Goal: Task Accomplishment & Management: Manage account settings

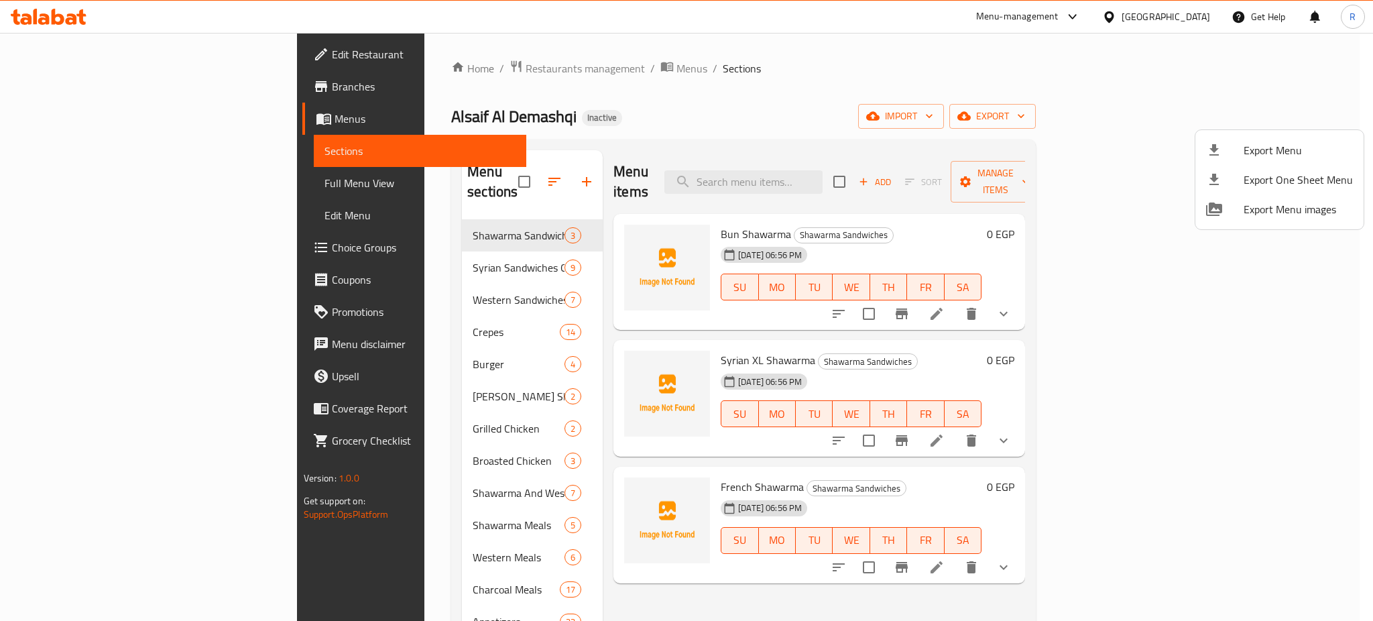
click at [534, 106] on div at bounding box center [686, 310] width 1373 height 621
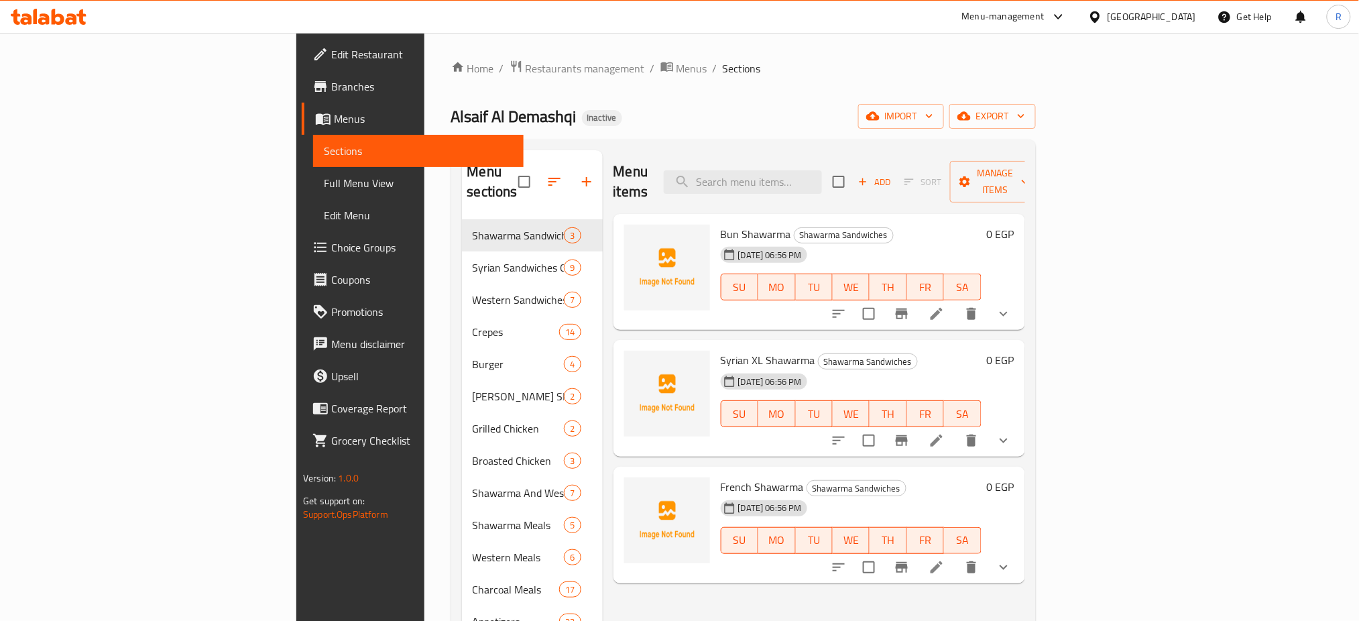
scroll to position [89, 0]
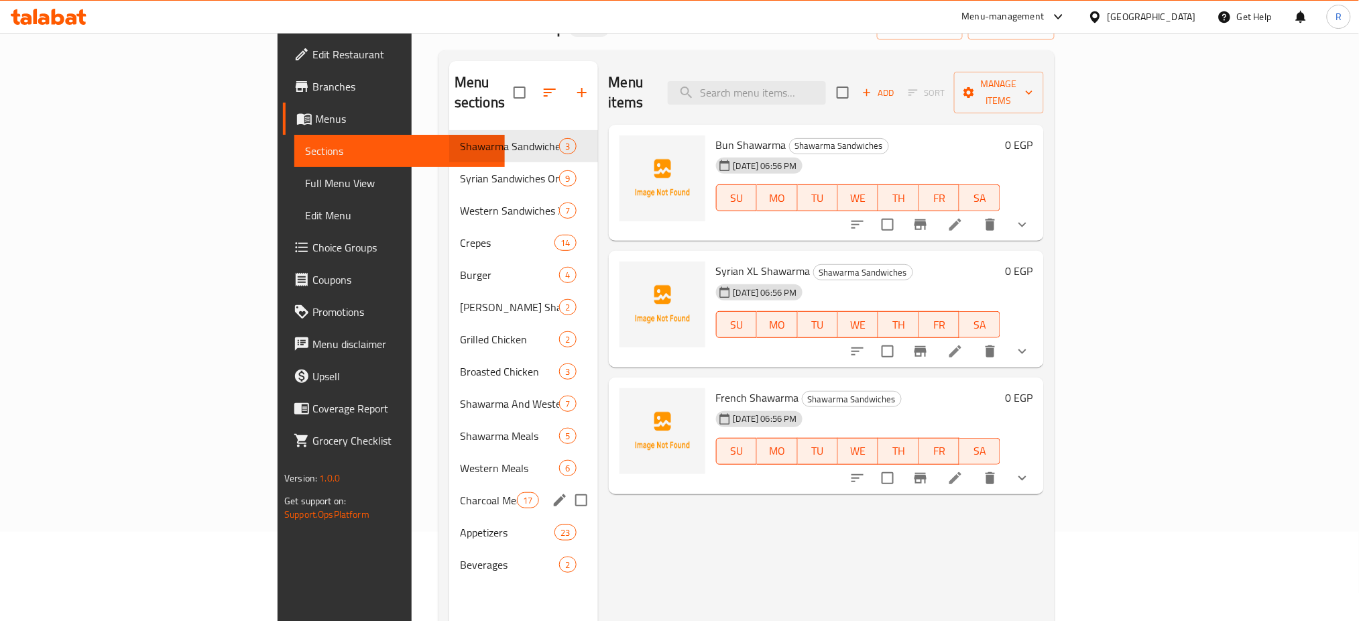
click at [449, 484] on div "Charcoal Meals 17" at bounding box center [523, 500] width 149 height 32
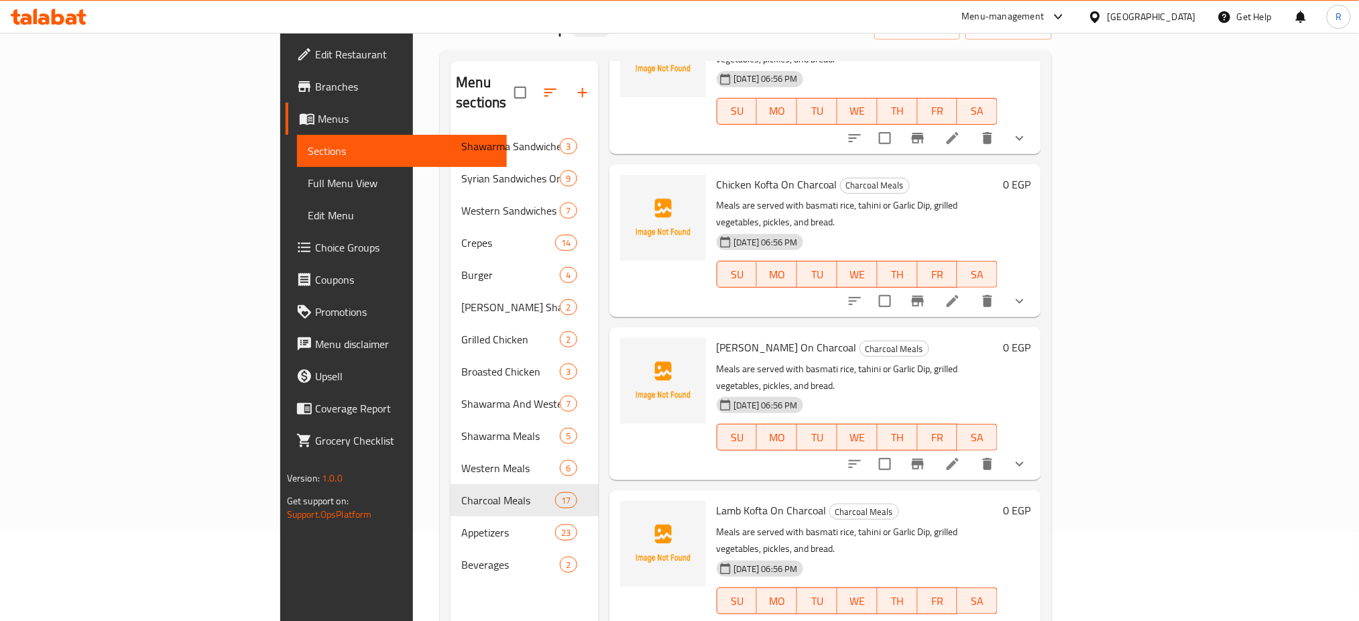
scroll to position [983, 0]
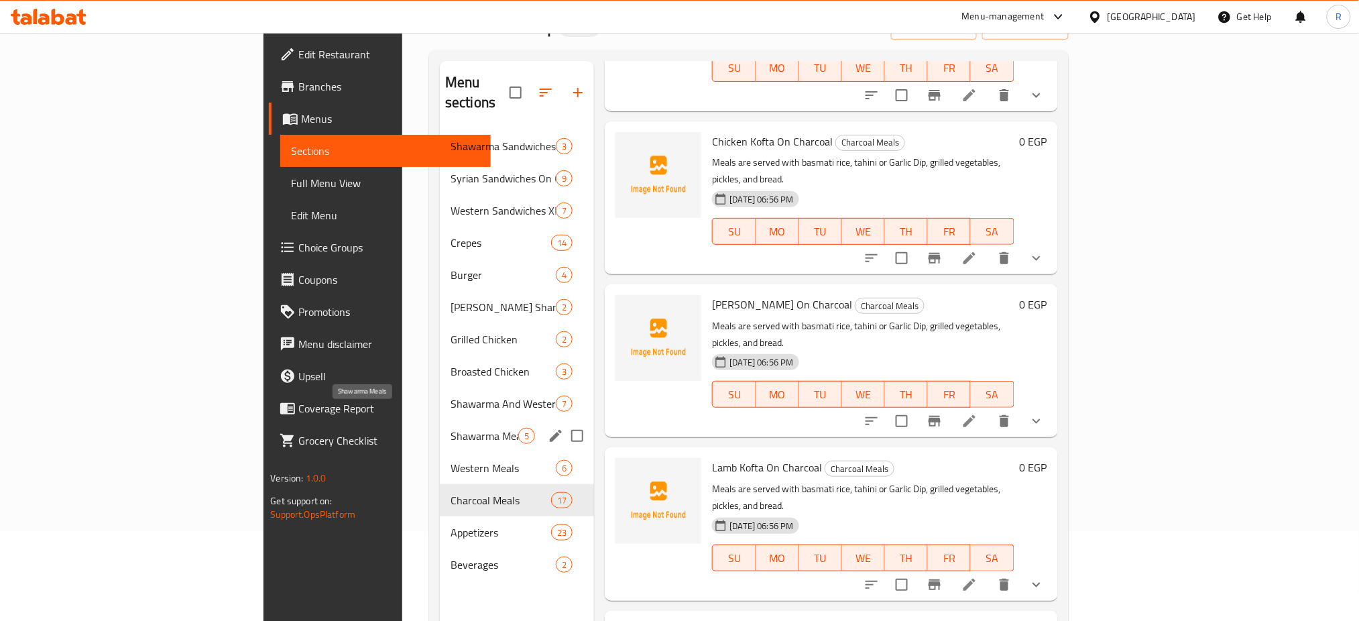
click at [451, 428] on span "Shawarma Meals" at bounding box center [485, 436] width 68 height 16
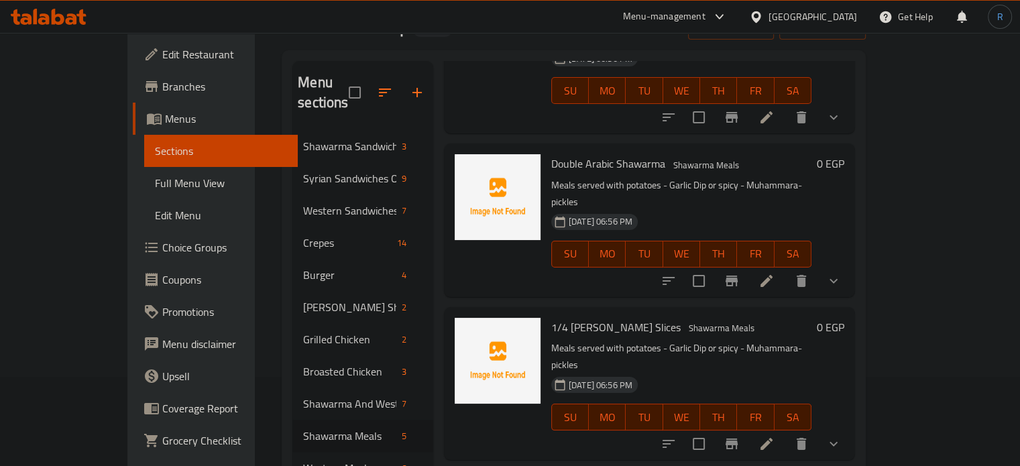
scroll to position [144, 0]
click at [162, 248] on span "Choice Groups" at bounding box center [224, 247] width 125 height 16
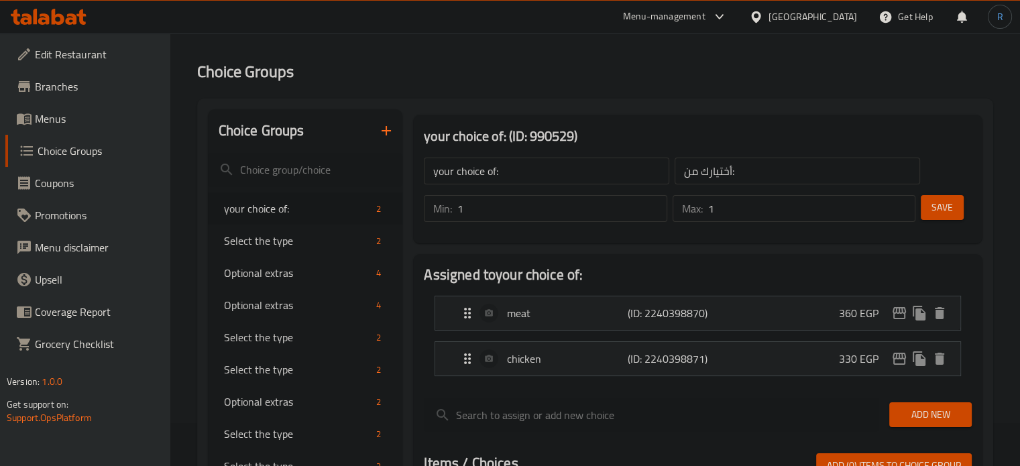
scroll to position [67, 0]
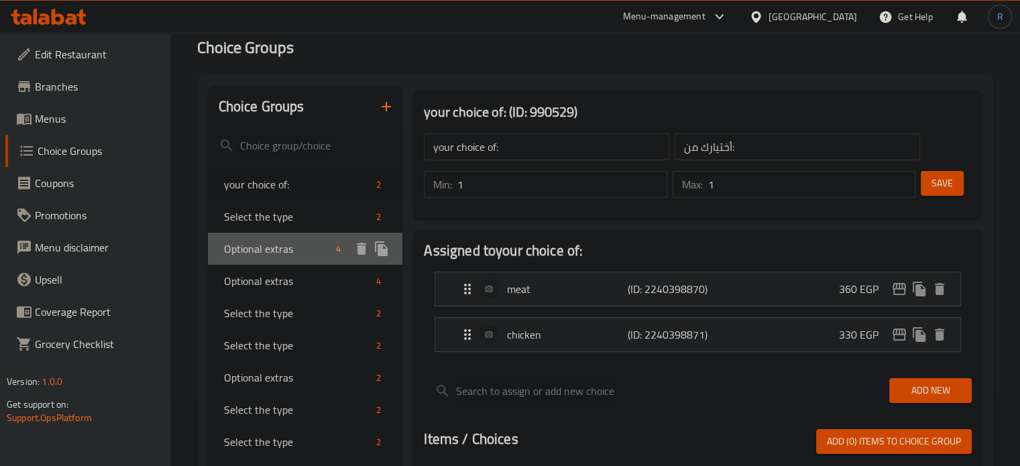
click at [263, 252] on span "Optional extras" at bounding box center [277, 249] width 107 height 16
type input "Optional extras"
type input "إضافات اختيارية"
type input "0"
type input "4"
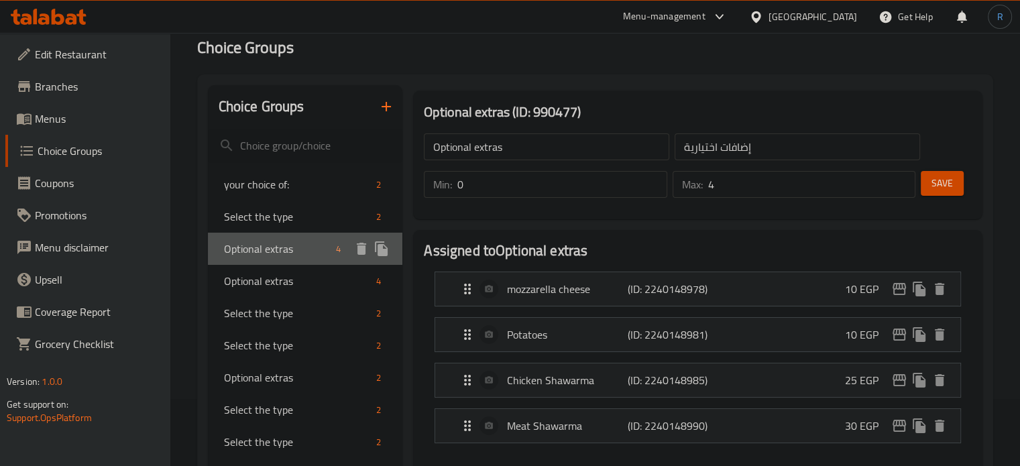
click at [313, 243] on span "Optional extras" at bounding box center [277, 249] width 107 height 16
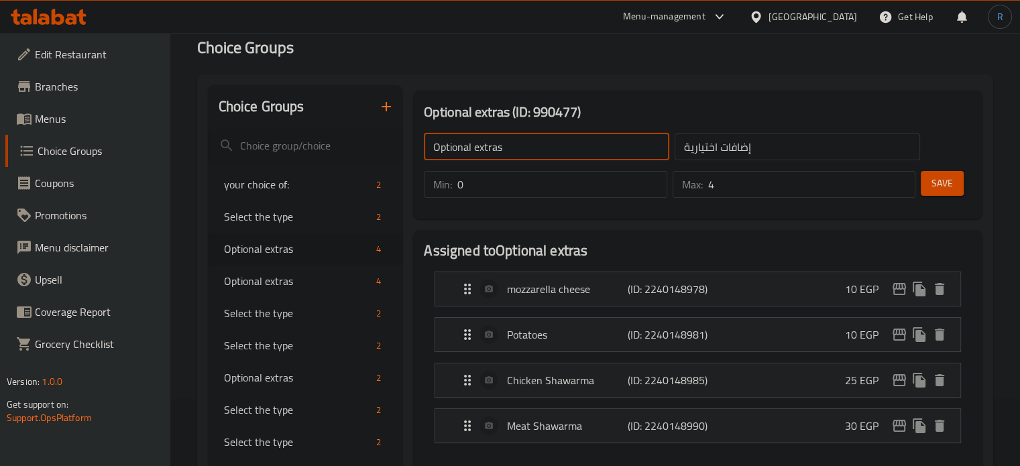
click at [526, 154] on input "Optional extras" at bounding box center [546, 146] width 245 height 27
click at [526, 154] on input "text" at bounding box center [546, 146] width 245 height 27
click at [467, 155] on input "Add Ons" at bounding box center [546, 146] width 245 height 27
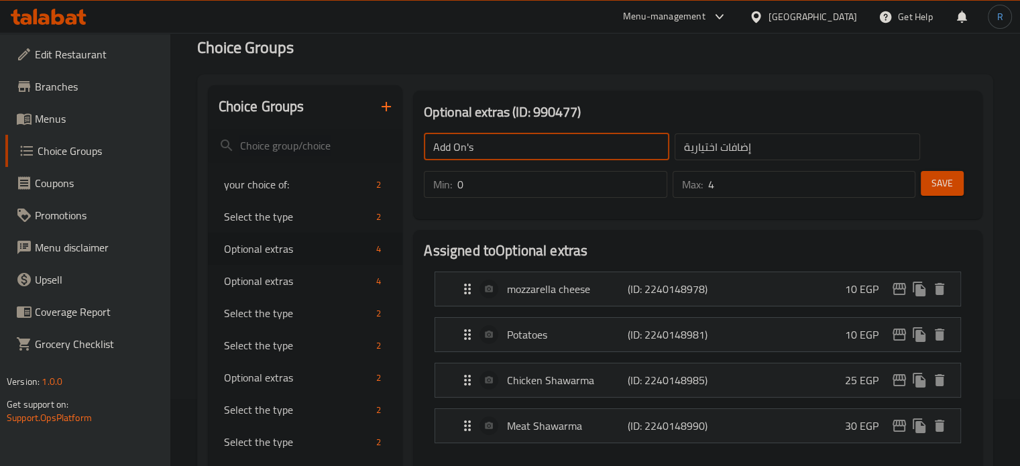
type input "Add On's"
click at [761, 146] on input "إضافات اختيارية" at bounding box center [797, 146] width 245 height 27
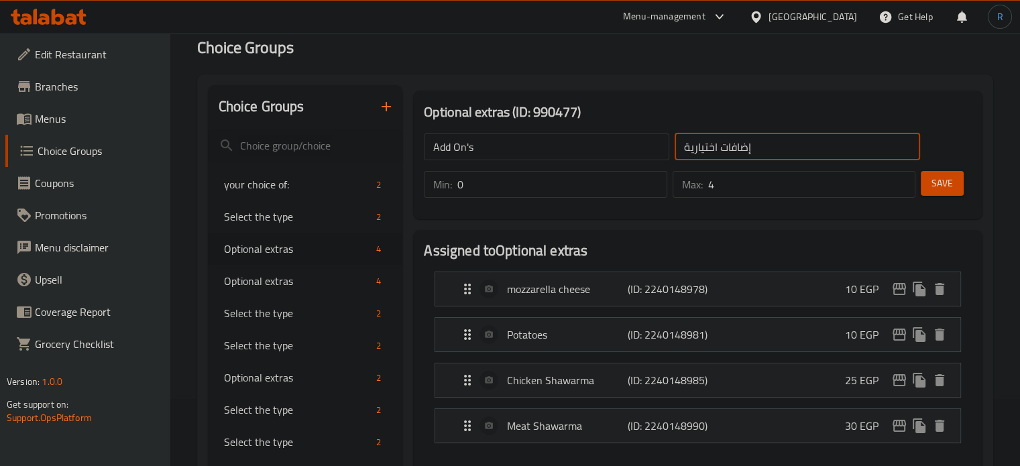
click at [761, 146] on input "إضافات اختيارية" at bounding box center [797, 146] width 245 height 27
click at [761, 146] on input "text" at bounding box center [797, 146] width 245 height 27
type input "الإضافات:"
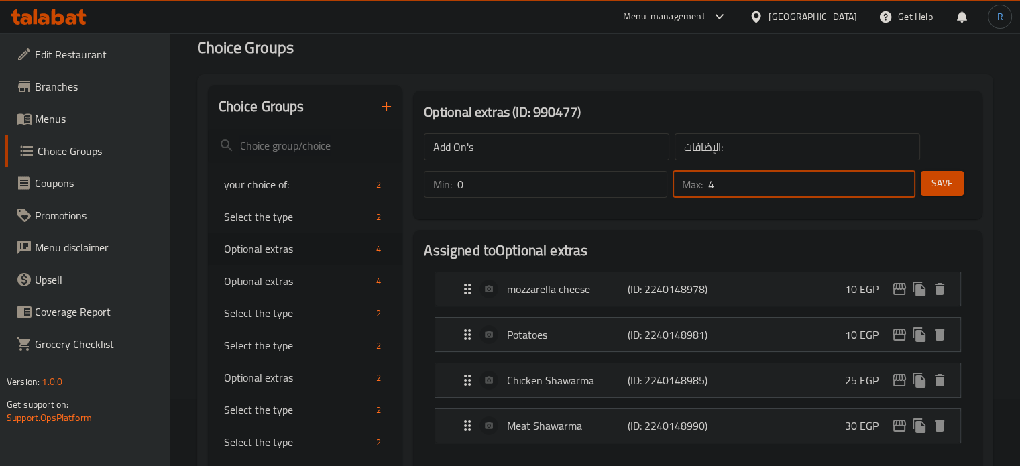
click at [746, 196] on input "4" at bounding box center [811, 184] width 207 height 27
click at [733, 187] on input "40" at bounding box center [811, 184] width 207 height 27
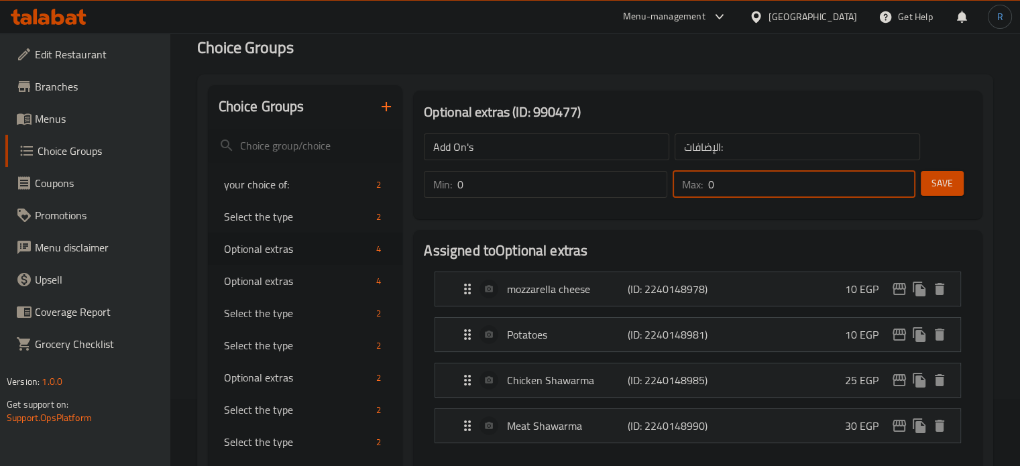
type input "0"
click at [932, 180] on span "Save" at bounding box center [941, 183] width 21 height 17
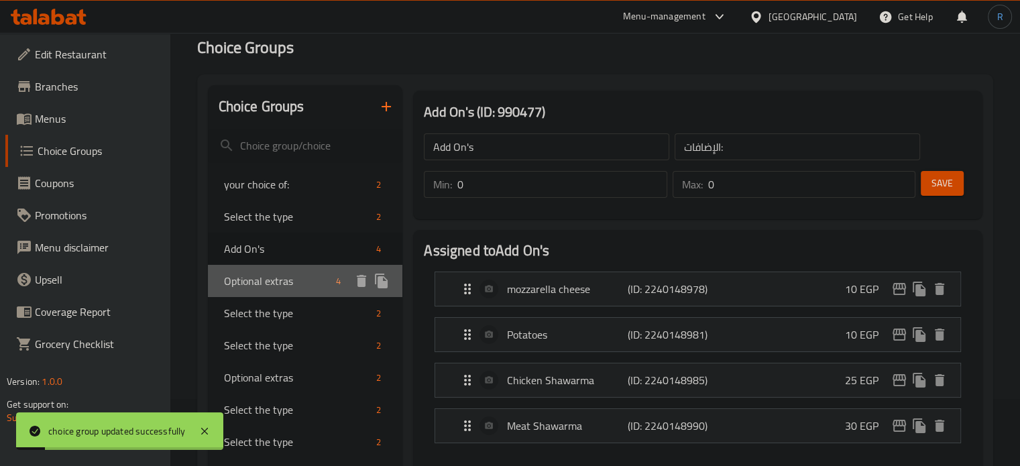
click at [251, 286] on span "Optional extras" at bounding box center [277, 281] width 107 height 16
type input "Optional extras"
type input "إضافات اختيارية"
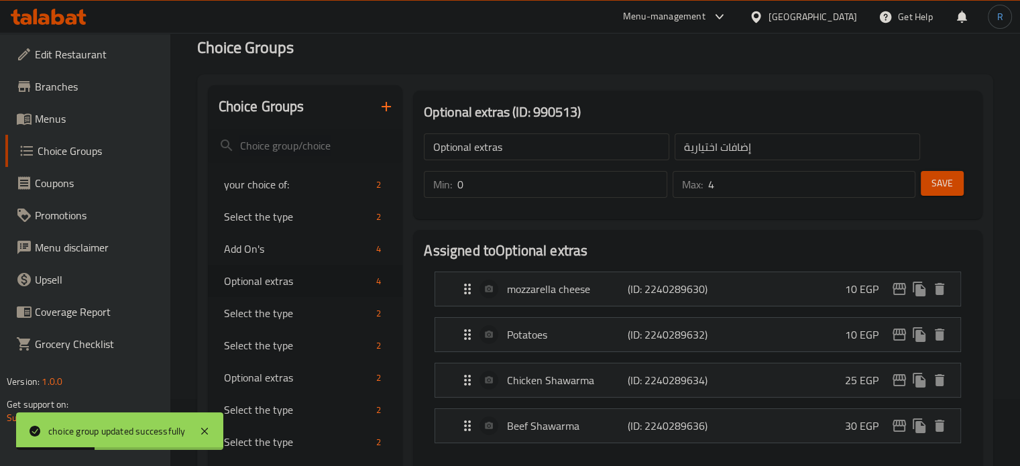
click at [477, 194] on input "0" at bounding box center [561, 184] width 209 height 27
click at [726, 187] on input "4" at bounding box center [811, 184] width 207 height 27
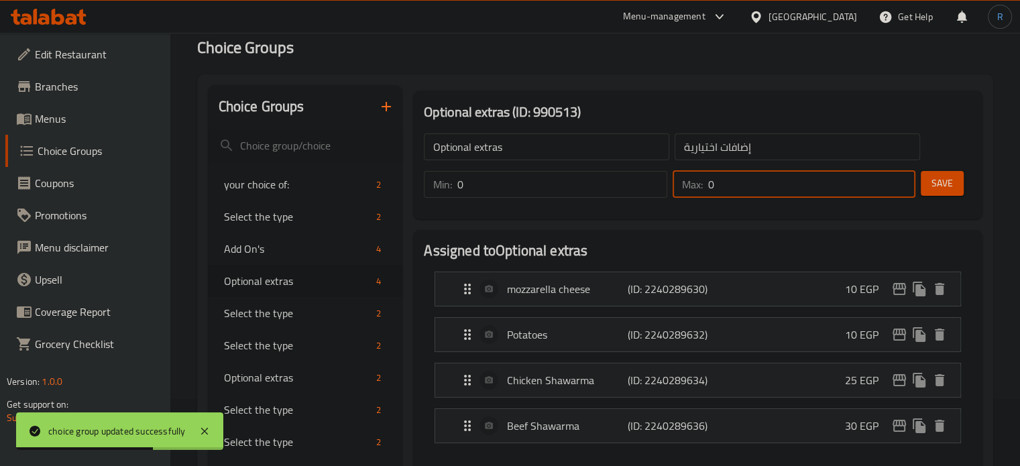
type input "0"
click at [509, 137] on input "Optional extras" at bounding box center [546, 146] width 245 height 27
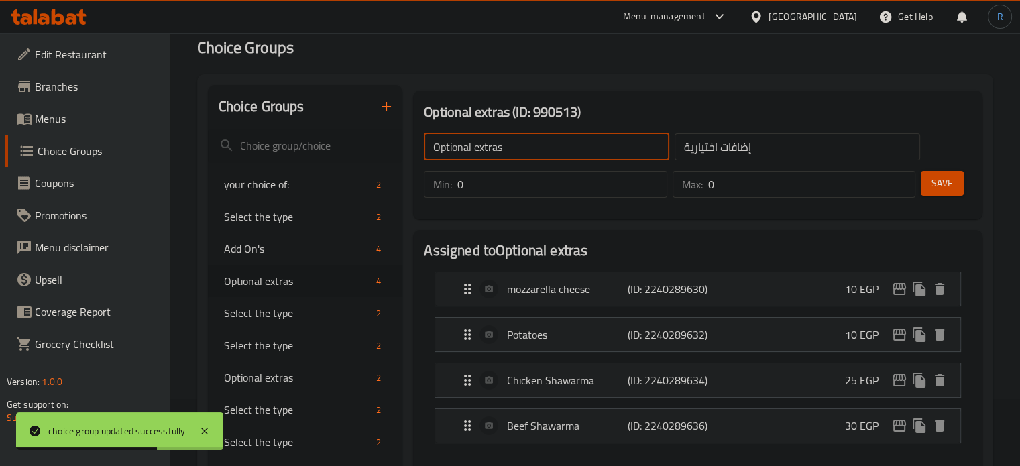
click at [509, 137] on input "Optional extras" at bounding box center [546, 146] width 245 height 27
click at [509, 141] on input "text" at bounding box center [546, 146] width 245 height 27
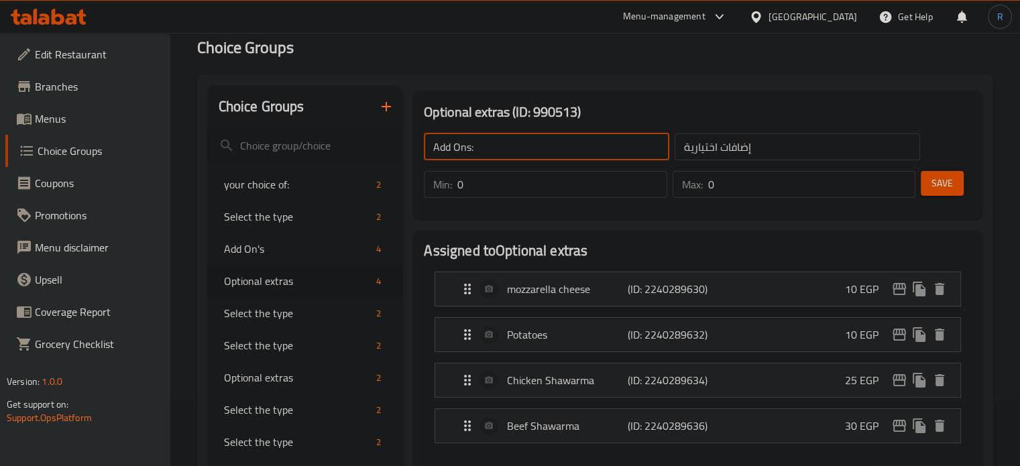
click at [463, 148] on input "Add Ons:" at bounding box center [546, 146] width 245 height 27
click at [468, 150] on input "Add Ons:" at bounding box center [546, 146] width 245 height 27
type input "Add On's:"
click at [759, 150] on input "إضافات اختيارية" at bounding box center [797, 146] width 245 height 27
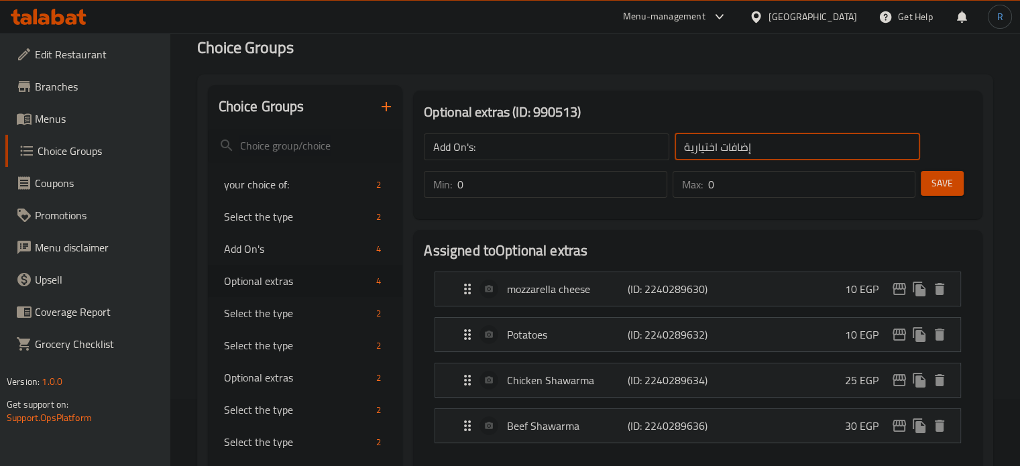
click at [759, 150] on input "إضافات اختيارية" at bounding box center [797, 146] width 245 height 27
click at [759, 150] on input "text" at bounding box center [797, 146] width 245 height 27
type input "الإضافات:"
click at [942, 186] on span "Save" at bounding box center [941, 183] width 21 height 17
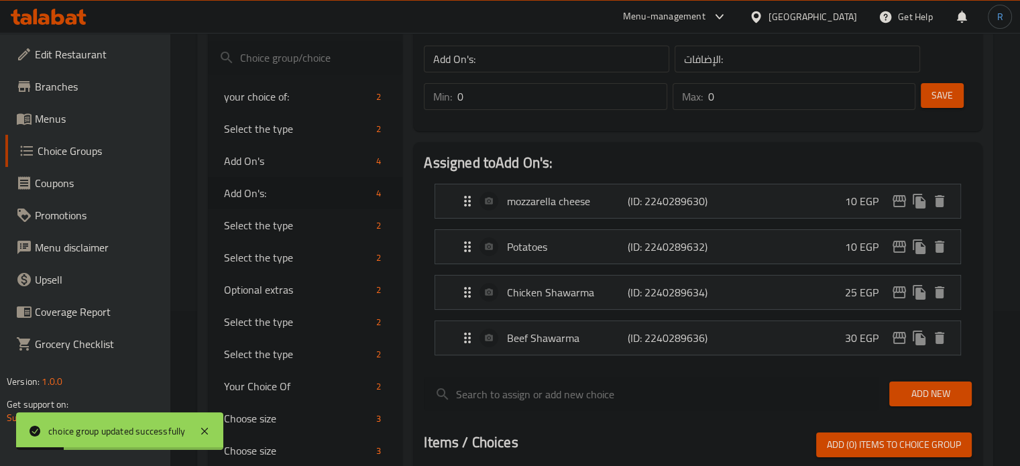
scroll to position [0, 0]
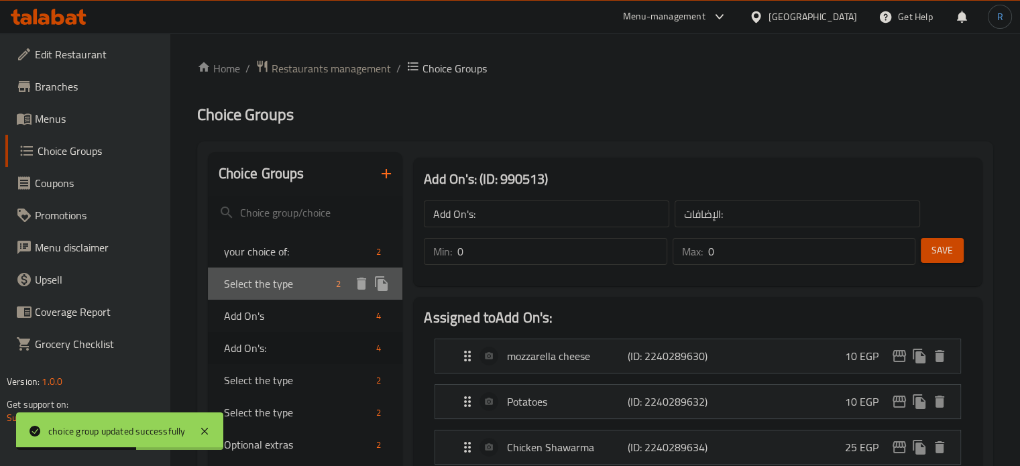
click at [290, 285] on span "Select the type" at bounding box center [277, 284] width 107 height 16
type input "Select the type"
type input "اختر النوع"
type input "1"
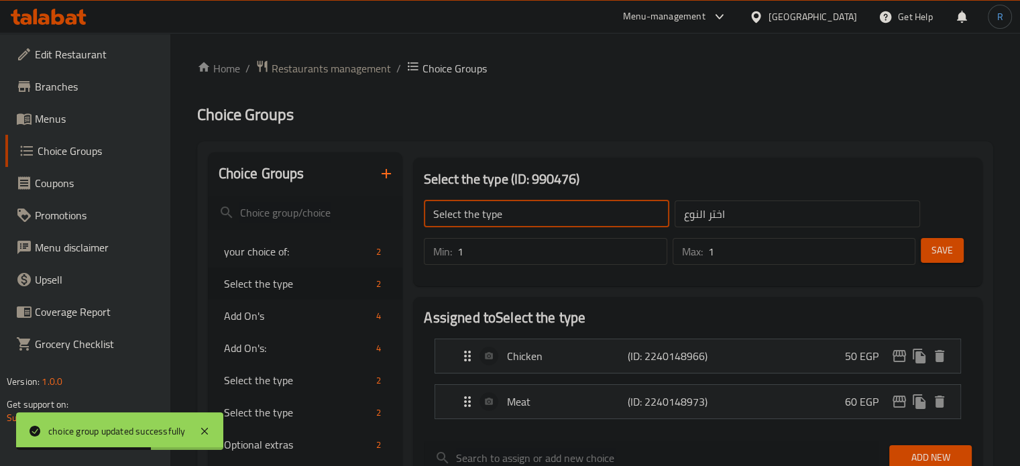
click at [520, 211] on input "Select the type" at bounding box center [546, 214] width 245 height 27
click at [520, 211] on input "text" at bounding box center [546, 214] width 245 height 27
type input "Your Choice Of:"
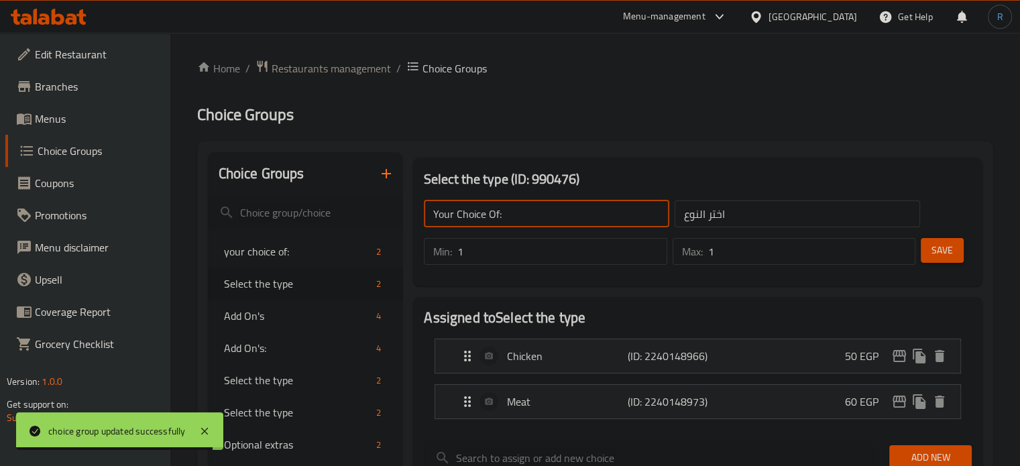
click at [742, 211] on input "اختر النوع" at bounding box center [797, 214] width 245 height 27
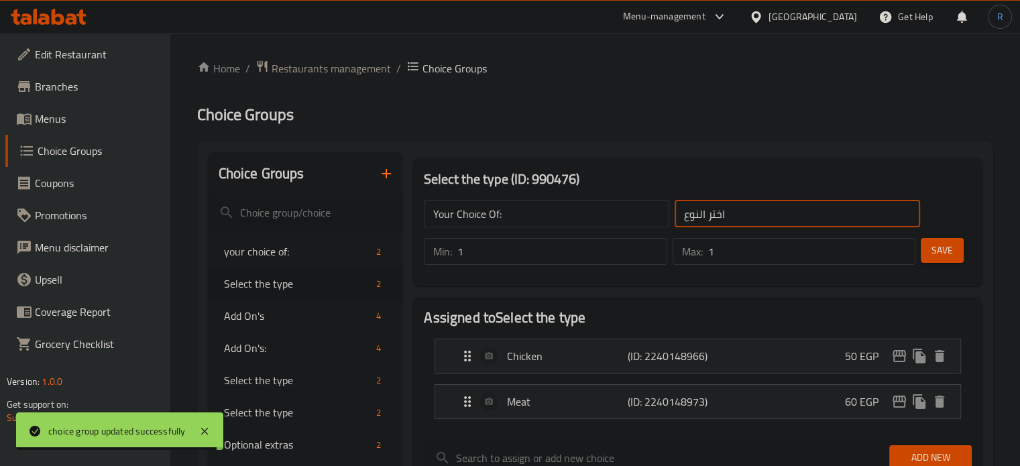
click at [742, 211] on input "اختر النوع" at bounding box center [797, 214] width 245 height 27
click at [742, 211] on input "text" at bounding box center [797, 214] width 245 height 27
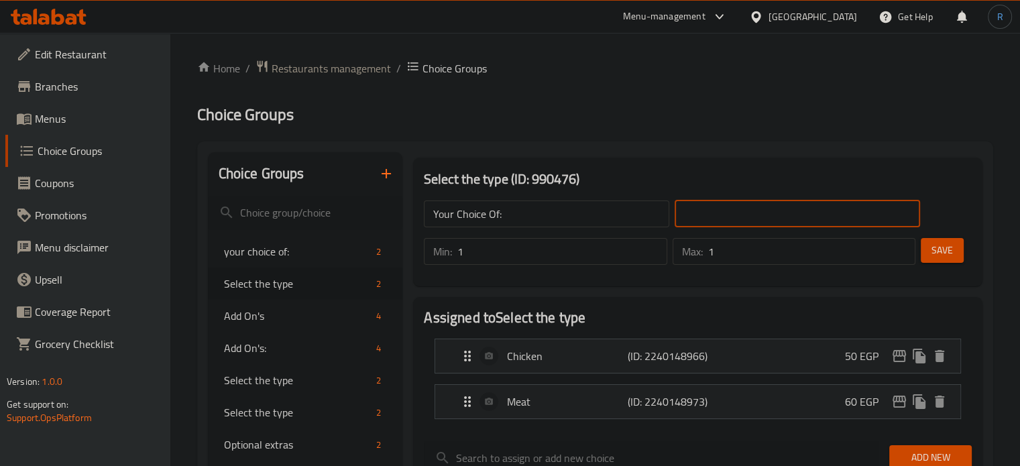
type input "إختيارك من:"
click at [931, 262] on button "Save" at bounding box center [942, 250] width 43 height 25
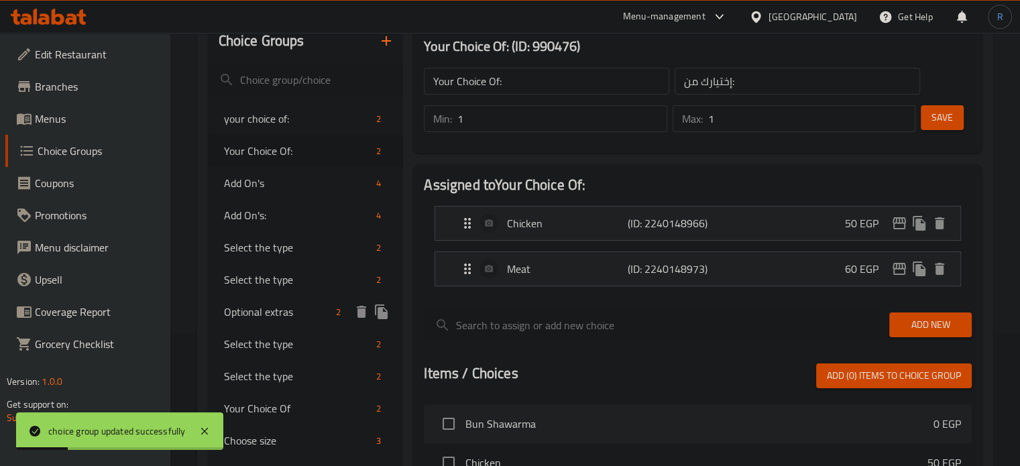
scroll to position [134, 0]
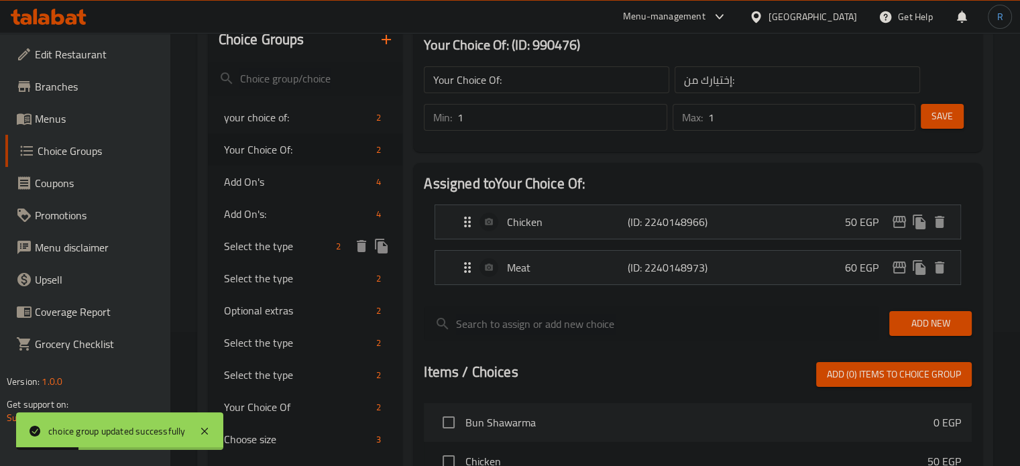
click at [252, 253] on span "Select the type" at bounding box center [277, 246] width 107 height 16
type input "Select the type"
type input "اختر النوع"
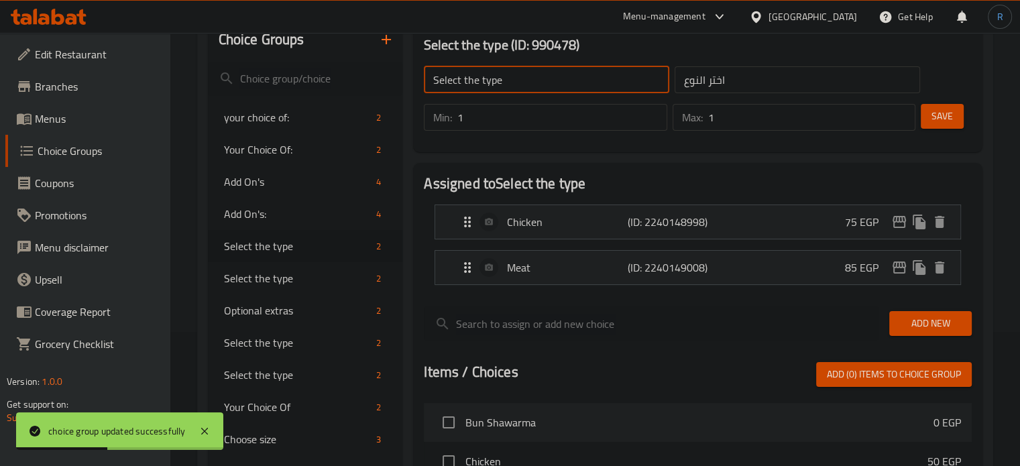
click at [506, 93] on input "Select the type" at bounding box center [546, 79] width 245 height 27
click at [506, 93] on input "text" at bounding box center [546, 79] width 245 height 27
type input "Your Choice Of:"
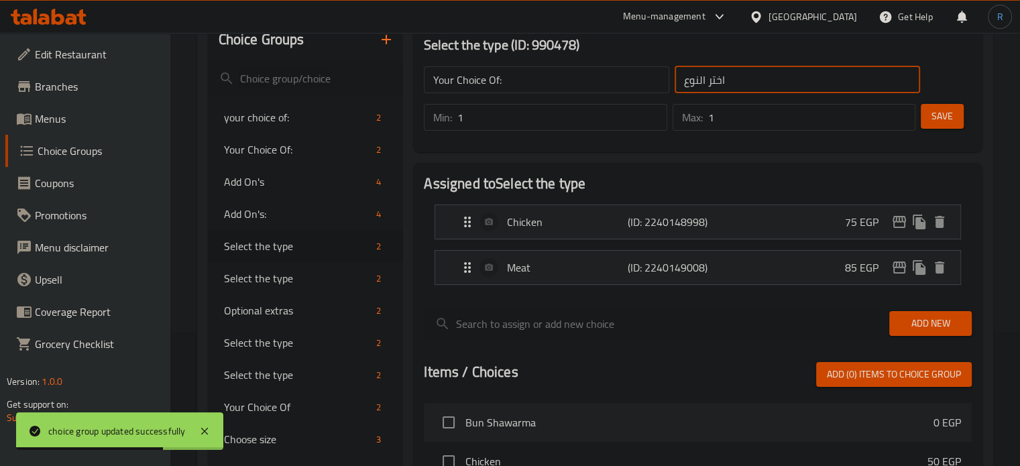
click at [766, 77] on input "اختر النوع" at bounding box center [797, 79] width 245 height 27
click at [766, 77] on input "text" at bounding box center [797, 79] width 245 height 27
type input "إختيارك من:"
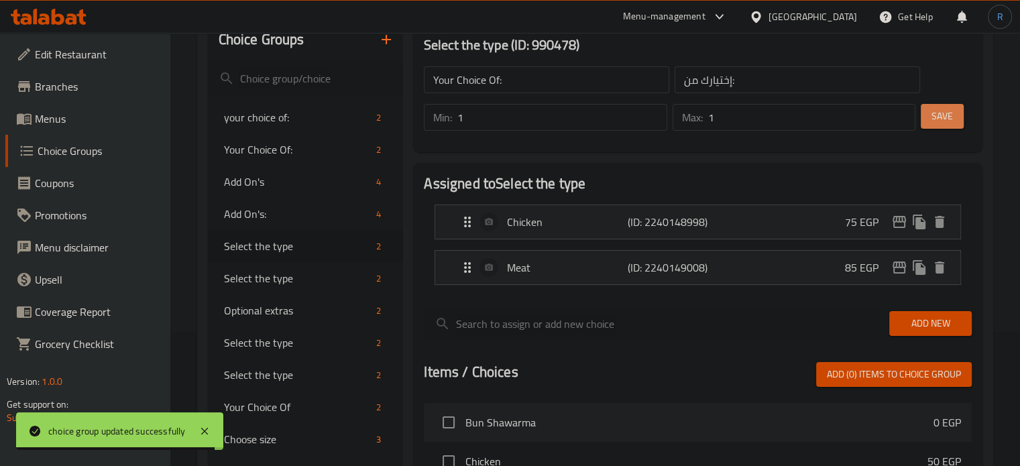
click at [944, 117] on span "Save" at bounding box center [941, 116] width 21 height 17
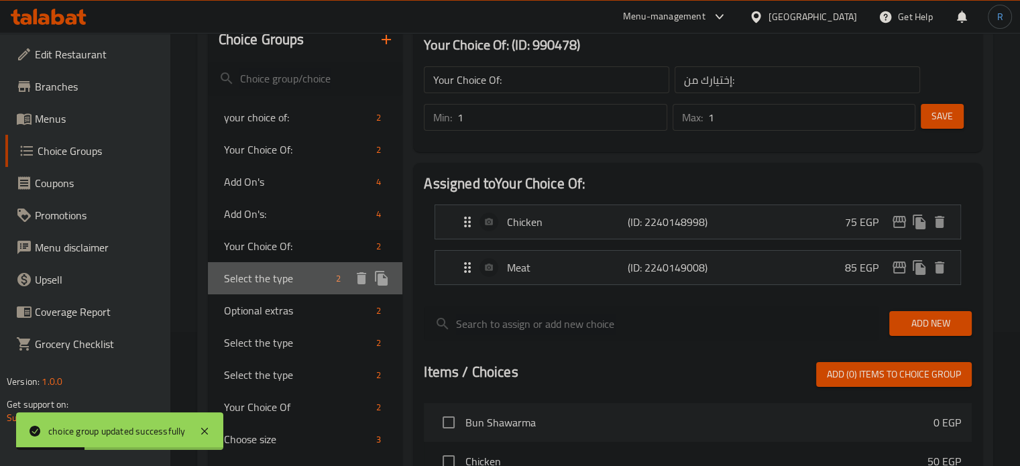
click at [244, 280] on span "Select the type" at bounding box center [277, 278] width 107 height 16
type input "Select the type"
type input "اختر النوع"
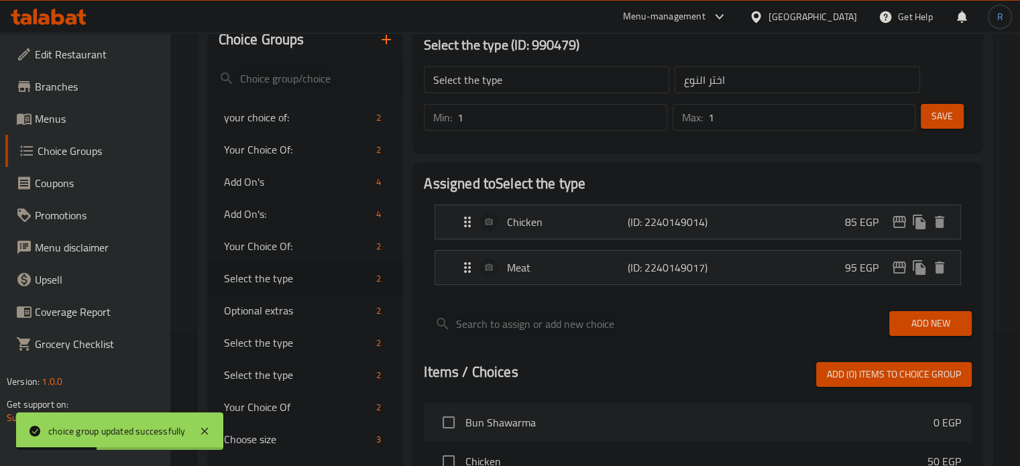
click at [507, 85] on input "Select the type" at bounding box center [546, 79] width 245 height 27
click at [507, 85] on input "text" at bounding box center [546, 79] width 245 height 27
type input "Your Choice Of:"
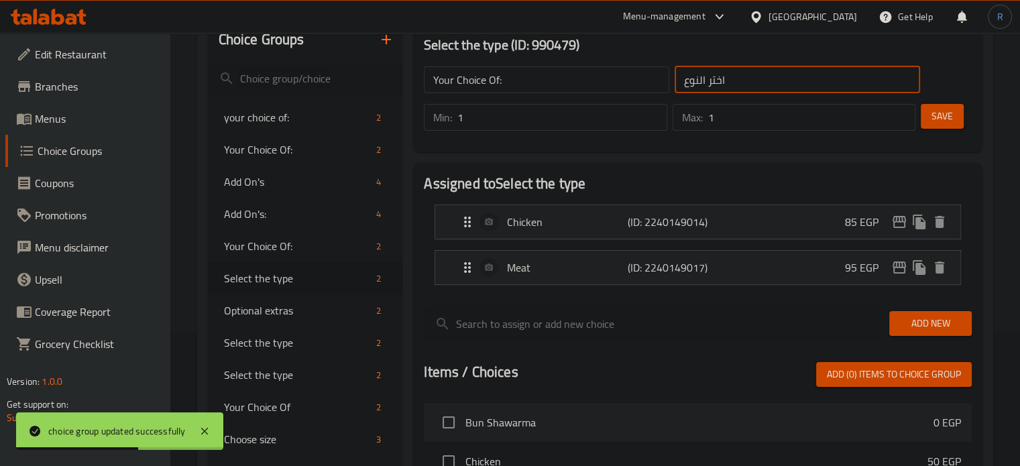
click at [756, 75] on input "اختر النوع" at bounding box center [797, 79] width 245 height 27
click at [756, 75] on input "text" at bounding box center [797, 79] width 245 height 27
type input "إختيارك من:"
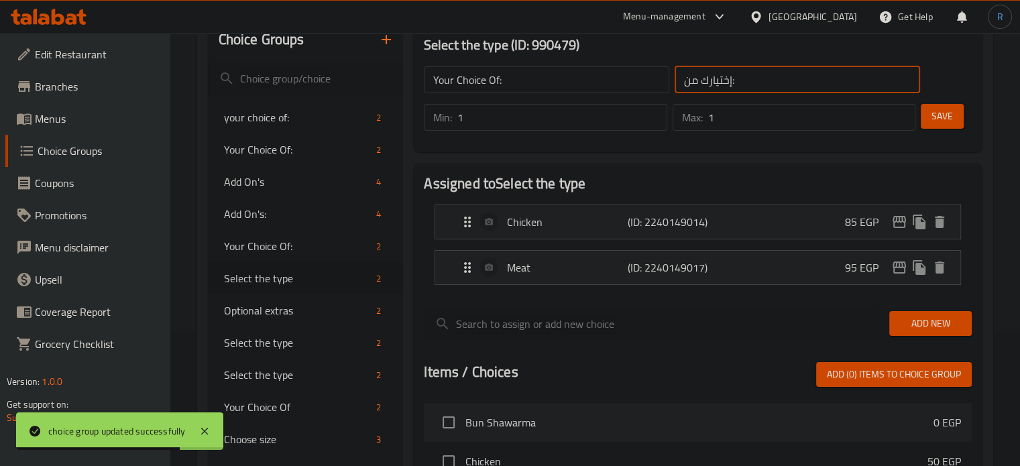
click at [950, 109] on span "Save" at bounding box center [941, 116] width 21 height 17
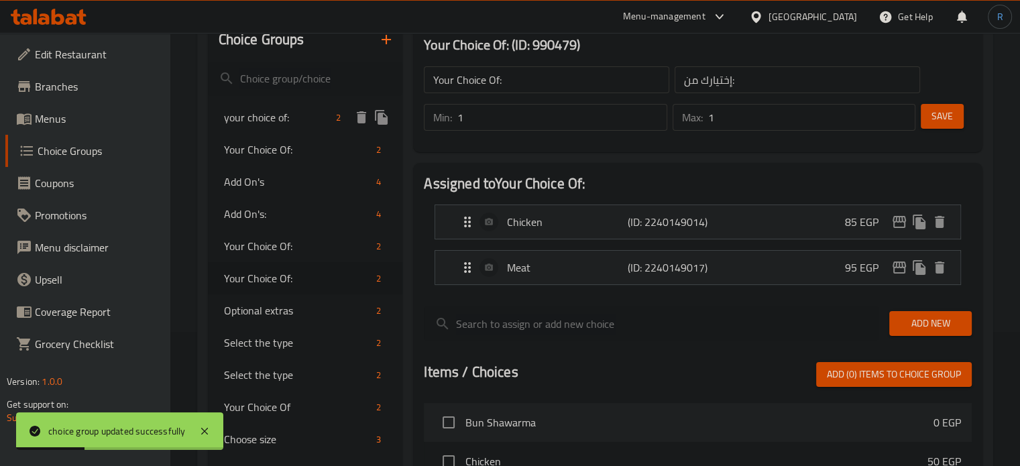
click at [251, 120] on span "your choice of:" at bounding box center [277, 117] width 107 height 16
type input "your choice of:"
type input "أختيارك من:"
click at [502, 74] on input "your choice of:" at bounding box center [546, 79] width 245 height 27
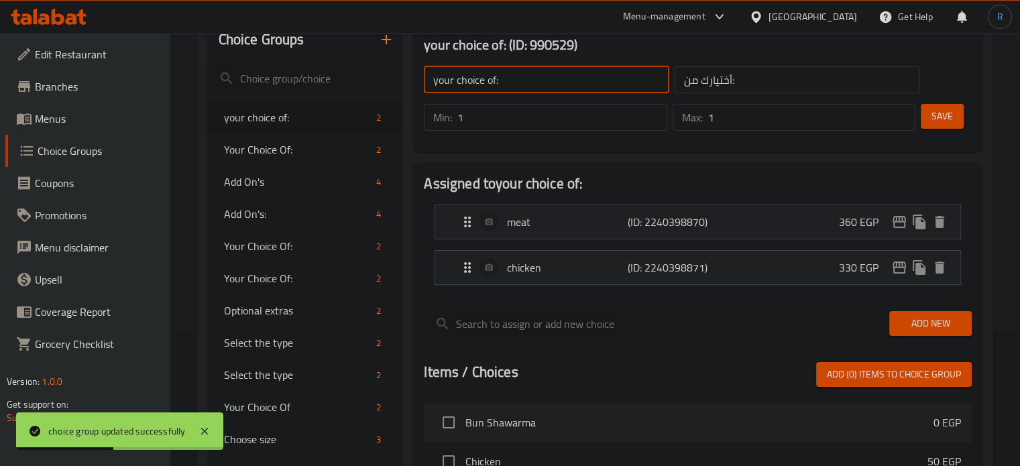
click at [502, 74] on input "your choice of:" at bounding box center [546, 79] width 245 height 27
click at [502, 74] on input "text" at bounding box center [546, 79] width 245 height 27
type input "Your Choice Of:"
click at [764, 74] on input "أختيارك من:" at bounding box center [797, 79] width 245 height 27
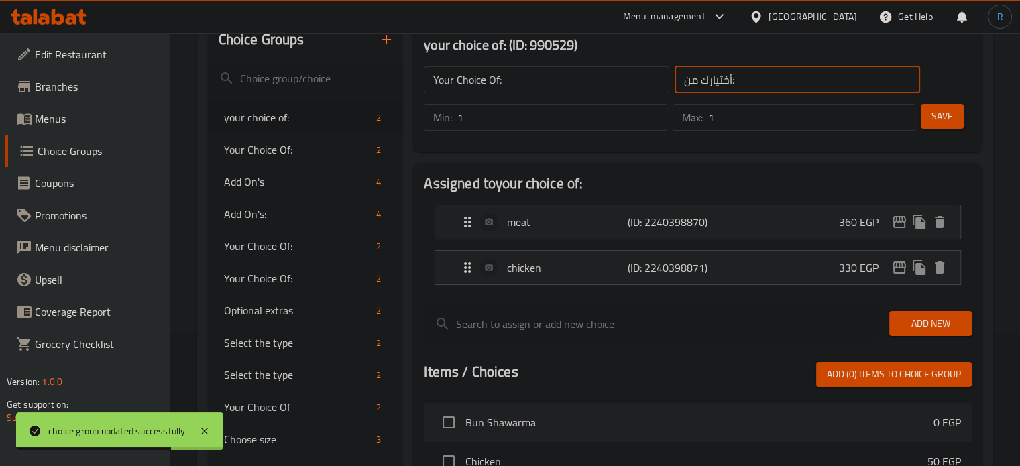
click at [764, 74] on input "أختيارك من:" at bounding box center [797, 79] width 245 height 27
click at [764, 74] on input "text" at bounding box center [797, 79] width 245 height 27
type input "إختيارك من:"
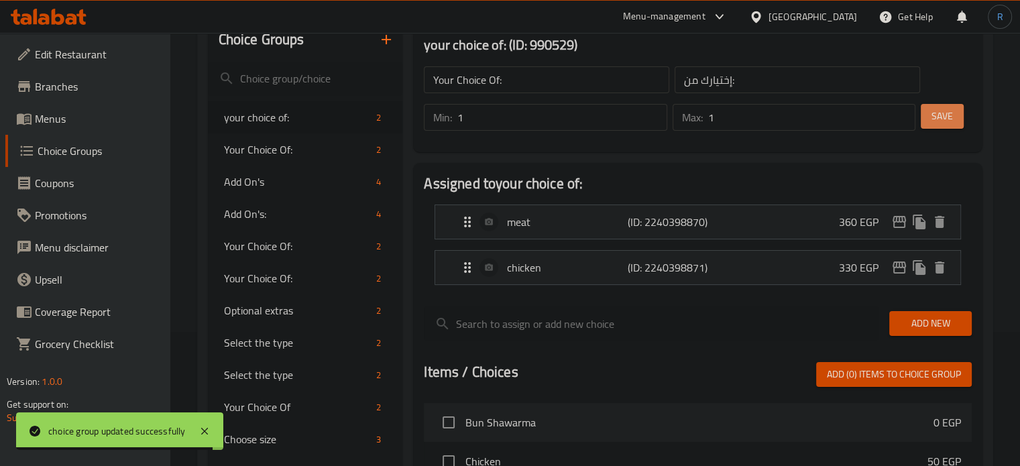
click at [932, 107] on button "Save" at bounding box center [942, 116] width 43 height 25
click at [241, 316] on span "Optional extras" at bounding box center [277, 310] width 107 height 16
type input "Optional extras"
type input "إضافات اختيارية"
type input "0"
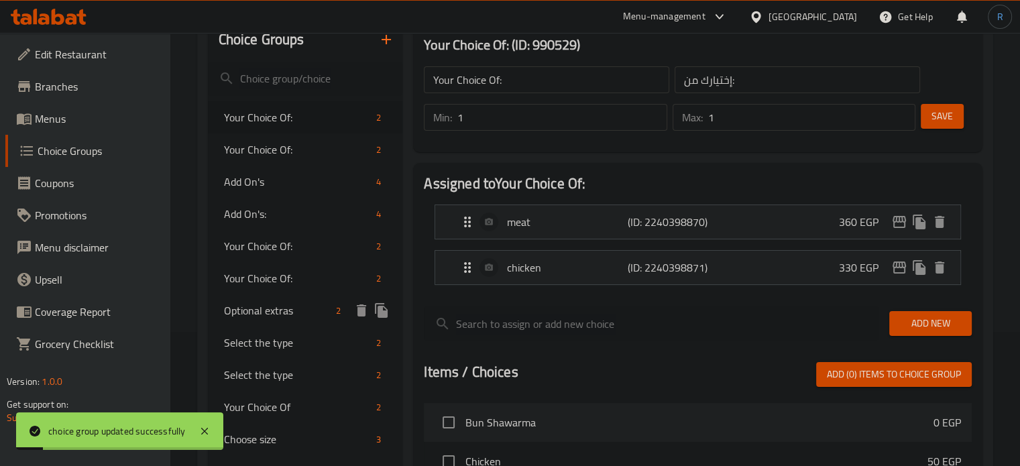
type input "2"
click at [506, 84] on input "Optional extras" at bounding box center [546, 79] width 245 height 27
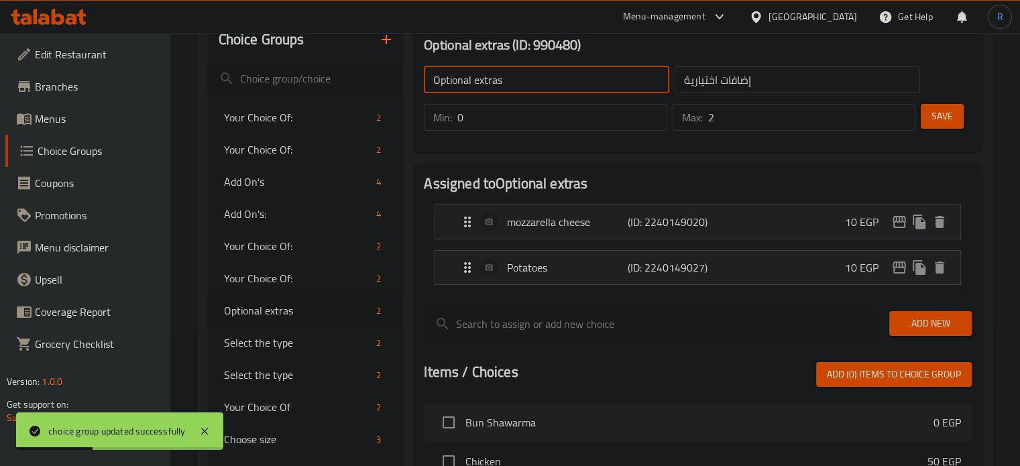
click at [506, 84] on input "Optional extras" at bounding box center [546, 79] width 245 height 27
click at [506, 84] on input "text" at bounding box center [546, 79] width 245 height 27
click at [465, 82] on input "Add Ons:" at bounding box center [546, 79] width 245 height 27
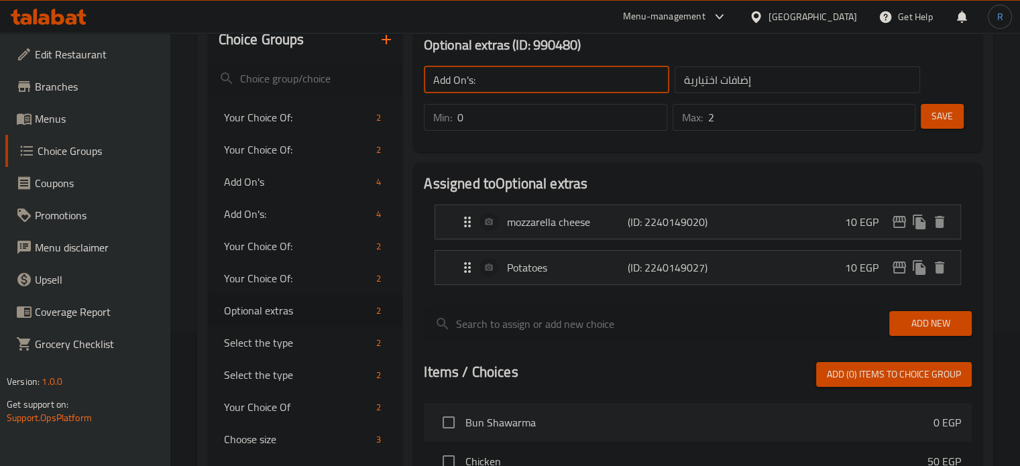
type input "Add On's:"
click at [758, 72] on input "إضافات اختيارية" at bounding box center [797, 79] width 245 height 27
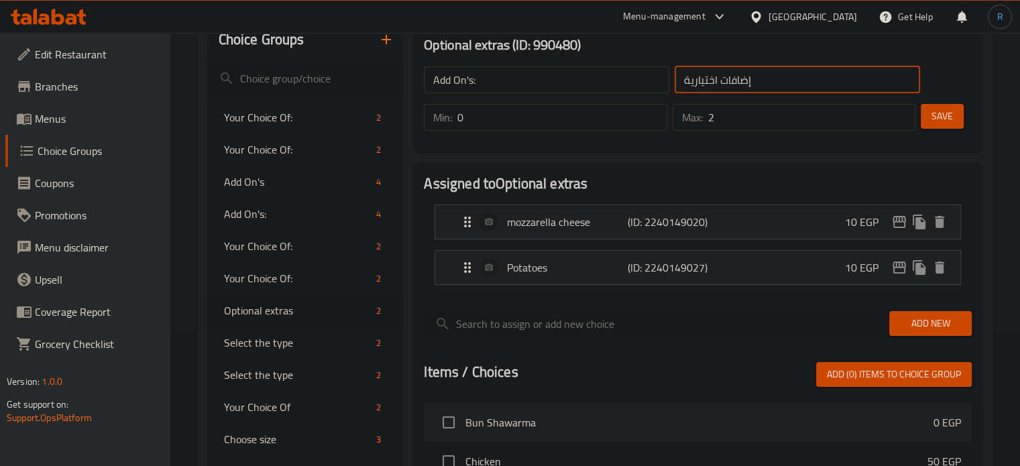
click at [758, 72] on input "إضافات اختيارية" at bounding box center [797, 79] width 245 height 27
click at [758, 72] on input "text" at bounding box center [797, 79] width 245 height 27
type input "الإضافات:"
click at [760, 109] on input "2" at bounding box center [811, 117] width 207 height 27
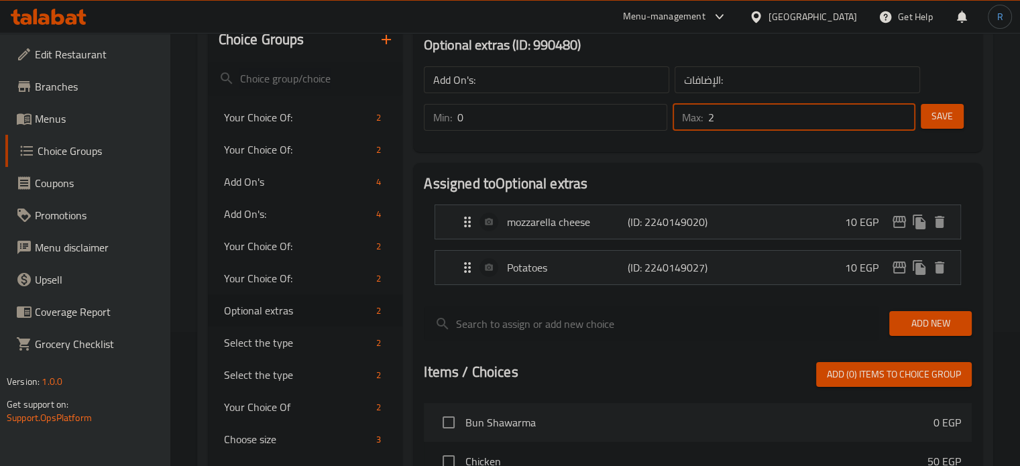
click at [760, 109] on input "2" at bounding box center [811, 117] width 207 height 27
type input "0"
click at [942, 121] on span "Save" at bounding box center [941, 116] width 21 height 17
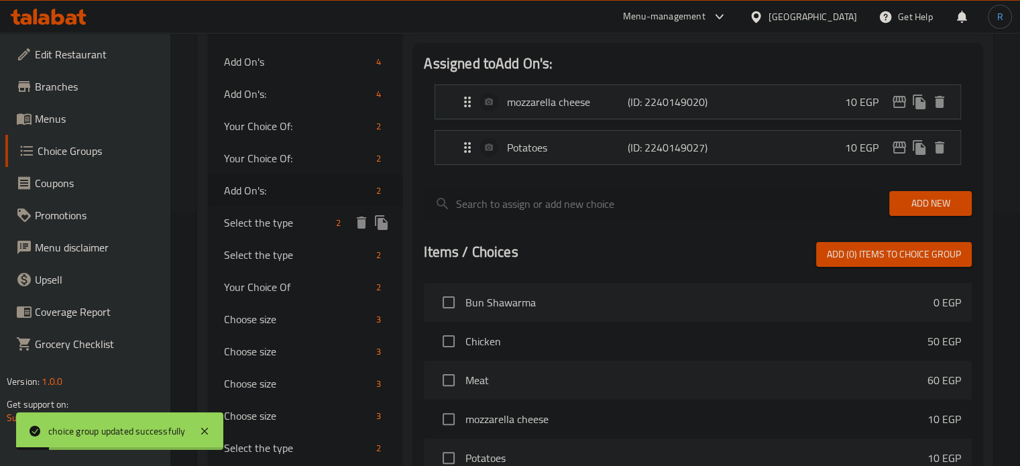
scroll to position [268, 0]
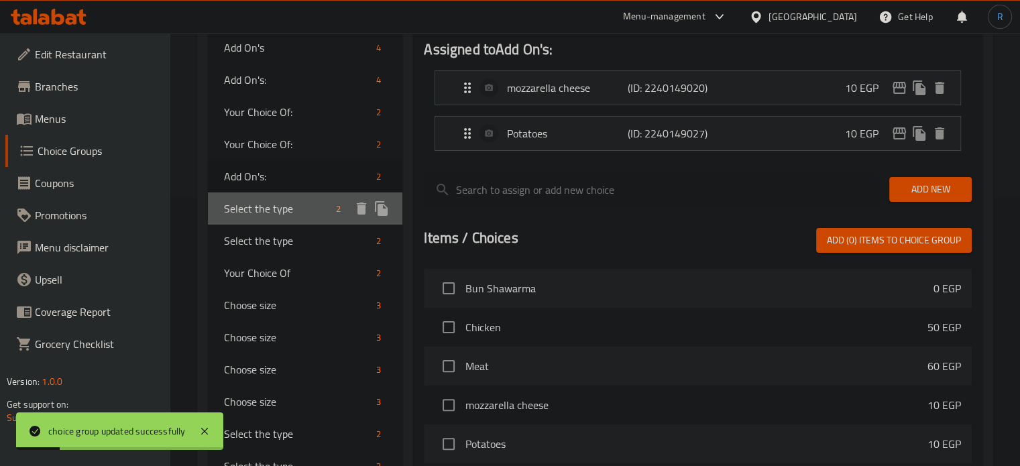
click at [245, 208] on span "Select the type" at bounding box center [277, 209] width 107 height 16
type input "Select the type"
type input "اختر النوع"
type input "1"
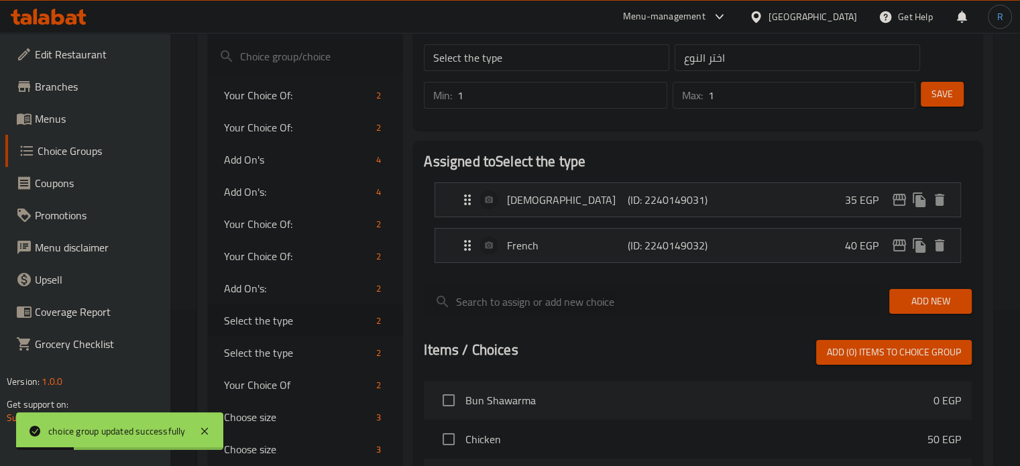
scroll to position [0, 0]
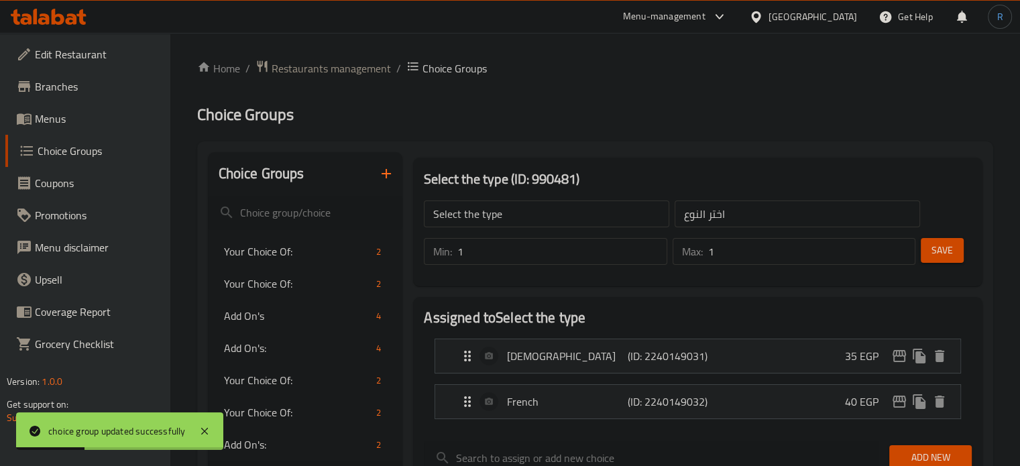
click at [547, 214] on input "Select the type" at bounding box center [546, 214] width 245 height 27
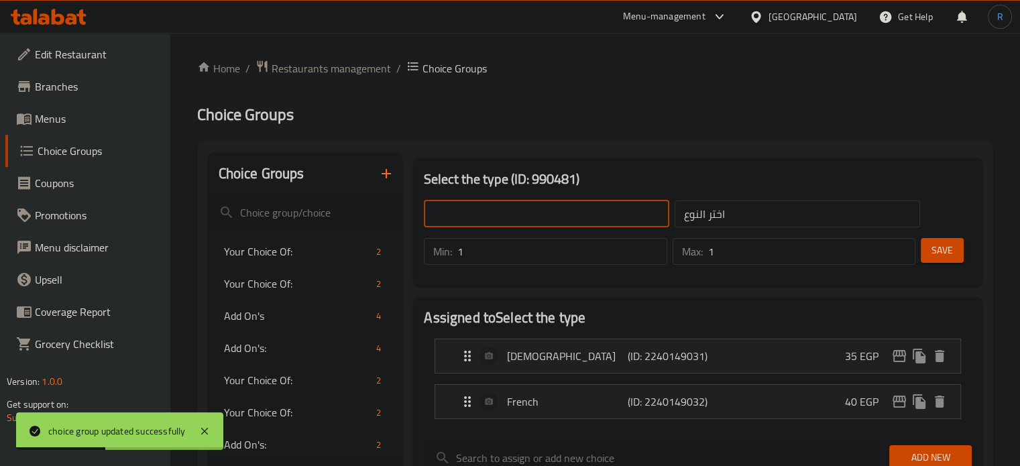
click at [547, 214] on input "text" at bounding box center [546, 214] width 245 height 27
type input "Your Choice Of:"
click at [768, 214] on input "اختر النوع" at bounding box center [797, 214] width 245 height 27
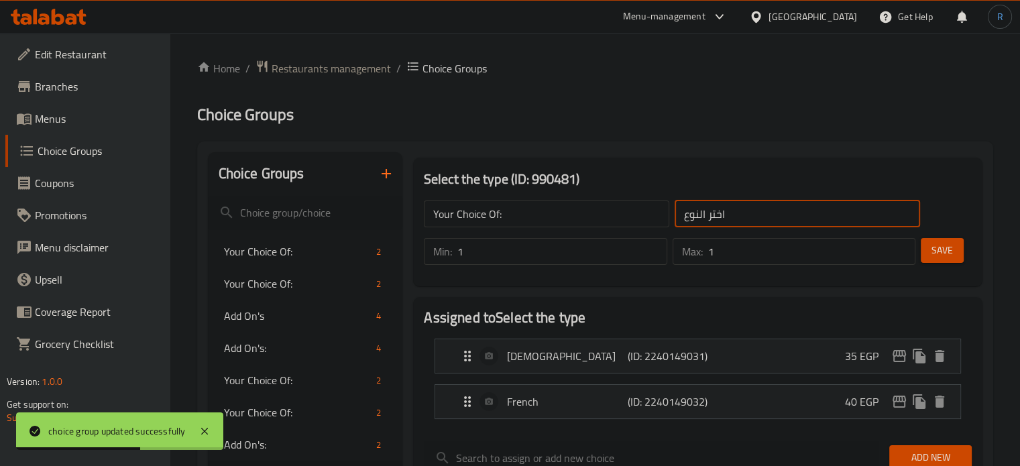
click at [768, 214] on input "اختر النوع" at bounding box center [797, 214] width 245 height 27
click at [768, 214] on input "text" at bounding box center [797, 214] width 245 height 27
type input "إختيارك من:"
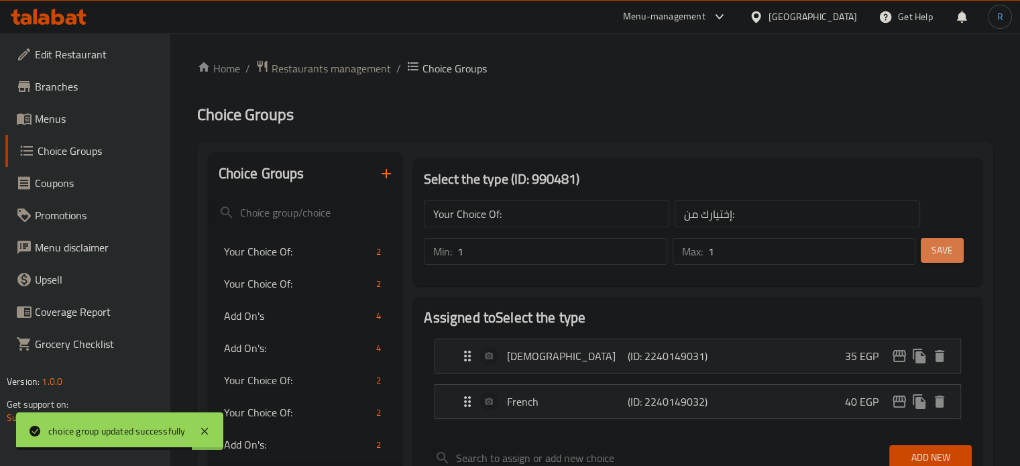
click at [937, 257] on span "Save" at bounding box center [941, 250] width 21 height 17
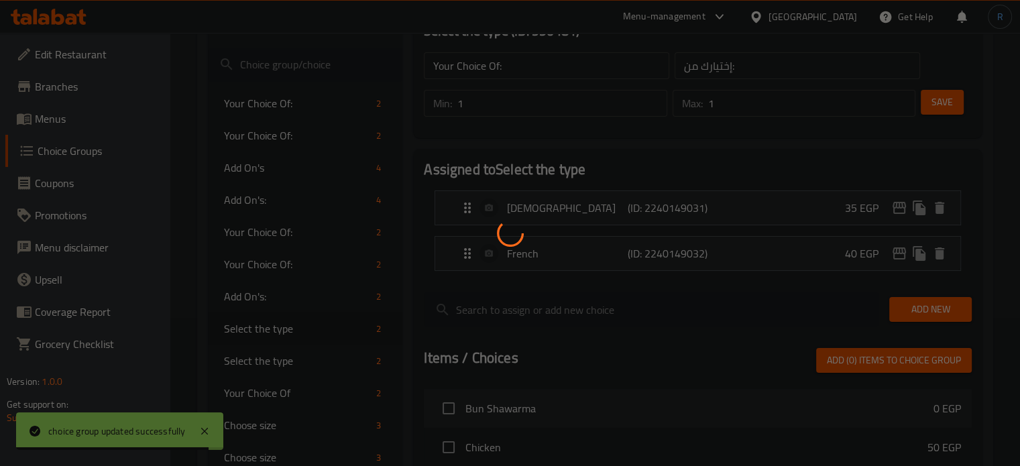
scroll to position [201, 0]
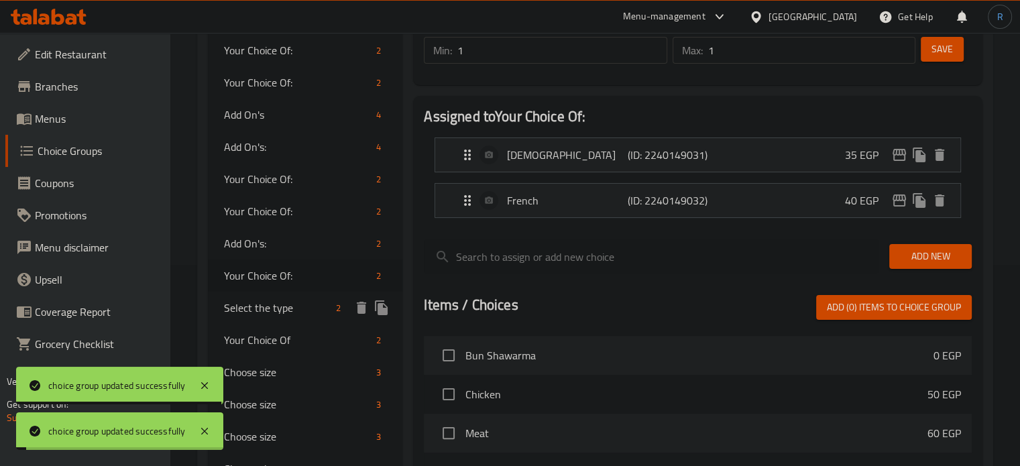
click at [282, 310] on span "Select the type" at bounding box center [277, 308] width 107 height 16
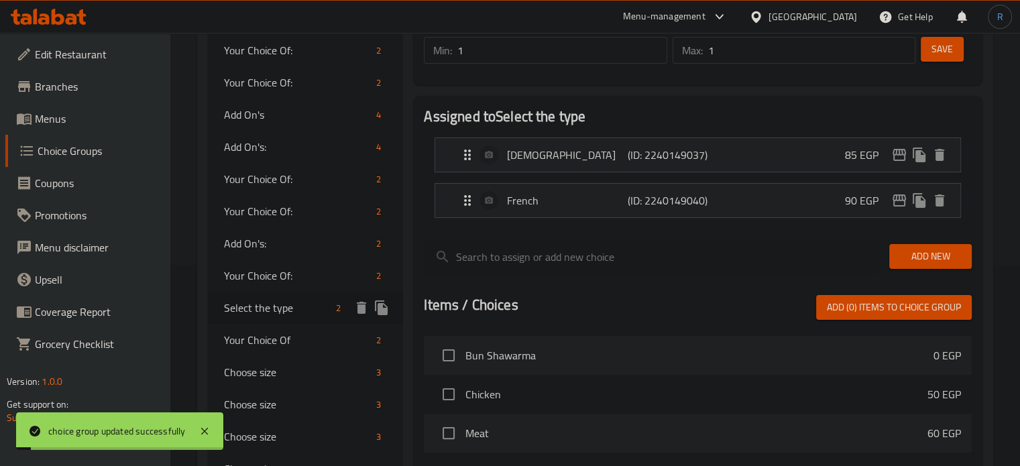
type input "Select the type"
type input "اختر النوع"
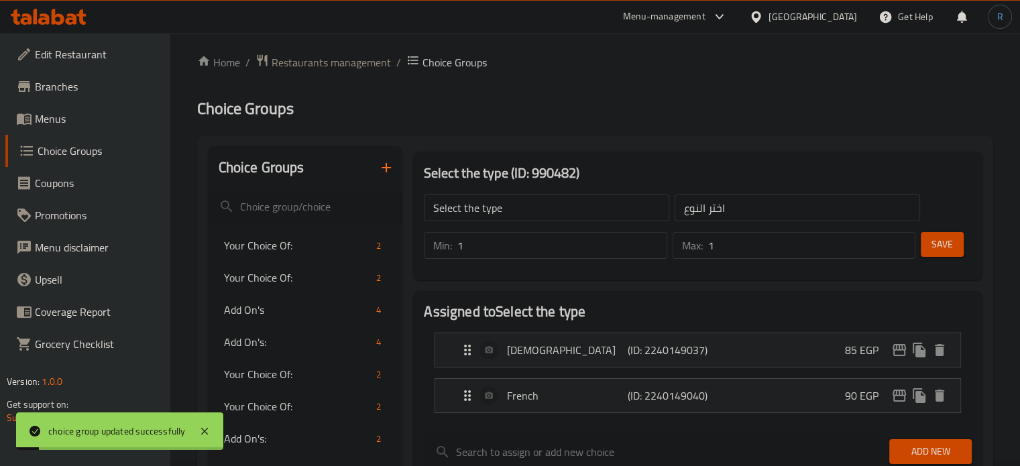
scroll to position [0, 0]
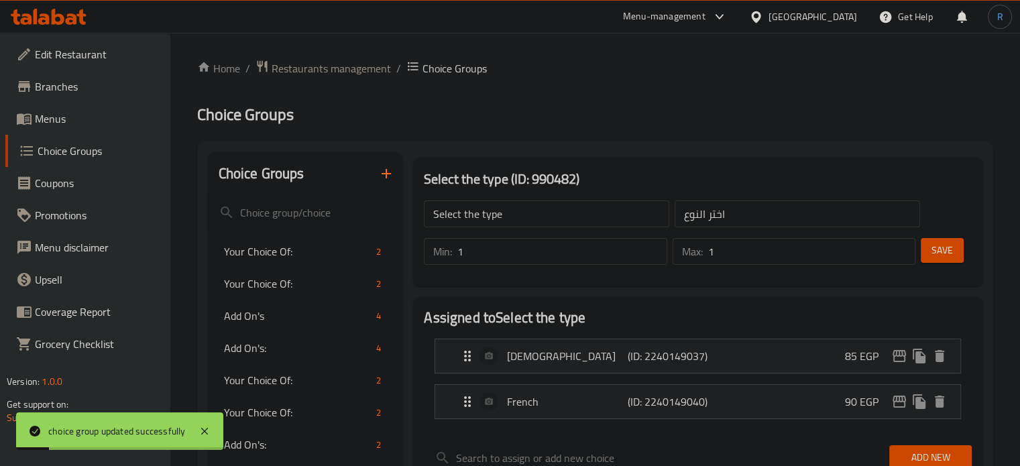
click at [540, 217] on input "Select the type" at bounding box center [546, 214] width 245 height 27
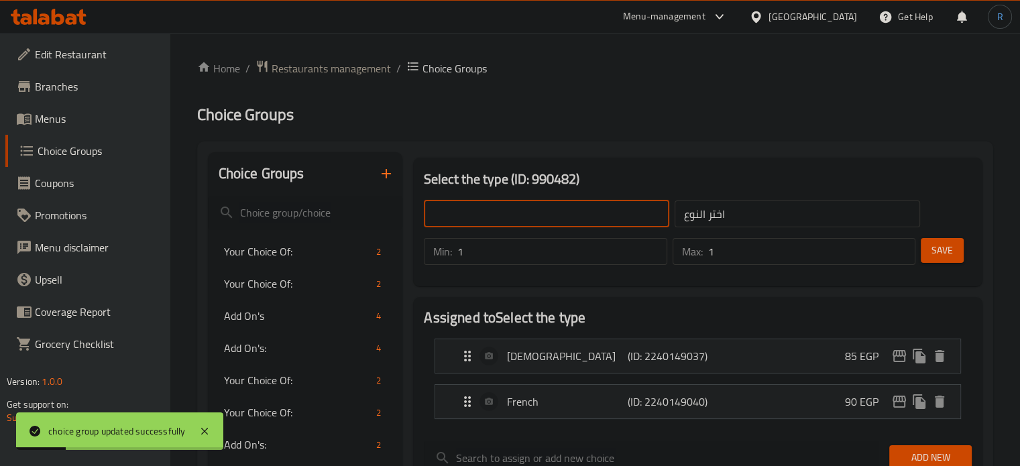
click at [540, 217] on input "text" at bounding box center [546, 214] width 245 height 27
type input "Your Choice Of:"
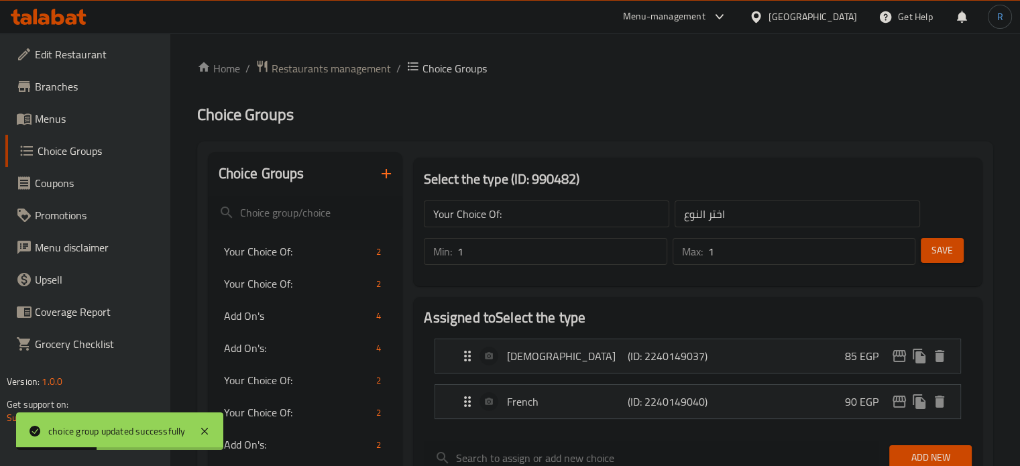
click at [738, 229] on div "اختر النوع ​" at bounding box center [797, 214] width 251 height 32
click at [736, 212] on input "اختر النوع" at bounding box center [797, 214] width 245 height 27
click at [736, 212] on input "text" at bounding box center [797, 214] width 245 height 27
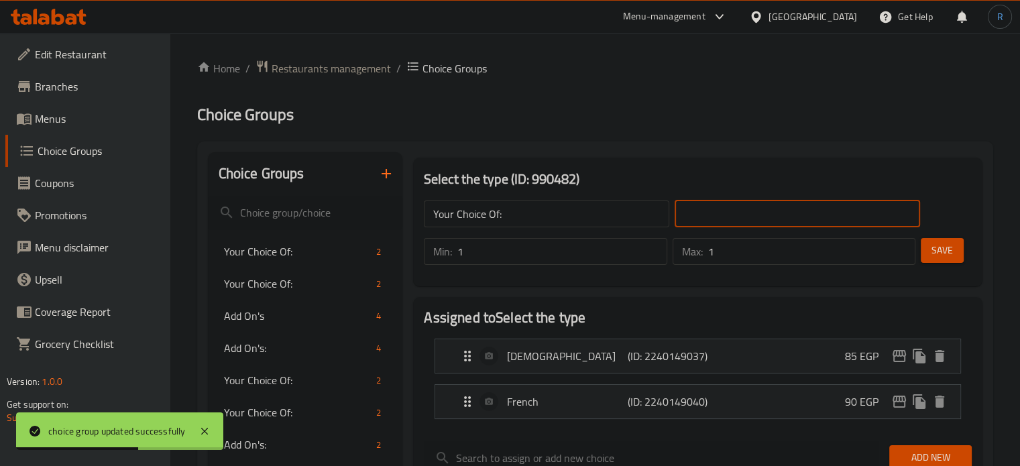
type input "إختيارك من:"
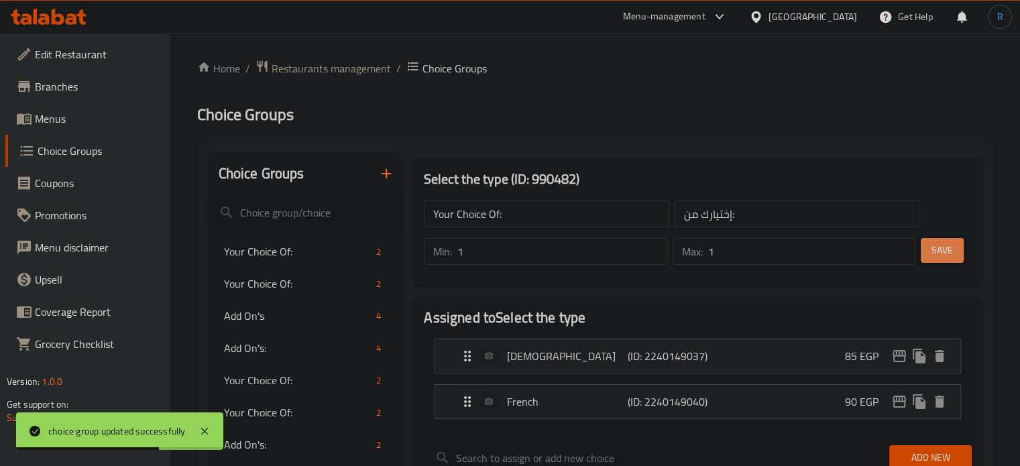
click at [949, 253] on span "Save" at bounding box center [941, 250] width 21 height 17
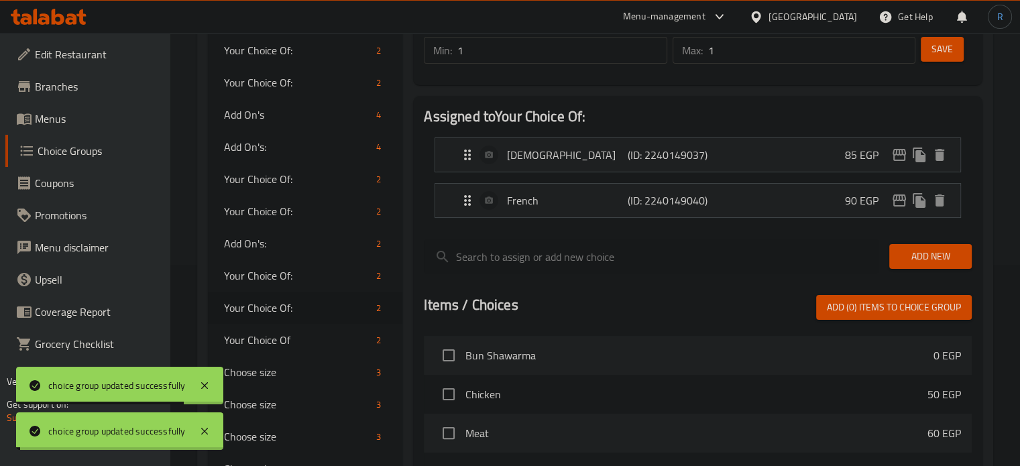
scroll to position [268, 0]
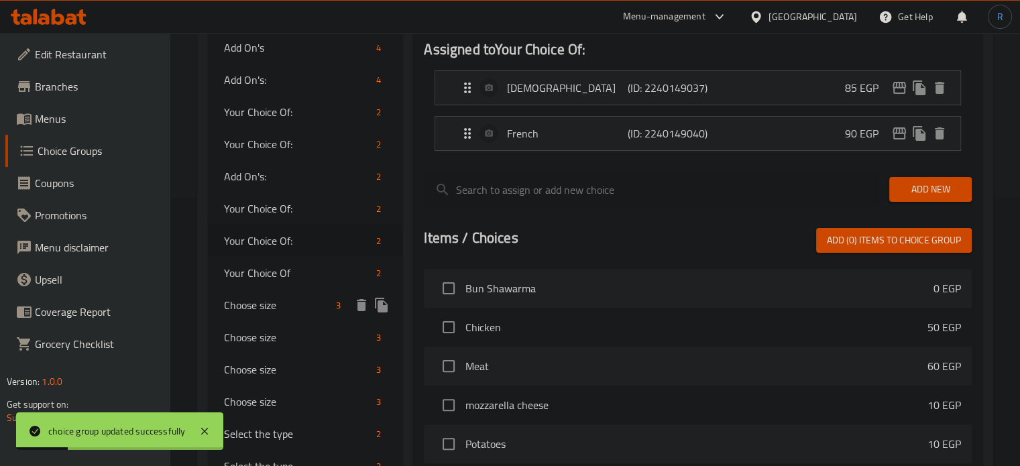
click at [269, 299] on span "Choose size" at bounding box center [277, 305] width 107 height 16
type input "Choose size"
type input "اختر الحجم"
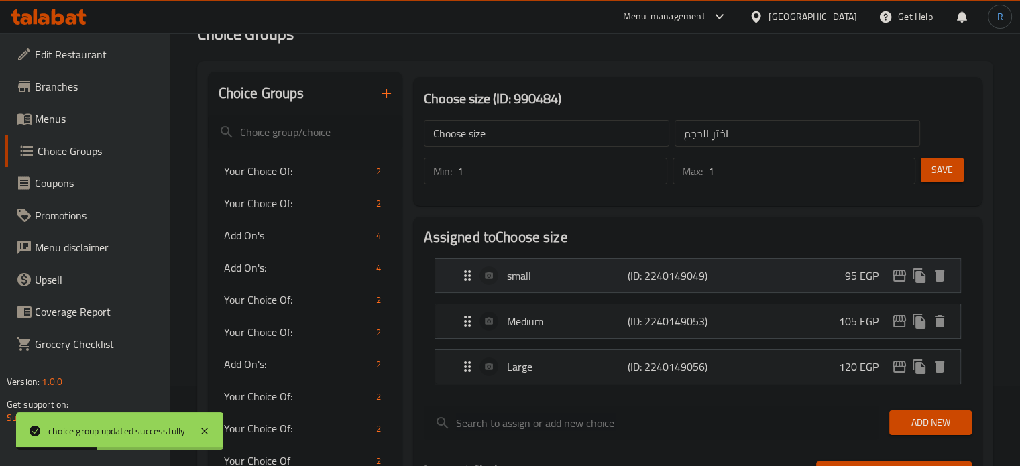
scroll to position [67, 0]
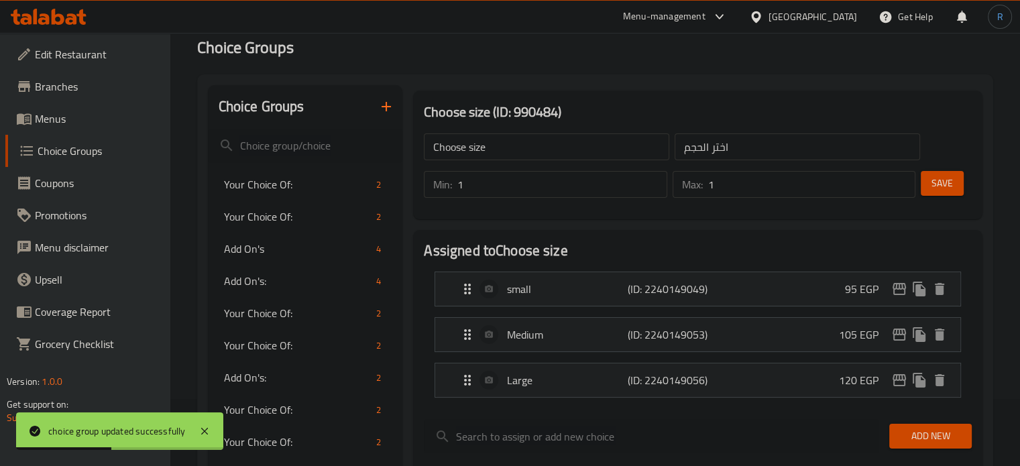
click at [502, 150] on input "Choose size" at bounding box center [546, 146] width 245 height 27
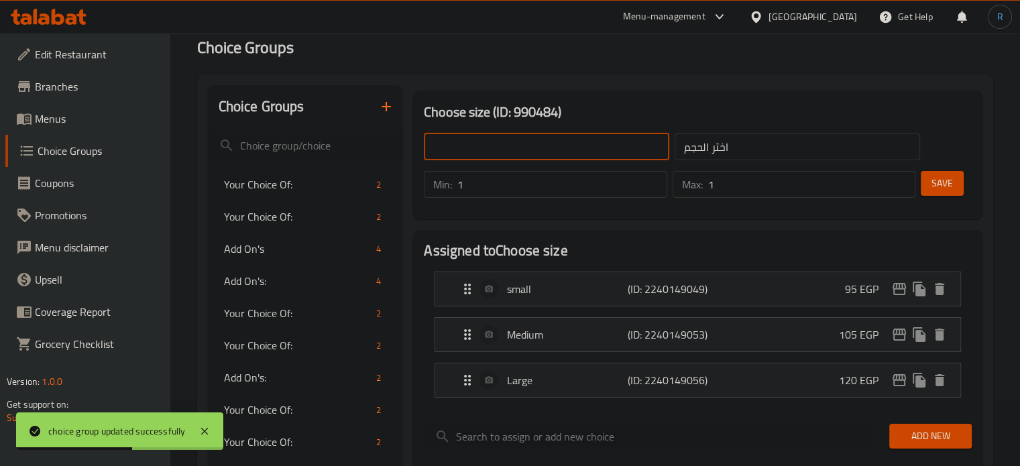
click at [502, 150] on input "text" at bounding box center [546, 146] width 245 height 27
type input "Your Choice OF Size:"
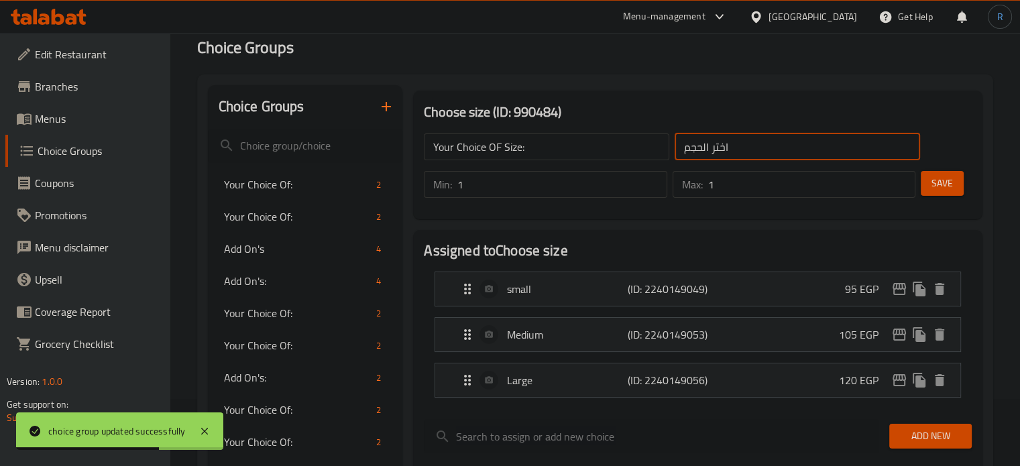
click at [777, 146] on input "اختر الحجم" at bounding box center [797, 146] width 245 height 27
click at [777, 146] on input "text" at bounding box center [797, 146] width 245 height 27
type input "إختيارك من الحجم:"
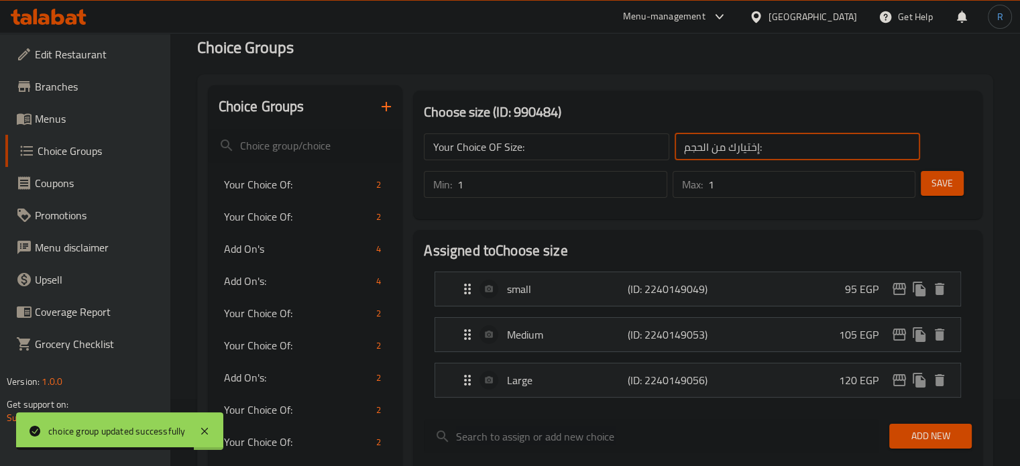
click at [952, 179] on span "Save" at bounding box center [941, 183] width 21 height 17
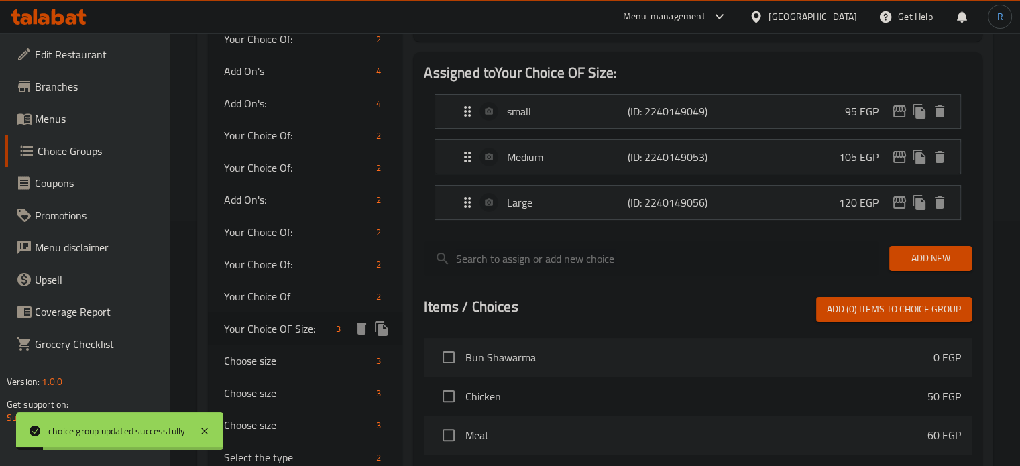
scroll to position [268, 0]
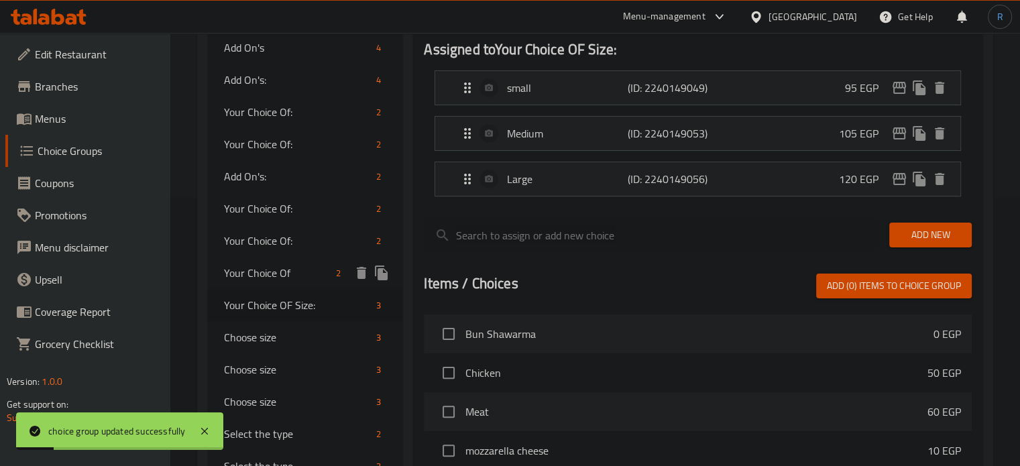
click at [263, 284] on div "Your Choice Of 2" at bounding box center [305, 273] width 195 height 32
type input "Your Choice Of"
type input "أختيارك من"
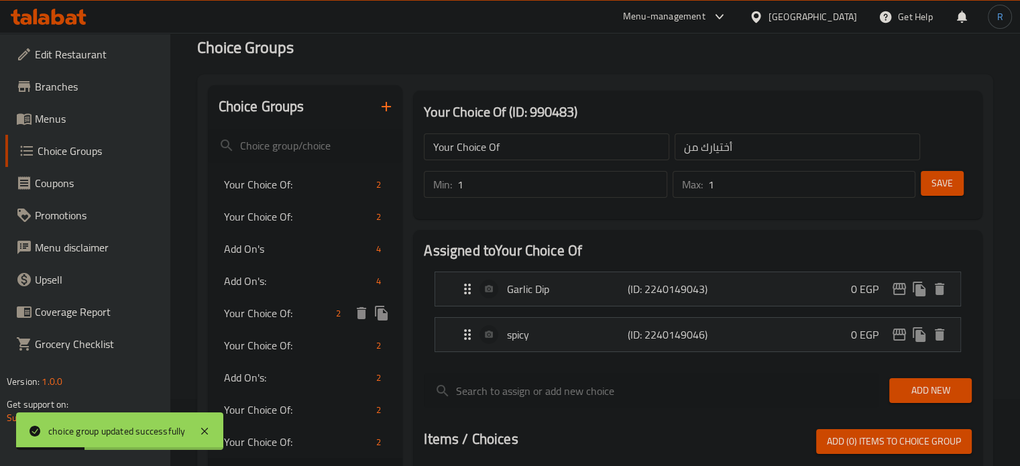
scroll to position [134, 0]
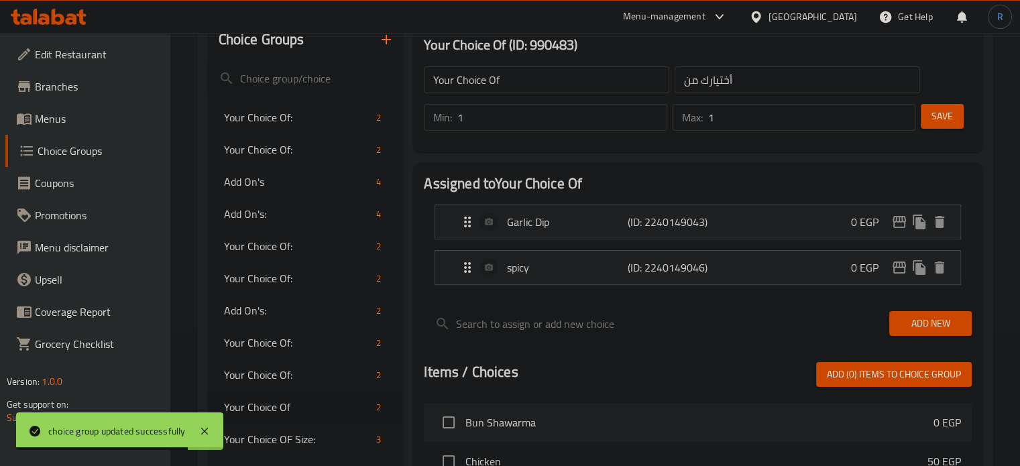
click at [517, 86] on input "Your Choice Of" at bounding box center [546, 79] width 245 height 27
click at [517, 86] on input "text" at bounding box center [546, 79] width 245 height 27
type input "Your Choice Of:"
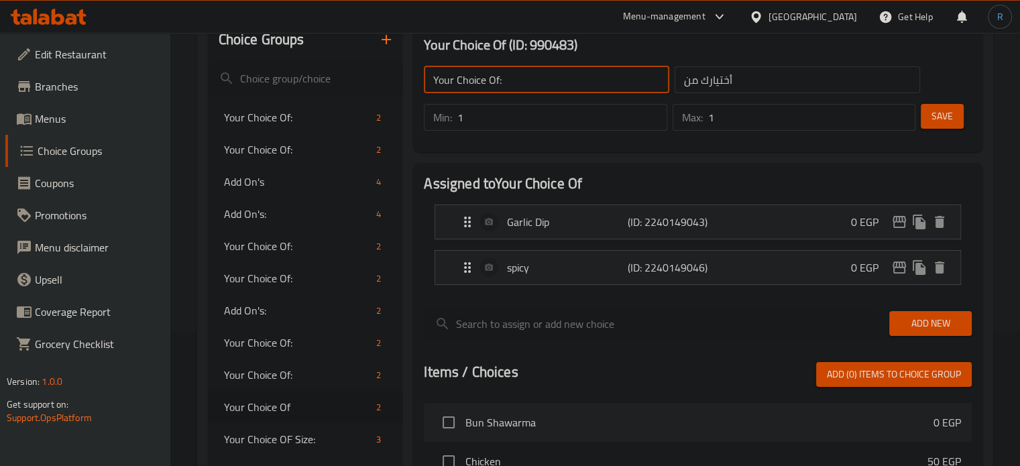
click at [773, 80] on input "أختيارك من" at bounding box center [797, 79] width 245 height 27
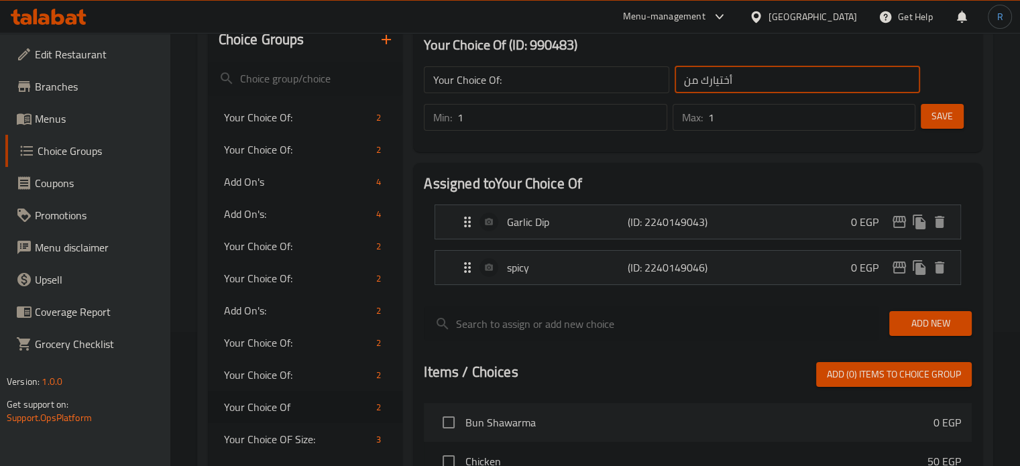
click at [773, 80] on input "أختيارك من" at bounding box center [797, 79] width 245 height 27
click at [773, 80] on input "text" at bounding box center [797, 79] width 245 height 27
type input "إختيارك من:"
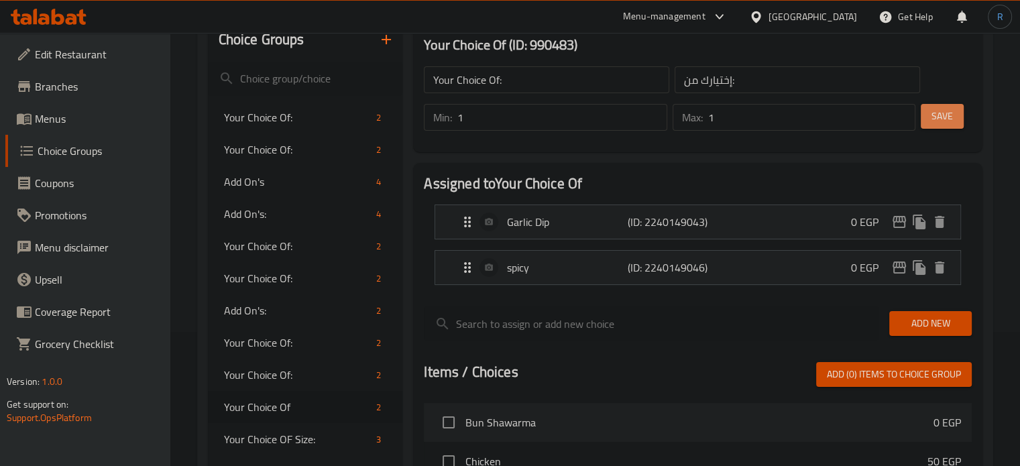
click at [954, 120] on button "Save" at bounding box center [942, 116] width 43 height 25
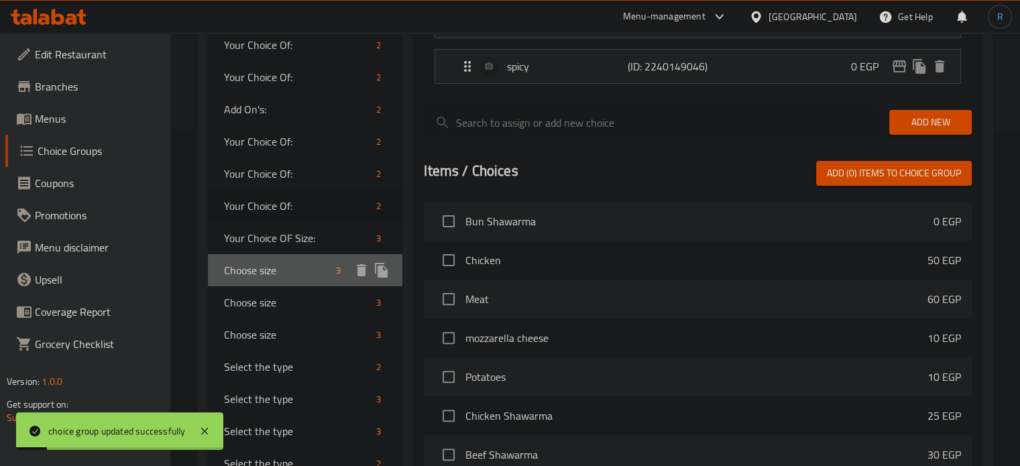
click at [269, 264] on span "Choose size" at bounding box center [277, 270] width 107 height 16
type input "Choose size"
type input "اختر الحجم"
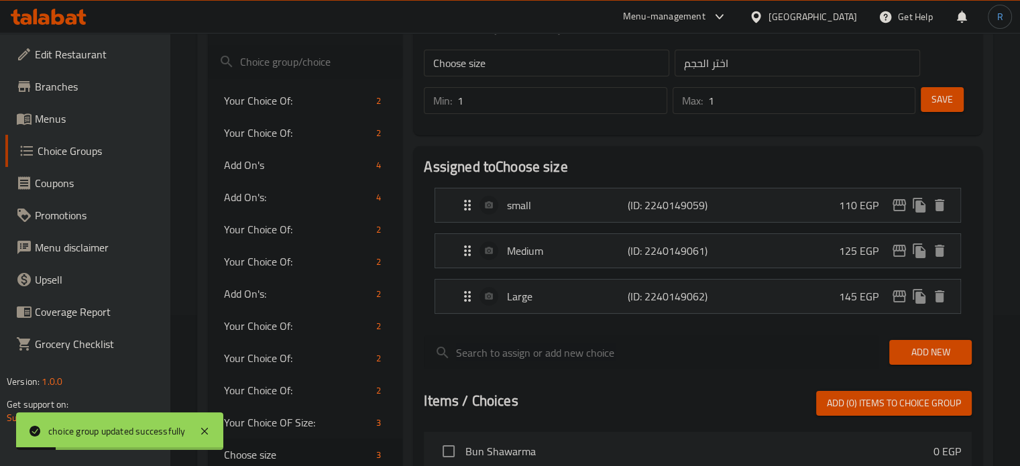
scroll to position [0, 0]
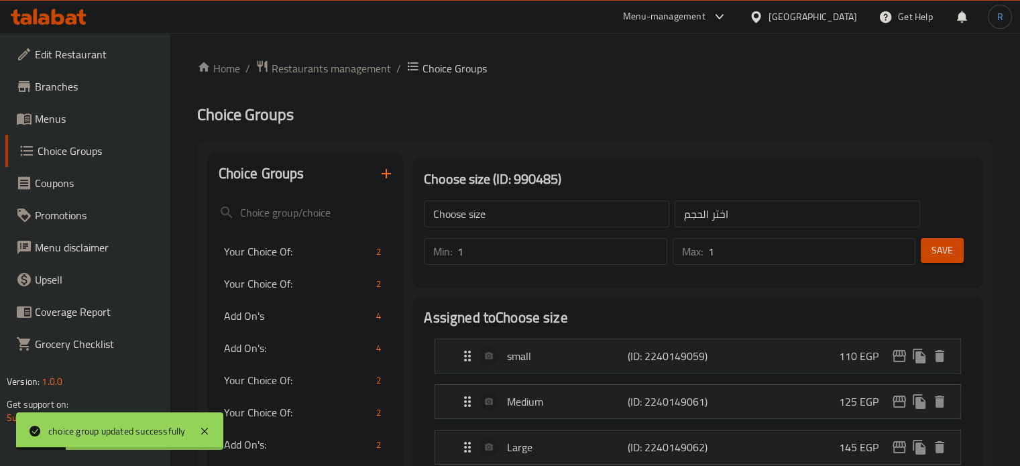
click at [563, 209] on input "Choose size" at bounding box center [546, 214] width 245 height 27
click at [563, 209] on input "text" at bounding box center [546, 214] width 245 height 27
type input "Your Choice OF Size:"
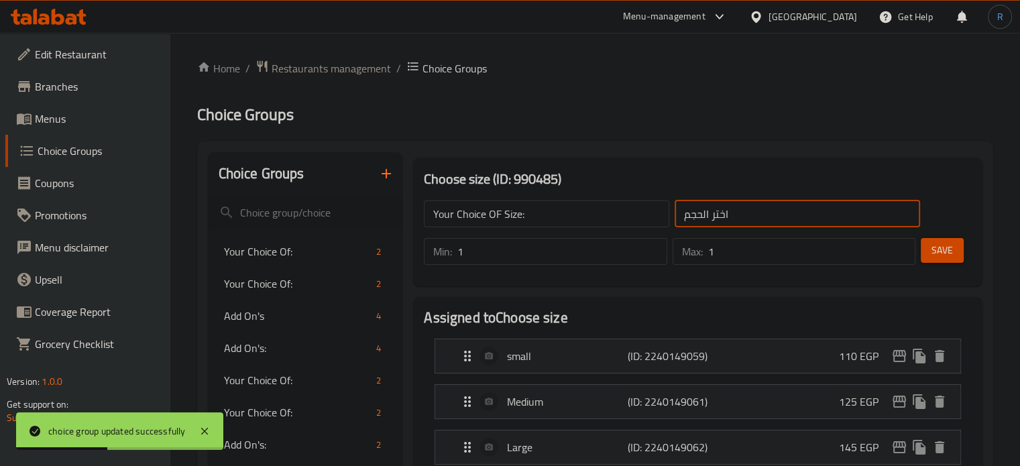
click at [771, 225] on input "اختر الحجم" at bounding box center [797, 214] width 245 height 27
click at [771, 225] on input "text" at bounding box center [797, 214] width 245 height 27
type input "إختيارك من الحجم:"
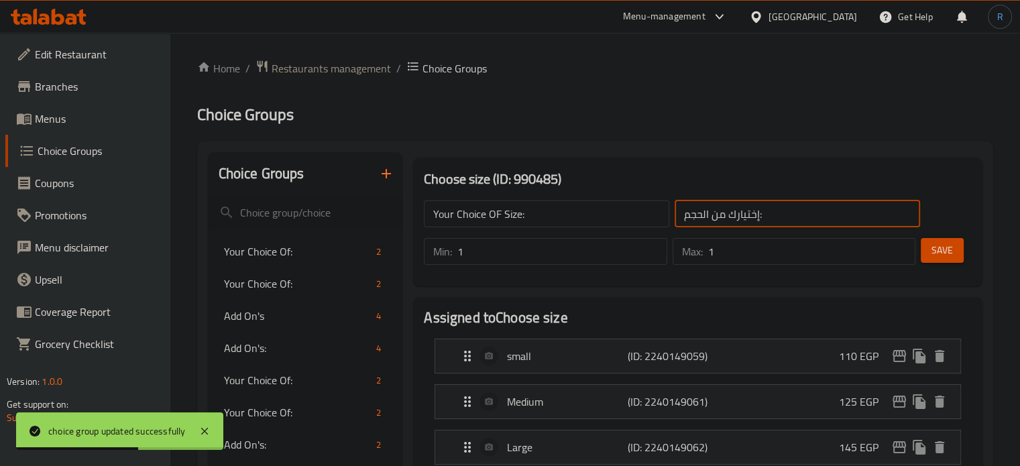
click at [936, 246] on span "Save" at bounding box center [941, 250] width 21 height 17
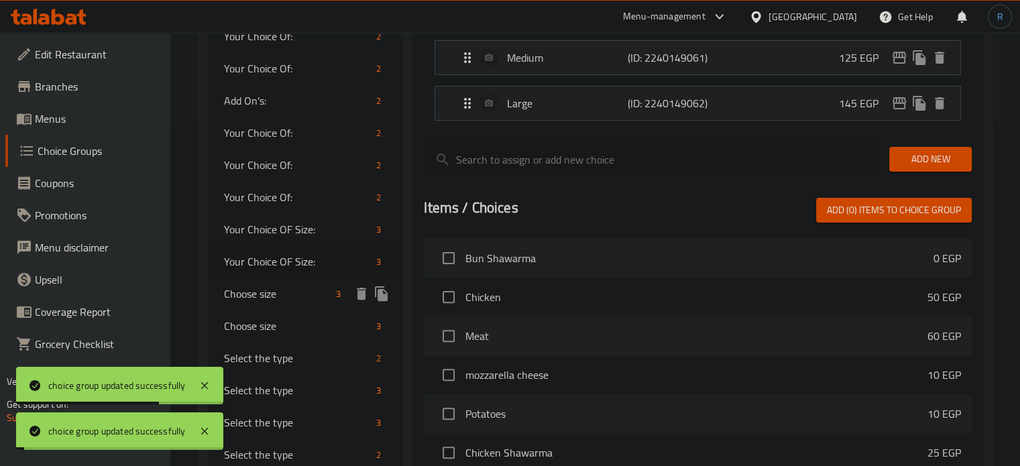
scroll to position [402, 0]
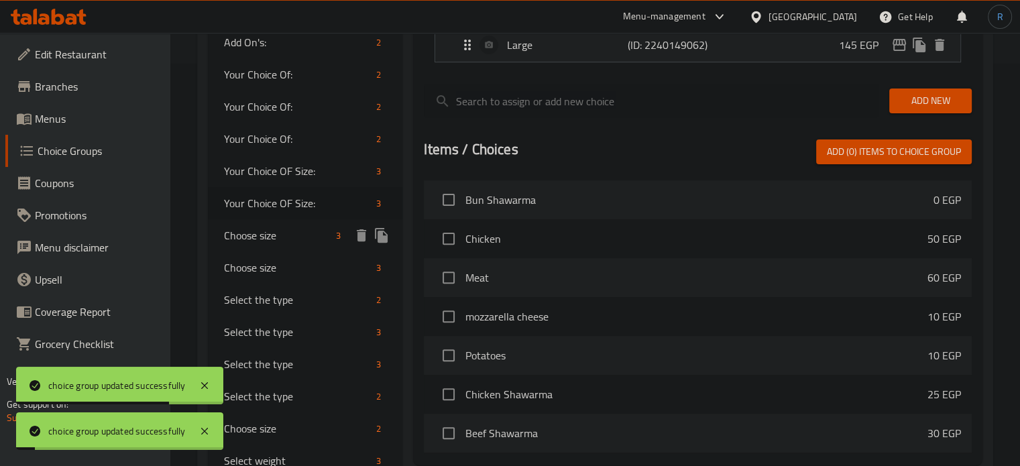
click at [251, 235] on span "Choose size" at bounding box center [277, 235] width 107 height 16
type input "Choose size"
type input "اختر الحجم"
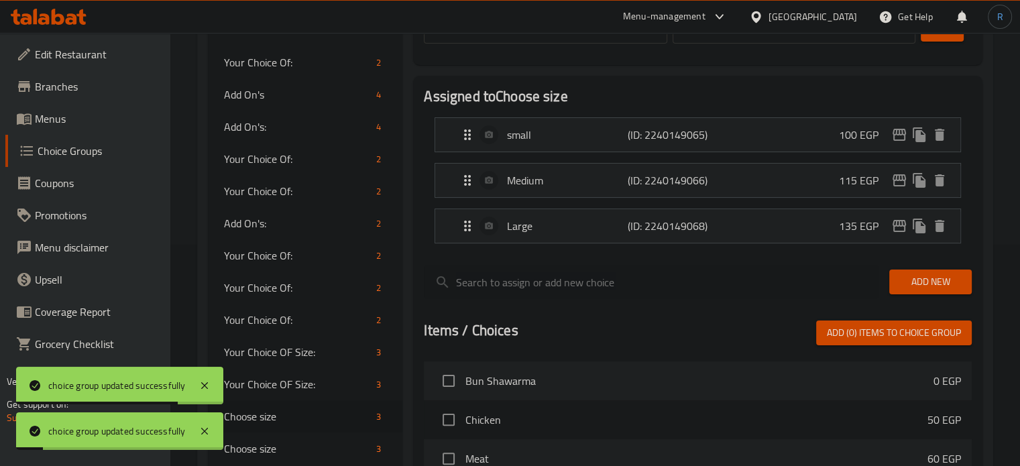
scroll to position [0, 0]
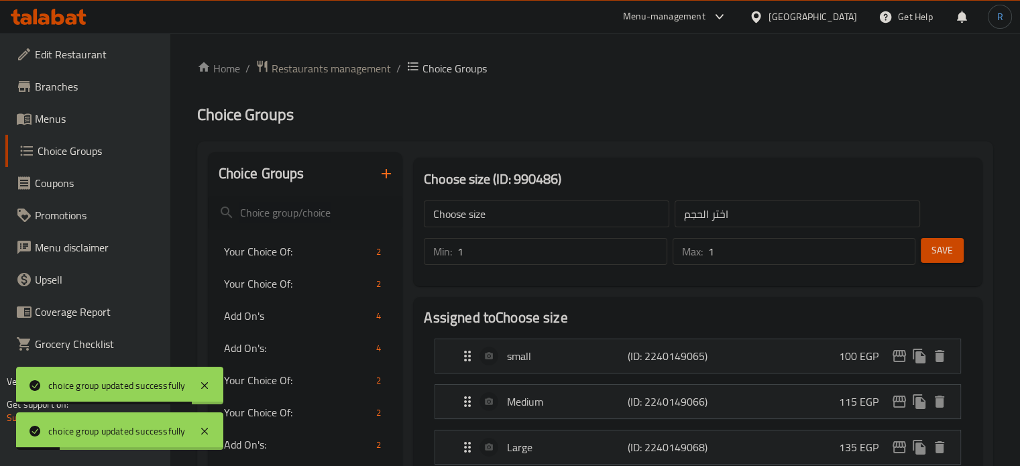
click at [547, 216] on input "Choose size" at bounding box center [546, 214] width 245 height 27
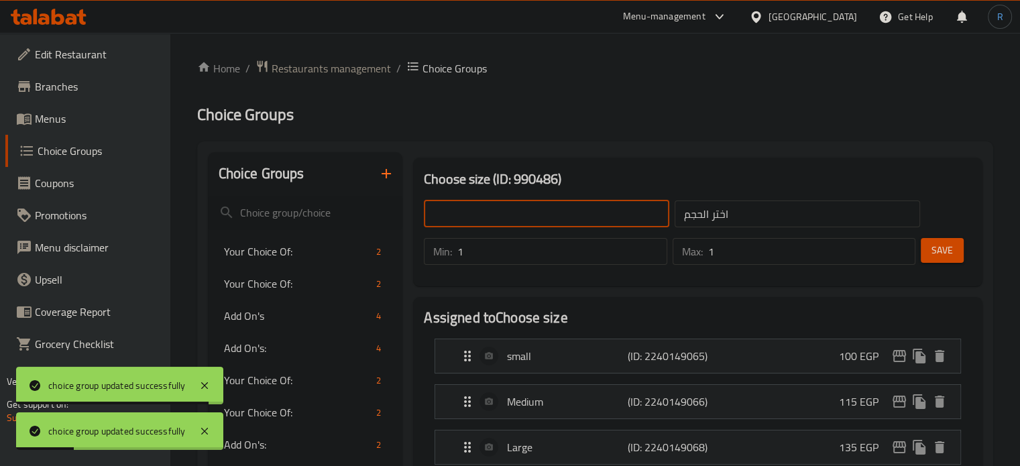
click at [547, 216] on input "text" at bounding box center [546, 214] width 245 height 27
type input "Your Choice OF Size:"
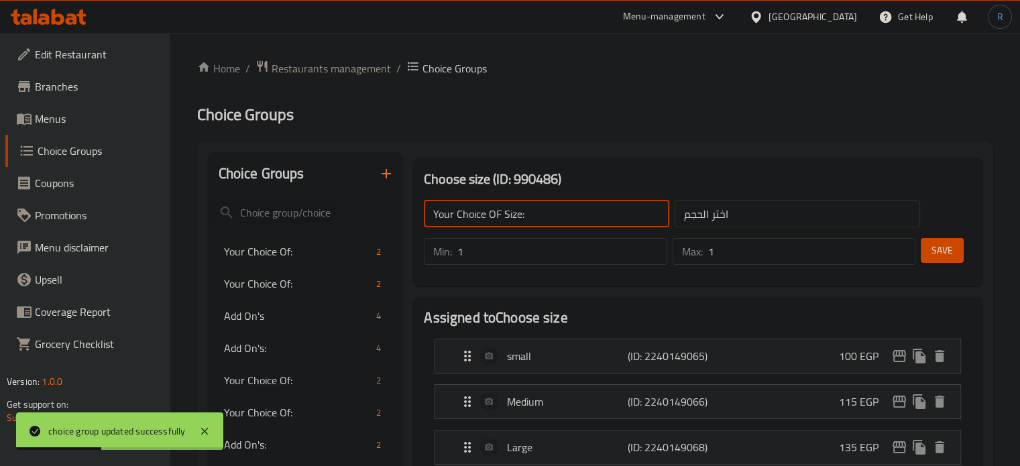
click at [754, 223] on input "اختر الحجم" at bounding box center [797, 214] width 245 height 27
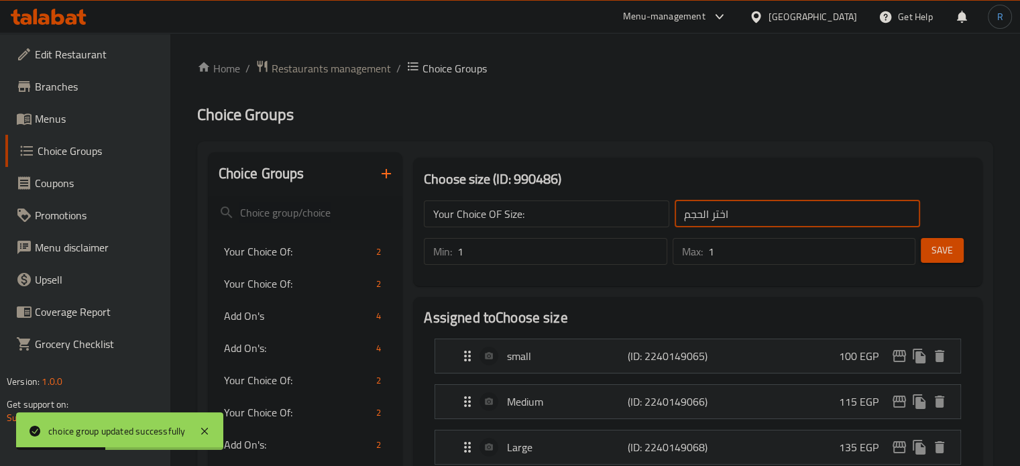
click at [754, 223] on input "اختر الحجم" at bounding box center [797, 214] width 245 height 27
click at [754, 223] on input "text" at bounding box center [797, 214] width 245 height 27
type input "إختيارك من الحجم:"
click at [936, 247] on span "Save" at bounding box center [941, 250] width 21 height 17
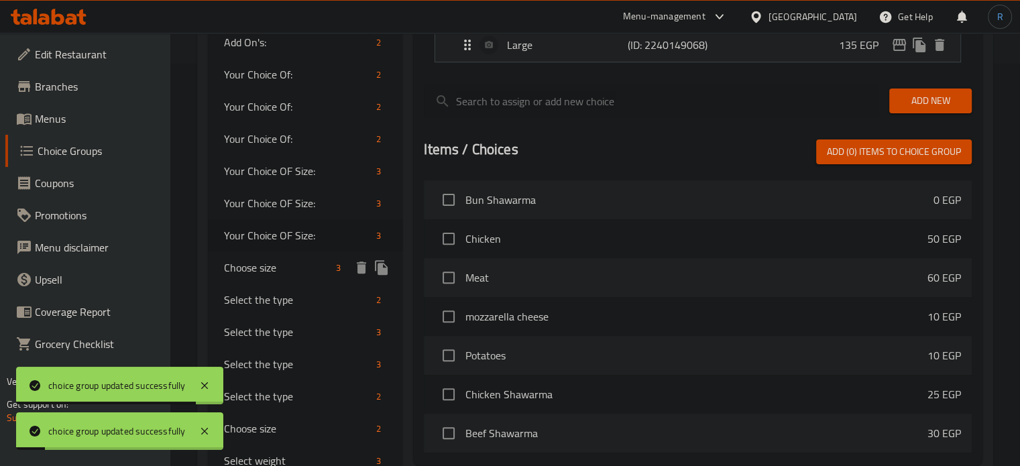
click at [245, 271] on span "Choose size" at bounding box center [277, 268] width 107 height 16
type input "Choose size"
type input "اختر الحجم"
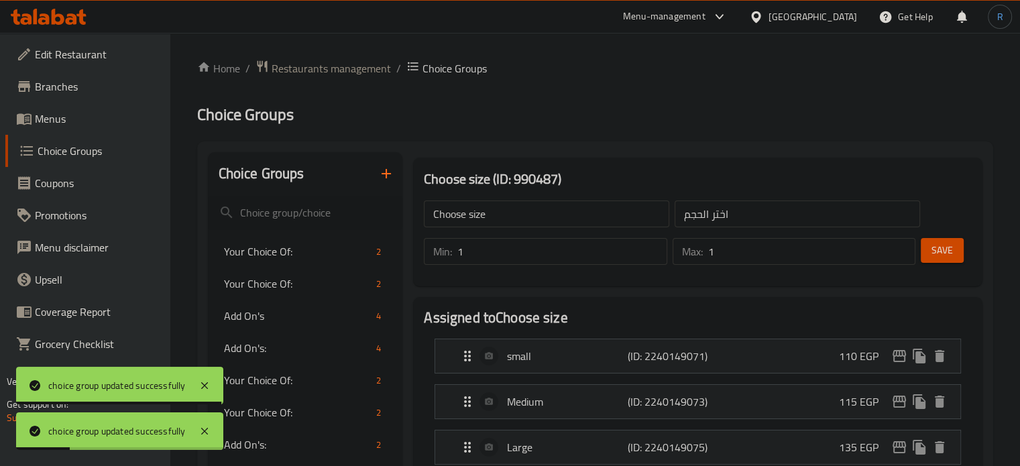
click at [518, 208] on input "Choose size" at bounding box center [546, 214] width 245 height 27
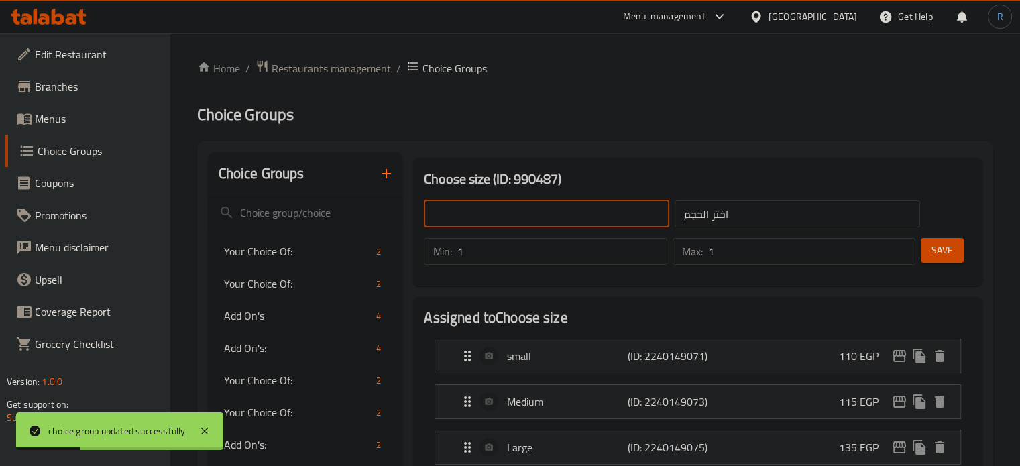
click at [518, 208] on input "text" at bounding box center [546, 214] width 245 height 27
type input "Your Choice OF Size:"
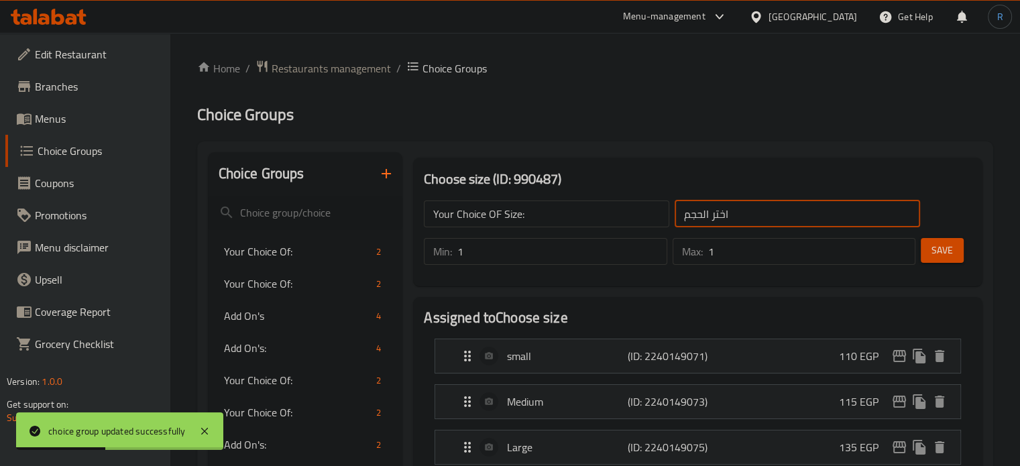
click at [746, 221] on input "اختر الحجم" at bounding box center [797, 214] width 245 height 27
click at [746, 221] on input "text" at bounding box center [797, 214] width 245 height 27
type input "إختيارك من الحجم:"
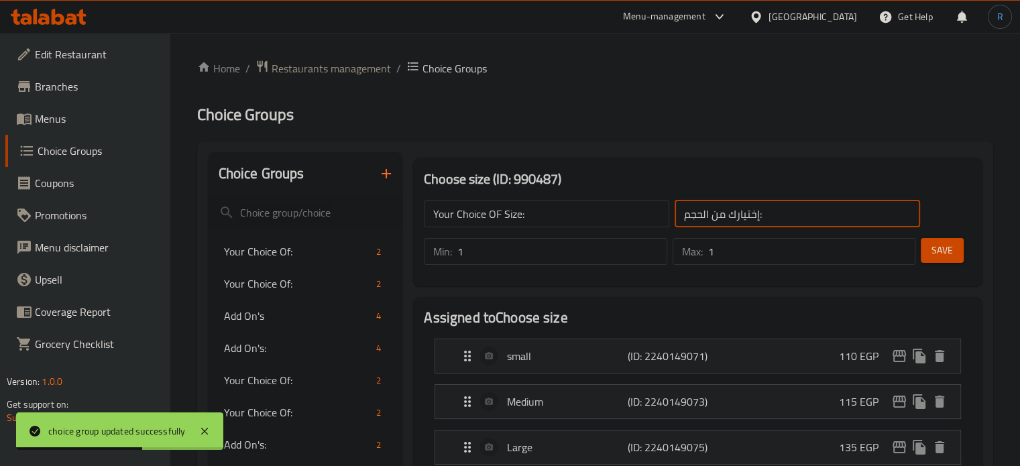
click at [922, 249] on button "Save" at bounding box center [942, 250] width 43 height 25
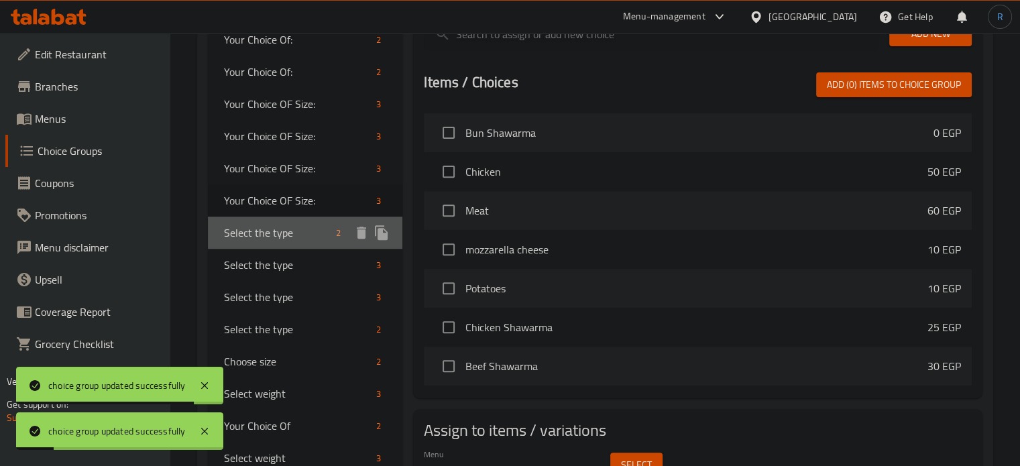
click at [247, 233] on span "Select the type" at bounding box center [277, 233] width 107 height 16
type input "Select the type"
type input "اختر النوع"
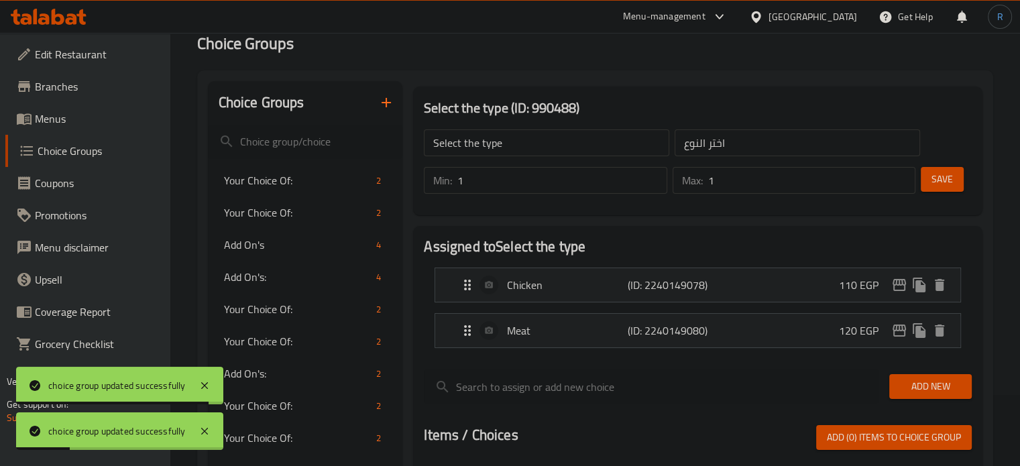
scroll to position [67, 0]
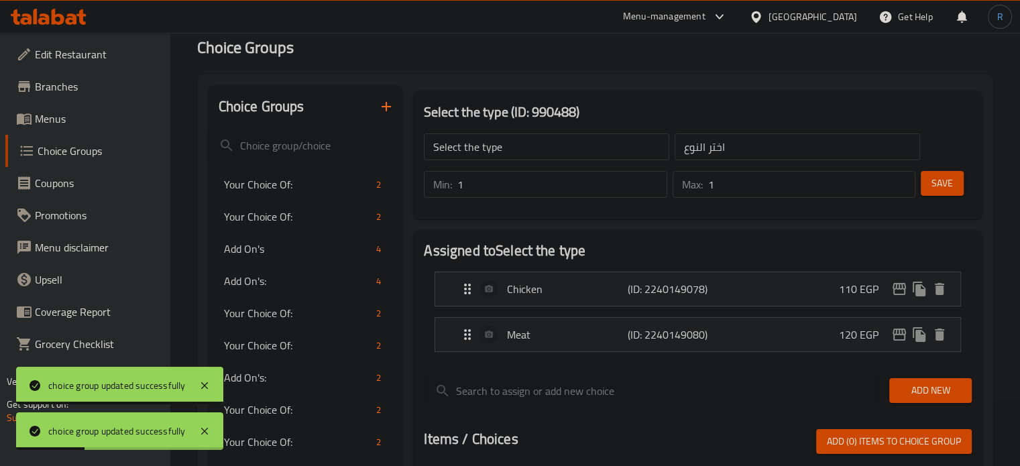
click at [516, 155] on input "Select the type" at bounding box center [546, 146] width 245 height 27
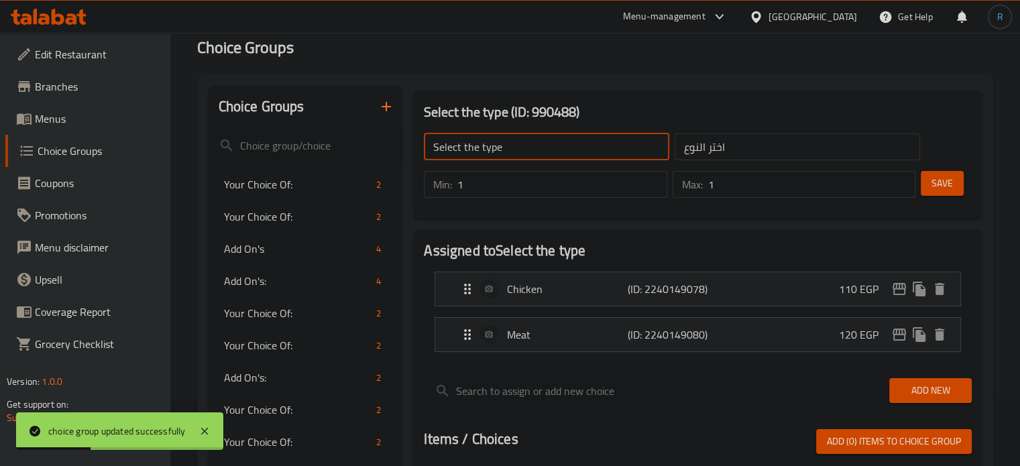
click at [516, 155] on input "Select the type" at bounding box center [546, 146] width 245 height 27
click at [516, 155] on input "text" at bounding box center [546, 146] width 245 height 27
type input "Your Choice Of:"
click at [738, 152] on input "اختر النوع" at bounding box center [797, 146] width 245 height 27
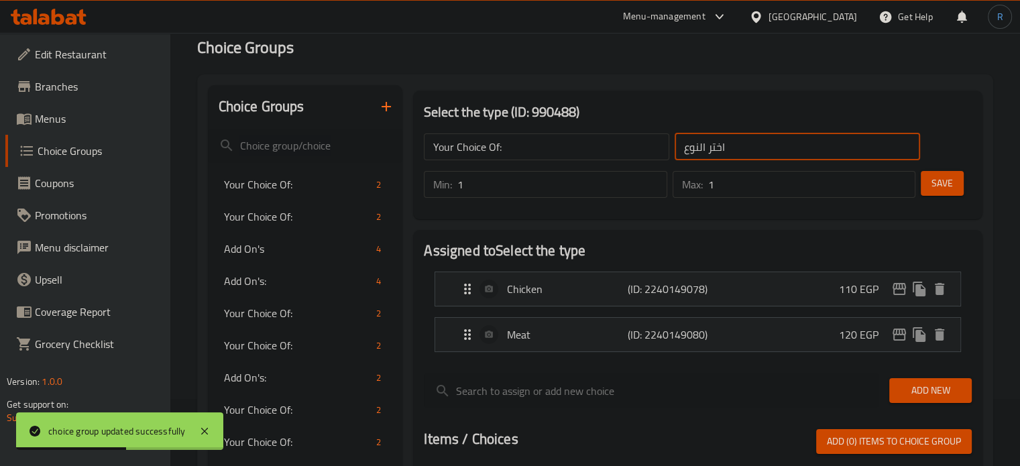
click at [738, 152] on input "اختر النوع" at bounding box center [797, 146] width 245 height 27
click at [738, 152] on input "text" at bounding box center [797, 146] width 245 height 27
type input "إختيارك من:"
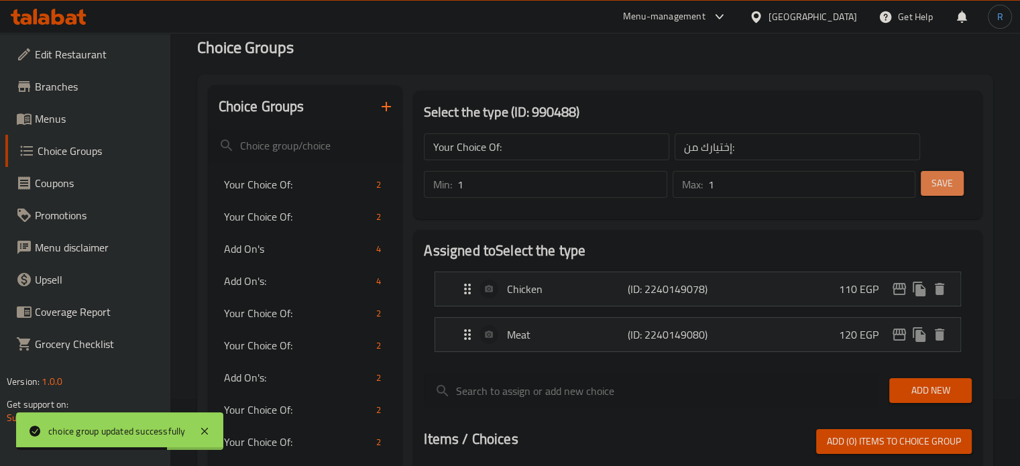
click at [951, 183] on span "Save" at bounding box center [941, 183] width 21 height 17
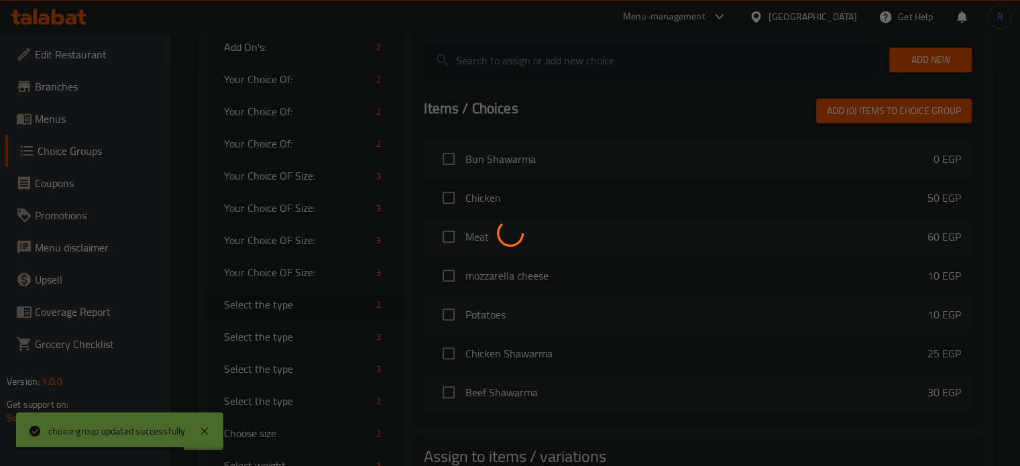
scroll to position [402, 0]
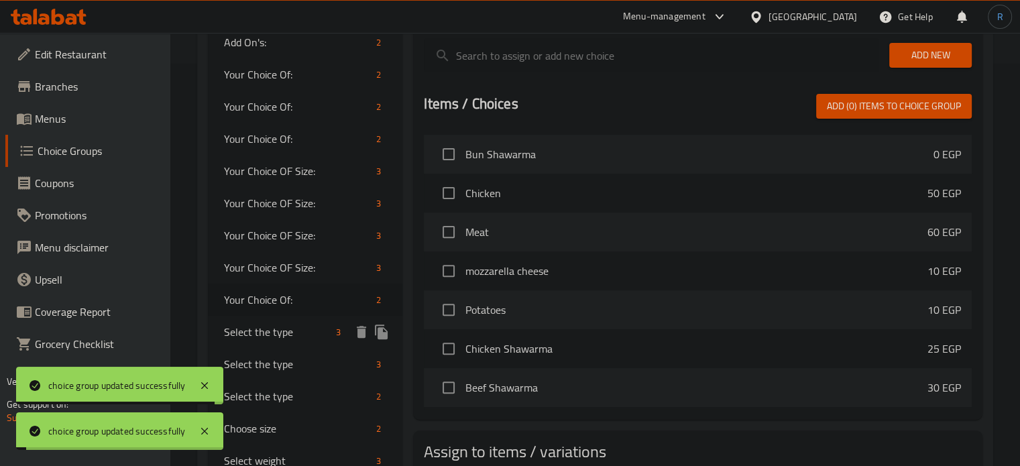
click at [255, 336] on span "Select the type" at bounding box center [277, 332] width 107 height 16
type input "Select the type"
type input "اختر النوع"
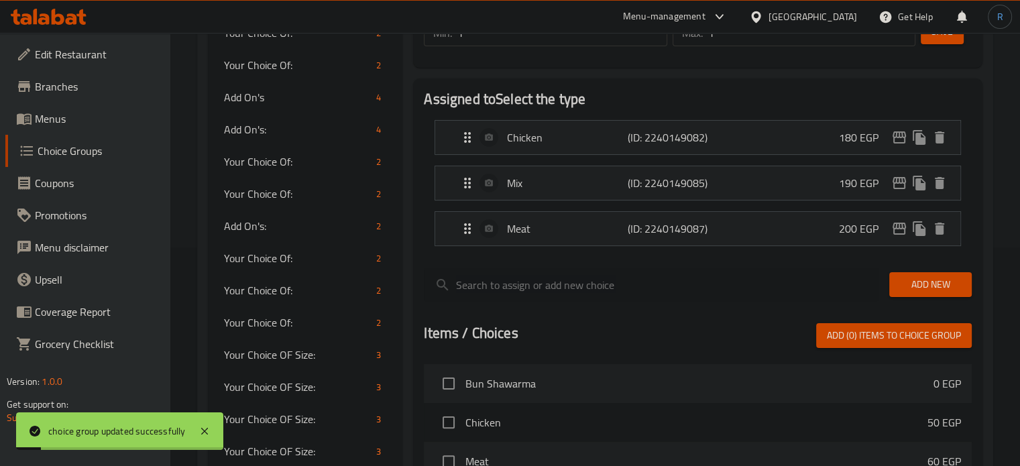
scroll to position [0, 0]
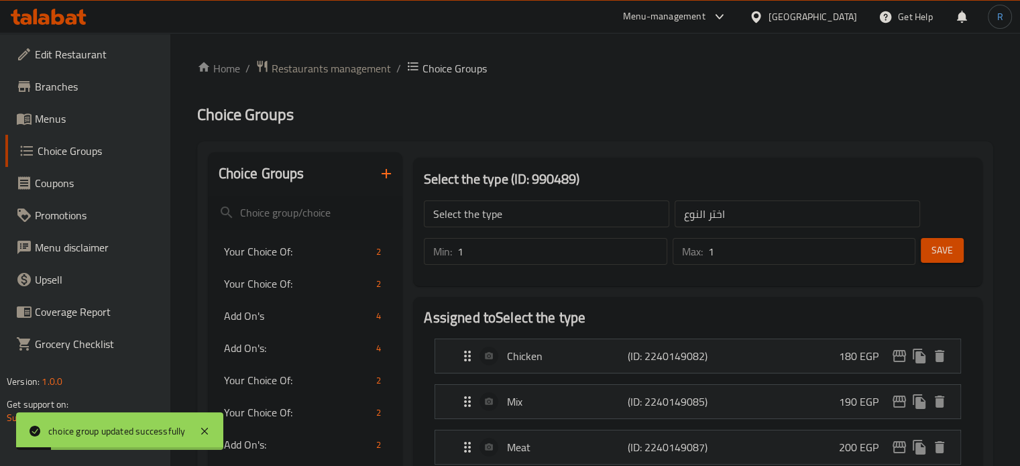
click at [512, 225] on input "Select the type" at bounding box center [546, 214] width 245 height 27
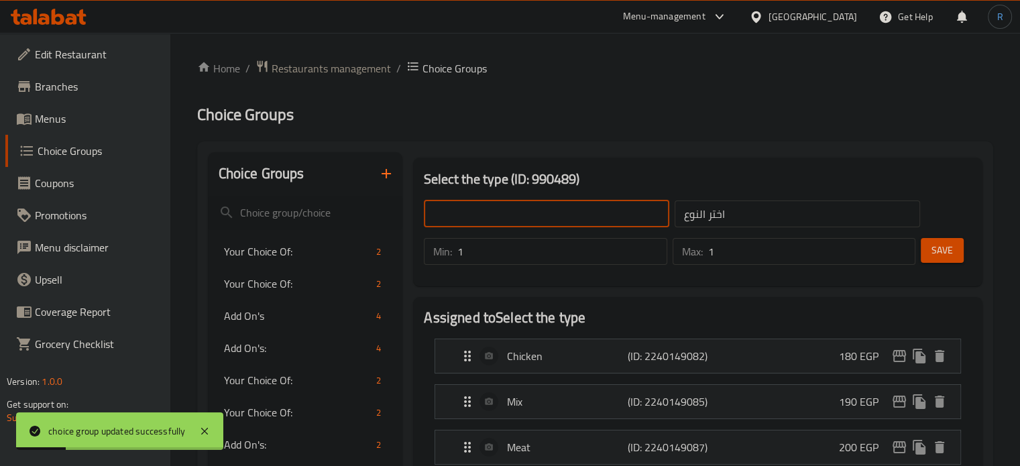
click at [512, 225] on input "text" at bounding box center [546, 214] width 245 height 27
type input "Your Choice Of:"
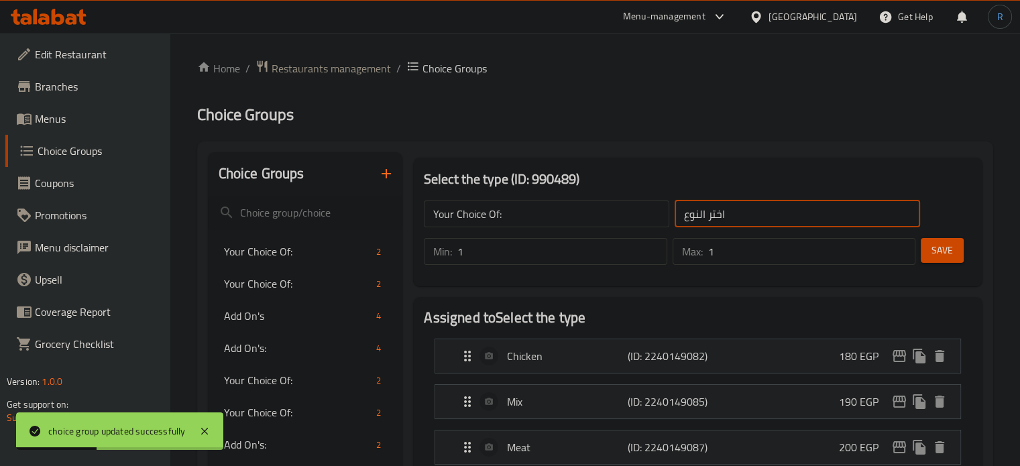
click at [773, 206] on input "اختر النوع" at bounding box center [797, 214] width 245 height 27
click at [773, 206] on input "text" at bounding box center [797, 214] width 245 height 27
type input "إختيارك من:"
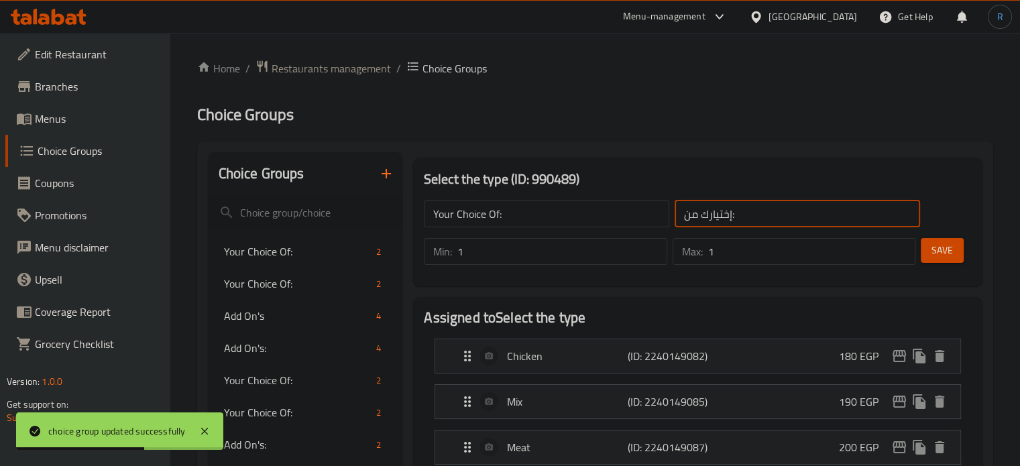
click at [947, 254] on span "Save" at bounding box center [941, 250] width 21 height 17
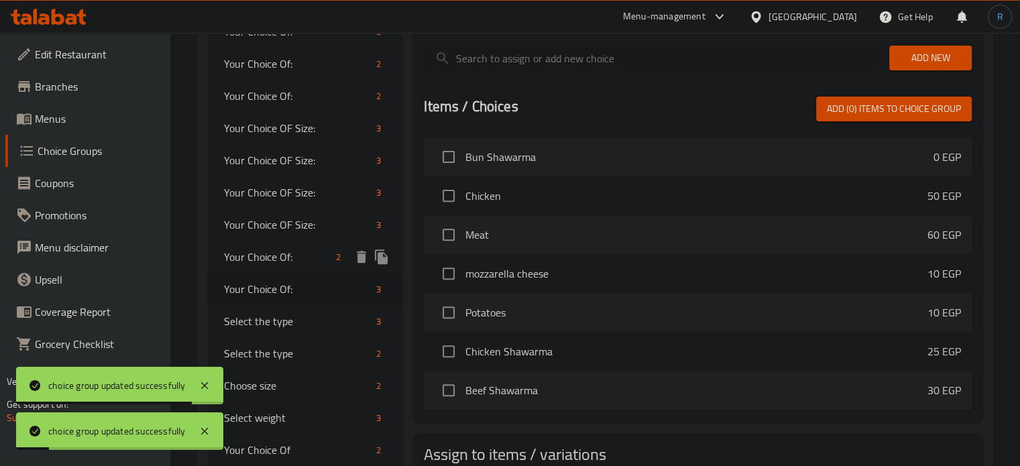
scroll to position [469, 0]
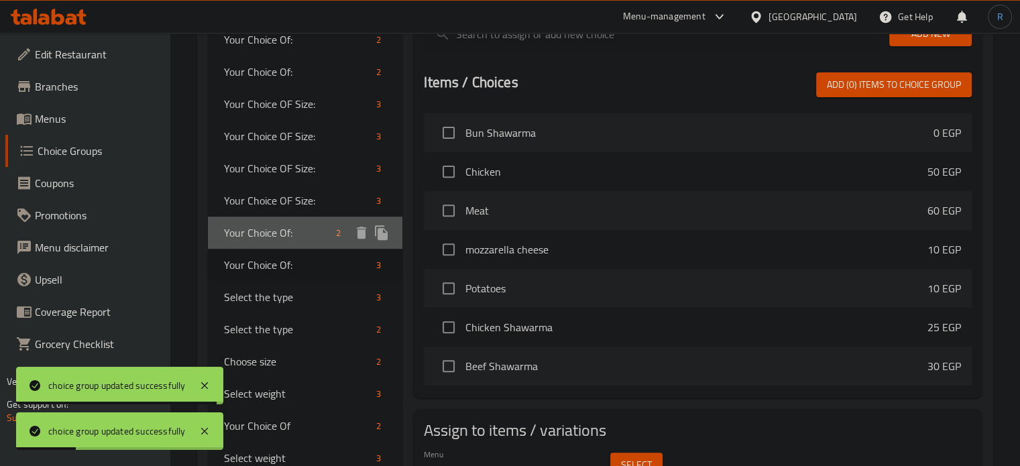
click at [262, 238] on span "Your Choice Of:" at bounding box center [277, 233] width 107 height 16
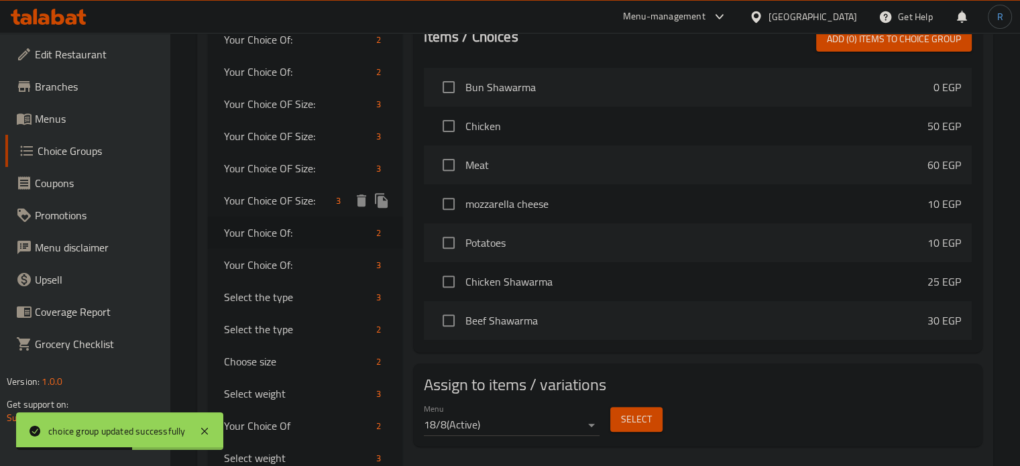
click at [287, 198] on span "Your Choice OF Size:" at bounding box center [277, 200] width 107 height 16
type input "Your Choice OF Size:"
type input "إختيارك من الحجم:"
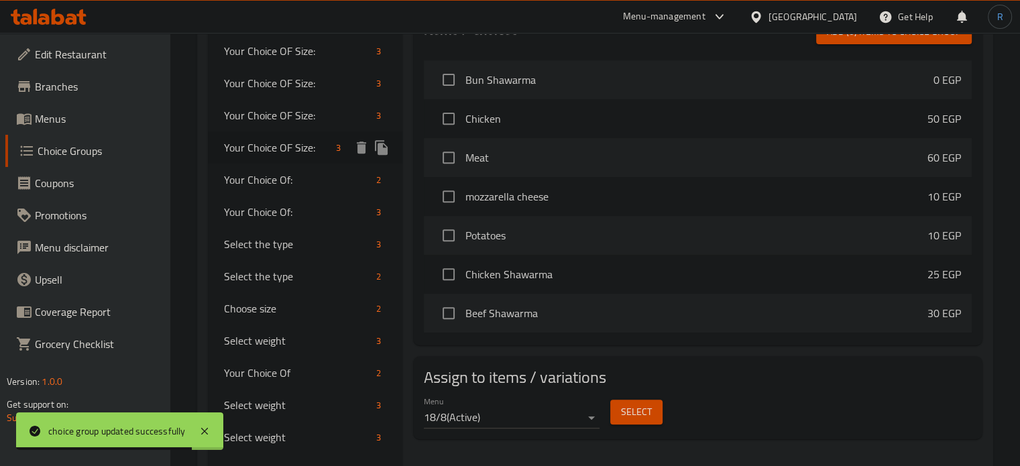
scroll to position [604, 0]
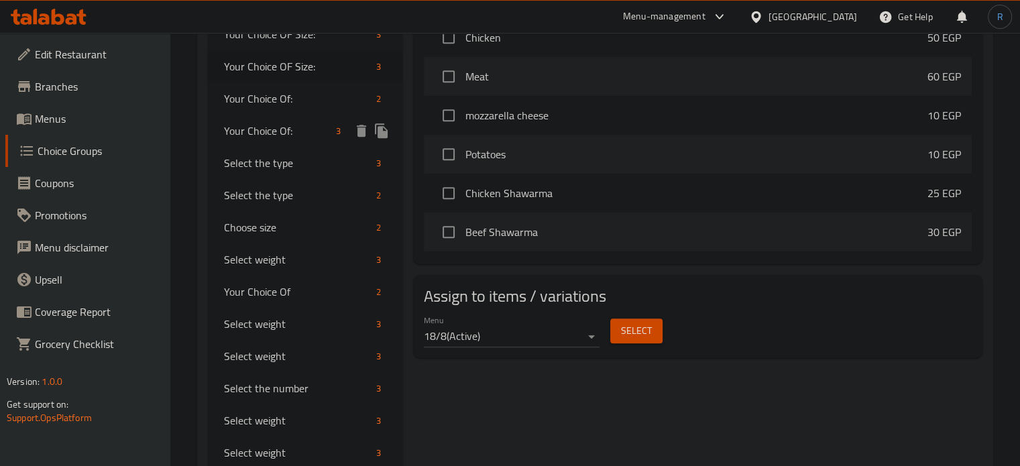
click at [263, 130] on span "Your Choice Of:" at bounding box center [277, 131] width 107 height 16
type input "Your Choice Of:"
type input "إختيارك من:"
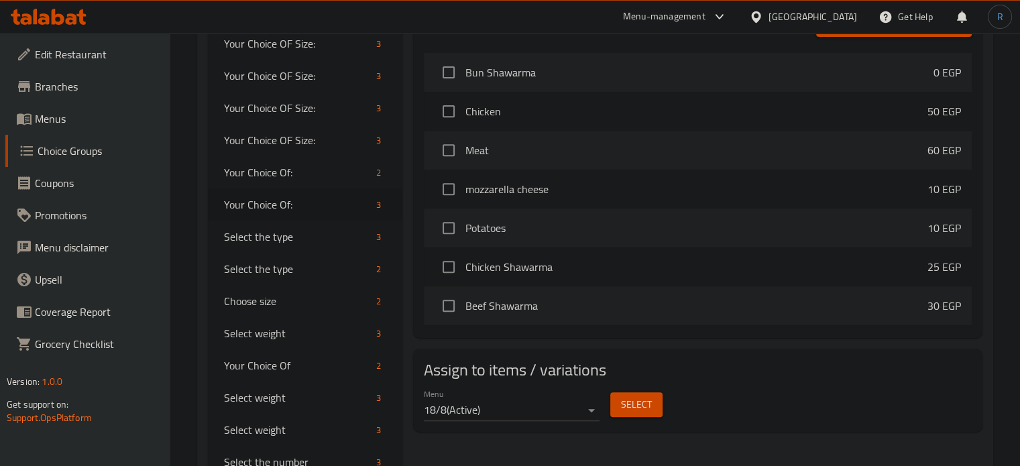
scroll to position [536, 0]
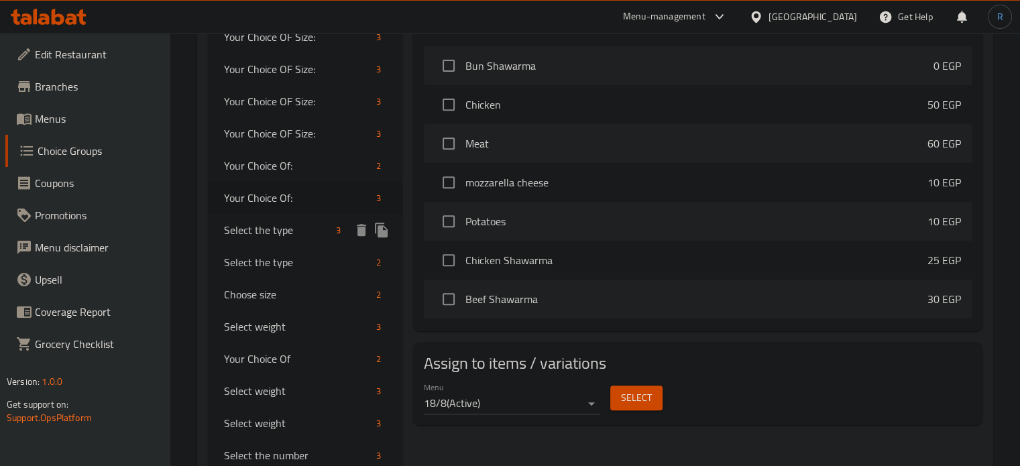
click at [251, 228] on span "Select the type" at bounding box center [277, 230] width 107 height 16
type input "Select the type"
type input "اختر النوع"
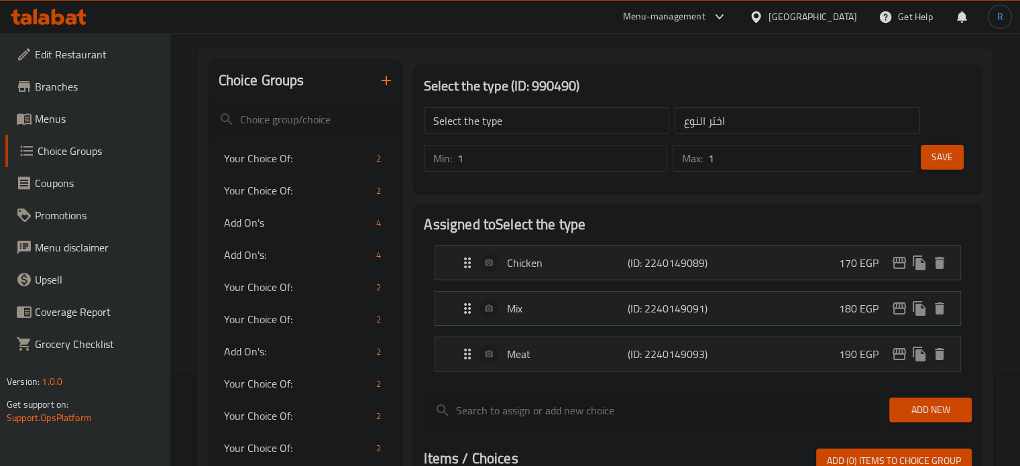
scroll to position [67, 0]
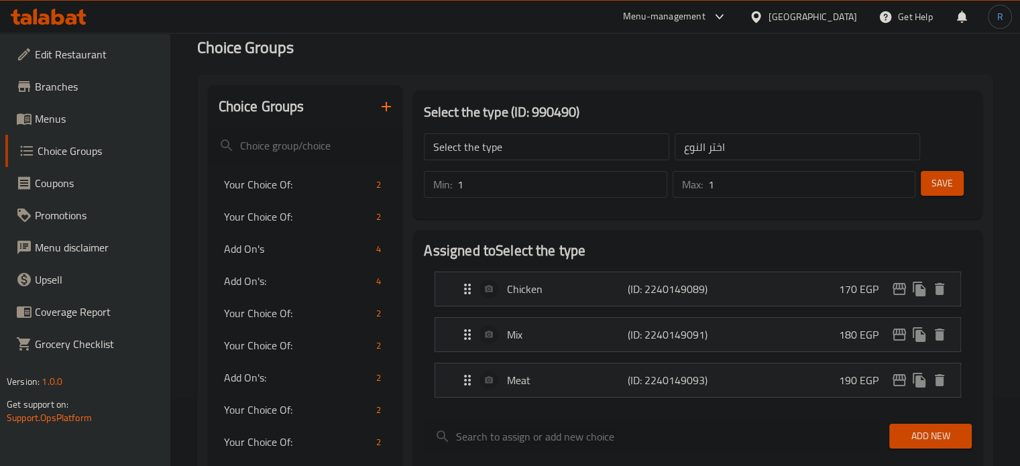
click at [540, 142] on input "Select the type" at bounding box center [546, 146] width 245 height 27
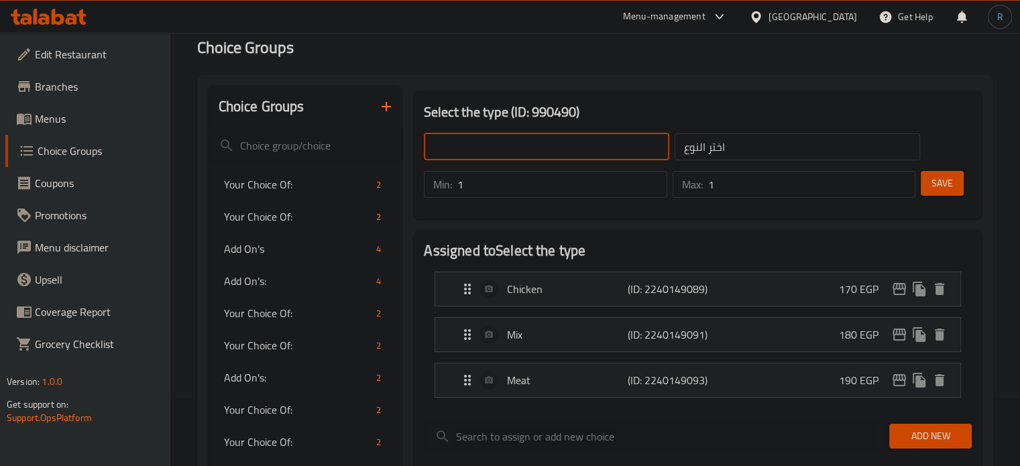
click at [540, 142] on input "text" at bounding box center [546, 146] width 245 height 27
type input "Your Choice Of:"
click at [758, 147] on input "اختر النوع" at bounding box center [797, 146] width 245 height 27
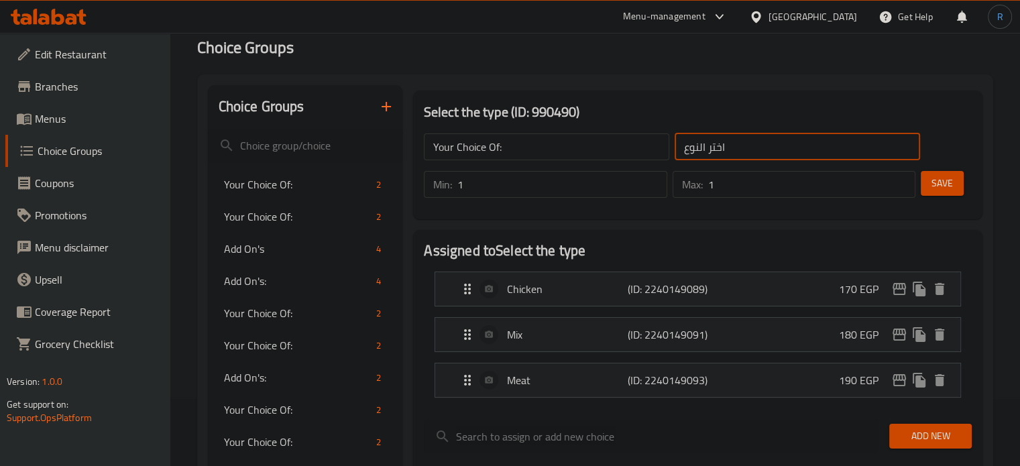
click at [758, 147] on input "اختر النوع" at bounding box center [797, 146] width 245 height 27
click at [758, 147] on input "text" at bounding box center [797, 146] width 245 height 27
type input "إختيارك من:"
click at [938, 190] on span "Save" at bounding box center [941, 183] width 21 height 17
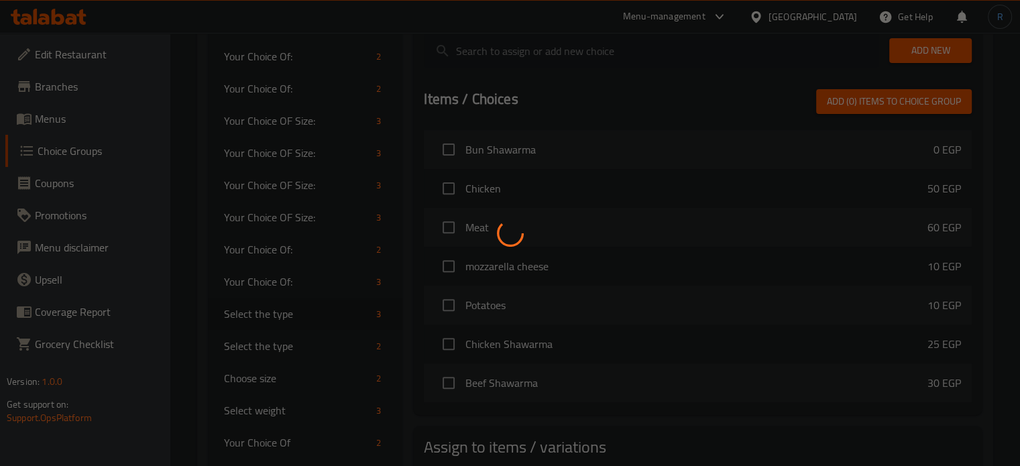
scroll to position [469, 0]
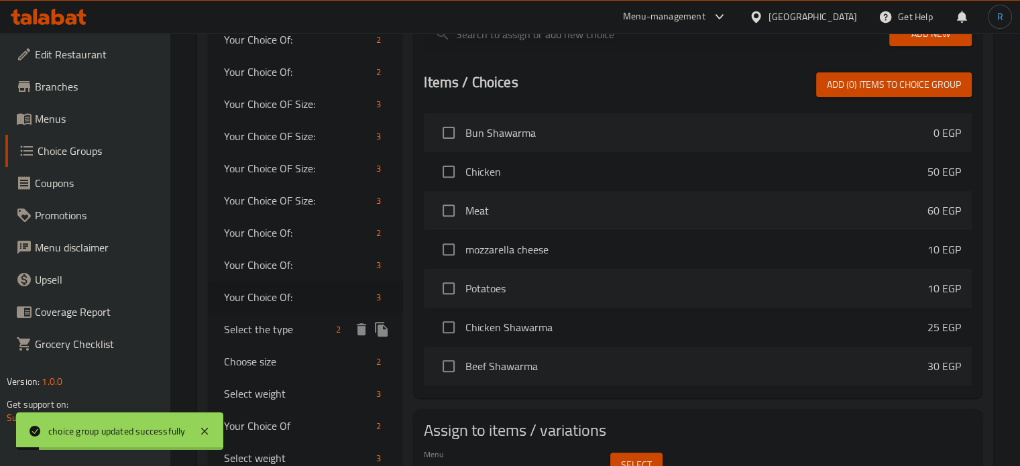
click at [280, 324] on span "Select the type" at bounding box center [277, 329] width 107 height 16
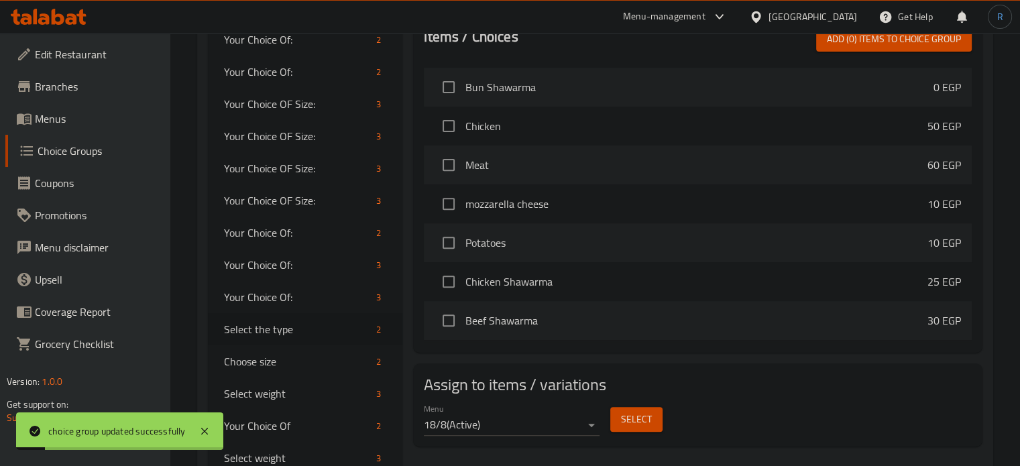
type input "Select the type"
type input "اختر النوع"
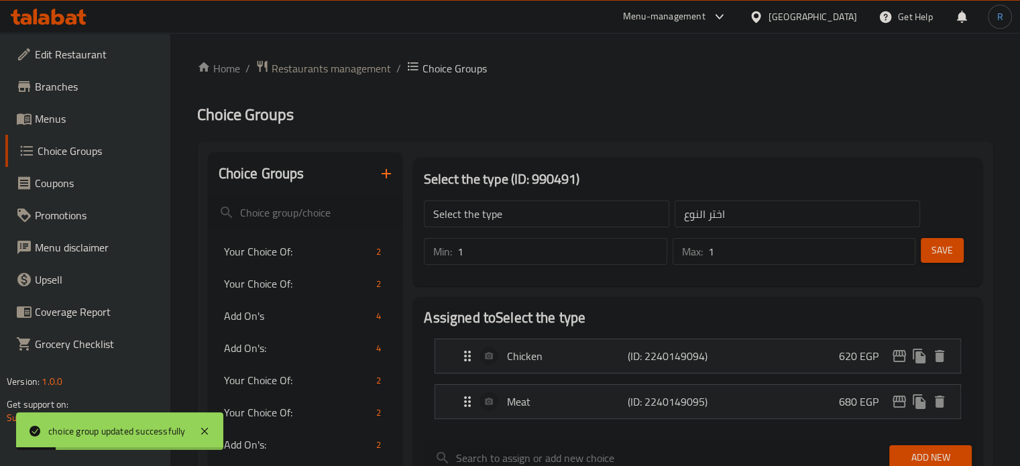
scroll to position [0, 0]
click at [524, 203] on input "Select the type" at bounding box center [546, 214] width 245 height 27
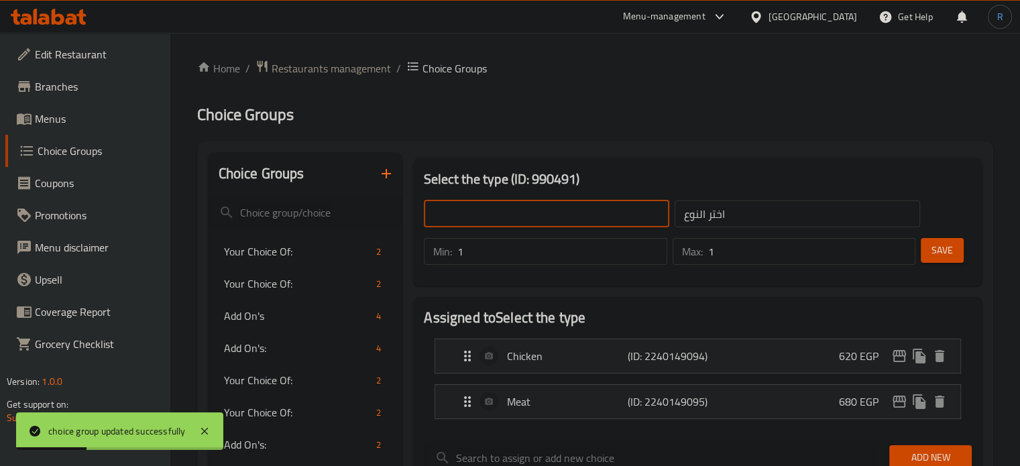
click at [524, 203] on input "text" at bounding box center [546, 214] width 245 height 27
type input "Your Choice Of:"
click at [759, 219] on input "اختر النوع" at bounding box center [797, 214] width 245 height 27
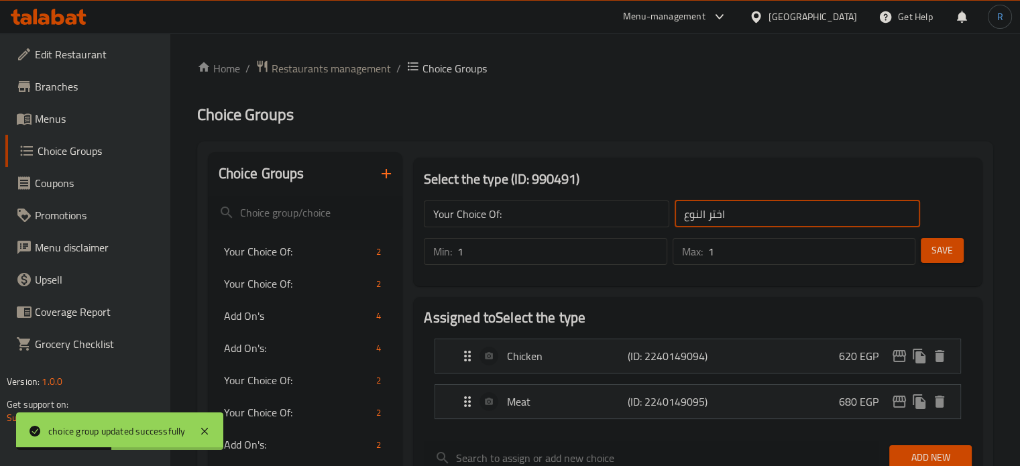
click at [759, 219] on input "اختر النوع" at bounding box center [797, 214] width 245 height 27
click at [759, 219] on input "text" at bounding box center [797, 214] width 245 height 27
type input "إختيارك من:"
click at [929, 260] on button "Save" at bounding box center [942, 250] width 43 height 25
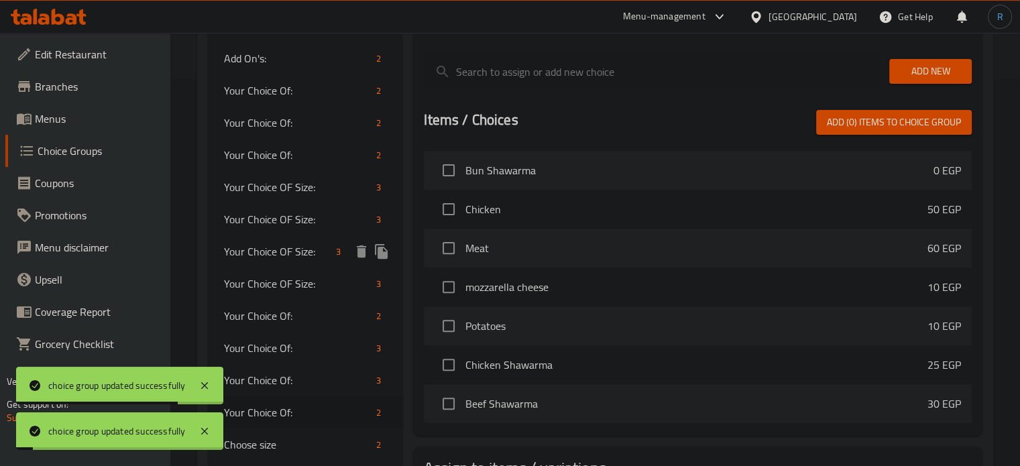
scroll to position [469, 0]
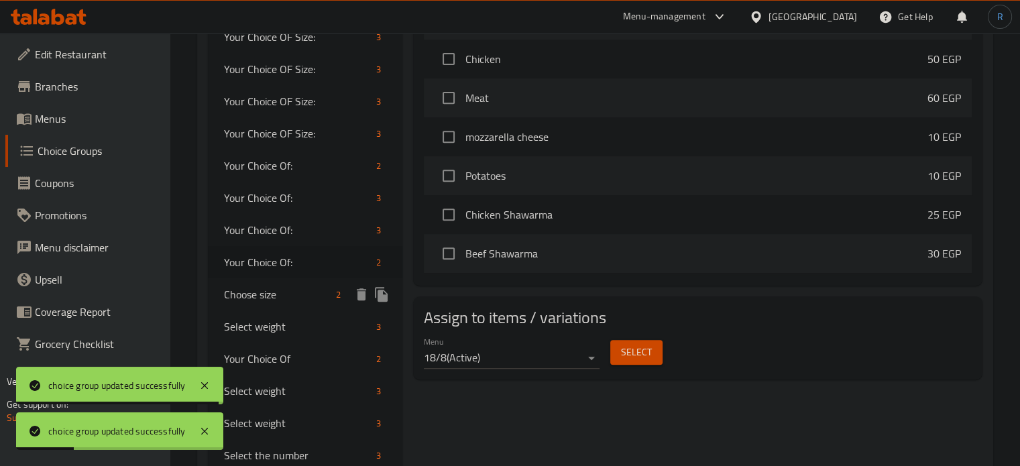
click at [249, 292] on span "Choose size" at bounding box center [277, 294] width 107 height 16
type input "Choose size"
type input "اختر الحجم"
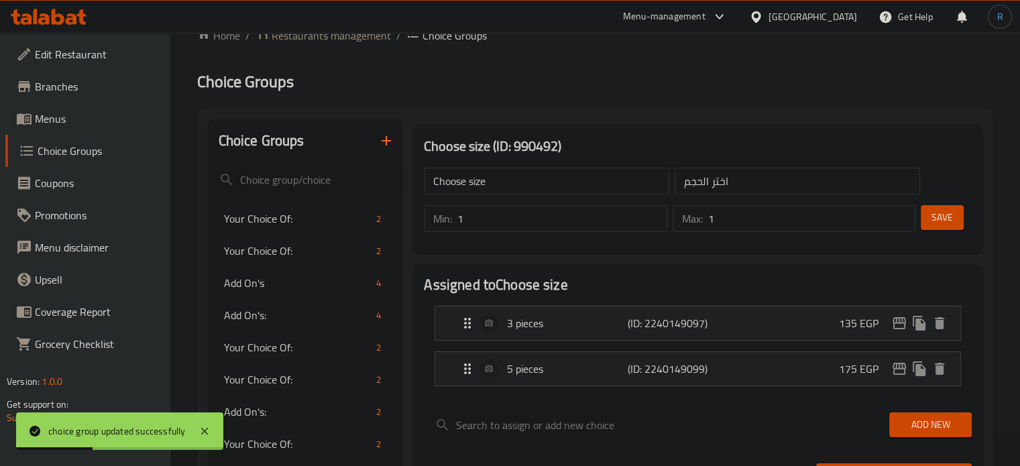
scroll to position [0, 0]
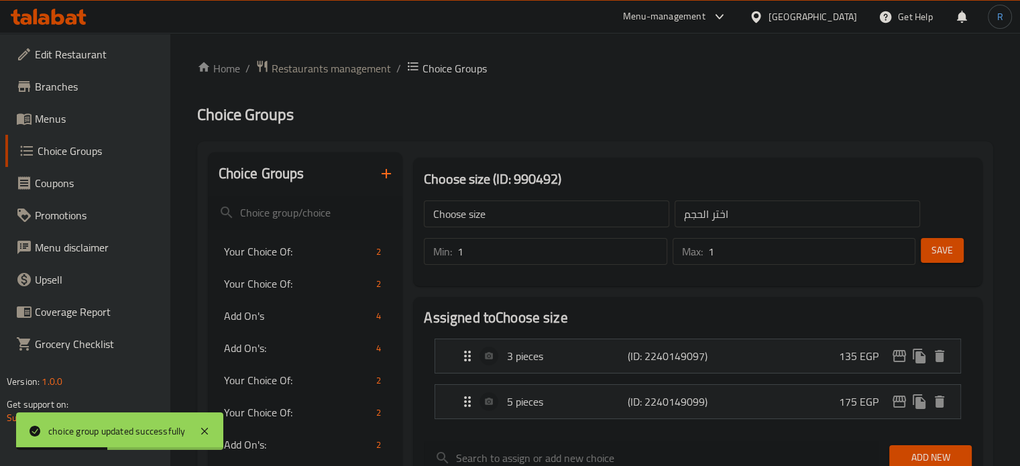
click at [526, 221] on input "Choose size" at bounding box center [546, 214] width 245 height 27
click at [526, 221] on input "text" at bounding box center [546, 214] width 245 height 27
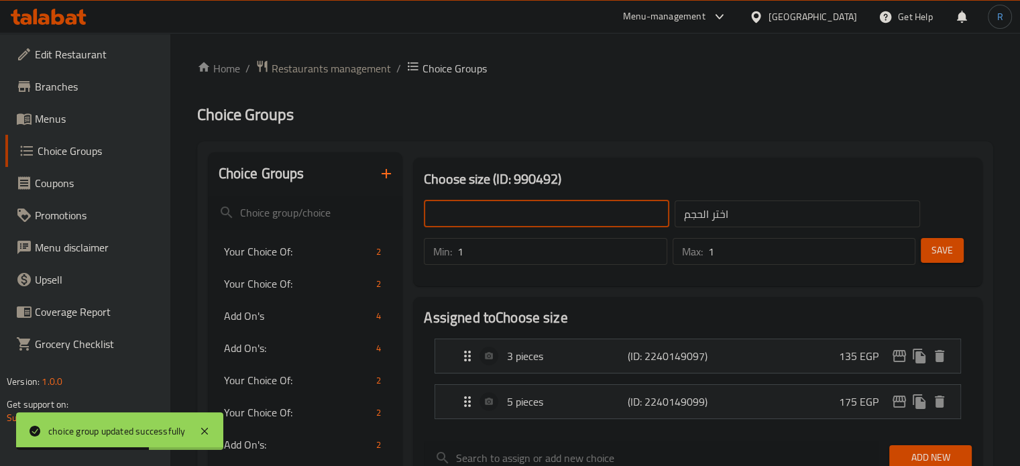
type input "Your Choice OF Size:"
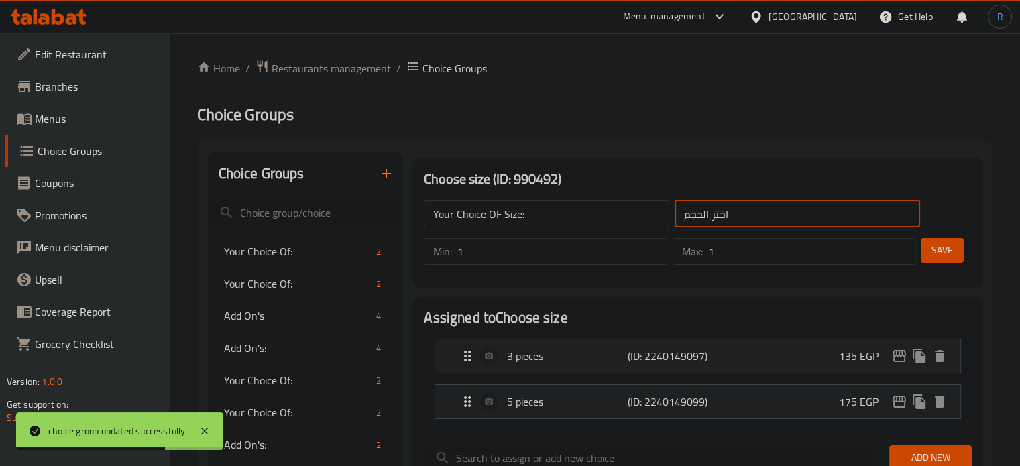
click at [785, 214] on input "اختر الحجم" at bounding box center [797, 214] width 245 height 27
click at [785, 214] on input "text" at bounding box center [797, 214] width 245 height 27
type input "إختيارك من الحجم:"
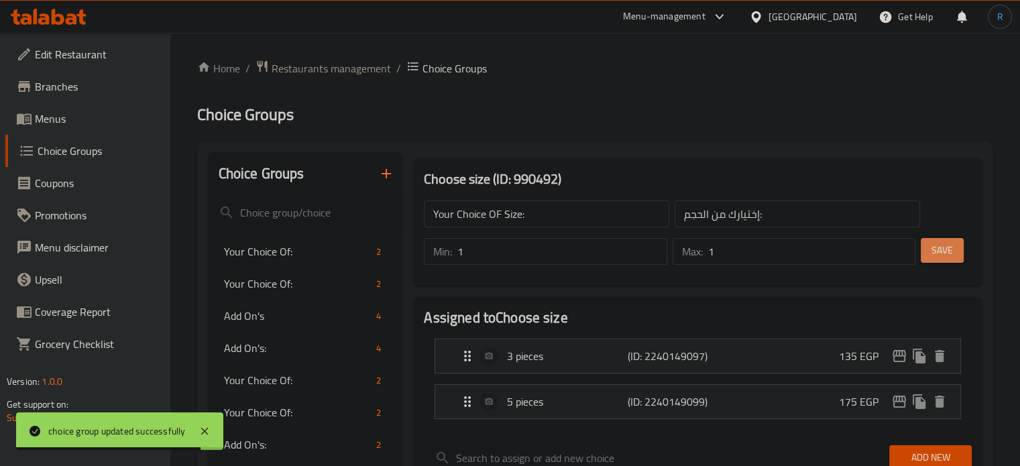
click at [942, 244] on span "Save" at bounding box center [941, 250] width 21 height 17
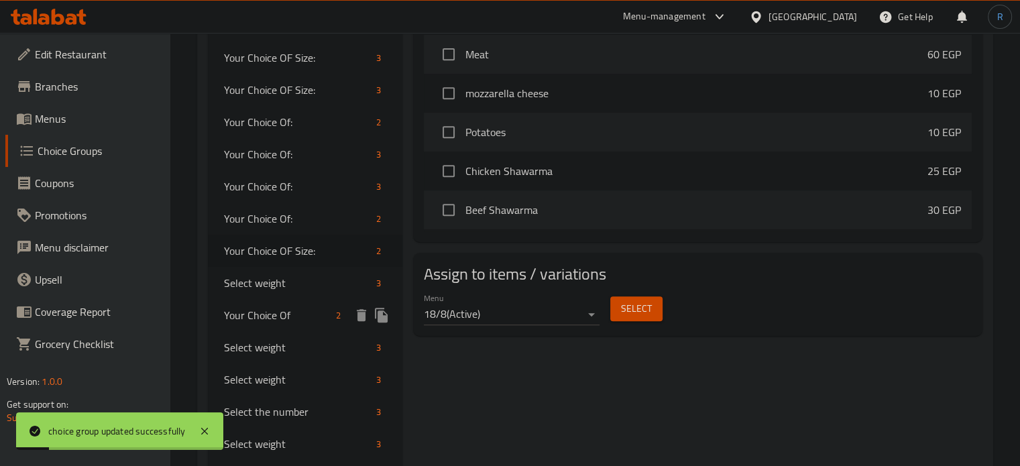
scroll to position [671, 0]
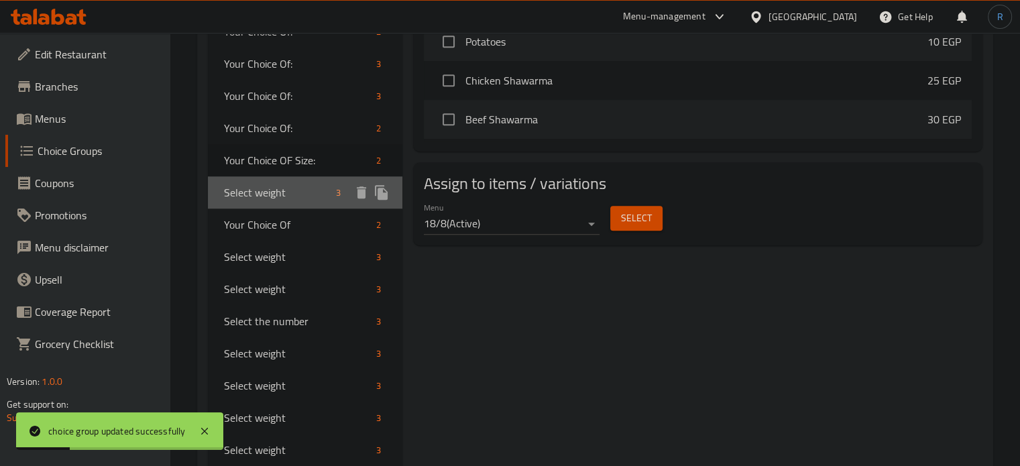
click at [270, 199] on span "Select weight" at bounding box center [277, 192] width 107 height 16
type input "Select weight"
type input "اختر الوزن"
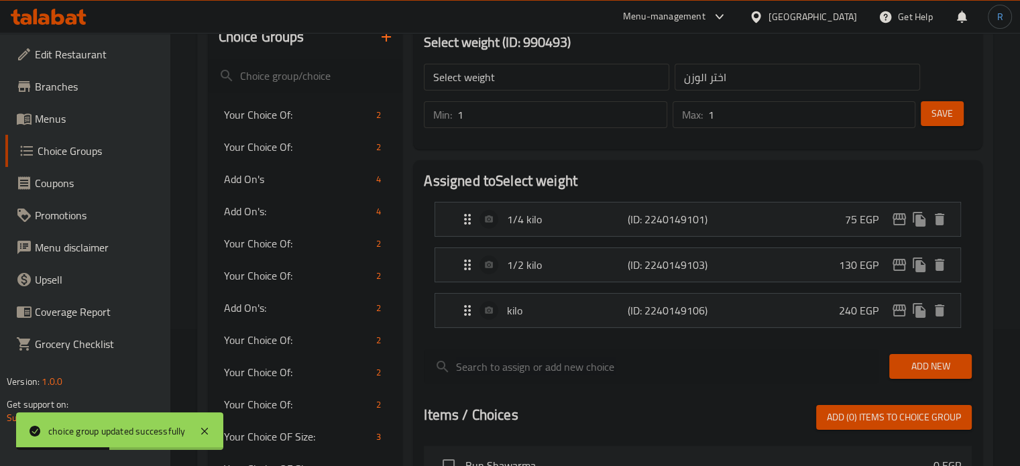
scroll to position [134, 0]
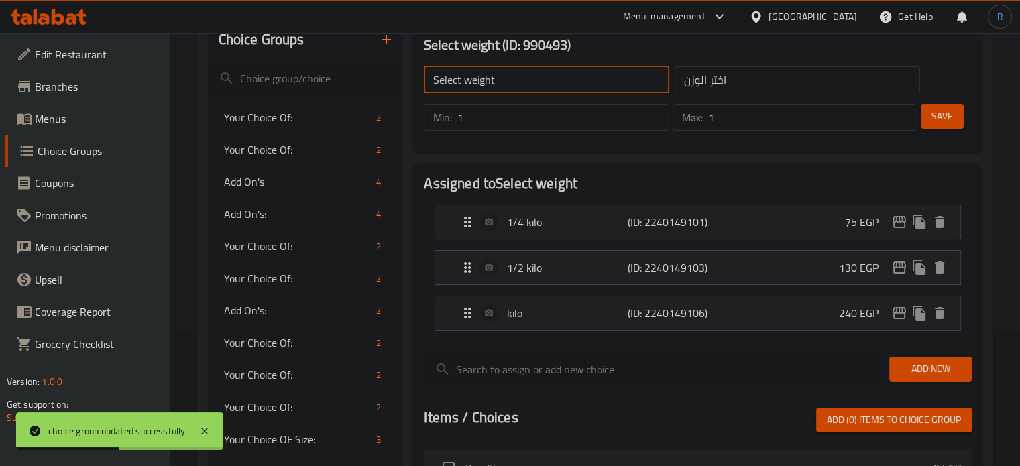
click at [515, 80] on input "Select weight" at bounding box center [546, 79] width 245 height 27
click at [515, 80] on input "text" at bounding box center [546, 79] width 245 height 27
type input "Your Choice OF Size:"
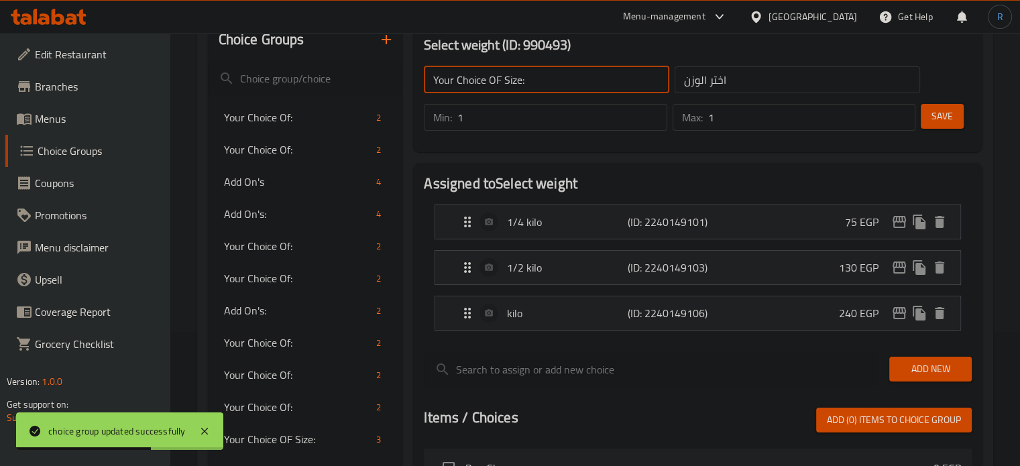
click at [734, 84] on input "اختر الوزن" at bounding box center [797, 79] width 245 height 27
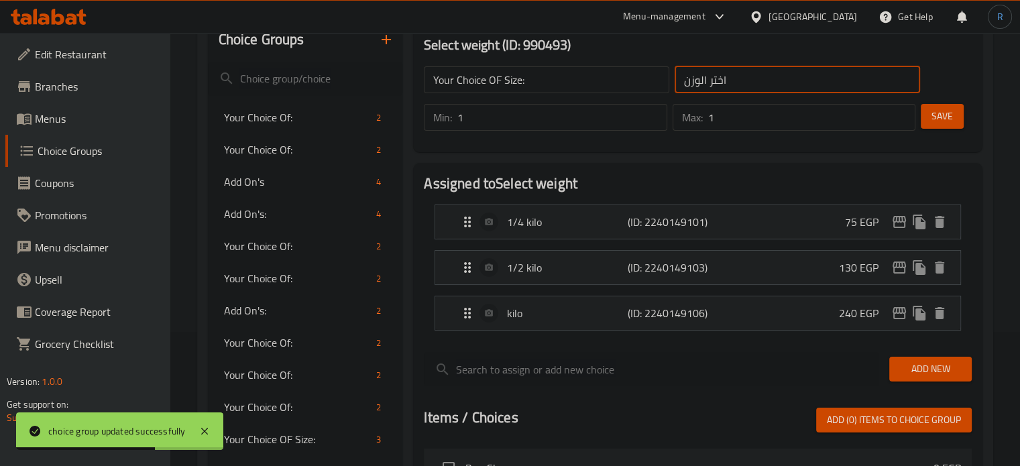
click at [734, 84] on input "اختر الوزن" at bounding box center [797, 79] width 245 height 27
click at [734, 84] on input "text" at bounding box center [797, 79] width 245 height 27
type input "إختيارك من الحجم:"
click at [933, 117] on span "Save" at bounding box center [941, 116] width 21 height 17
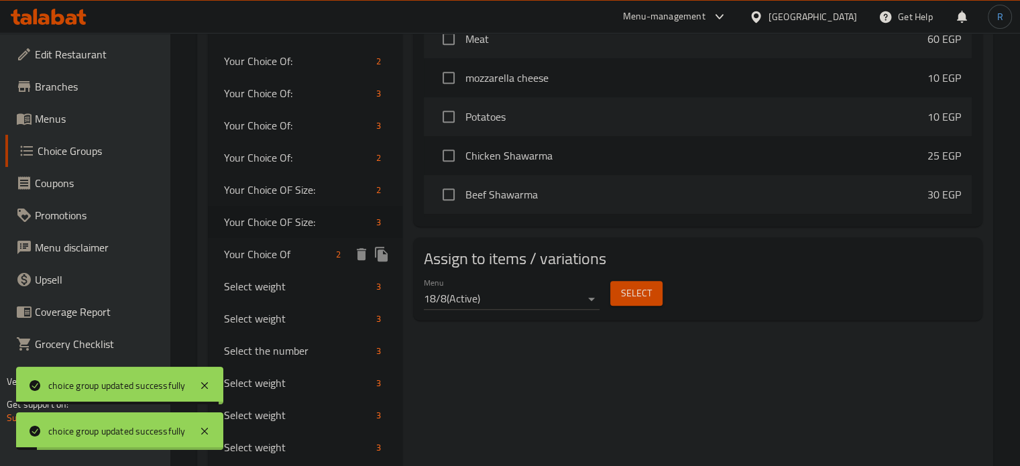
scroll to position [671, 0]
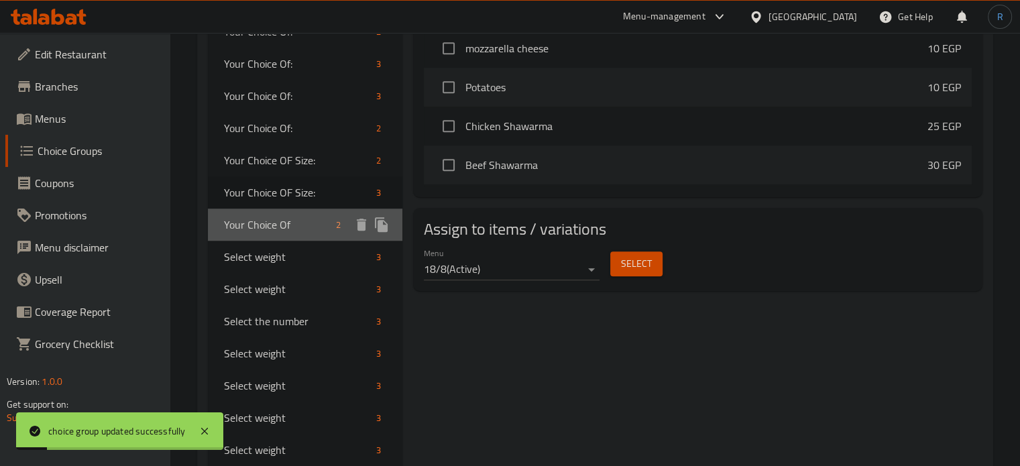
click at [256, 227] on span "Your Choice Of" at bounding box center [277, 225] width 107 height 16
type input "Your Choice Of"
type input "أختيارك من"
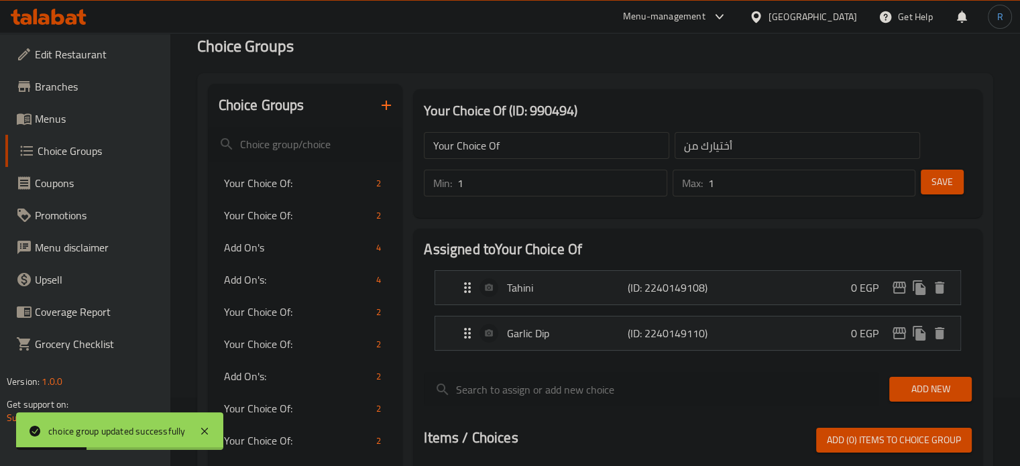
scroll to position [67, 0]
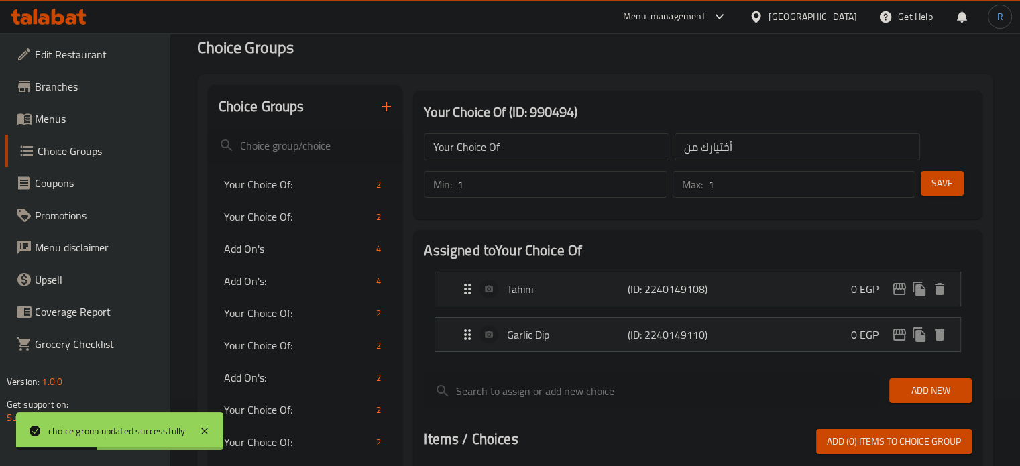
click at [526, 143] on input "Your Choice Of" at bounding box center [546, 146] width 245 height 27
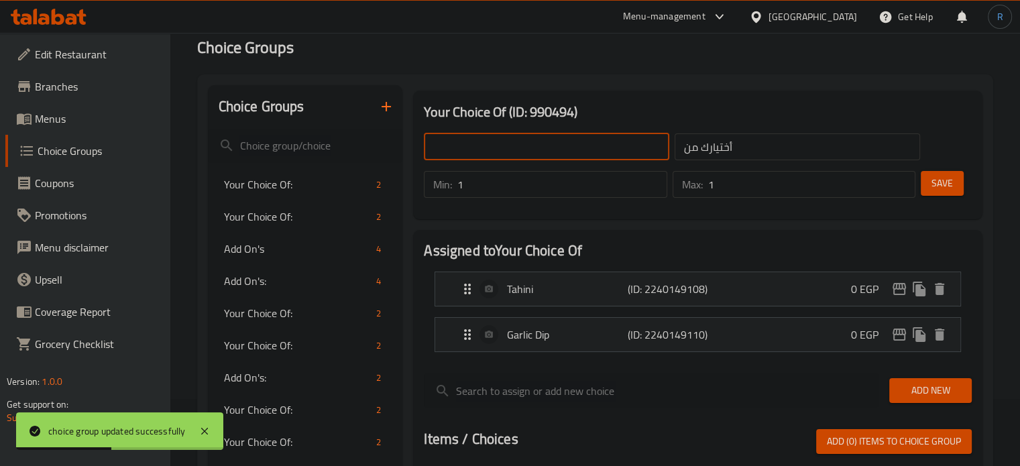
click at [526, 143] on input "text" at bounding box center [546, 146] width 245 height 27
type input "Your Choice Of:"
click at [761, 141] on input "أختيارك من" at bounding box center [797, 146] width 245 height 27
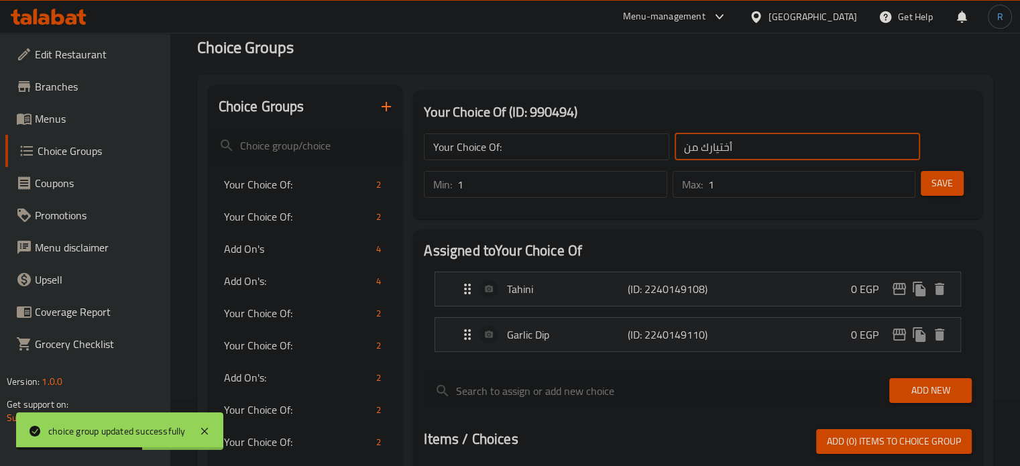
click at [761, 141] on input "أختيارك من" at bounding box center [797, 146] width 245 height 27
click at [761, 141] on input "text" at bounding box center [797, 146] width 245 height 27
type input "إختيارك من:"
click at [939, 192] on button "Save" at bounding box center [942, 183] width 43 height 25
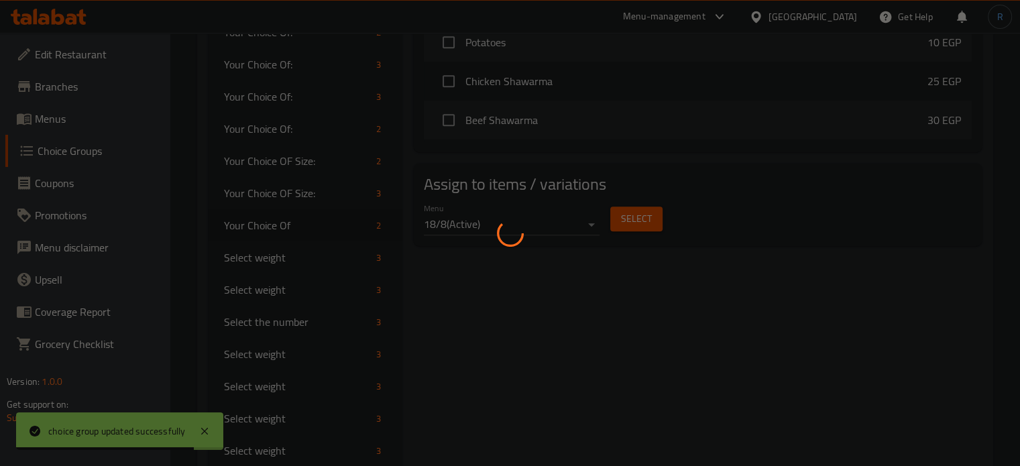
scroll to position [671, 0]
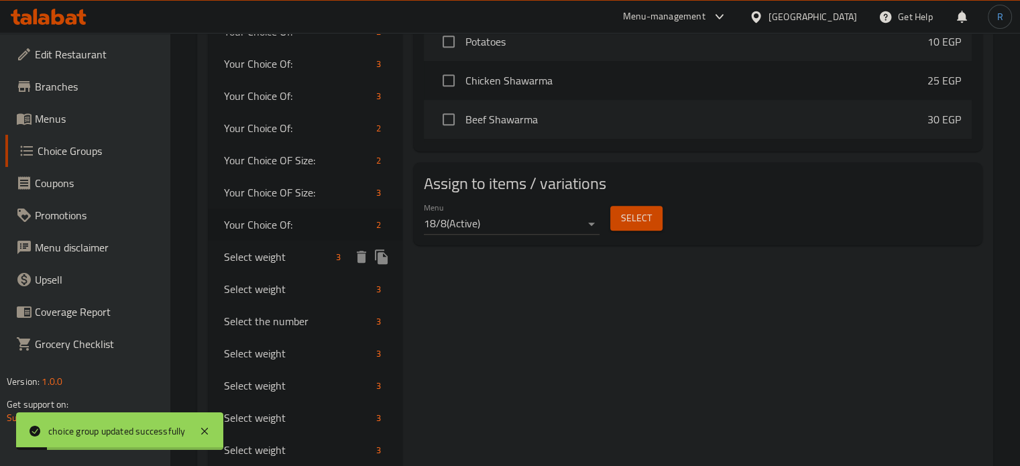
click at [278, 262] on span "Select weight" at bounding box center [277, 257] width 107 height 16
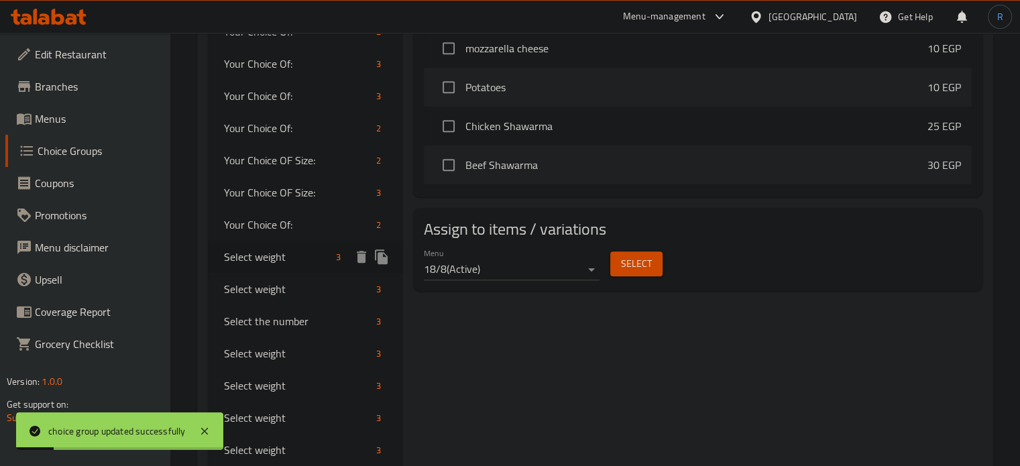
type input "Select weight"
type input "اختر الوزن"
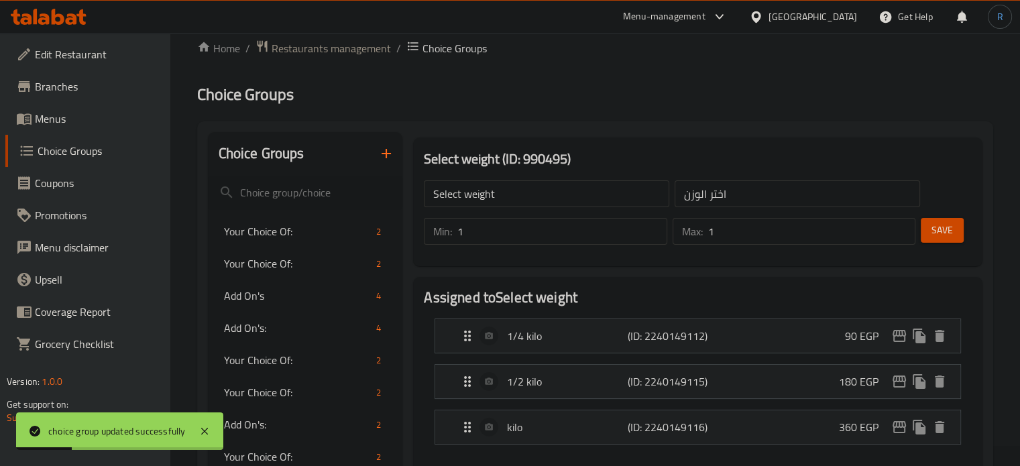
scroll to position [0, 0]
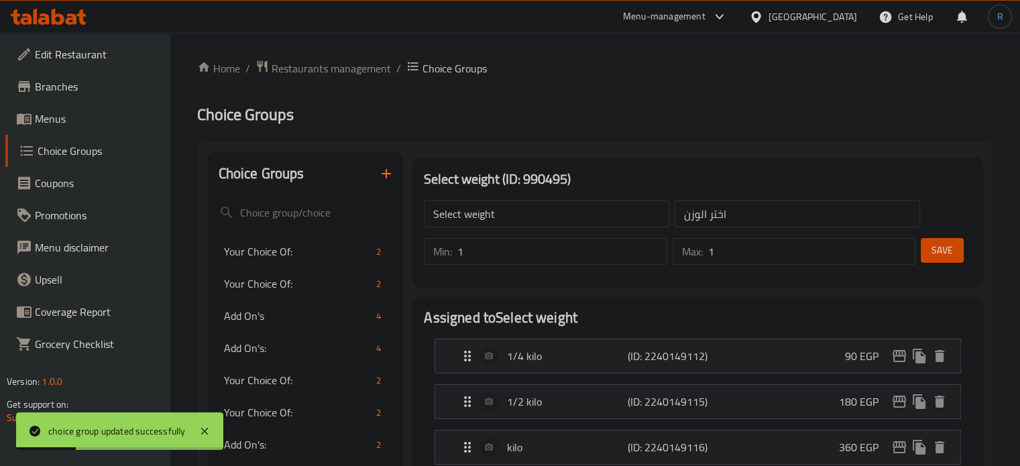
click at [548, 216] on input "Select weight" at bounding box center [546, 214] width 245 height 27
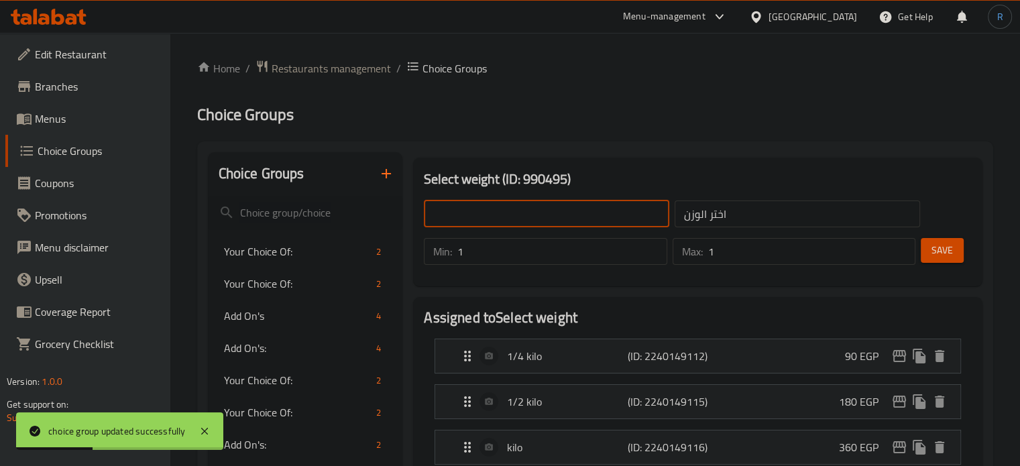
click at [548, 216] on input "text" at bounding box center [546, 214] width 245 height 27
type input "Your Choice OF Size:"
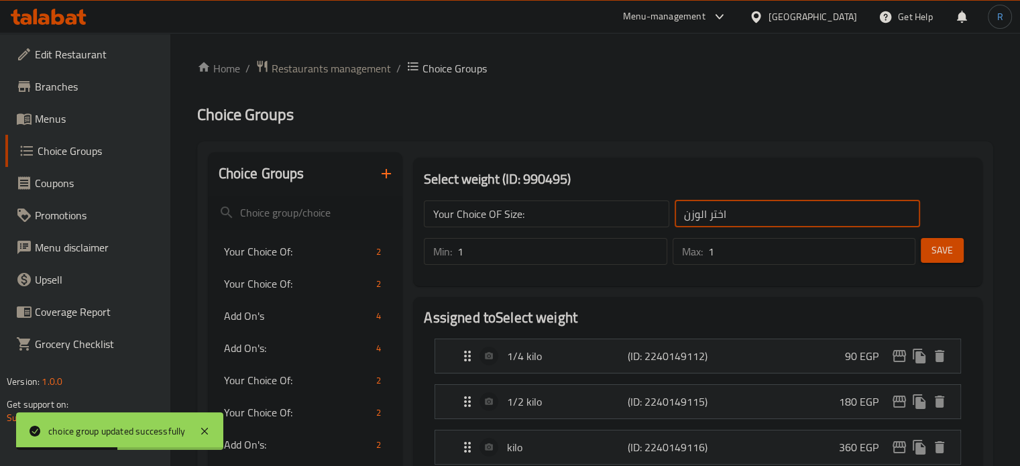
click at [744, 218] on input "اختر الوزن" at bounding box center [797, 214] width 245 height 27
click at [744, 218] on input "text" at bounding box center [797, 214] width 245 height 27
type input "إختيارك من الحجم:"
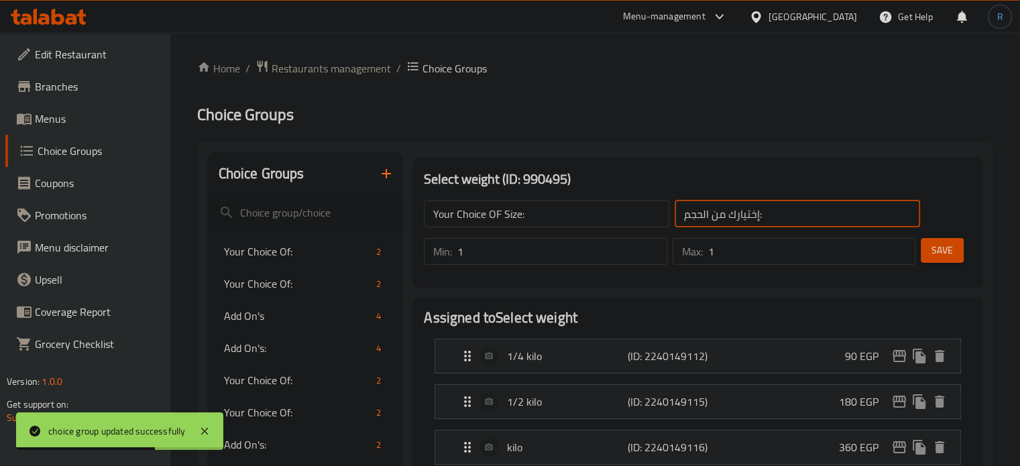
click at [925, 251] on button "Save" at bounding box center [942, 250] width 43 height 25
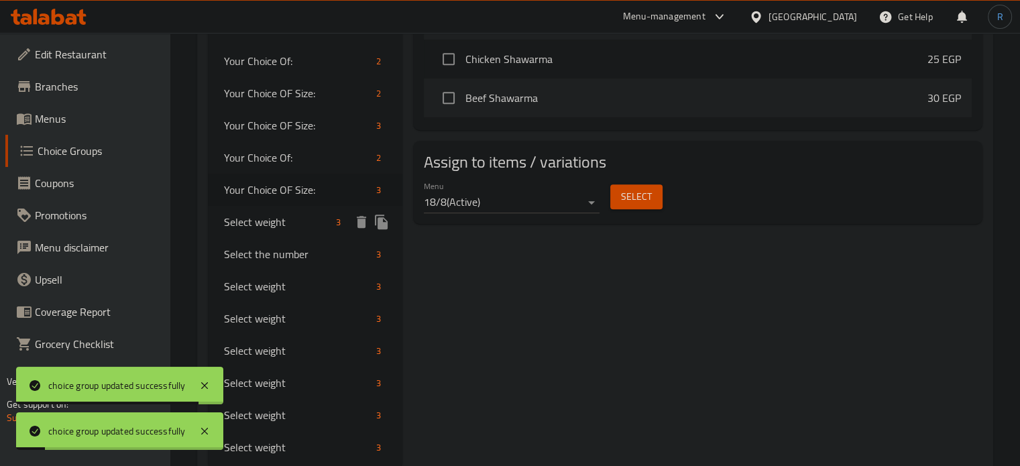
click at [249, 225] on span "Select weight" at bounding box center [277, 222] width 107 height 16
type input "Select weight"
type input "اختر الوزن"
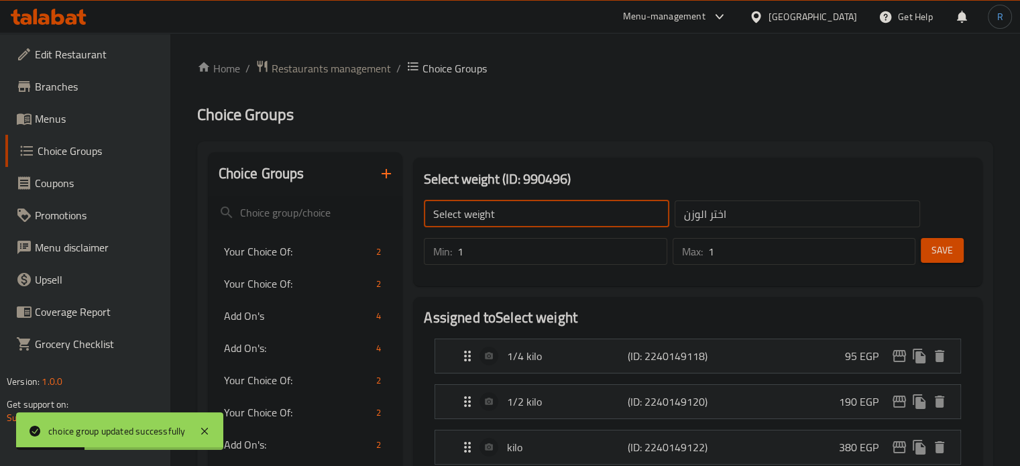
click at [530, 220] on input "Select weight" at bounding box center [546, 214] width 245 height 27
click at [530, 220] on input "text" at bounding box center [546, 214] width 245 height 27
type input "Your Choice OF Size:"
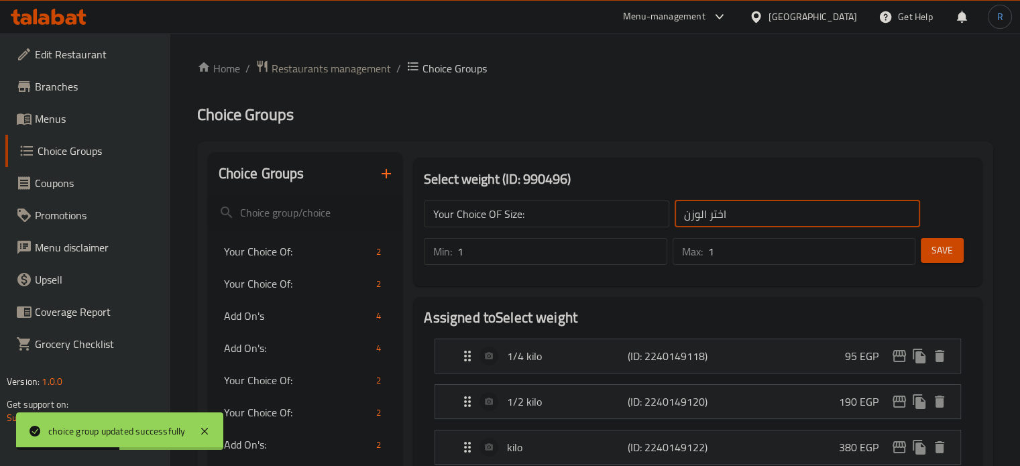
click at [766, 219] on input "اختر الوزن" at bounding box center [797, 214] width 245 height 27
click at [766, 219] on input "text" at bounding box center [797, 214] width 245 height 27
type input "إختيارك من الحجم:"
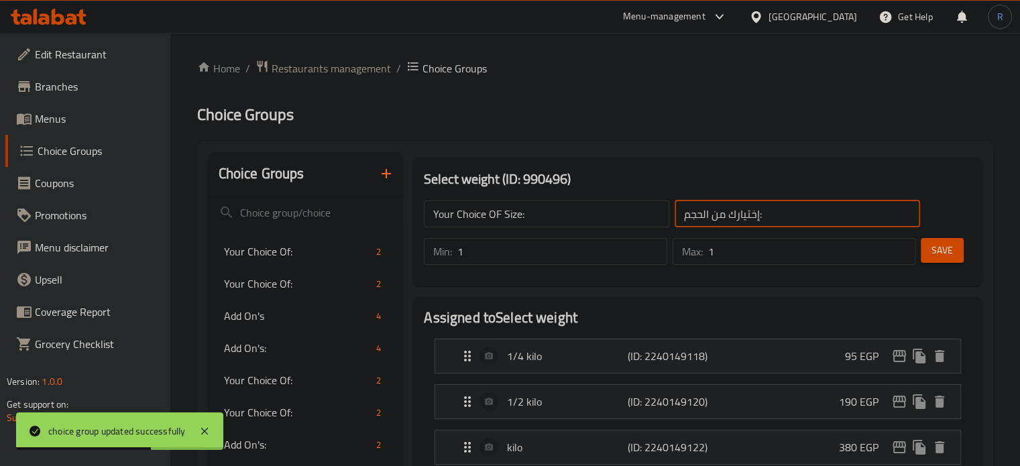
click at [951, 247] on span "Save" at bounding box center [941, 250] width 21 height 17
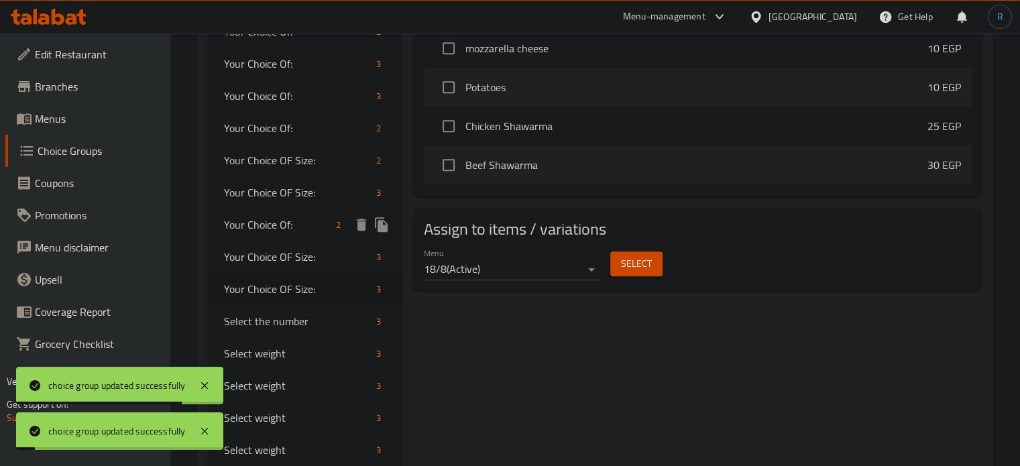
scroll to position [738, 0]
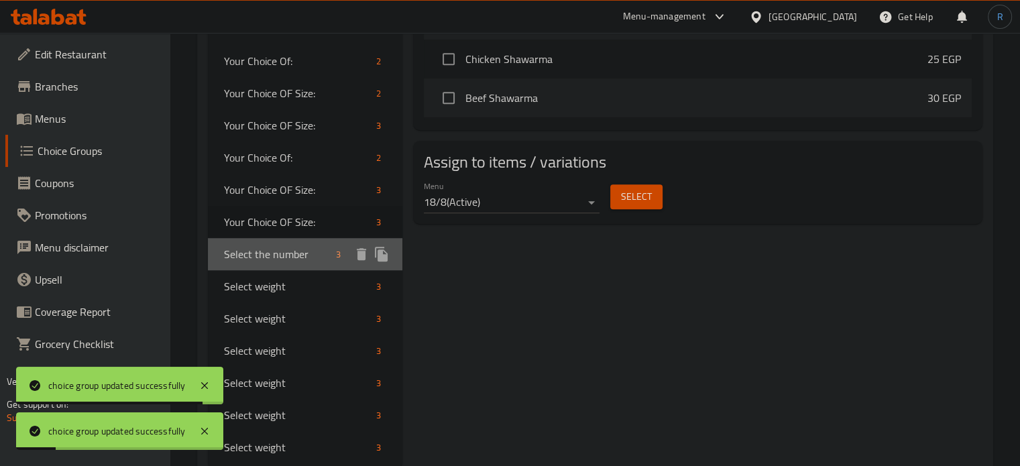
click at [284, 254] on span "Select the number" at bounding box center [277, 254] width 107 height 16
type input "Select the number"
type input "اختر العدد"
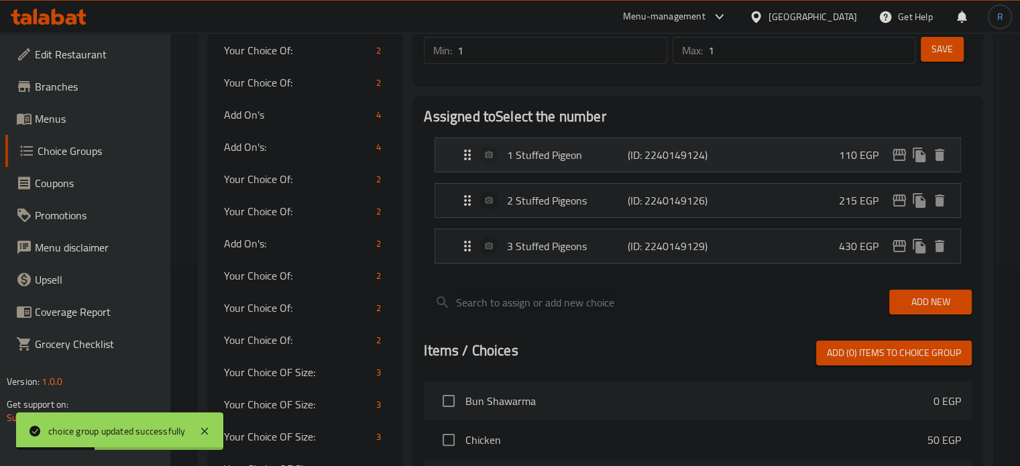
scroll to position [134, 0]
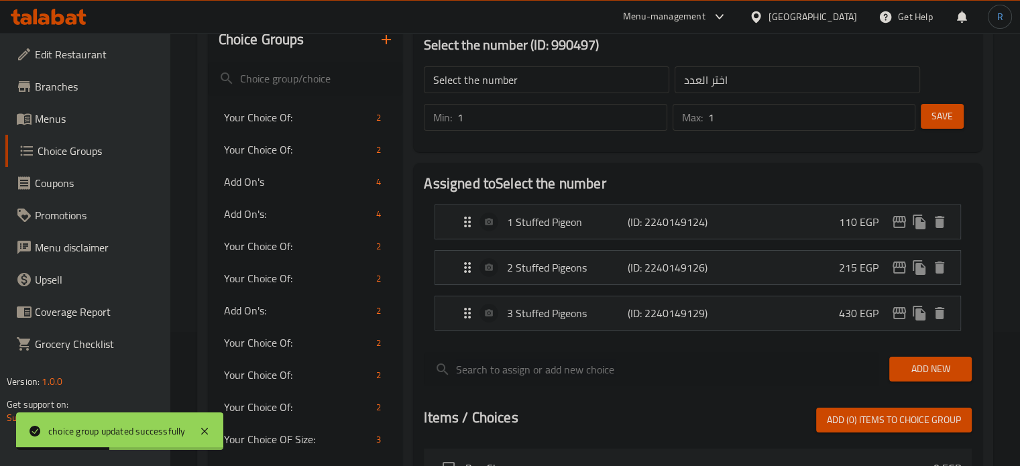
click at [522, 78] on input "Select the number" at bounding box center [546, 79] width 245 height 27
type input "0"
click at [522, 78] on input "text" at bounding box center [546, 79] width 245 height 27
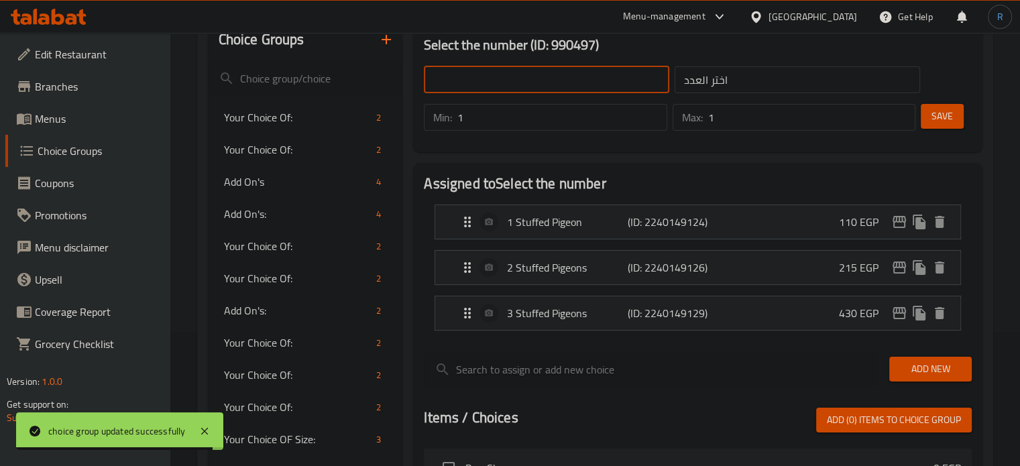
type input "Your Choice Of:"
click at [718, 82] on input "اختر العدد" at bounding box center [797, 79] width 245 height 27
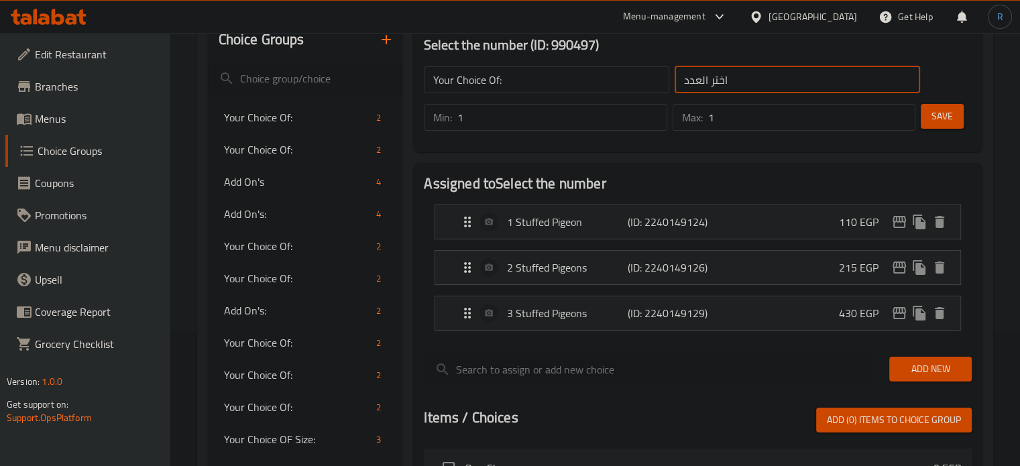
click at [718, 82] on input "اختر العدد" at bounding box center [797, 79] width 245 height 27
click at [718, 82] on input "text" at bounding box center [797, 79] width 245 height 27
type input "إختيارك من:"
click at [933, 123] on span "Save" at bounding box center [941, 116] width 21 height 17
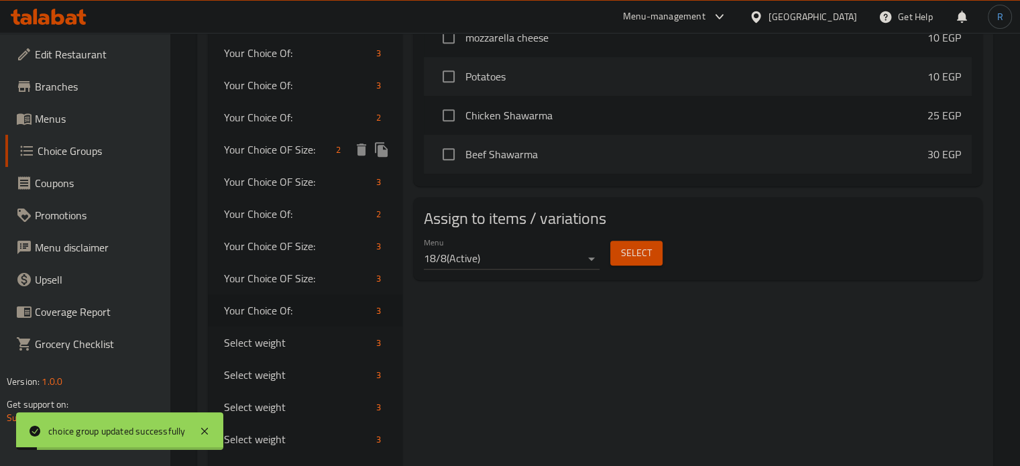
scroll to position [738, 0]
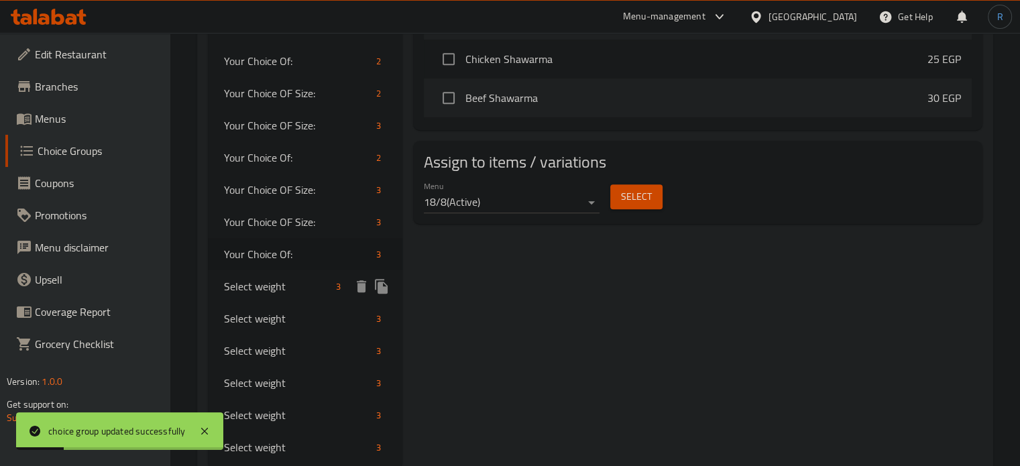
click at [264, 282] on span "Select weight" at bounding box center [277, 286] width 107 height 16
type input "Select weight"
type input "اختر الوزن"
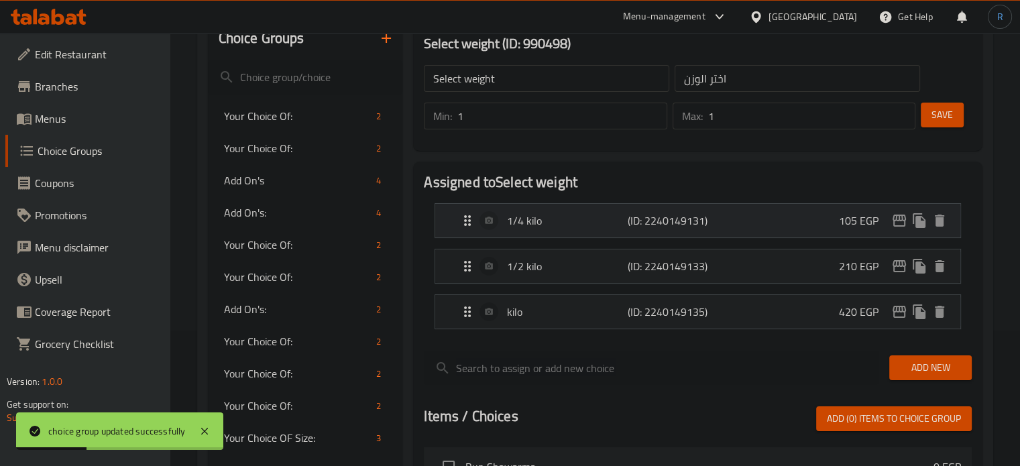
scroll to position [134, 0]
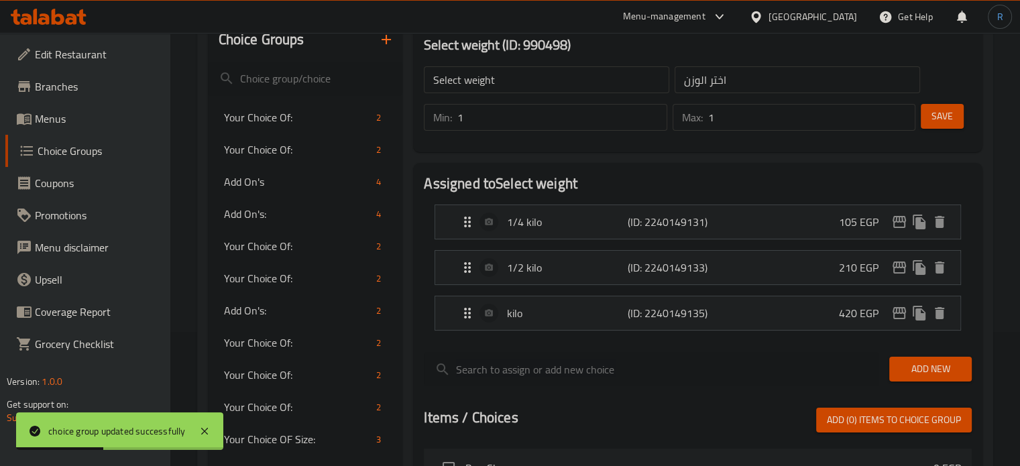
click at [536, 87] on input "Select weight" at bounding box center [546, 79] width 245 height 27
click at [536, 87] on input "text" at bounding box center [546, 79] width 245 height 27
type input "Your Choice OF Size:"
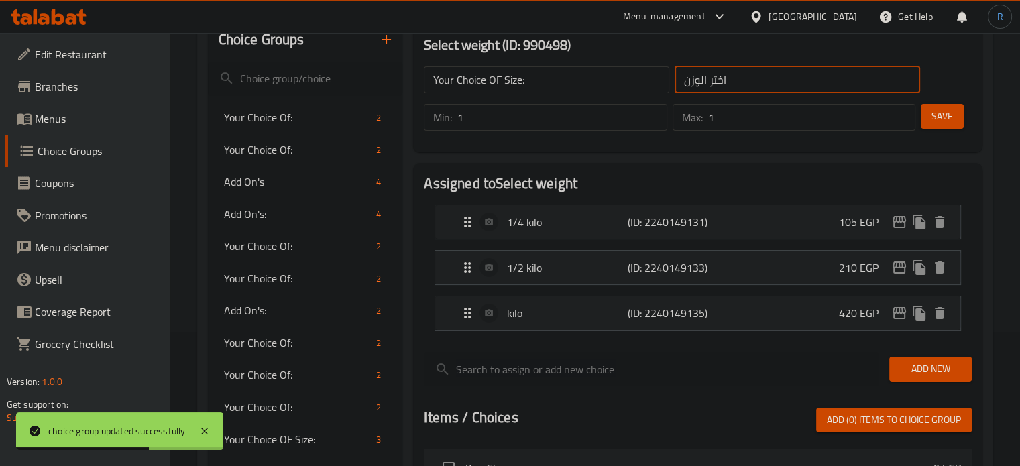
click at [741, 85] on input "اختر الوزن" at bounding box center [797, 79] width 245 height 27
click at [741, 85] on input "text" at bounding box center [797, 79] width 245 height 27
type input "إختيارك من الحجم:"
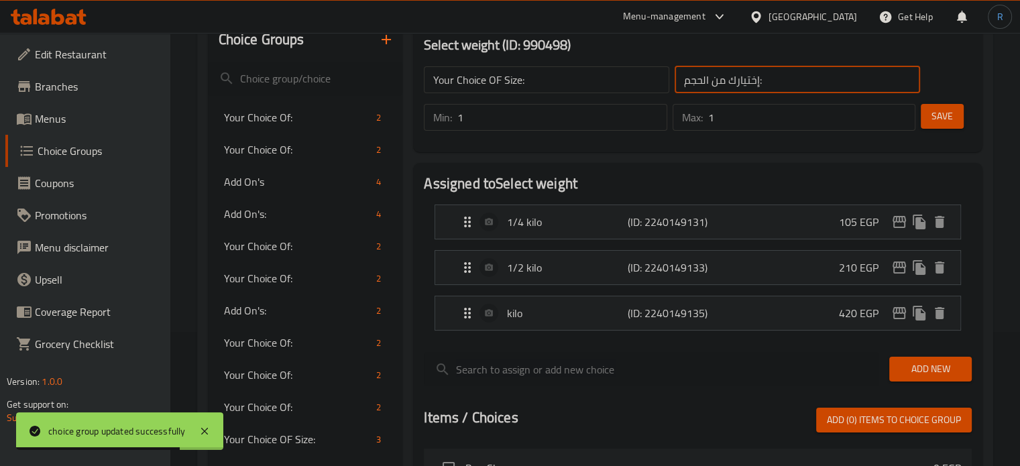
click at [935, 116] on span "Save" at bounding box center [941, 116] width 21 height 17
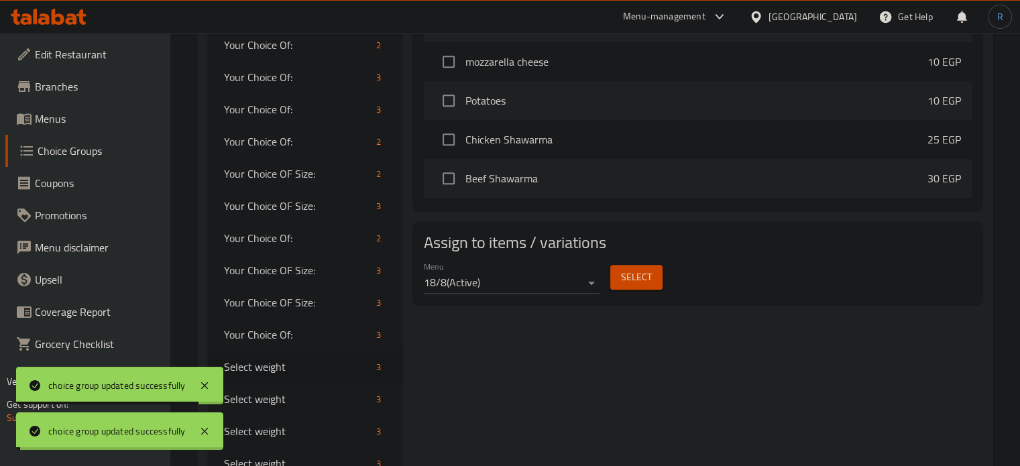
scroll to position [778, 0]
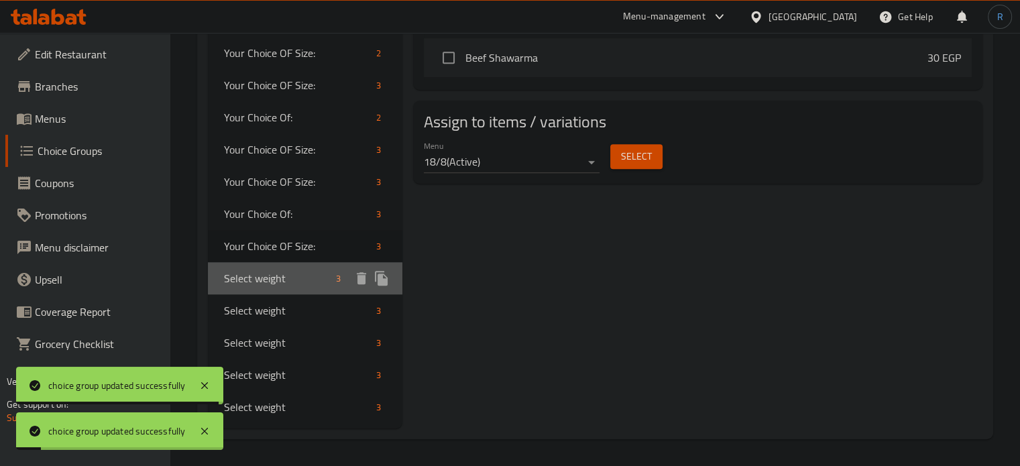
click at [264, 274] on span "Select weight" at bounding box center [277, 278] width 107 height 16
type input "Select weight"
type input "اختر الوزن"
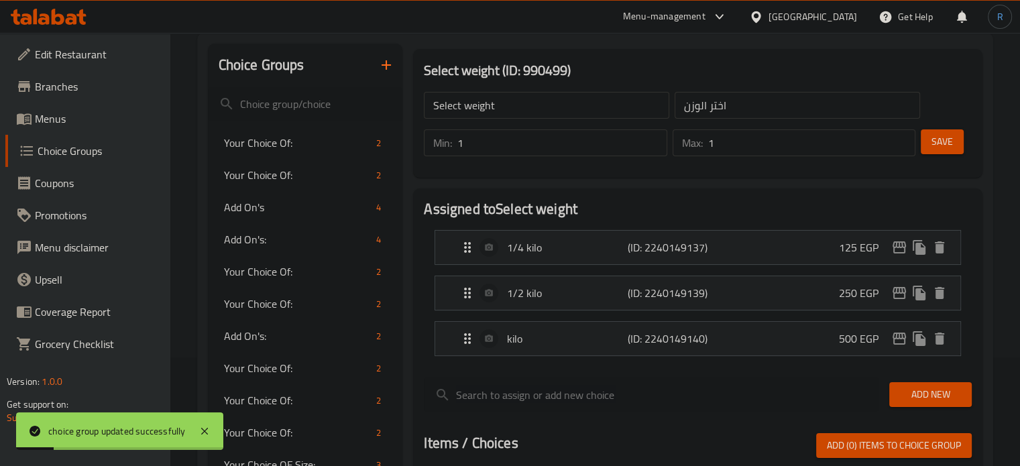
scroll to position [0, 0]
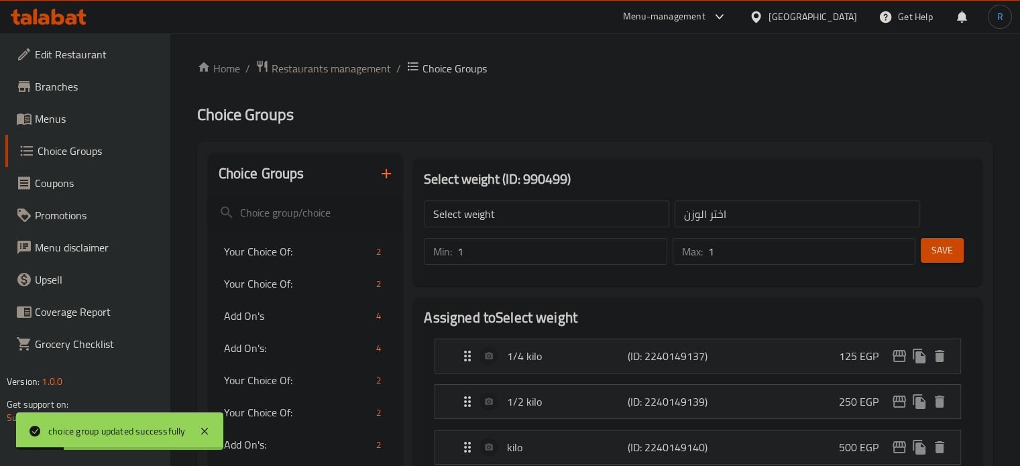
click at [536, 225] on input "Select weight" at bounding box center [546, 214] width 245 height 27
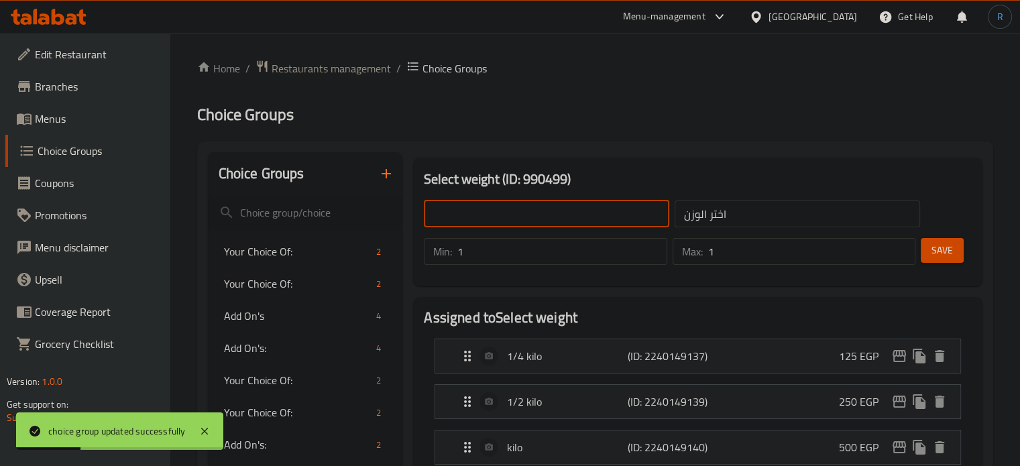
click at [536, 225] on input "text" at bounding box center [546, 214] width 245 height 27
type input "Your Choice OF Size:"
click at [736, 213] on input "اختر الوزن" at bounding box center [797, 214] width 245 height 27
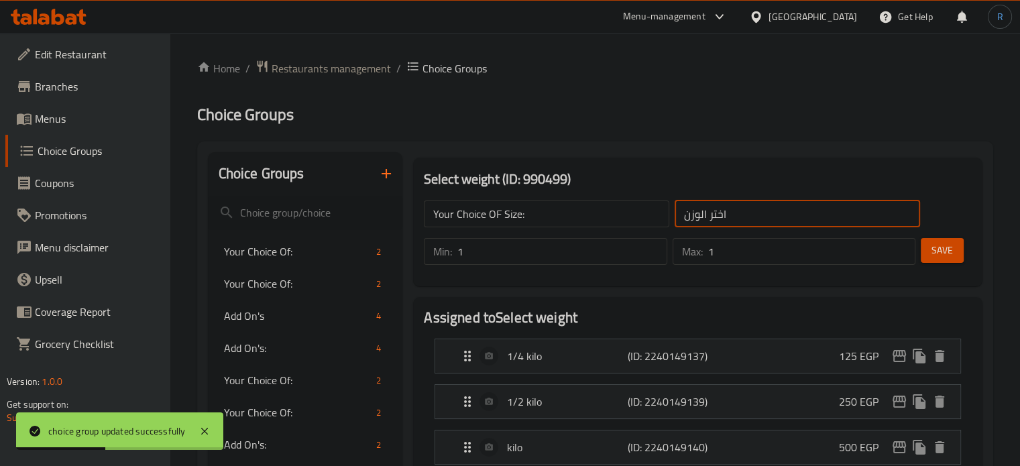
click at [736, 213] on input "اختر الوزن" at bounding box center [797, 214] width 245 height 27
type input "اختر"
click at [736, 213] on input "اختر" at bounding box center [797, 214] width 245 height 27
click at [736, 213] on input "text" at bounding box center [797, 214] width 245 height 27
type input "إختيارك من الحجم:"
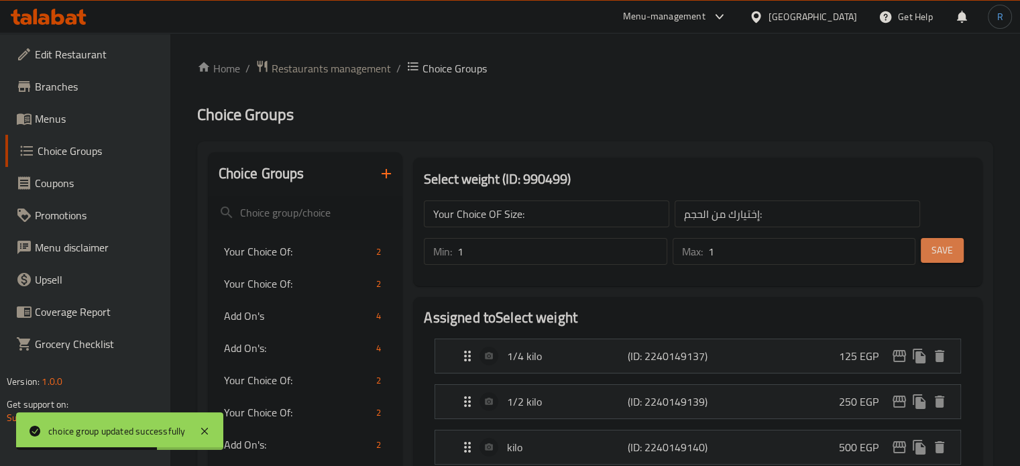
click at [940, 253] on span "Save" at bounding box center [941, 250] width 21 height 17
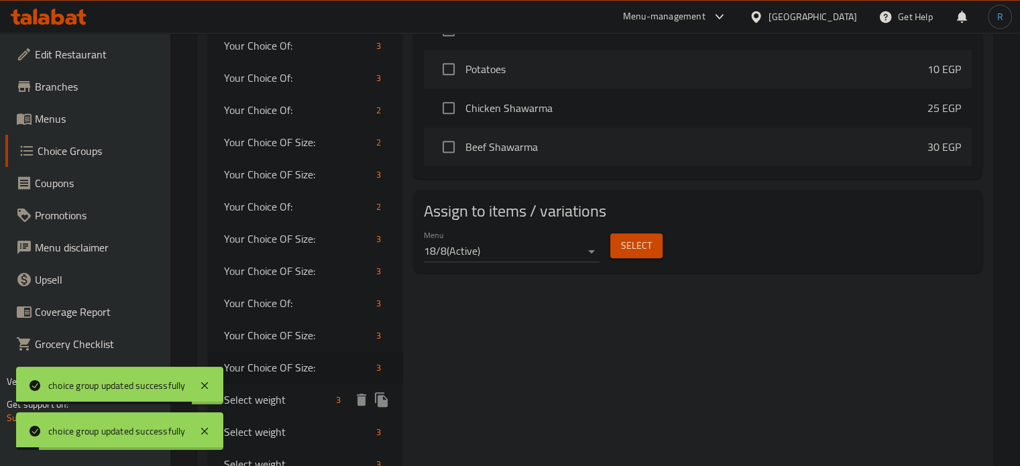
scroll to position [778, 0]
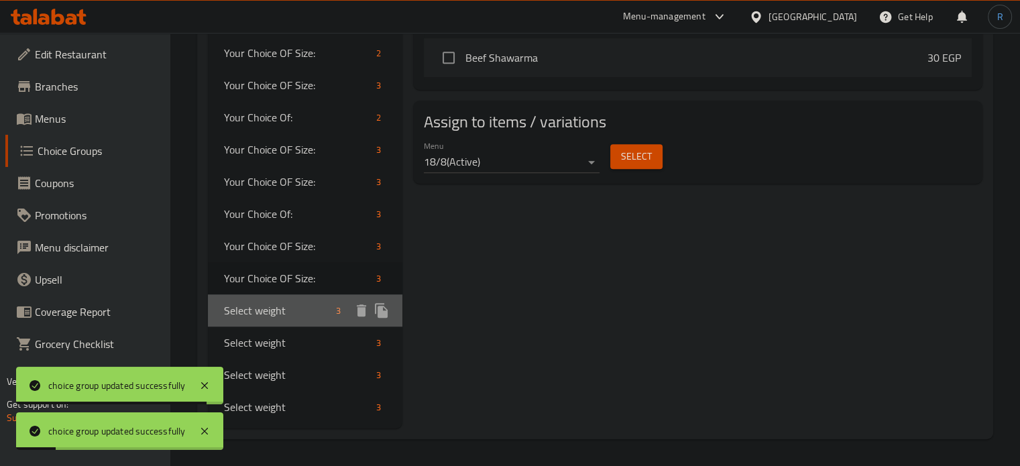
click at [271, 315] on span "Select weight" at bounding box center [277, 310] width 107 height 16
type input "Select weight"
type input "اختر الوزن"
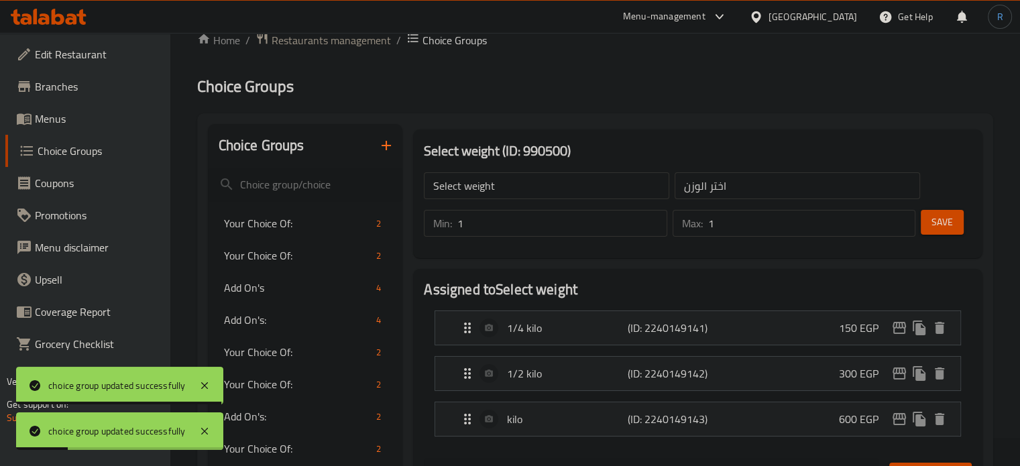
scroll to position [0, 0]
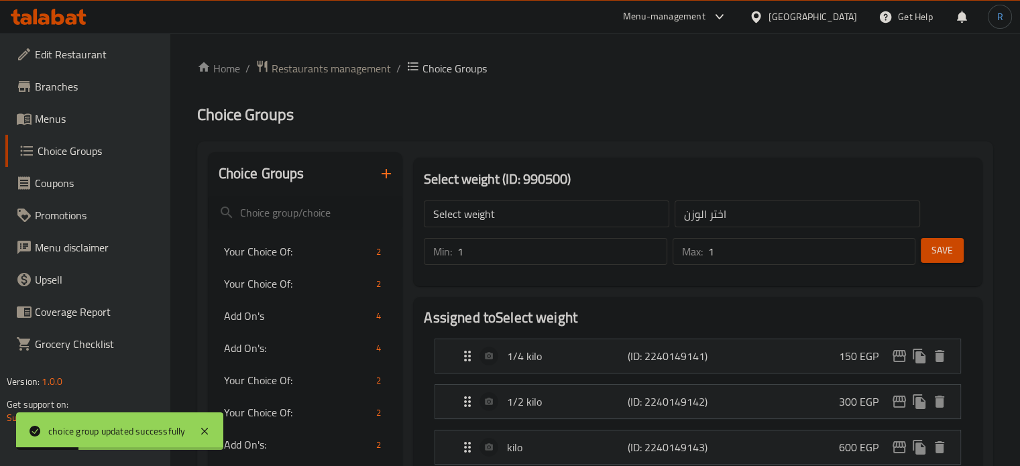
click at [561, 217] on input "Select weight" at bounding box center [546, 214] width 245 height 27
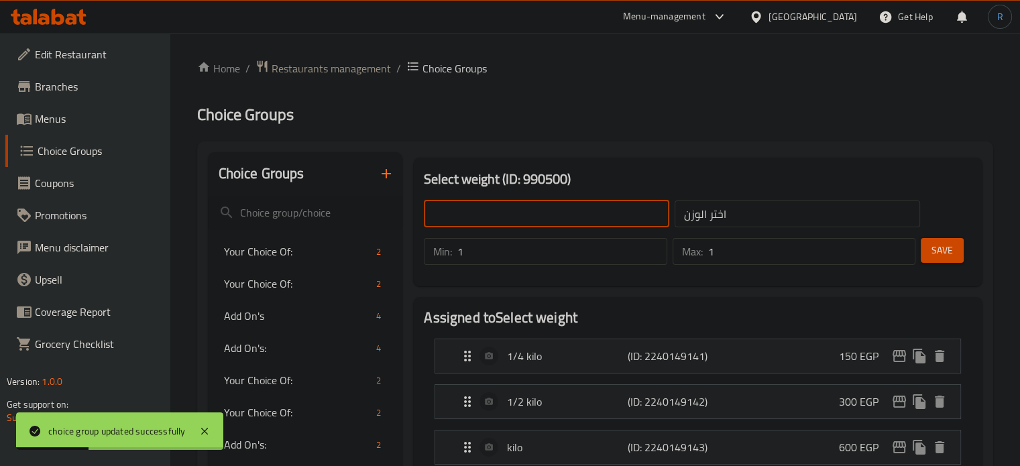
click at [561, 217] on input "text" at bounding box center [546, 214] width 245 height 27
type input "Your Choice OF Size:"
click at [757, 221] on input "اختر الوزن" at bounding box center [797, 214] width 245 height 27
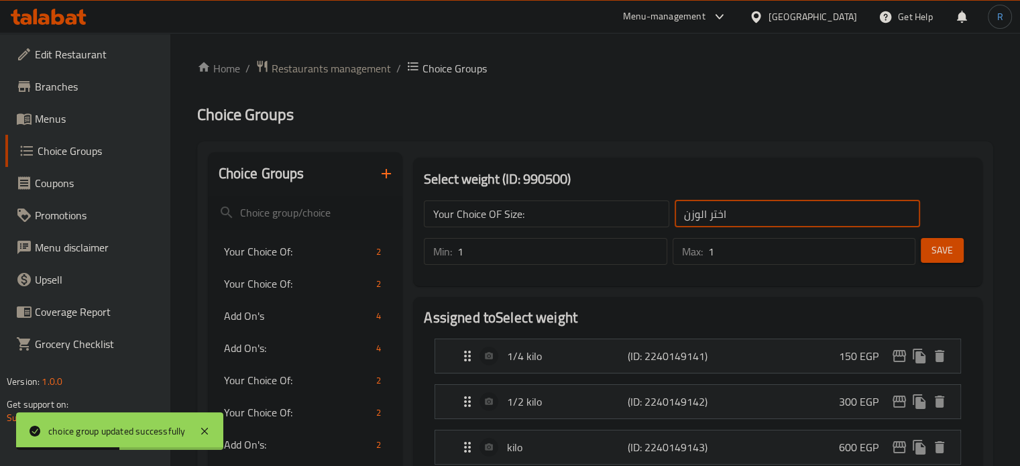
click at [757, 221] on input "اختر الوزن" at bounding box center [797, 214] width 245 height 27
click at [757, 221] on input "text" at bounding box center [797, 214] width 245 height 27
type input "إختيارك من الحجم:"
click at [946, 251] on span "Save" at bounding box center [941, 250] width 21 height 17
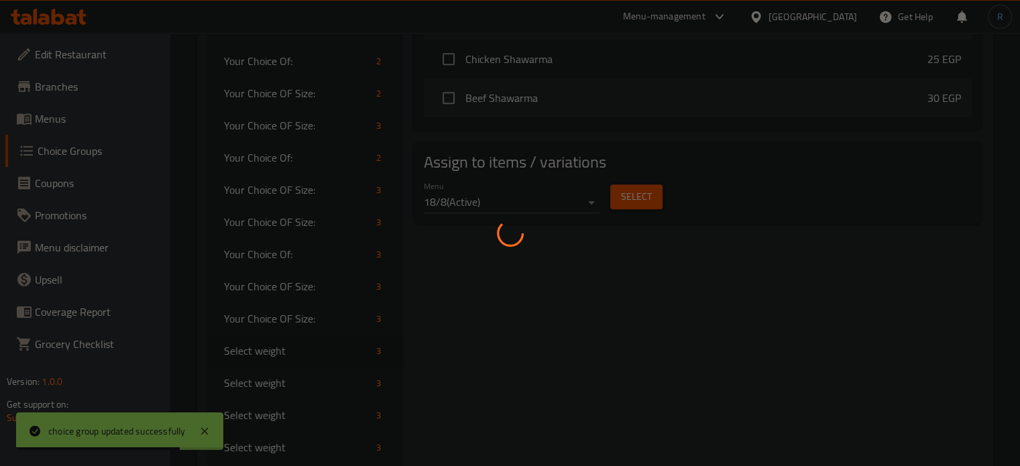
scroll to position [778, 0]
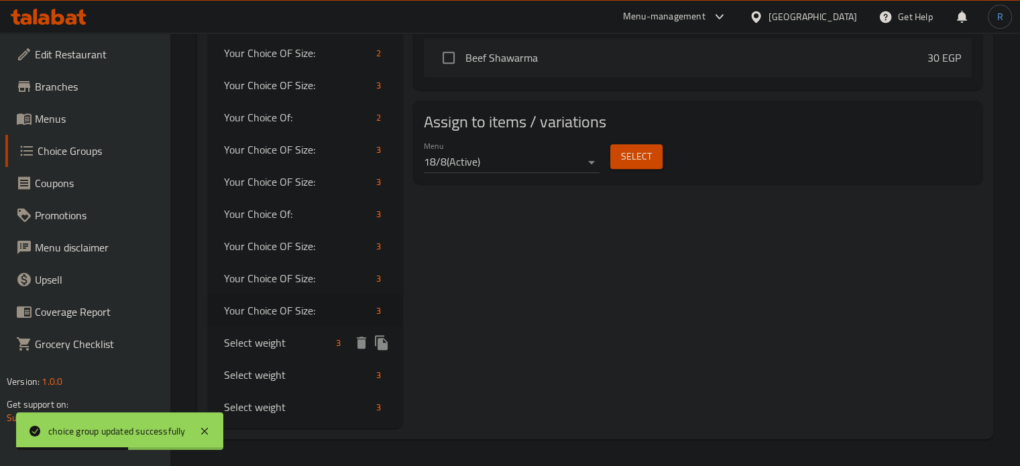
click at [248, 351] on span "Select weight" at bounding box center [277, 343] width 107 height 16
type input "Select weight"
type input "اختر الوزن"
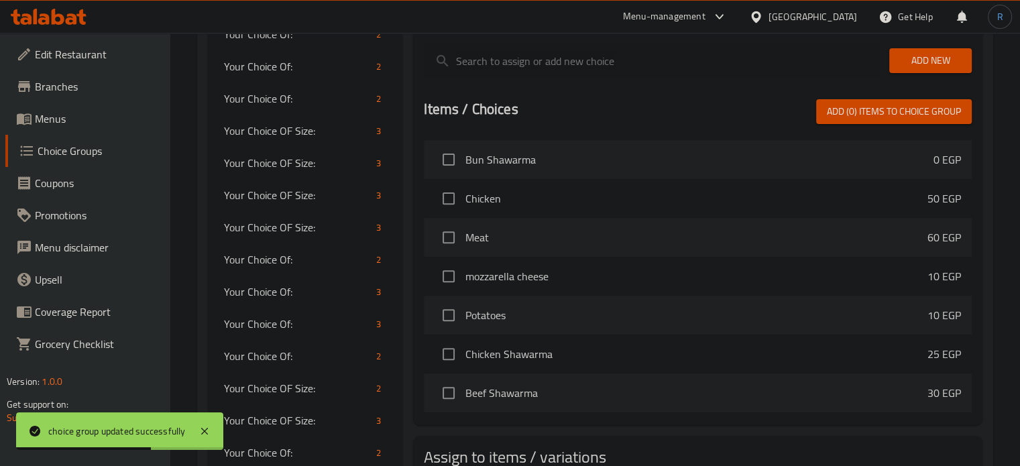
scroll to position [0, 0]
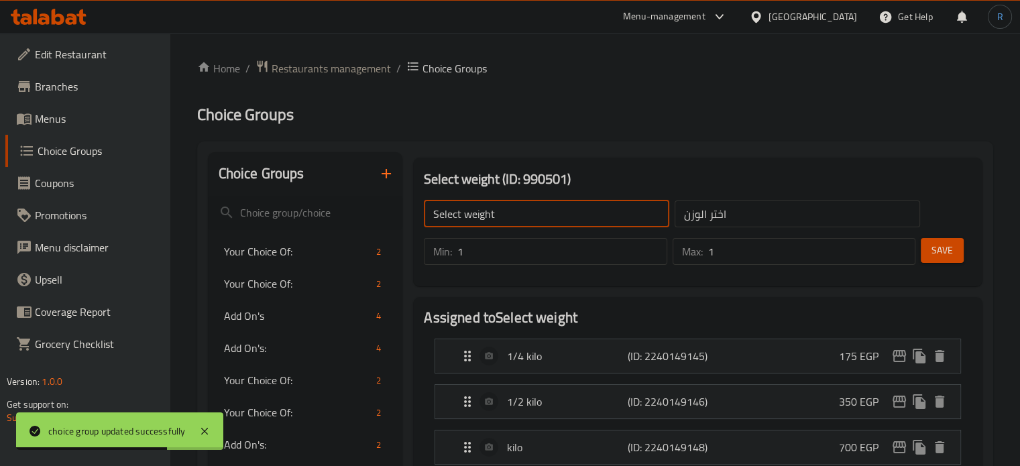
click at [547, 217] on input "Select weight" at bounding box center [546, 214] width 245 height 27
click at [547, 217] on input "text" at bounding box center [546, 214] width 245 height 27
type input "Your Choice OF Size:"
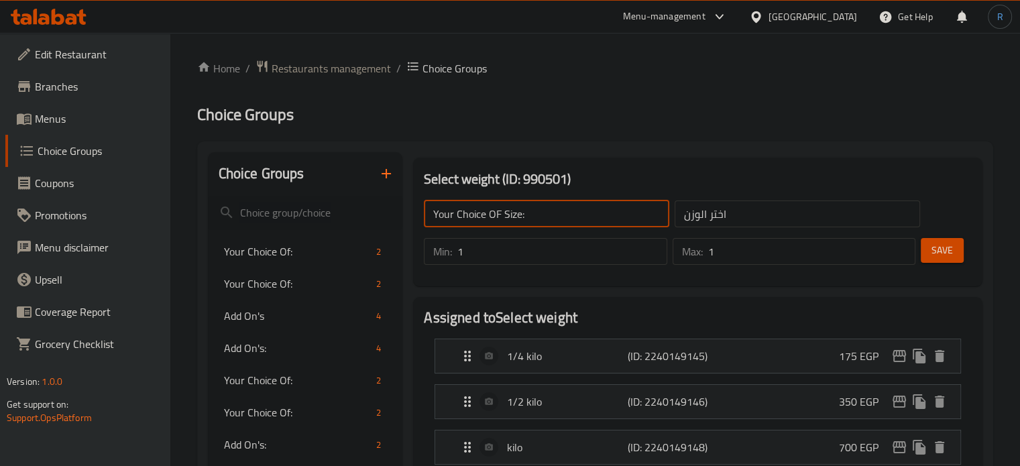
click at [721, 215] on input "اختر الوزن" at bounding box center [797, 214] width 245 height 27
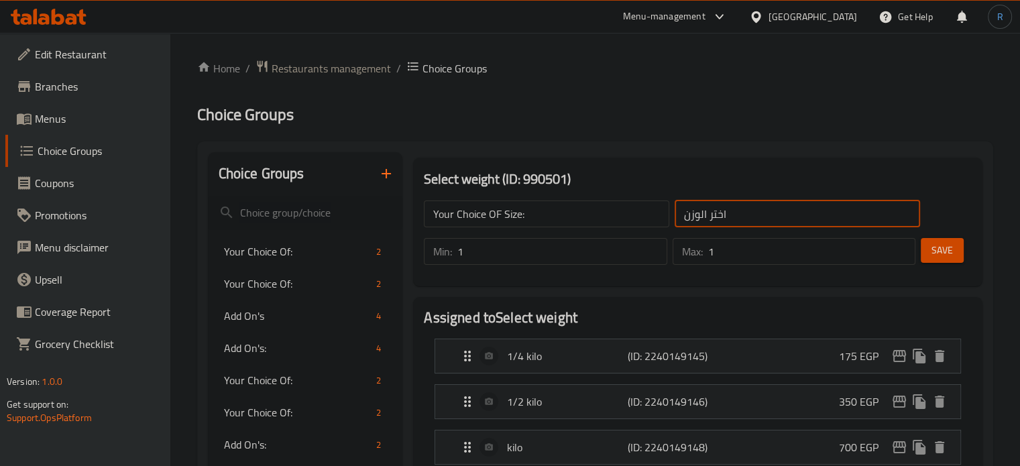
click at [721, 215] on input "اختر الوزن" at bounding box center [797, 214] width 245 height 27
click at [721, 215] on input "text" at bounding box center [797, 214] width 245 height 27
type input "إختيارك من الحجم:"
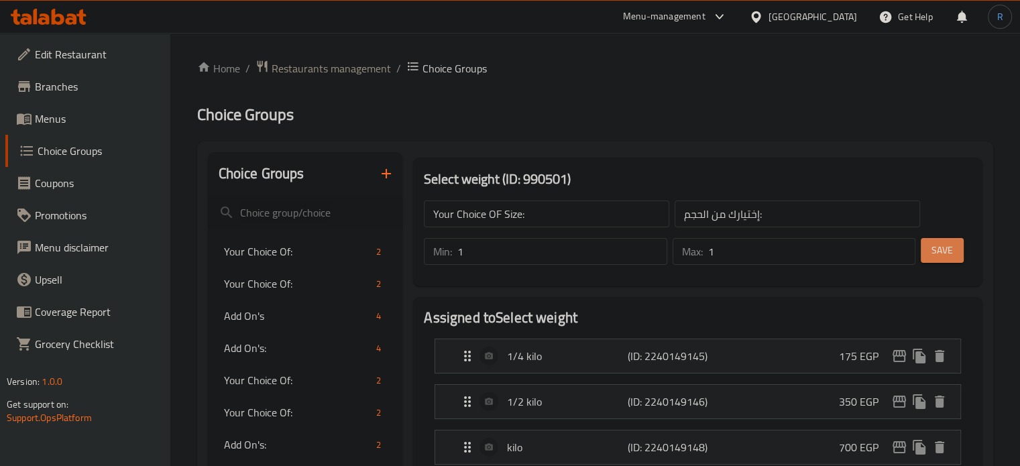
click at [950, 259] on span "Save" at bounding box center [941, 250] width 21 height 17
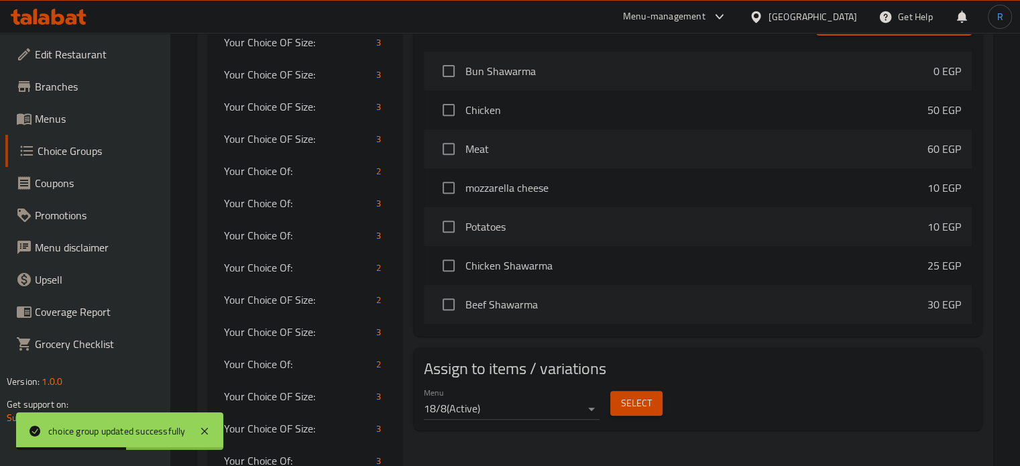
scroll to position [778, 0]
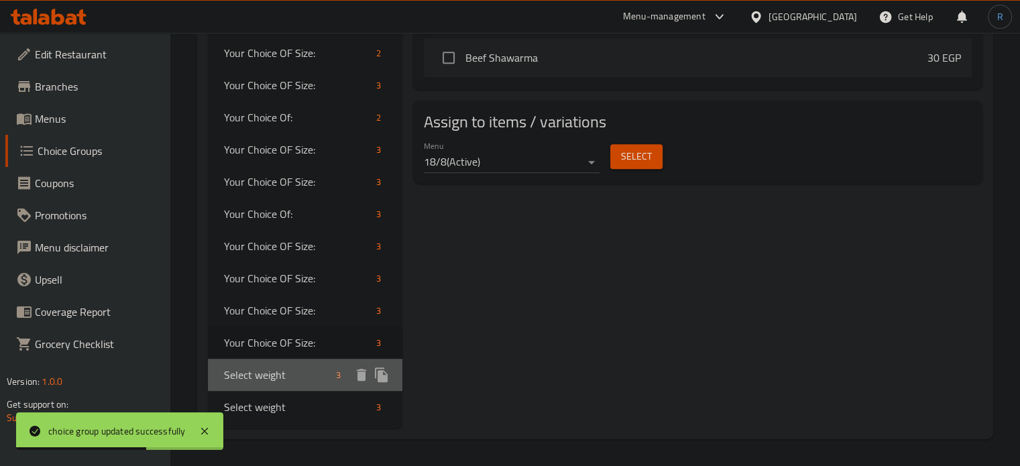
click at [270, 376] on span "Select weight" at bounding box center [277, 375] width 107 height 16
type input "Select weight"
type input "اختر الوزن"
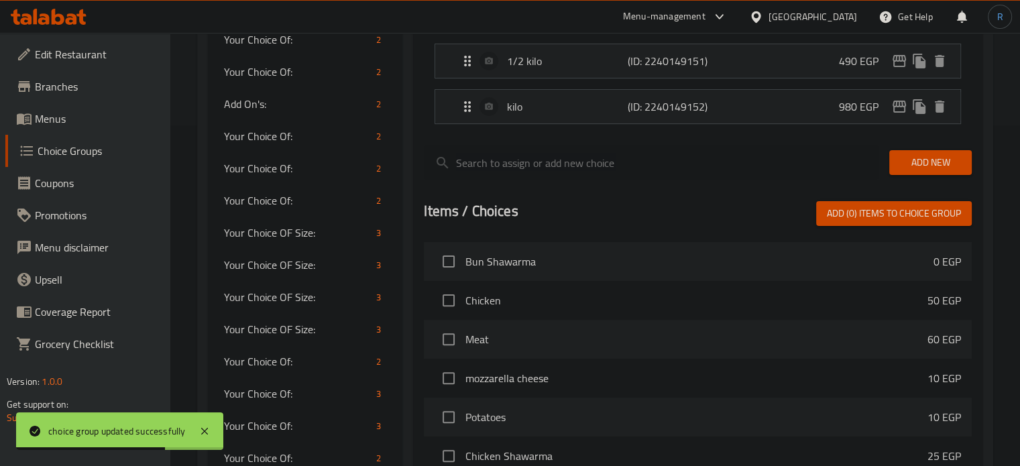
scroll to position [0, 0]
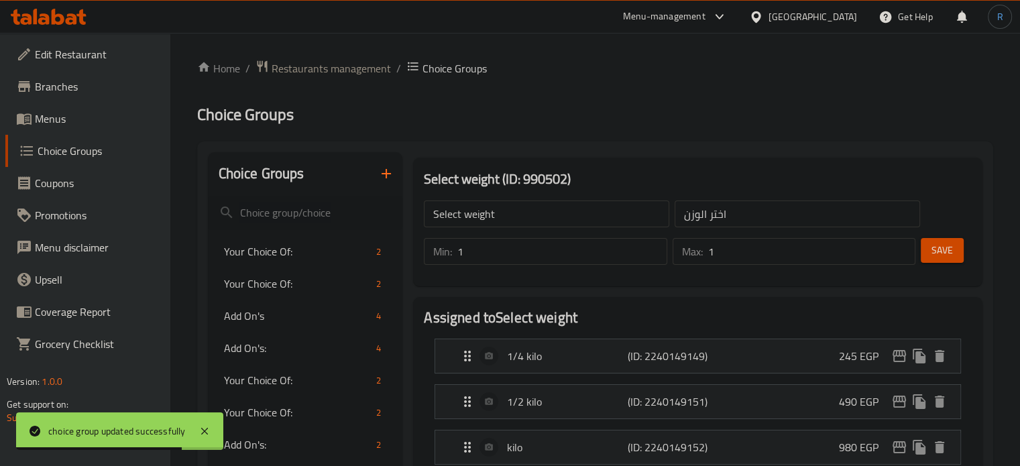
click at [517, 215] on input "Select weight" at bounding box center [546, 214] width 245 height 27
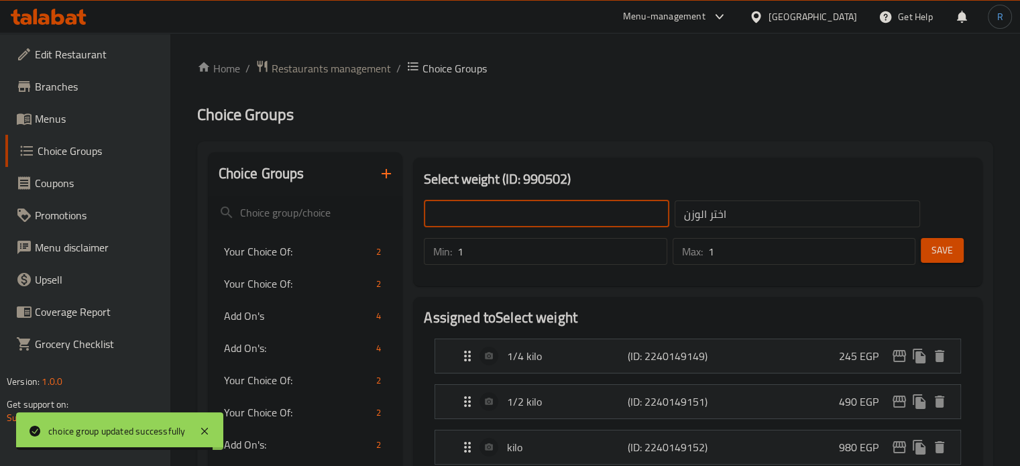
click at [517, 215] on input "text" at bounding box center [546, 214] width 245 height 27
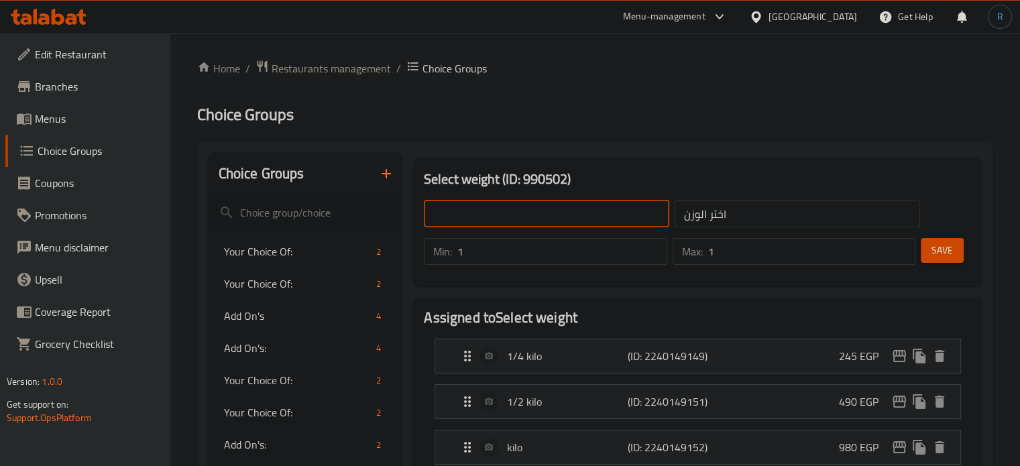
type input "Your Choice OF Size:"
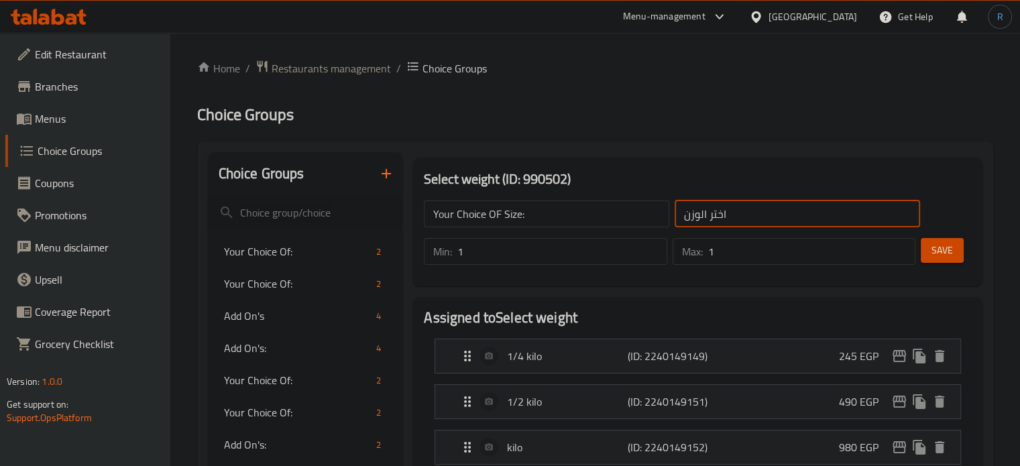
click at [732, 219] on input "اختر الوزن" at bounding box center [797, 214] width 245 height 27
click at [732, 219] on input "text" at bounding box center [797, 214] width 245 height 27
type input "إختيارك من الحجم:"
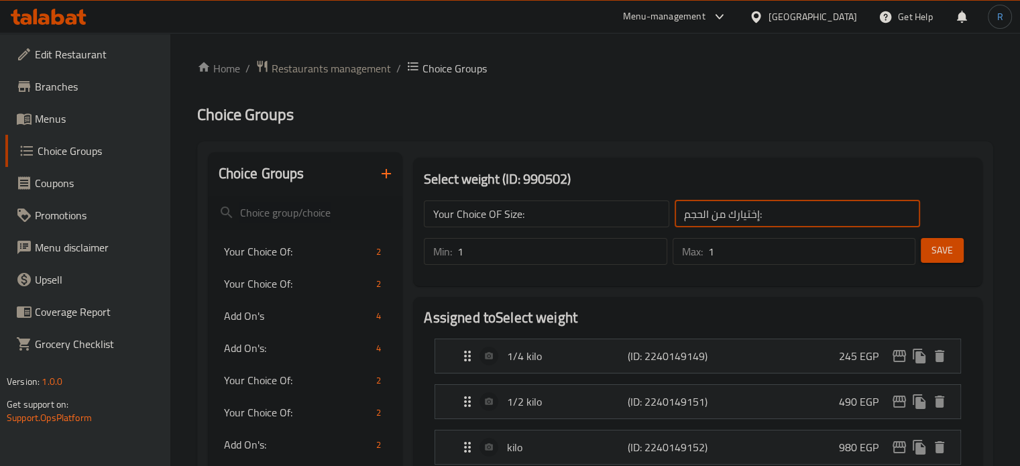
click at [945, 255] on span "Save" at bounding box center [941, 250] width 21 height 17
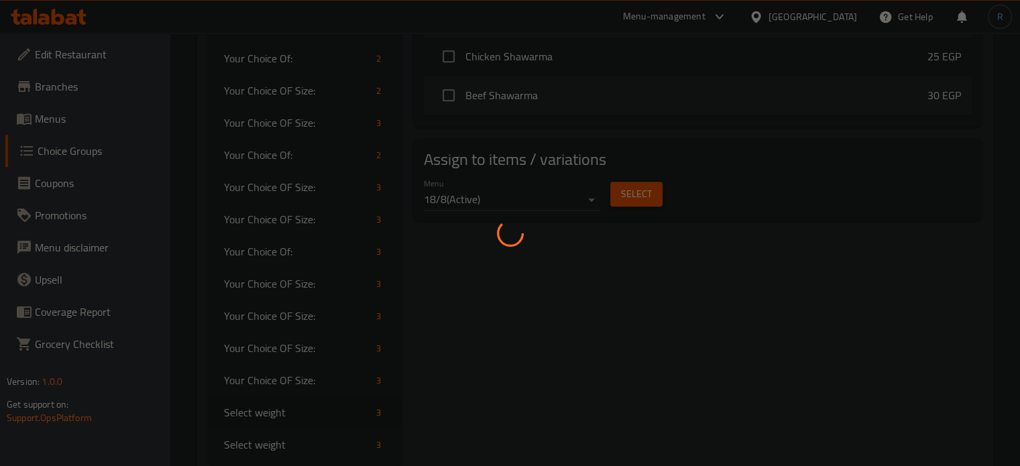
scroll to position [778, 0]
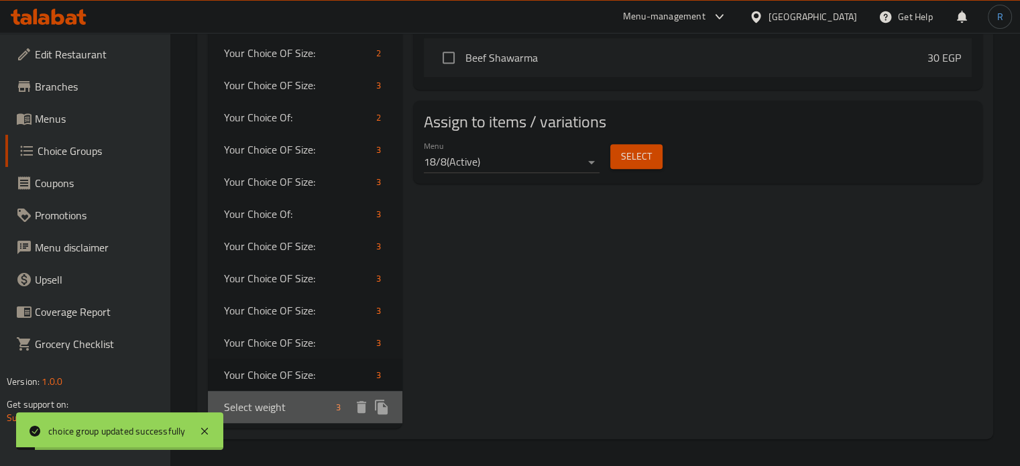
click at [280, 402] on span "Select weight" at bounding box center [277, 407] width 107 height 16
type input "Select weight"
type input "اختر الوزن"
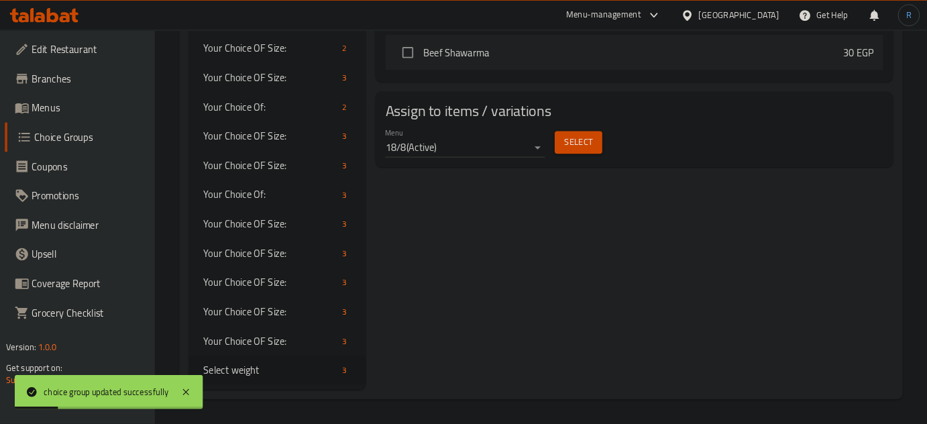
scroll to position [0, 0]
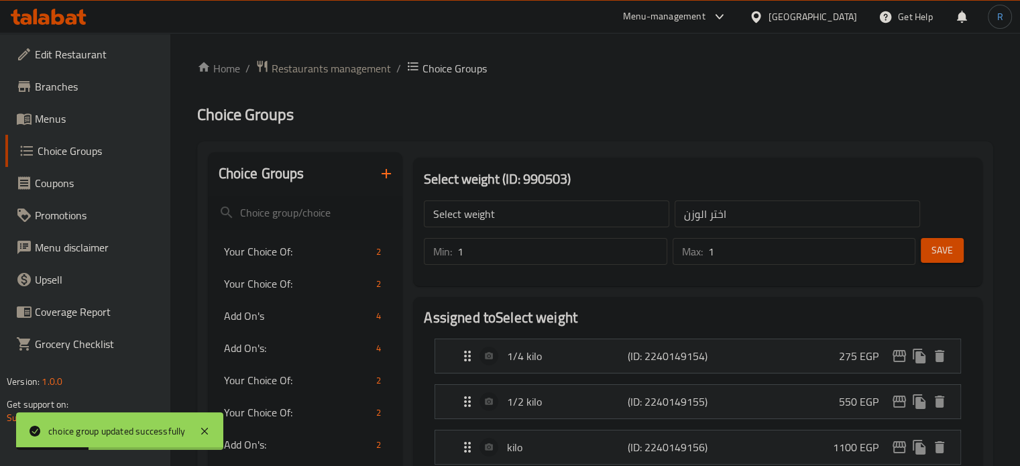
drag, startPoint x: 542, startPoint y: 199, endPoint x: 535, endPoint y: 213, distance: 15.6
click at [535, 213] on div "Select weight ​" at bounding box center [546, 214] width 251 height 32
click at [535, 213] on input "Select weight" at bounding box center [546, 214] width 245 height 27
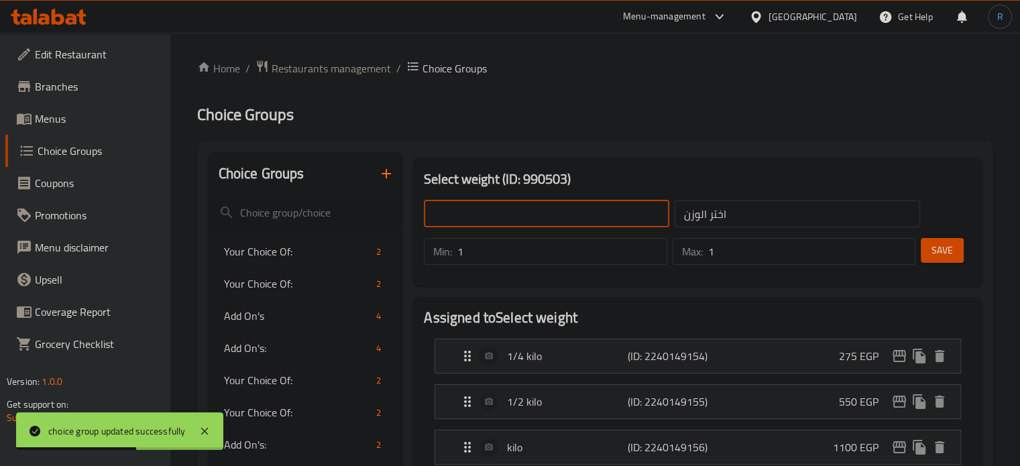
click at [535, 213] on input "text" at bounding box center [546, 214] width 245 height 27
type input "Your Choice OF Size:"
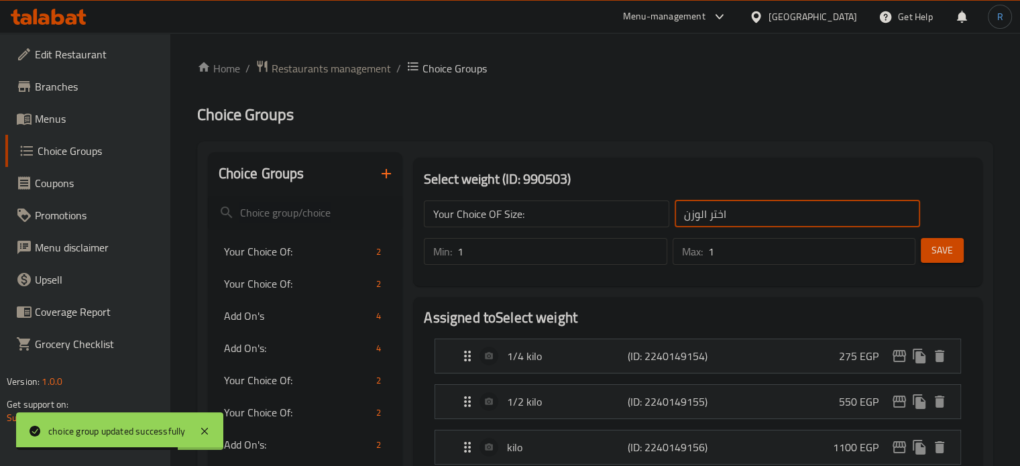
click at [712, 221] on input "اختر الوزن" at bounding box center [797, 214] width 245 height 27
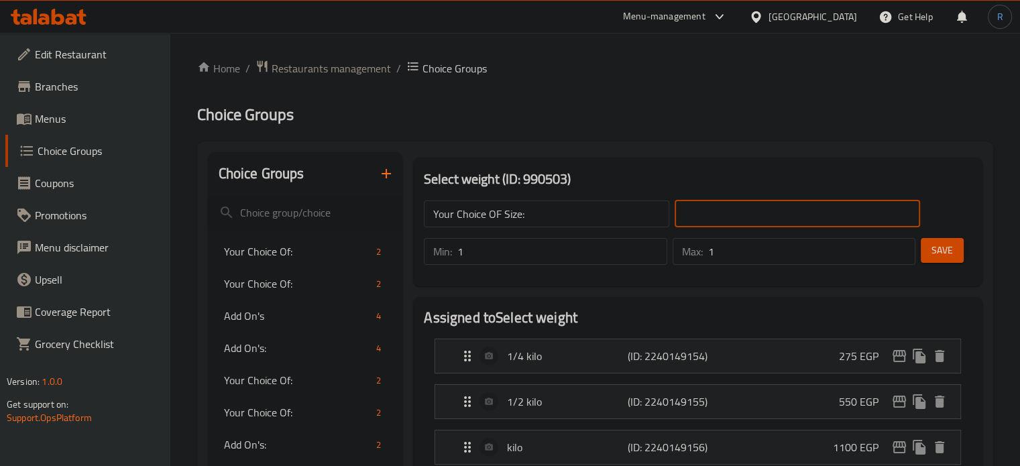
click at [712, 221] on input "text" at bounding box center [797, 214] width 245 height 27
type input "إختيارك من الحجم:"
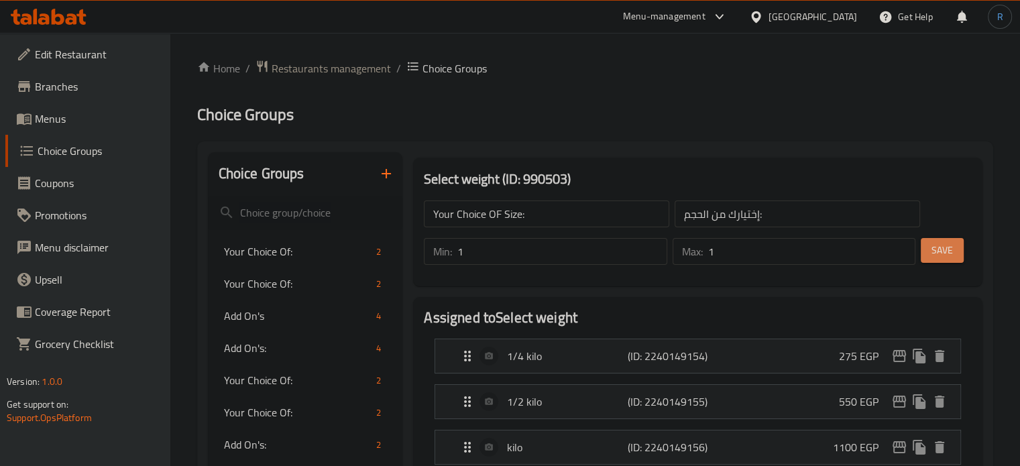
click at [939, 250] on span "Save" at bounding box center [941, 250] width 21 height 17
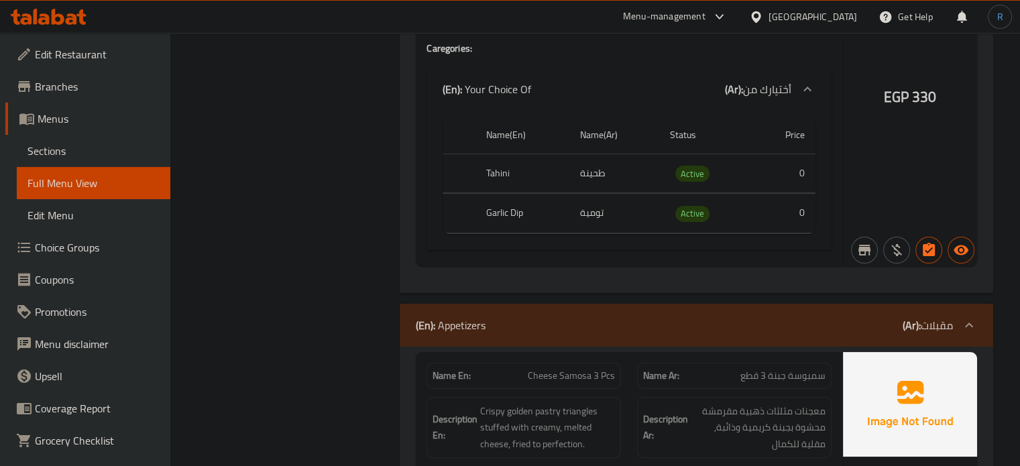
scroll to position [40974, 0]
click at [689, 37] on div at bounding box center [734, 29] width 211 height 16
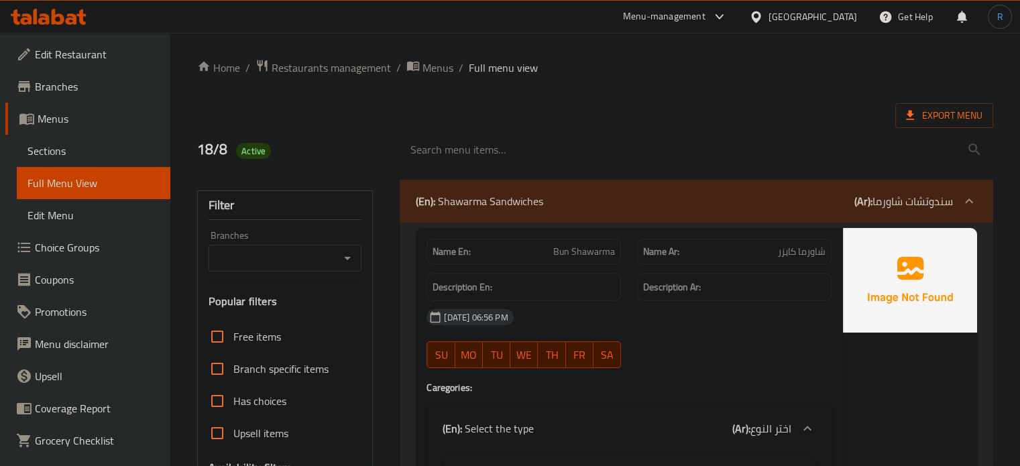
scroll to position [0, 0]
drag, startPoint x: 624, startPoint y: 206, endPoint x: 596, endPoint y: 267, distance: 67.5
click at [624, 206] on div "(En): Shawarma Sandwiches (Ar): سندوتشات شاورما" at bounding box center [684, 202] width 537 height 16
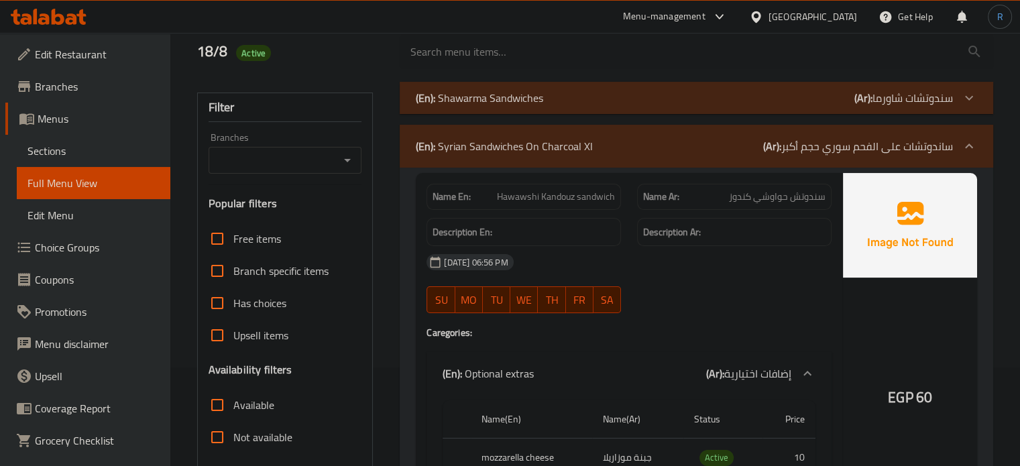
scroll to position [67, 0]
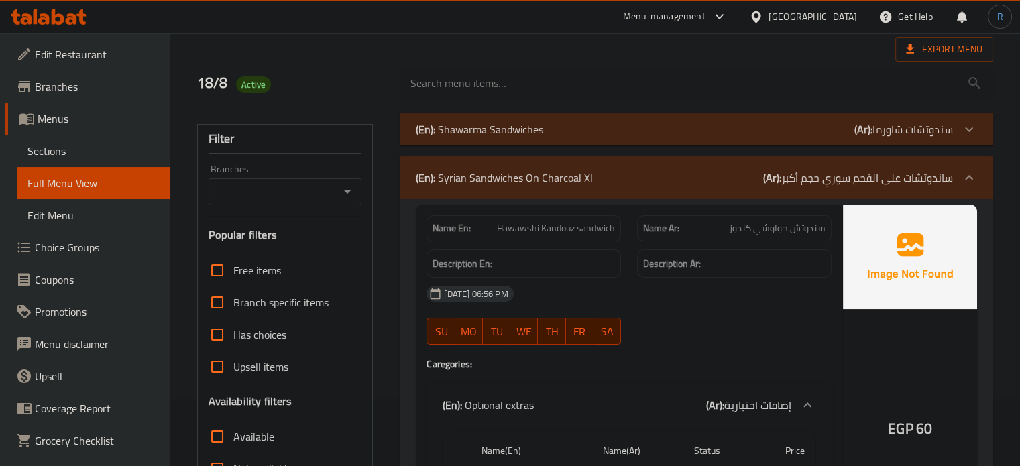
click at [591, 139] on div "(En): Shawarma Sandwiches (Ar): سندوتشات شاورما" at bounding box center [696, 129] width 593 height 32
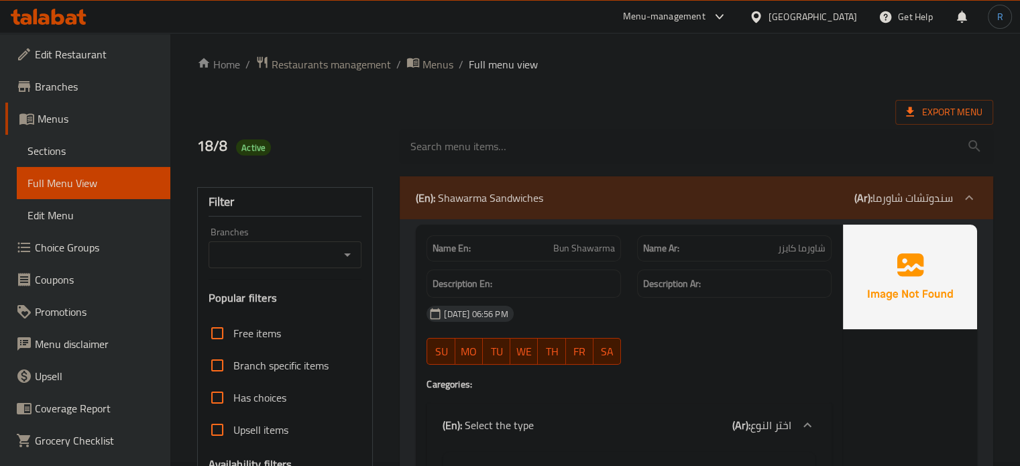
scroll to position [0, 0]
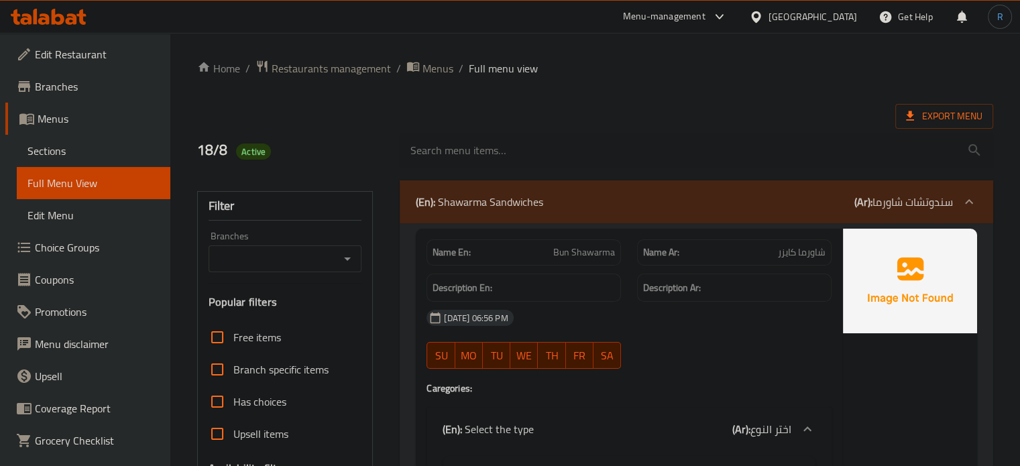
click at [584, 206] on div "(En): Shawarma Sandwiches (Ar): سندوتشات شاورما" at bounding box center [684, 202] width 537 height 16
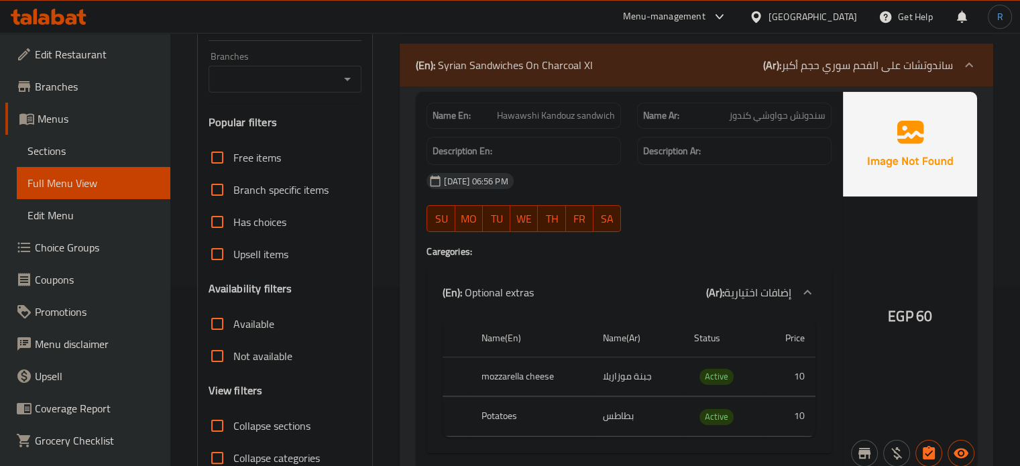
scroll to position [201, 0]
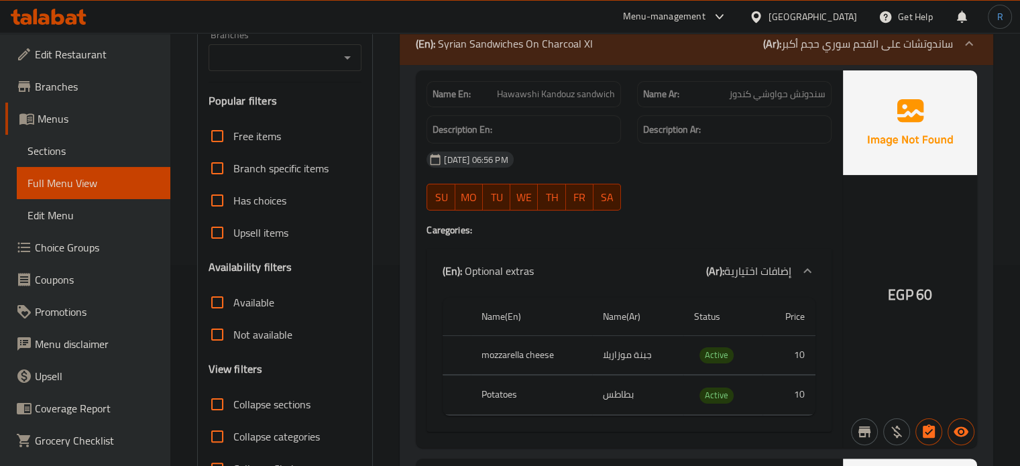
click at [523, 51] on p "(En): Syrian Sandwiches On Charcoal Xl" at bounding box center [504, 44] width 177 height 16
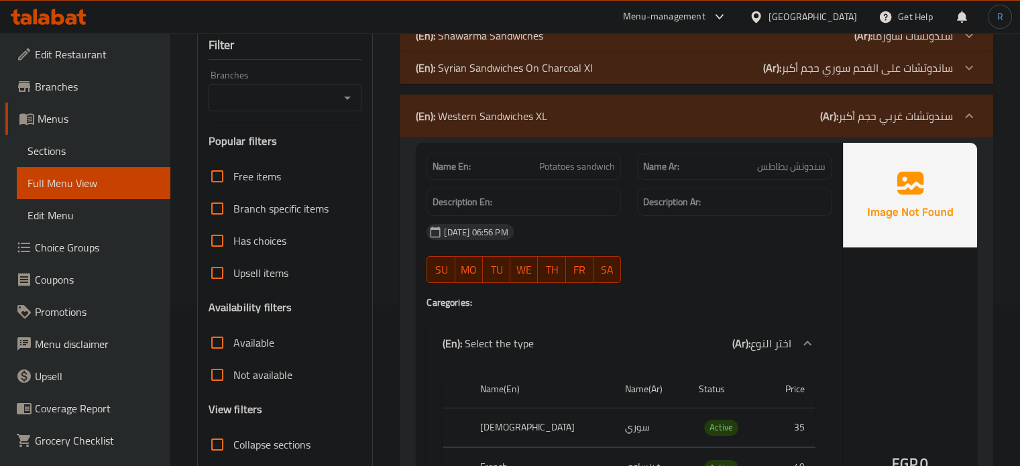
scroll to position [134, 0]
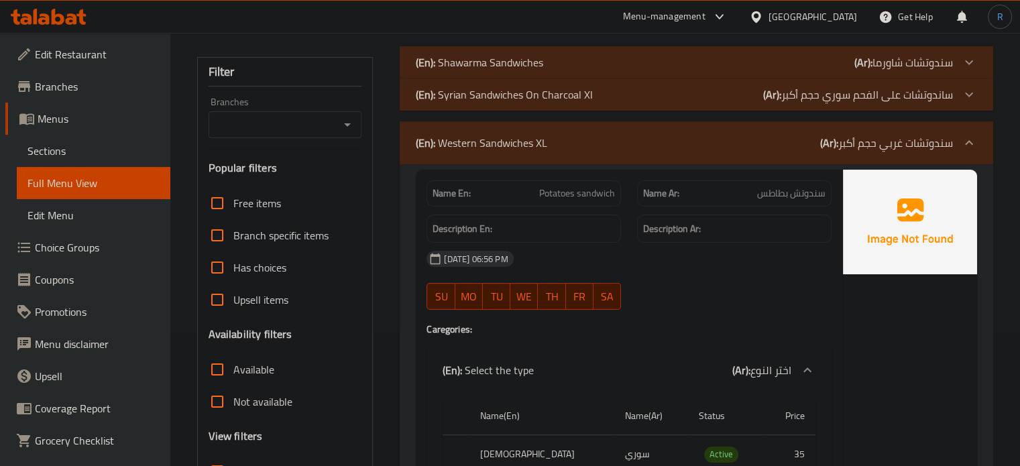
click at [574, 136] on div "(En): Western Sandwiches XL (Ar): سندوتشات غربي حجم أكبر" at bounding box center [684, 143] width 537 height 16
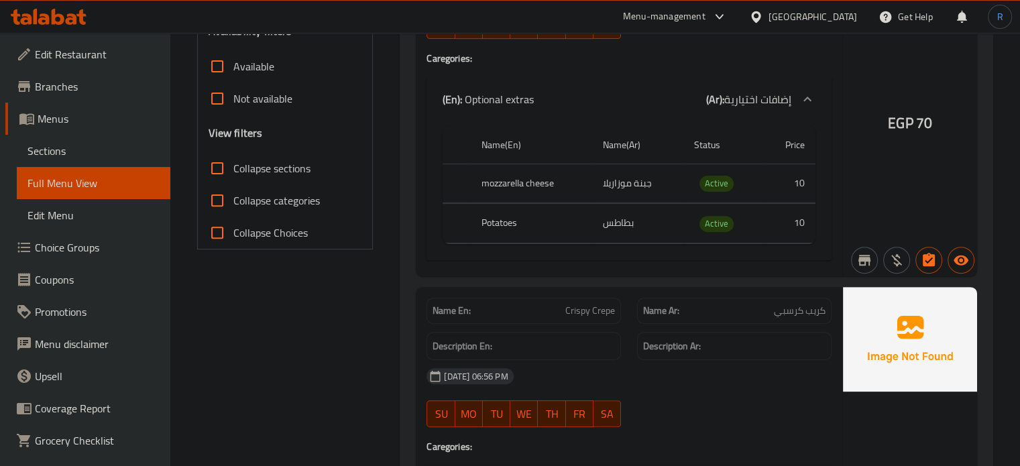
scroll to position [268, 0]
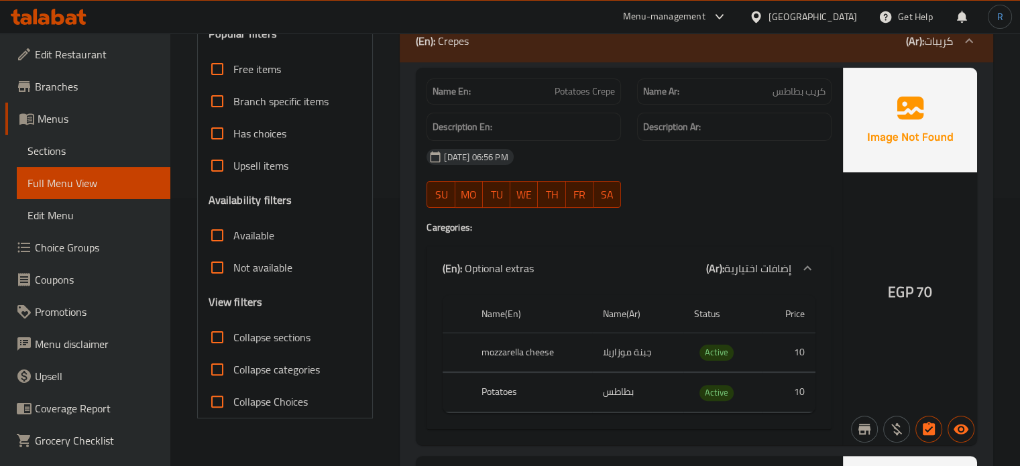
click at [555, 56] on div "(En): Crepes (Ar): كريبات" at bounding box center [696, 40] width 593 height 43
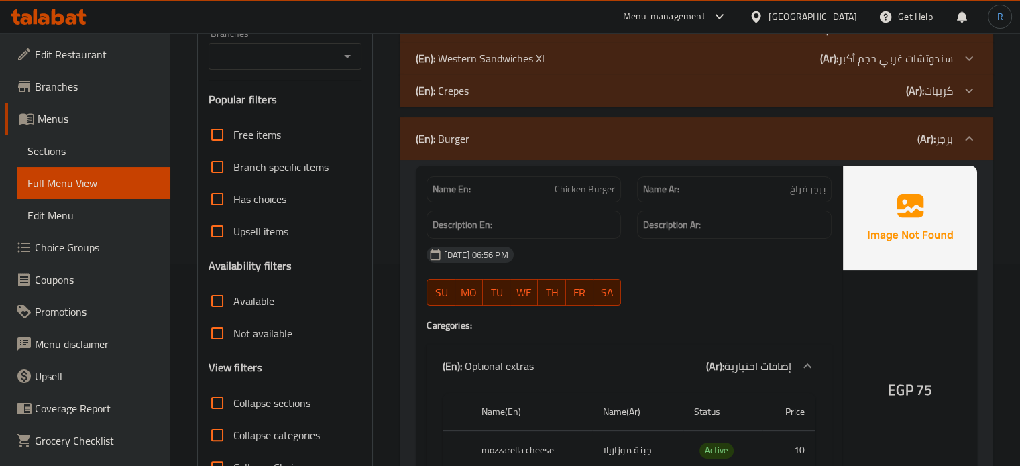
scroll to position [201, 0]
click at [556, 144] on div "(En): Burger (Ar): برجر" at bounding box center [684, 140] width 537 height 16
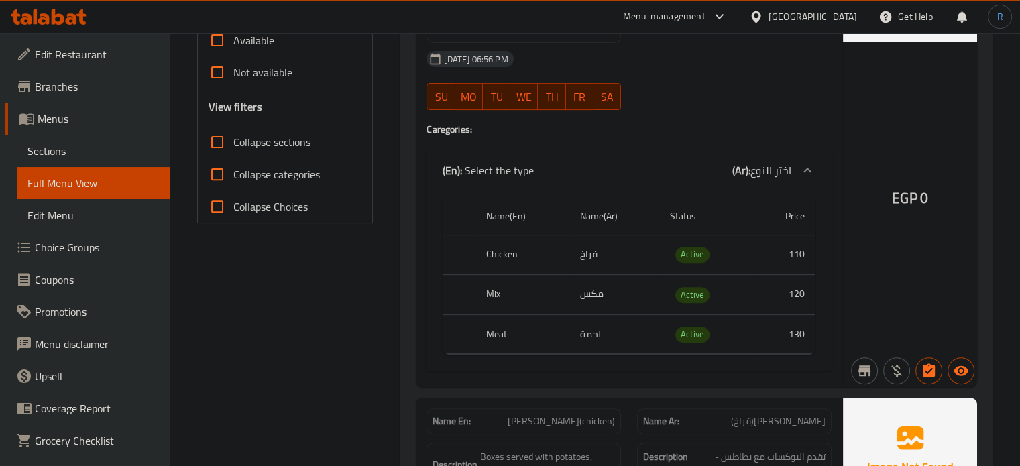
scroll to position [469, 0]
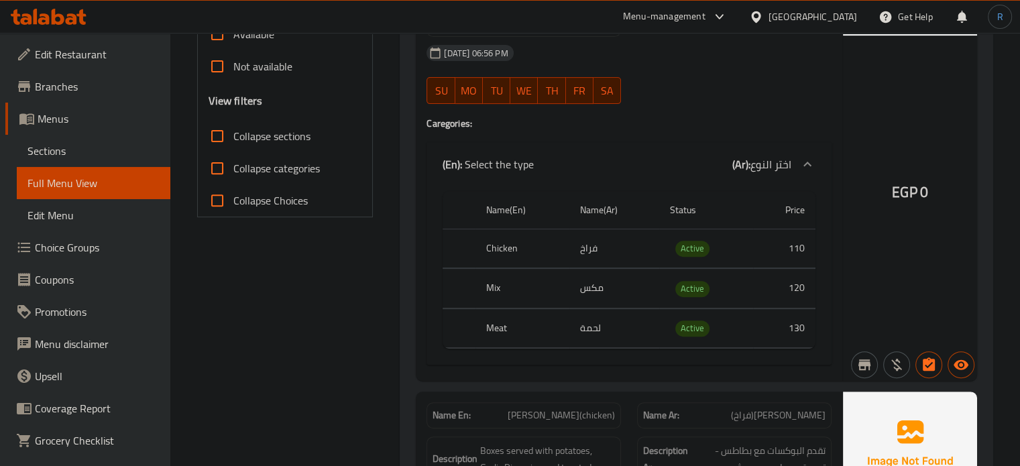
drag, startPoint x: 821, startPoint y: 84, endPoint x: 768, endPoint y: 78, distance: 53.3
click at [821, 84] on div "[DATE] 06:56 PM SU MO TU WE TH FR SA" at bounding box center [628, 74] width 421 height 75
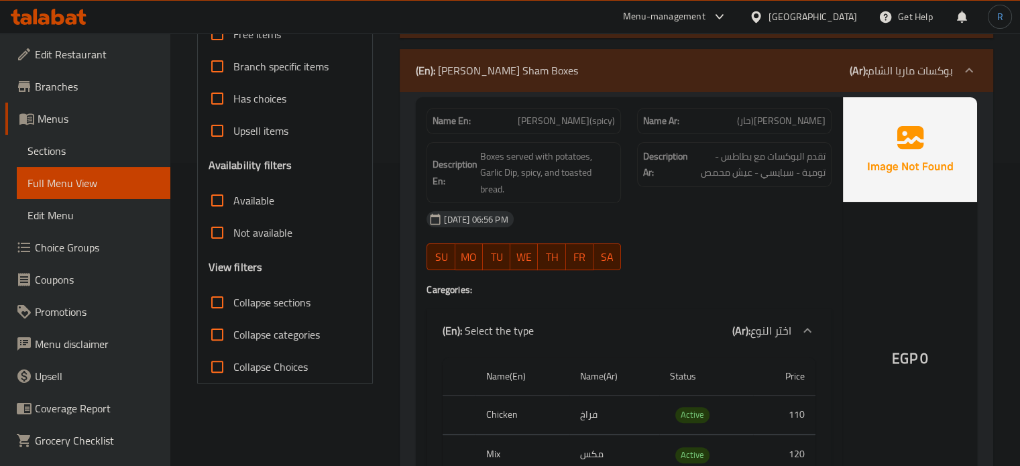
scroll to position [134, 0]
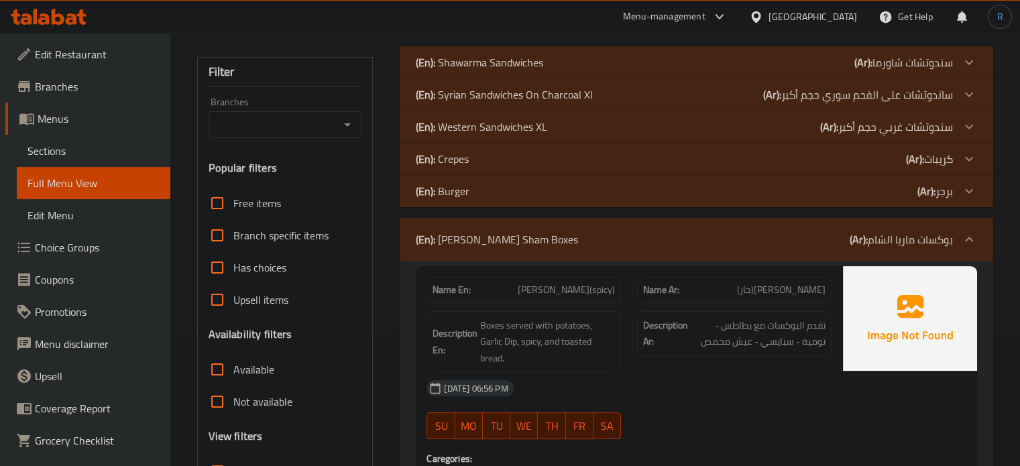
click at [477, 241] on p "(En): [PERSON_NAME] Sham Boxes" at bounding box center [497, 239] width 162 height 16
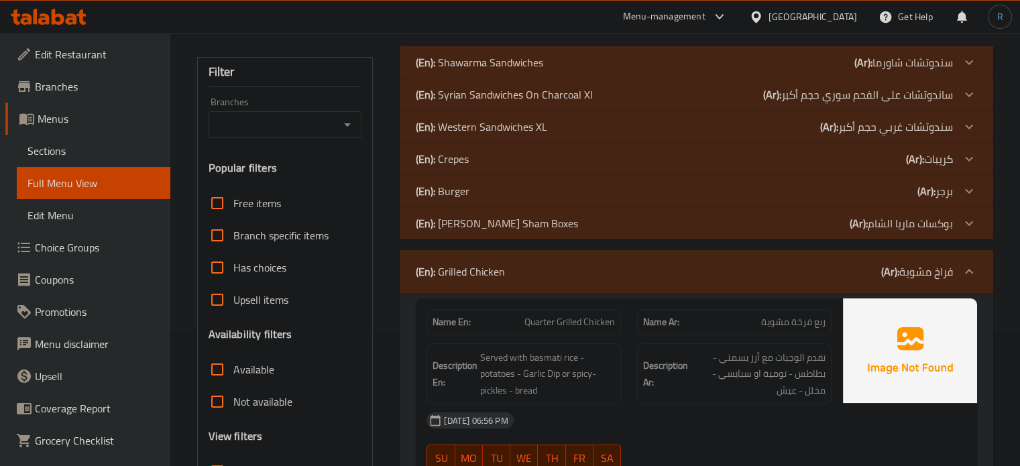
click at [551, 270] on div "(En): Grilled Chicken (Ar): فراخ مشوية" at bounding box center [684, 272] width 537 height 16
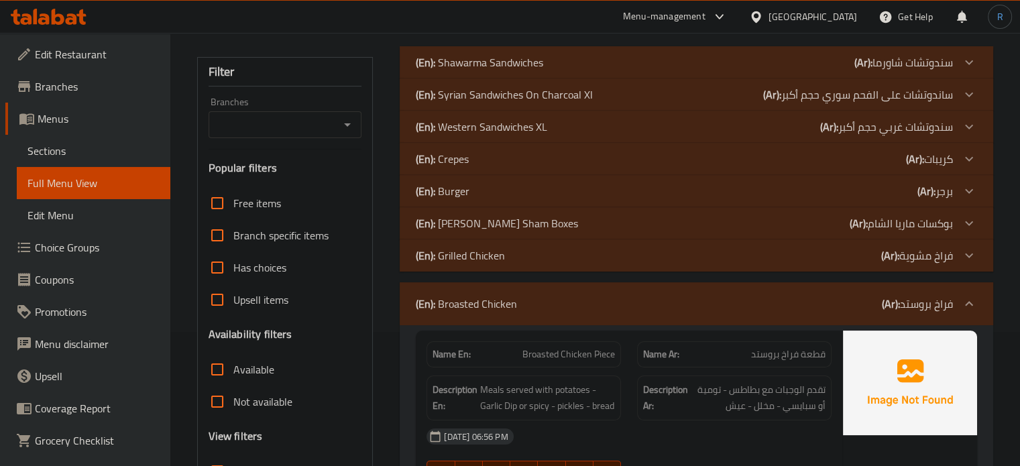
scroll to position [201, 0]
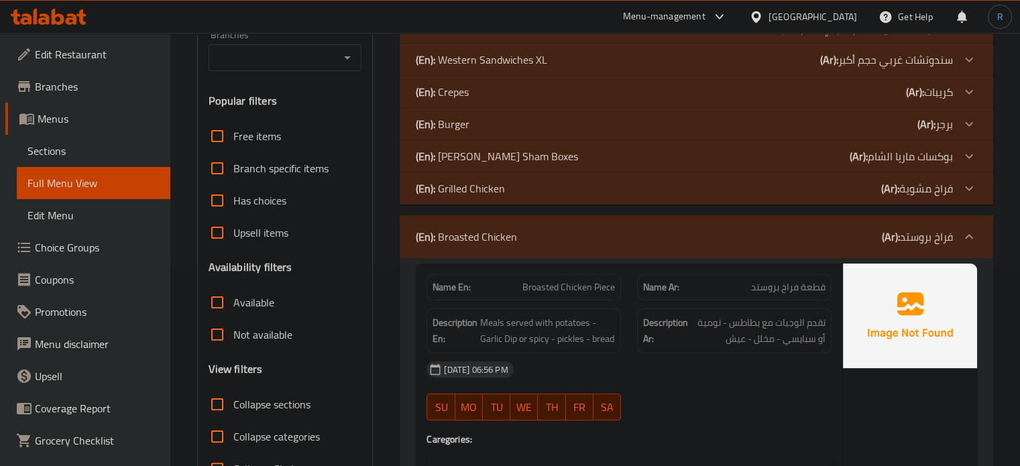
click at [549, 239] on div "(En): Broasted Chicken (Ar): فراخ بروستد" at bounding box center [684, 237] width 537 height 16
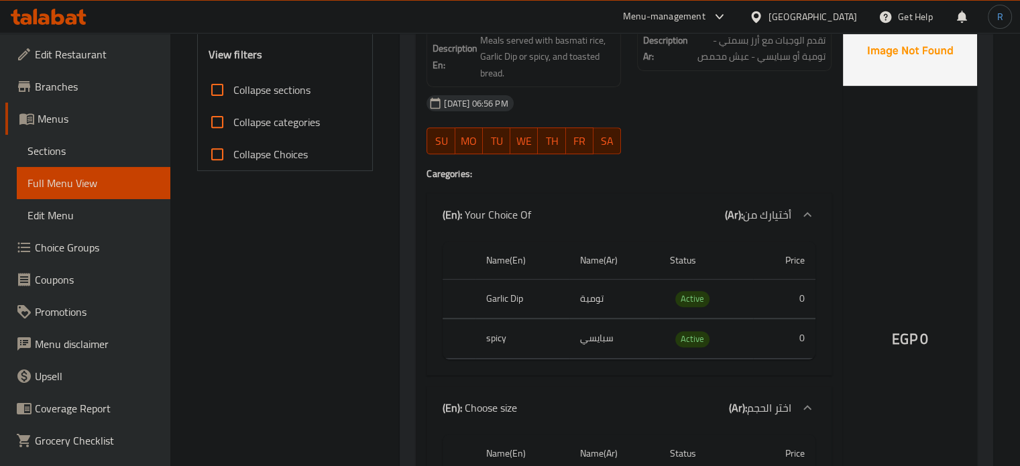
scroll to position [402, 0]
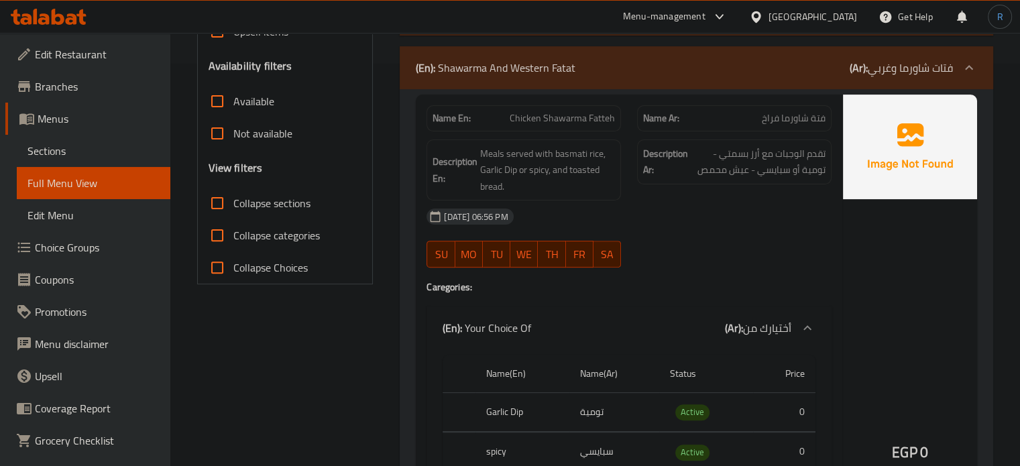
click at [575, 70] on div "(En): Shawarma And Western Fatat (Ar): فتات شاورما وغربي" at bounding box center [684, 68] width 537 height 16
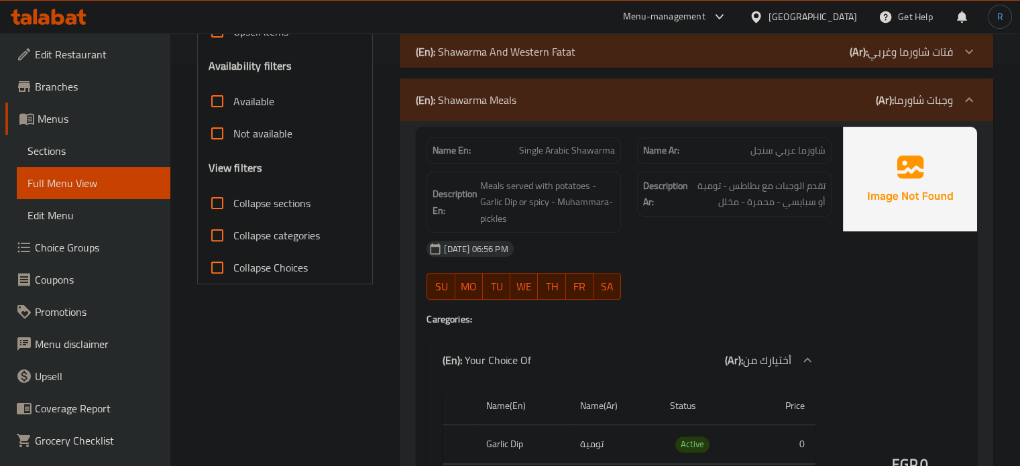
click at [620, 85] on div "(En): Shawarma Meals (Ar): وجبات شاورما" at bounding box center [696, 99] width 593 height 43
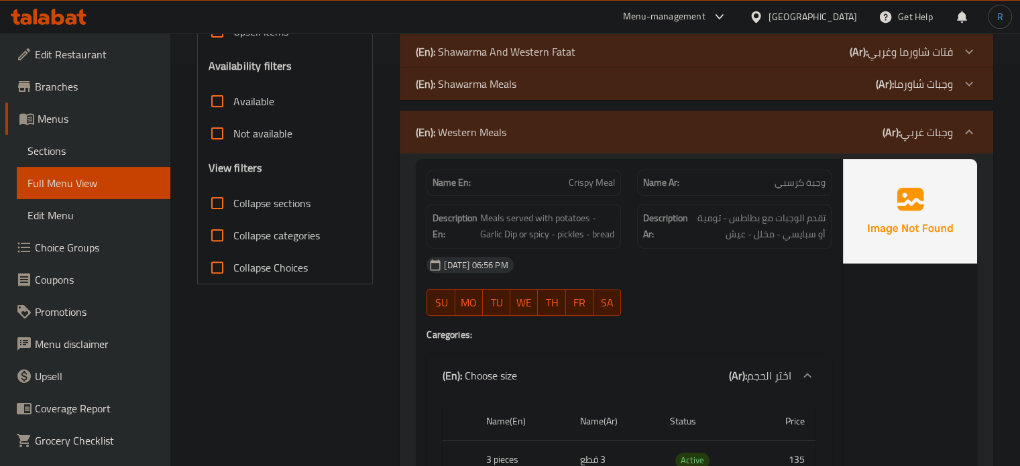
click at [577, 144] on div "(En): Western Meals (Ar): وجبات غربي" at bounding box center [696, 132] width 593 height 43
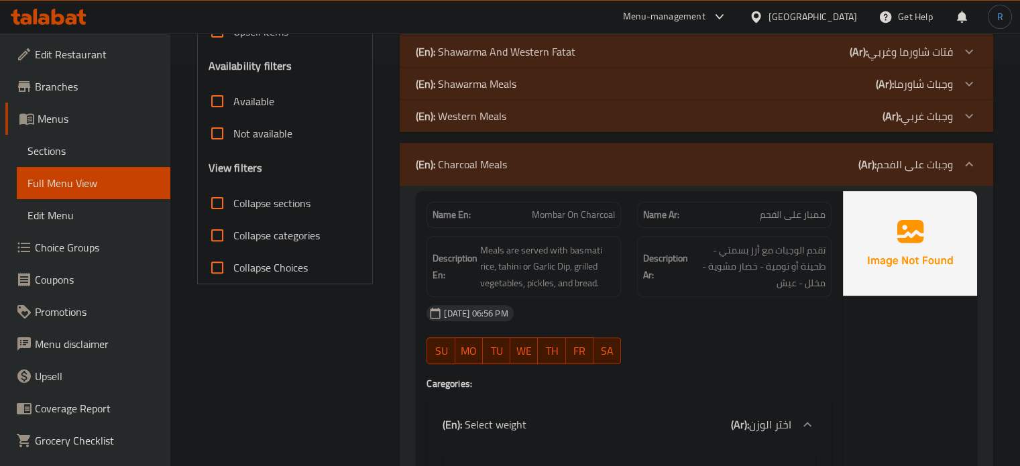
click at [555, 152] on div "(En): Charcoal Meals (Ar): وجبات على الفحم" at bounding box center [696, 164] width 593 height 43
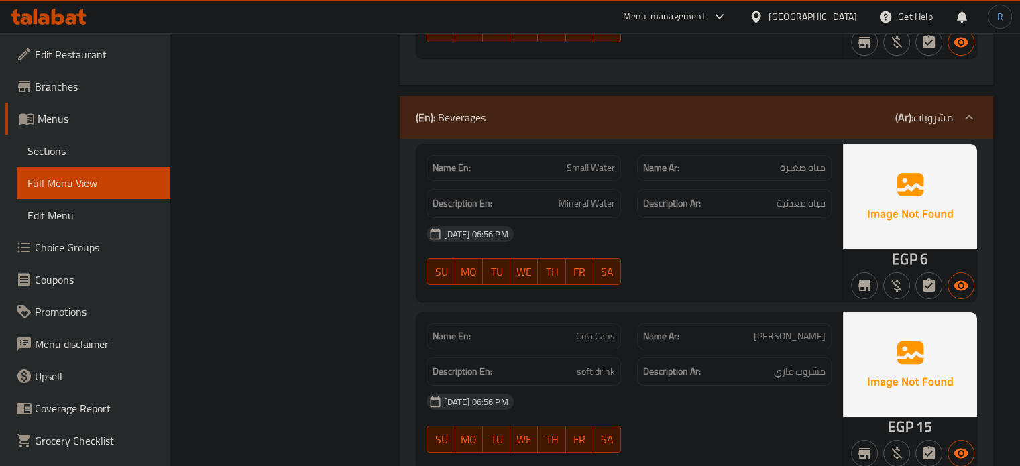
scroll to position [5030, 0]
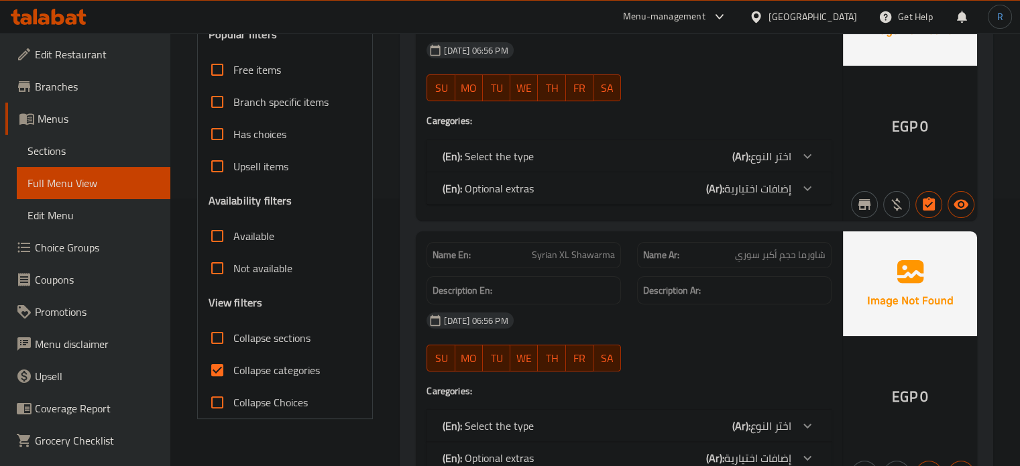
scroll to position [268, 0]
click at [220, 361] on input "Collapse categories" at bounding box center [217, 369] width 32 height 32
checkbox input "false"
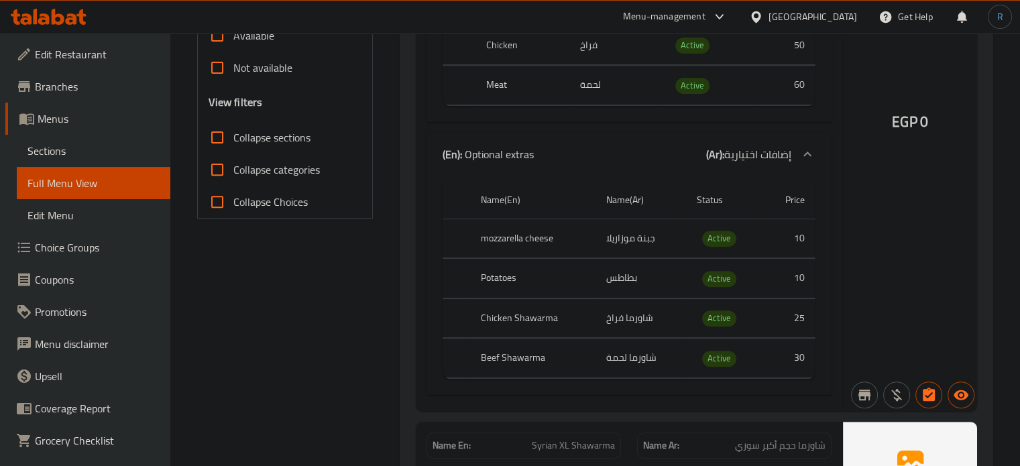
scroll to position [469, 0]
click at [876, 203] on div "EGP 0" at bounding box center [910, 84] width 134 height 650
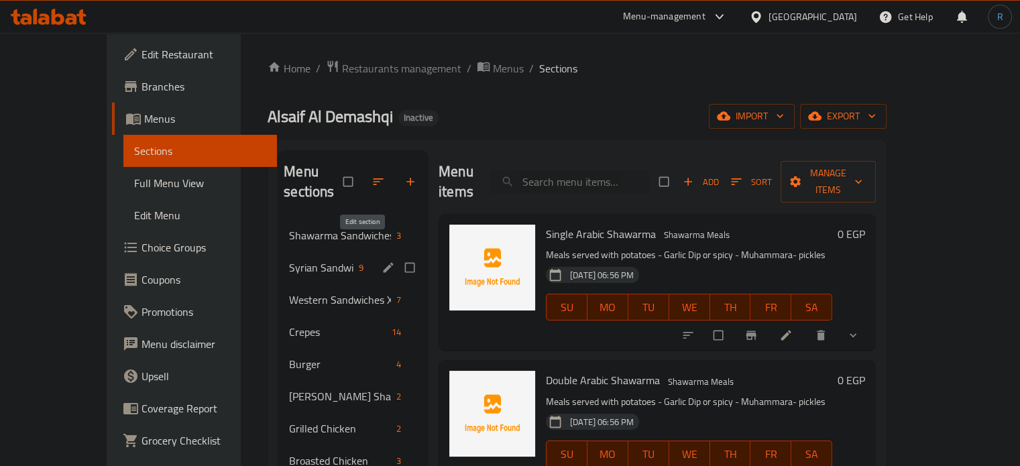
click at [382, 261] on icon "edit" at bounding box center [388, 267] width 13 height 13
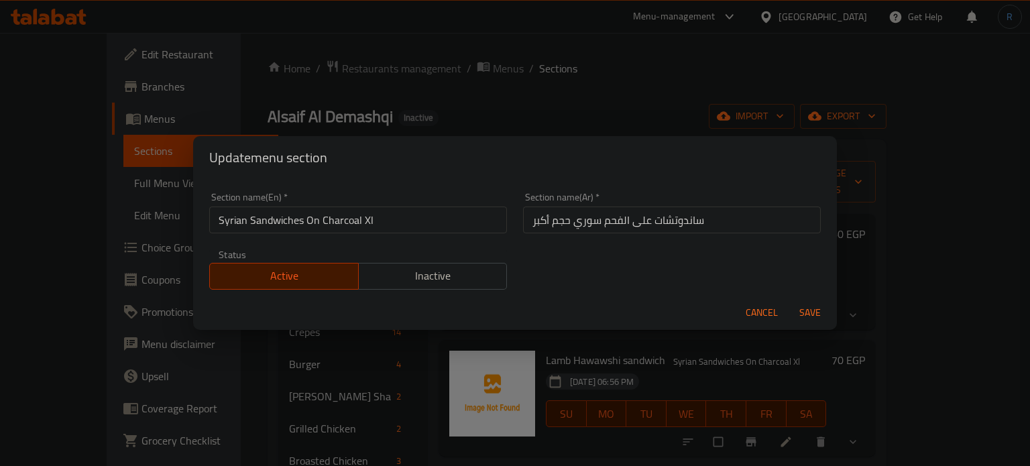
click at [335, 227] on input "Syrian Sandwiches On Charcoal Xl" at bounding box center [358, 220] width 298 height 27
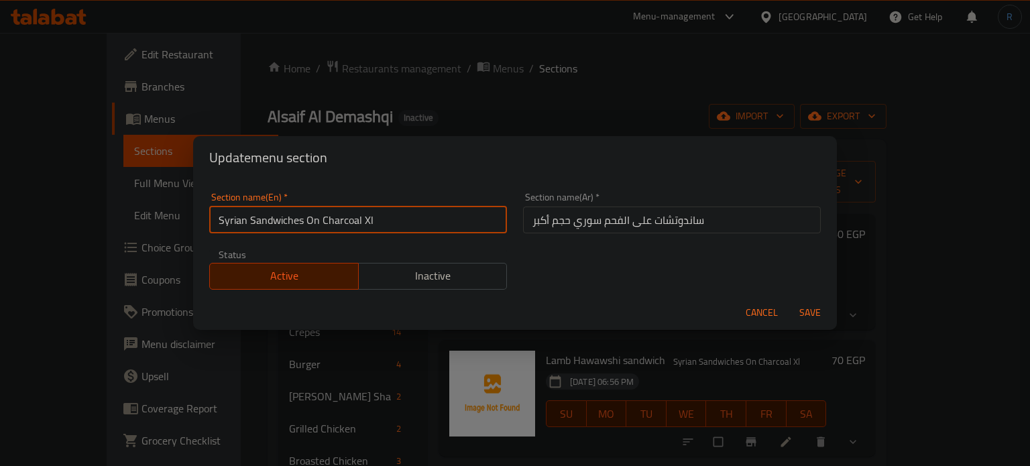
click at [335, 227] on input "Syrian Sandwiches On Charcoal Xl" at bounding box center [358, 220] width 298 height 27
click at [248, 227] on input "Syrian Sandwiches On Xl" at bounding box center [358, 220] width 298 height 27
paste input "Charcoal"
click at [359, 223] on input "Syrian Charcoal Sandwiches On Xl" at bounding box center [358, 220] width 298 height 27
drag, startPoint x: 361, startPoint y: 219, endPoint x: 349, endPoint y: 216, distance: 11.7
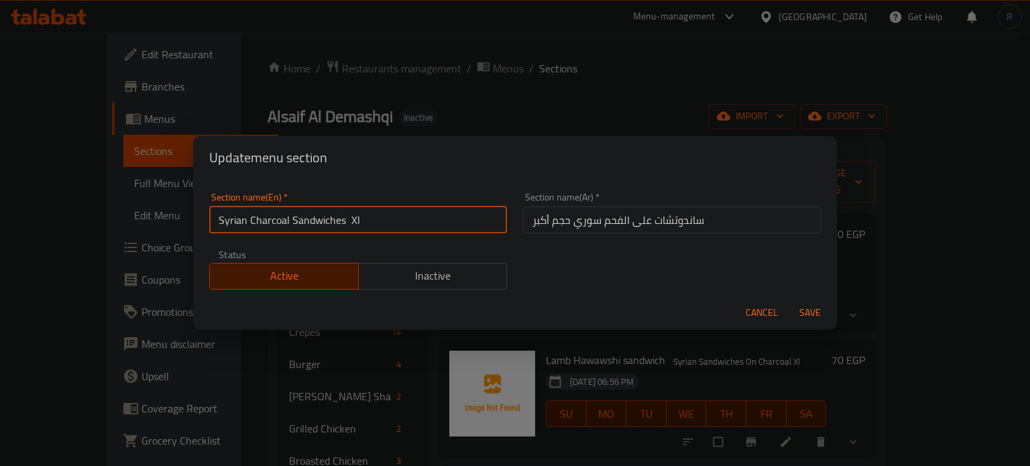
click at [349, 216] on input "Syrian Charcoal Sandwiches Xl" at bounding box center [358, 220] width 298 height 27
click at [217, 223] on input "Syrian Charcoal Sandwiches" at bounding box center [358, 220] width 298 height 27
type input "XL Syrian Charcoal Sandwiches"
click at [789, 300] on button "Save" at bounding box center [810, 312] width 43 height 25
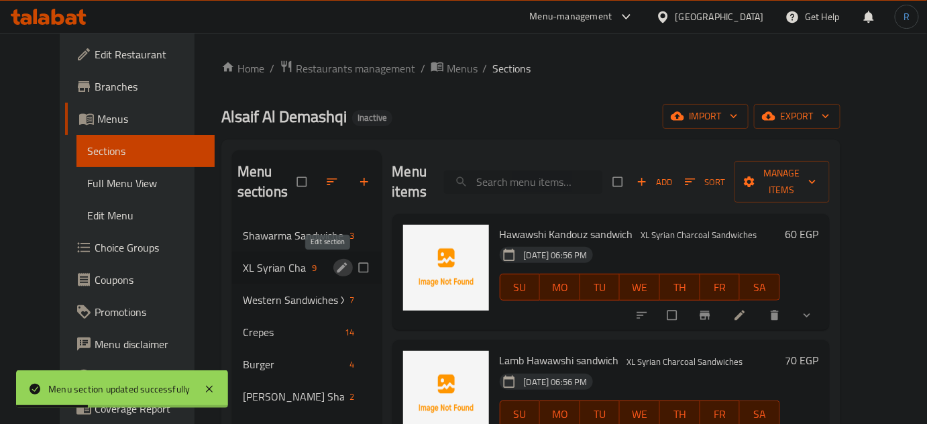
click at [538, 170] on input "search" at bounding box center [523, 181] width 158 height 23
paste input "Sujuk sandwich"
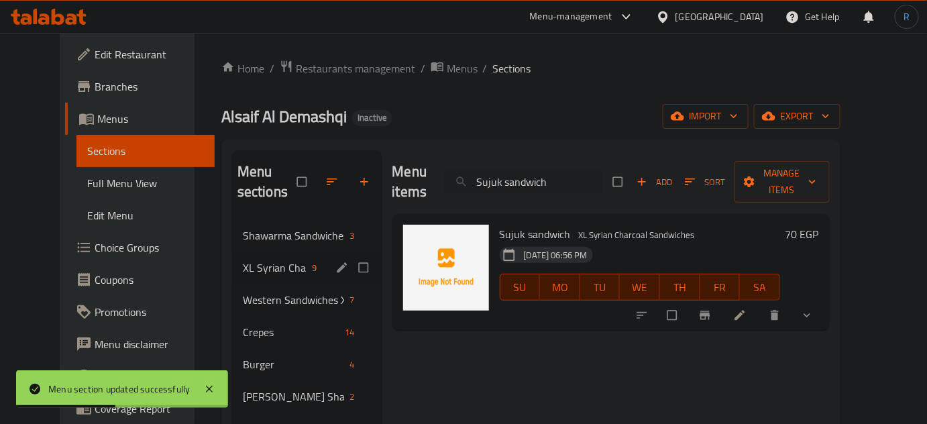
type input "Sujuk sandwich"
click at [744, 310] on icon at bounding box center [739, 315] width 10 height 10
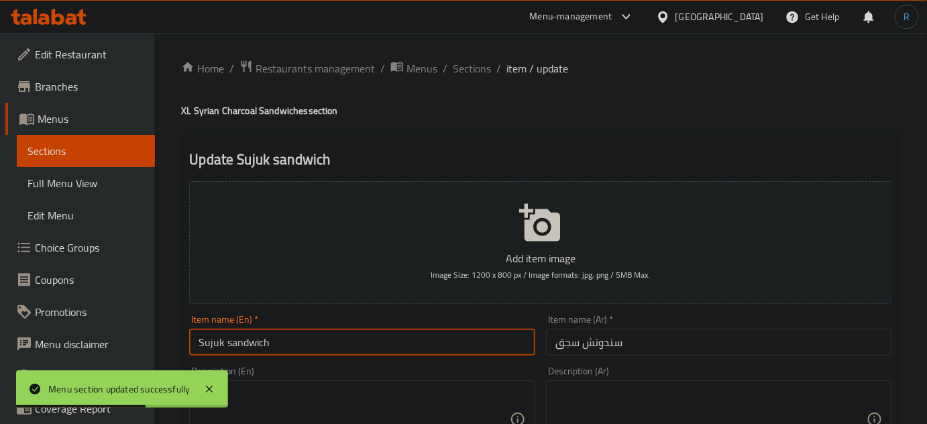
click at [211, 345] on input "Sujuk sandwich" at bounding box center [362, 342] width 346 height 27
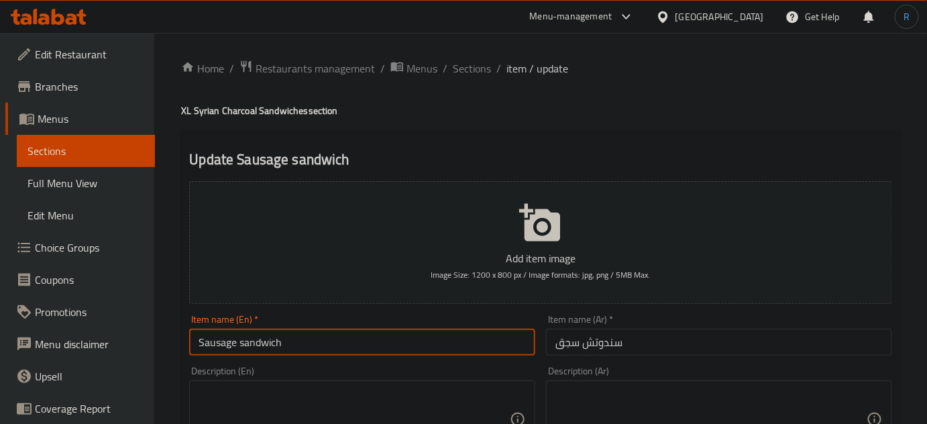
type input "Sausage sandwich"
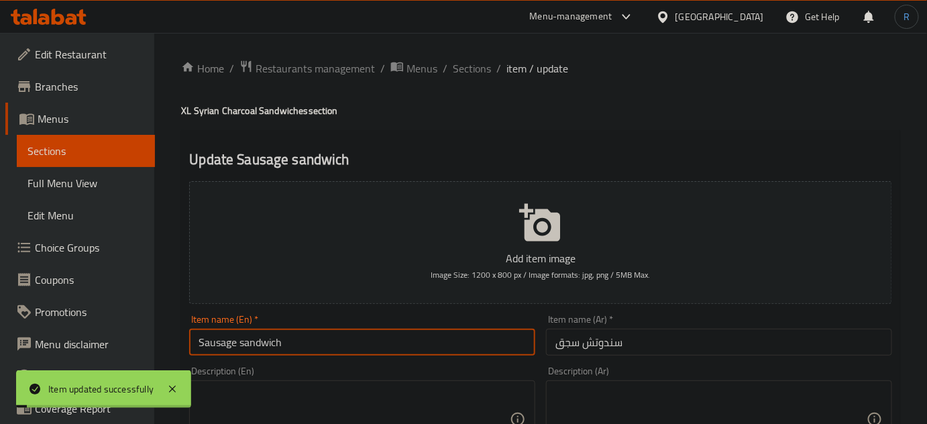
click at [212, 343] on input "Sausage sandwich" at bounding box center [362, 342] width 346 height 27
click at [479, 67] on span "Sections" at bounding box center [472, 68] width 38 height 16
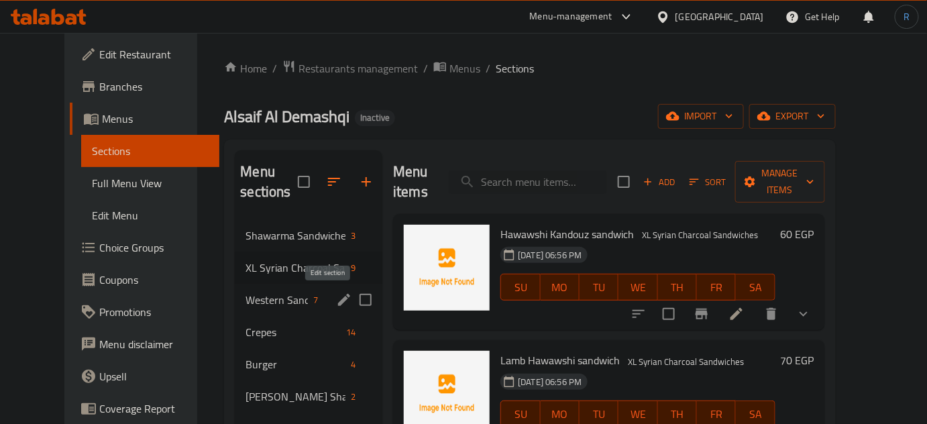
click at [336, 305] on icon "edit" at bounding box center [344, 300] width 16 height 16
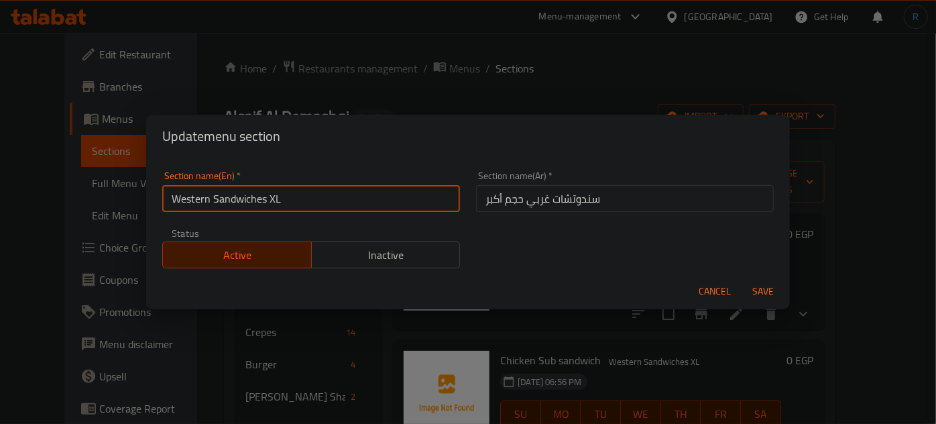
drag, startPoint x: 307, startPoint y: 200, endPoint x: 268, endPoint y: 194, distance: 39.9
click at [268, 194] on input "Western Sandwiches XL" at bounding box center [311, 198] width 298 height 27
click at [174, 203] on input "Western Sandwiches" at bounding box center [311, 198] width 298 height 27
paste input "XL"
type input "XL Western Sandwiches"
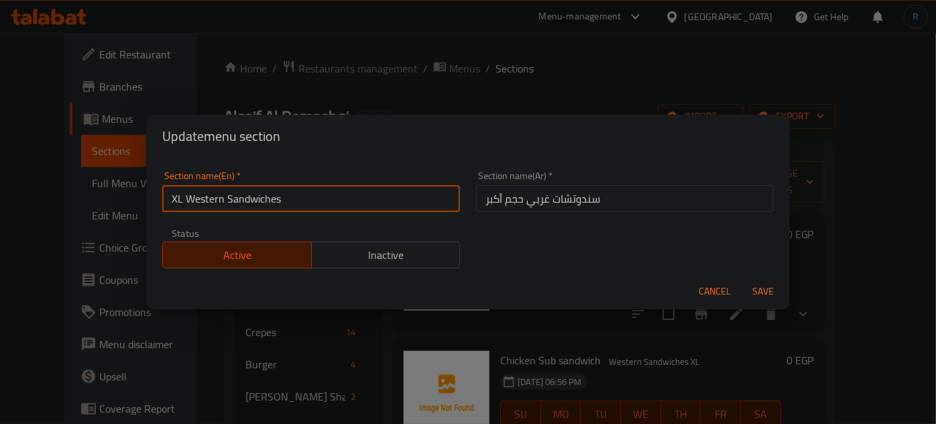
click at [742, 279] on button "Save" at bounding box center [763, 291] width 43 height 25
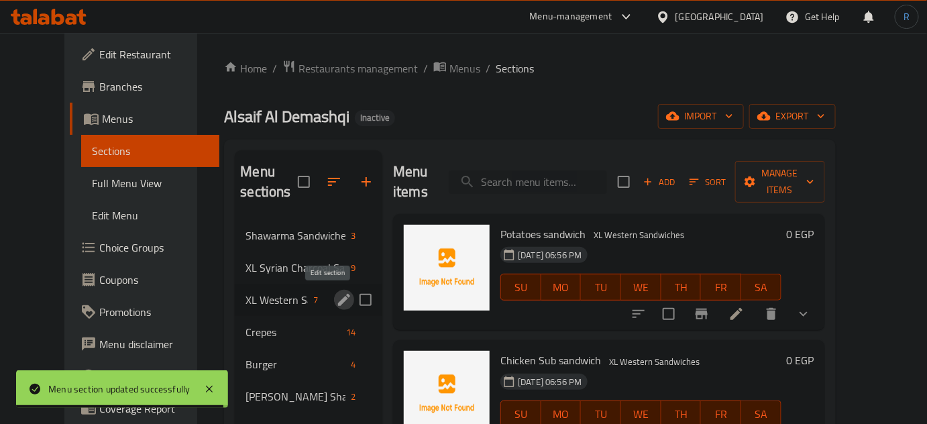
click at [520, 181] on input "search" at bounding box center [528, 181] width 158 height 23
paste input "Zinger(spicy) sandwich"
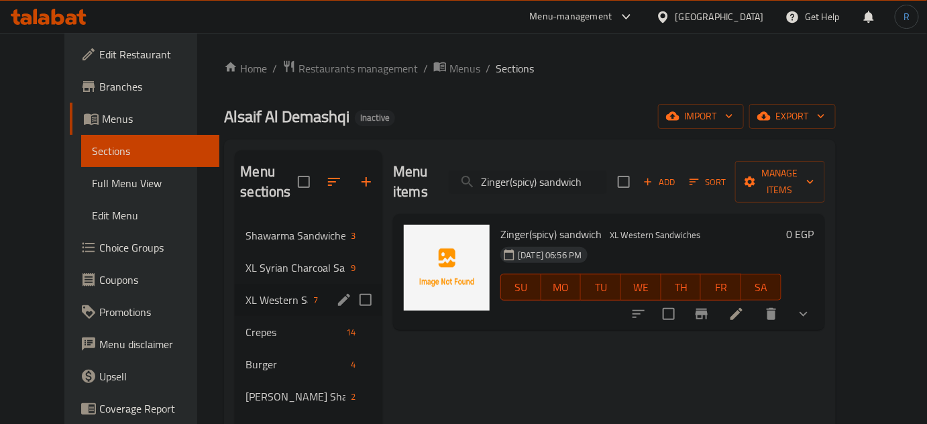
type input "Zinger(spicy) sandwich"
click at [755, 302] on li at bounding box center [737, 314] width 38 height 24
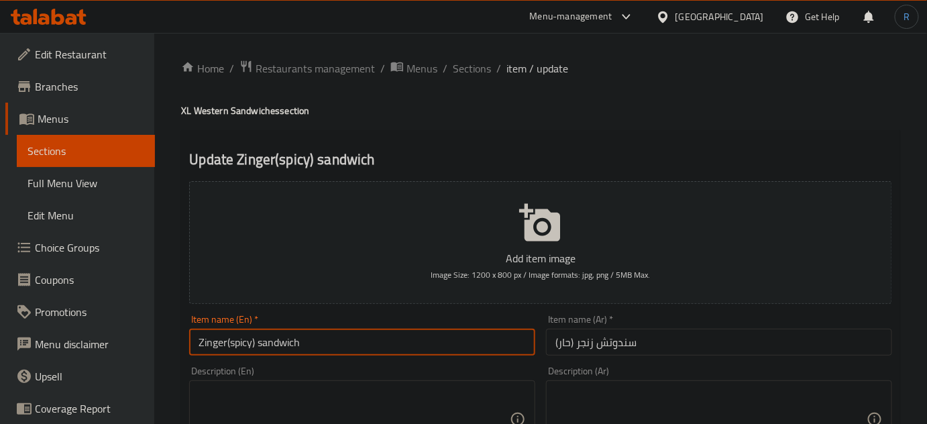
drag, startPoint x: 256, startPoint y: 344, endPoint x: 227, endPoint y: 341, distance: 29.0
click at [227, 341] on input "Zinger(spicy) sandwich" at bounding box center [362, 342] width 346 height 27
click at [333, 340] on input "Zinger sandwich" at bounding box center [362, 342] width 346 height 27
click at [196, 343] on input "Zinger sandwich" at bounding box center [362, 342] width 346 height 27
paste input "(spicy)"
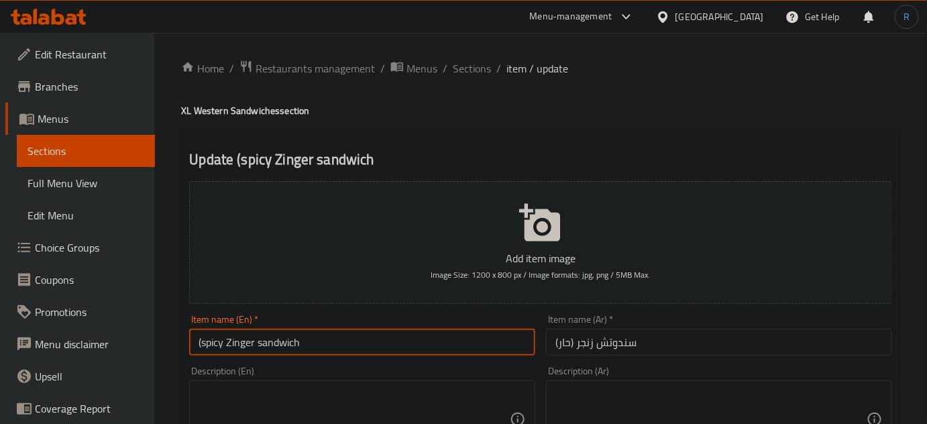
click at [205, 345] on input "(spicy Zinger sandwich" at bounding box center [362, 342] width 346 height 27
click at [204, 345] on input "(spicy Zinger sandwich" at bounding box center [362, 342] width 346 height 27
click at [200, 343] on input "(spicy Zinger sandwich" at bounding box center [362, 342] width 346 height 27
type input "Spicy Zinger sandwich"
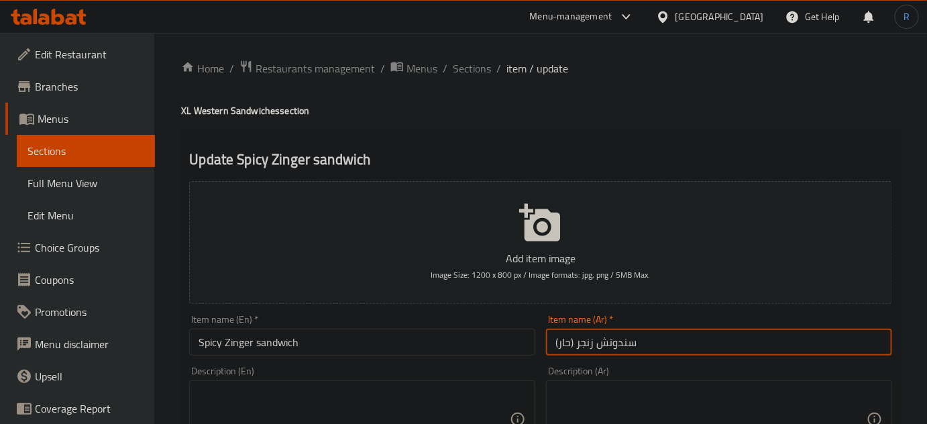
click at [571, 345] on input "سندوتش زنجر (حار)" at bounding box center [719, 342] width 346 height 27
click at [633, 345] on input "سندوتش زنجر حار)" at bounding box center [719, 342] width 346 height 27
type input "سندوتش زنجر حار"
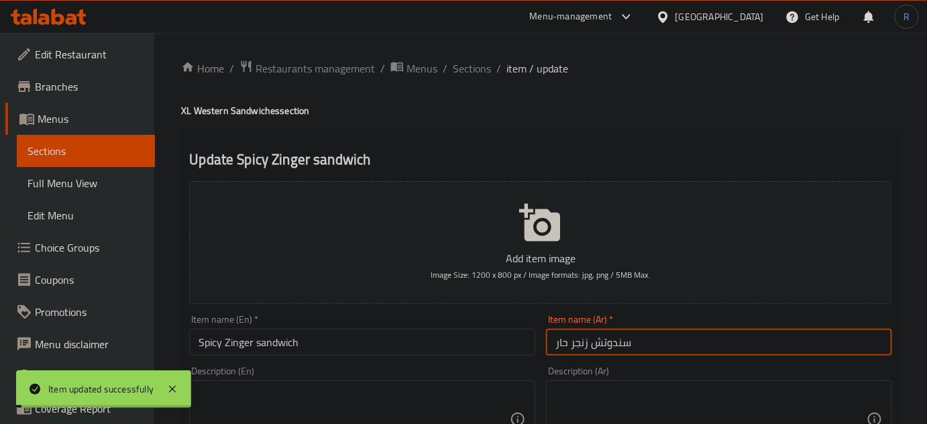
click at [477, 70] on span "Sections" at bounding box center [472, 68] width 38 height 16
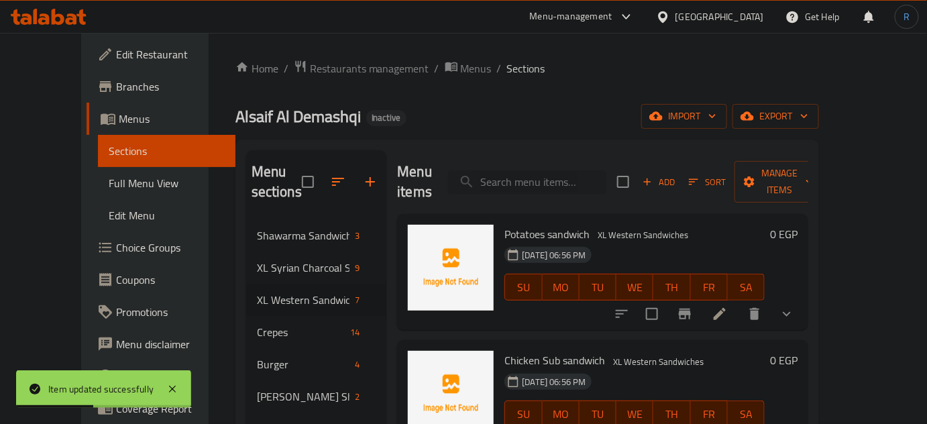
click at [516, 172] on input "search" at bounding box center [527, 181] width 158 height 23
paste input "Mexicano With Vegetables(spicy) sandwich"
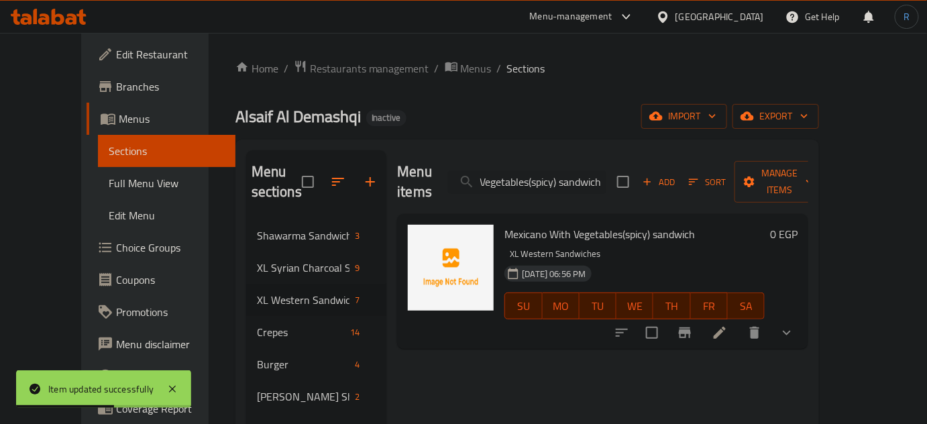
type input "Mexicano With Vegetables(spicy) sandwich"
click at [726, 327] on icon at bounding box center [720, 333] width 12 height 12
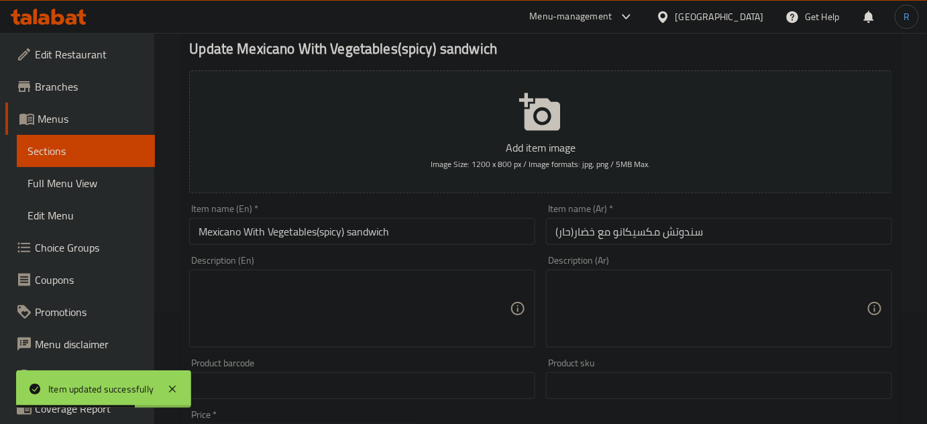
scroll to position [121, 0]
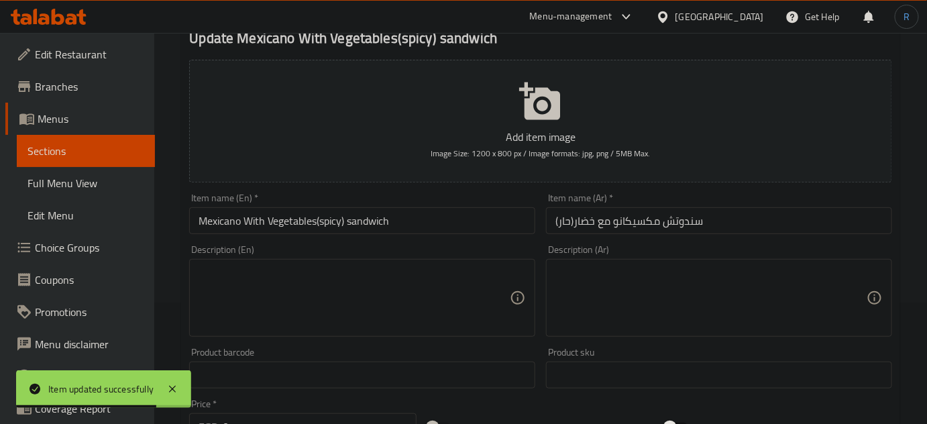
click at [570, 217] on input "سندوتش مكسيكانو مع خضار(حار)" at bounding box center [719, 220] width 346 height 27
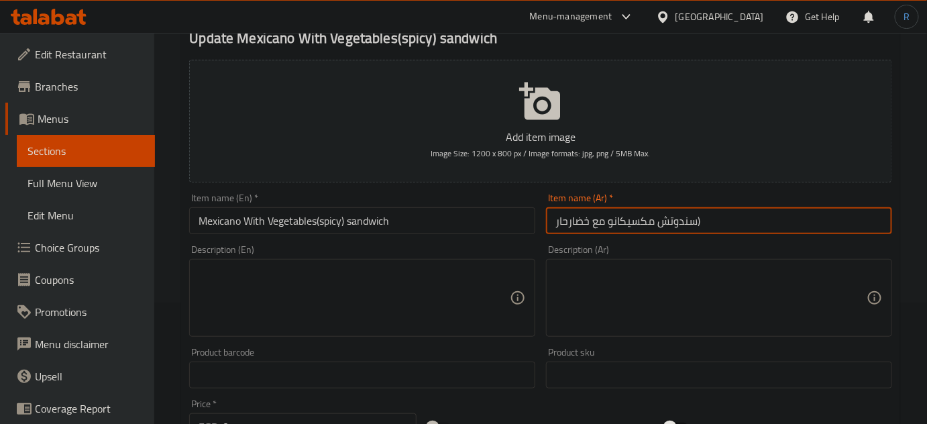
click at [703, 224] on input "سندوتش مكسيكانو مع خضارحار)" at bounding box center [719, 220] width 346 height 27
type input "سندوتش مكسيكانو مع خضارحار"
click at [333, 225] on input "Mexicano With Vegetables(spicy) sandwich" at bounding box center [362, 220] width 346 height 27
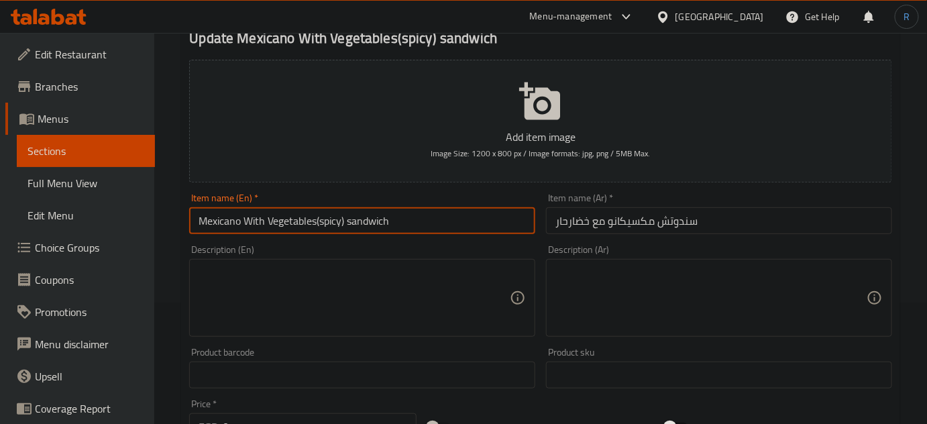
click at [333, 225] on input "Mexicano With Vegetables(spicy) sandwich" at bounding box center [362, 220] width 346 height 27
click at [196, 216] on input "Mexicano With Vegetables() sandwich" at bounding box center [362, 220] width 346 height 27
paste input "spicy"
click at [203, 223] on input "spicy Mexicano With Vegetables() sandwich" at bounding box center [362, 220] width 346 height 27
click at [348, 221] on input "Spicy Mexicano With Vegetables() sandwich" at bounding box center [362, 220] width 346 height 27
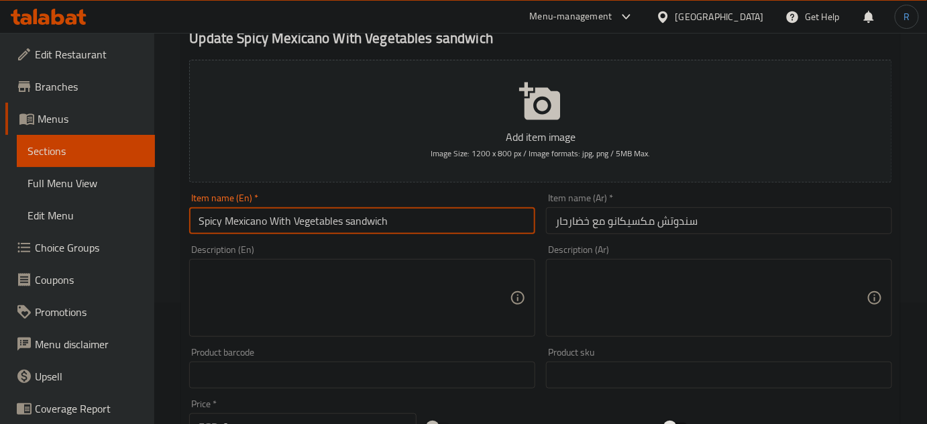
type input "Spicy Mexicano With Vegetables sandwich"
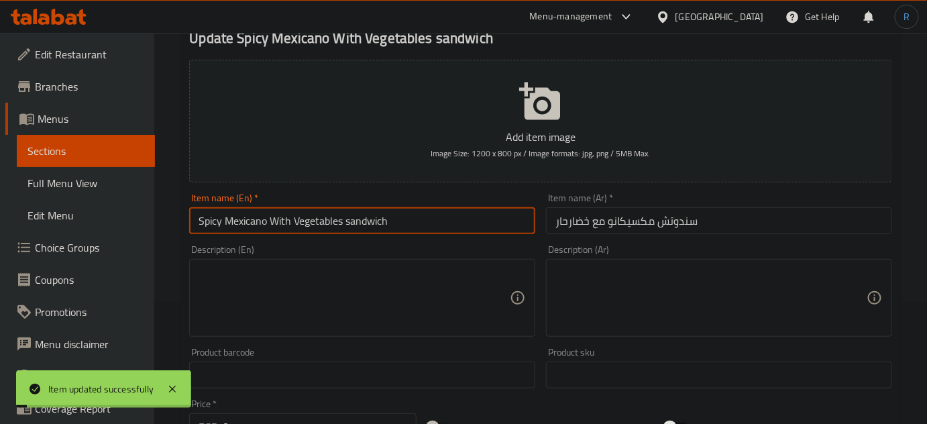
scroll to position [0, 0]
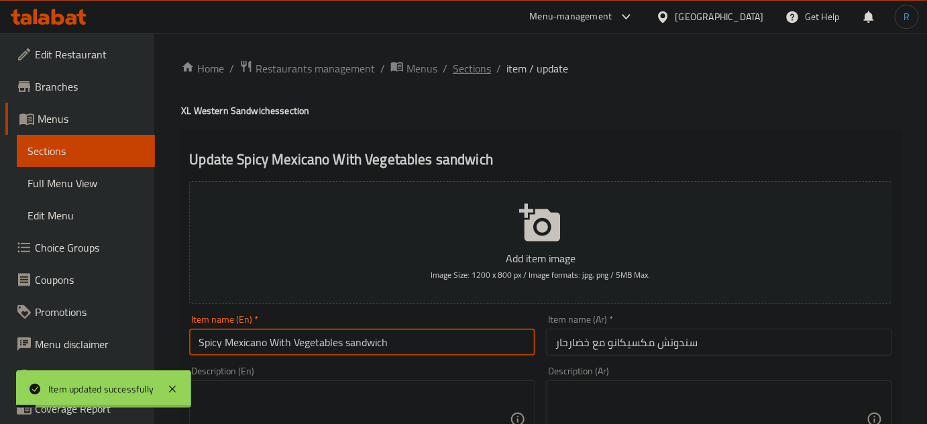
click at [473, 71] on span "Sections" at bounding box center [472, 68] width 38 height 16
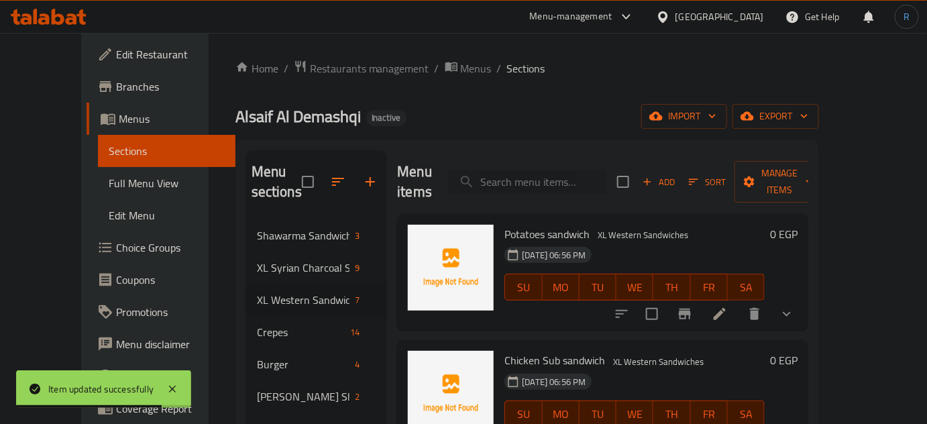
click at [506, 174] on input "search" at bounding box center [527, 181] width 158 height 23
paste input "Zinger Crepe(spicy)"
type input "Zinger Crepe(spicy)"
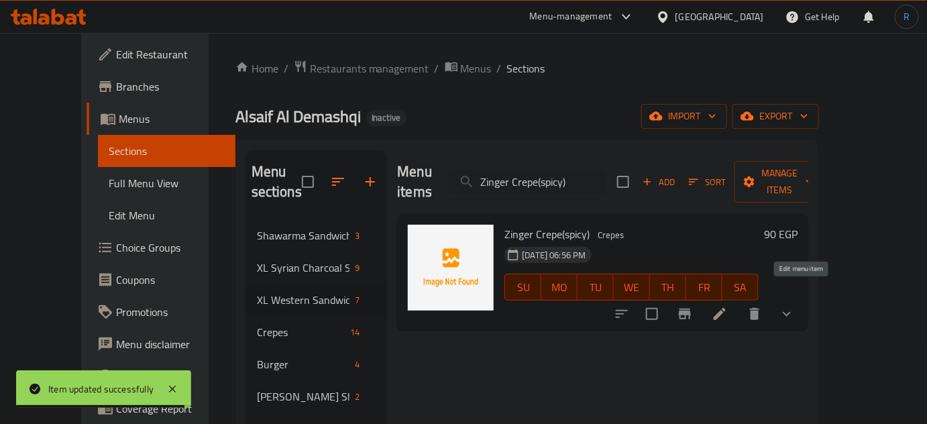
click at [728, 306] on icon at bounding box center [720, 314] width 16 height 16
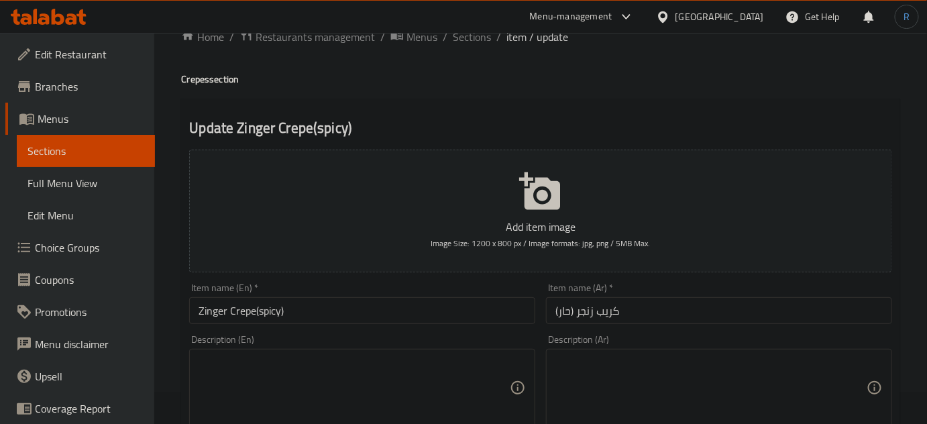
scroll to position [60, 0]
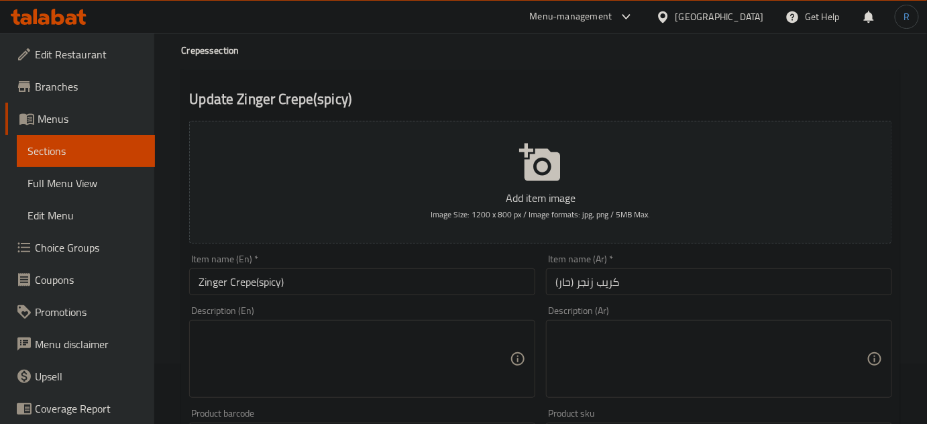
click at [298, 285] on input "Zinger Crepe(spicy)" at bounding box center [362, 281] width 346 height 27
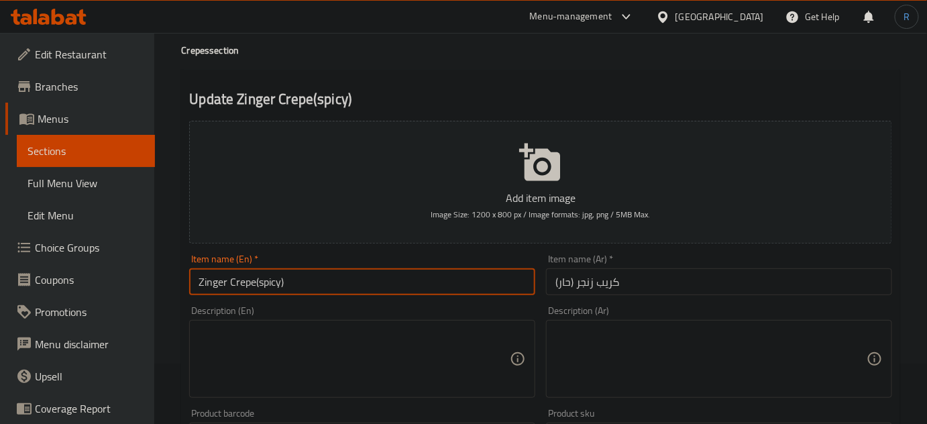
click at [272, 285] on input "Zinger Crepe(spicy)" at bounding box center [362, 281] width 346 height 27
click at [192, 287] on input "Zinger Crepe()" at bounding box center [362, 281] width 346 height 27
paste input "spicy"
click at [311, 284] on input "spicy Zinger Crepe()" at bounding box center [362, 281] width 346 height 27
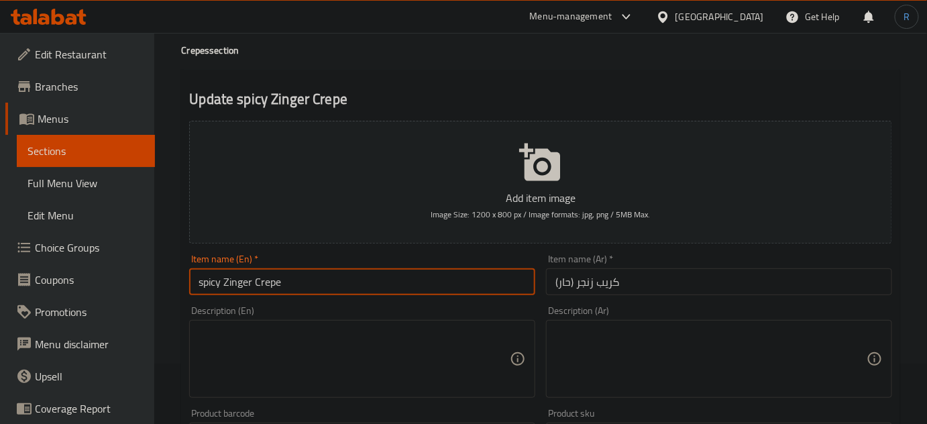
click at [203, 286] on input "spicy Zinger Crepe" at bounding box center [362, 281] width 346 height 27
type input "Spicy Zinger Crepe"
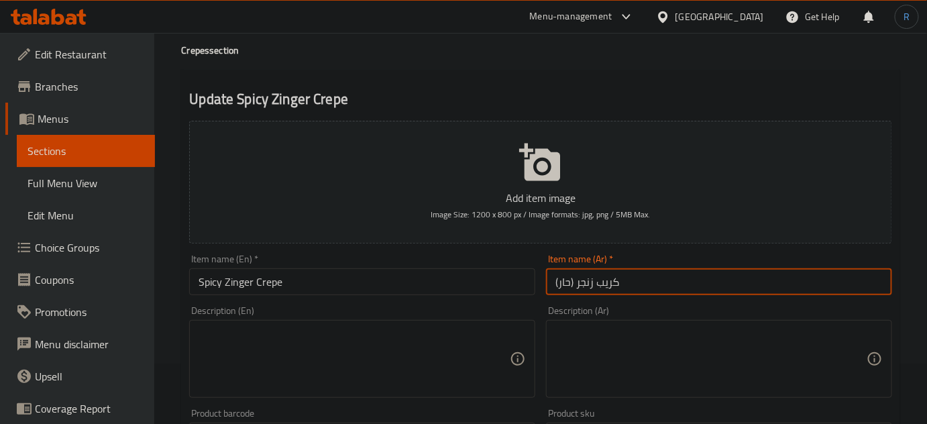
drag, startPoint x: 558, startPoint y: 280, endPoint x: 549, endPoint y: 280, distance: 9.4
click at [549, 280] on input "كريب زنجر (حار)" at bounding box center [719, 281] width 346 height 27
click at [566, 278] on input "كريب زنجر (حار" at bounding box center [719, 281] width 346 height 27
type input "كريب زنجر حار"
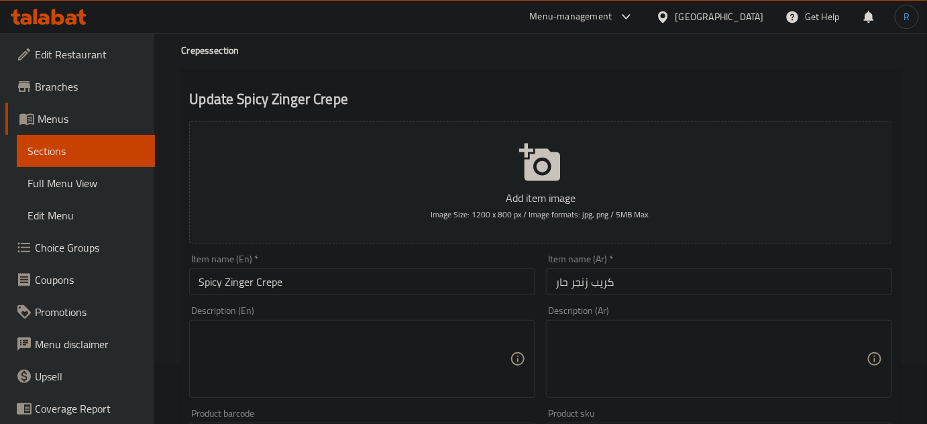
drag, startPoint x: 494, startPoint y: 284, endPoint x: 486, endPoint y: 280, distance: 8.7
click at [494, 284] on input "Spicy Zinger Crepe" at bounding box center [362, 281] width 346 height 27
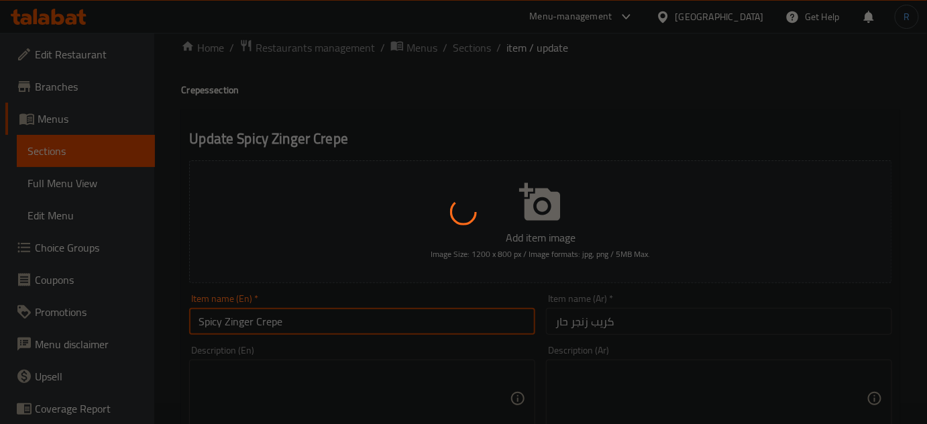
scroll to position [0, 0]
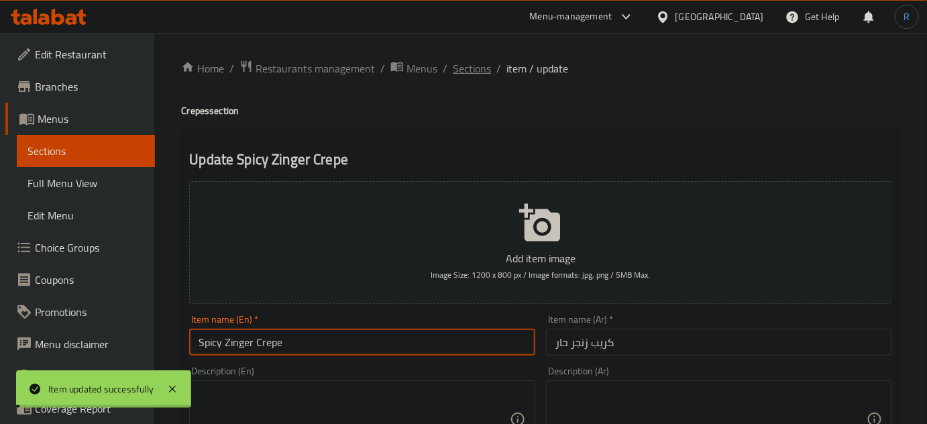
click at [463, 69] on span "Sections" at bounding box center [472, 68] width 38 height 16
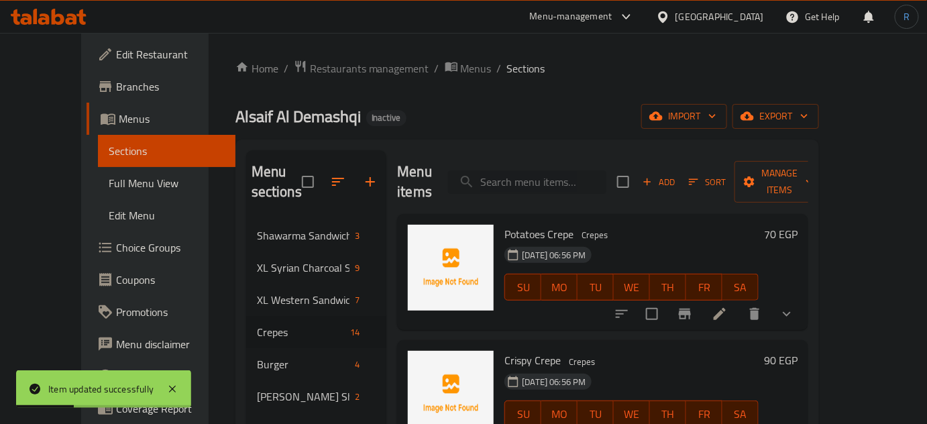
click at [528, 170] on input "search" at bounding box center [527, 181] width 158 height 23
paste input "Beef Burger Crepe"
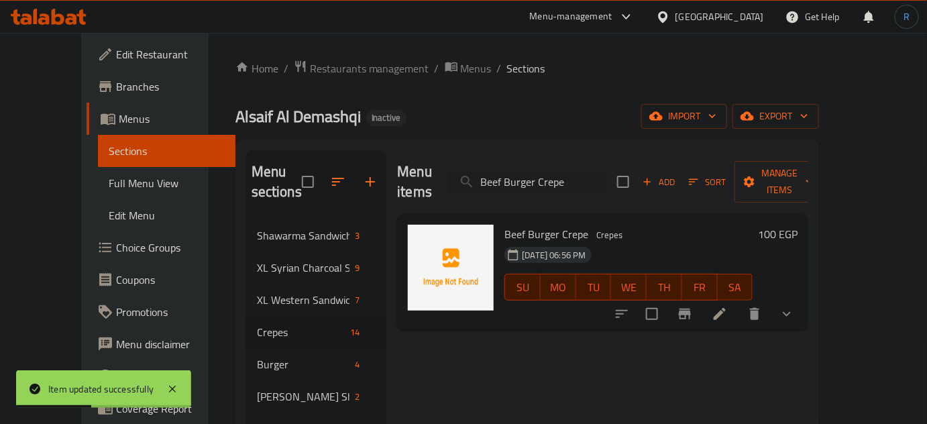
type input "Beef Burger Crepe"
click at [728, 306] on icon at bounding box center [720, 314] width 16 height 16
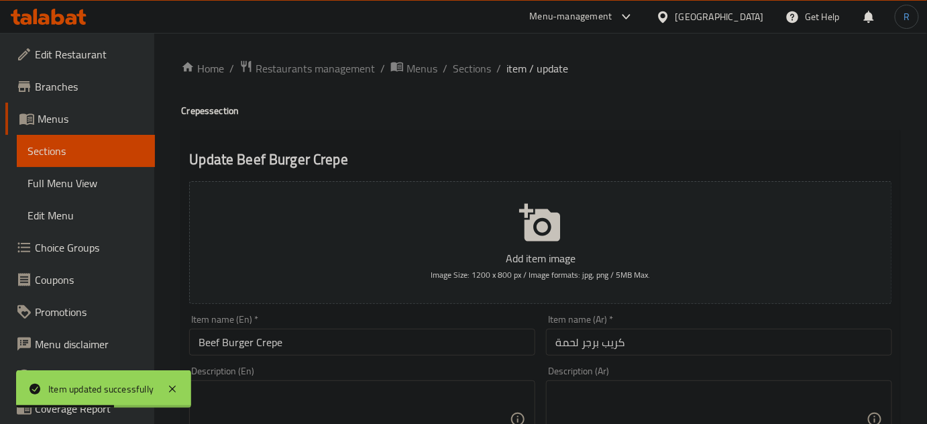
click at [215, 340] on input "Beef Burger Crepe" at bounding box center [362, 342] width 346 height 27
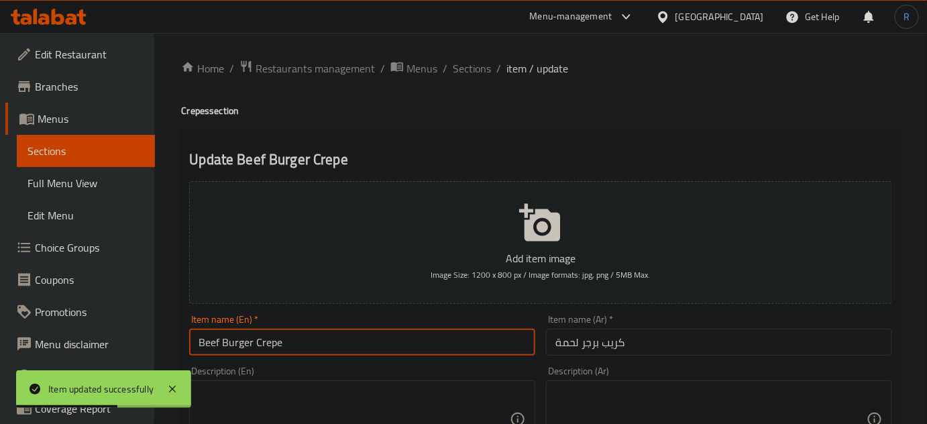
click at [215, 340] on input "Beef Burger Crepe" at bounding box center [362, 342] width 346 height 27
type input "Meat Burger Crepe"
click at [479, 62] on span "Sections" at bounding box center [472, 68] width 38 height 16
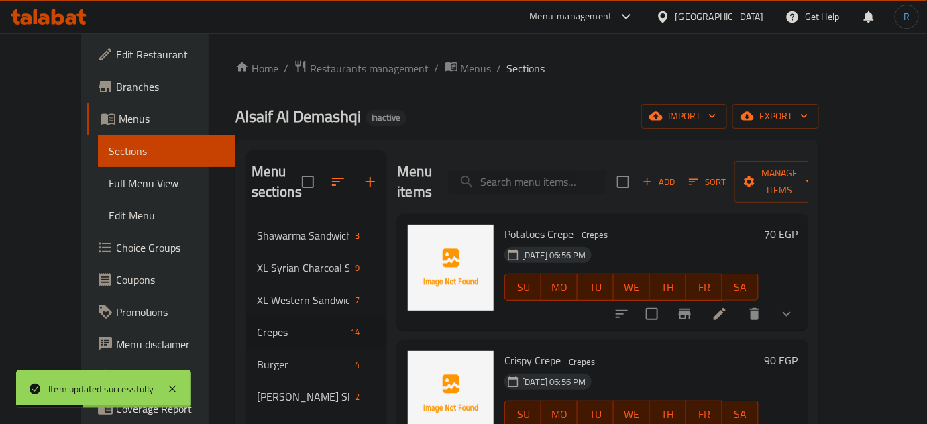
click at [527, 170] on input "search" at bounding box center [527, 181] width 158 height 23
paste input "Beef Shawarma Crepe"
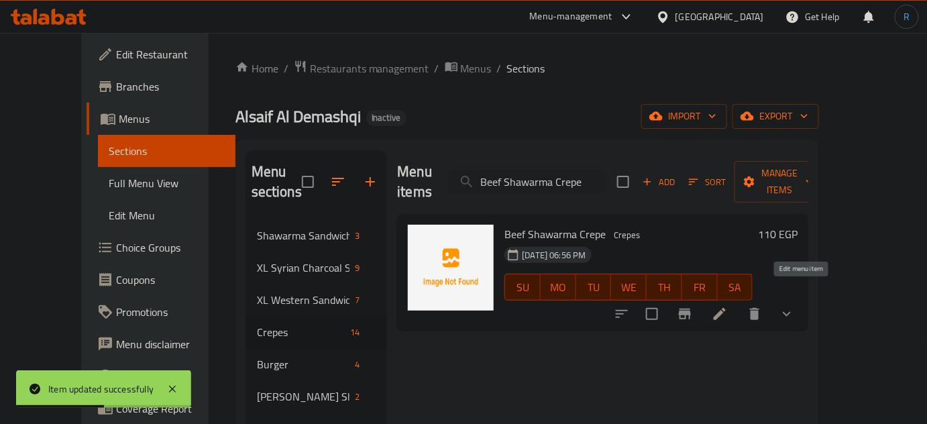
type input "Beef Shawarma Crepe"
click at [726, 308] on icon at bounding box center [720, 314] width 12 height 12
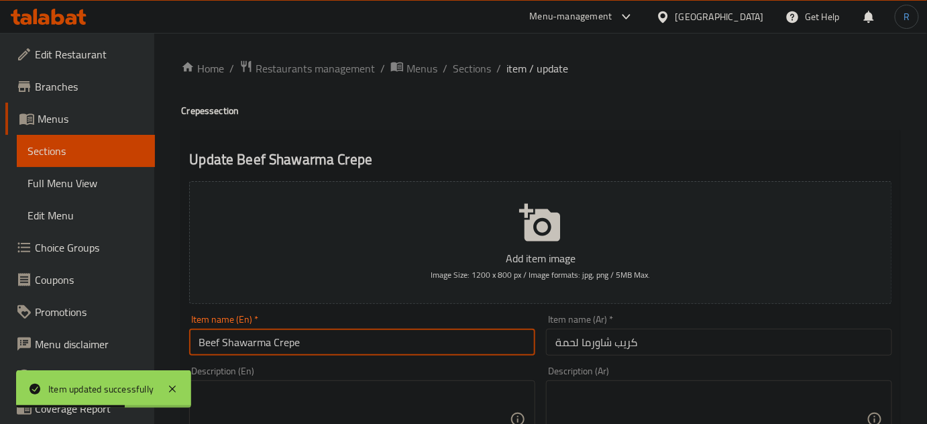
click at [211, 345] on input "Beef Shawarma Crepe" at bounding box center [362, 342] width 346 height 27
type input "Meat Shawarma Crepe"
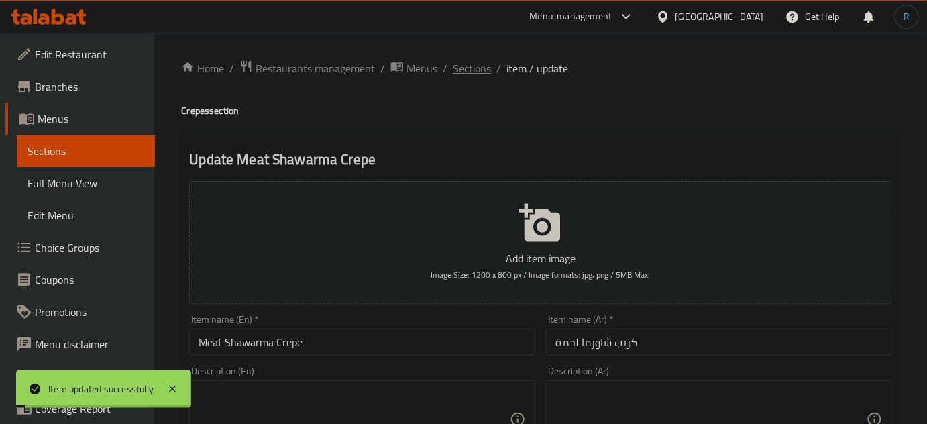
click at [469, 63] on span "Sections" at bounding box center [472, 68] width 38 height 16
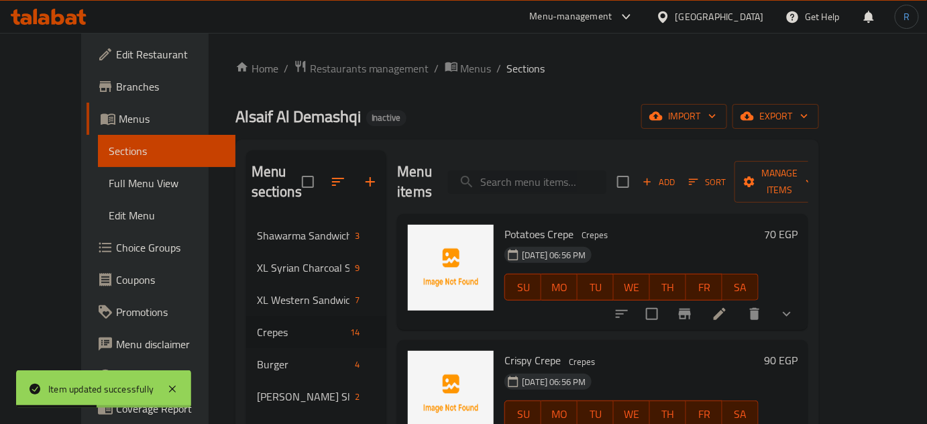
click at [530, 170] on input "search" at bounding box center [527, 181] width 158 height 23
paste input "Beef Burger"
type input "Beef Burger"
click at [728, 306] on icon at bounding box center [720, 314] width 16 height 16
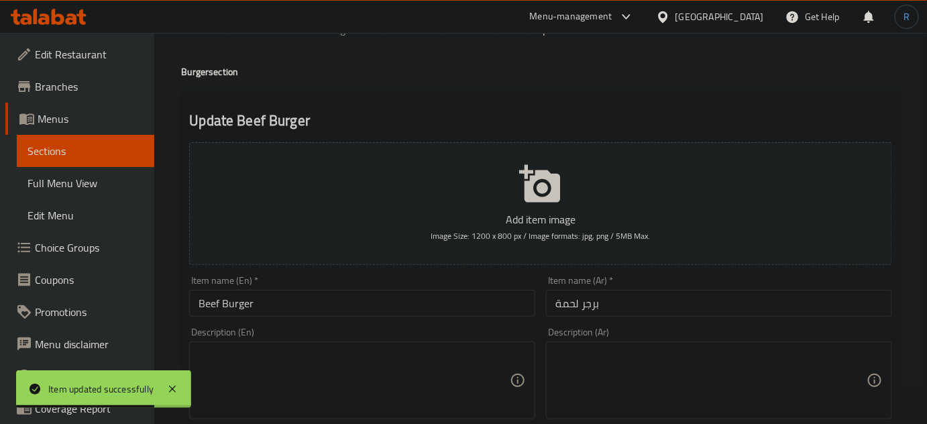
scroll to position [60, 0]
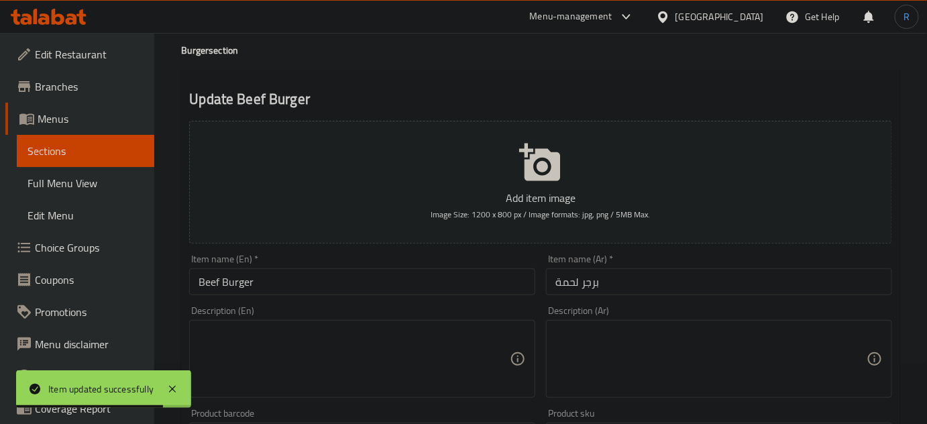
click at [213, 280] on input "Beef Burger" at bounding box center [362, 281] width 346 height 27
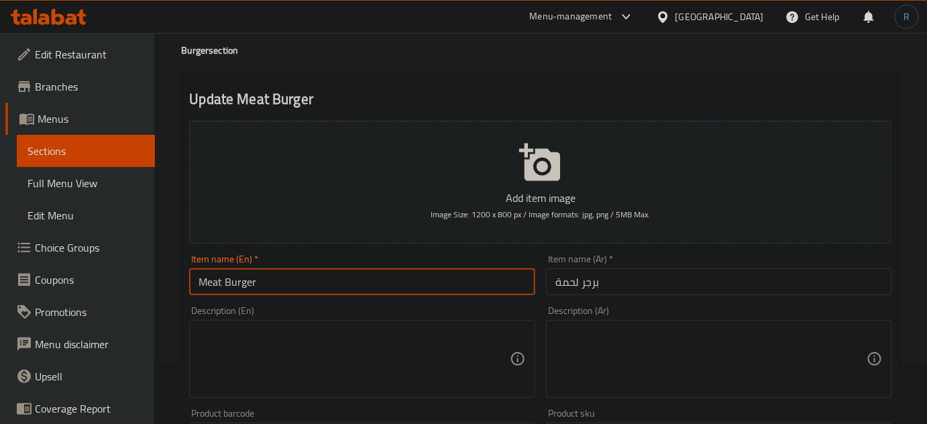
type input "Meat Burger"
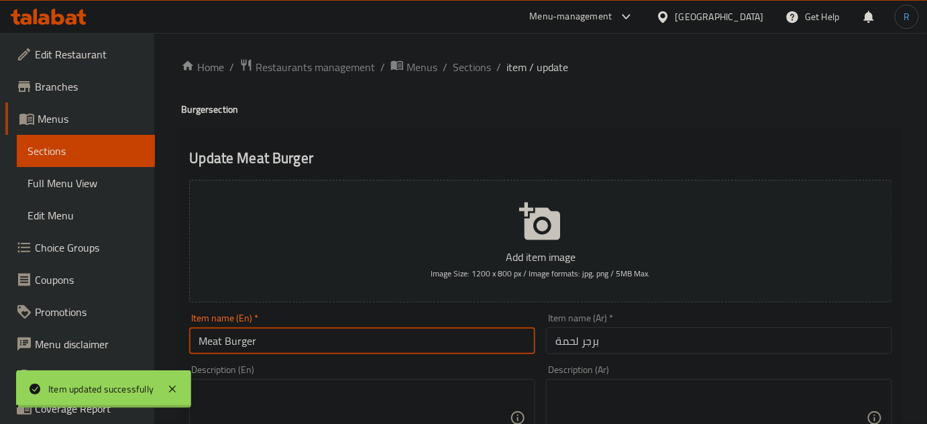
scroll to position [0, 0]
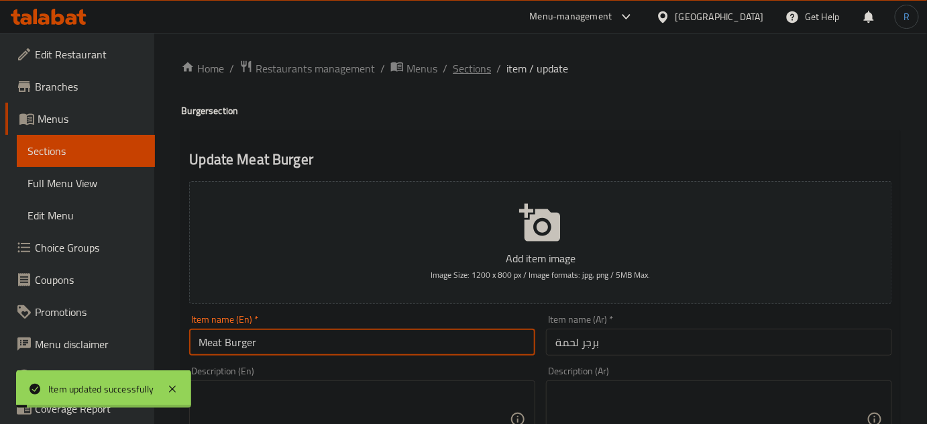
click at [475, 76] on span "Sections" at bounding box center [472, 68] width 38 height 16
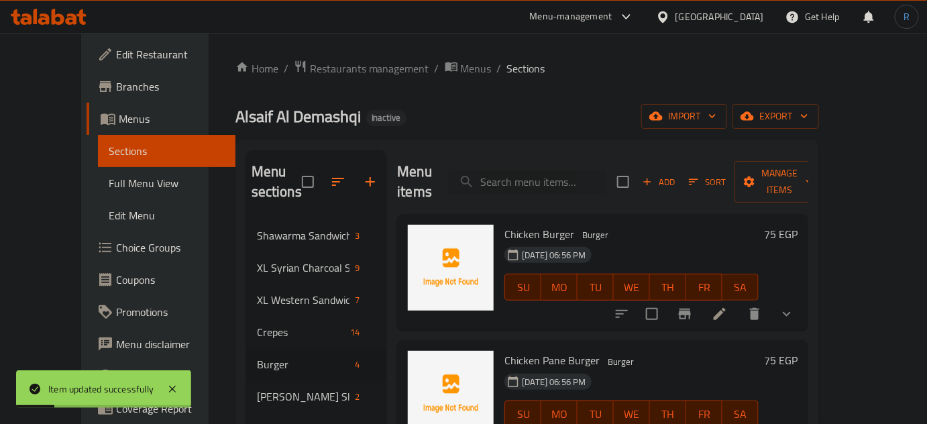
click at [518, 188] on div "Menu items Add Sort Manage items" at bounding box center [602, 182] width 411 height 64
click at [518, 174] on input "search" at bounding box center [527, 181] width 158 height 23
paste input "Beef Burger On Charcoal"
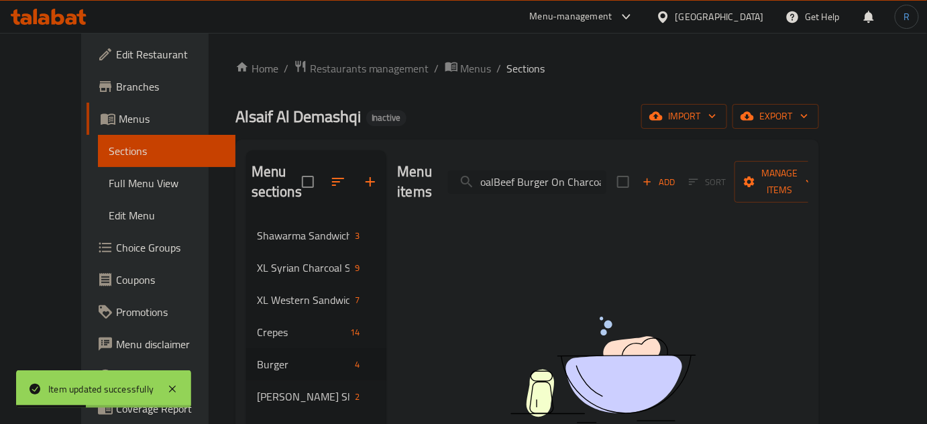
click at [523, 170] on input "Beef Burger On CharcoalBeef Burger On Charcoal" at bounding box center [527, 181] width 158 height 23
paste input "search"
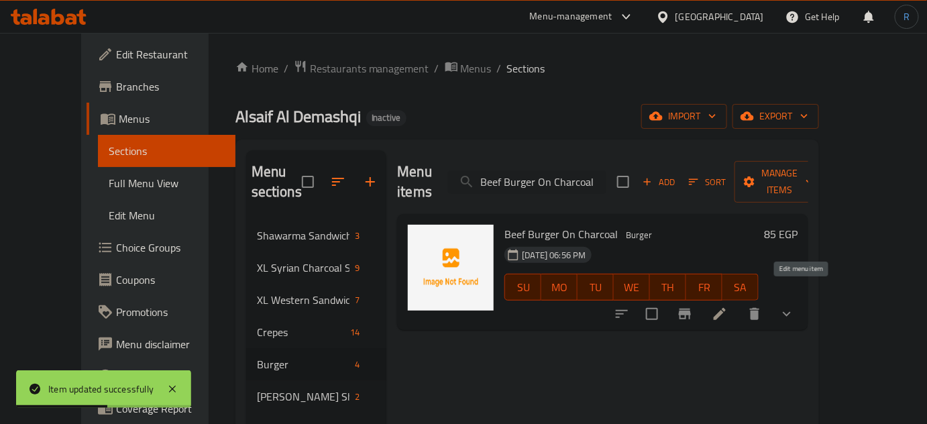
type input "Beef Burger On Charcoal"
click at [728, 306] on icon at bounding box center [720, 314] width 16 height 16
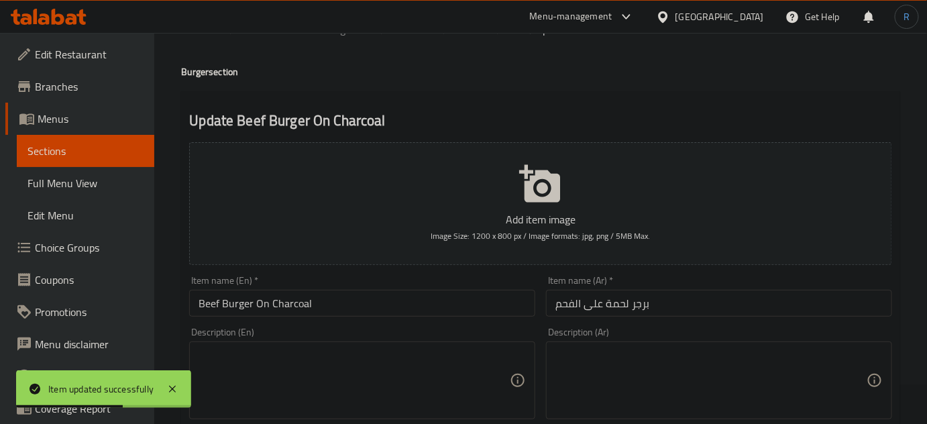
scroll to position [60, 0]
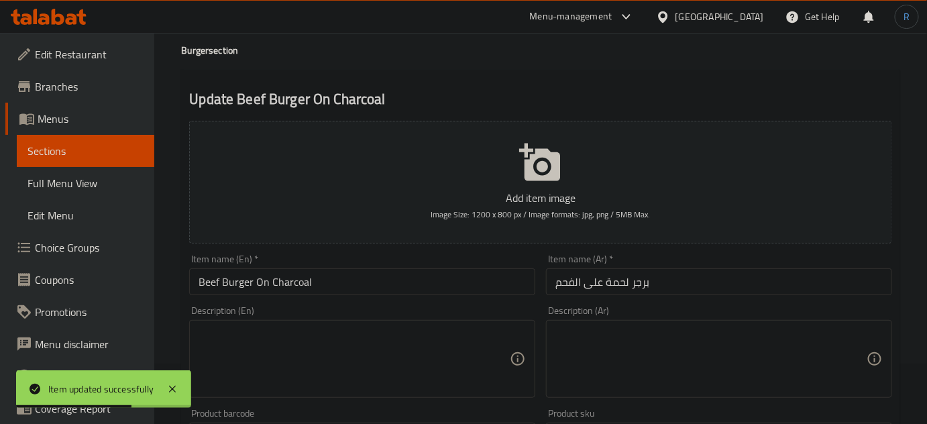
click at [215, 284] on input "Beef Burger On Charcoal" at bounding box center [362, 281] width 346 height 27
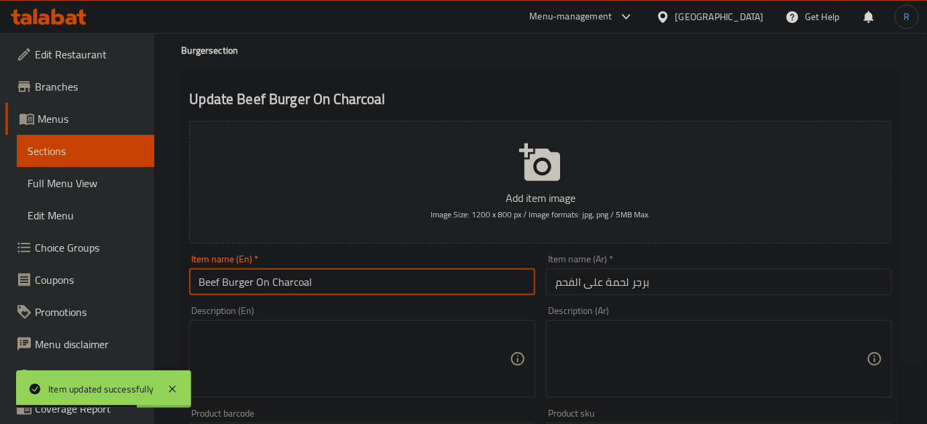
click at [215, 284] on input "Beef Burger On Charcoal" at bounding box center [362, 281] width 346 height 27
click at [296, 284] on input "Meat Burger On Charcoal" at bounding box center [362, 281] width 346 height 27
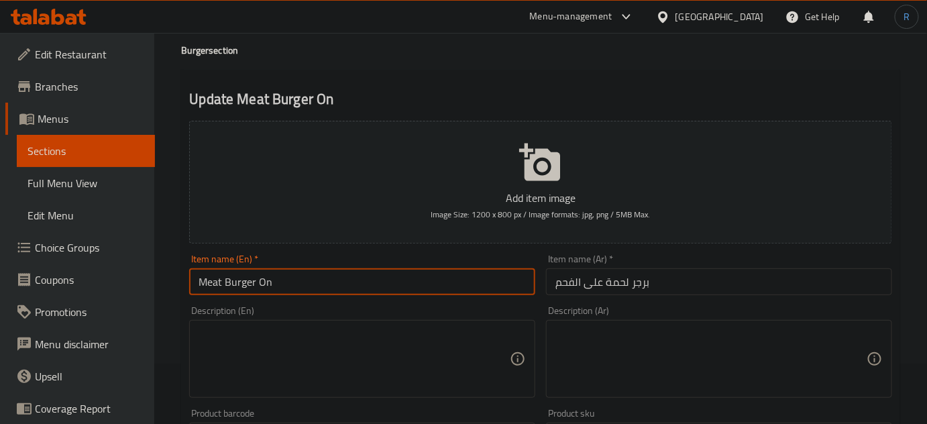
click at [190, 286] on input "Meat Burger On" at bounding box center [362, 281] width 346 height 27
paste input "Charcoal"
click at [308, 280] on input "Charcoal Meat Burger On" at bounding box center [362, 281] width 346 height 27
type input "Charcoal Meat Burger"
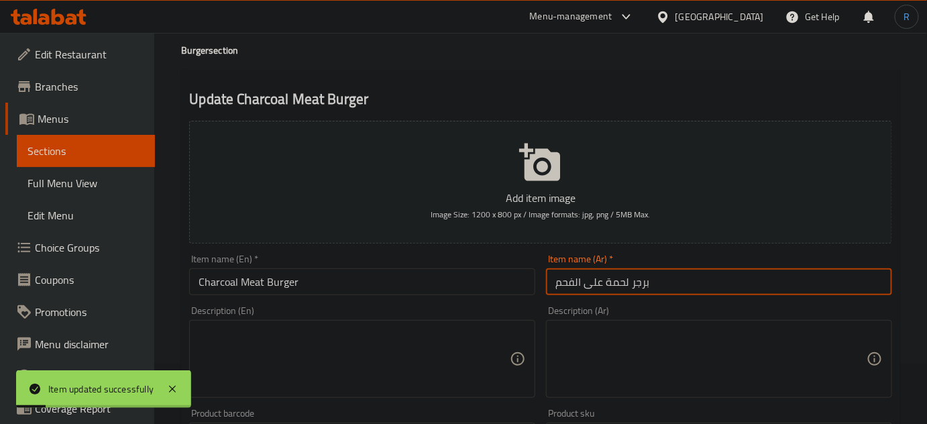
drag, startPoint x: 601, startPoint y: 283, endPoint x: 556, endPoint y: 283, distance: 44.9
click at [556, 283] on input "برجر لحمة على الفحم" at bounding box center [719, 281] width 346 height 27
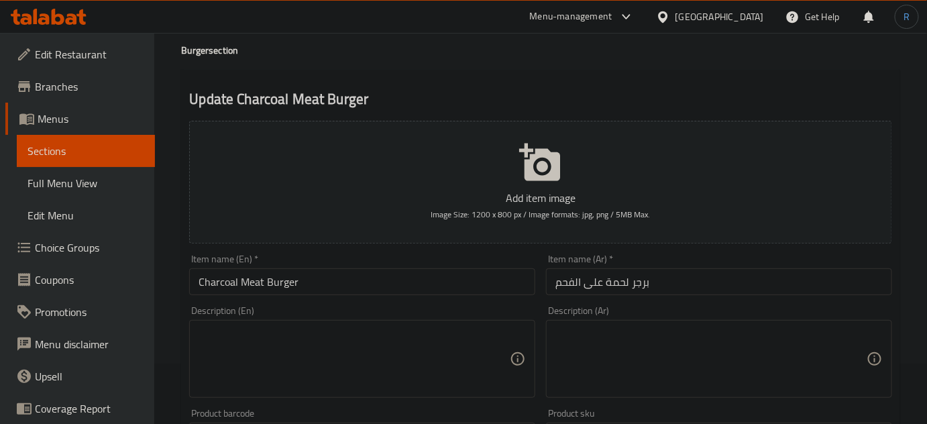
click at [347, 287] on input "Charcoal Meat Burger" at bounding box center [362, 281] width 346 height 27
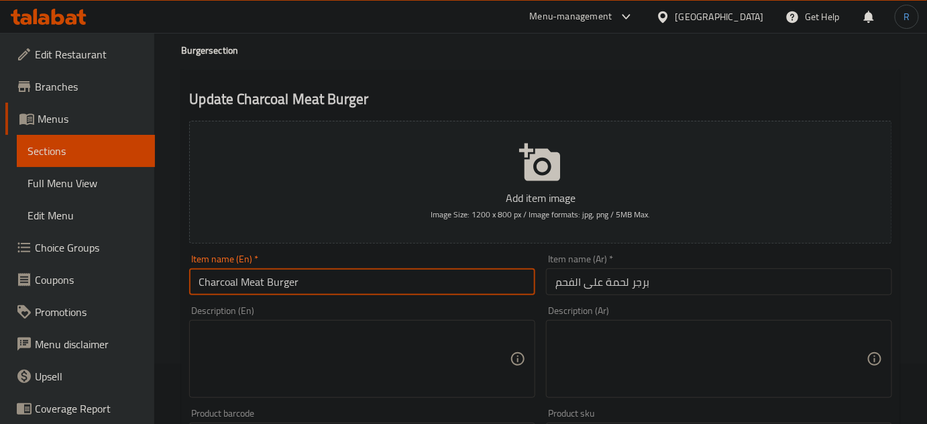
click at [213, 287] on input "Charcoal Meat Burger" at bounding box center [362, 281] width 346 height 27
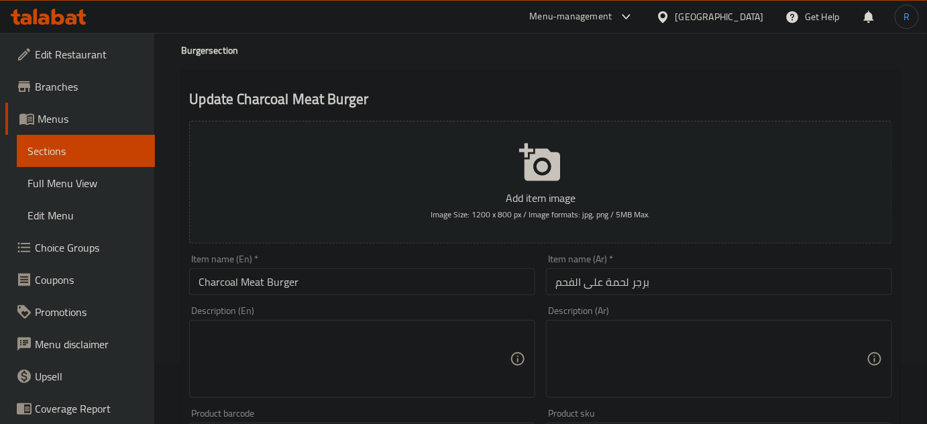
click at [372, 265] on div "Item name (En)   * Charcoal Meat Burger Item name (En) *" at bounding box center [362, 274] width 346 height 41
click at [369, 280] on input "Charcoal Meat Burger" at bounding box center [362, 281] width 346 height 27
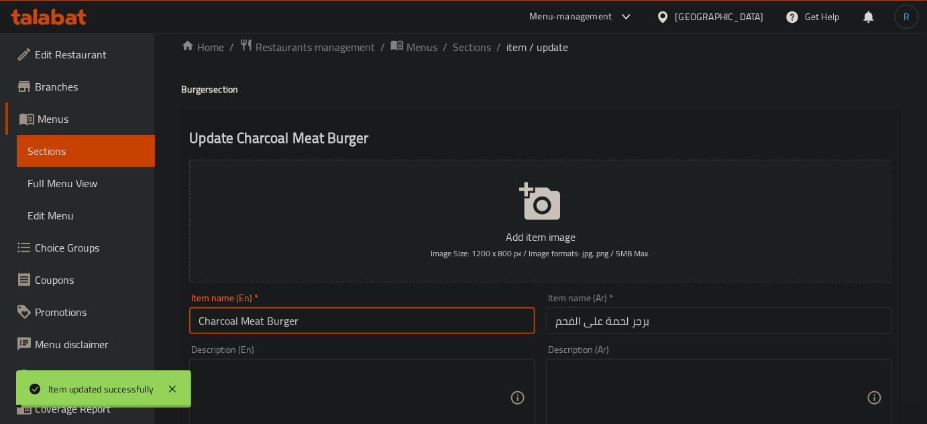
scroll to position [0, 0]
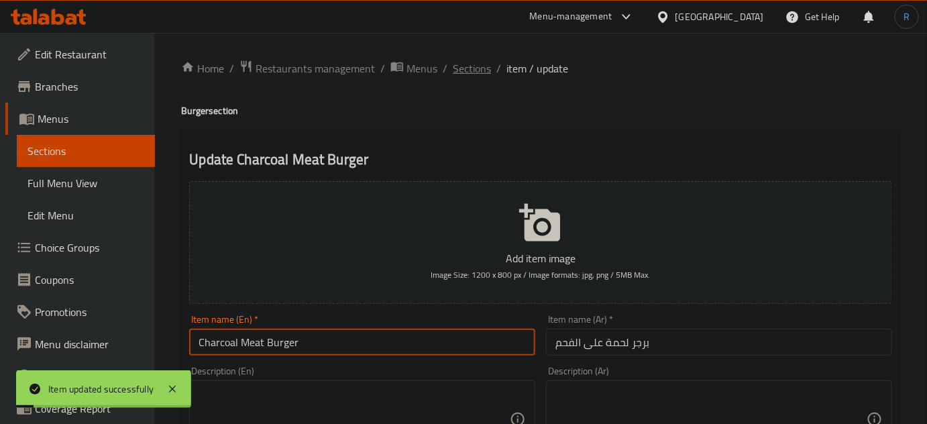
click at [465, 73] on span "Sections" at bounding box center [472, 68] width 38 height 16
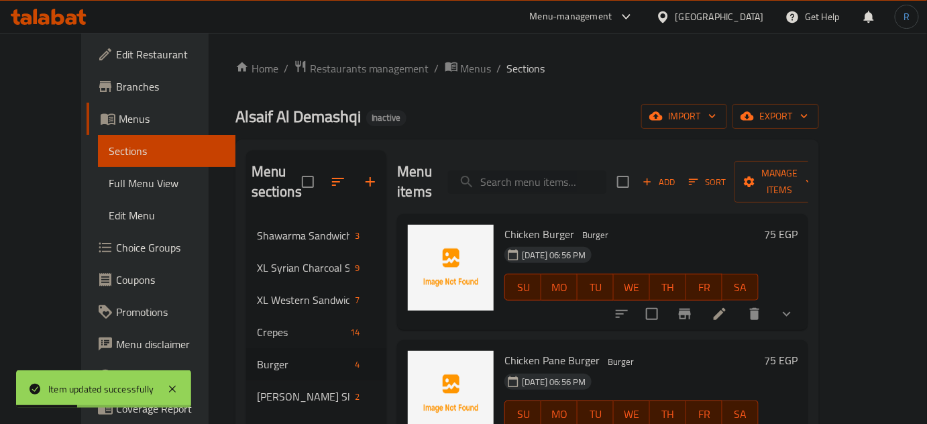
click at [555, 178] on input "search" at bounding box center [527, 181] width 158 height 23
paste input "[PERSON_NAME](spicy)"
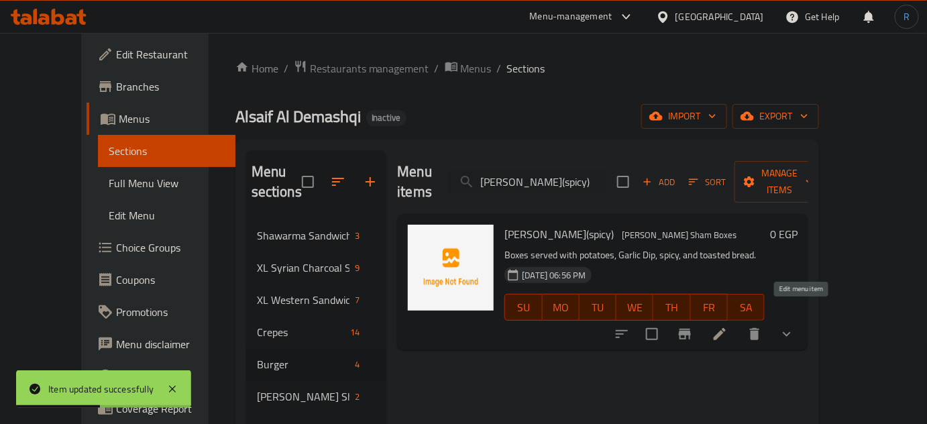
type input "[PERSON_NAME](spicy)"
click at [726, 328] on icon at bounding box center [720, 334] width 12 height 12
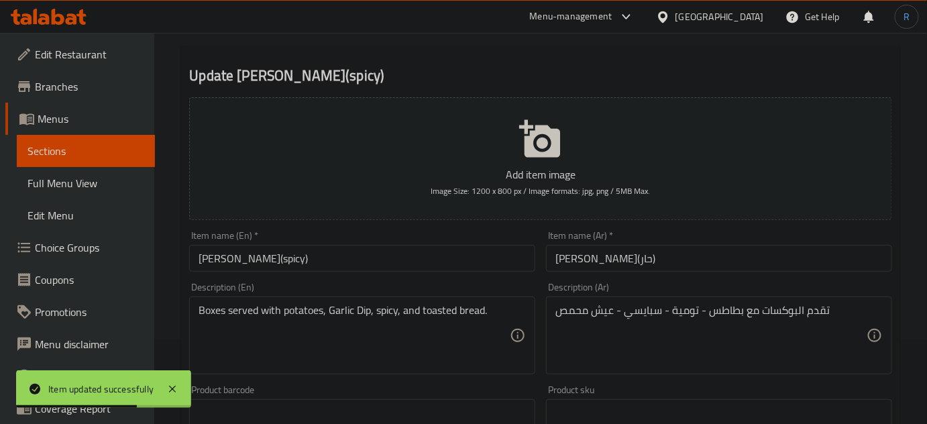
scroll to position [121, 0]
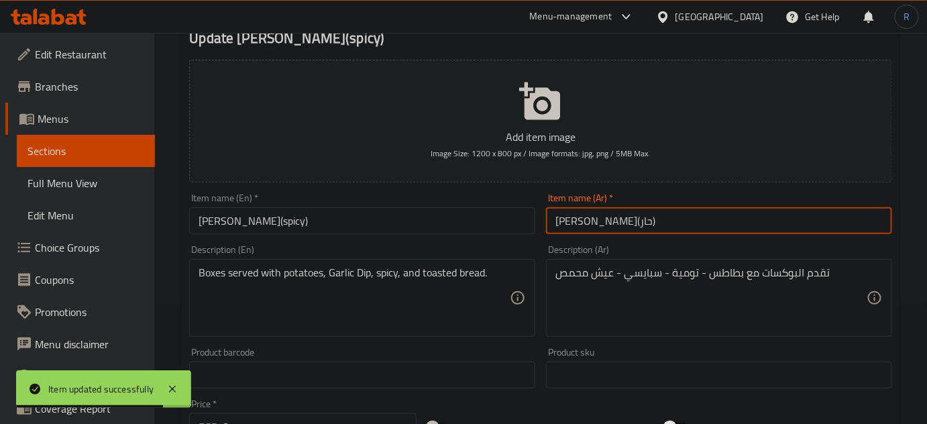
click at [574, 222] on input "[PERSON_NAME](حار)" at bounding box center [719, 220] width 346 height 27
click at [570, 222] on input "ماريا شاورما (حار)" at bounding box center [719, 220] width 346 height 27
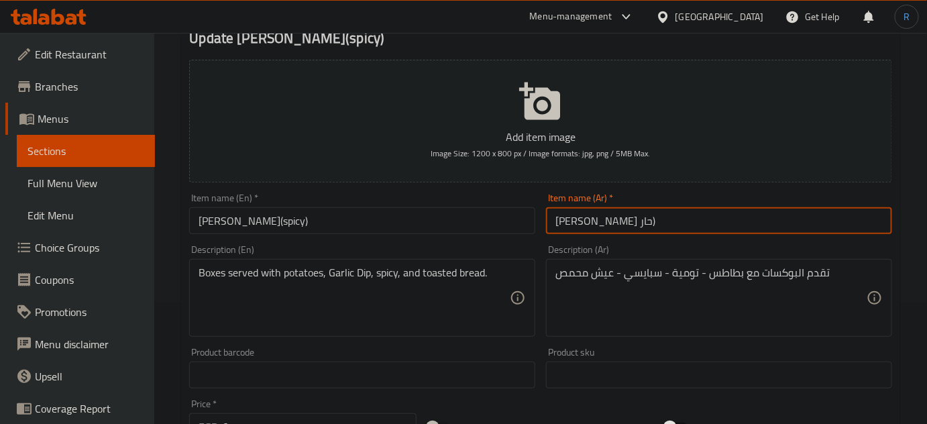
click at [620, 221] on input "ماريا شاورما حار)" at bounding box center [719, 220] width 346 height 27
click at [627, 223] on input "ماريا شاورما حار)" at bounding box center [719, 220] width 346 height 27
type input "ماريا شاورما حار"
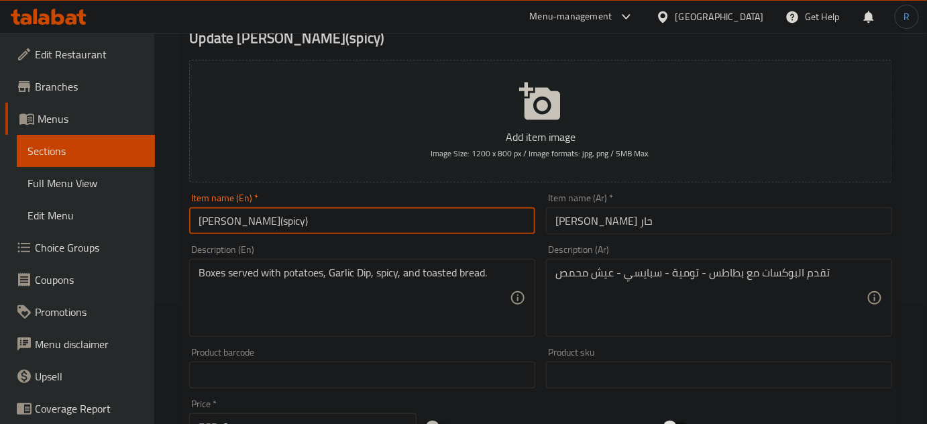
click at [292, 225] on input "[PERSON_NAME](spicy)" at bounding box center [362, 220] width 346 height 27
click at [190, 222] on input "Maria Shawarma()" at bounding box center [362, 220] width 346 height 27
paste input "spicy"
click at [202, 221] on input "spicy Maria Shawarma()" at bounding box center [362, 220] width 346 height 27
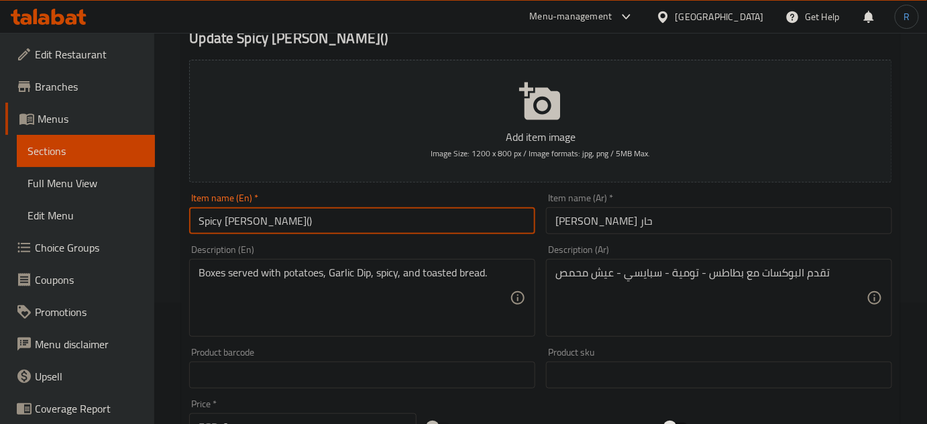
click at [320, 225] on input "Spicy Maria Shawarma()" at bounding box center [362, 220] width 346 height 27
type input "Spicy Maria Shawarma"
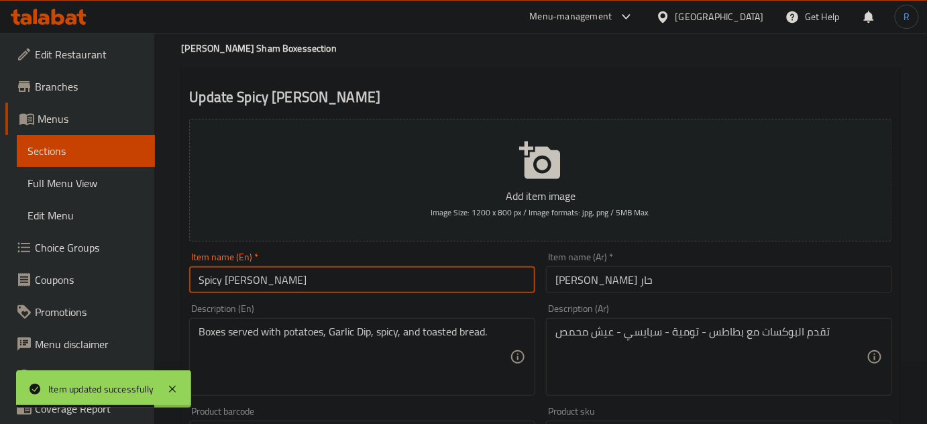
scroll to position [0, 0]
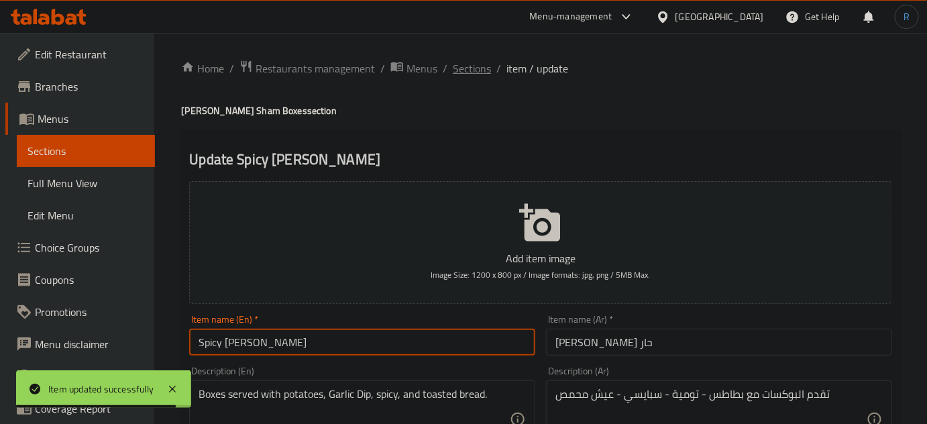
click at [464, 66] on span "Sections" at bounding box center [472, 68] width 38 height 16
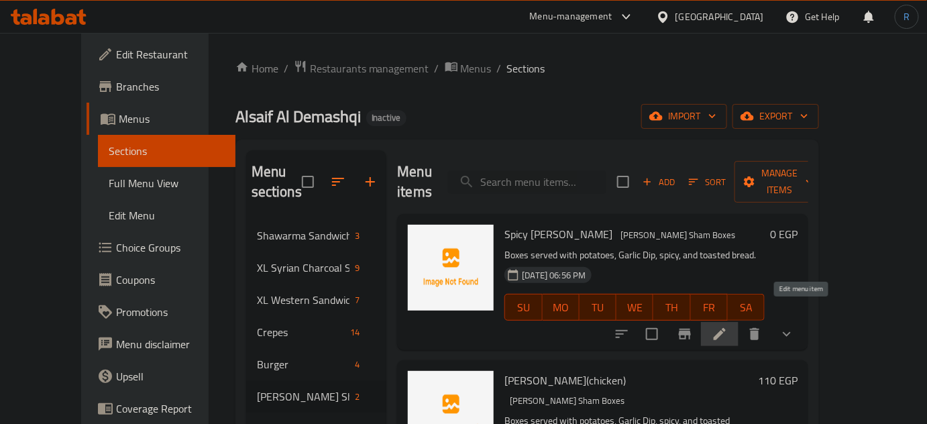
click at [728, 326] on icon at bounding box center [720, 334] width 16 height 16
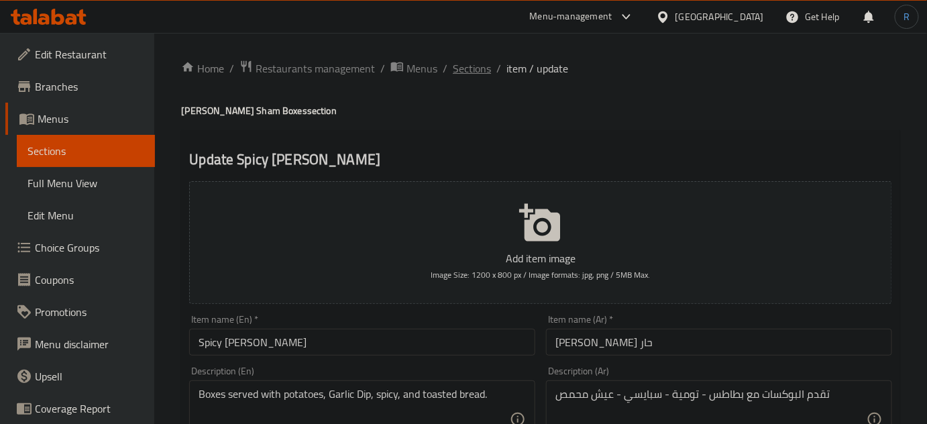
click at [459, 60] on span "Sections" at bounding box center [472, 68] width 38 height 16
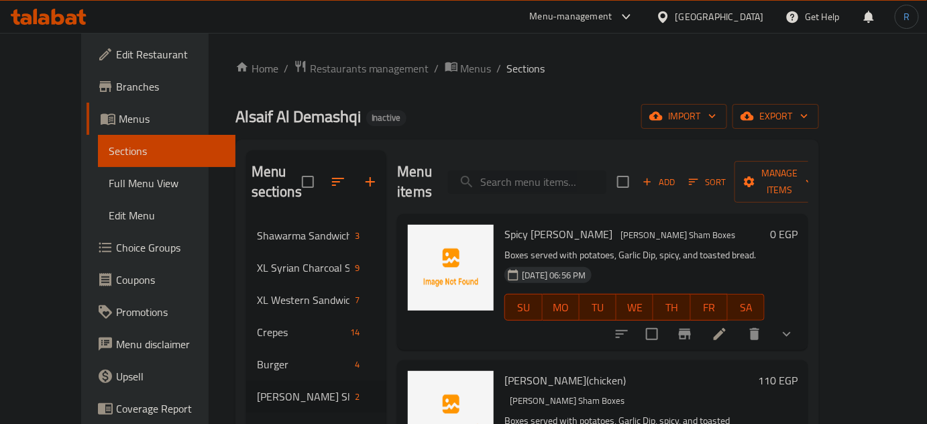
click at [551, 178] on input "search" at bounding box center [527, 181] width 158 height 23
paste input "[PERSON_NAME](chicken)"
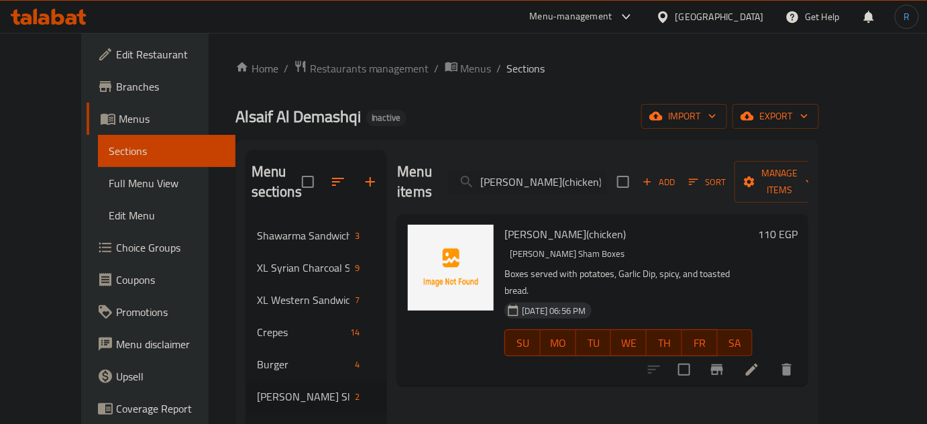
type input "[PERSON_NAME](chicken)"
click at [758, 363] on icon at bounding box center [752, 369] width 12 height 12
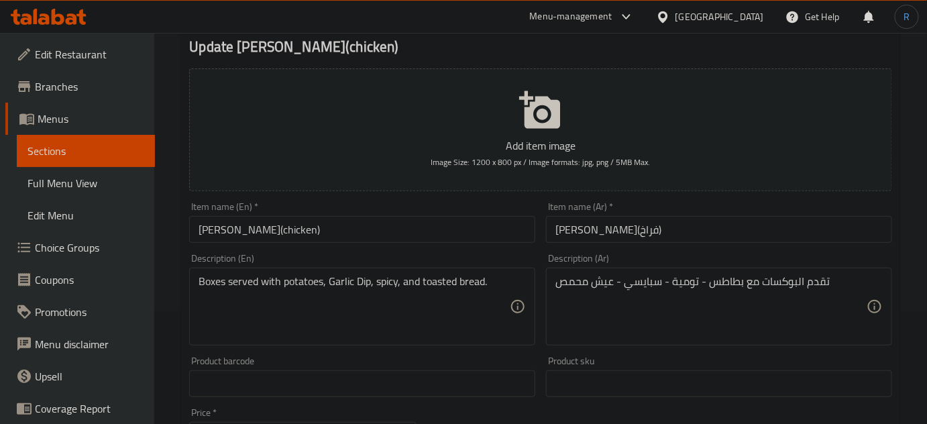
scroll to position [121, 0]
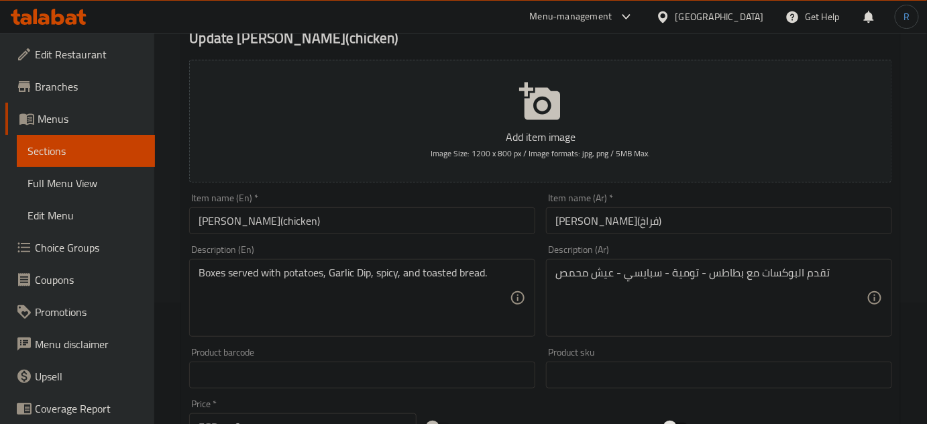
click at [579, 226] on input "[PERSON_NAME](فراخ)" at bounding box center [719, 220] width 346 height 27
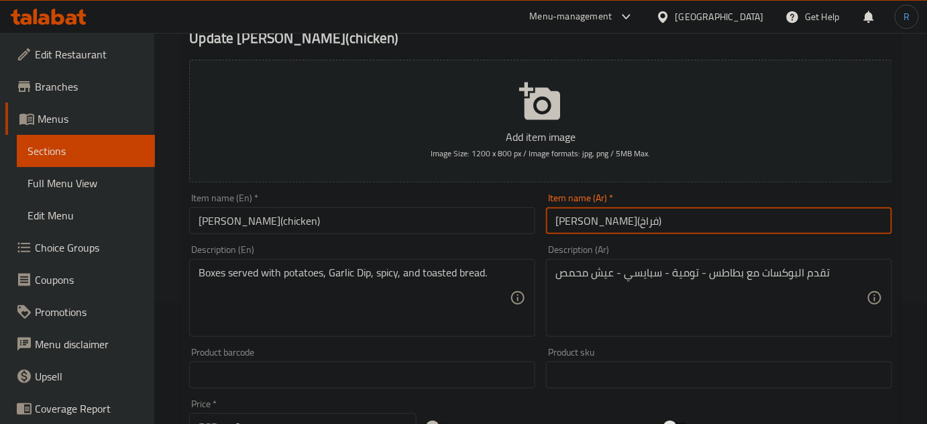
click at [581, 226] on input "[PERSON_NAME](فراخ)" at bounding box center [719, 220] width 346 height 27
click at [575, 223] on input "ماريا كرسبي (فراخ)" at bounding box center [719, 220] width 346 height 27
click at [638, 225] on input "ماريا كرسبي فراخ)" at bounding box center [719, 220] width 346 height 27
type input "ماريا كرسبي فراخ"
click at [280, 220] on input "[PERSON_NAME](chicken)" at bounding box center [362, 220] width 346 height 27
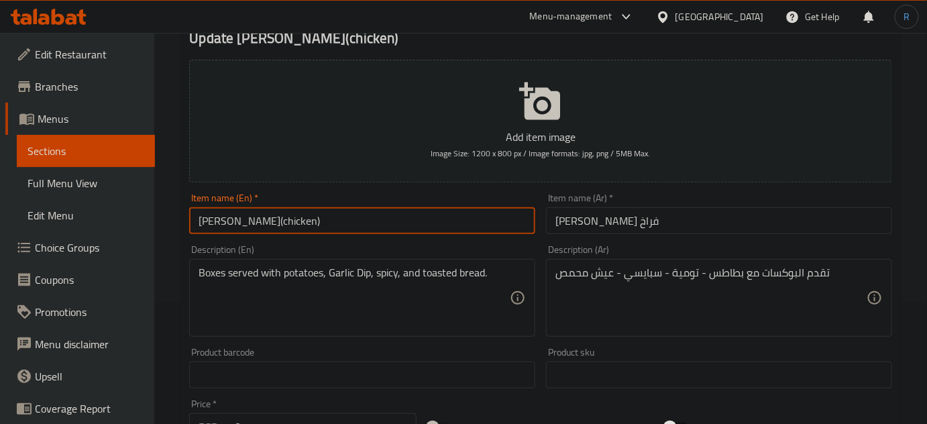
click at [280, 220] on input "[PERSON_NAME](chicken)" at bounding box center [362, 220] width 346 height 27
click at [201, 223] on input "Maria Crispy()" at bounding box center [362, 220] width 346 height 27
paste input "chicken"
click at [201, 223] on input "chicken Maria Crispy()" at bounding box center [362, 220] width 346 height 27
click at [203, 223] on input "chicken Maria Crispy()" at bounding box center [362, 220] width 346 height 27
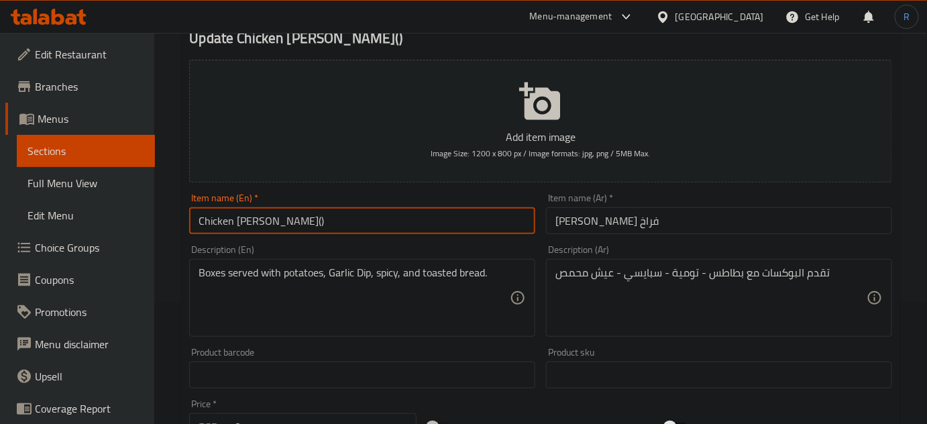
click at [318, 224] on input "Chicken Maria Crispy()" at bounding box center [362, 220] width 346 height 27
type input "Chicken Maria Crispy"
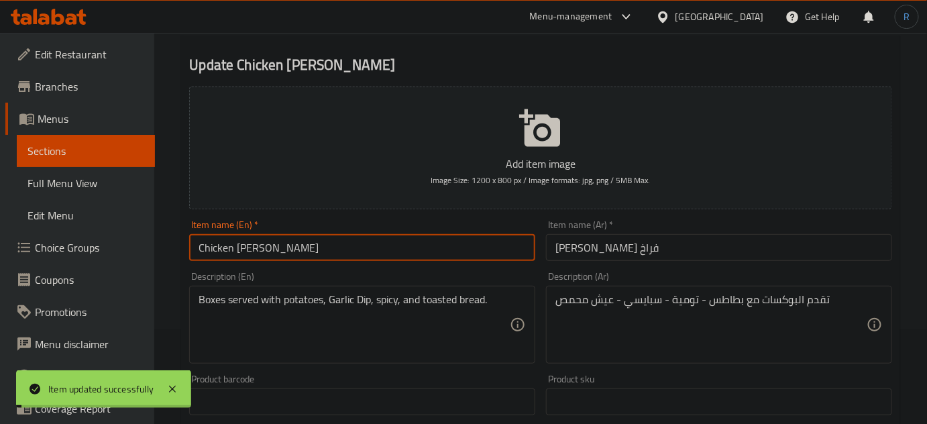
scroll to position [0, 0]
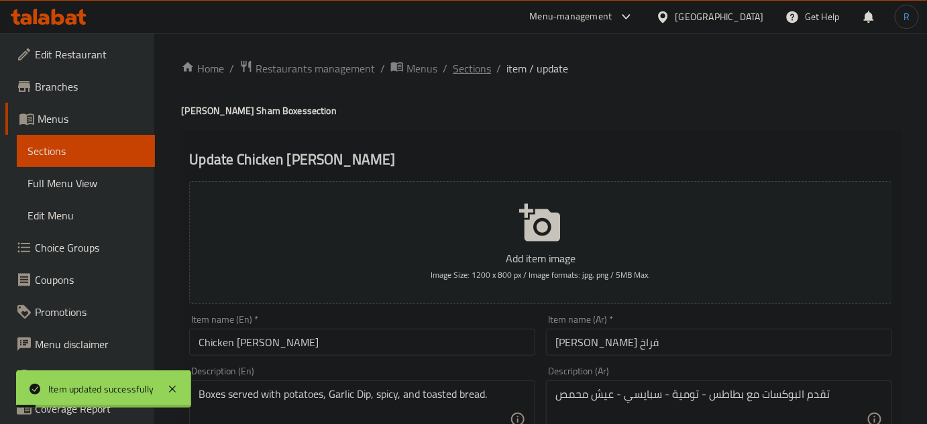
click at [477, 74] on span "Sections" at bounding box center [472, 68] width 38 height 16
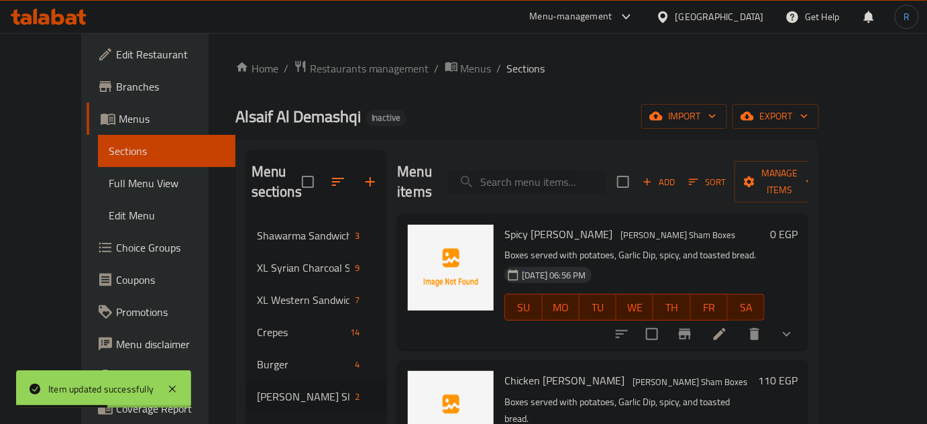
click at [542, 172] on input "search" at bounding box center [527, 181] width 158 height 23
paste input "Grilled Chicken"
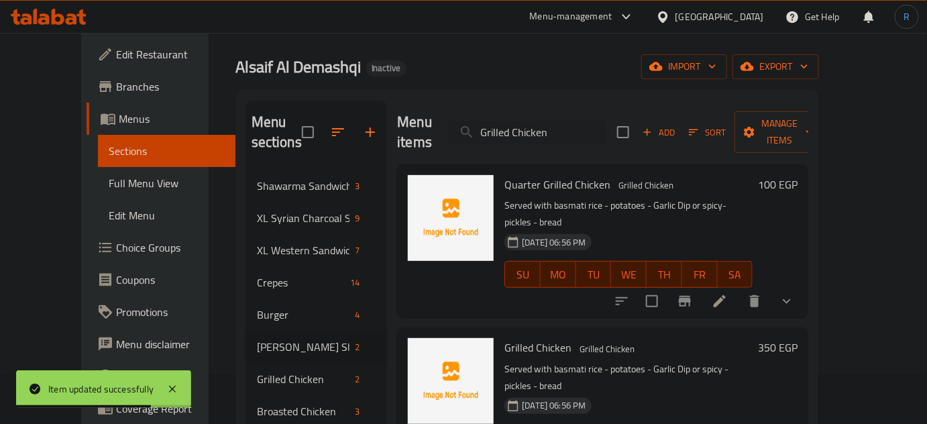
scroll to position [121, 0]
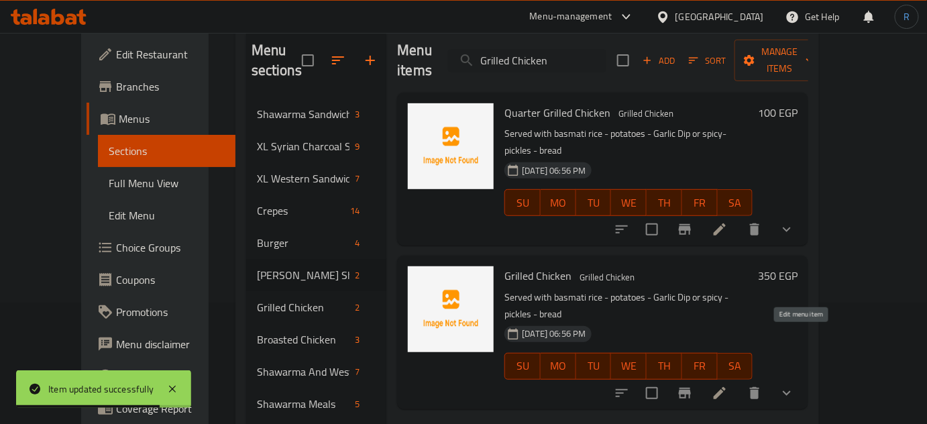
type input "Grilled Chicken"
click at [728, 385] on icon at bounding box center [720, 393] width 16 height 16
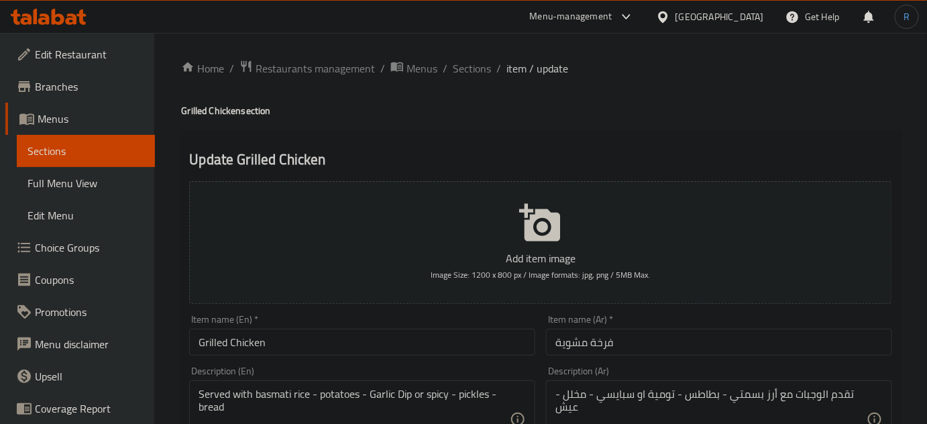
click at [231, 343] on input "Grilled Chicken" at bounding box center [362, 342] width 346 height 27
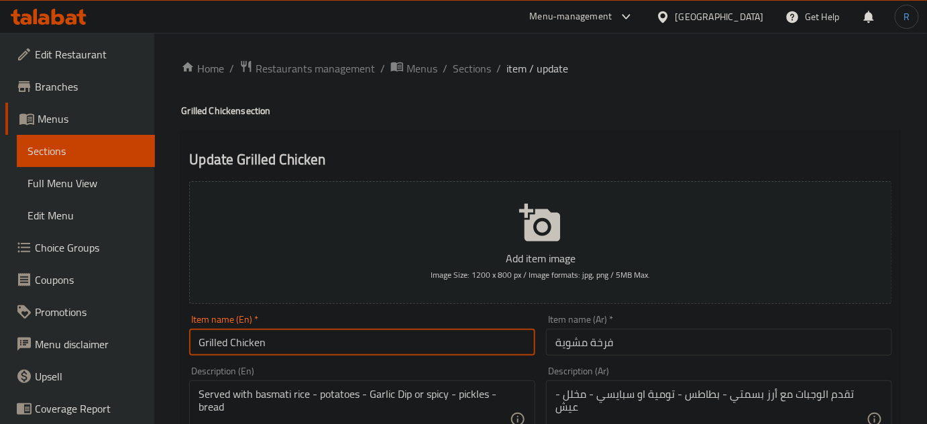
click at [199, 346] on input "Grilled Chicken" at bounding box center [362, 342] width 346 height 27
click at [229, 342] on input "Grilled Chicken" at bounding box center [362, 342] width 346 height 27
type input "Grilled Whole Chicken"
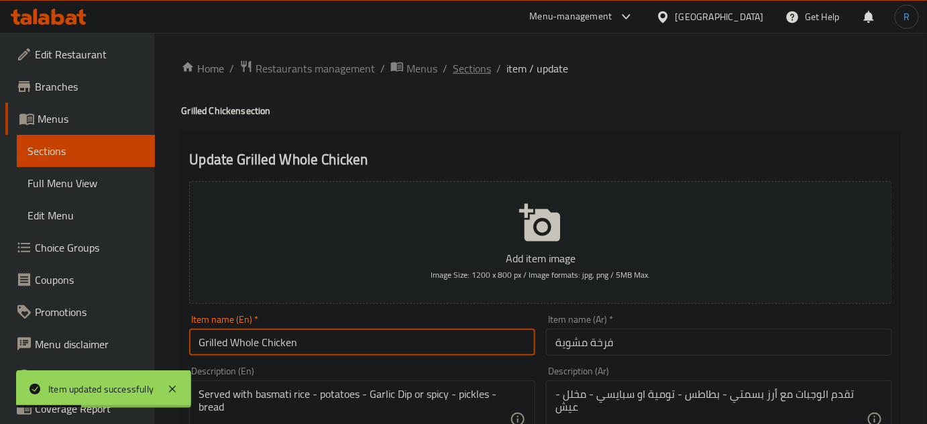
click at [467, 73] on span "Sections" at bounding box center [472, 68] width 38 height 16
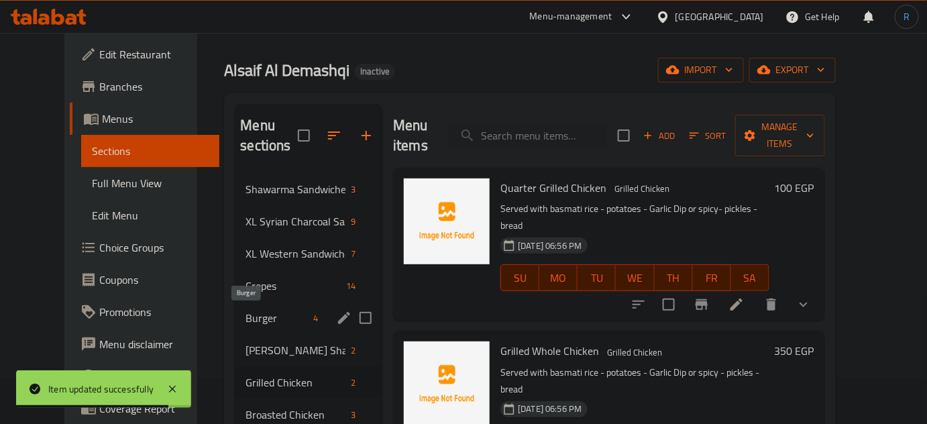
scroll to position [121, 0]
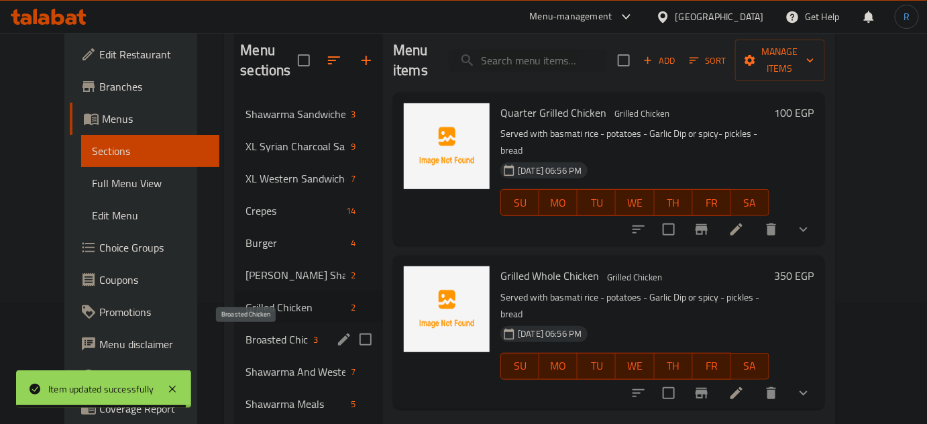
click at [245, 343] on span "Broasted Chicken" at bounding box center [276, 339] width 62 height 16
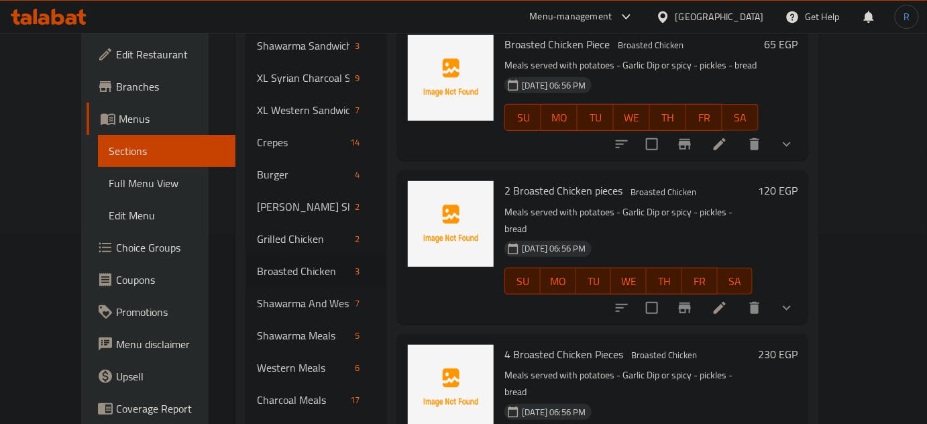
scroll to position [288, 0]
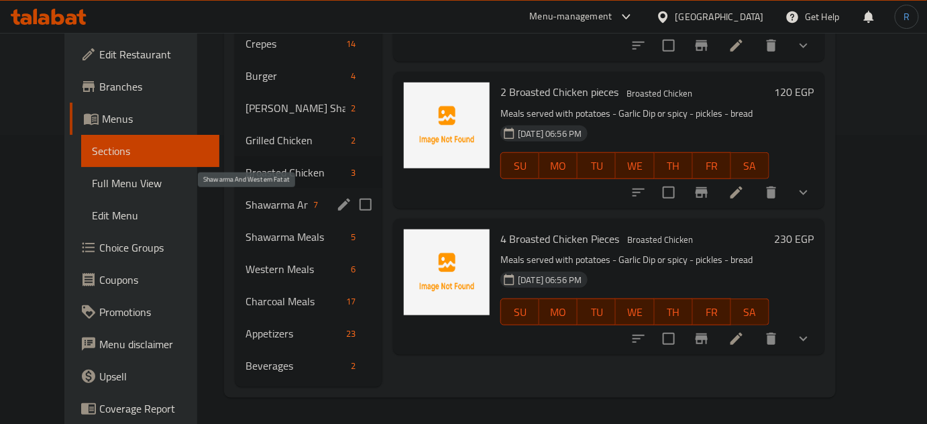
click at [245, 207] on span "Shawarma And Western Fatat" at bounding box center [276, 204] width 62 height 16
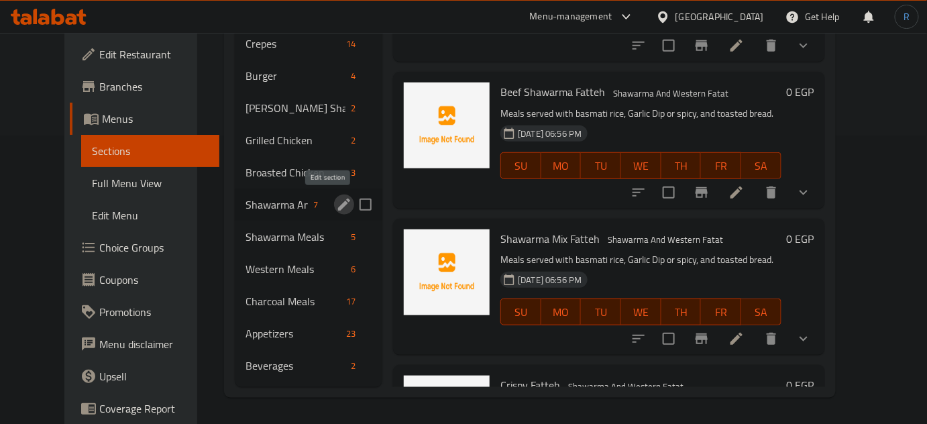
click at [338, 206] on icon "edit" at bounding box center [344, 205] width 12 height 12
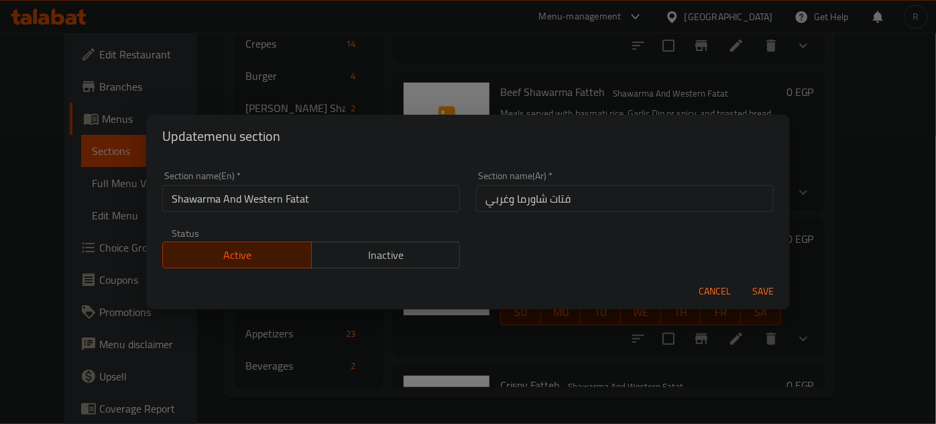
click at [295, 203] on input "Shawarma And Western Fatat" at bounding box center [311, 198] width 298 height 27
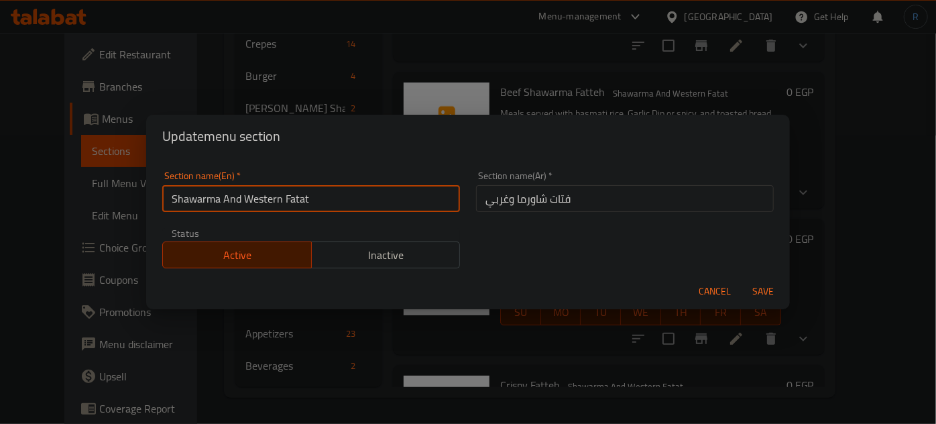
click at [295, 203] on input "Shawarma And Western Fatat" at bounding box center [311, 198] width 298 height 27
click at [223, 203] on input "Shawarma And Western" at bounding box center [311, 198] width 298 height 27
paste input "Fatat"
type input "Shawarma Fatat And Western"
click at [742, 279] on button "Save" at bounding box center [763, 291] width 43 height 25
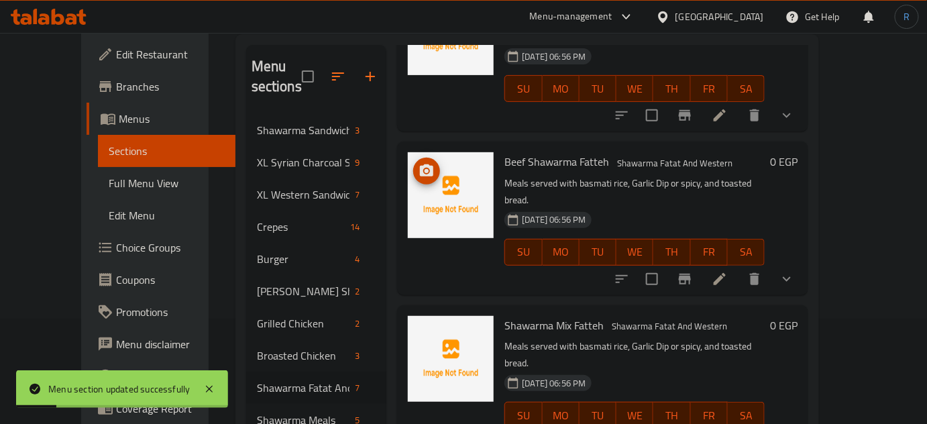
scroll to position [182, 0]
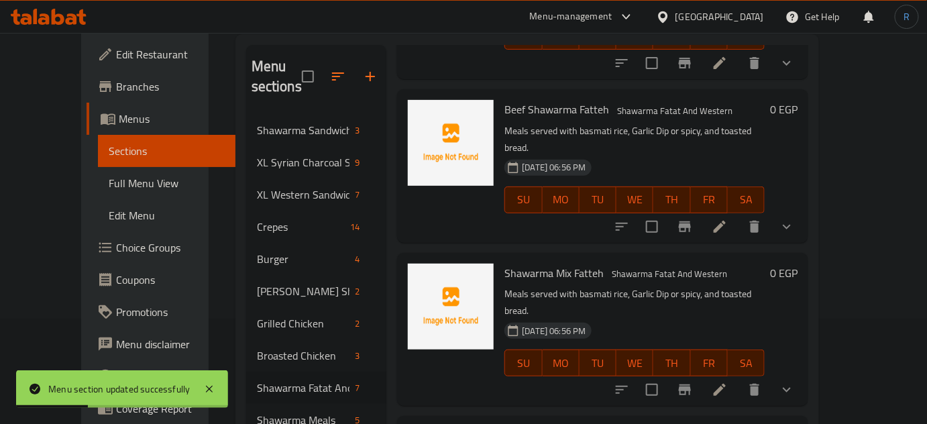
click at [563, 263] on span "Shawarma Mix Fatteh" at bounding box center [553, 273] width 99 height 20
copy h6 "Fatteh"
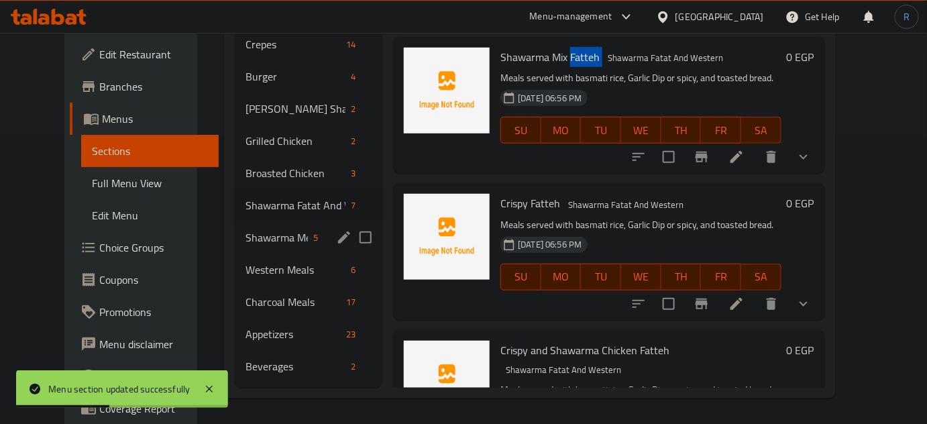
scroll to position [288, 0]
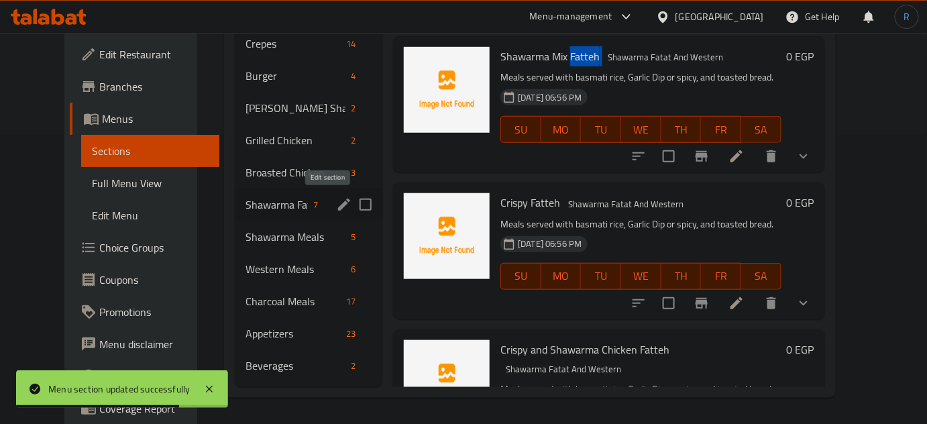
click at [338, 205] on icon "edit" at bounding box center [344, 205] width 12 height 12
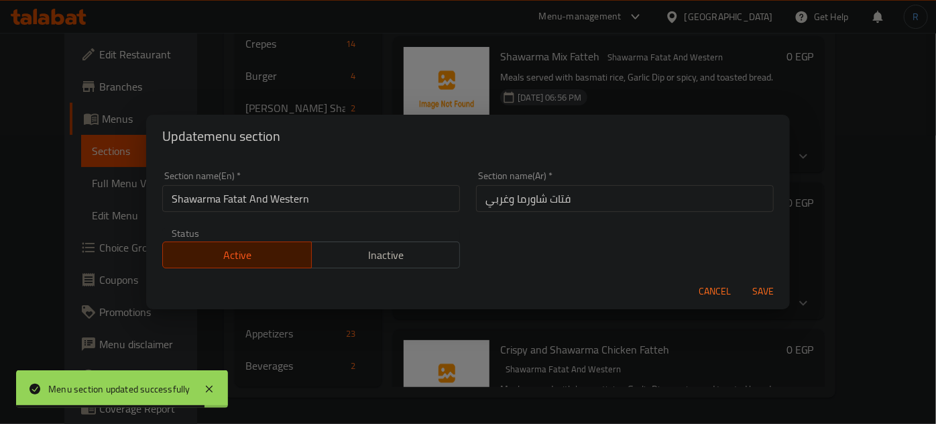
click at [235, 200] on input "Shawarma Fatat And Western" at bounding box center [311, 198] width 298 height 27
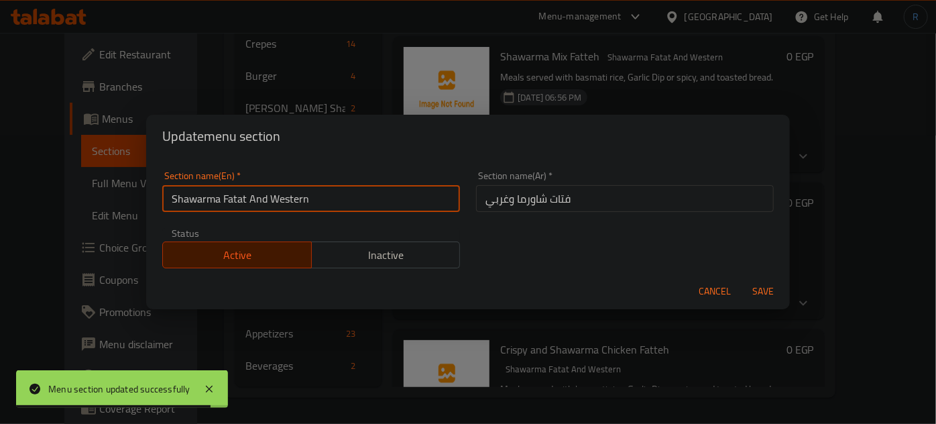
click at [235, 200] on input "Shawarma Fatat And Western" at bounding box center [311, 198] width 298 height 27
paste input "teh"
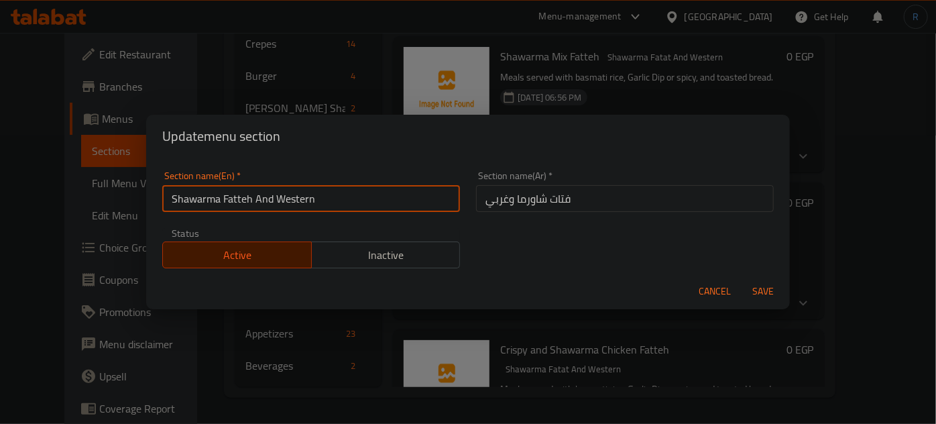
type input "Shawarma Fatteh And Western"
click at [742, 279] on button "Save" at bounding box center [763, 291] width 43 height 25
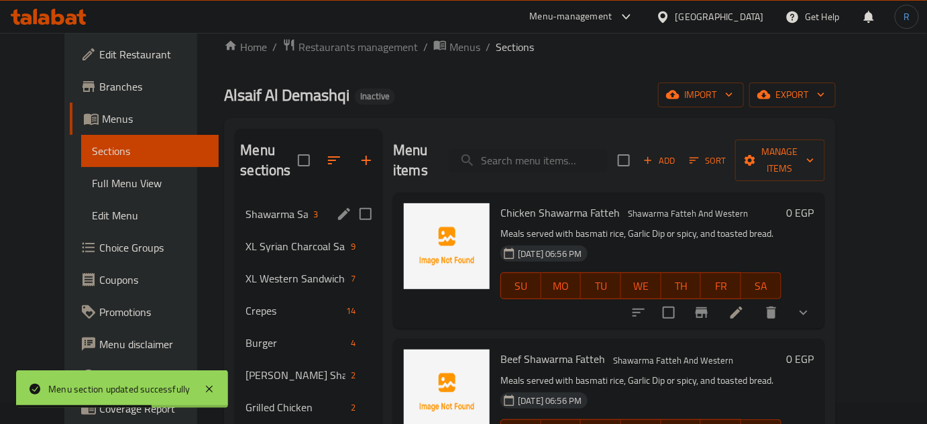
scroll to position [0, 0]
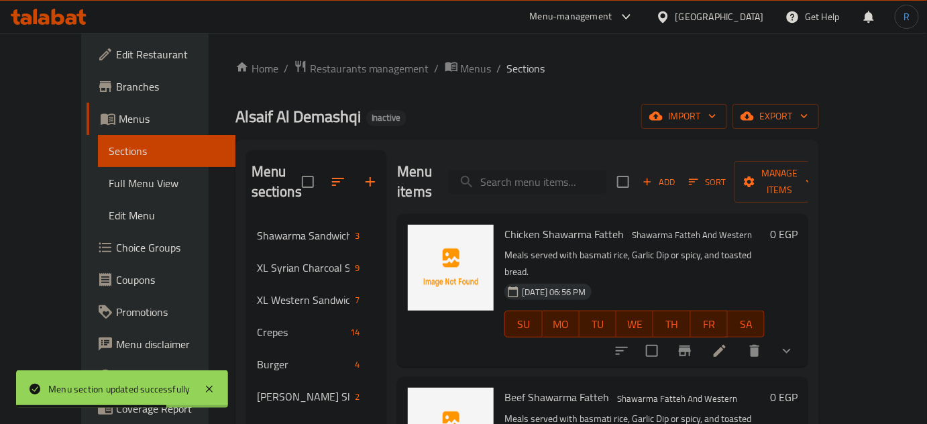
click at [521, 177] on input "search" at bounding box center [527, 181] width 158 height 23
paste input "Beef Shawarma Fatteh"
type input "Beef Shawarma Fatteh"
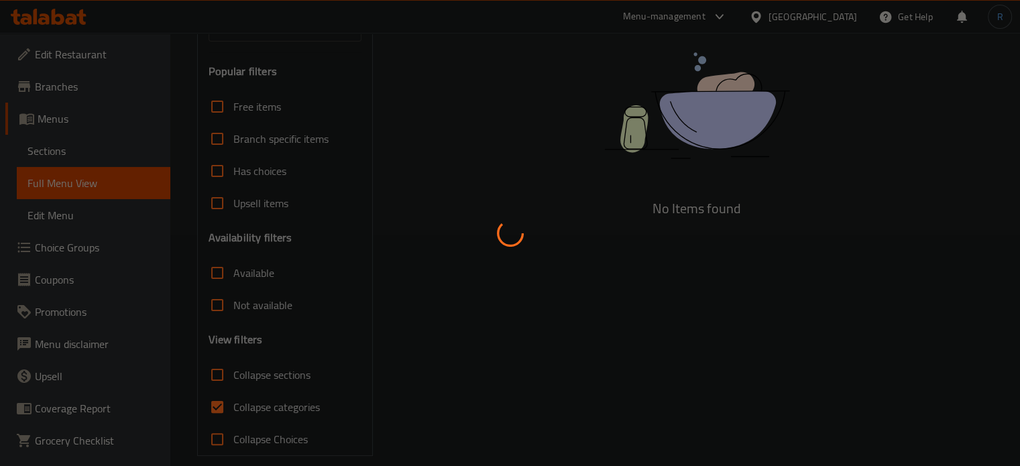
scroll to position [247, 0]
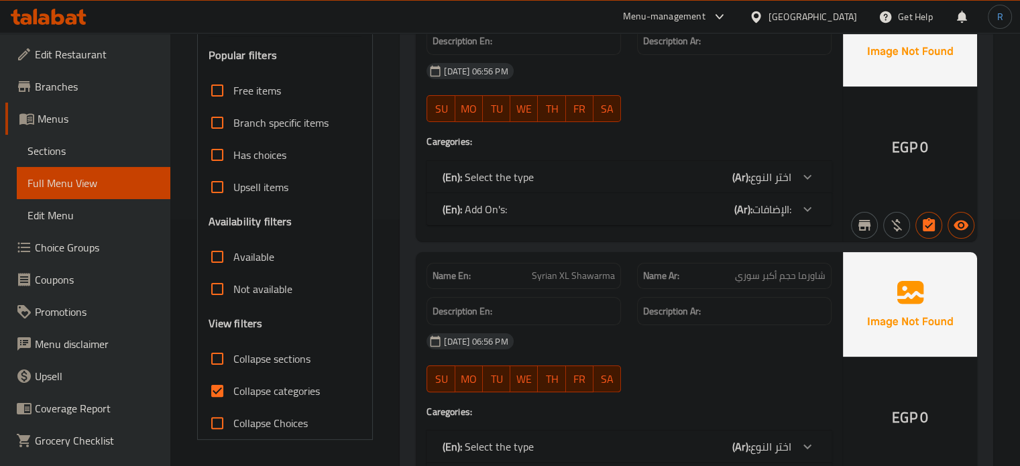
click at [215, 391] on input "Collapse categories" at bounding box center [217, 391] width 32 height 32
checkbox input "false"
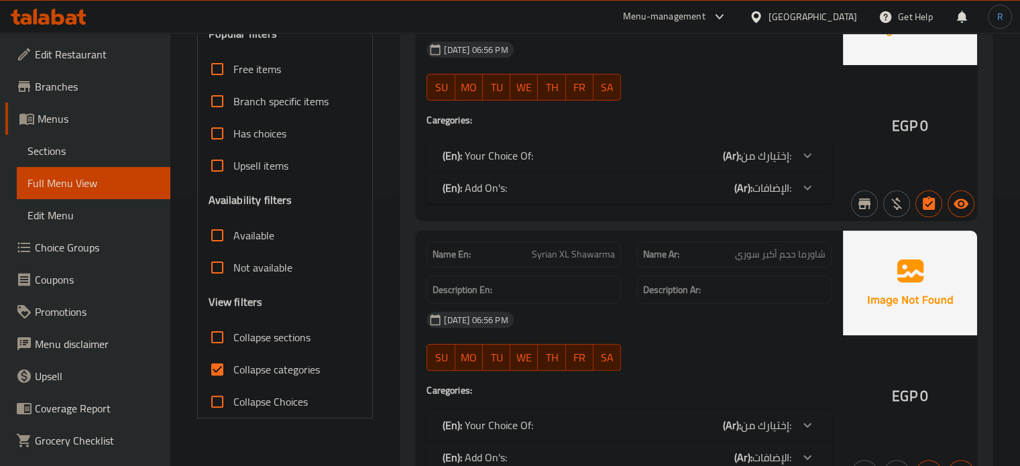
scroll to position [270, 0]
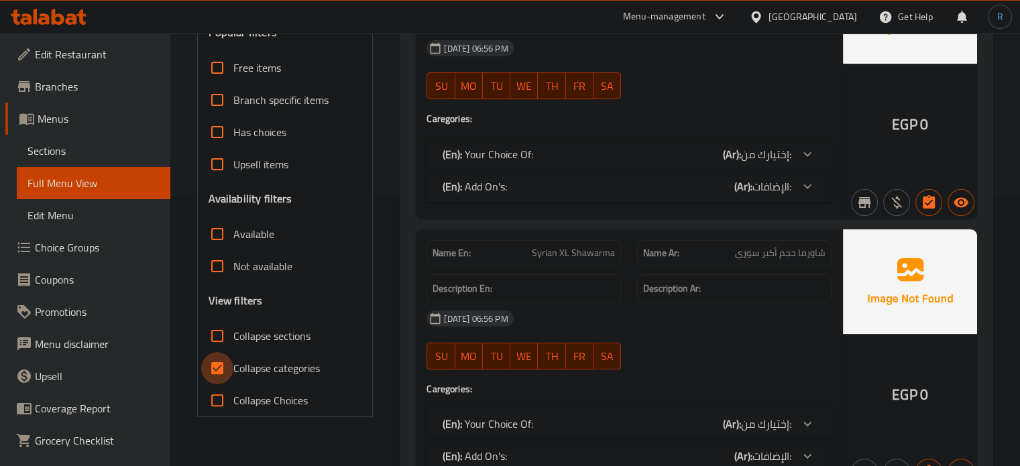
click at [215, 368] on input "Collapse categories" at bounding box center [217, 368] width 32 height 32
checkbox input "false"
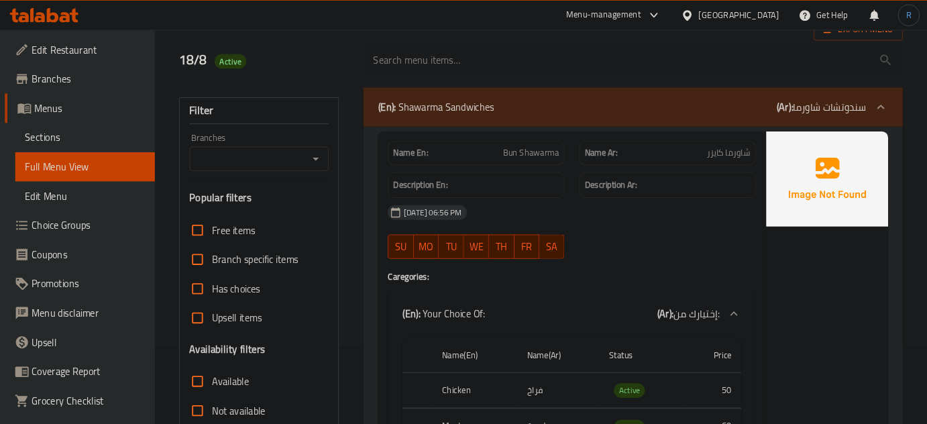
scroll to position [0, 0]
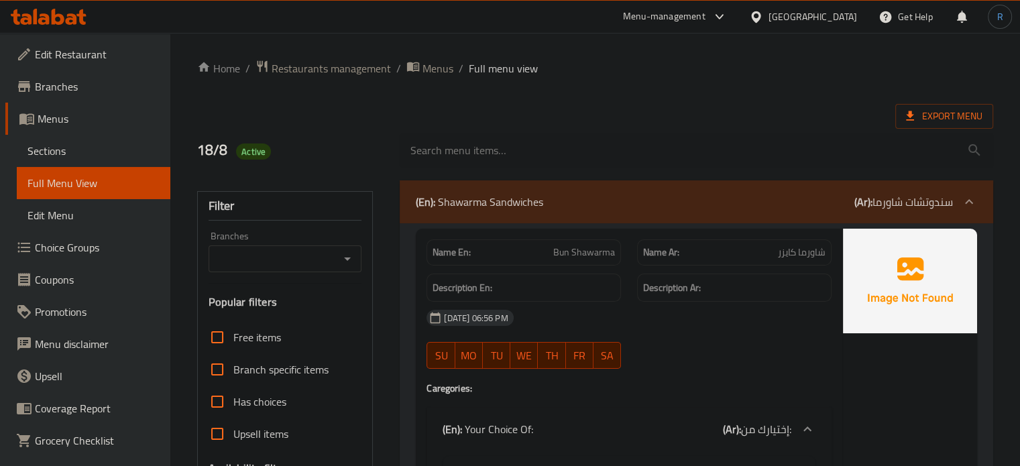
click at [596, 209] on div "(En): Shawarma Sandwiches (Ar): سندوتشات شاورما" at bounding box center [684, 202] width 537 height 16
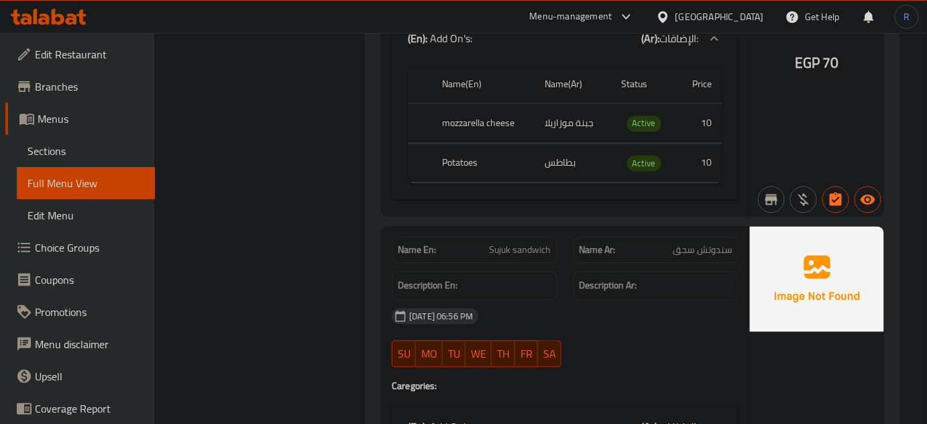
scroll to position [853, 0]
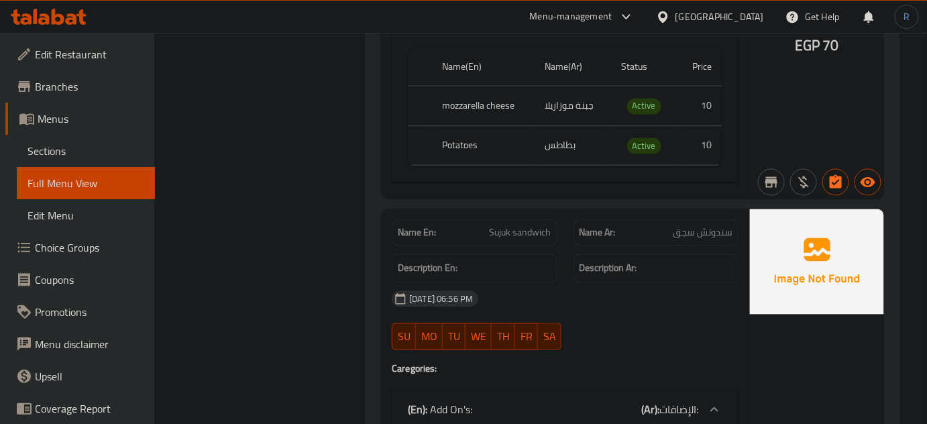
click at [532, 225] on span "Sujuk sandwich" at bounding box center [521, 232] width 62 height 14
copy span "Sujuk sandwich"
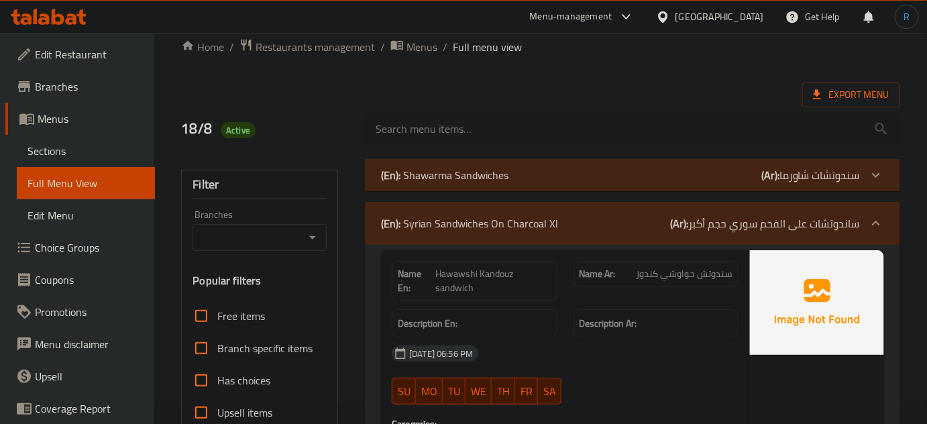
scroll to position [0, 0]
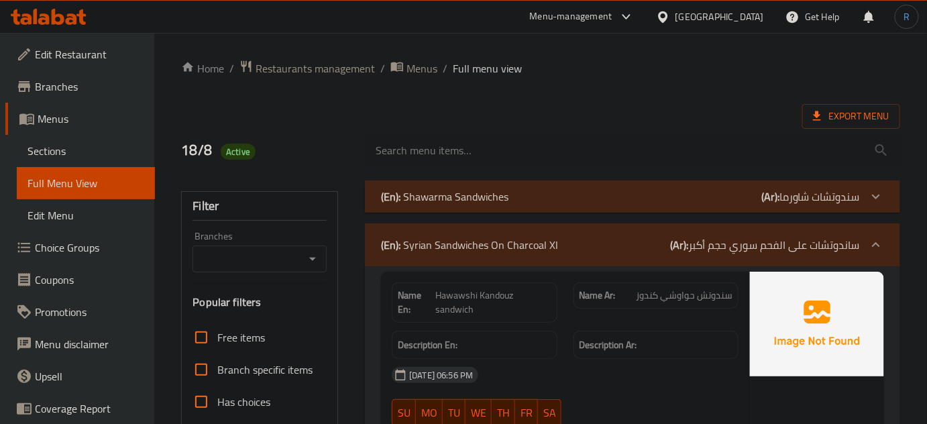
click at [507, 251] on p "(En): Syrian Sandwiches On Charcoal Xl" at bounding box center [469, 245] width 177 height 16
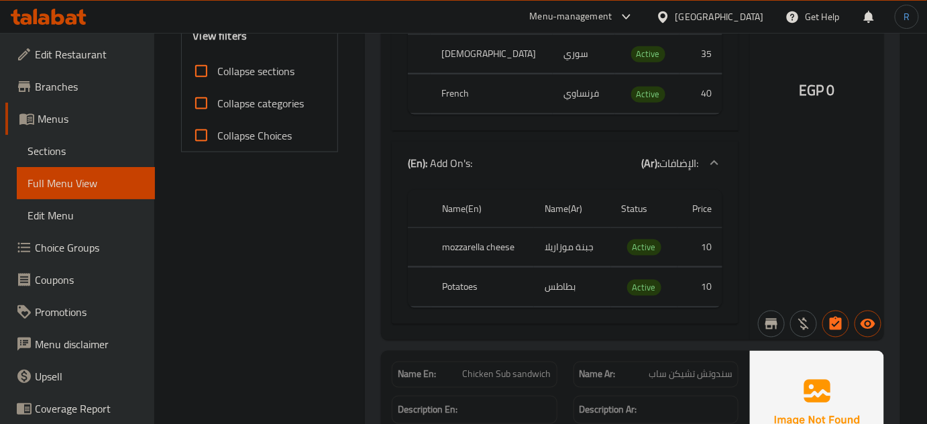
scroll to position [610, 0]
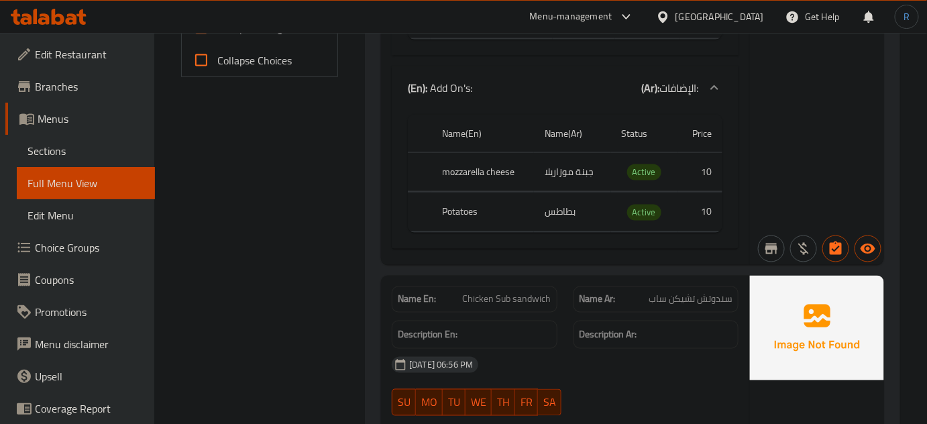
click at [691, 298] on span "سندوتش تشيكن ساب" at bounding box center [690, 299] width 84 height 14
copy span "سندوتش تشيكن ساب"
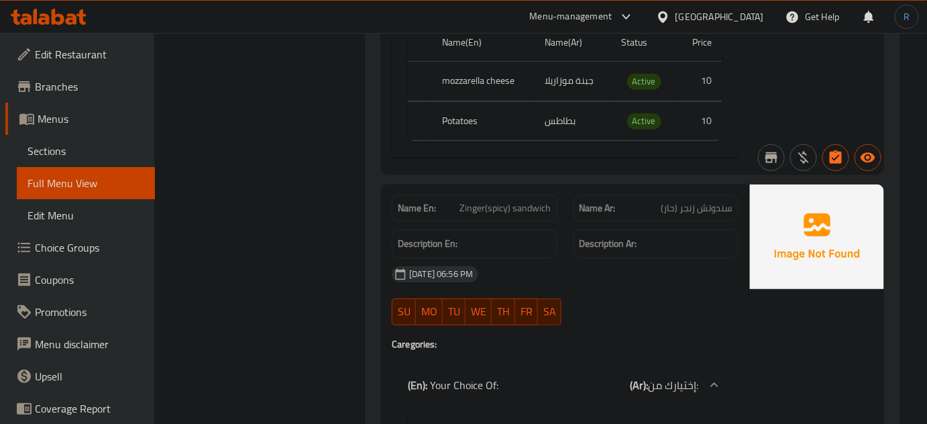
scroll to position [1890, 0]
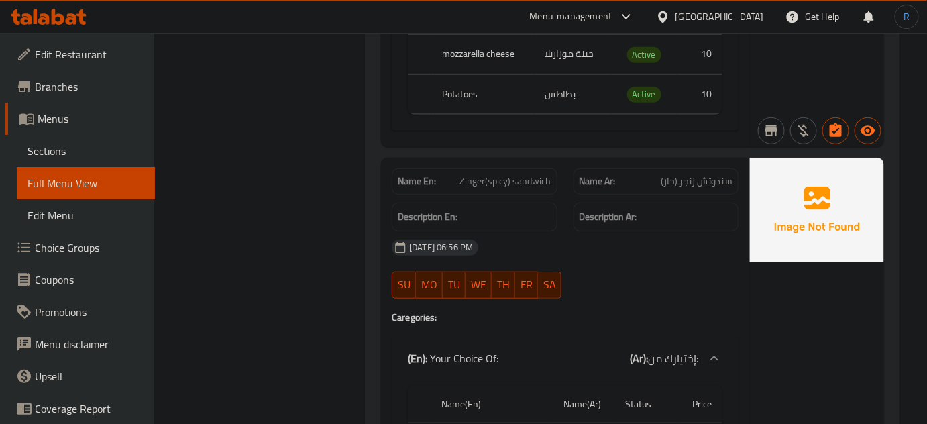
click at [511, 176] on span "Zinger(spicy) sandwich" at bounding box center [505, 181] width 91 height 14
copy span "Zinger(spicy) sandwich"
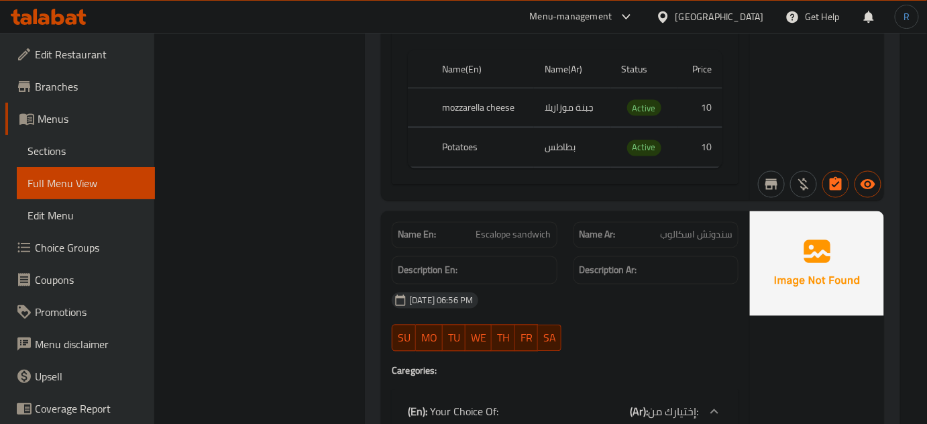
scroll to position [2438, 0]
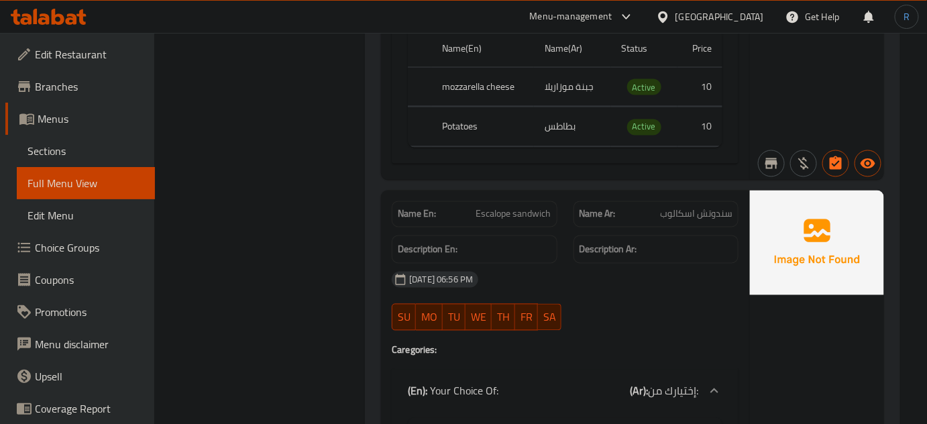
click at [485, 207] on span "Escalope sandwich" at bounding box center [513, 214] width 75 height 14
copy span "Escalope"
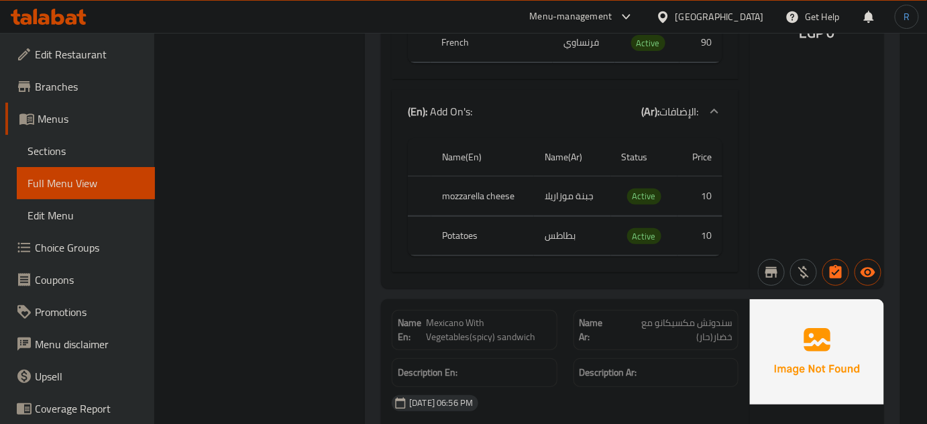
scroll to position [3535, 0]
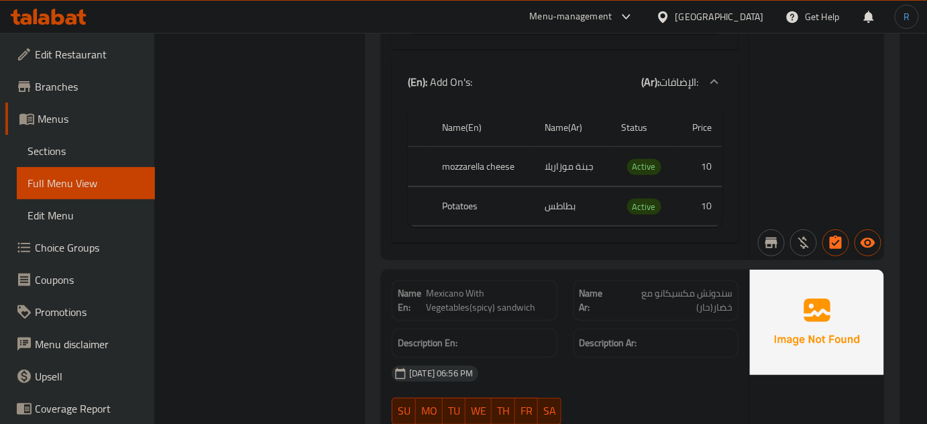
click at [463, 300] on span "Mexicano With Vegetables(spicy) sandwich" at bounding box center [488, 300] width 125 height 28
copy span "Mexicano With Vegetables(spicy) sandwich"
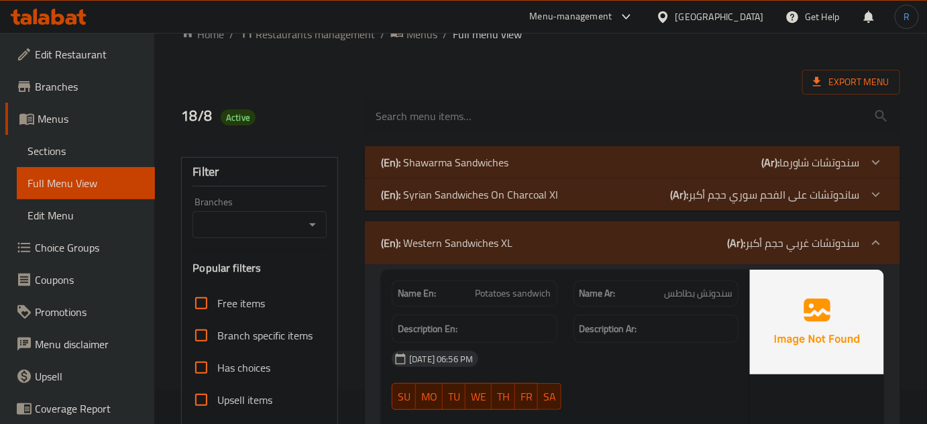
scroll to position [0, 0]
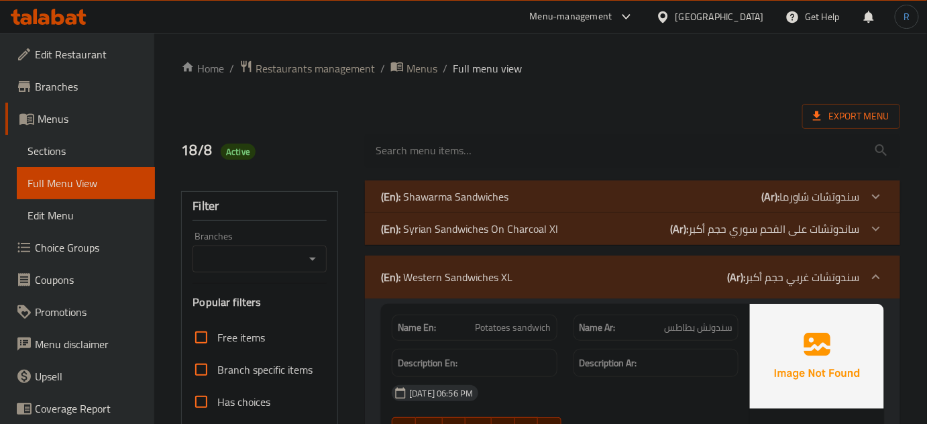
click at [454, 284] on p "(En): Western Sandwiches XL" at bounding box center [446, 277] width 131 height 16
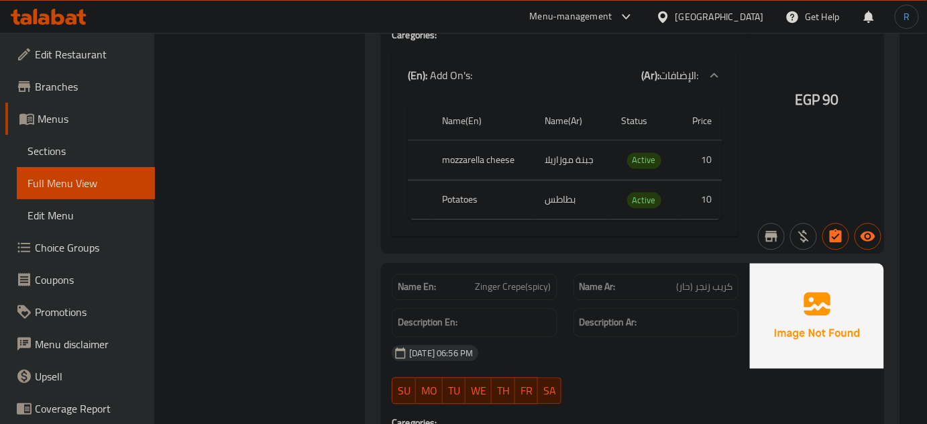
scroll to position [853, 0]
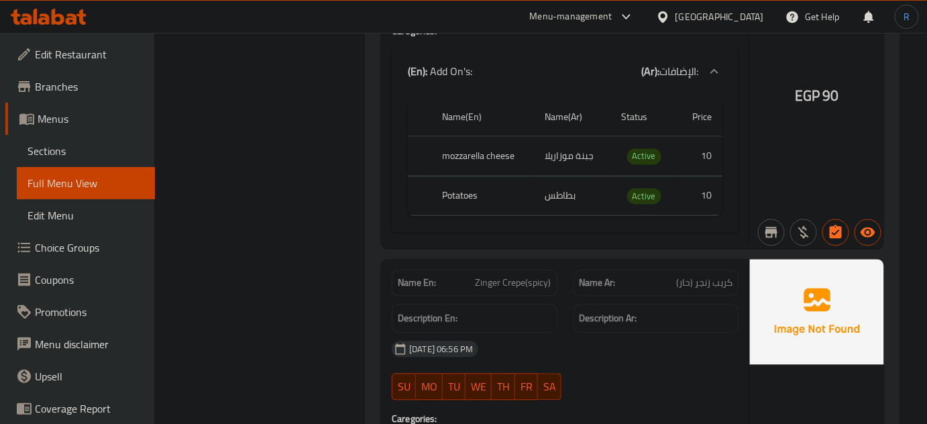
click at [524, 277] on span "Zinger Crepe(spicy)" at bounding box center [513, 283] width 76 height 14
copy span "Zinger Crepe(spicy)"
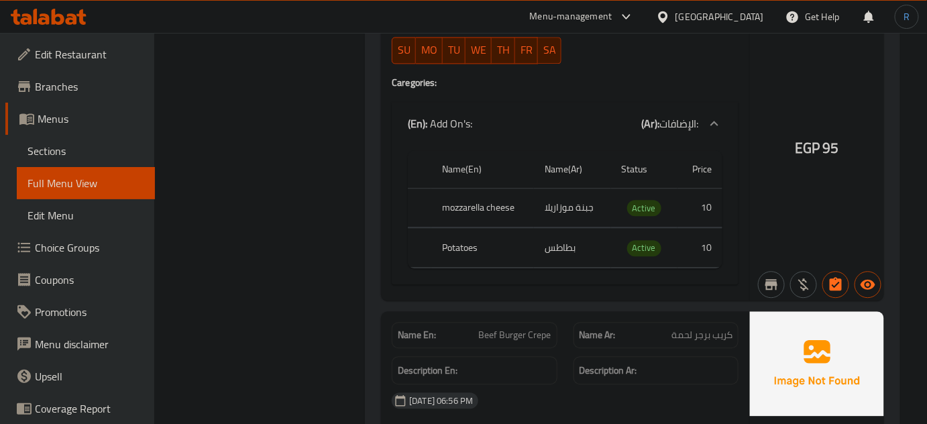
scroll to position [2865, 0]
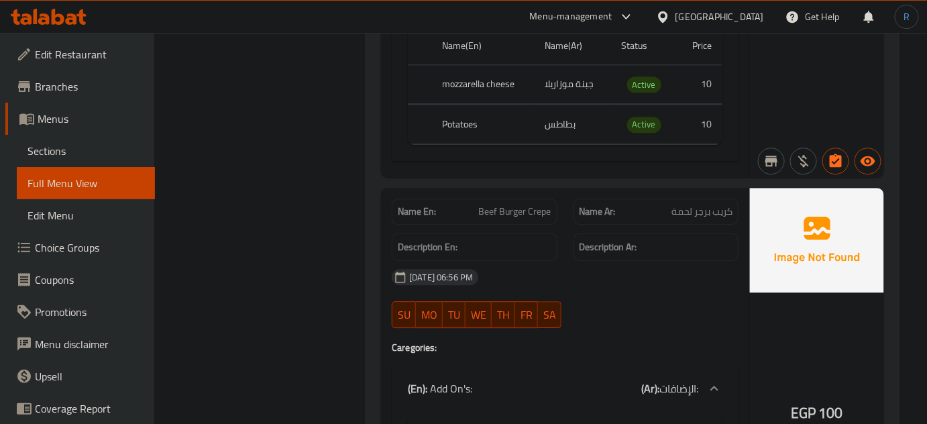
click at [507, 210] on span "Beef Burger Crepe" at bounding box center [515, 212] width 72 height 14
copy span "Beef Burger Crepe"
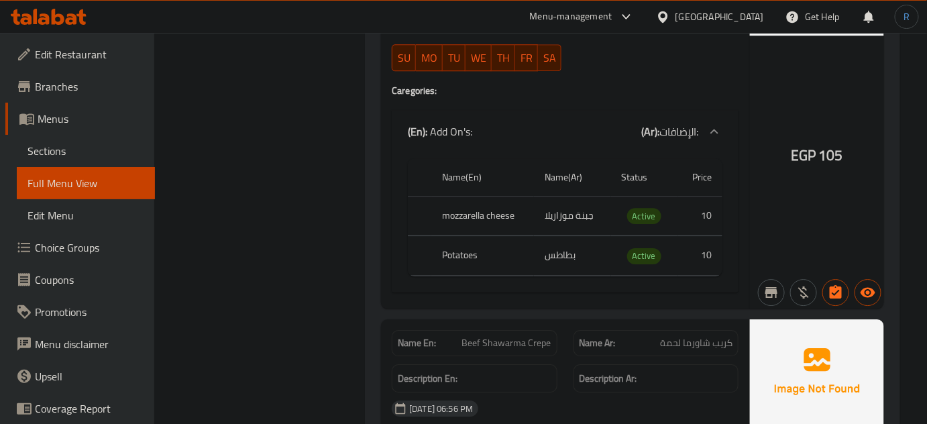
scroll to position [4694, 0]
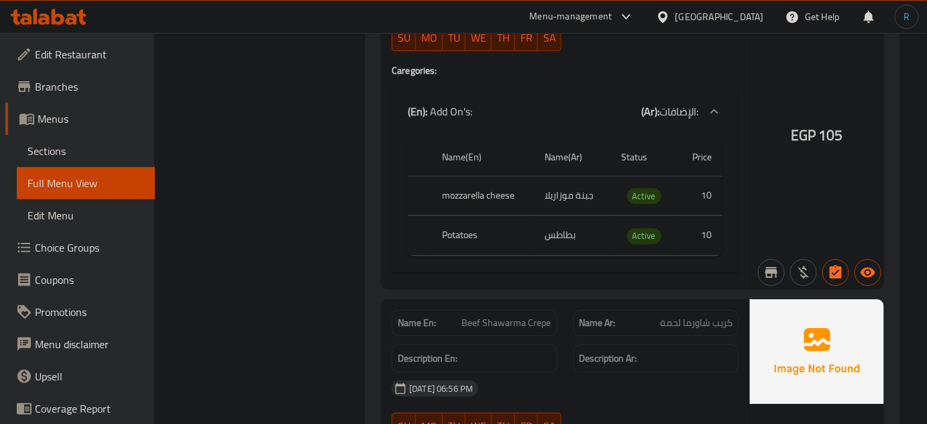
click at [508, 316] on span "Beef Shawarma Crepe" at bounding box center [506, 323] width 89 height 14
copy span "Beef Shawarma Crepe"
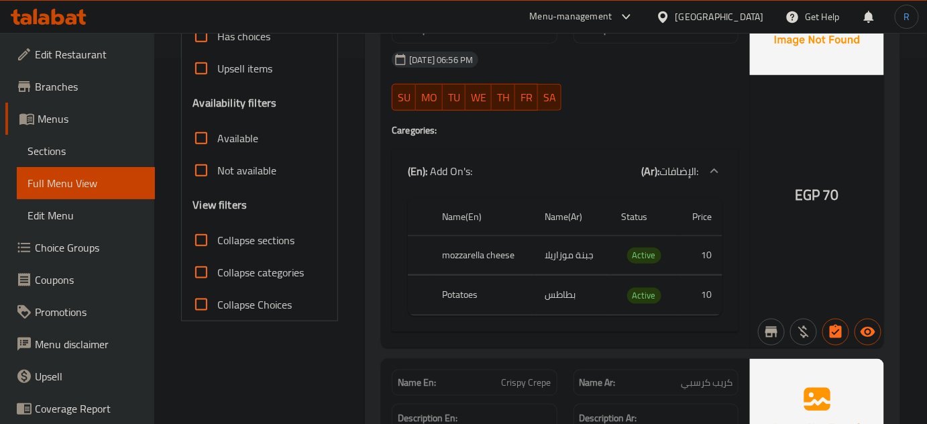
scroll to position [0, 0]
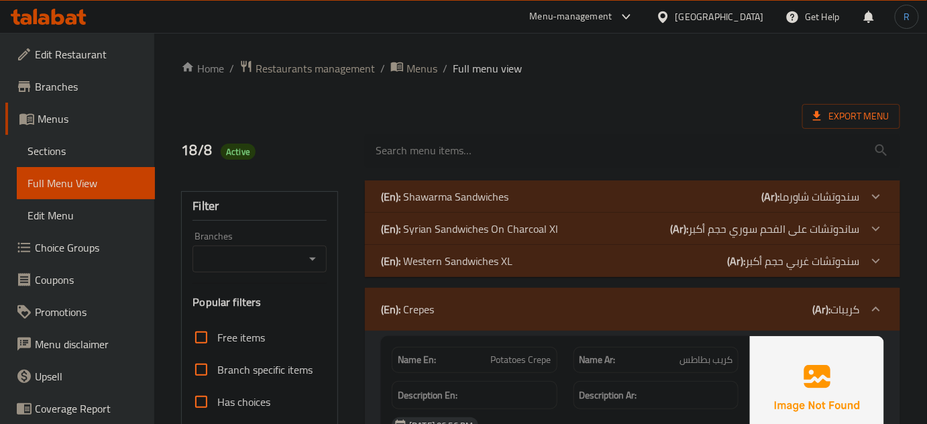
click at [609, 322] on div "(En): Crepes (Ar): كريبات" at bounding box center [632, 309] width 535 height 43
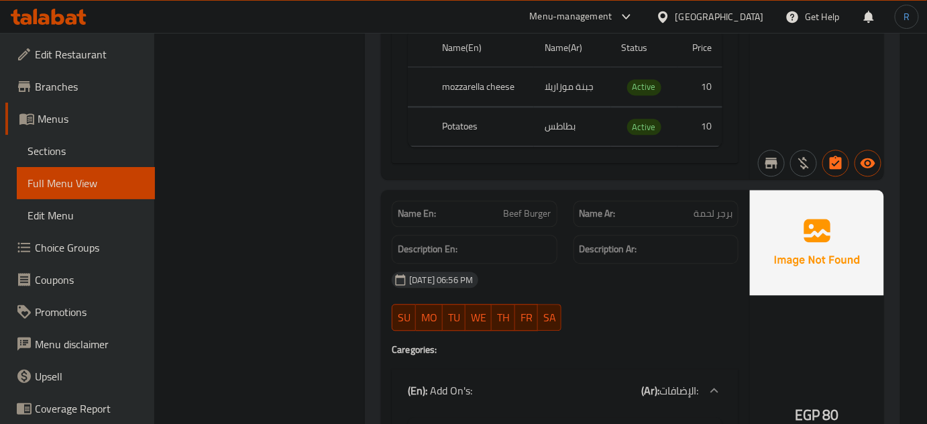
scroll to position [975, 0]
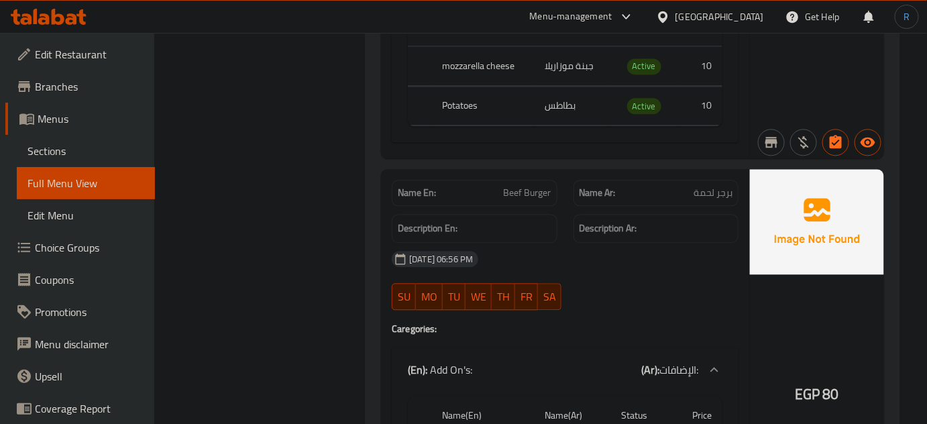
click at [519, 186] on span "Beef Burger" at bounding box center [528, 193] width 48 height 14
copy span "Beef Burger"
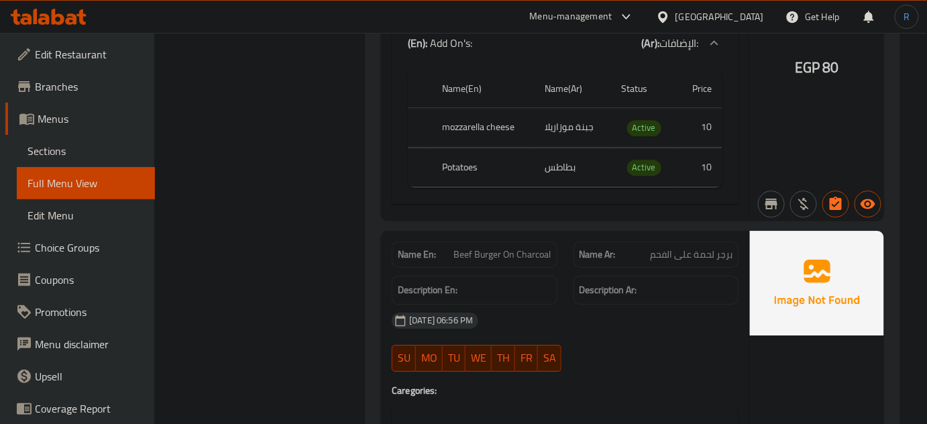
scroll to position [1341, 0]
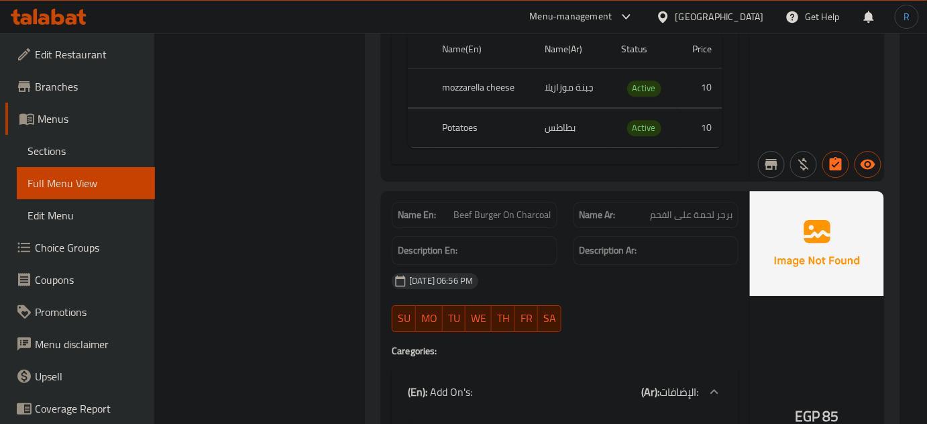
click at [496, 209] on span "Beef Burger On Charcoal" at bounding box center [502, 215] width 97 height 14
copy span "Beef Burger On Charcoal"
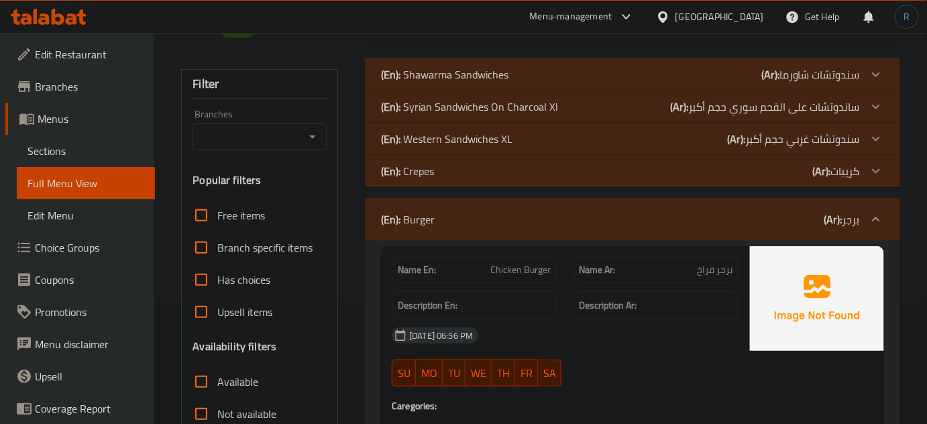
scroll to position [243, 0]
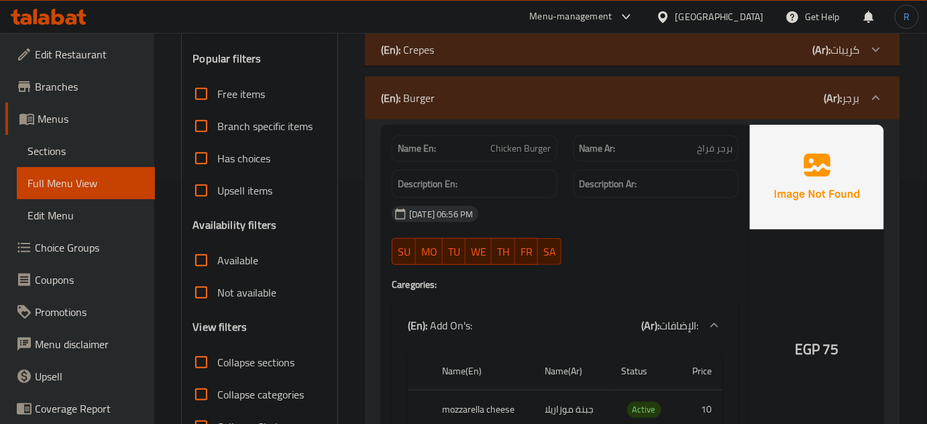
click at [491, 93] on div "(En): Burger (Ar): برجر" at bounding box center [620, 98] width 479 height 16
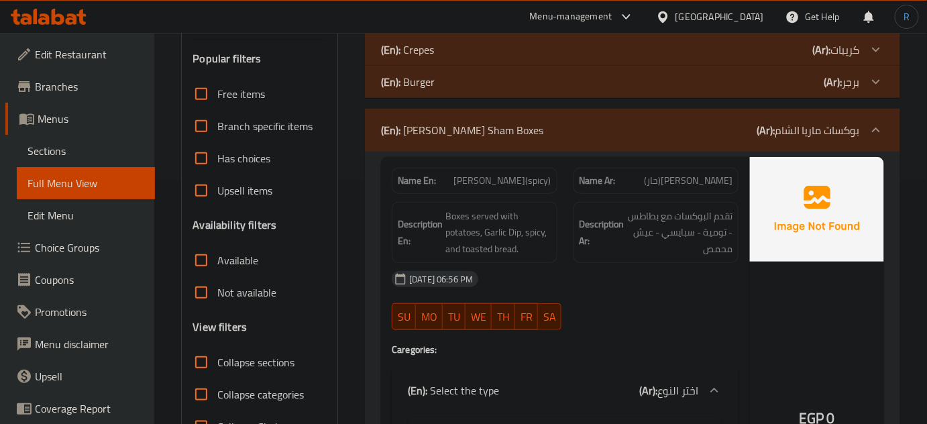
click at [524, 184] on span "[PERSON_NAME](spicy)" at bounding box center [502, 181] width 97 height 14
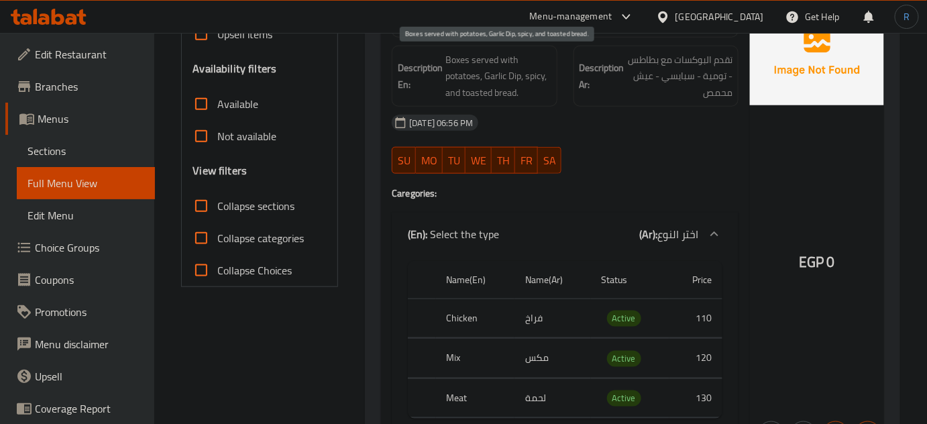
scroll to position [427, 0]
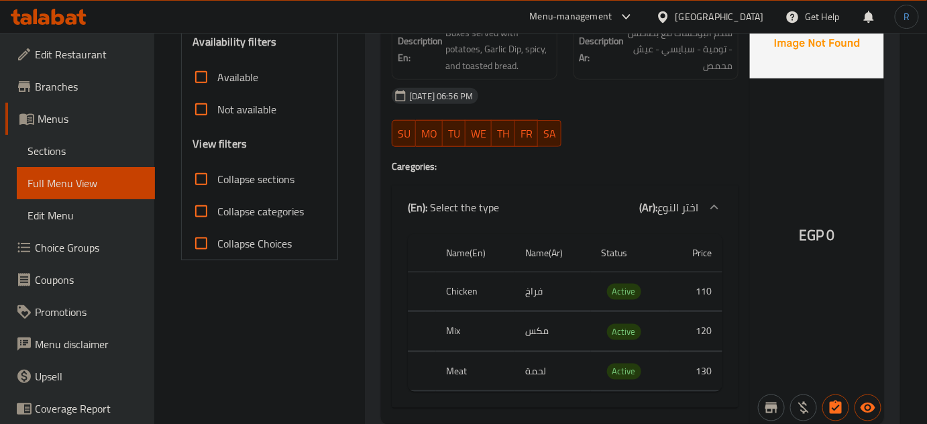
click at [778, 167] on div "EGP 0" at bounding box center [817, 199] width 134 height 450
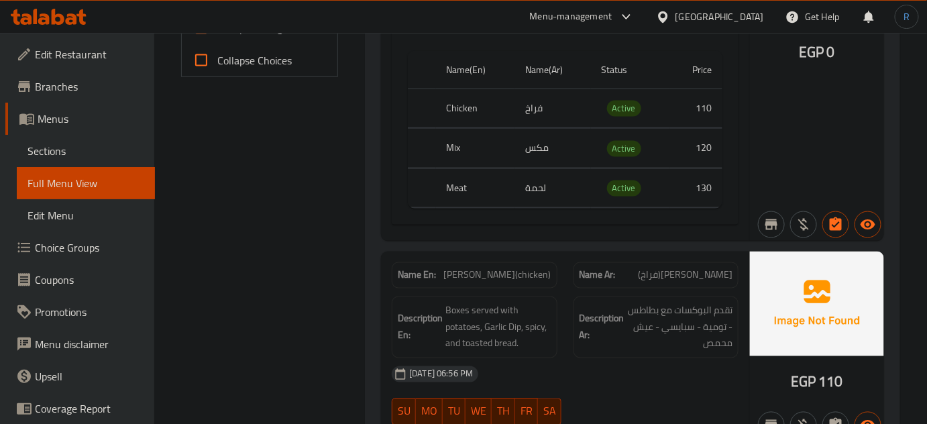
scroll to position [671, 0]
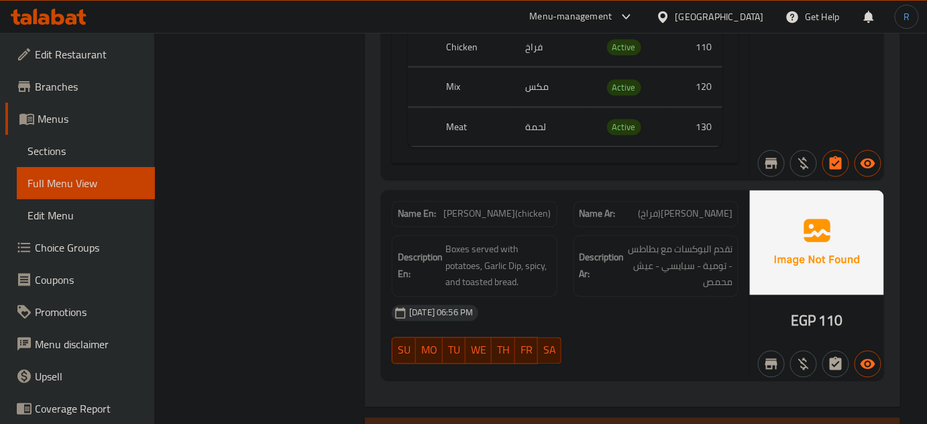
click at [494, 211] on span "[PERSON_NAME](chicken)" at bounding box center [497, 214] width 107 height 14
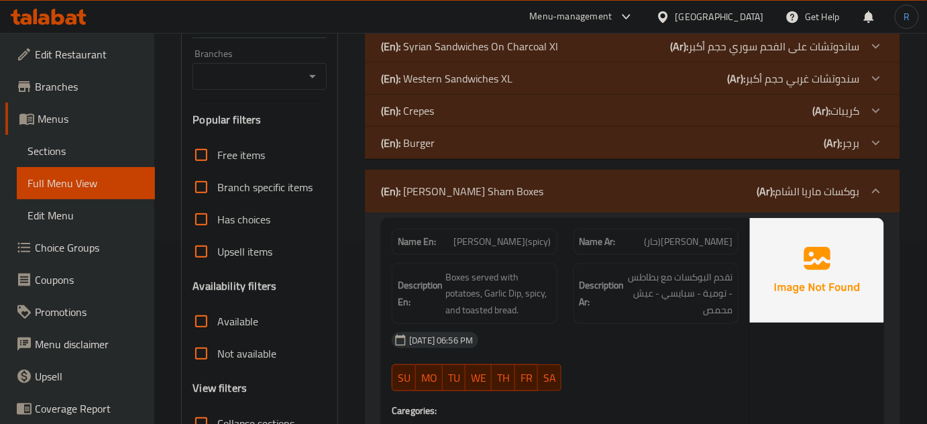
scroll to position [0, 0]
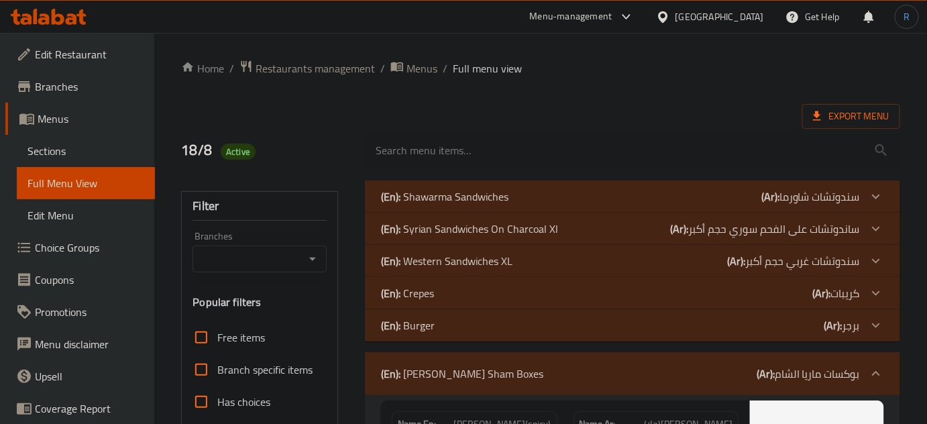
drag, startPoint x: 495, startPoint y: 365, endPoint x: 376, endPoint y: 304, distance: 133.2
click at [495, 365] on p "(En): Maria Al Sham Boxes" at bounding box center [462, 373] width 162 height 16
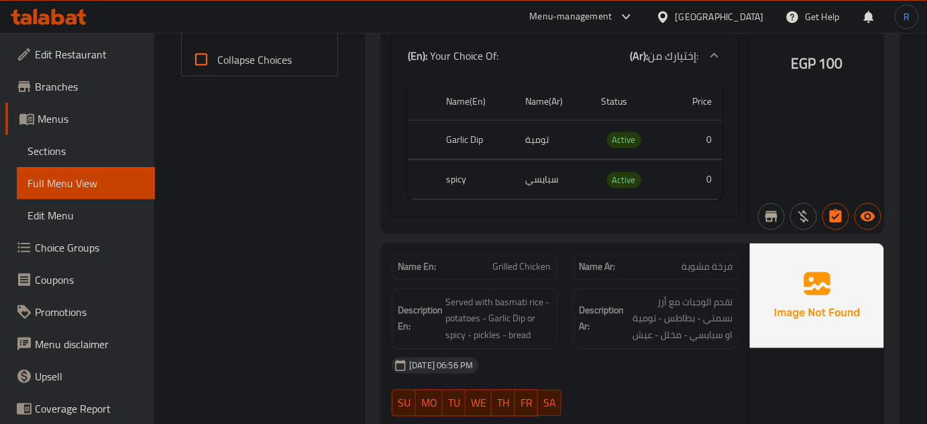
scroll to position [671, 0]
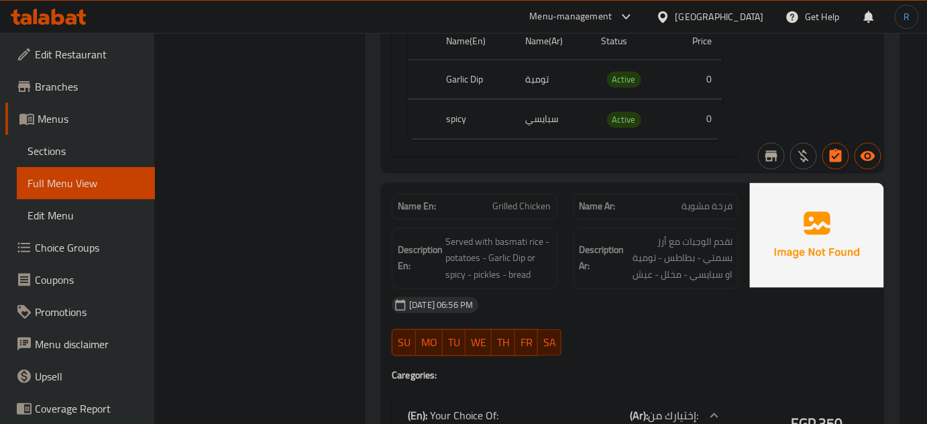
click at [520, 211] on span "Grilled Chicken" at bounding box center [522, 207] width 58 height 14
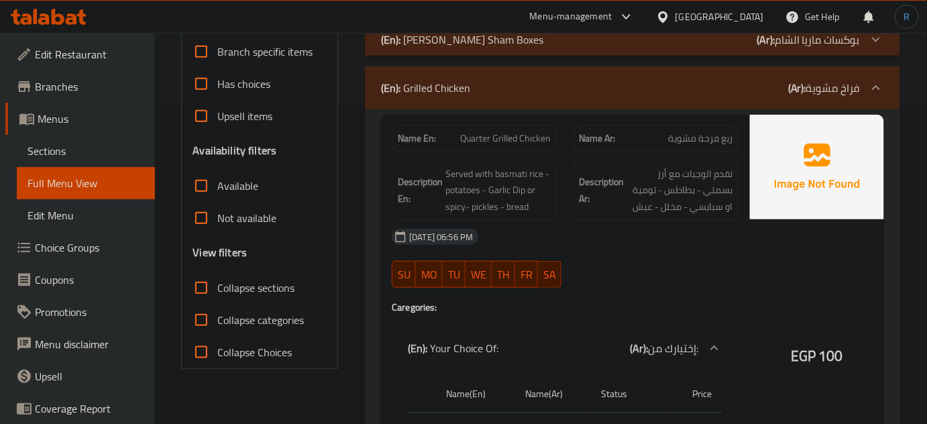
scroll to position [121, 0]
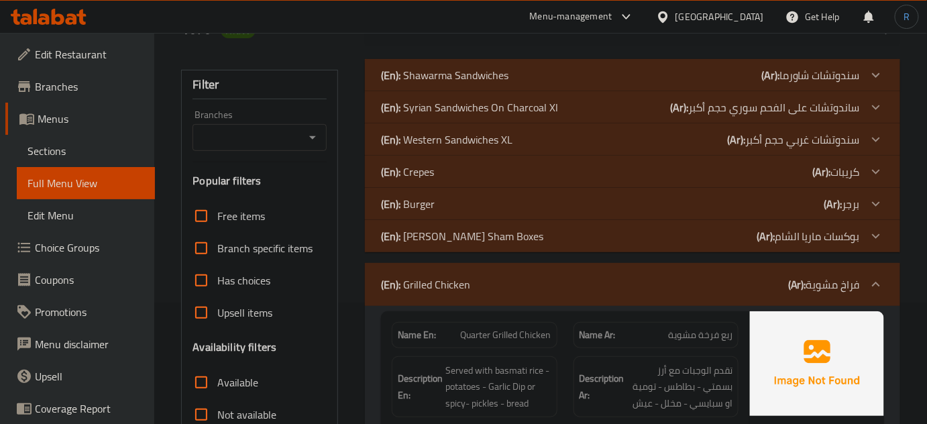
click at [437, 279] on p "(En): Grilled Chicken" at bounding box center [425, 284] width 89 height 16
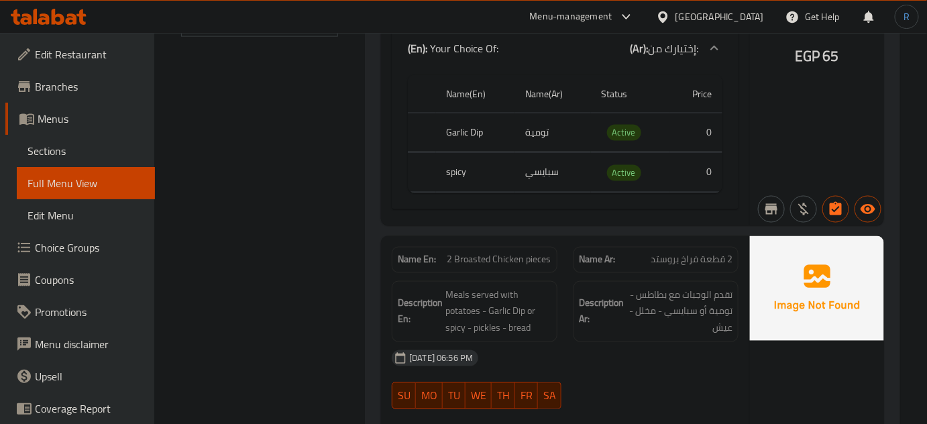
scroll to position [488, 0]
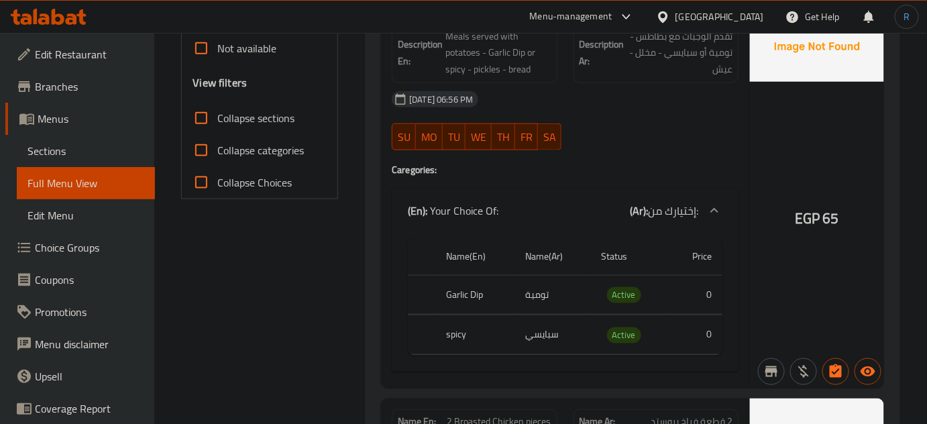
click at [610, 131] on div "18-08-2025 06:56 PM SU MO TU WE TH FR SA" at bounding box center [565, 120] width 363 height 75
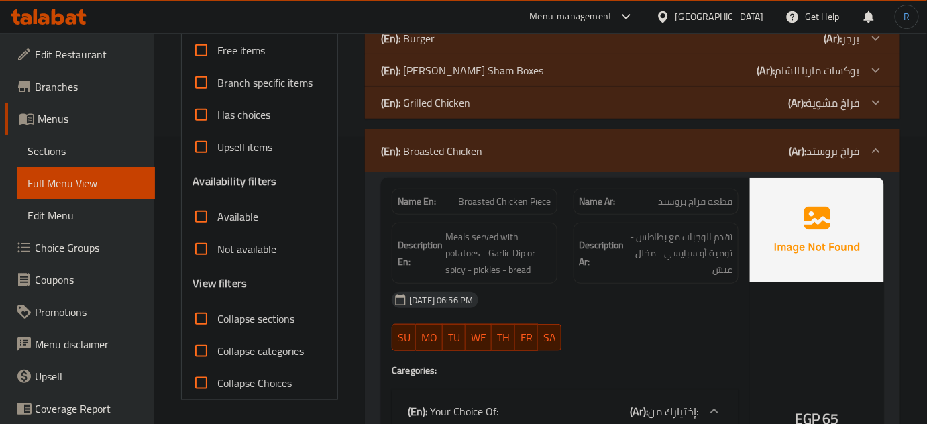
scroll to position [243, 0]
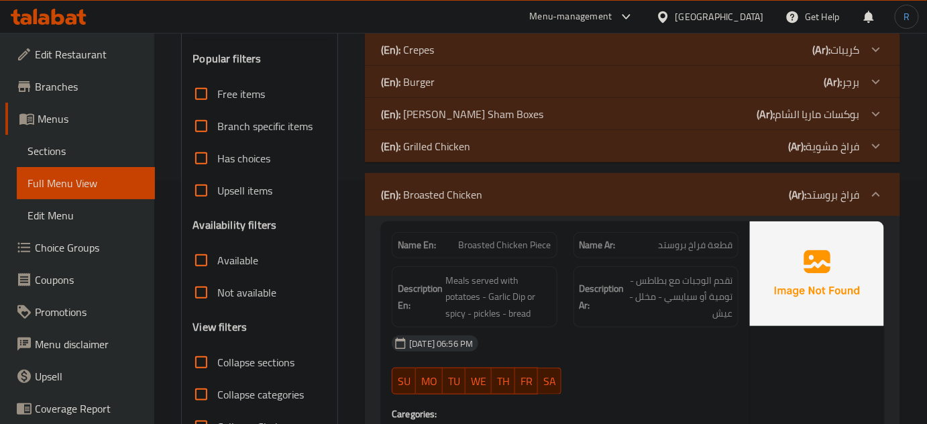
click at [470, 206] on div "(En): Broasted Chicken (Ar): فراخ بروستد" at bounding box center [632, 194] width 535 height 43
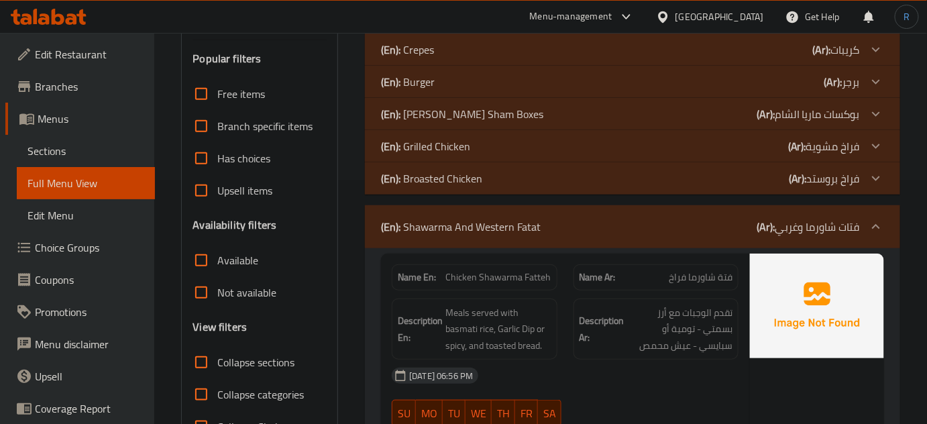
click at [583, 364] on div "18-08-2025 06:56 PM" at bounding box center [565, 375] width 363 height 32
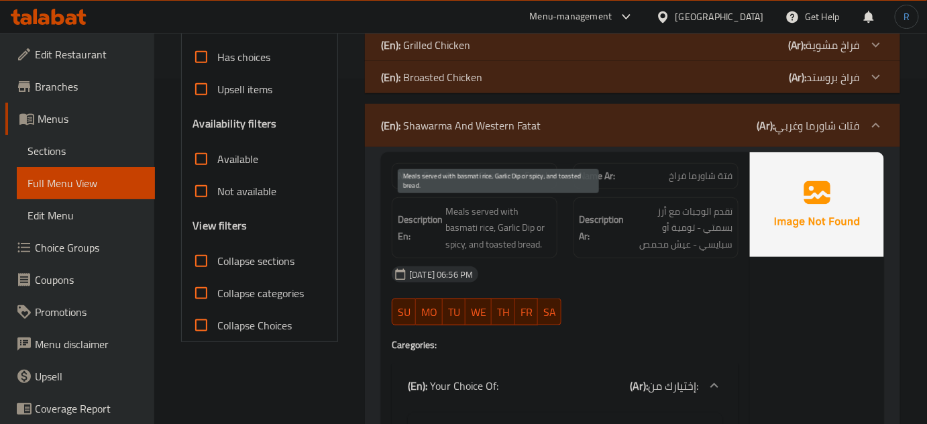
scroll to position [365, 0]
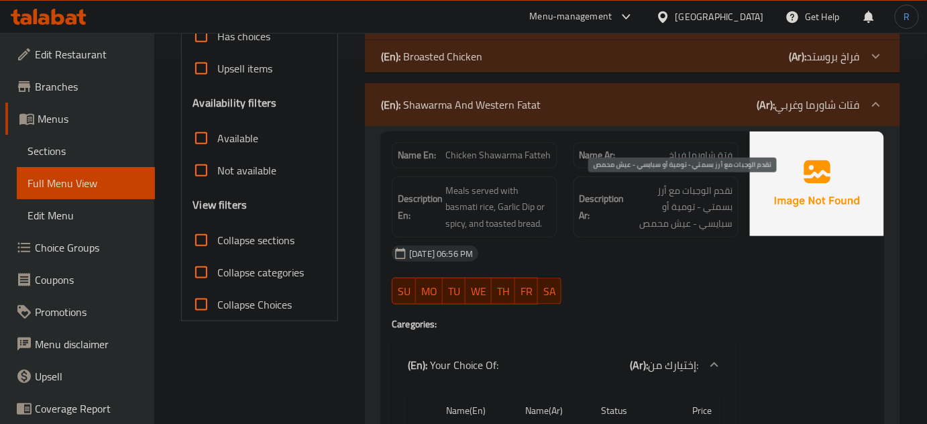
click at [667, 202] on span "تقدم الوجبات مع أرز بسمتي - تومية أو سبايسي - عيش محمص" at bounding box center [679, 207] width 105 height 50
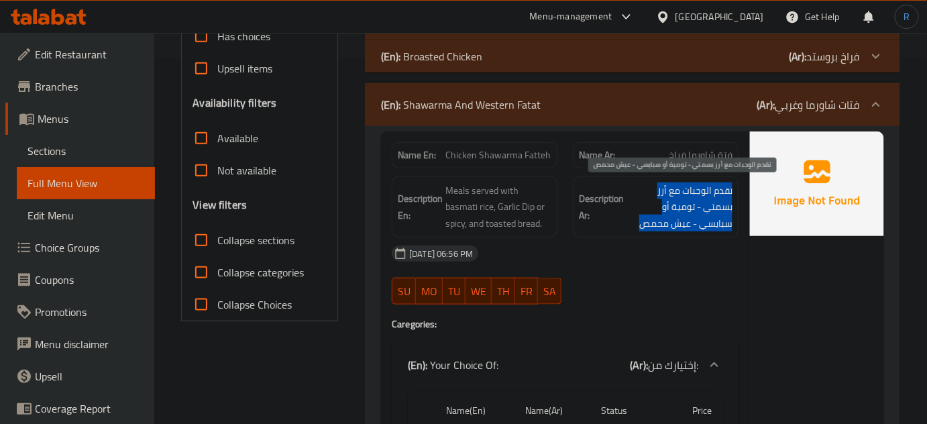
click at [667, 202] on span "تقدم الوجبات مع أرز بسمتي - تومية أو سبايسي - عيش محمص" at bounding box center [679, 207] width 105 height 50
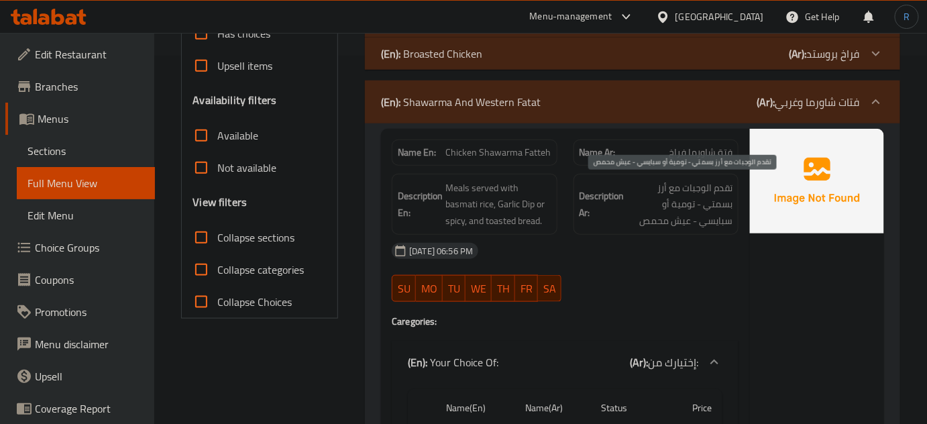
scroll to position [402, 0]
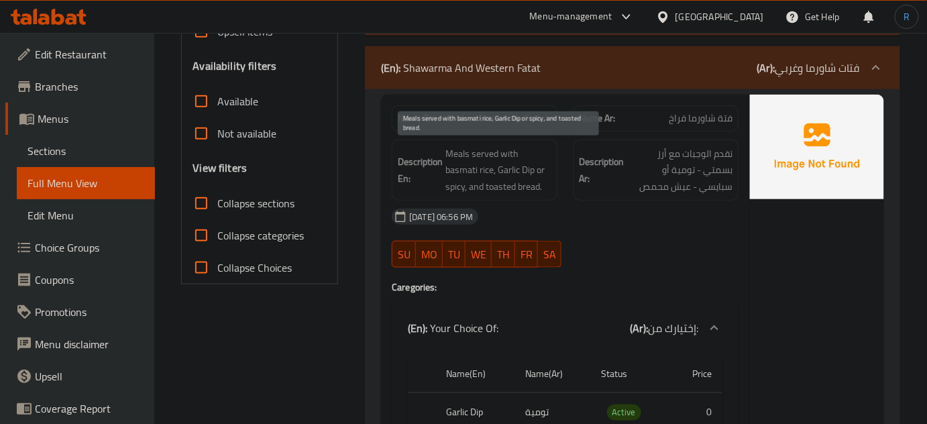
click at [507, 153] on span "Meals served with basmati rice, Garlic Dip or spicy, and toasted bread." at bounding box center [497, 171] width 105 height 50
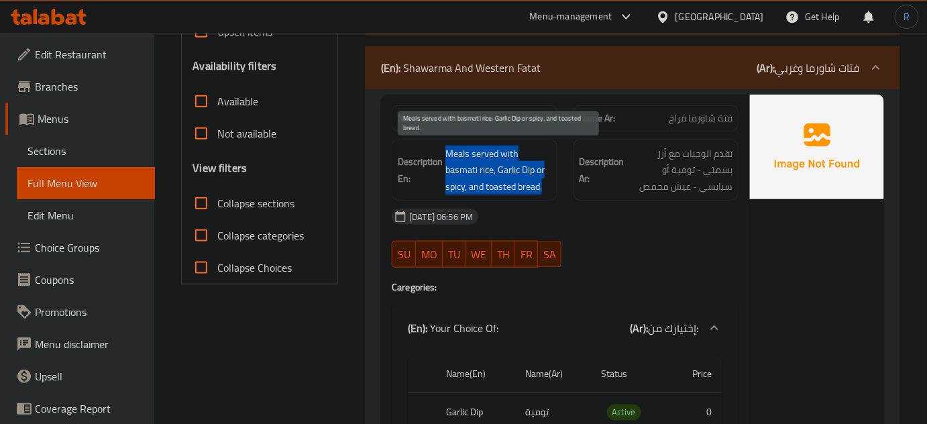
click at [507, 153] on span "Meals served with basmati rice, Garlic Dip or spicy, and toasted bread." at bounding box center [497, 171] width 105 height 50
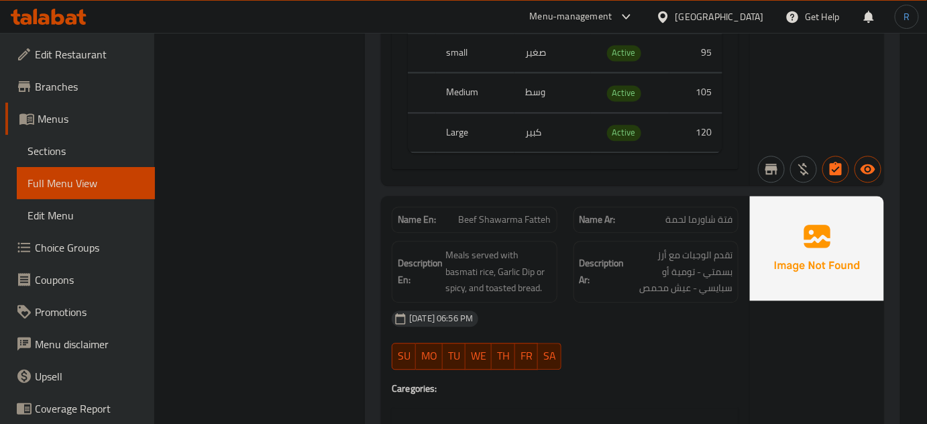
scroll to position [1012, 0]
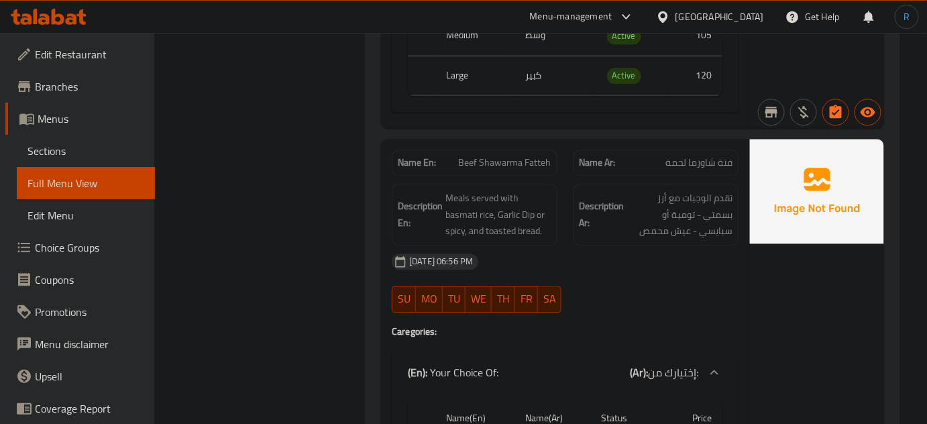
click at [507, 156] on span "Beef Shawarma Fatteh" at bounding box center [505, 163] width 93 height 14
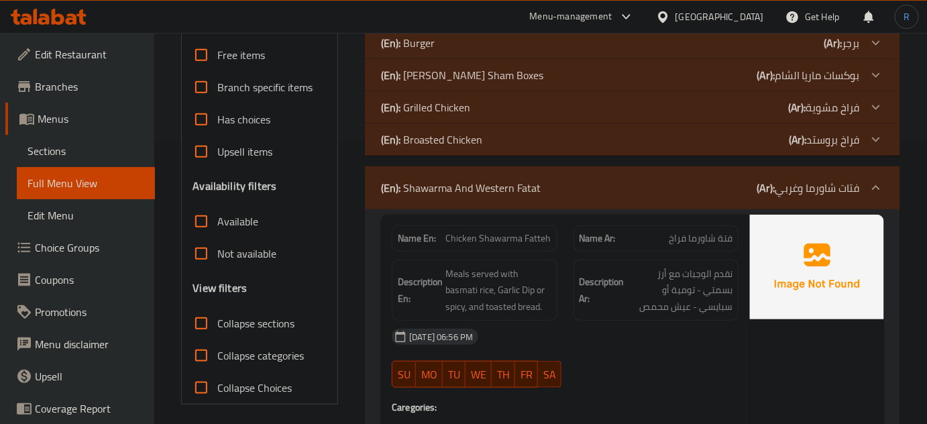
scroll to position [341, 0]
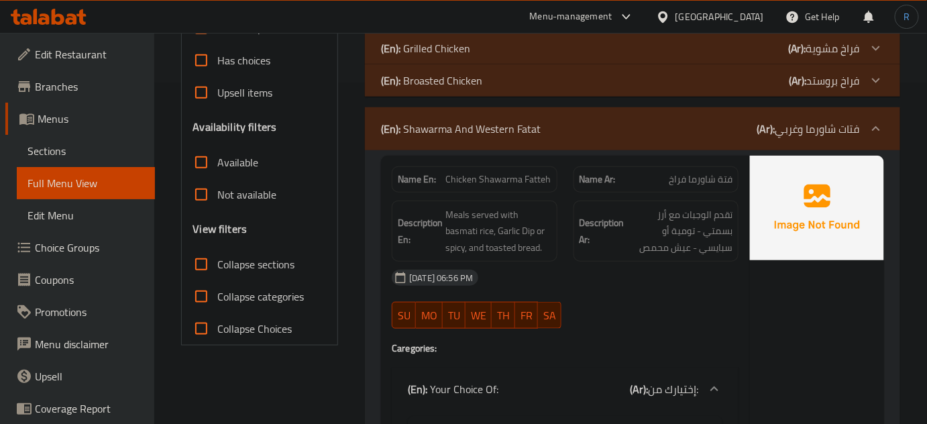
click at [541, 133] on div "(En): Shawarma And Western Fatat (Ar): فتات شاورما وغربي" at bounding box center [620, 129] width 479 height 16
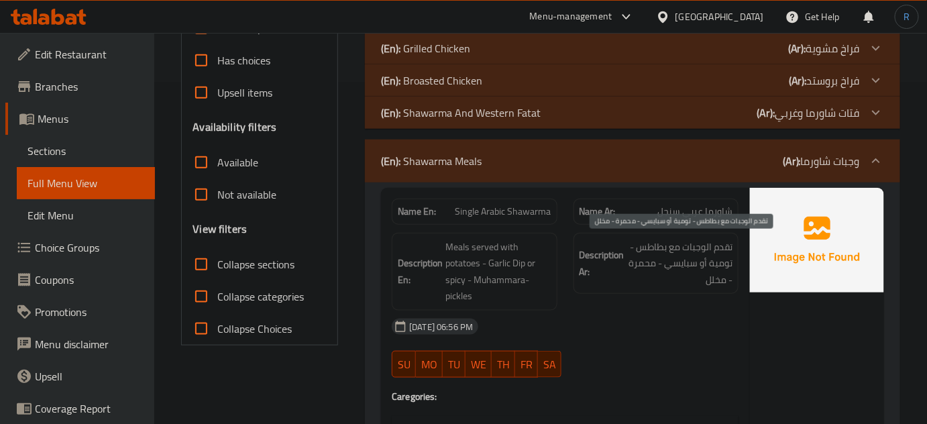
click at [695, 257] on span "تقدم الوجبات مع بطاطس - تومية أو سبايسي - محمرة - مخلل" at bounding box center [679, 264] width 105 height 50
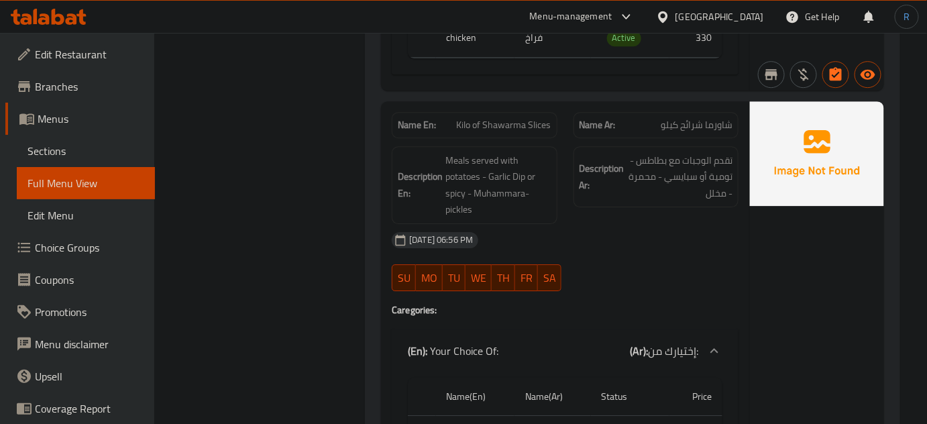
scroll to position [3024, 0]
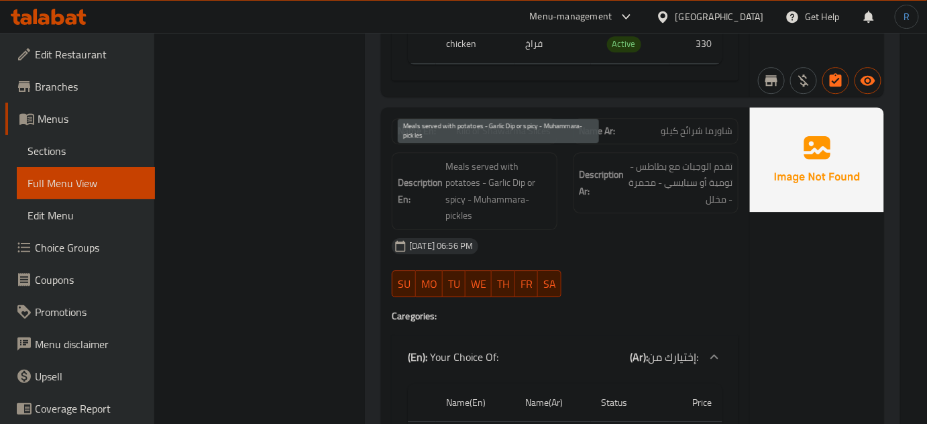
click at [510, 179] on span "Meals served with potatoes - Garlic Dip or spicy - Muhammara- pickles" at bounding box center [497, 191] width 105 height 66
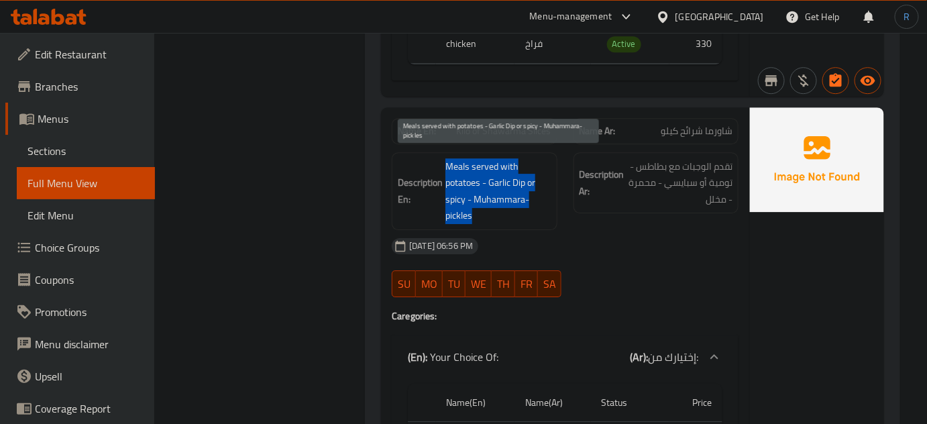
click at [510, 179] on span "Meals served with potatoes - Garlic Dip or spicy - Muhammara- pickles" at bounding box center [497, 191] width 105 height 66
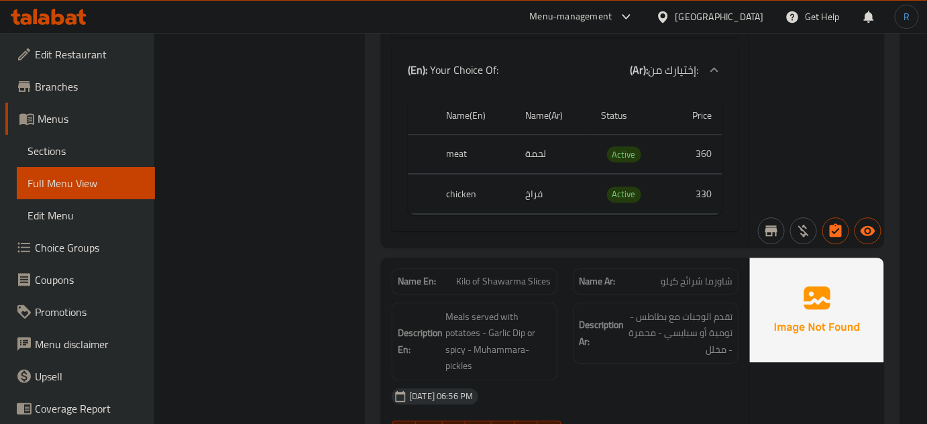
scroll to position [2963, 0]
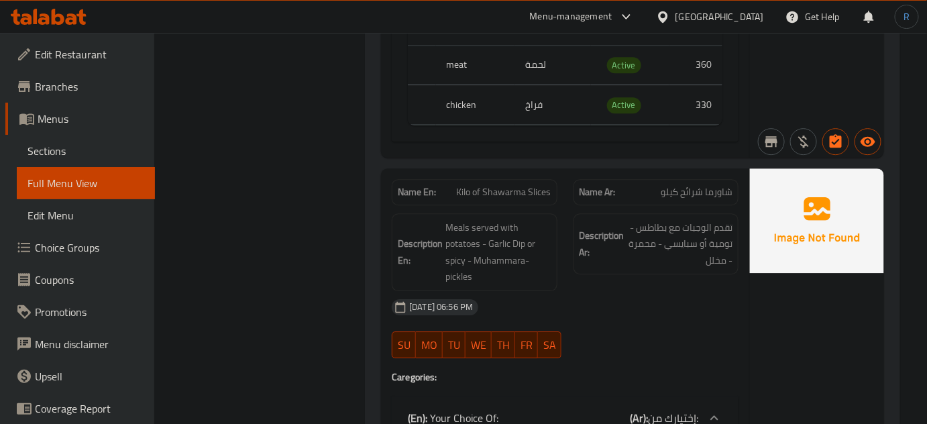
click at [521, 185] on span "Kilo of Shawarma Slices" at bounding box center [504, 192] width 95 height 14
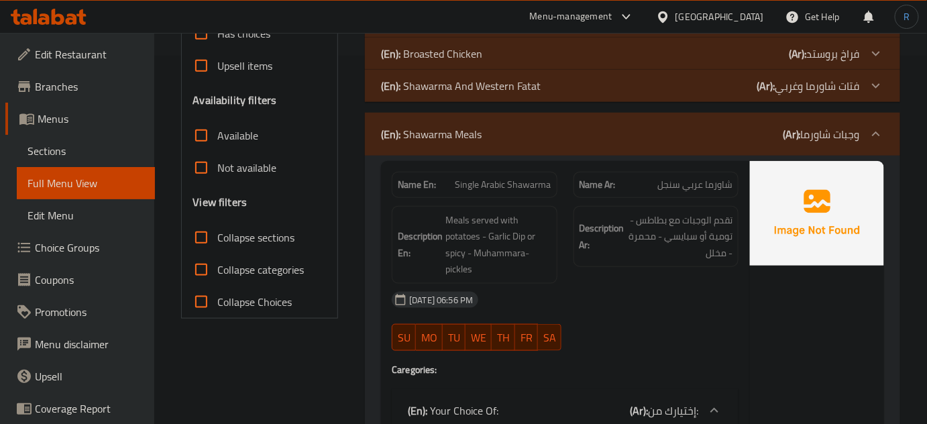
scroll to position [341, 0]
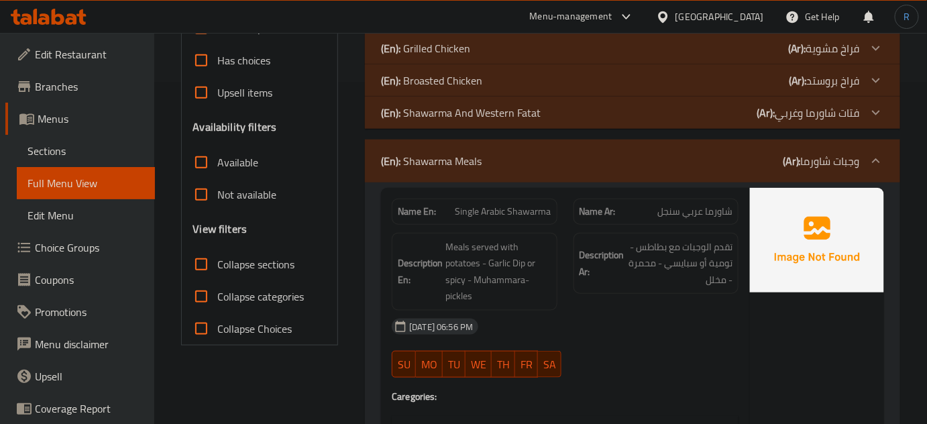
click at [443, 168] on p "(En): Shawarma Meals" at bounding box center [431, 161] width 101 height 16
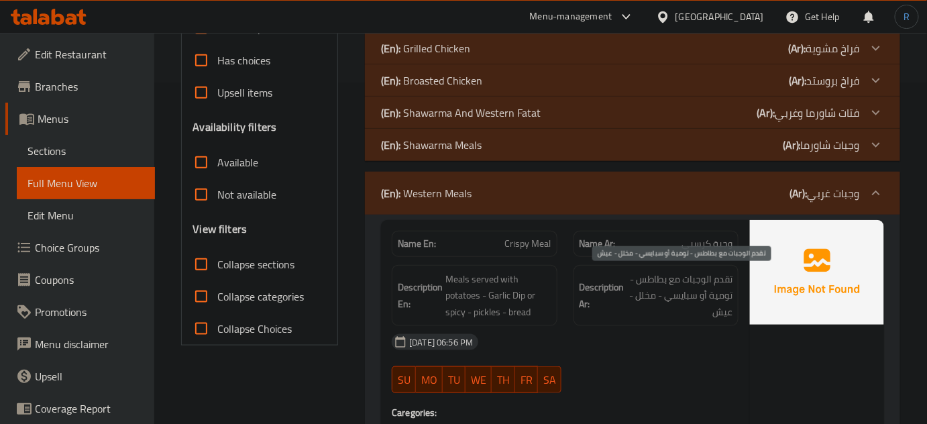
click at [656, 284] on span "تقدم الوجبات مع بطاطس - تومية أو سبايسي - مخلل - عيش" at bounding box center [679, 296] width 105 height 50
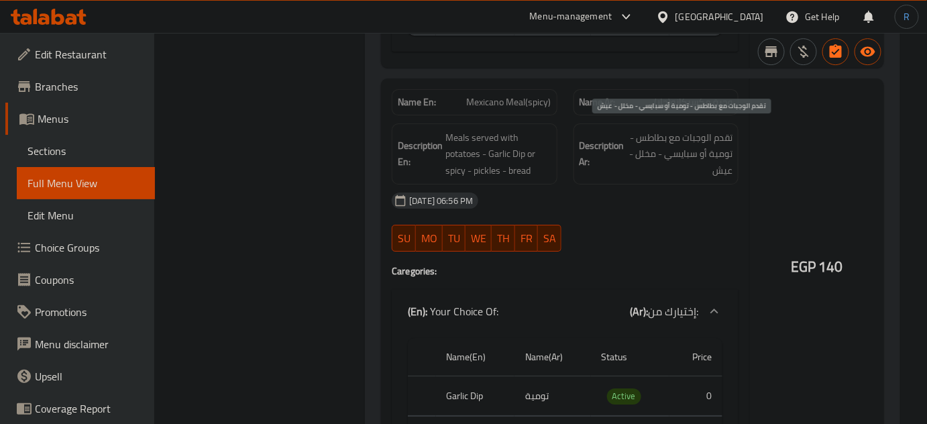
scroll to position [3024, 0]
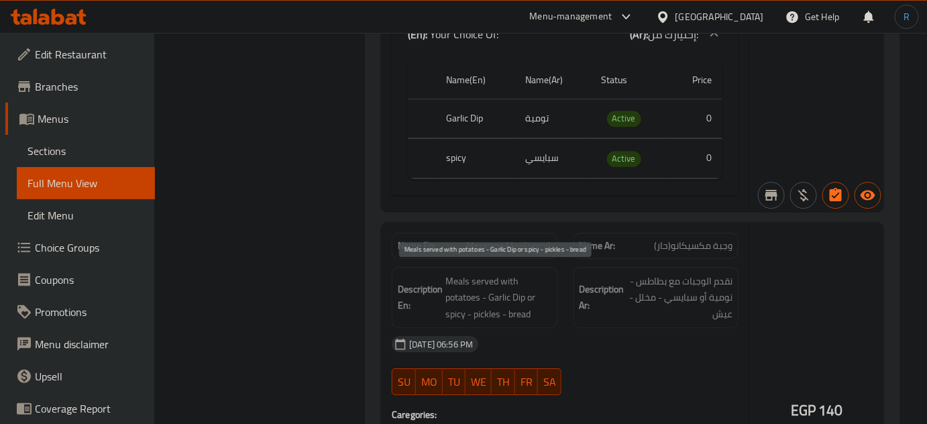
click at [506, 273] on span "Meals served with potatoes - Garlic Dip or spicy - pickles - bread" at bounding box center [497, 298] width 105 height 50
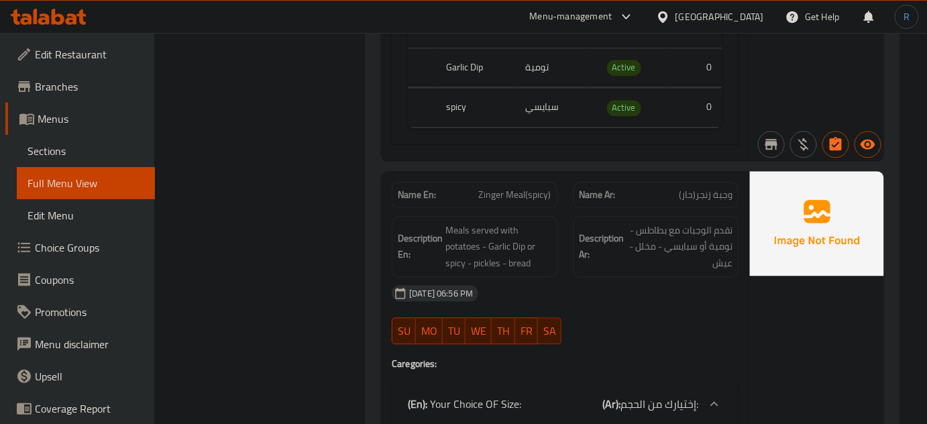
scroll to position [1012, 0]
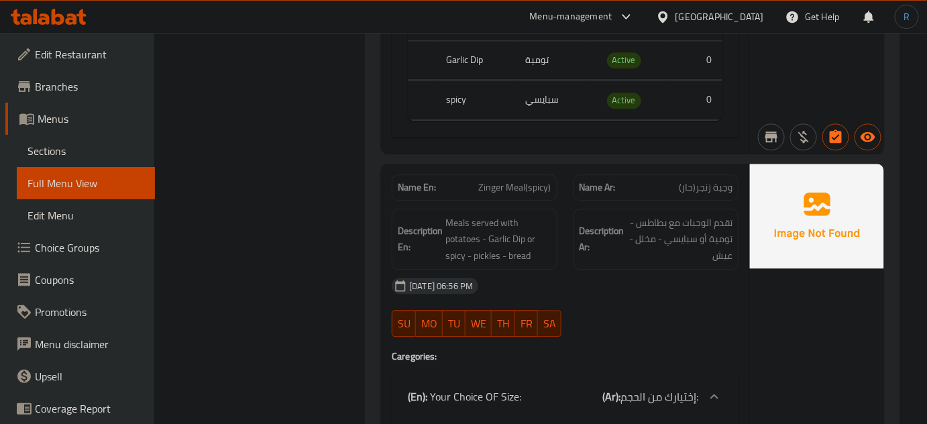
click at [527, 180] on span "Zinger Meal(spicy)" at bounding box center [515, 187] width 72 height 14
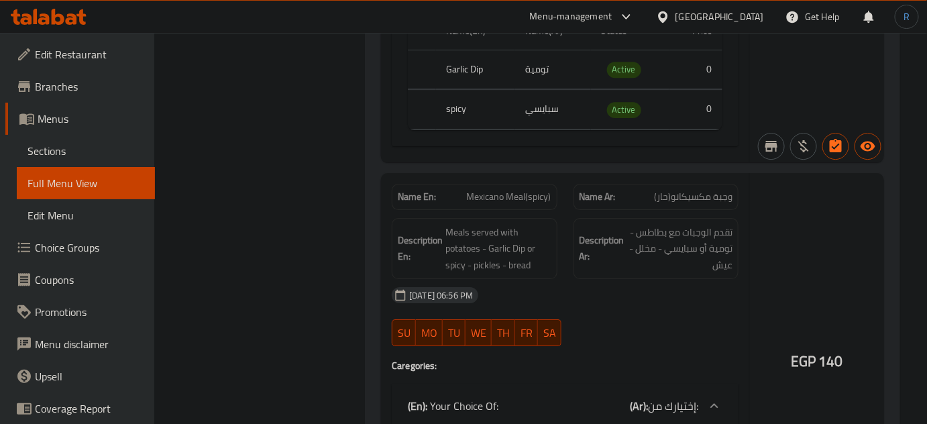
scroll to position [3085, 0]
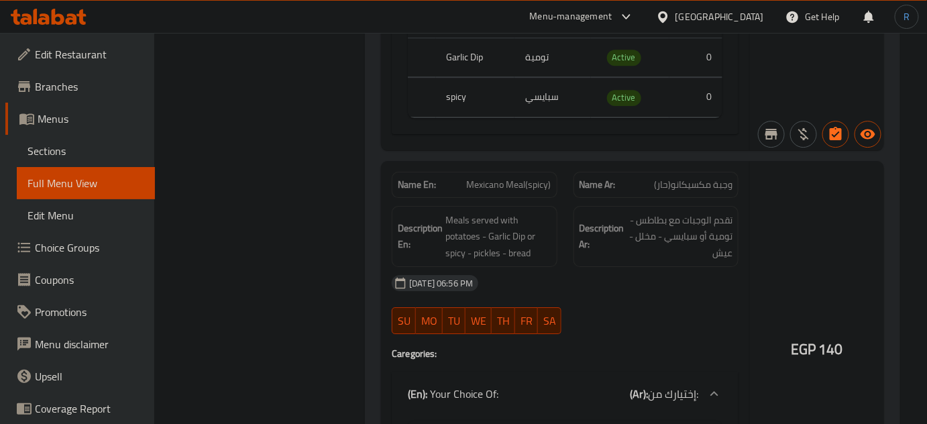
click at [516, 178] on span "Mexicano Meal(spicy)" at bounding box center [509, 185] width 84 height 14
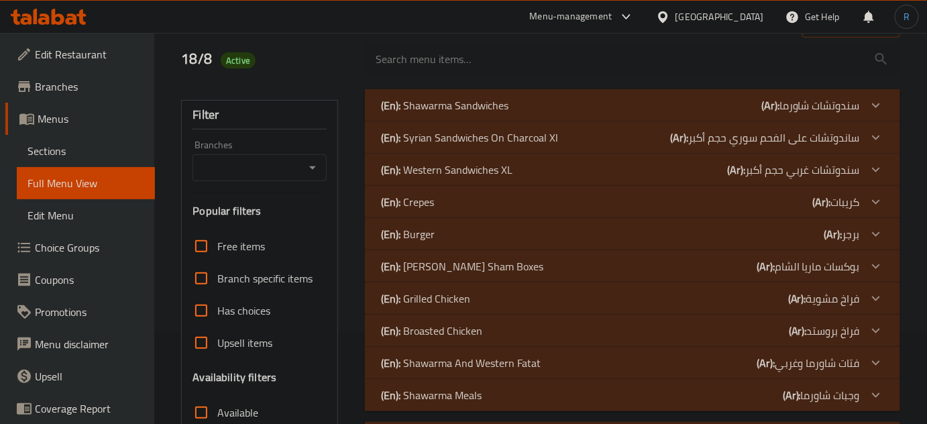
scroll to position [280, 0]
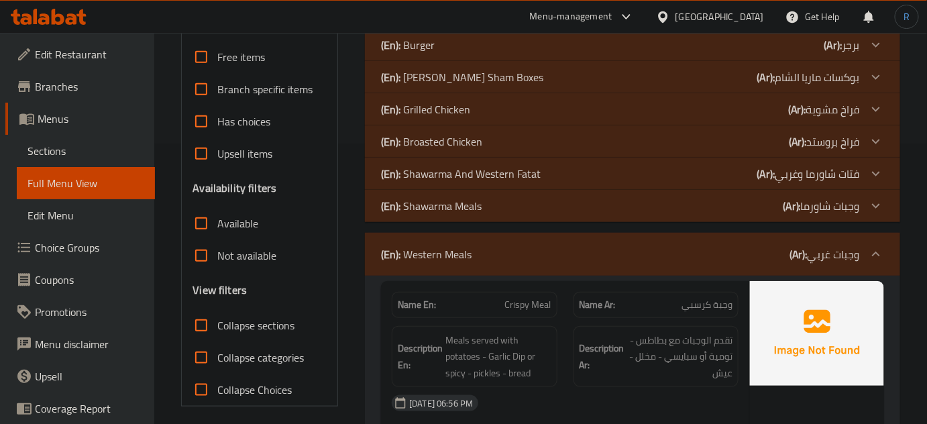
drag, startPoint x: 511, startPoint y: 248, endPoint x: 428, endPoint y: 386, distance: 160.7
click at [511, 248] on div "(En): Western Meals (Ar): وجبات غربي" at bounding box center [620, 254] width 479 height 16
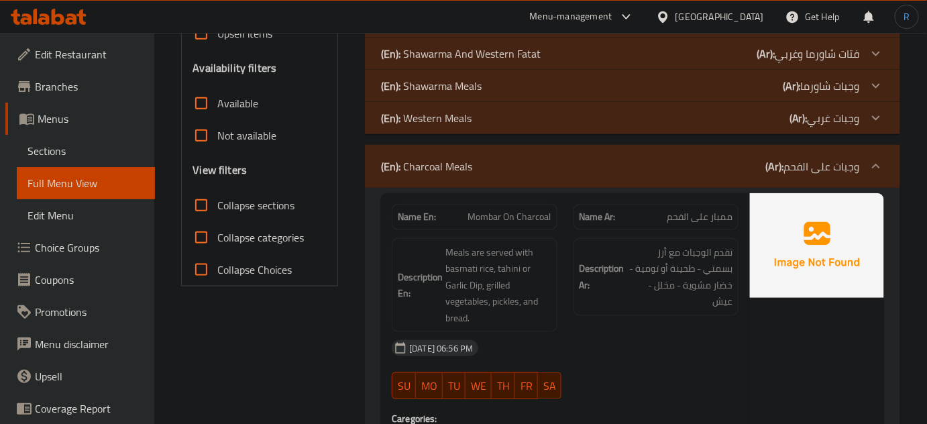
scroll to position [402, 0]
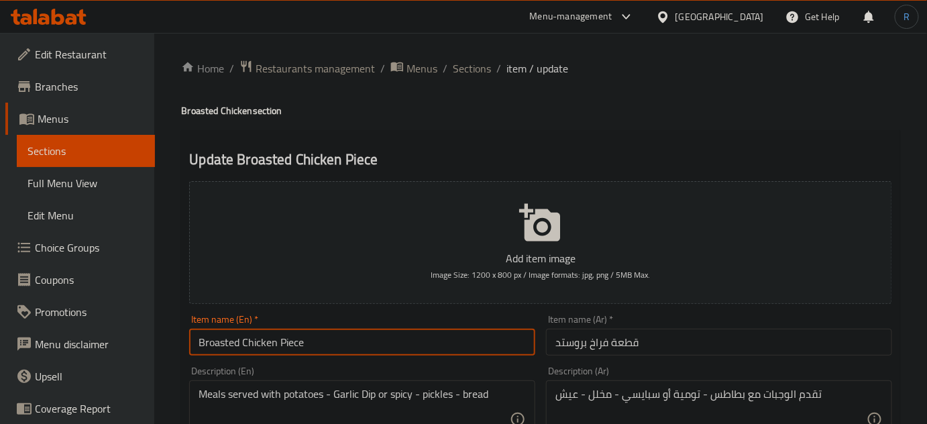
click at [296, 341] on input "Broasted Chicken Piece" at bounding box center [362, 342] width 346 height 27
click at [190, 348] on input "Broasted Chicken" at bounding box center [362, 342] width 346 height 27
paste input "Piece"
type input "Piece Broasted Chicken"
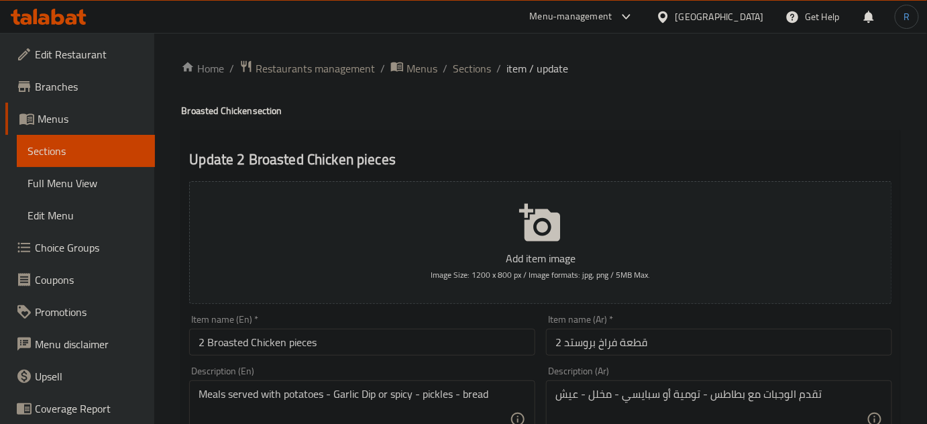
click at [307, 339] on input "2 Broasted Chicken pieces" at bounding box center [362, 342] width 346 height 27
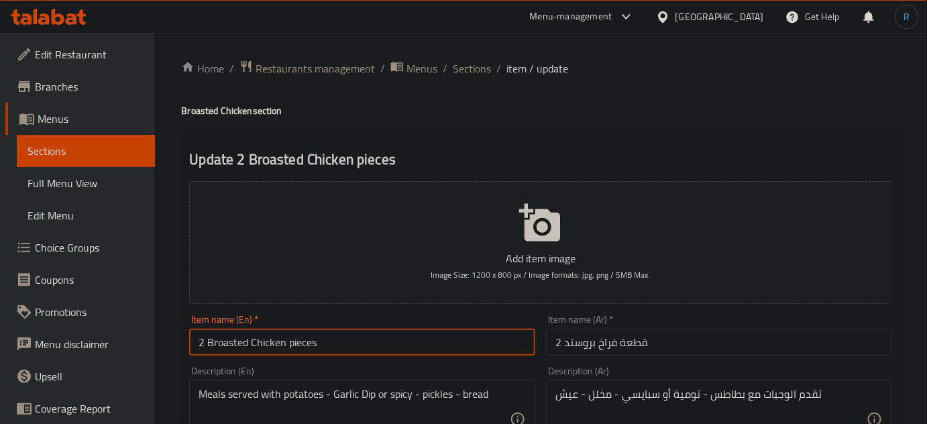
click at [307, 339] on input "2 Broasted Chicken pieces" at bounding box center [362, 342] width 346 height 27
click at [207, 342] on input "2 Broasted Chicken" at bounding box center [362, 342] width 346 height 27
paste input "pieces"
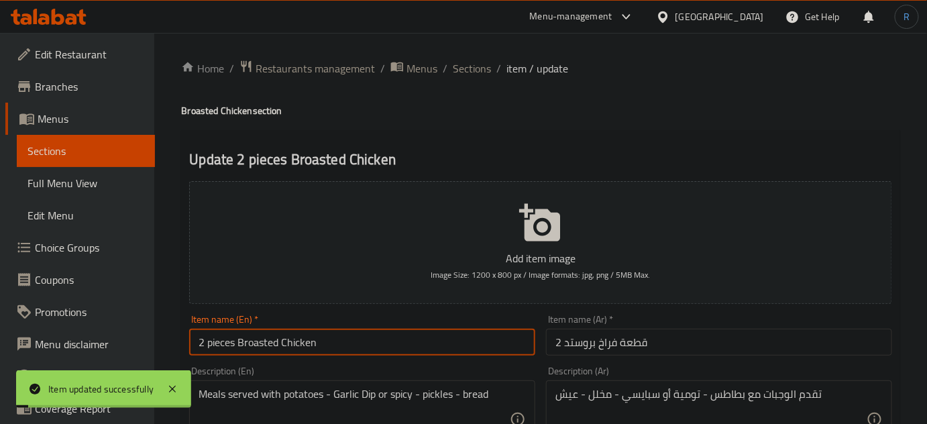
click at [211, 343] on input "2 pieces Broasted Chicken" at bounding box center [362, 342] width 346 height 27
click at [211, 343] on input "2 Pieces Broasted Chicken" at bounding box center [362, 342] width 346 height 27
type input "2 Pieces Broasted Chicken"
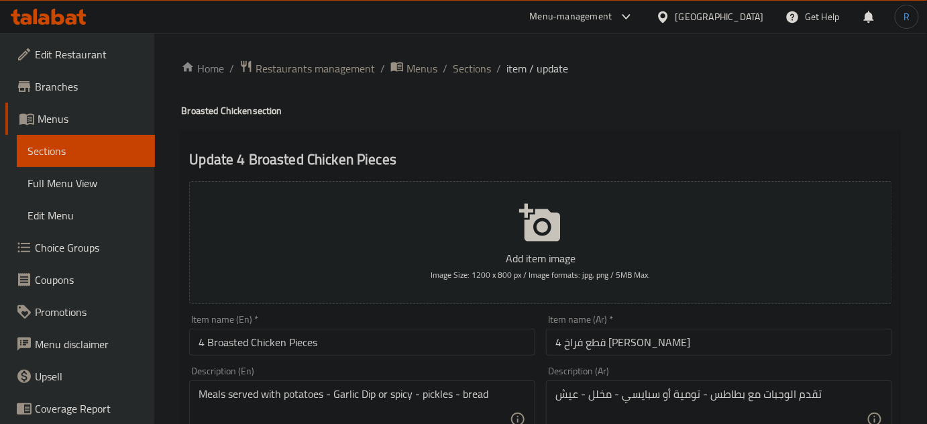
click at [207, 350] on input "4 Broasted Chicken Pieces" at bounding box center [362, 342] width 346 height 27
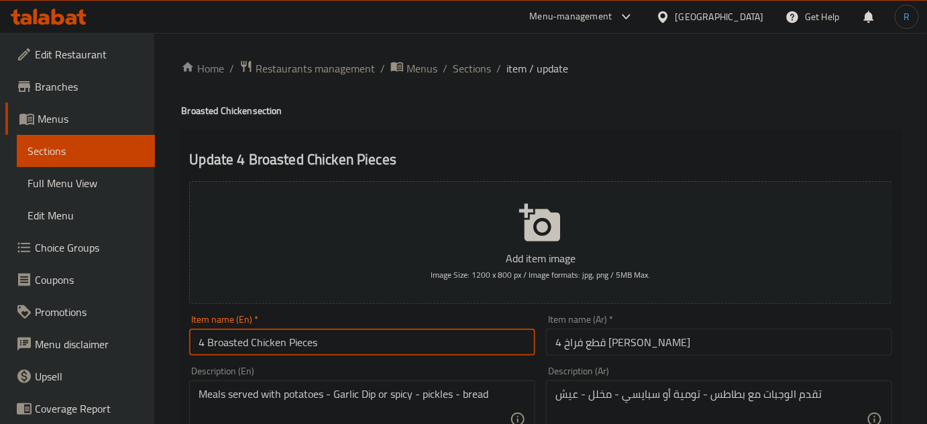
paste input "Pieces"
click at [331, 348] on input "4 Pieces Broasted Chicken Pieces" at bounding box center [362, 342] width 346 height 27
type input "4 Pieces Broasted Chicken"
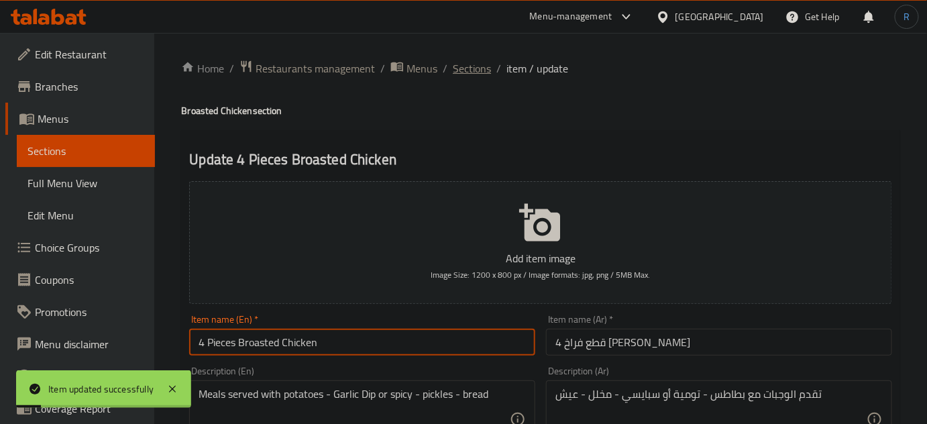
click at [463, 74] on span "Sections" at bounding box center [472, 68] width 38 height 16
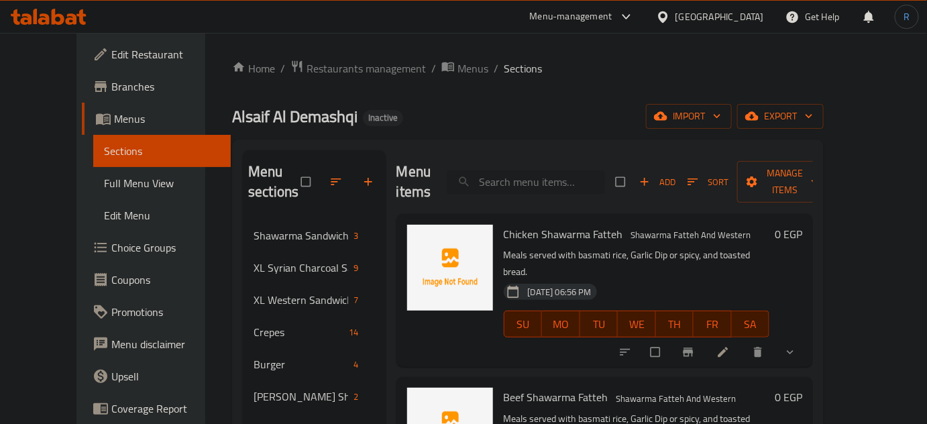
click at [524, 180] on input "search" at bounding box center [526, 181] width 158 height 23
paste input "Beef Shawarma Fatteh"
type input "Beef Shawarma Fatteh"
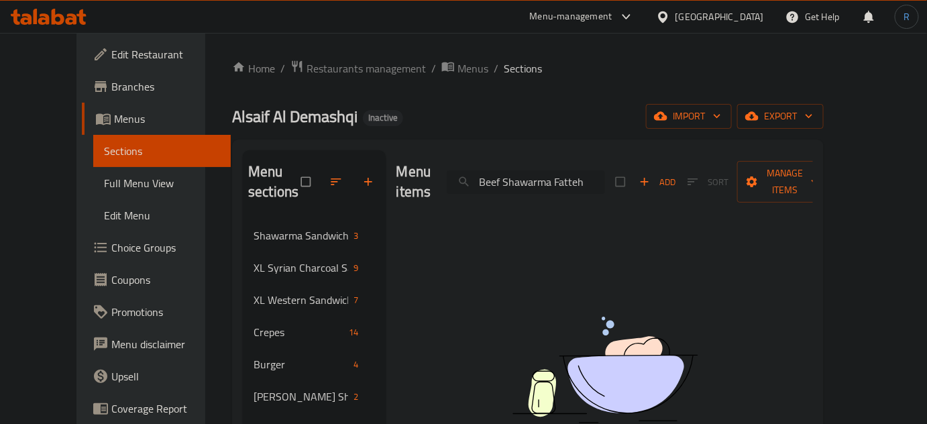
click at [581, 170] on input "Beef Shawarma Fatteh" at bounding box center [526, 181] width 158 height 23
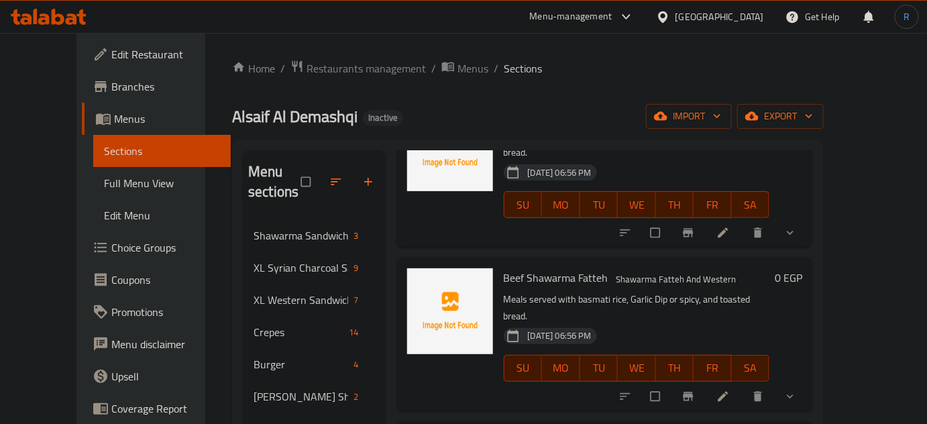
scroll to position [121, 0]
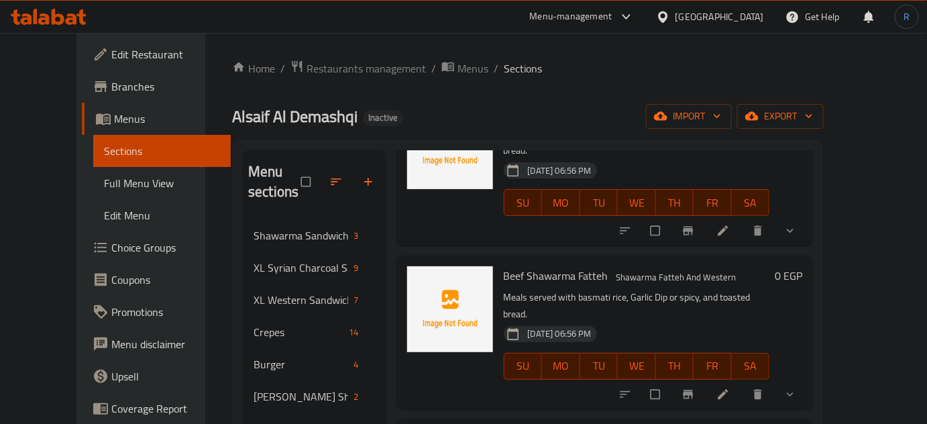
click at [743, 384] on li at bounding box center [724, 394] width 38 height 21
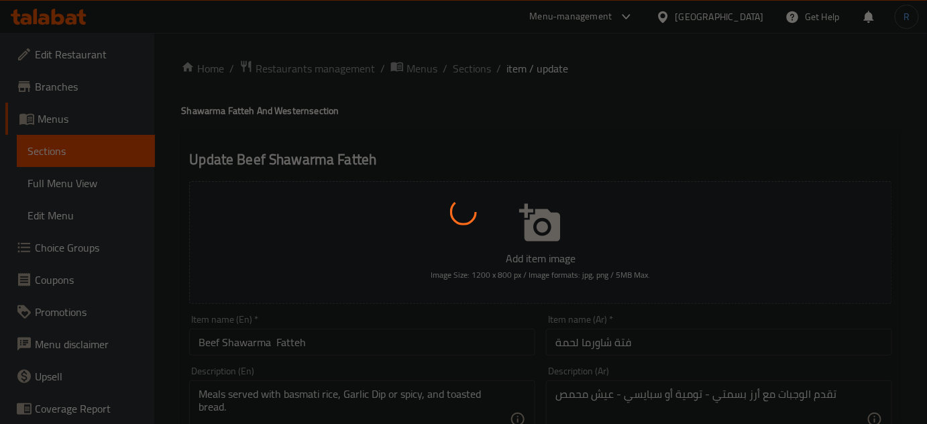
type input "إختيارك من:"
type input "1"
type input "إختيارك من الحجم:"
type input "1"
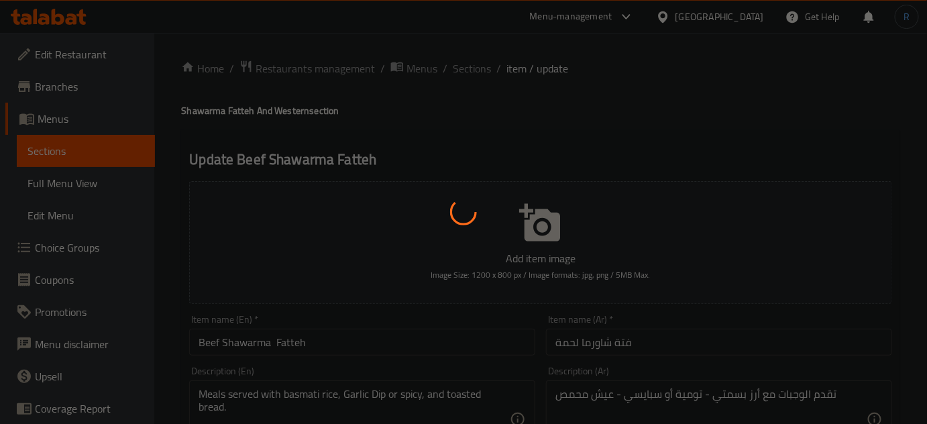
type input "1"
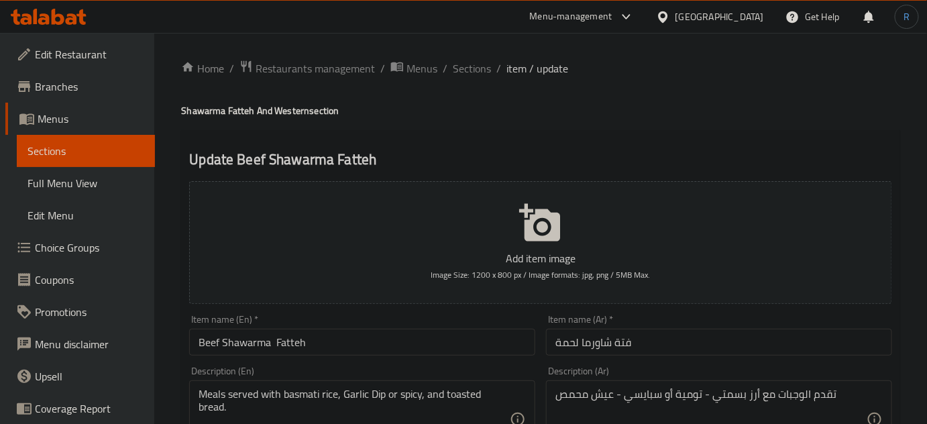
click at [204, 338] on input "Beef Shawarma Fatteh" at bounding box center [362, 342] width 346 height 27
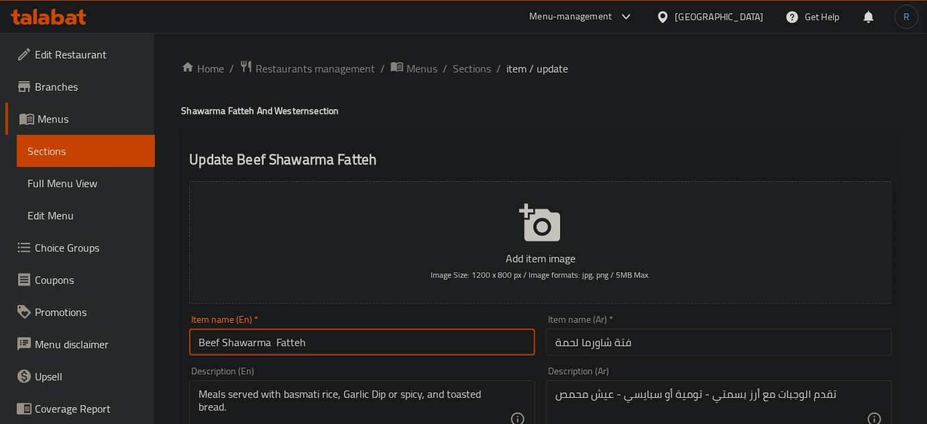
click at [204, 338] on input "Beef Shawarma Fatteh" at bounding box center [362, 342] width 346 height 27
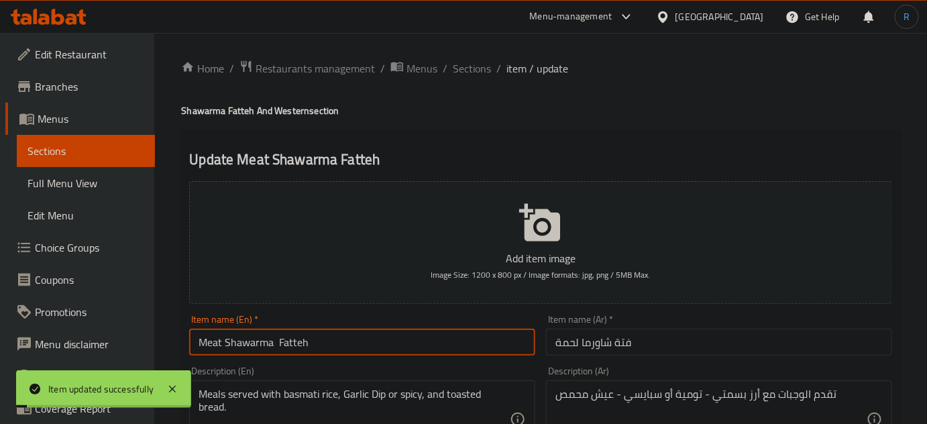
click at [276, 343] on input "Meat Shawarma Fatteh" at bounding box center [362, 342] width 346 height 27
type input "Meat Shawarma Fatteh"
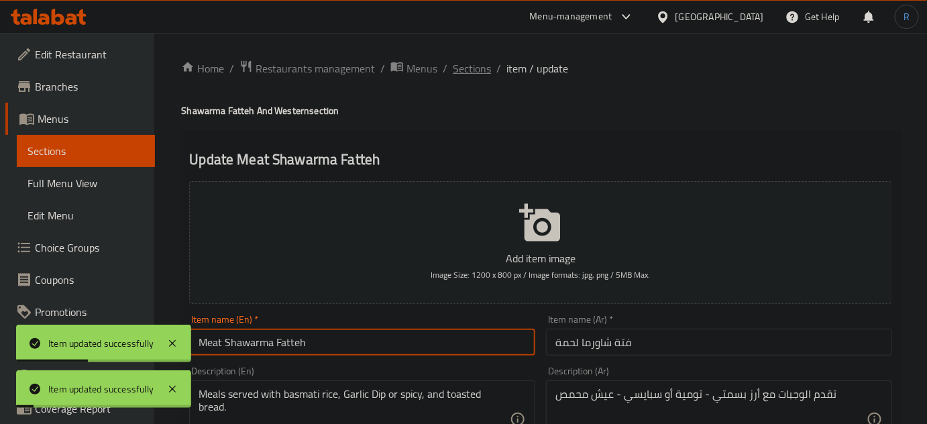
click at [461, 72] on span "Sections" at bounding box center [472, 68] width 38 height 16
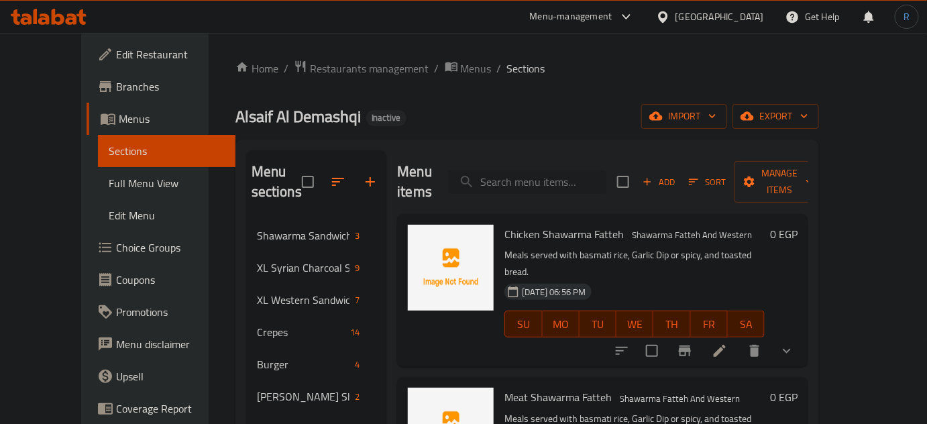
click at [543, 170] on input "search" at bounding box center [527, 181] width 158 height 23
paste input "Kilo of Shawarma Slices"
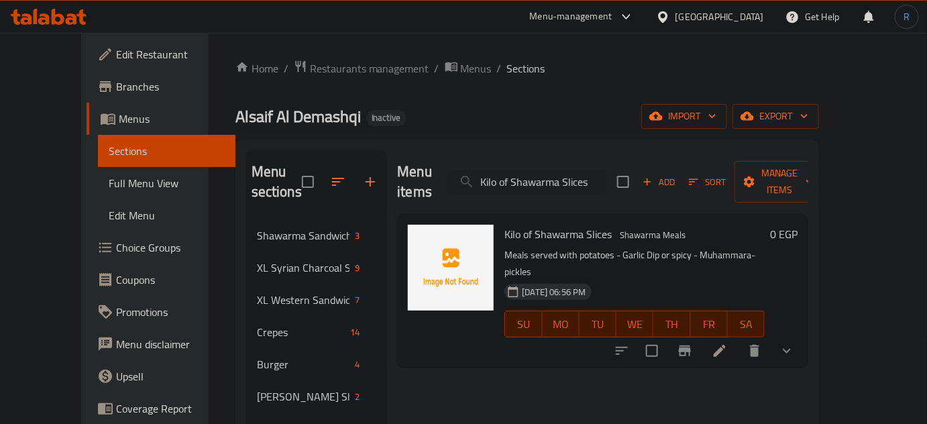
type input "Kilo of Shawarma Slices"
click at [738, 339] on li at bounding box center [720, 351] width 38 height 24
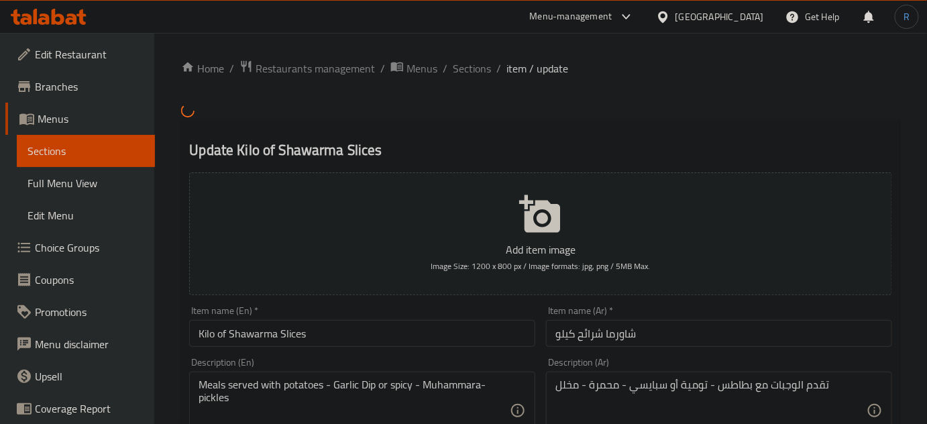
click at [227, 333] on input "Kilo of Shawarma Slices" at bounding box center [362, 333] width 346 height 27
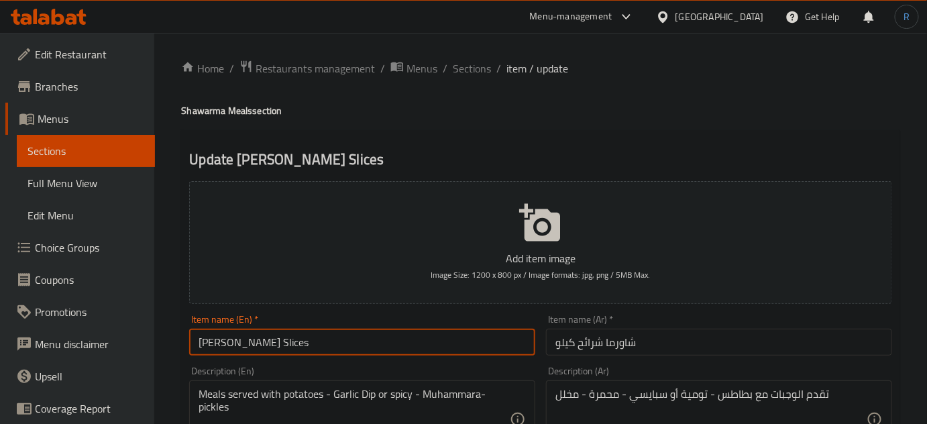
type input "Kilo Shawarma Slices"
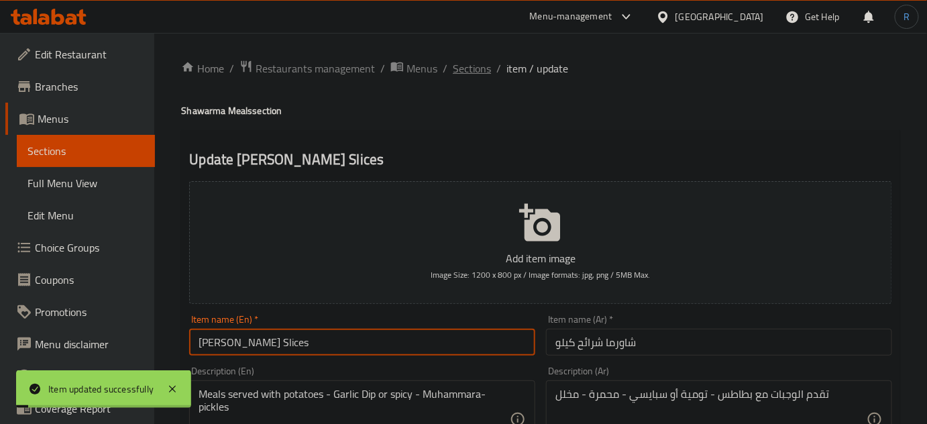
click at [459, 66] on span "Sections" at bounding box center [472, 68] width 38 height 16
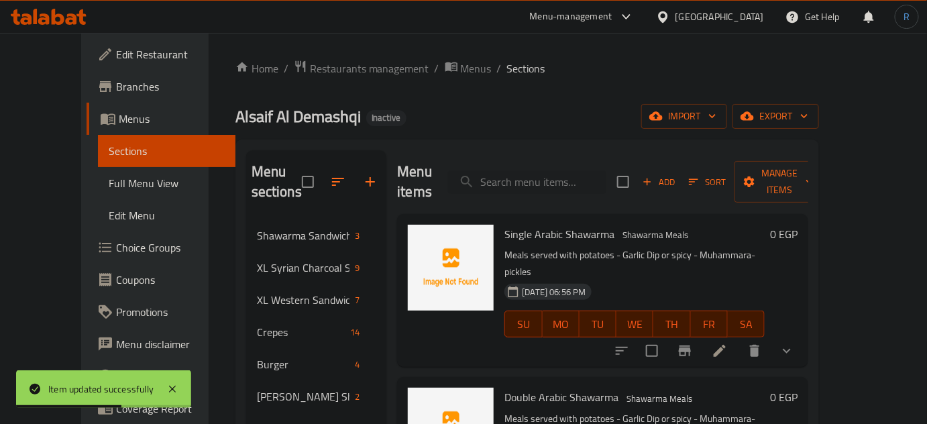
click at [540, 187] on div "Menu items Add Sort Manage items" at bounding box center [602, 182] width 411 height 64
click at [540, 176] on input "search" at bounding box center [527, 181] width 158 height 23
paste input "Zinger Meal(spicy)"
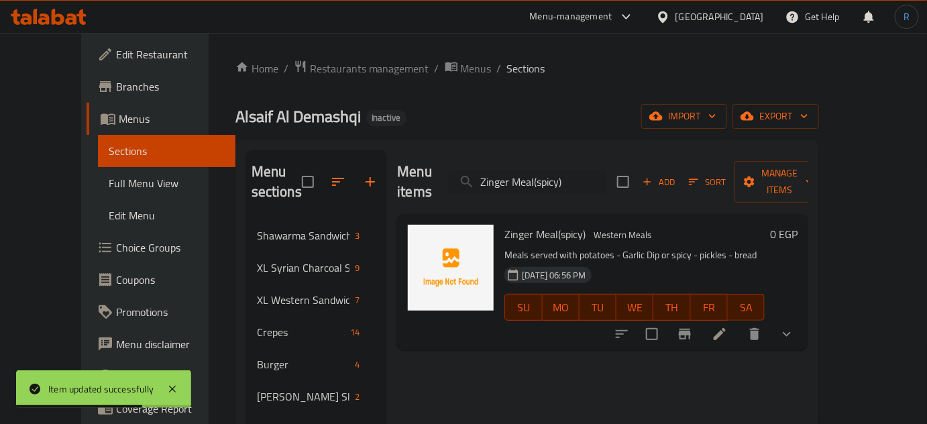
type input "Zinger Meal(spicy)"
click at [728, 326] on icon at bounding box center [720, 334] width 16 height 16
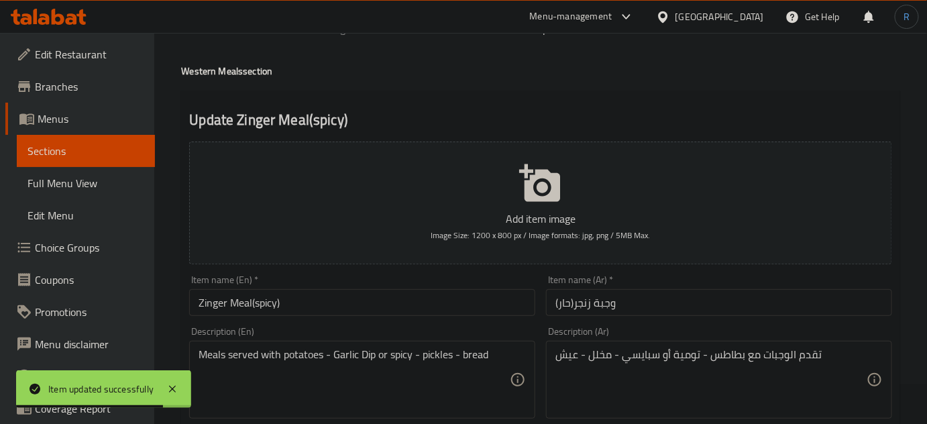
scroll to position [60, 0]
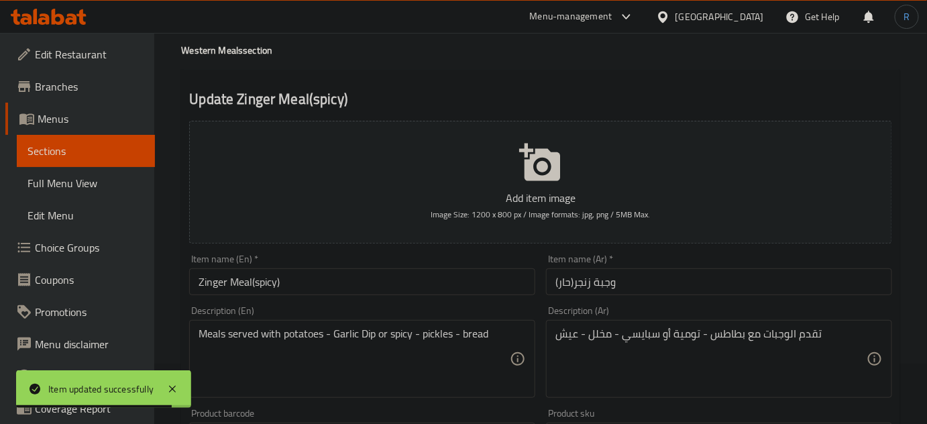
click at [268, 276] on input "Zinger Meal(spicy)" at bounding box center [362, 281] width 346 height 27
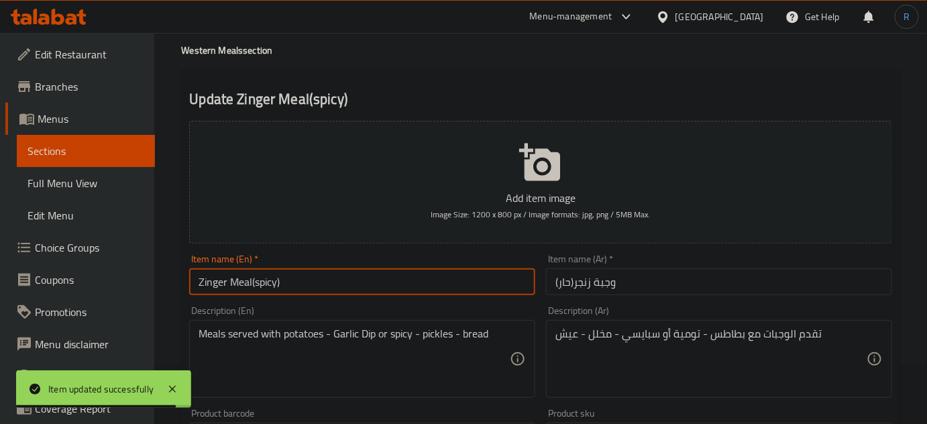
click at [268, 276] on input "Zinger Meal(spicy)" at bounding box center [362, 281] width 346 height 27
click at [284, 290] on input "Zinger Meal()" at bounding box center [362, 281] width 346 height 27
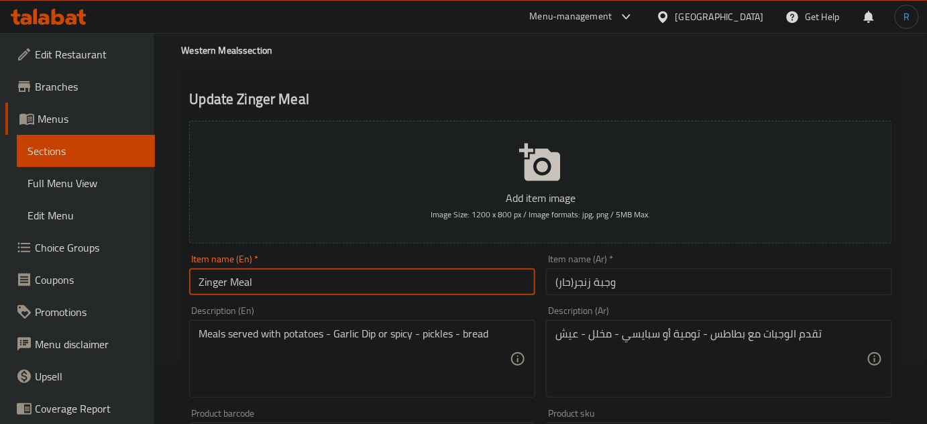
click at [198, 286] on input "Zinger Meal" at bounding box center [362, 281] width 346 height 27
paste input "spicy"
click at [202, 285] on input "spicy Zinger Meal" at bounding box center [362, 281] width 346 height 27
type input "Spicy Zinger Meal"
click at [577, 280] on input "وجبة زنجر(حار)" at bounding box center [719, 281] width 346 height 27
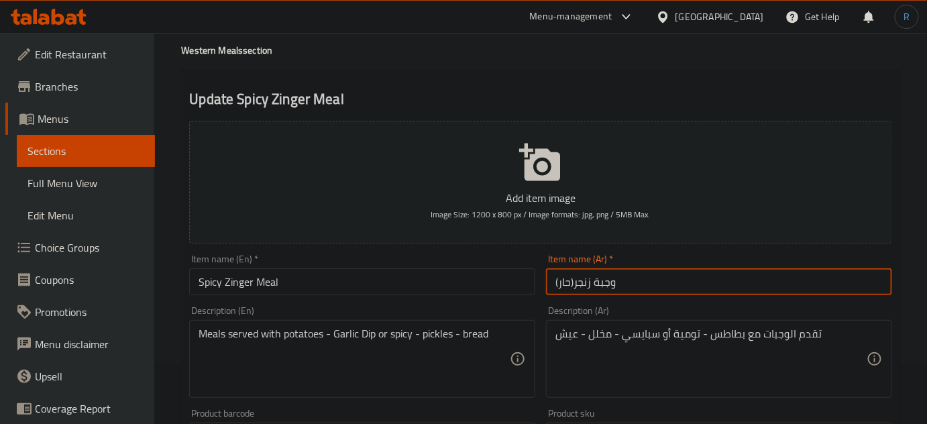
click at [573, 282] on input "وجبة زنجر(حار)" at bounding box center [719, 281] width 346 height 27
click at [557, 284] on input "وجبة زنجر (حار)" at bounding box center [719, 281] width 346 height 27
click at [565, 286] on input "وجبة زنجر (حار" at bounding box center [719, 281] width 346 height 27
click at [568, 285] on input "وجبة زنجر (حار" at bounding box center [719, 281] width 346 height 27
type input "وجبة زنجر حار"
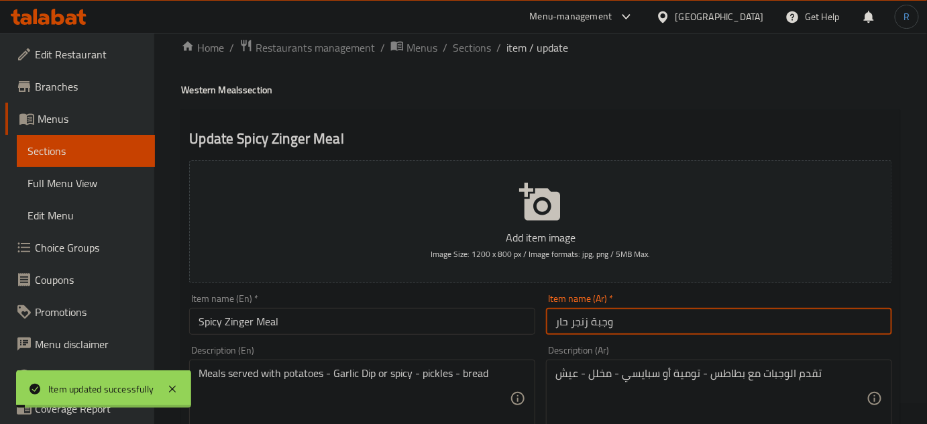
scroll to position [0, 0]
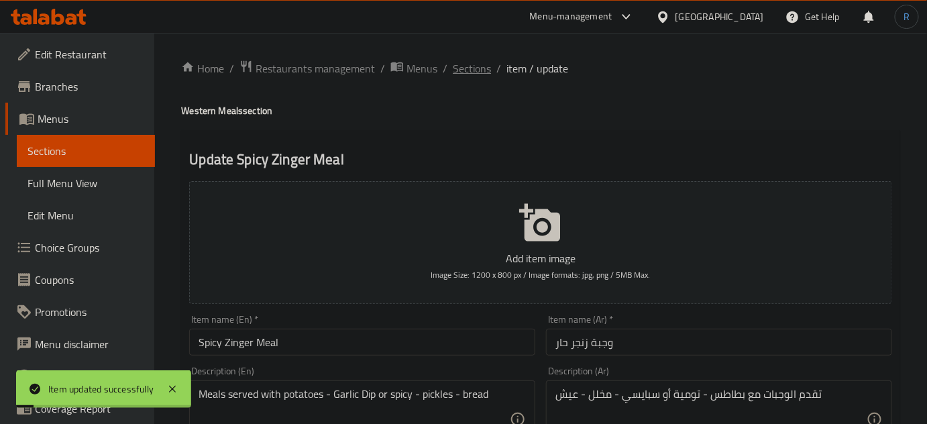
click at [462, 71] on span "Sections" at bounding box center [472, 68] width 38 height 16
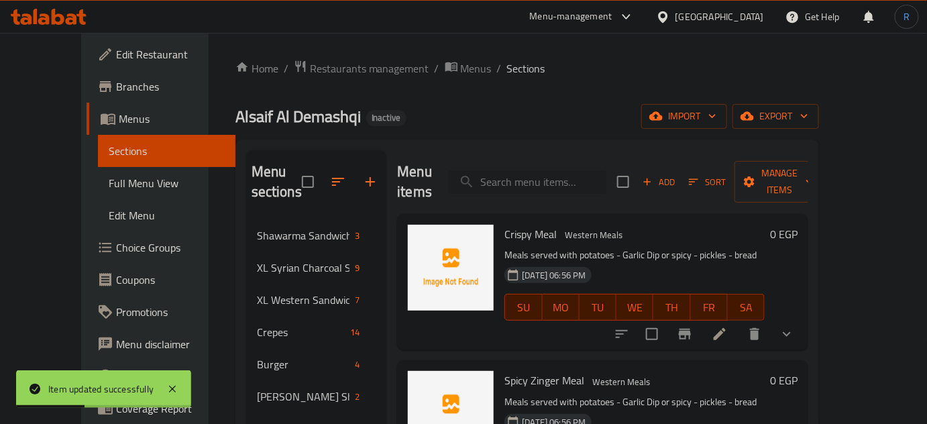
click at [556, 170] on input "search" at bounding box center [527, 181] width 158 height 23
paste input "Mexicano Meal(spicy)"
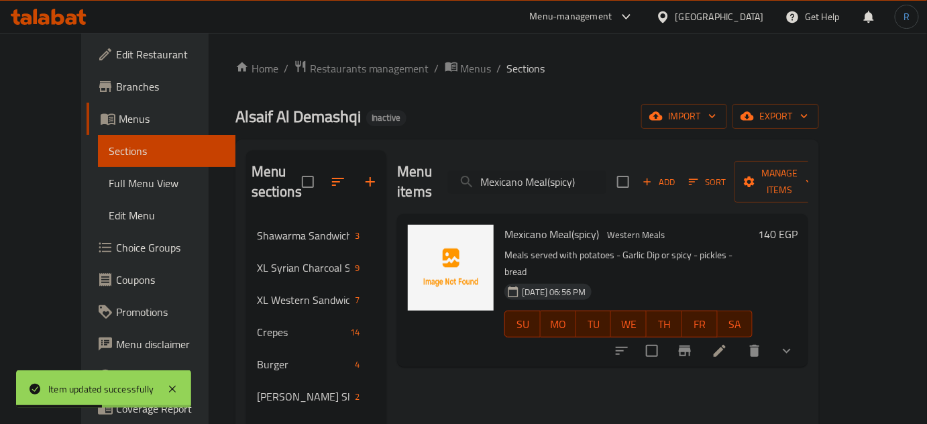
type input "Mexicano Meal(spicy)"
click at [728, 343] on icon at bounding box center [720, 351] width 16 height 16
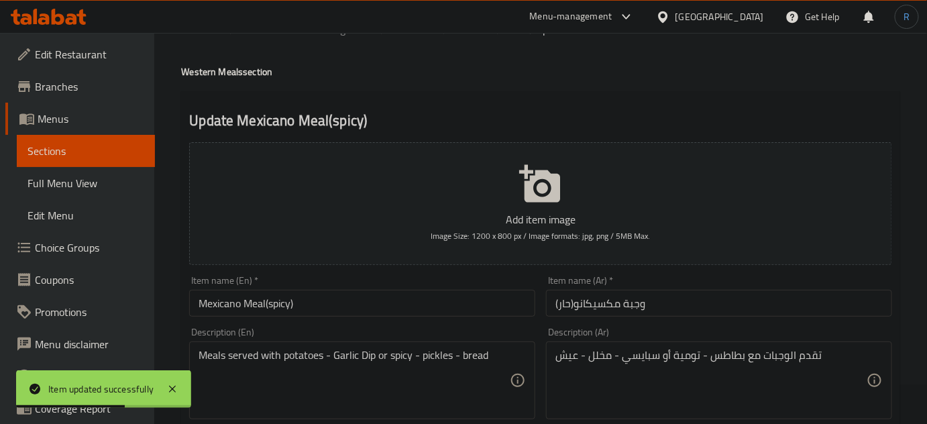
scroll to position [60, 0]
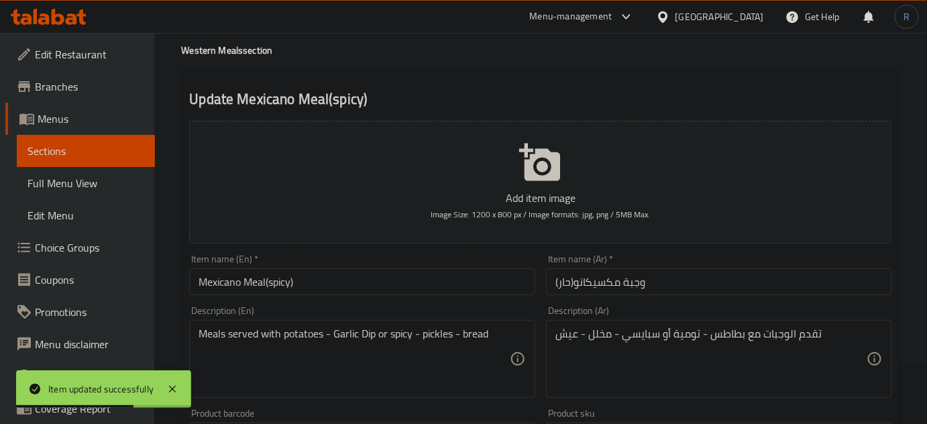
click at [277, 279] on input "Mexicano Meal(spicy)" at bounding box center [362, 281] width 346 height 27
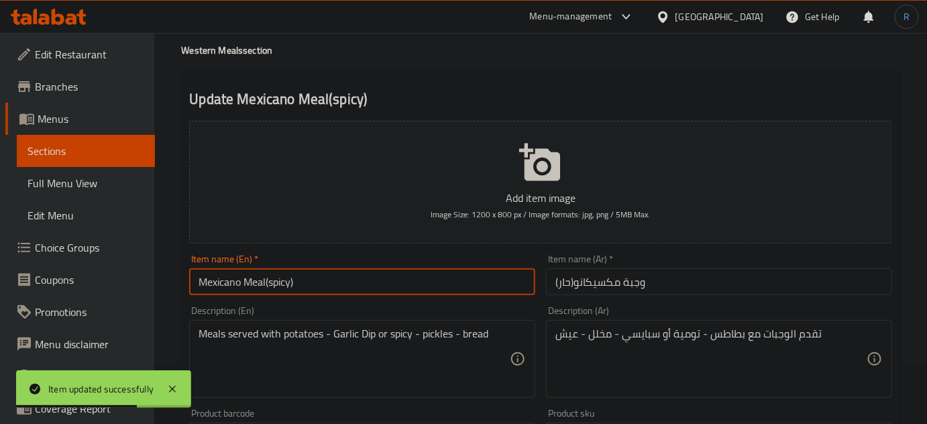
click at [277, 279] on input "Mexicano Meal(spicy)" at bounding box center [362, 281] width 346 height 27
click at [292, 279] on input "Mexicano Meal()" at bounding box center [362, 281] width 346 height 27
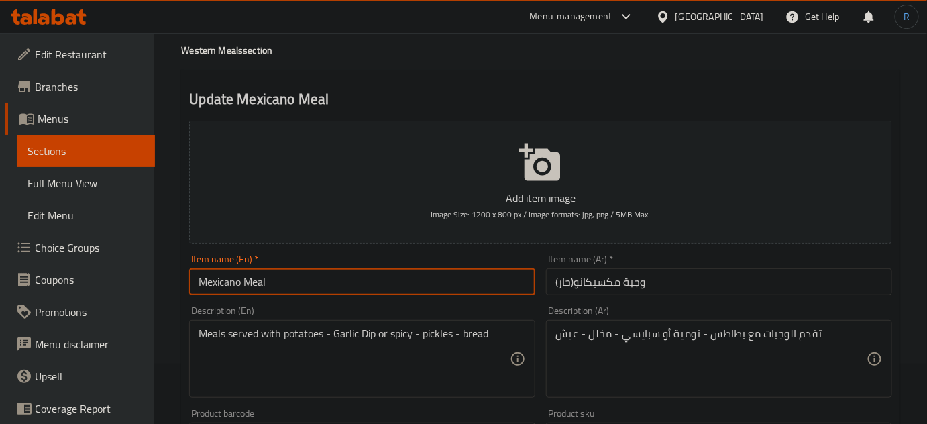
click at [199, 283] on input "Mexicano Meal" at bounding box center [362, 281] width 346 height 27
paste input "spicy"
click at [202, 283] on input "spicy Mexicano Meal" at bounding box center [362, 281] width 346 height 27
type input "Spicy Mexicano Meal"
click at [573, 282] on input "وجبة مكسيكانو(حار)" at bounding box center [719, 281] width 346 height 27
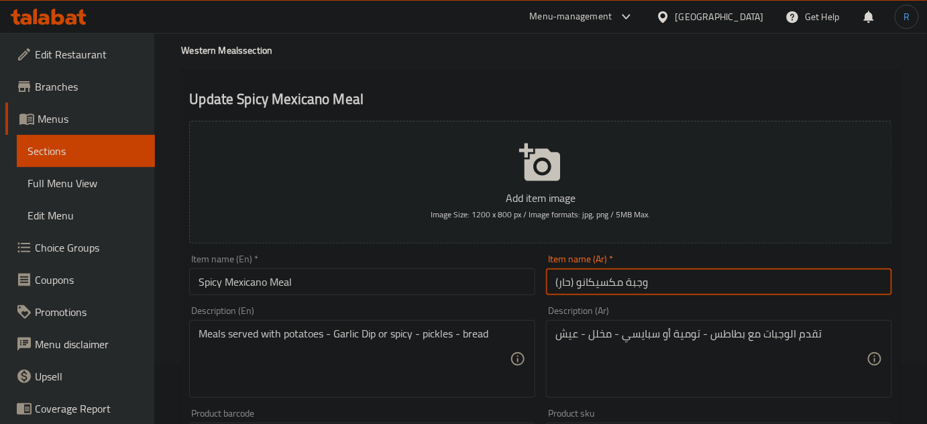
click at [569, 284] on input "وجبة مكسيكانو (حار)" at bounding box center [719, 281] width 346 height 27
click at [574, 284] on input "وجبة مكسيكانو (حار)" at bounding box center [719, 281] width 346 height 27
click at [643, 287] on input "وجبة مكسيكانو حار)" at bounding box center [719, 281] width 346 height 27
type input "وجبة مكسيكانو حار"
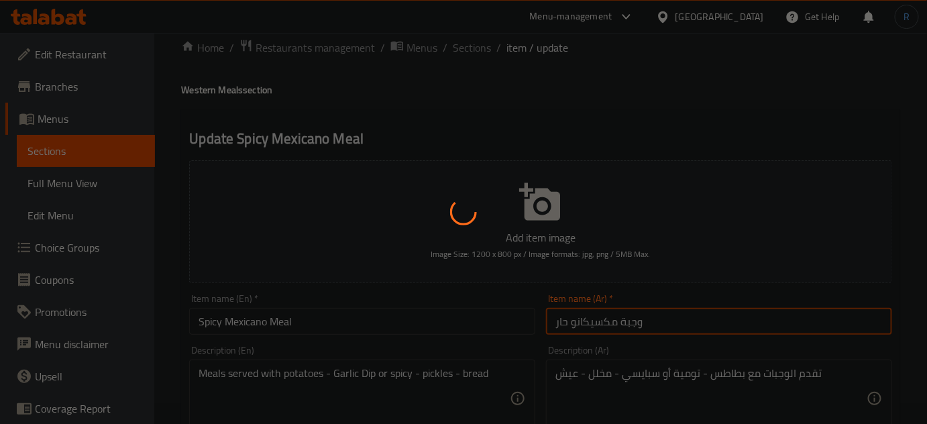
scroll to position [0, 0]
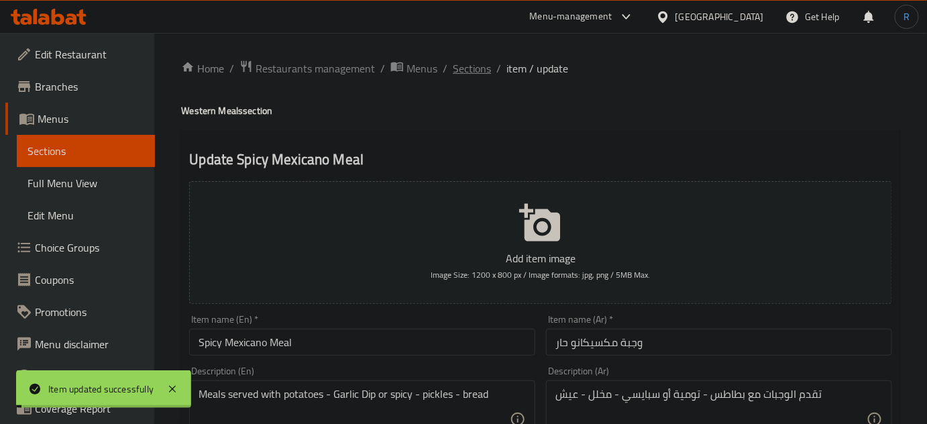
click at [480, 73] on span "Sections" at bounding box center [472, 68] width 38 height 16
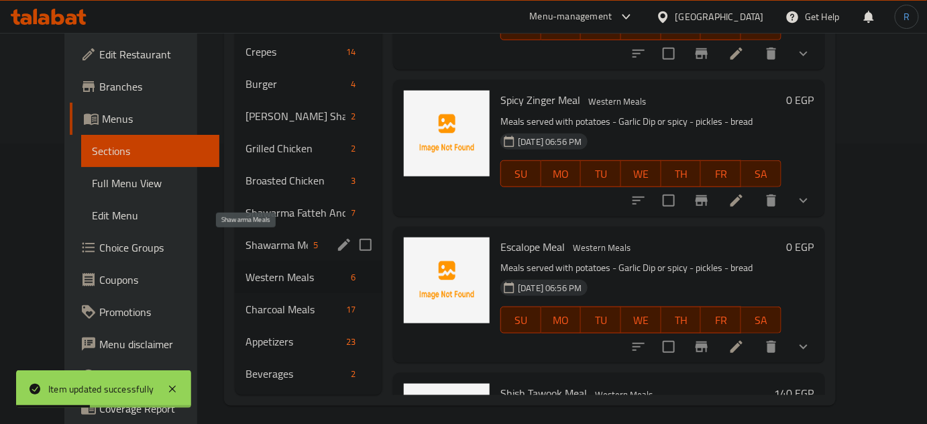
scroll to position [288, 0]
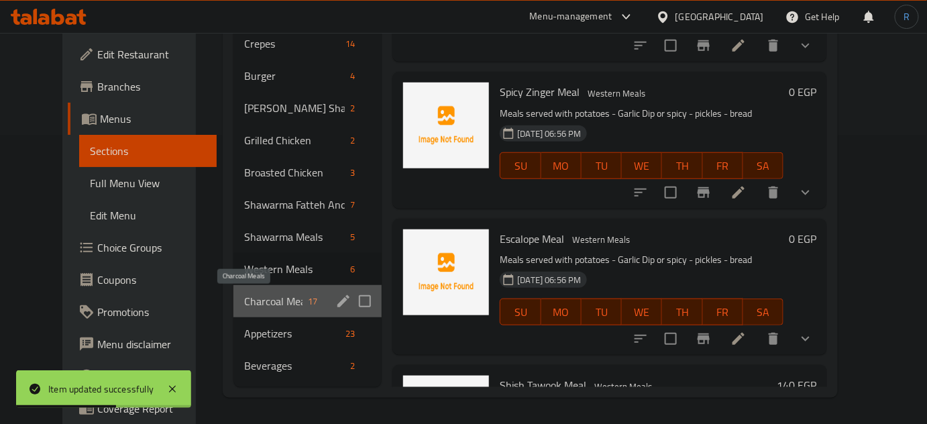
click at [244, 306] on span "Charcoal Meals" at bounding box center [273, 301] width 58 height 16
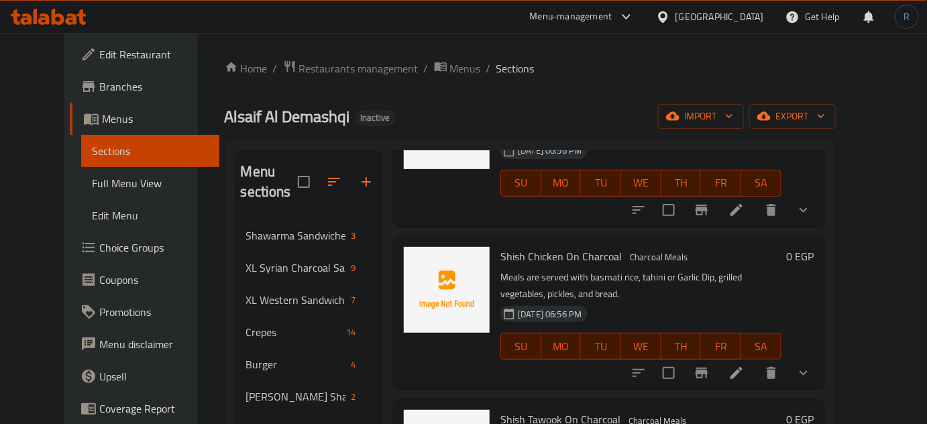
scroll to position [365, 0]
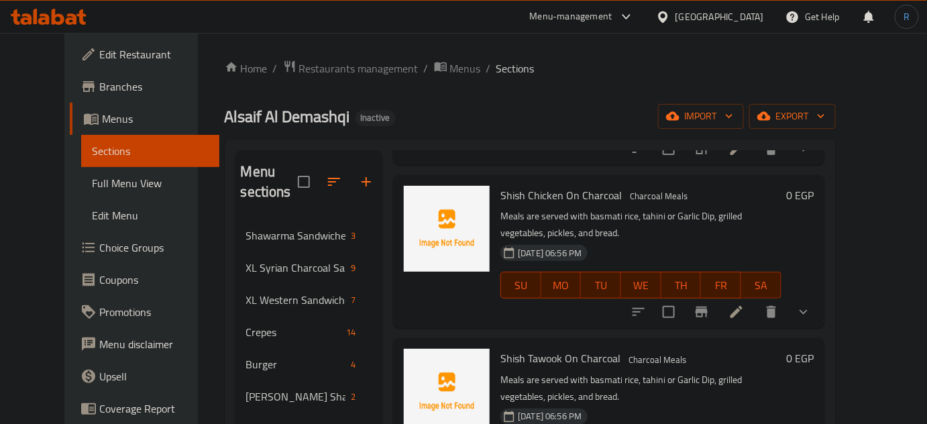
click at [722, 349] on h6 "Shish Tawook On Charcoal Charcoal Meals" at bounding box center [640, 358] width 280 height 19
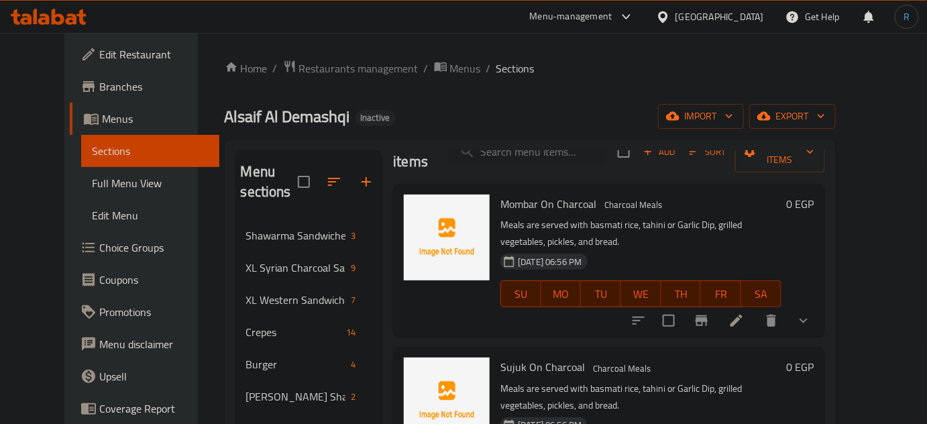
scroll to position [0, 0]
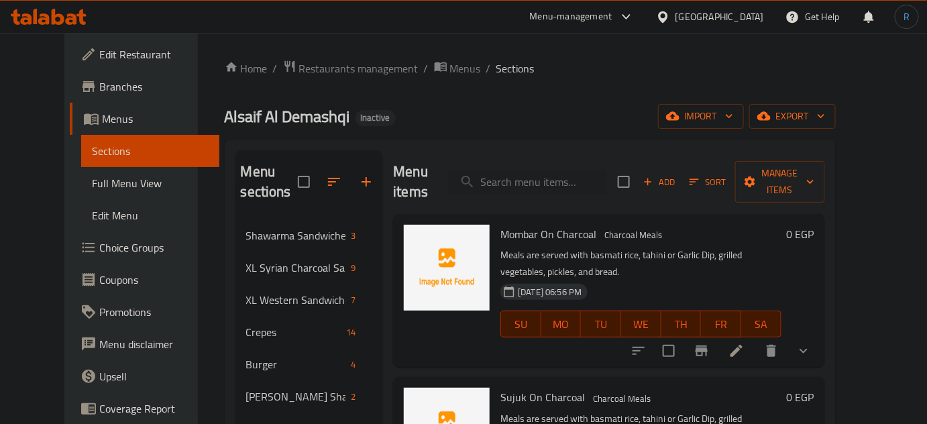
click at [532, 185] on div "Menu items Add Sort Manage items" at bounding box center [608, 182] width 431 height 64
click at [532, 175] on input "search" at bounding box center [528, 181] width 158 height 23
paste input "Spicy Box(spicy)"
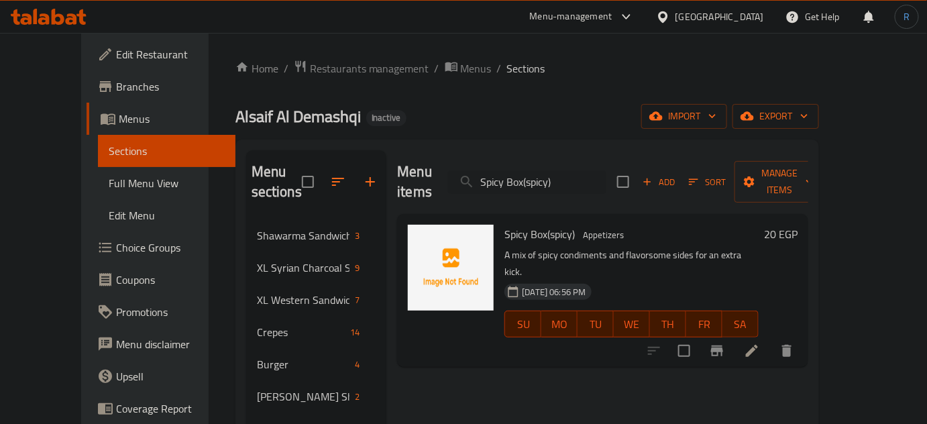
type input "Spicy Box(spicy)"
click at [771, 339] on li at bounding box center [752, 351] width 38 height 24
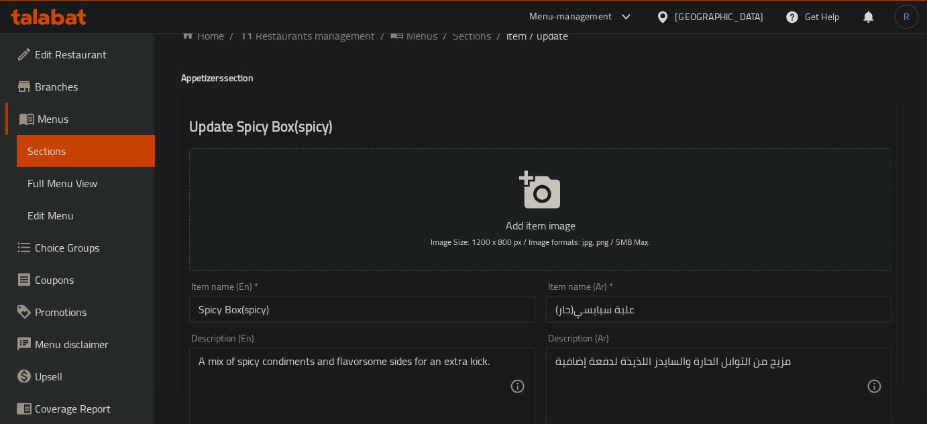
scroll to position [60, 0]
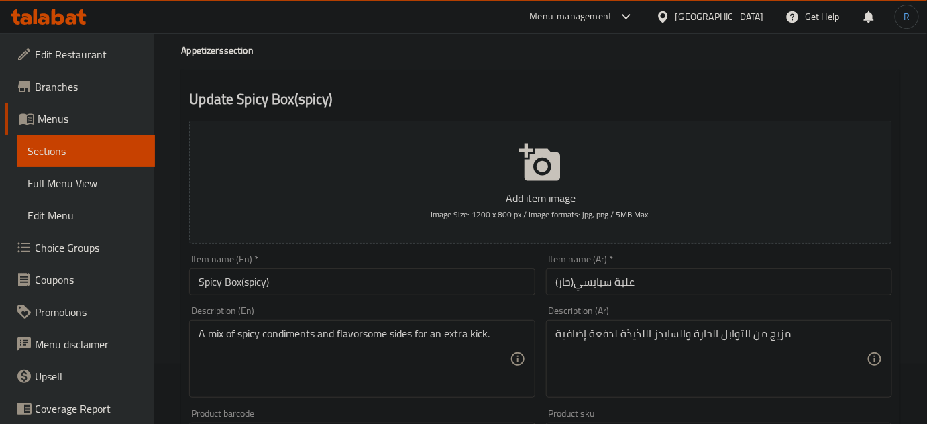
click at [301, 280] on input "Spicy Box(spicy)" at bounding box center [362, 281] width 346 height 27
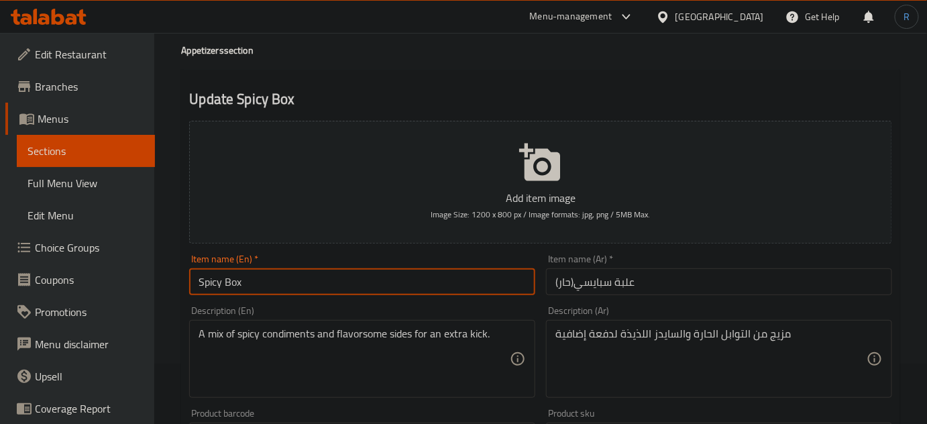
type input "Spicy Box"
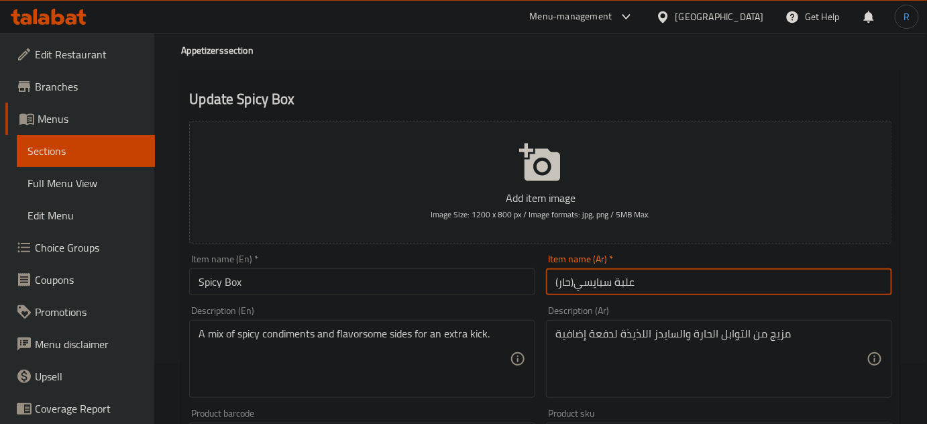
drag, startPoint x: 575, startPoint y: 282, endPoint x: 551, endPoint y: 278, distance: 24.5
click at [551, 278] on input "علبة سبايسي(حار)" at bounding box center [719, 281] width 346 height 27
type input "علبة سبايسي"
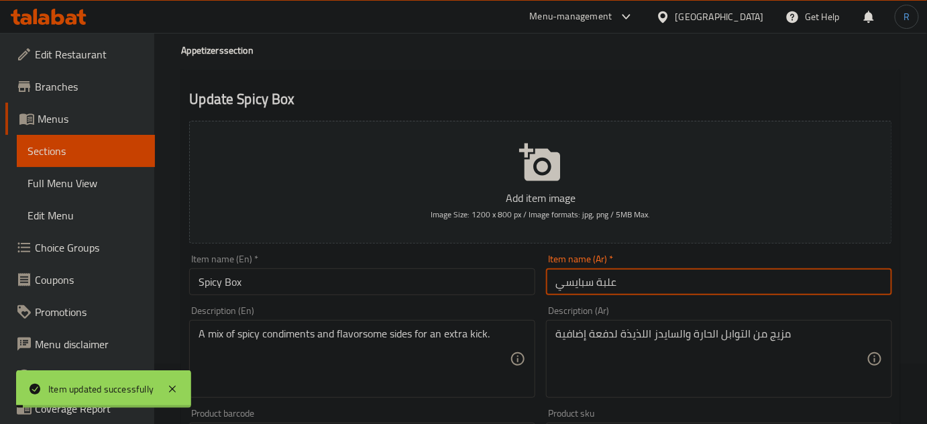
click at [294, 292] on input "Spicy Box" at bounding box center [362, 281] width 346 height 27
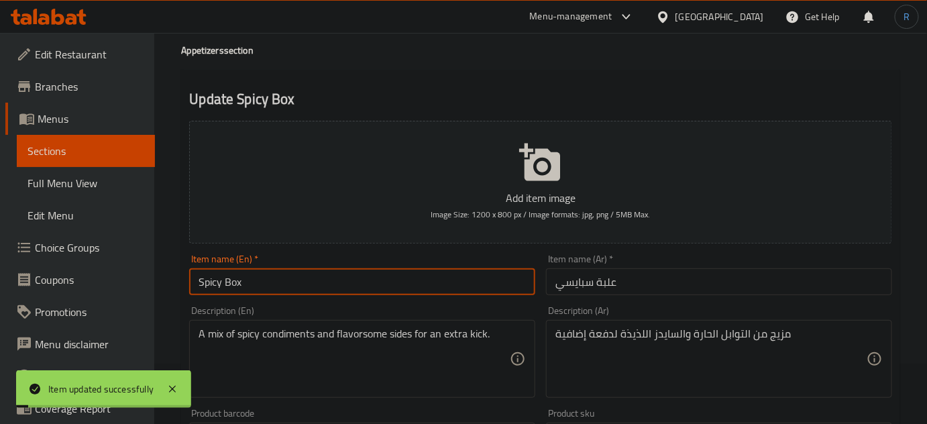
click at [294, 292] on input "Spicy Box" at bounding box center [362, 281] width 346 height 27
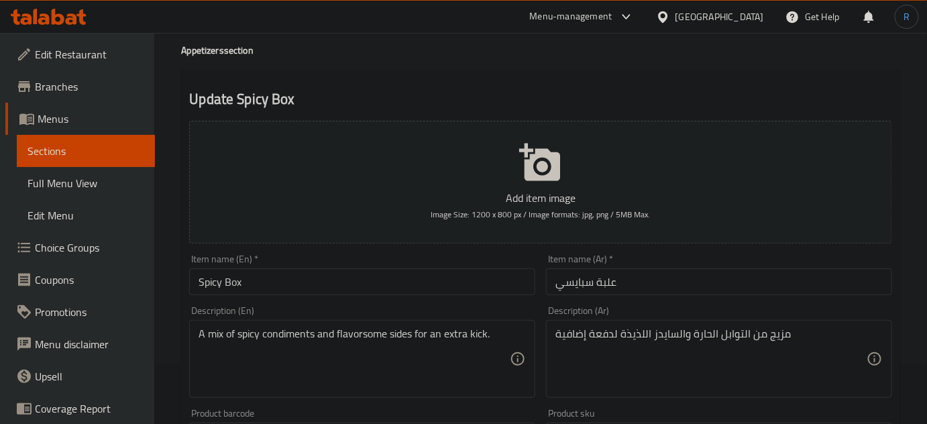
click at [353, 270] on input "Spicy Box" at bounding box center [362, 281] width 346 height 27
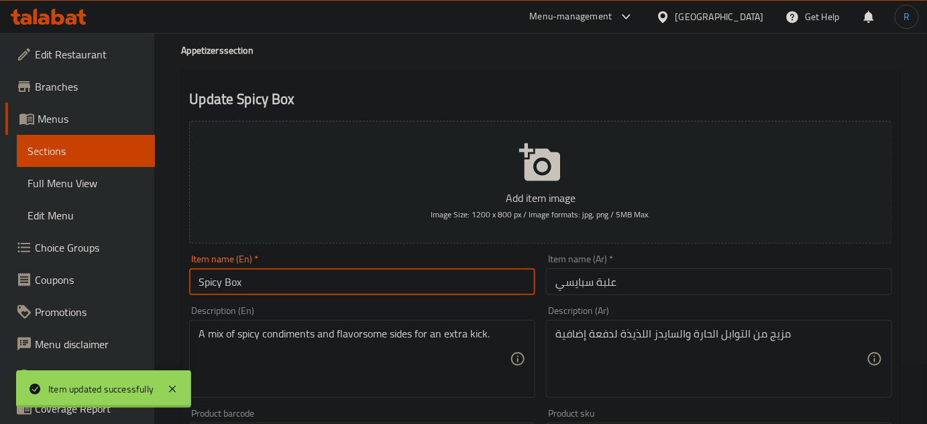
scroll to position [0, 0]
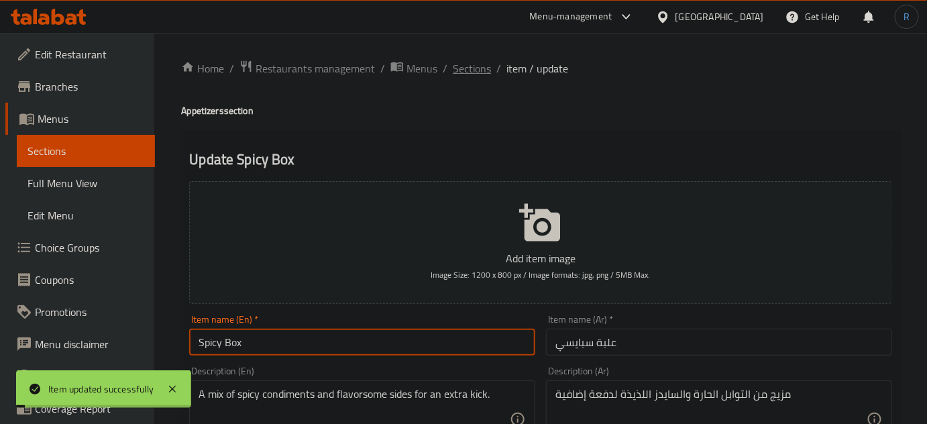
click at [463, 67] on span "Sections" at bounding box center [472, 68] width 38 height 16
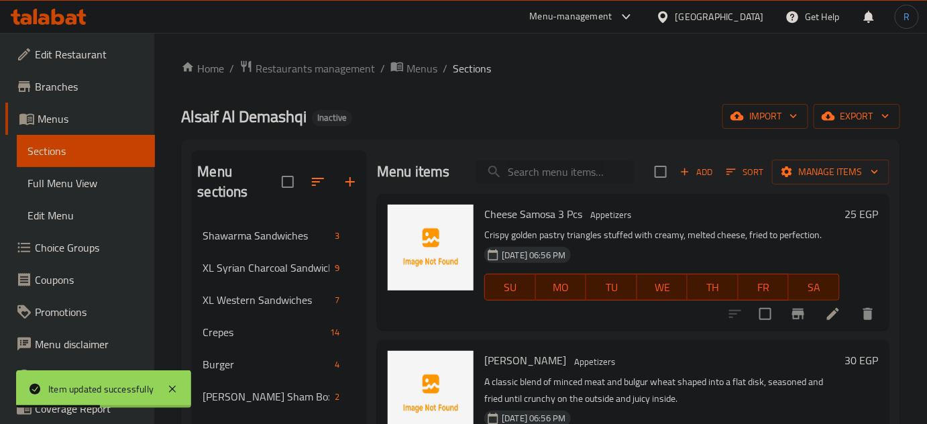
click at [543, 170] on input "search" at bounding box center [554, 171] width 158 height 23
paste input "Box Of Potato Sticks"
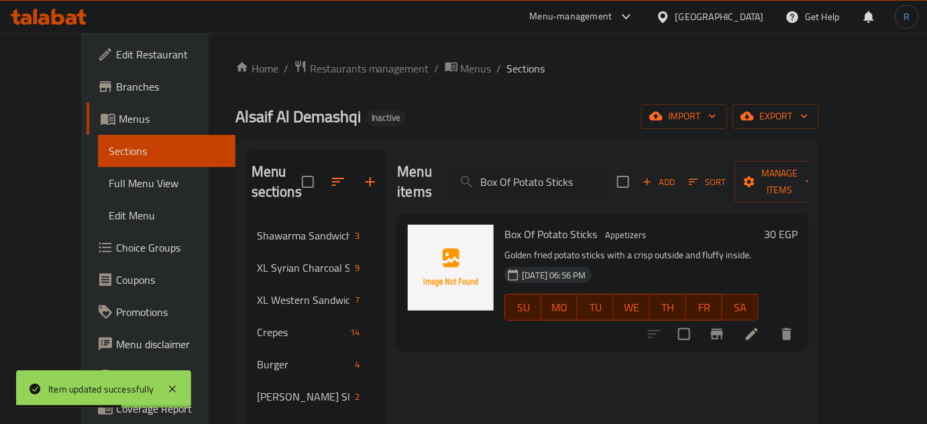
type input "Box Of Potato Sticks"
click at [771, 322] on li at bounding box center [752, 334] width 38 height 24
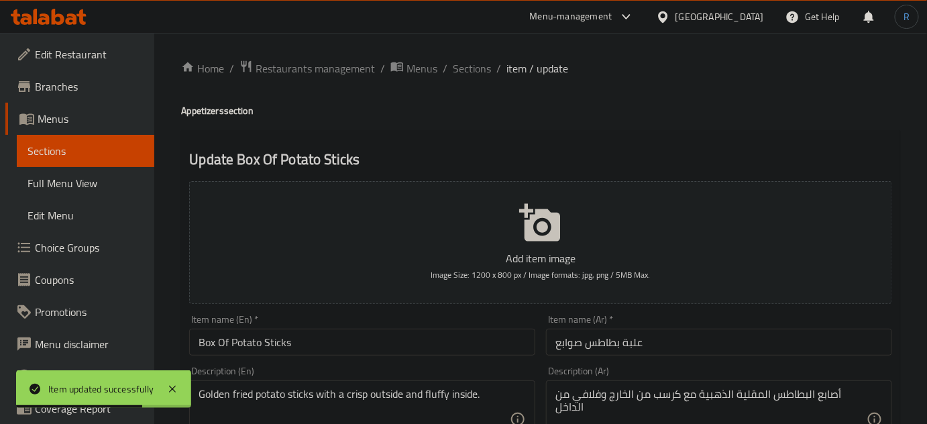
scroll to position [60, 0]
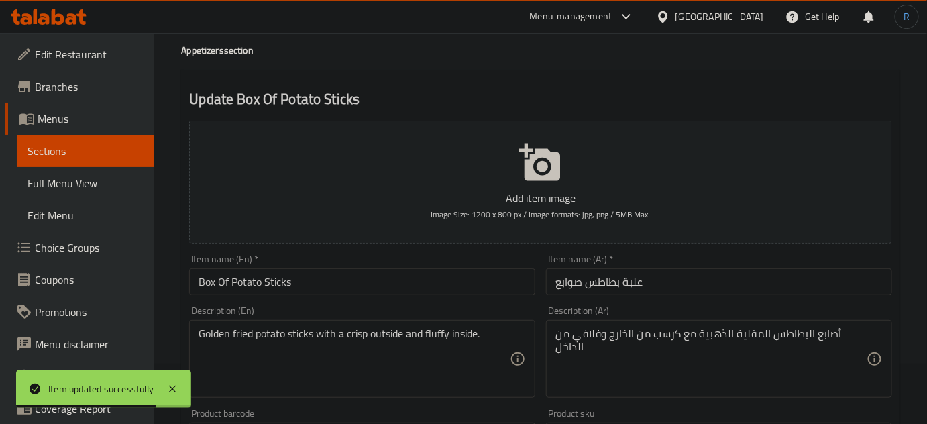
click at [225, 287] on input "Box Of Potato Sticks" at bounding box center [362, 281] width 346 height 27
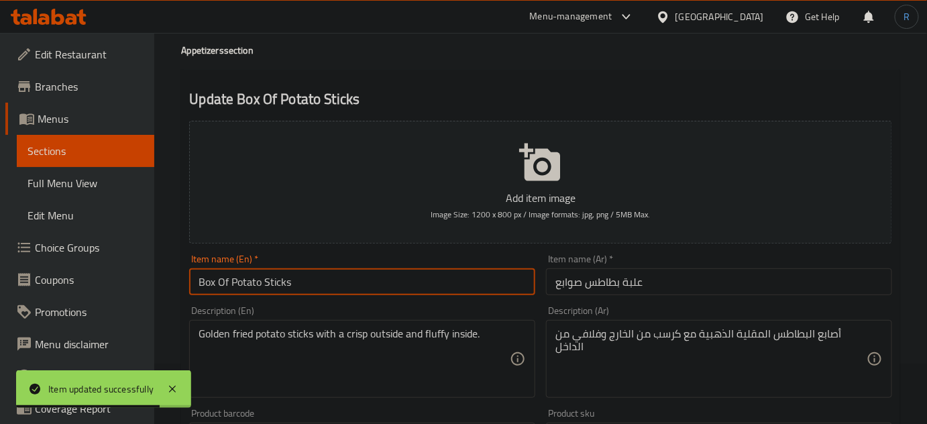
click at [225, 287] on input "Box Of Potato Sticks" at bounding box center [362, 281] width 346 height 27
click at [213, 286] on input "Box Potato Sticks" at bounding box center [362, 281] width 346 height 27
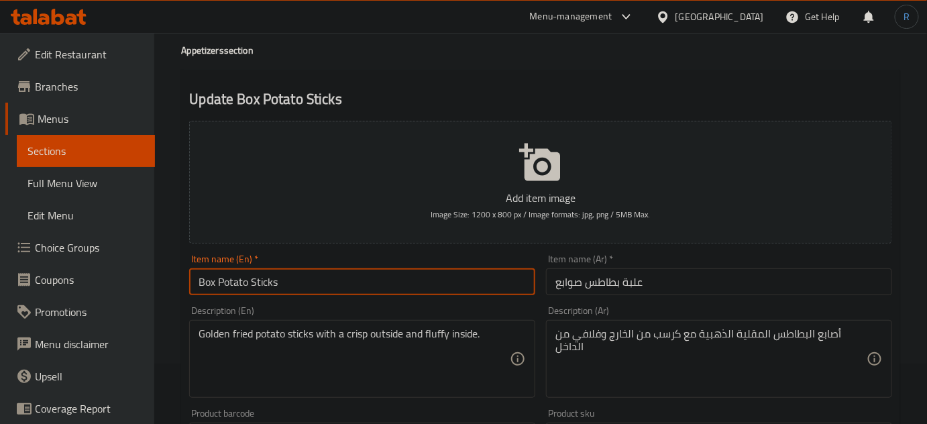
click at [210, 284] on input "Box Potato Sticks" at bounding box center [362, 281] width 346 height 27
click at [293, 282] on input "Potato Sticks" at bounding box center [362, 281] width 346 height 27
paste input "Box"
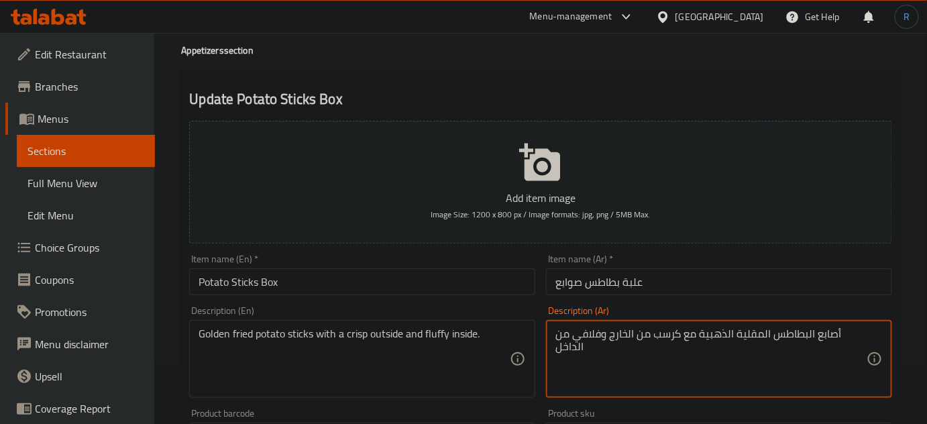
click at [826, 335] on textarea "أصابع البطاطس المقلية الذهبية مع كرسب من الخارج وفلافي من الداخل" at bounding box center [710, 359] width 311 height 64
click at [241, 283] on input "Potato Sticks Box" at bounding box center [362, 281] width 346 height 27
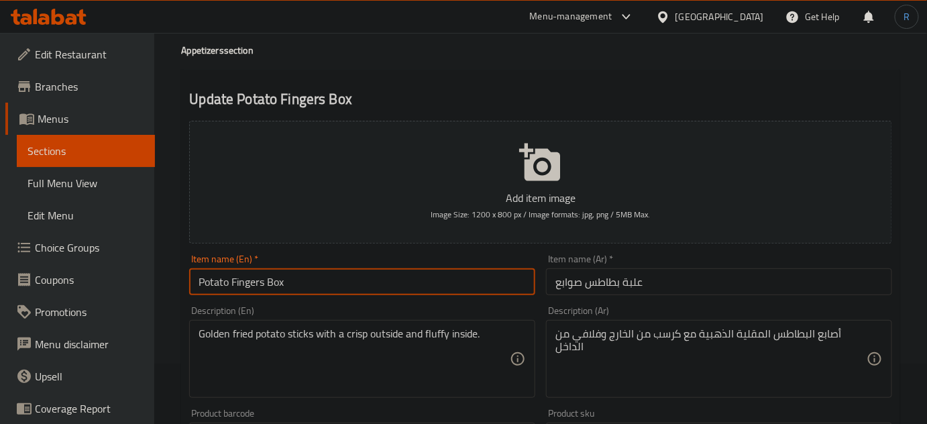
click at [241, 282] on input "Potato Fingers Box" at bounding box center [362, 281] width 346 height 27
type input "Potato Fingers Box"
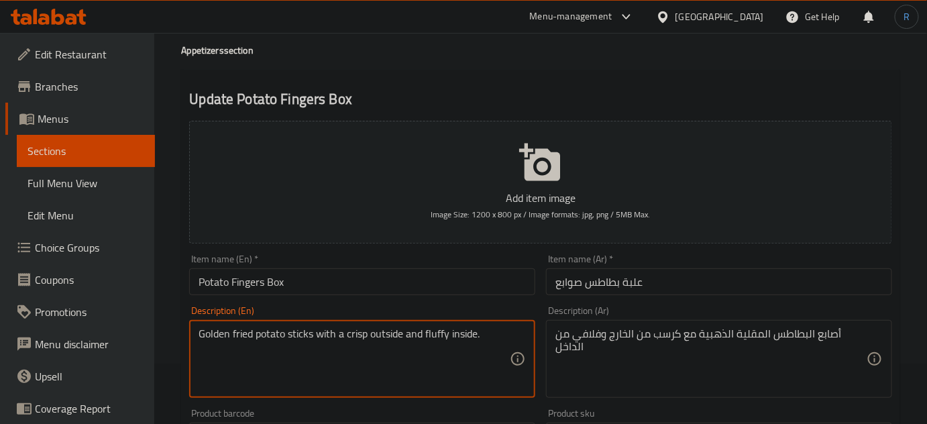
click at [304, 334] on textarea "Golden fried potato sticks with a crisp outside and fluffy inside." at bounding box center [354, 359] width 311 height 64
paste textarea "Finger"
type textarea "Golden fried potato Fingers with a crisp outside and fluffy inside."
click at [318, 282] on input "Potato Fingers Box" at bounding box center [362, 281] width 346 height 27
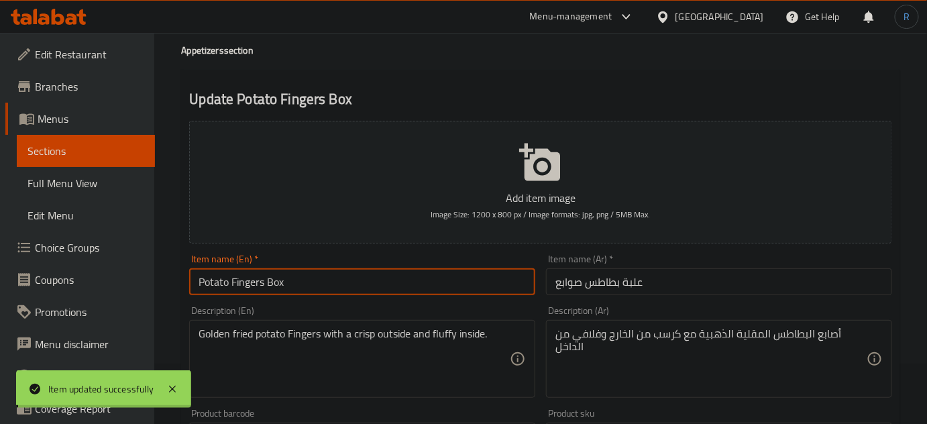
scroll to position [0, 0]
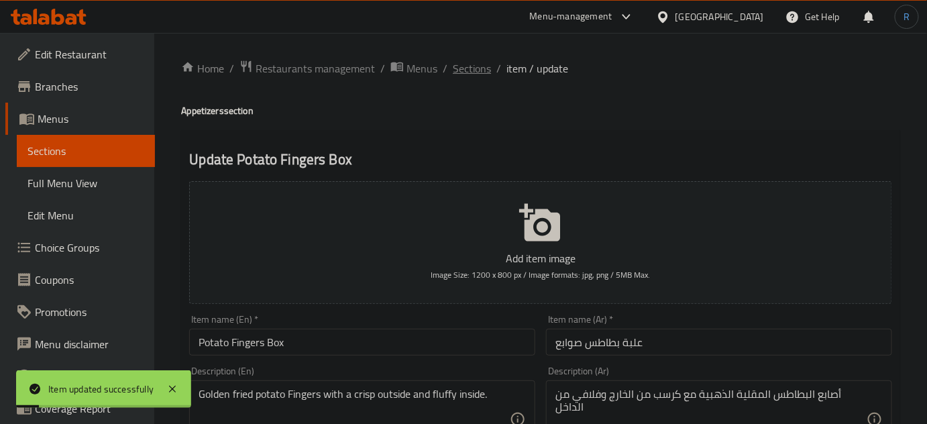
click at [475, 68] on span "Sections" at bounding box center [472, 68] width 38 height 16
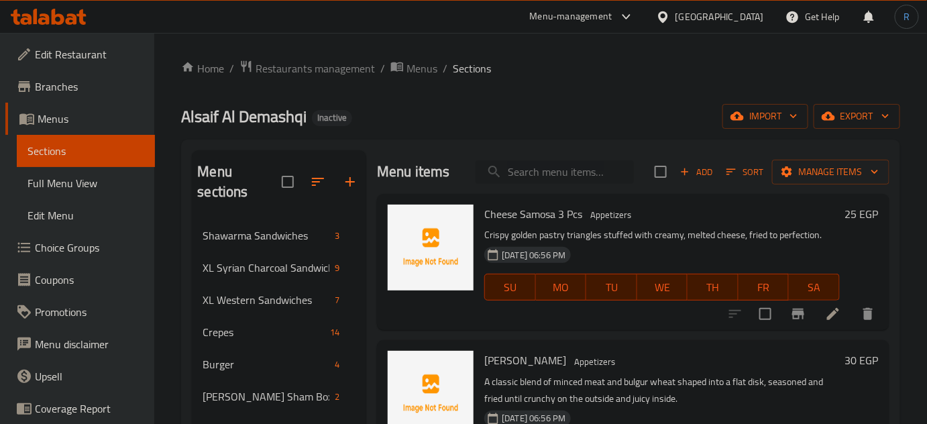
click at [563, 174] on input "search" at bounding box center [554, 171] width 158 height 23
paste input "[PERSON_NAME]"
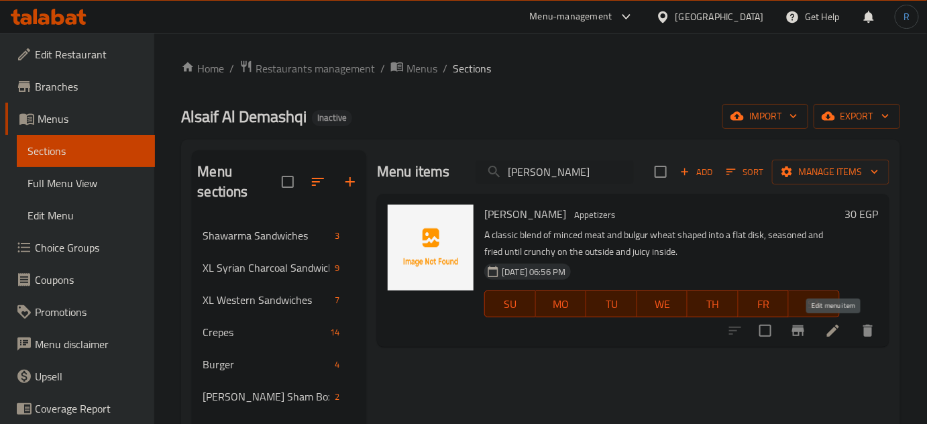
type input "[PERSON_NAME]"
click at [825, 333] on icon at bounding box center [833, 331] width 16 height 16
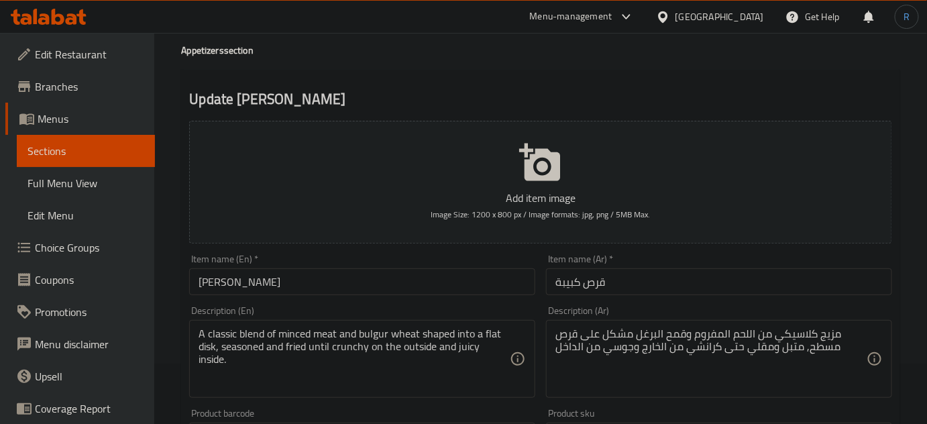
scroll to position [121, 0]
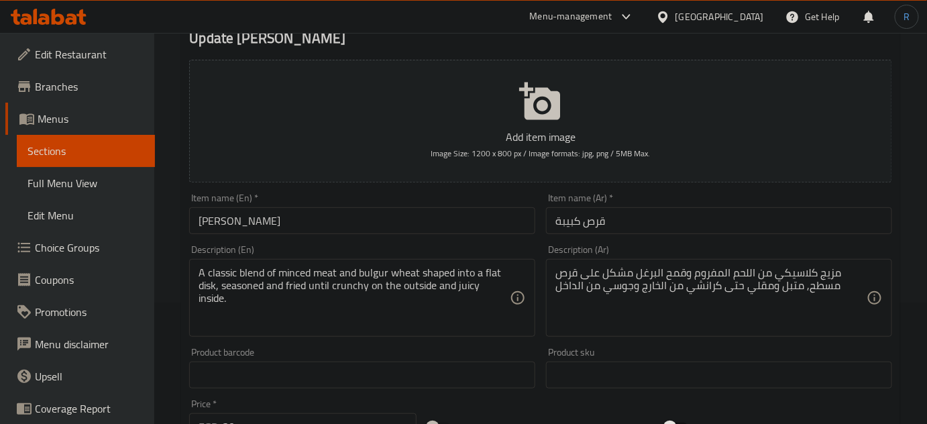
click at [593, 226] on input "قرص كبيبة" at bounding box center [719, 220] width 346 height 27
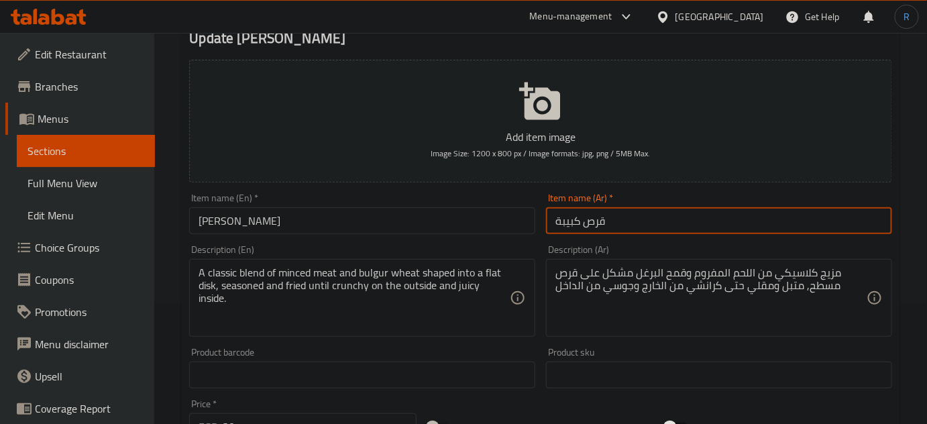
click at [593, 226] on input "قرص كبيبة" at bounding box center [719, 220] width 346 height 27
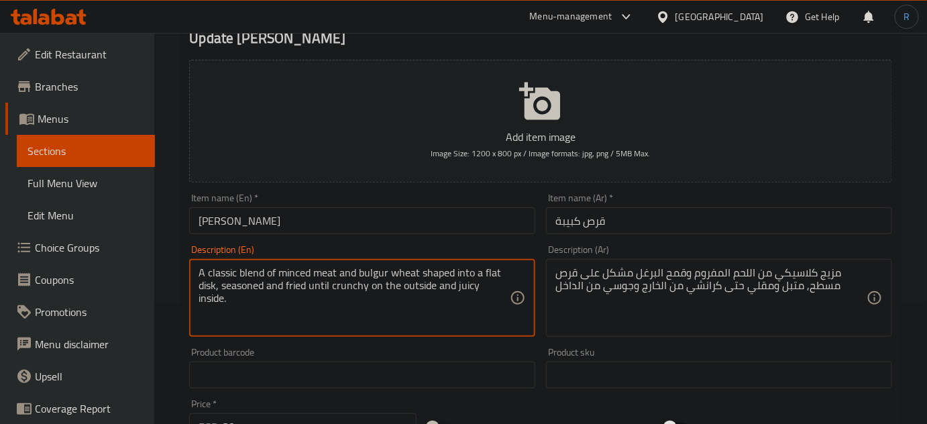
click at [204, 285] on textarea "A classic blend of minced meat and bulgur wheat shaped into a flat disk, season…" at bounding box center [354, 298] width 311 height 64
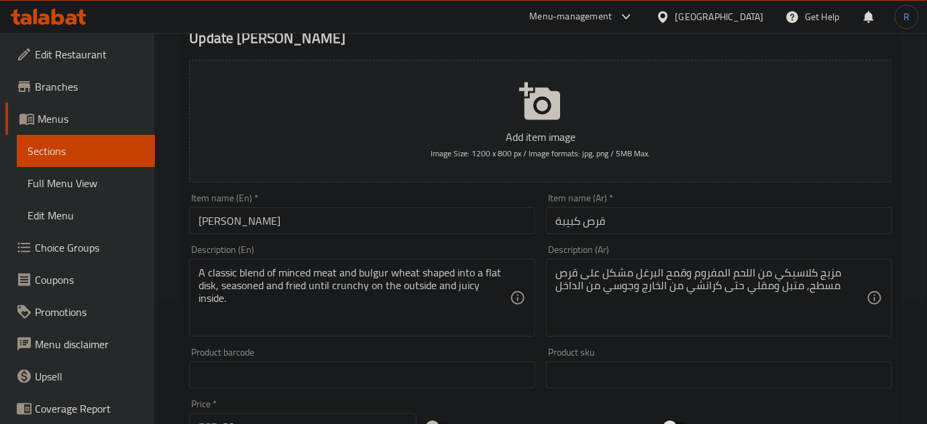
drag, startPoint x: 359, startPoint y: 313, endPoint x: 282, endPoint y: 284, distance: 82.3
click at [359, 313] on textarea "A classic blend of minced meat and bulgur wheat shaped into a flat disk, season…" at bounding box center [354, 298] width 311 height 64
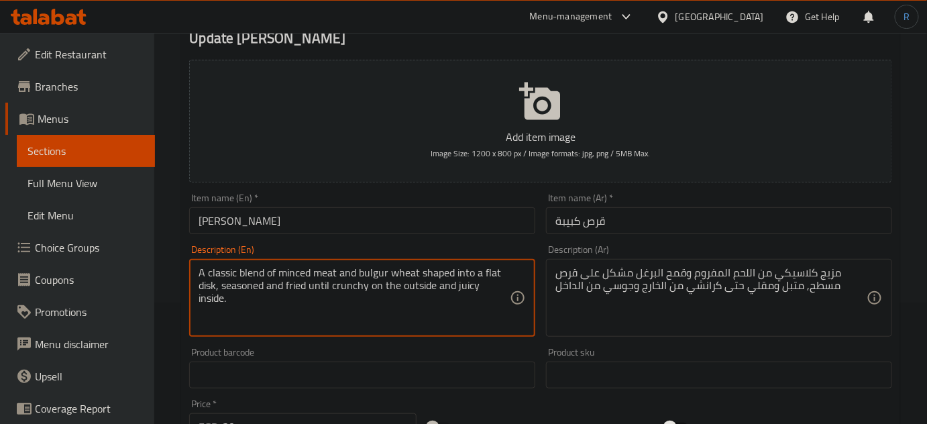
click at [247, 215] on input "[PERSON_NAME]" at bounding box center [362, 220] width 346 height 27
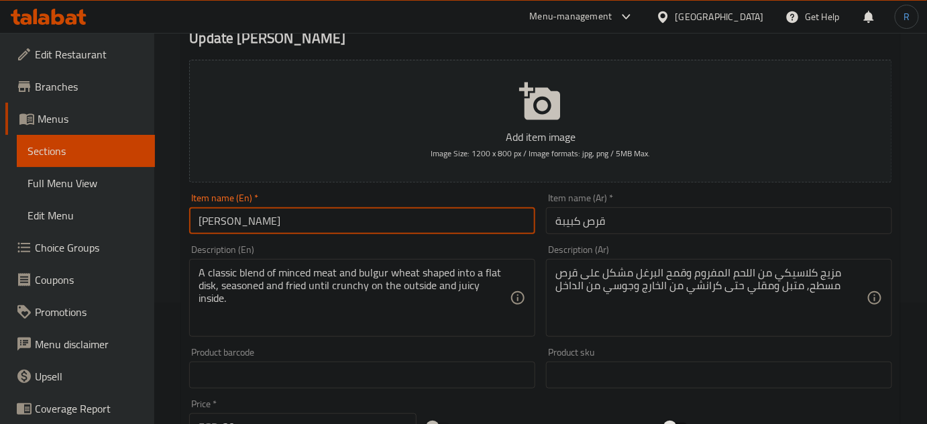
click at [247, 215] on input "[PERSON_NAME]" at bounding box center [362, 220] width 346 height 27
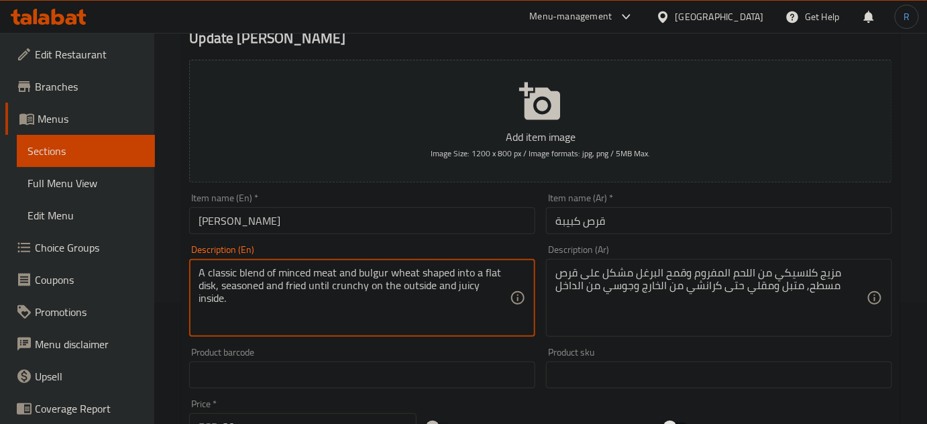
click at [203, 285] on textarea "A classic blend of minced meat and bulgur wheat shaped into a flat disk, season…" at bounding box center [354, 298] width 311 height 64
paste textarea "Patty"
type textarea "A classic blend of minced meat and bulgur wheat shaped into a flat Patty, seaso…"
click at [274, 221] on input "[PERSON_NAME]" at bounding box center [362, 220] width 346 height 27
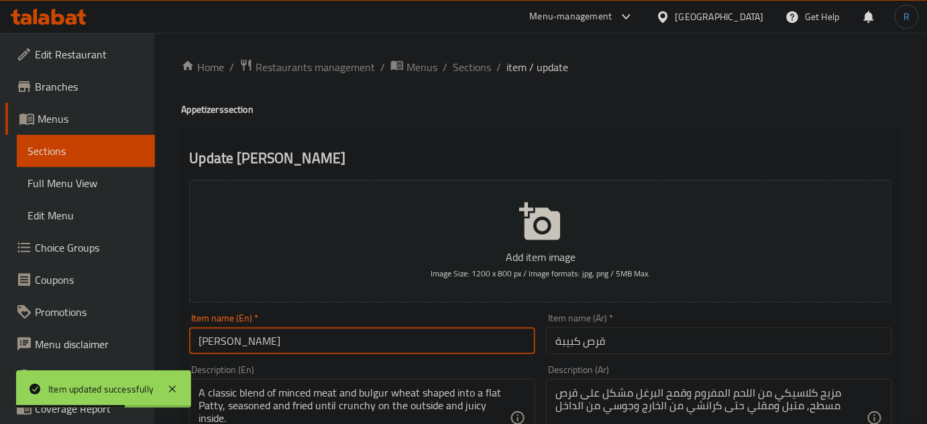
scroll to position [0, 0]
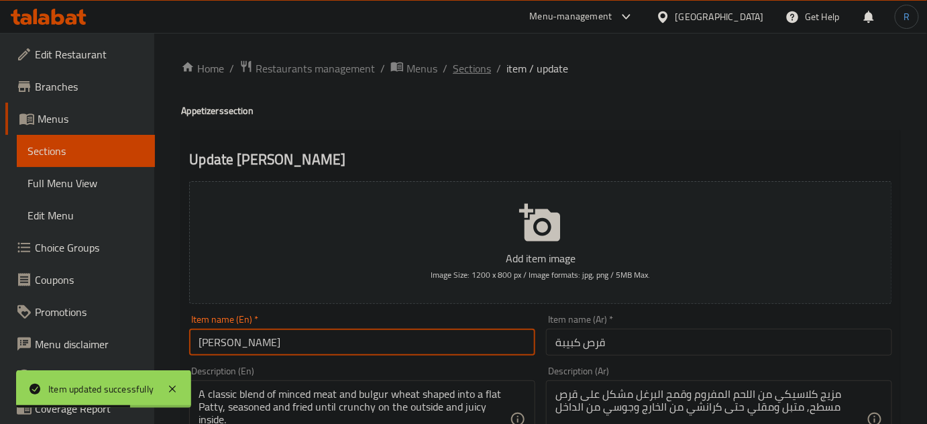
click at [470, 76] on span "Sections" at bounding box center [472, 68] width 38 height 16
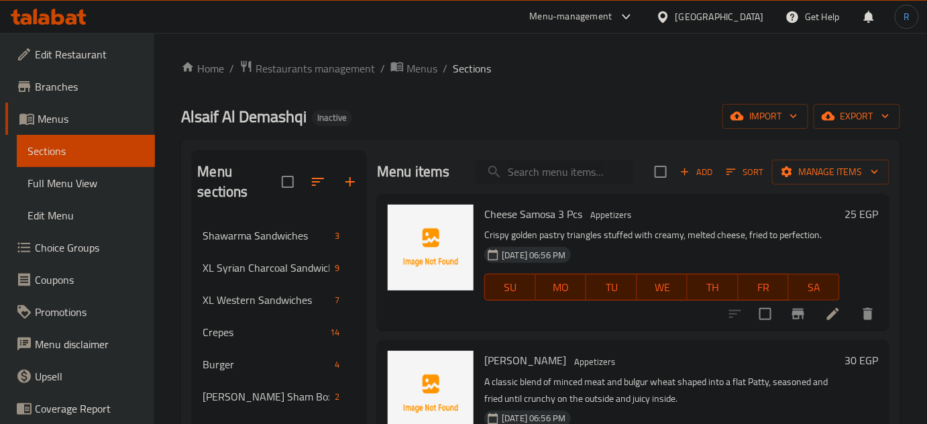
click at [539, 173] on input "search" at bounding box center [554, 171] width 158 height 23
paste input "Tabbouleh Salad"
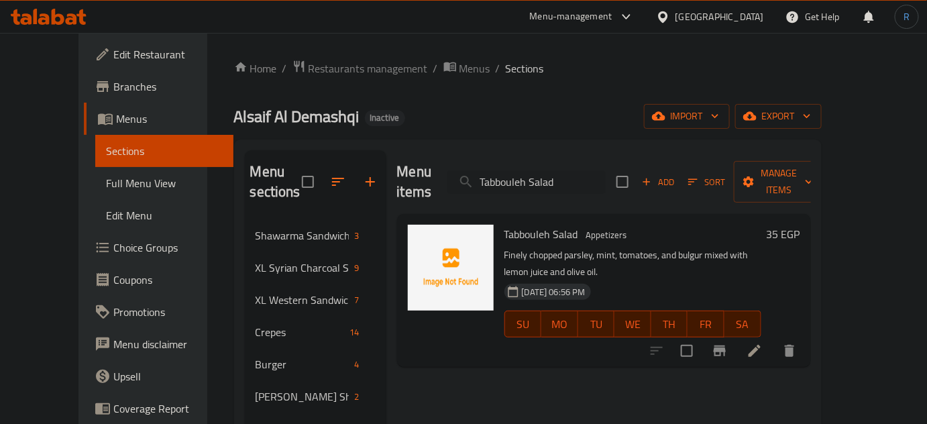
type input "Tabbouleh Salad"
click at [762, 343] on icon at bounding box center [754, 351] width 16 height 16
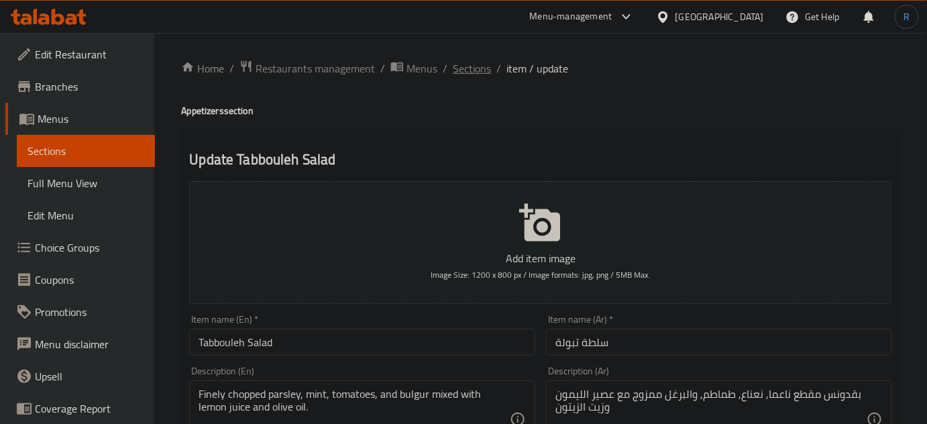
click at [472, 67] on span "Sections" at bounding box center [472, 68] width 38 height 16
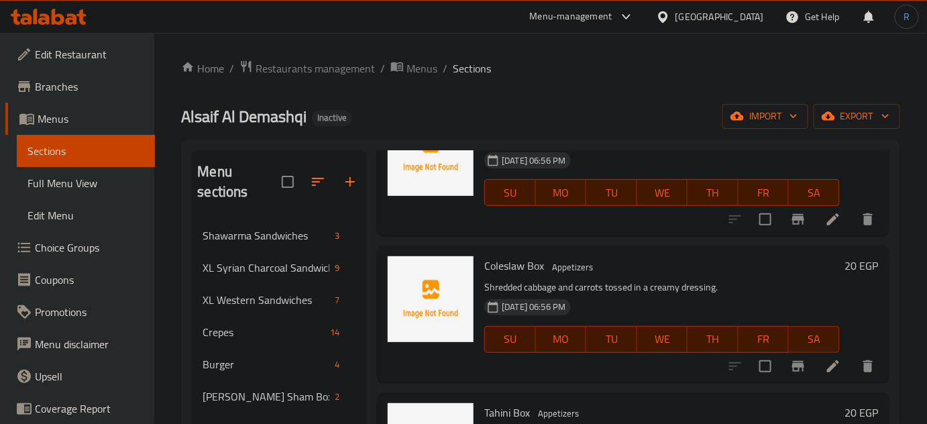
scroll to position [1280, 0]
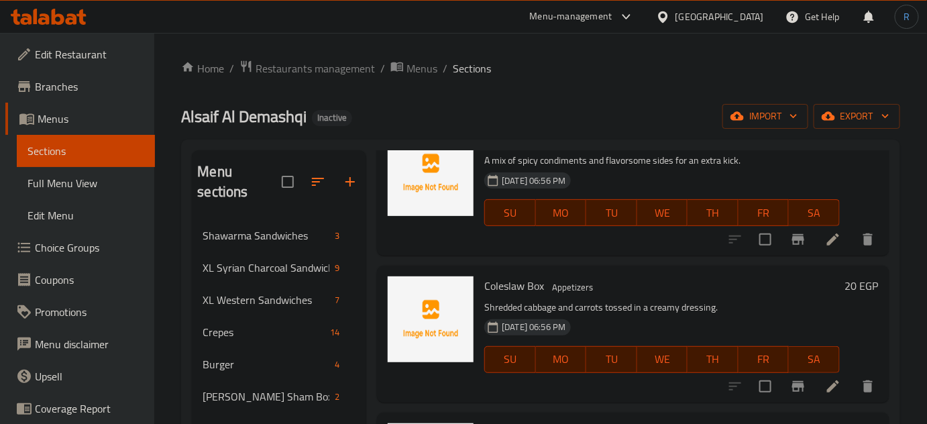
click at [827, 245] on icon at bounding box center [833, 239] width 12 height 12
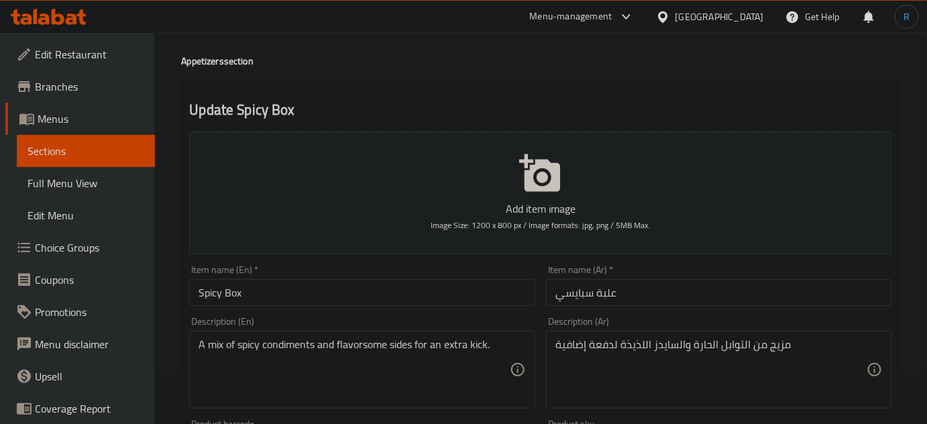
scroll to position [121, 0]
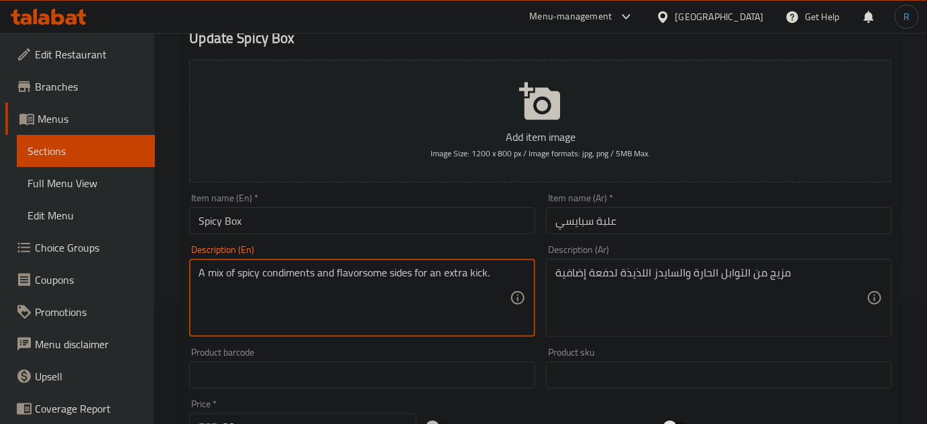
drag, startPoint x: 488, startPoint y: 266, endPoint x: 318, endPoint y: 272, distance: 170.5
click at [326, 307] on textarea "A mix of spicy condiments and flavorsome sides for an extra kick." at bounding box center [354, 298] width 311 height 64
drag, startPoint x: 416, startPoint y: 274, endPoint x: 492, endPoint y: 276, distance: 75.1
click at [492, 276] on textarea "A mix of spicy condiments and flavorsome sides for an extra kick." at bounding box center [354, 298] width 311 height 64
type textarea "A mix of spicy condiments and flavorsome sides"
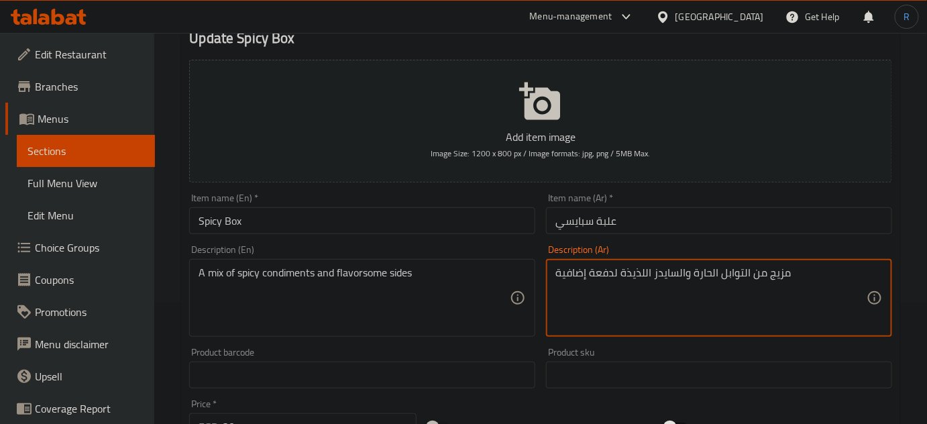
drag, startPoint x: 616, startPoint y: 273, endPoint x: 555, endPoint y: 273, distance: 61.0
type textarea "مزيج من التوابل الحارة والسايدز اللذيذة"
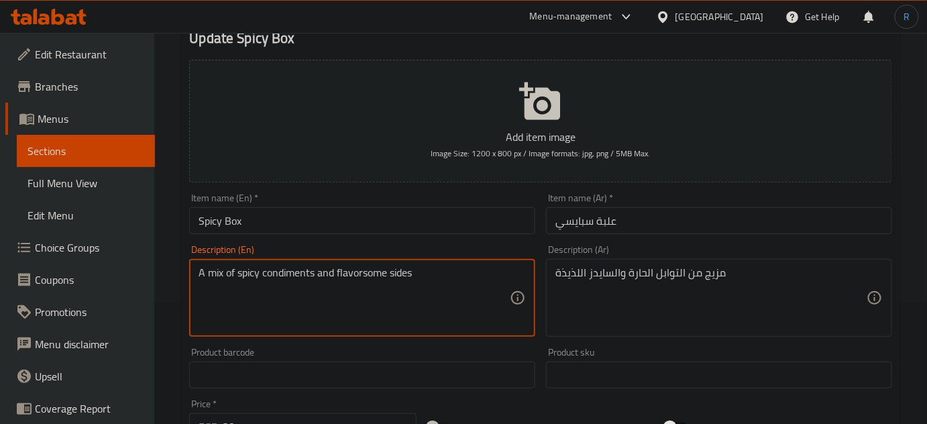
click at [382, 272] on textarea "A mix of spicy condiments and flavorsome sides" at bounding box center [354, 298] width 311 height 64
type textarea "A mix of spicy condiments and sides"
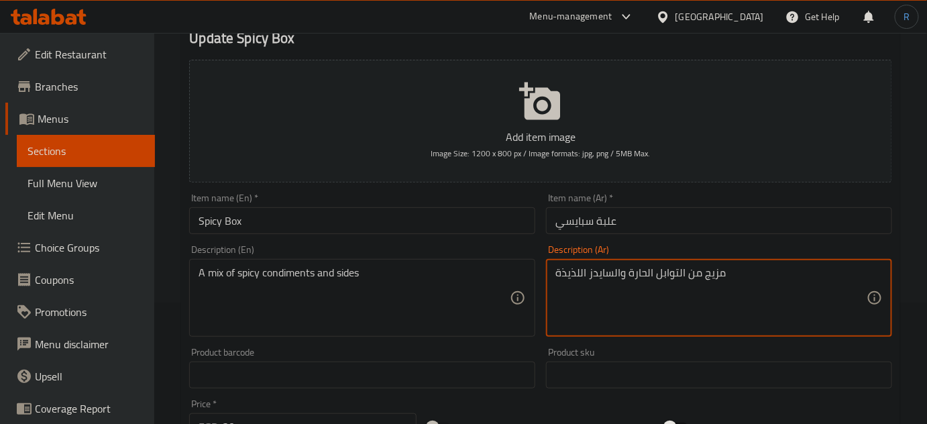
click at [570, 277] on textarea "مزيج من التوابل الحارة والسايدز اللذيذة" at bounding box center [710, 298] width 311 height 64
type textarea "مزيج من التوابل الحارة والسايدز"
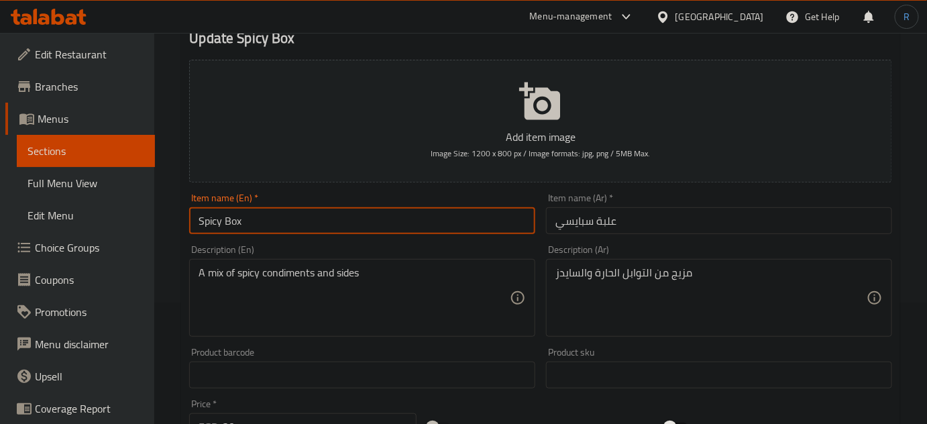
click at [388, 221] on input "Spicy Box" at bounding box center [362, 220] width 346 height 27
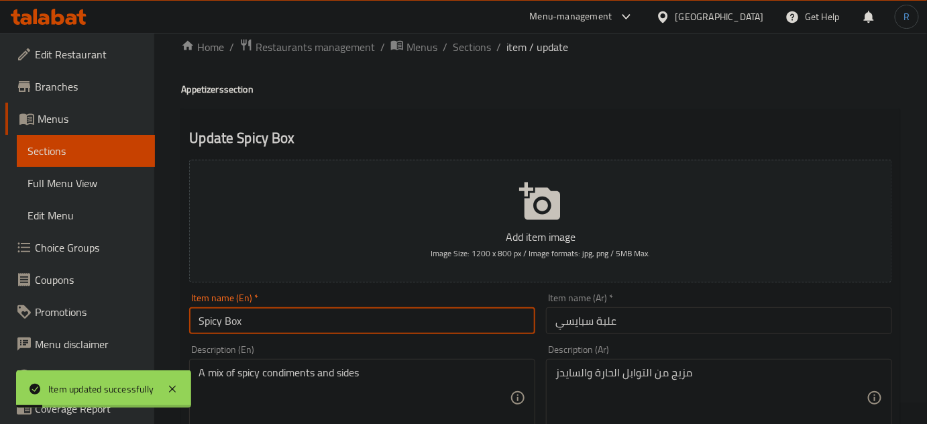
scroll to position [0, 0]
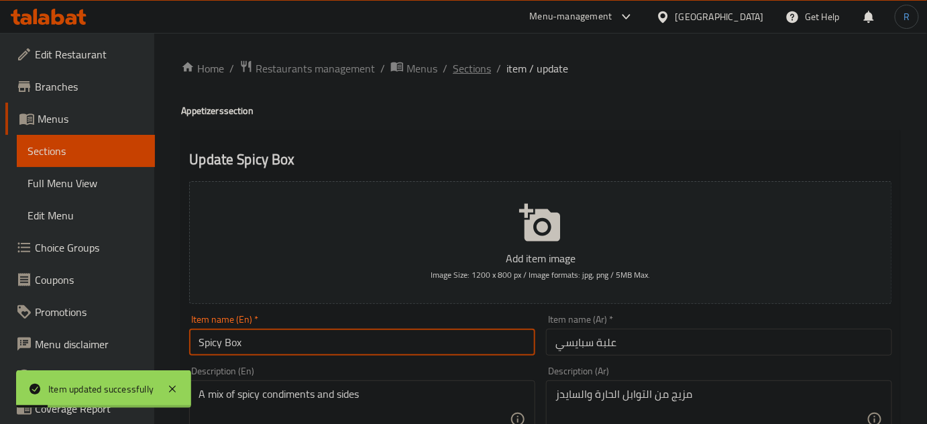
click at [471, 67] on span "Sections" at bounding box center [472, 68] width 38 height 16
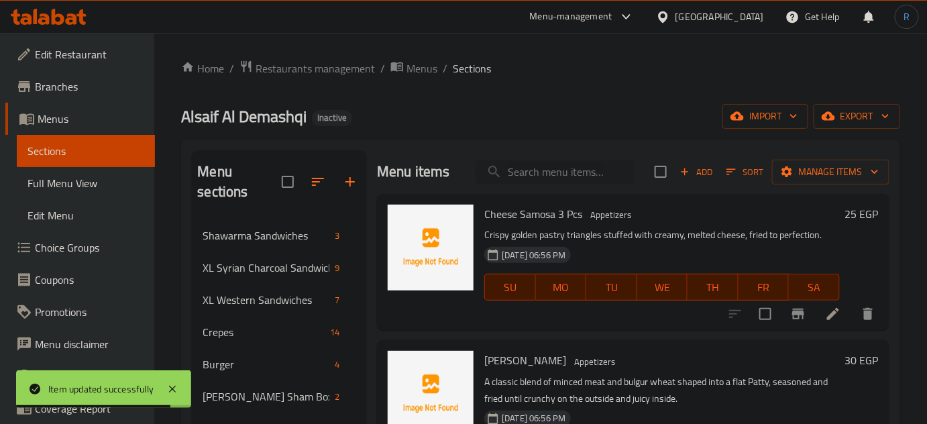
click at [530, 174] on input "search" at bounding box center [554, 171] width 158 height 23
paste input "Cheddar Cheese Sauce Box"
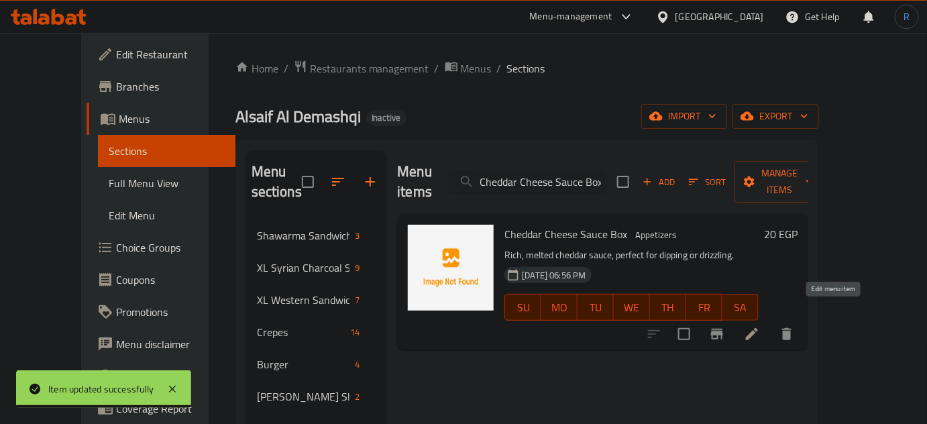
type input "Cheddar Cheese Sauce Box"
click at [760, 326] on icon at bounding box center [752, 334] width 16 height 16
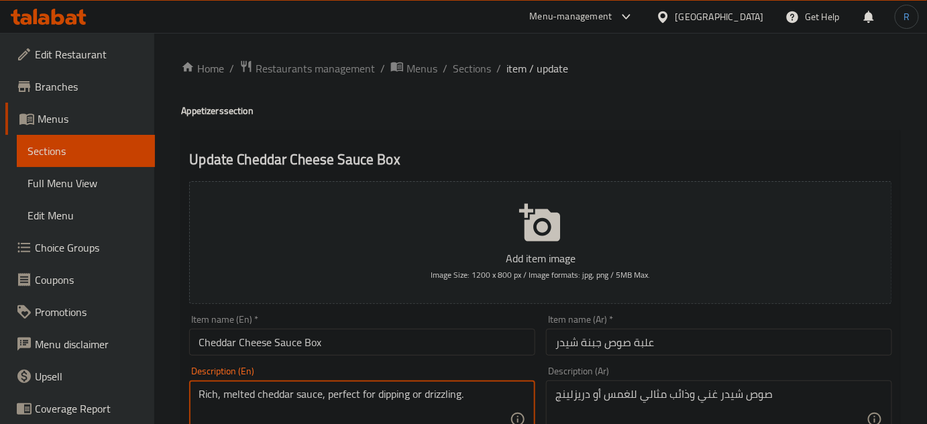
click at [416, 399] on textarea "Rich, melted cheddar sauce, perfect for dipping or drizzling." at bounding box center [354, 420] width 311 height 64
paste textarea "Smooth and creamy sauce made from cheddar cheese,"
type textarea "Smooth and creamy sauce made from cheddar cheese,"
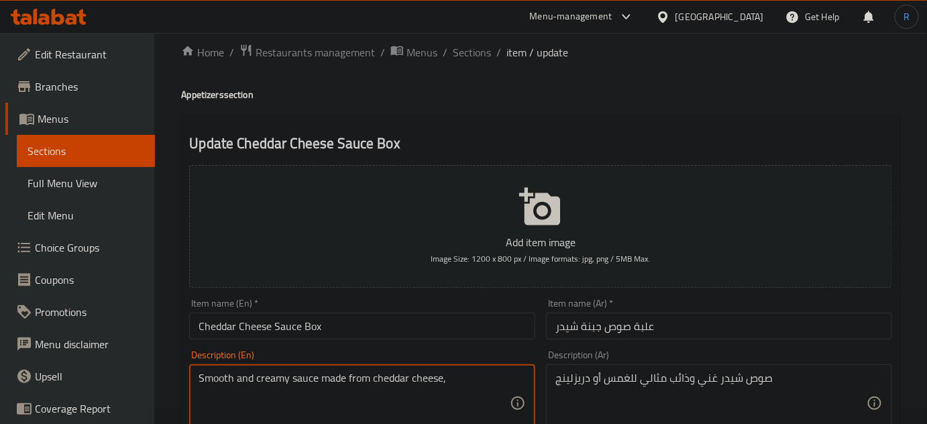
scroll to position [121, 0]
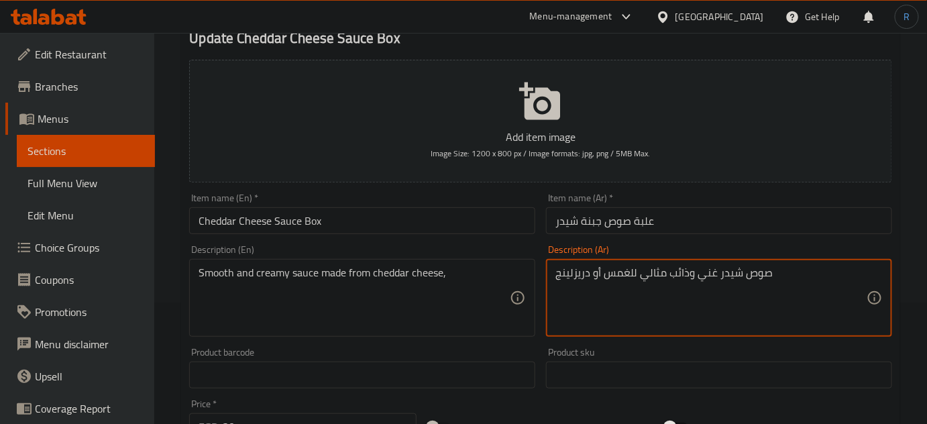
click at [662, 280] on textarea "صوص شيدر غني وذائب مثالي للغمس أو دريزلينج" at bounding box center [710, 298] width 311 height 64
paste textarea "صة ناعمة وكريمية مصنوعة من جبنة الشيدر"
click at [710, 276] on textarea "صلصة ناعمة وكريمية مصنوعة من جبنة الشيدر" at bounding box center [710, 298] width 311 height 64
click at [707, 275] on textarea "صلصة ناعمة وكريمية مصنوعة من جبنة الشيدر" at bounding box center [710, 298] width 311 height 64
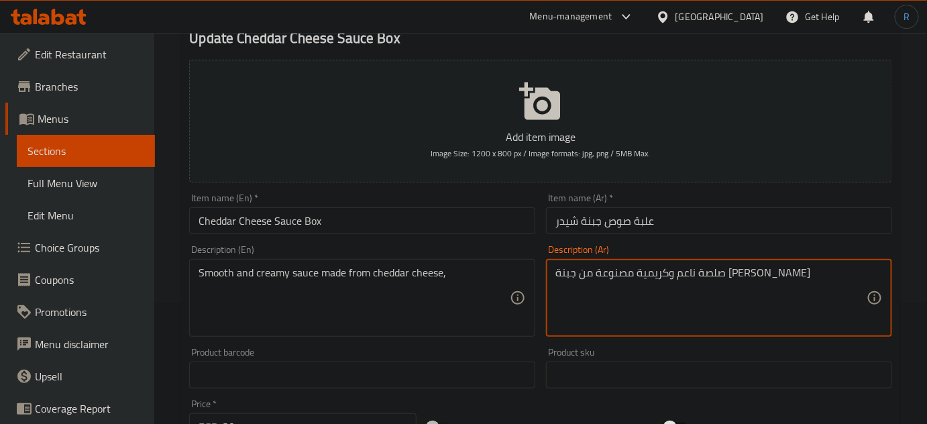
click at [667, 271] on textarea "صلصة ناعم وكريمية مصنوعة من جبنة الشيدر" at bounding box center [710, 298] width 311 height 64
click at [623, 276] on textarea "صلصة ناعم وكريمي مصنوعة من جبنة الشيدر" at bounding box center [710, 298] width 311 height 64
click at [626, 276] on textarea "صلصة ناعم وكريمي مصنوعة من جبنة الشيدر" at bounding box center [710, 298] width 311 height 64
click at [618, 228] on input "علبة صوص جبنة شيدر" at bounding box center [719, 220] width 346 height 27
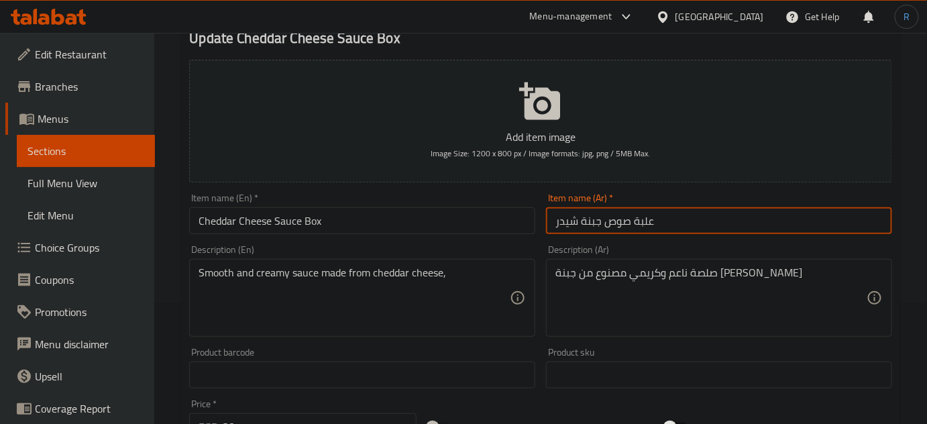
click at [618, 228] on input "علبة صوص جبنة شيدر" at bounding box center [719, 220] width 346 height 27
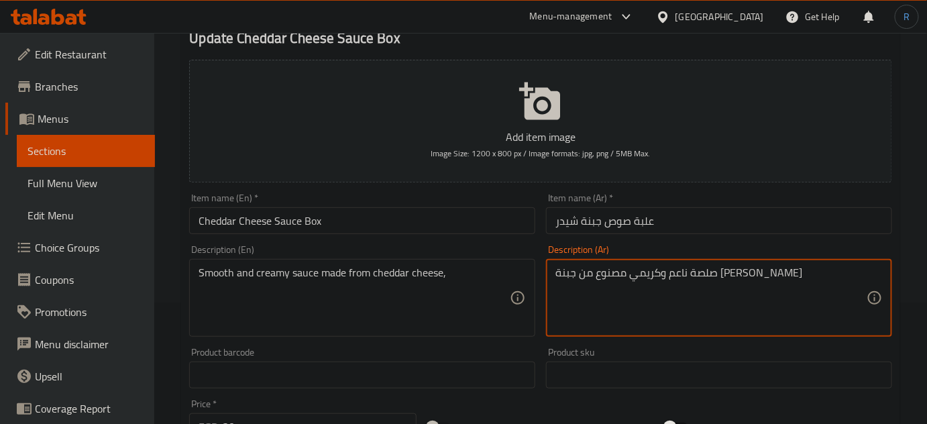
click at [727, 278] on textarea "صلصة ناعم وكريمي مصنوع من جبنة الشيدر" at bounding box center [710, 298] width 311 height 64
paste textarea "ص"
type textarea "صوص ناعم وكريمي مصنوع من جبنة الشيدر"
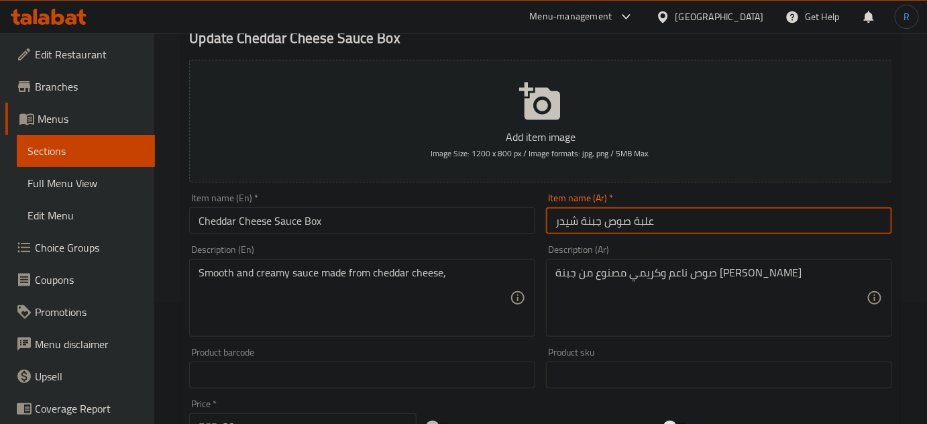
click at [701, 229] on input "علبة صوص جبنة شيدر" at bounding box center [719, 220] width 346 height 27
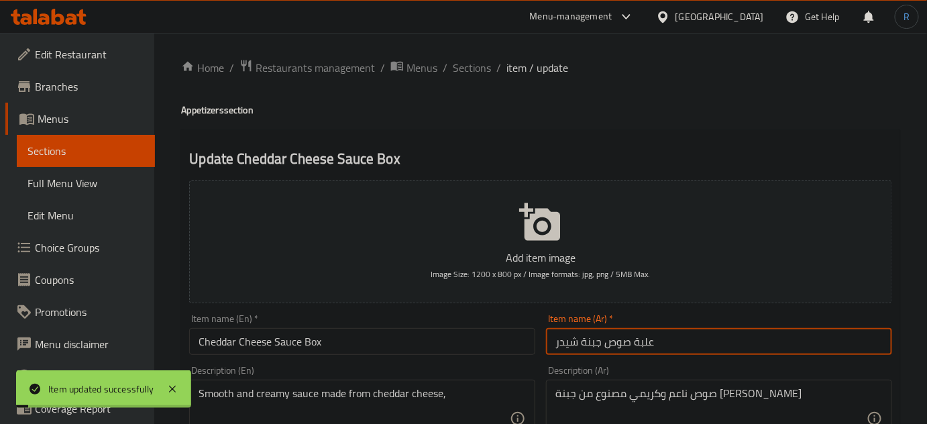
scroll to position [0, 0]
click at [453, 74] on span "Sections" at bounding box center [472, 68] width 38 height 16
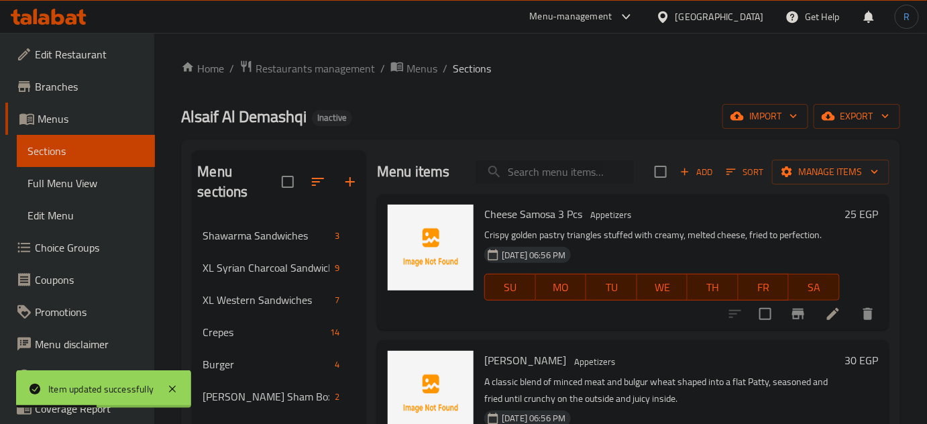
click at [567, 174] on input "search" at bounding box center [554, 171] width 158 height 23
paste input "Pickle Box"
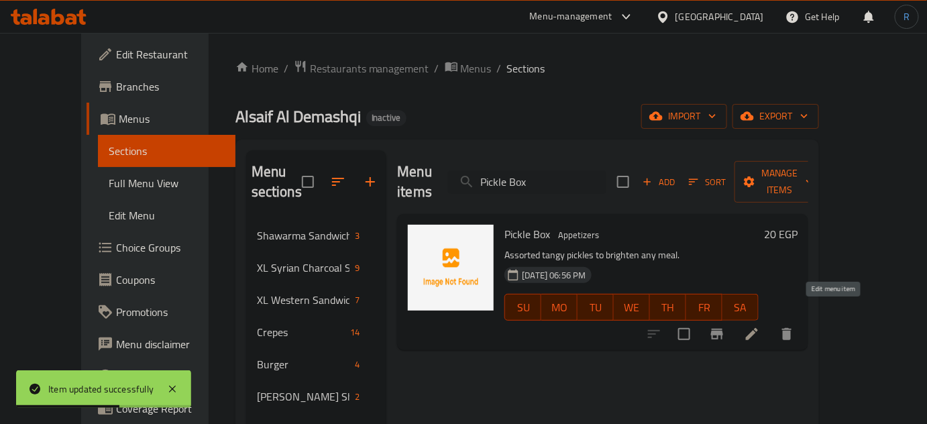
type input "Pickle Box"
click at [760, 326] on icon at bounding box center [752, 334] width 16 height 16
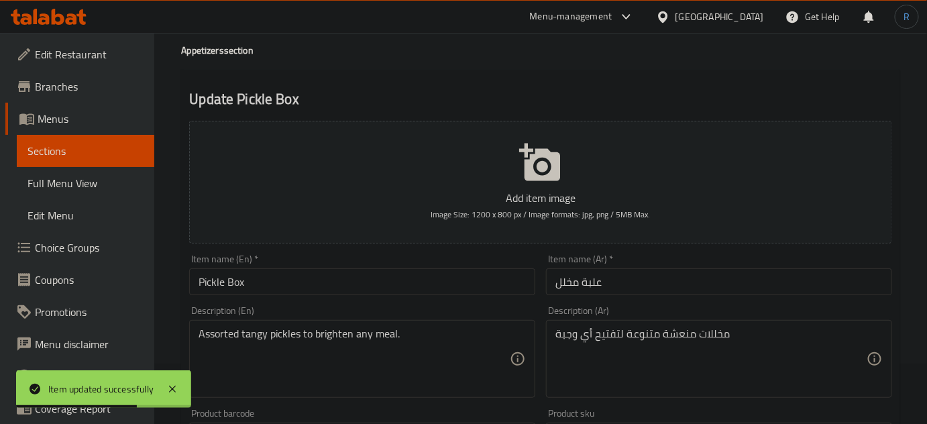
scroll to position [60, 0]
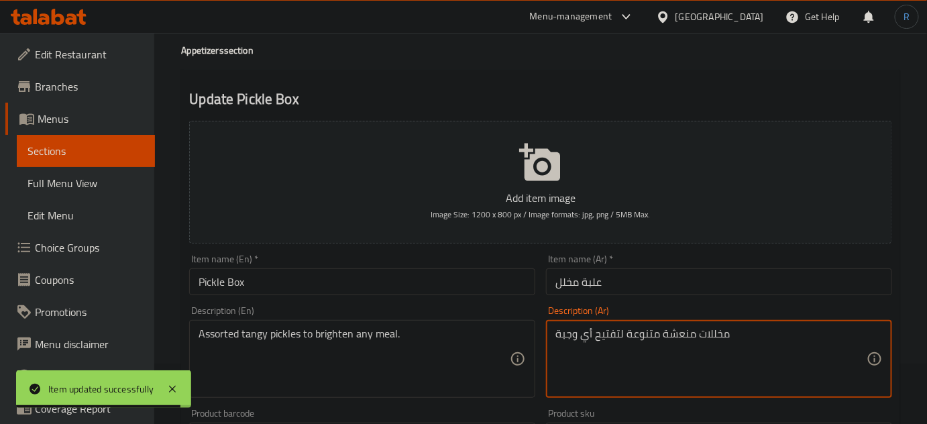
drag, startPoint x: 621, startPoint y: 333, endPoint x: 543, endPoint y: 337, distance: 77.9
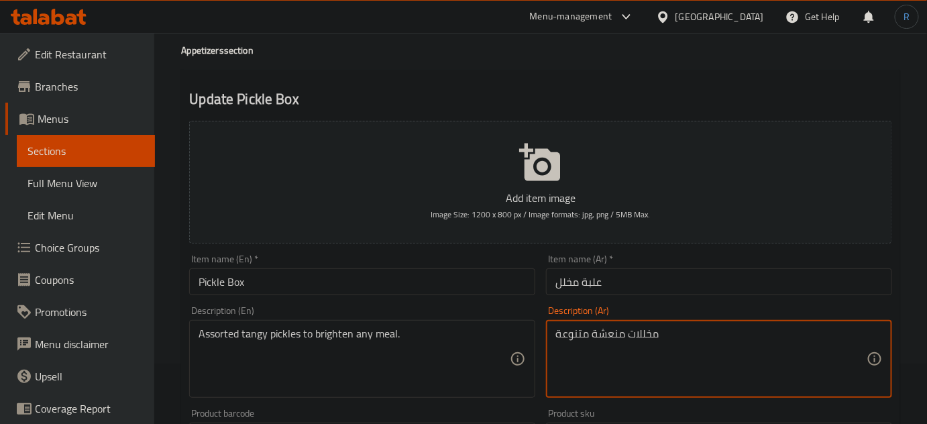
type textarea "مخللات منعشة متنوعة"
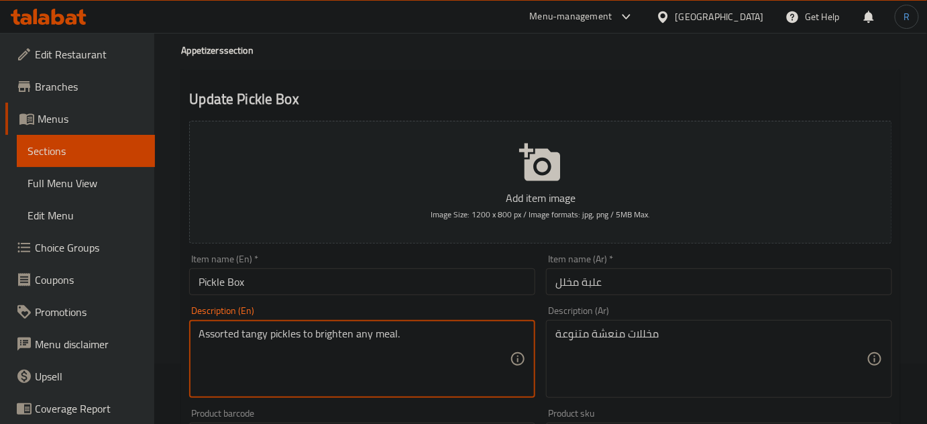
drag, startPoint x: 300, startPoint y: 336, endPoint x: 408, endPoint y: 335, distance: 107.3
type textarea "Assorted tangy pickles"
click at [401, 278] on input "Pickle Box" at bounding box center [362, 281] width 346 height 27
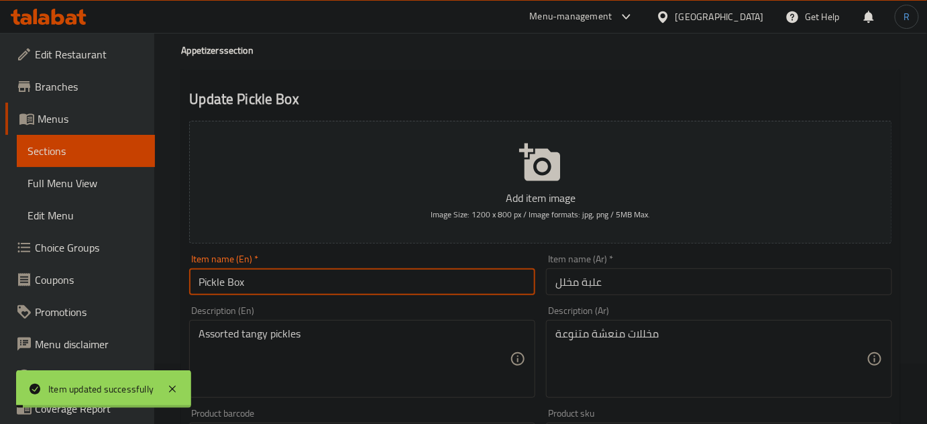
scroll to position [0, 0]
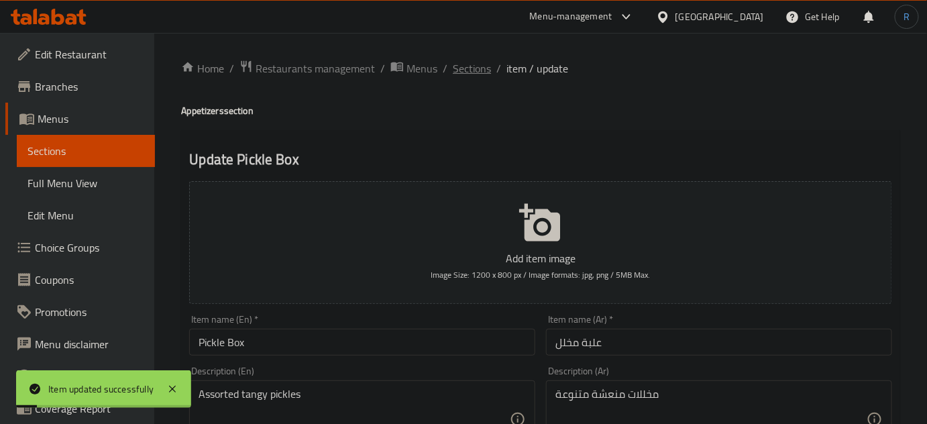
click at [470, 61] on span "Sections" at bounding box center [472, 68] width 38 height 16
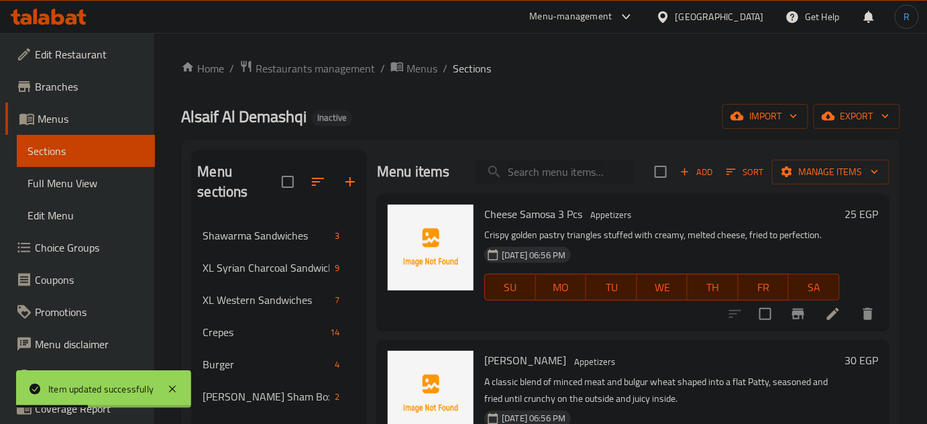
click at [519, 171] on input "search" at bounding box center [554, 171] width 158 height 23
paste input "Muhammara Dish"
type input "Muhammara Dish"
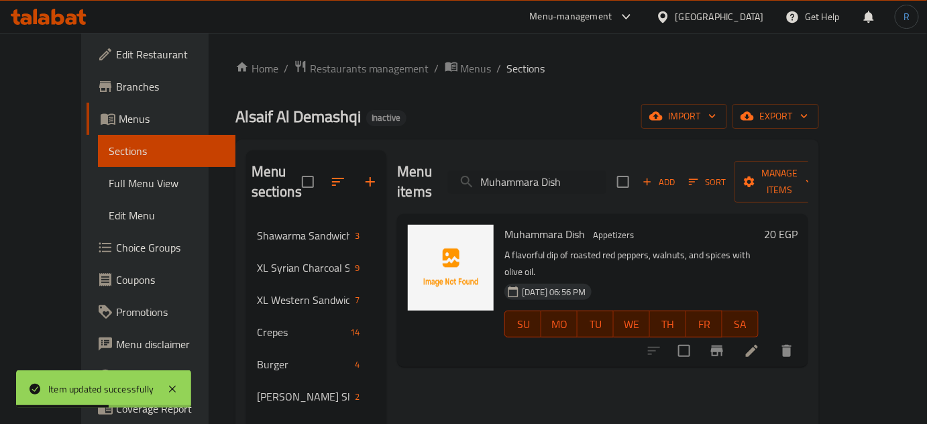
click at [771, 339] on li at bounding box center [752, 351] width 38 height 24
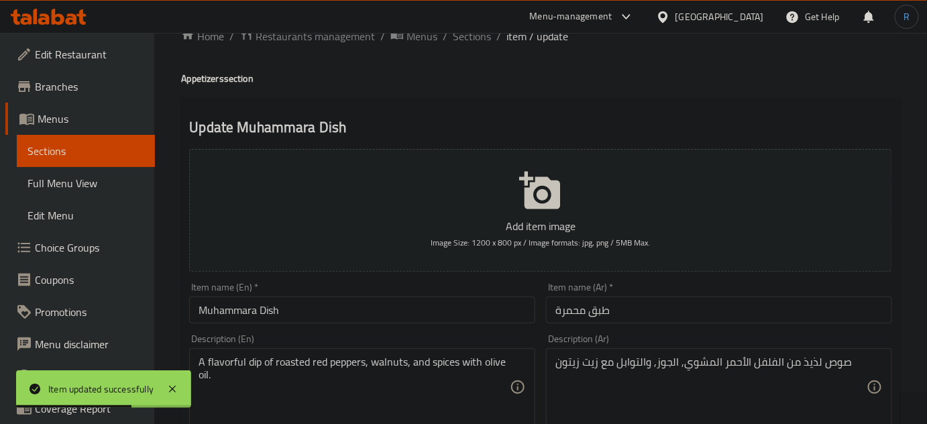
scroll to position [60, 0]
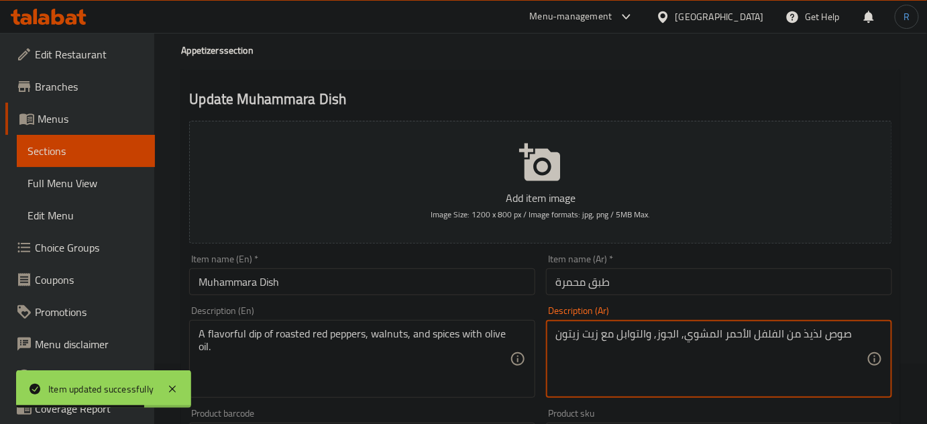
click at [802, 334] on textarea "صوص لذيذ من الفلفل الأحمر المشوي, الجوز, والتوابل مع زيت زيتون" at bounding box center [710, 359] width 311 height 64
type textarea "صوص من الفلفل الأحمر المشوي, الجوز, والتوابل مع زيت زيتون"
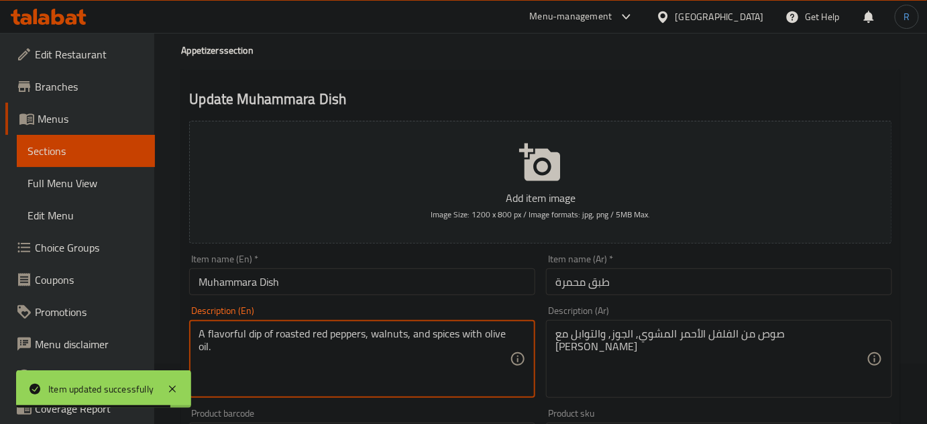
click at [235, 333] on textarea "A flavorful dip of roasted red peppers, walnuts, and spices with olive oil." at bounding box center [354, 359] width 311 height 64
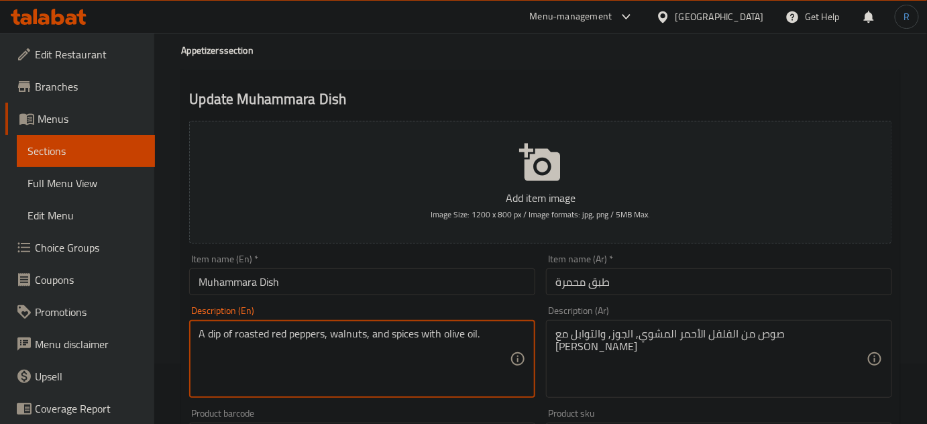
type textarea "A dip of roasted red peppers, walnuts, and spices with olive oil."
click at [388, 277] on input "Muhammara Dish" at bounding box center [362, 281] width 346 height 27
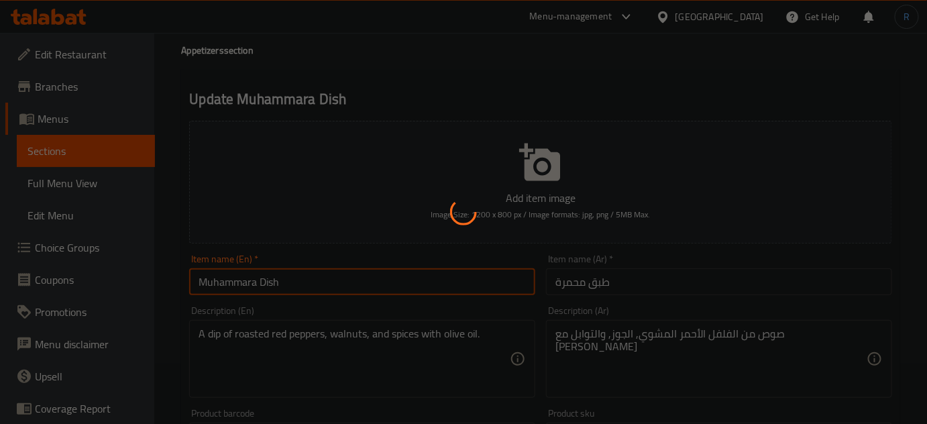
scroll to position [0, 0]
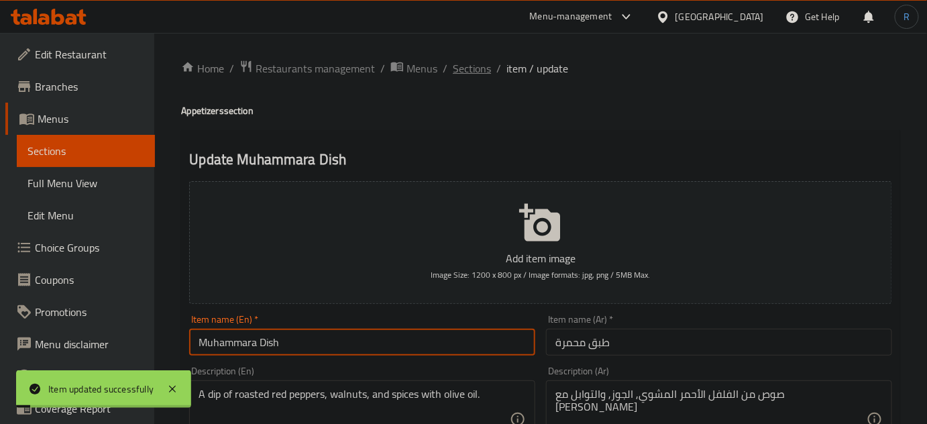
click at [469, 68] on span "Sections" at bounding box center [472, 68] width 38 height 16
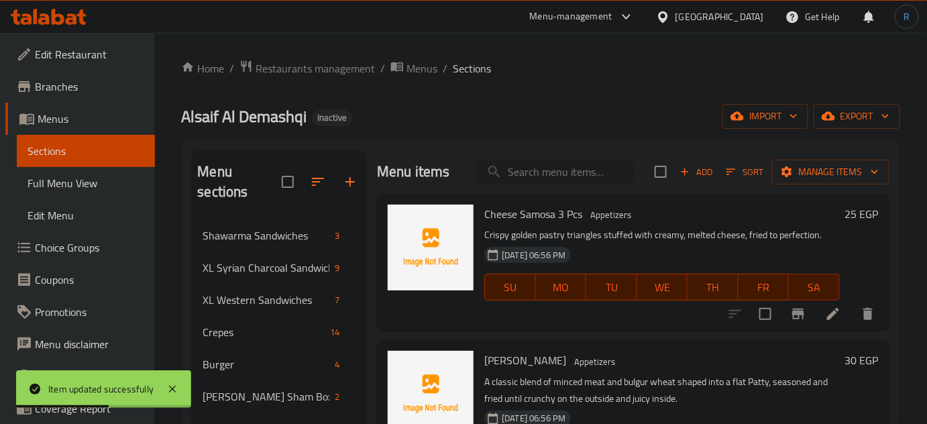
click at [544, 166] on input "search" at bounding box center [554, 171] width 158 height 23
paste input "Service"
type input "Service"
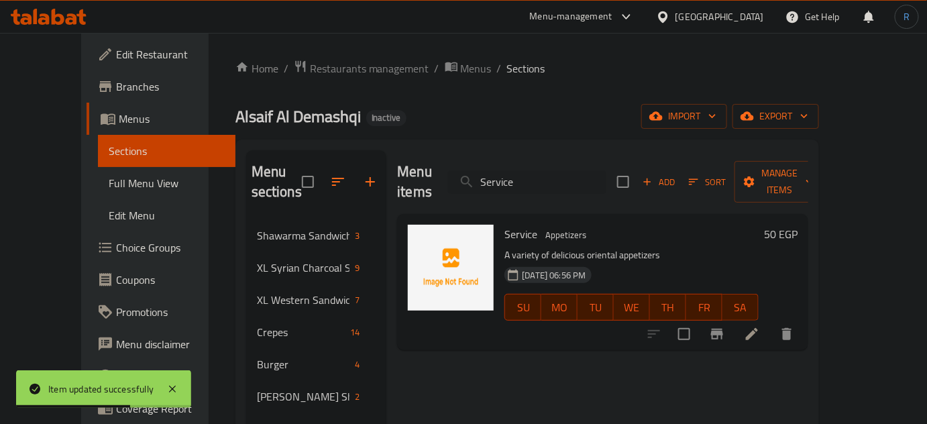
click at [760, 326] on icon at bounding box center [752, 334] width 16 height 16
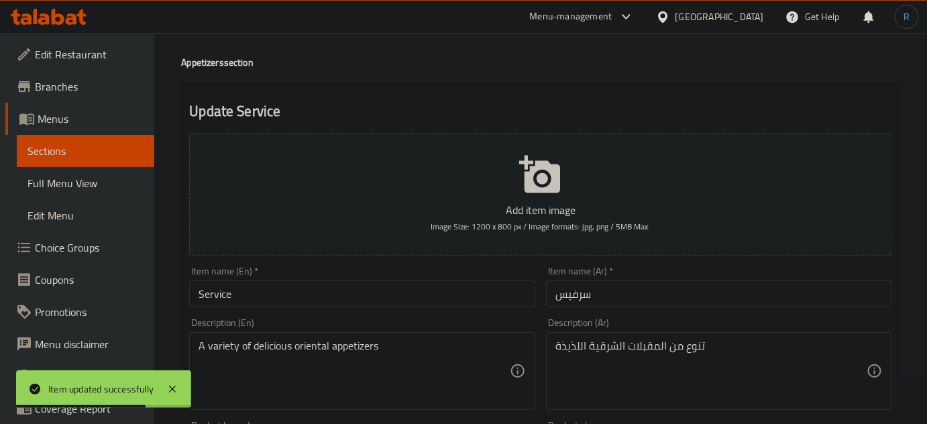
scroll to position [60, 0]
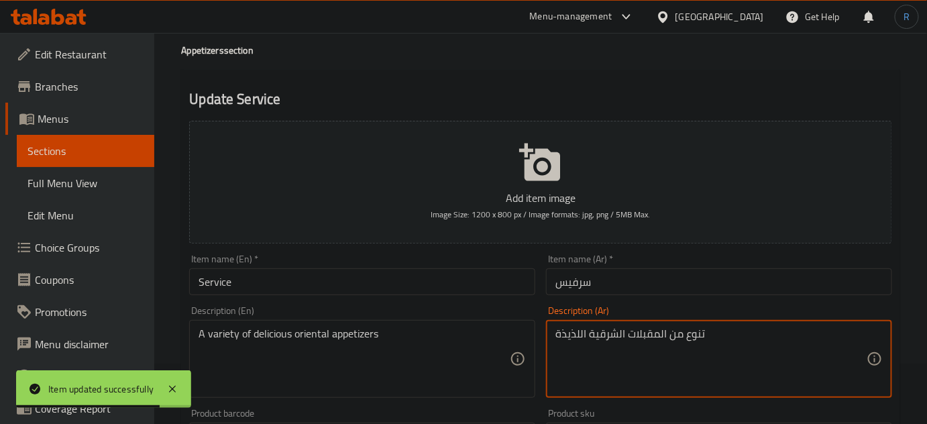
click at [565, 335] on textarea "تنوع من المقبلات الشرقية اللذيذة" at bounding box center [710, 359] width 311 height 64
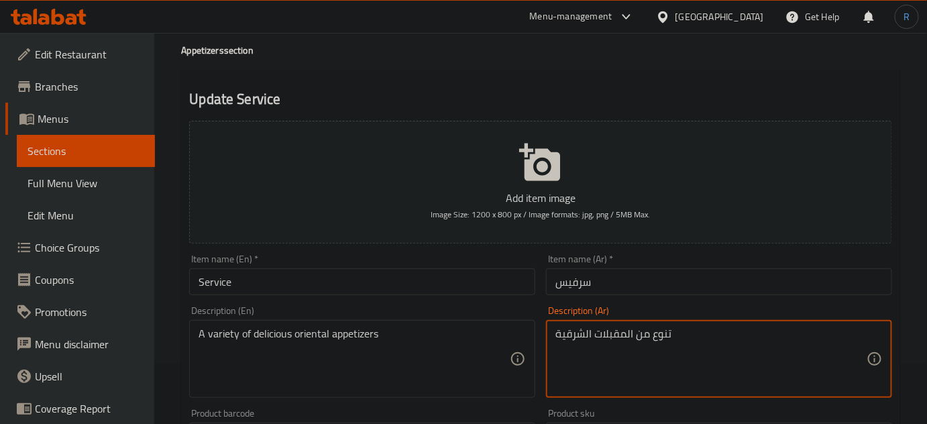
type textarea "تنوع من المقبلات الشرقية"
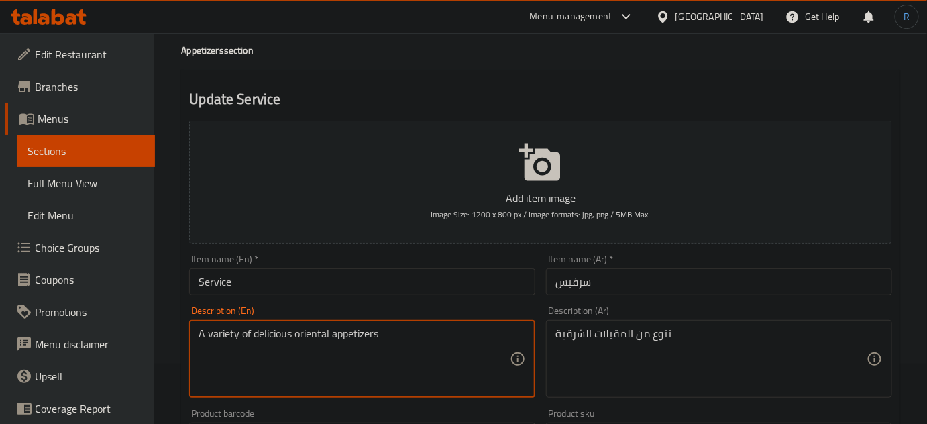
click at [274, 334] on textarea "A variety of delicious oriental appetizers" at bounding box center [354, 359] width 311 height 64
type textarea "A variety of oriental appetizers"
click at [319, 278] on input "Service" at bounding box center [362, 281] width 346 height 27
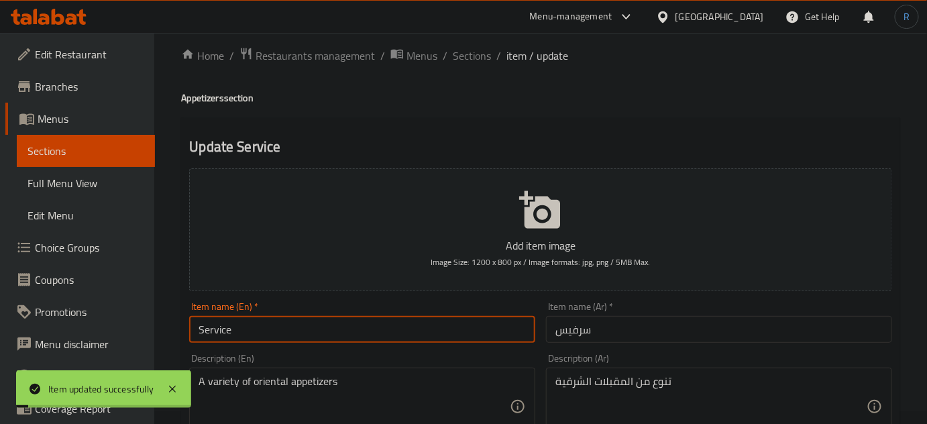
scroll to position [0, 0]
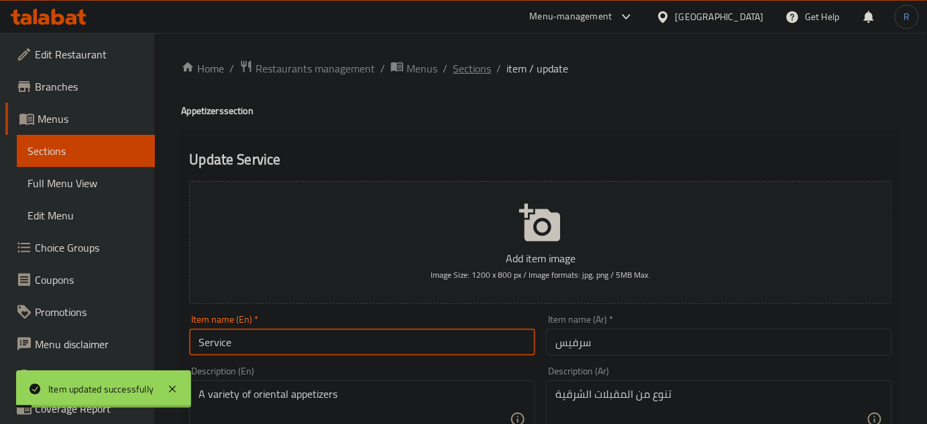
click at [471, 64] on span "Sections" at bounding box center [472, 68] width 38 height 16
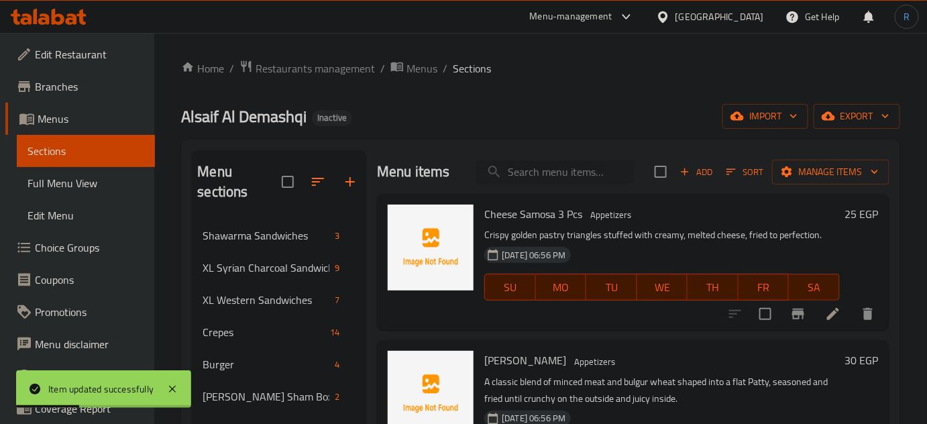
click at [522, 172] on input "search" at bounding box center [554, 171] width 158 height 23
paste input "Syrian Saj Loaf"
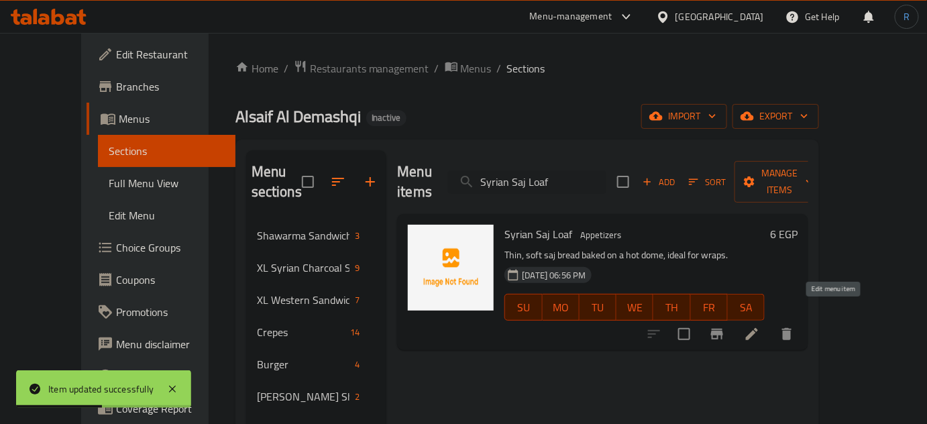
type input "Syrian Saj Loaf"
click at [760, 326] on icon at bounding box center [752, 334] width 16 height 16
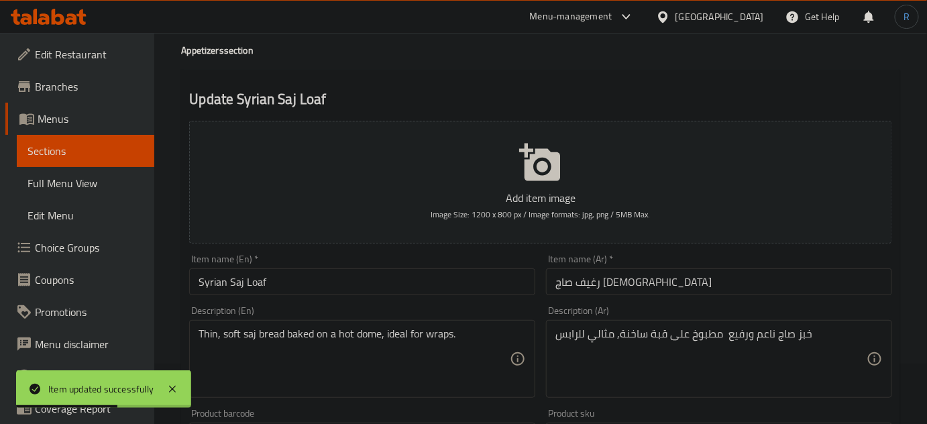
scroll to position [121, 0]
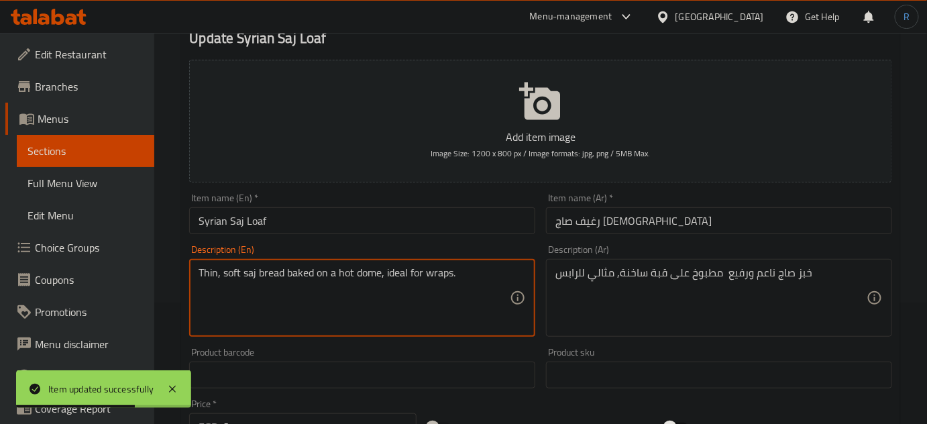
click at [304, 276] on textarea "Thin, soft saj bread baked on a hot dome, ideal for wraps." at bounding box center [354, 298] width 311 height 64
drag, startPoint x: 465, startPoint y: 273, endPoint x: 388, endPoint y: 272, distance: 77.1
click at [388, 272] on textarea "Thin, soft saj bread baked on a hot dome, ideal for wraps." at bounding box center [354, 298] width 311 height 64
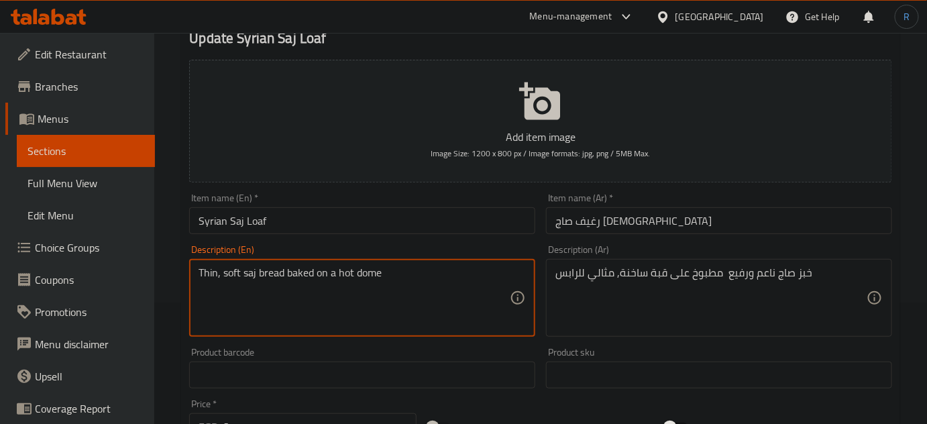
type textarea "Thin, soft saj bread baked on a hot dome"
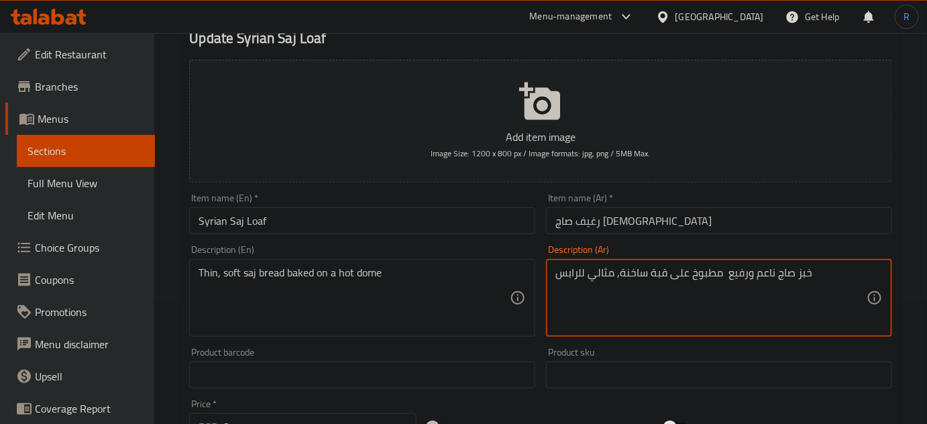
drag, startPoint x: 614, startPoint y: 278, endPoint x: 553, endPoint y: 278, distance: 61.7
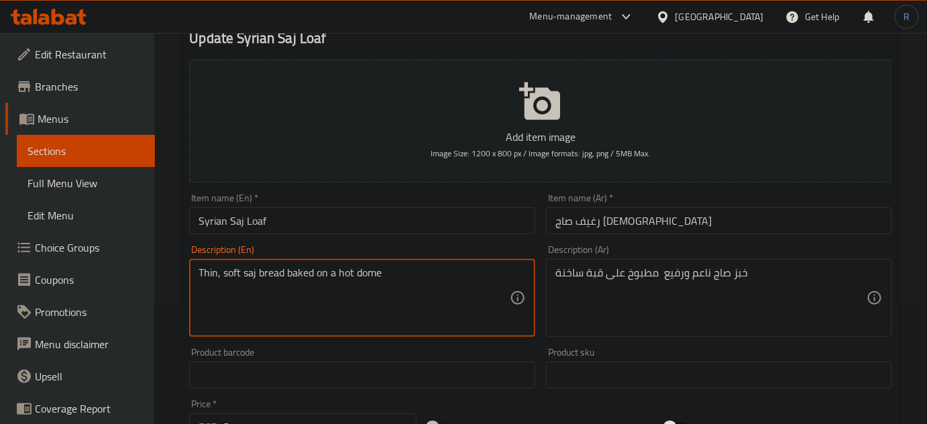
drag, startPoint x: 352, startPoint y: 300, endPoint x: 291, endPoint y: 300, distance: 61.0
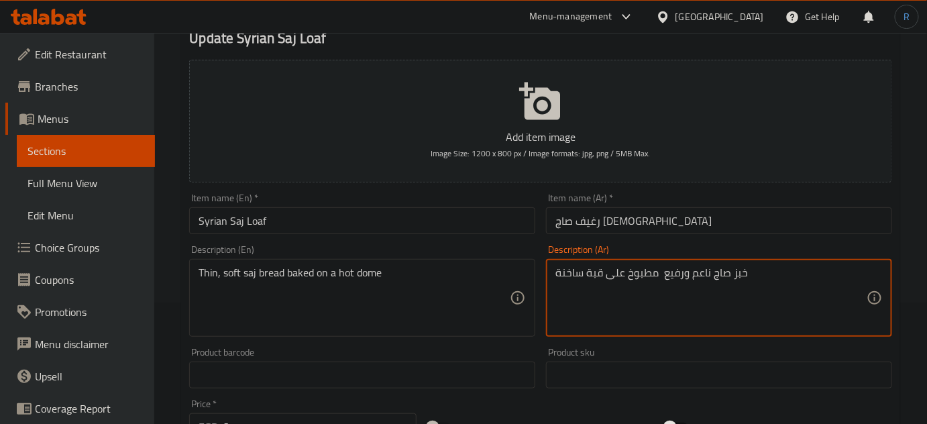
click at [640, 275] on textarea "خبز صاج ناعم ورفيع مطبوخ على قبة ساخنة" at bounding box center [710, 298] width 311 height 64
type textarea "خبز صاج ناعم ورفيع مخبوز على قبة ساخنة"
click at [468, 226] on input "Syrian Saj Loaf" at bounding box center [362, 220] width 346 height 27
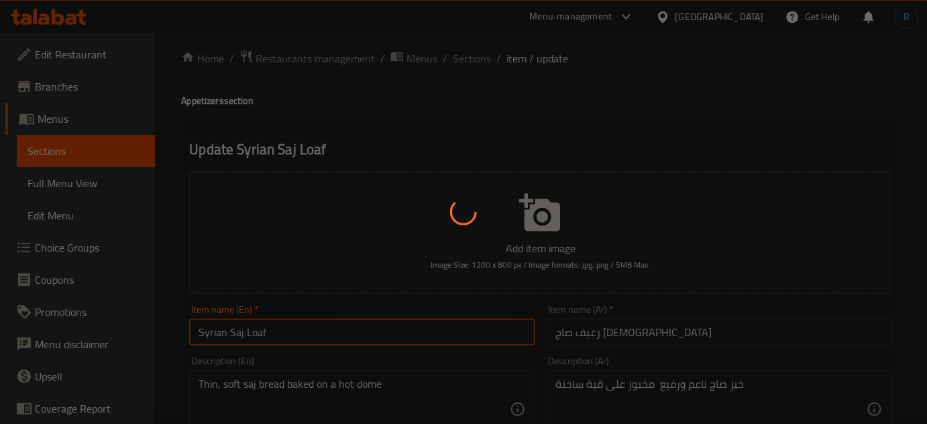
scroll to position [0, 0]
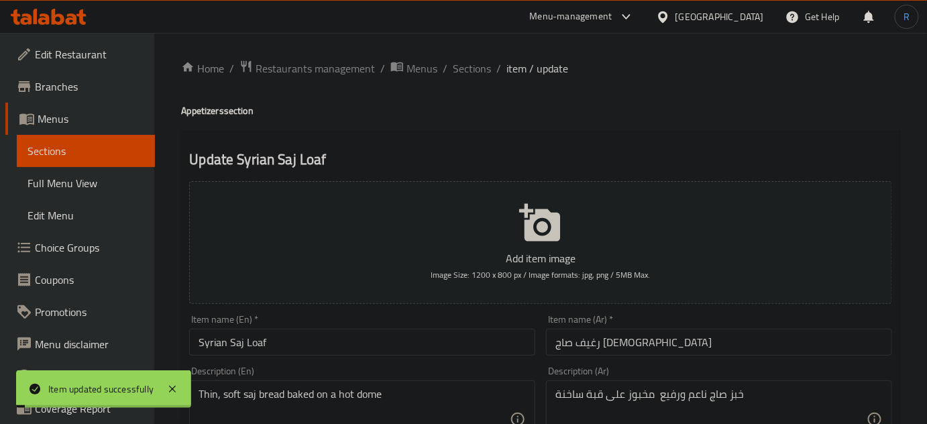
click at [461, 71] on span "Sections" at bounding box center [472, 68] width 38 height 16
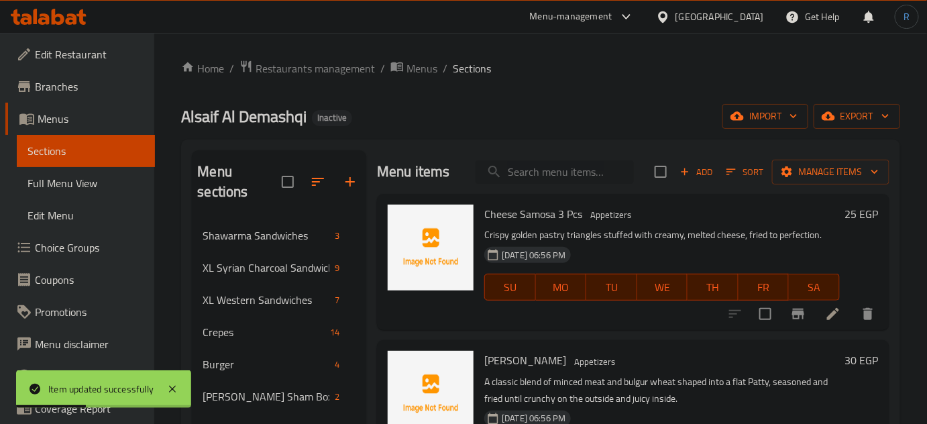
click at [549, 180] on input "search" at bounding box center [554, 171] width 158 height 23
paste input "Syrian Bread Bundle"
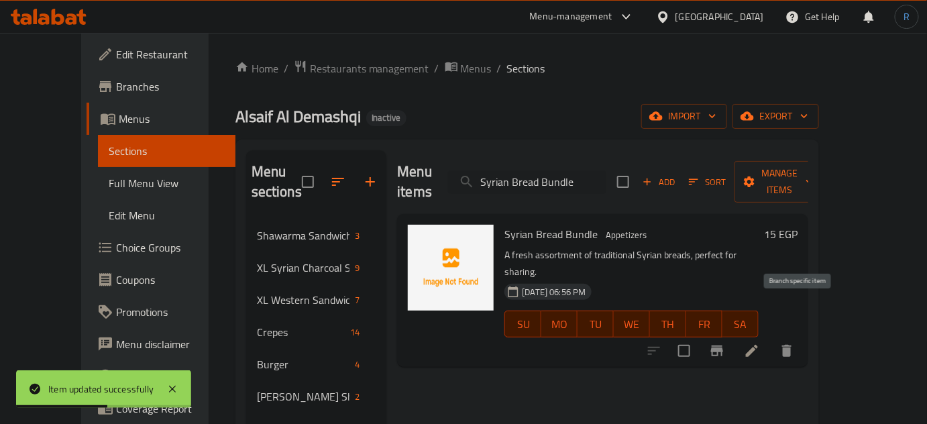
type input "Syrian Bread Bundle"
click at [758, 345] on icon at bounding box center [752, 351] width 12 height 12
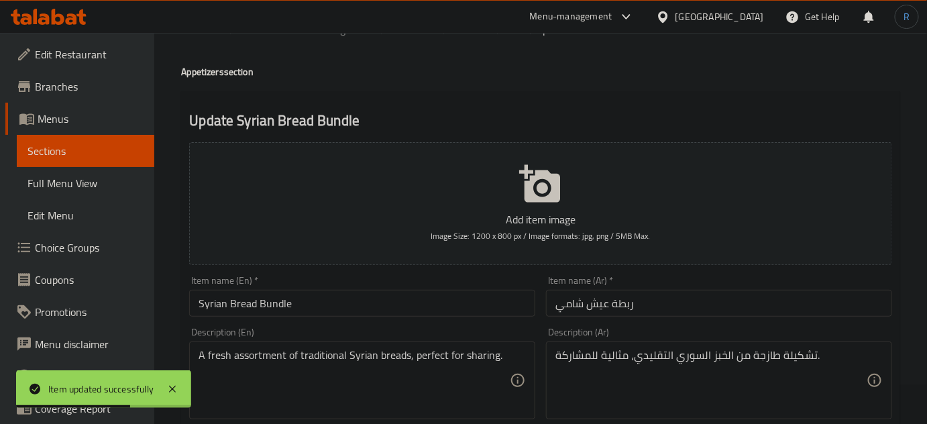
scroll to position [60, 0]
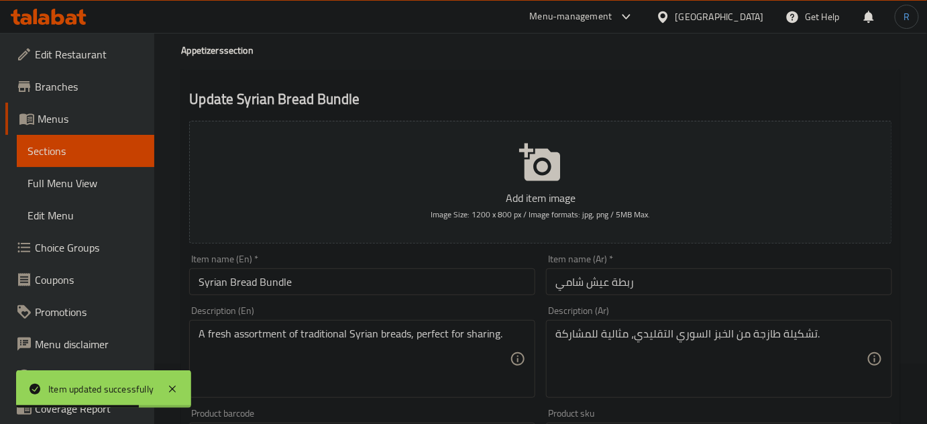
click at [564, 292] on input "ربطة عيش شامي" at bounding box center [719, 281] width 346 height 27
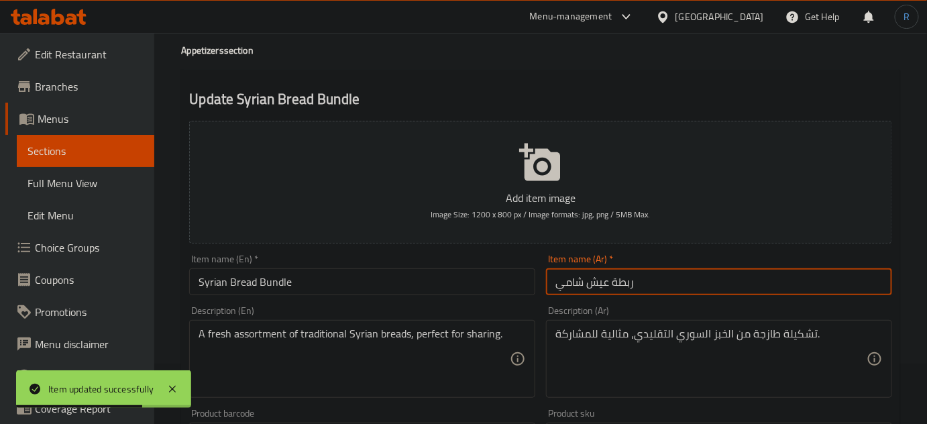
click at [564, 292] on input "ربطة عيش شامي" at bounding box center [719, 281] width 346 height 27
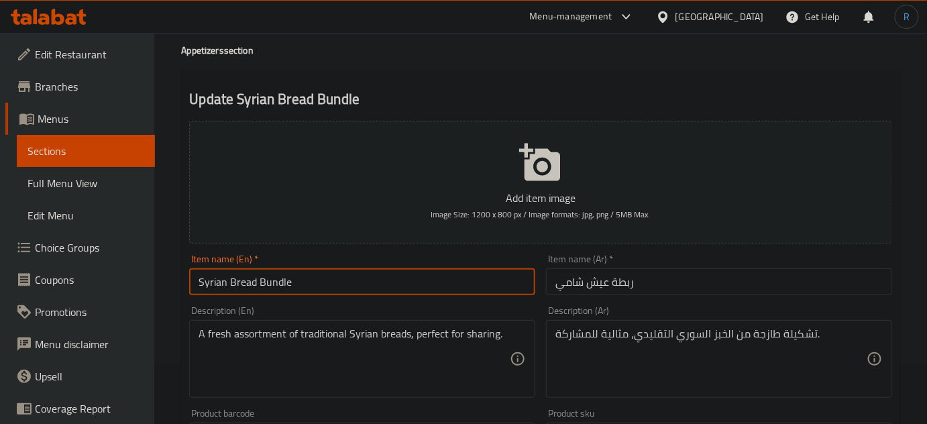
click at [213, 286] on input "Syrian Bread Bundle" at bounding box center [362, 281] width 346 height 27
type input "Shami Bread Bundle"
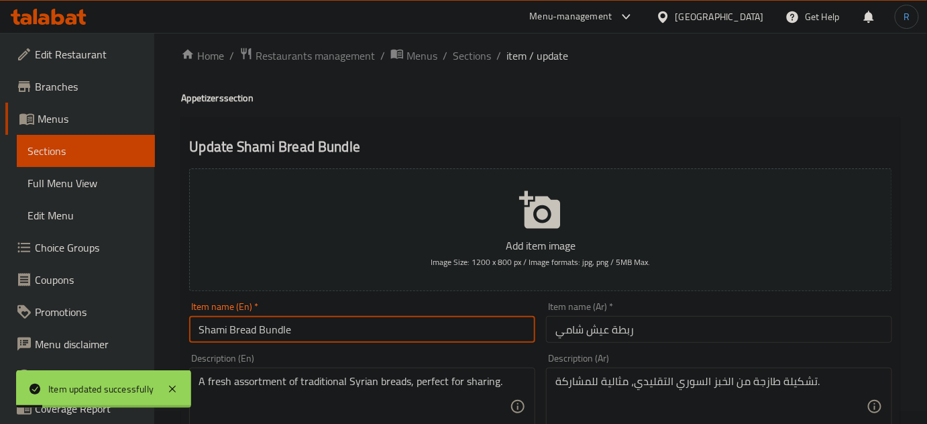
scroll to position [0, 0]
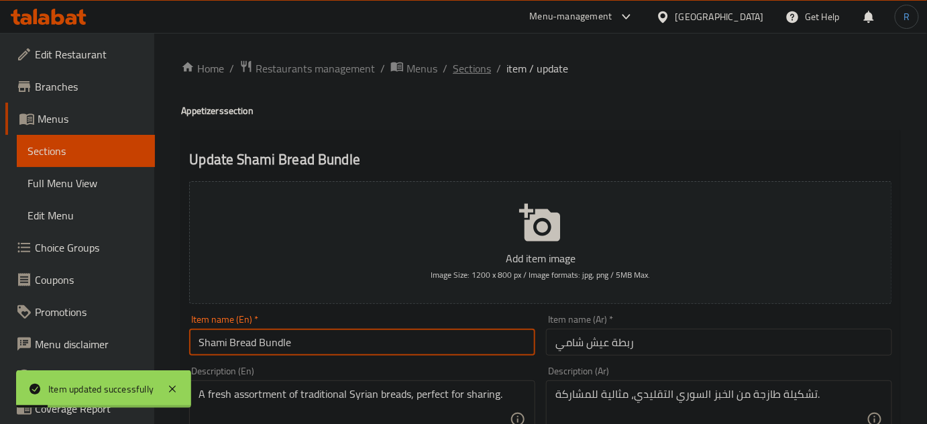
click at [479, 72] on span "Sections" at bounding box center [472, 68] width 38 height 16
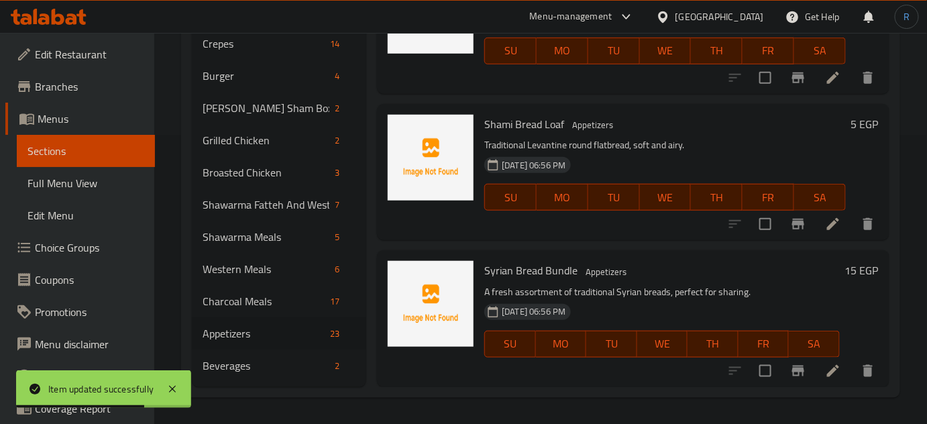
scroll to position [2929, 0]
click at [827, 370] on icon at bounding box center [833, 371] width 16 height 16
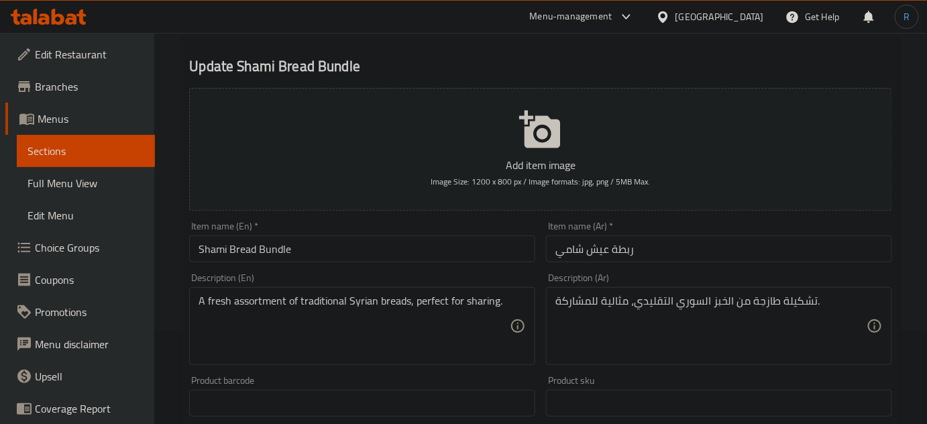
scroll to position [121, 0]
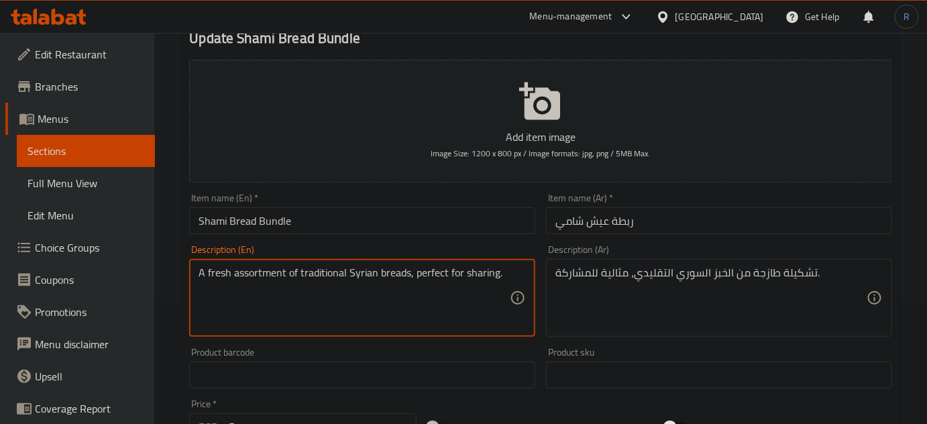
drag, startPoint x: 413, startPoint y: 274, endPoint x: 500, endPoint y: 274, distance: 86.5
type textarea "A fresh assortment of traditional Syrian breads"
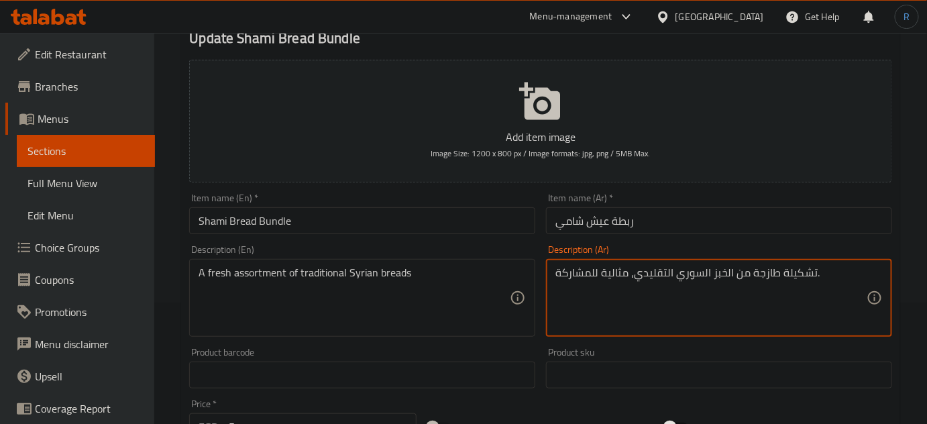
drag, startPoint x: 629, startPoint y: 274, endPoint x: 553, endPoint y: 273, distance: 75.8
type textarea "تشكيلة طازجة من الخبز السوري التقليدي."
click at [499, 216] on input "Shami Bread Bundle" at bounding box center [362, 220] width 346 height 27
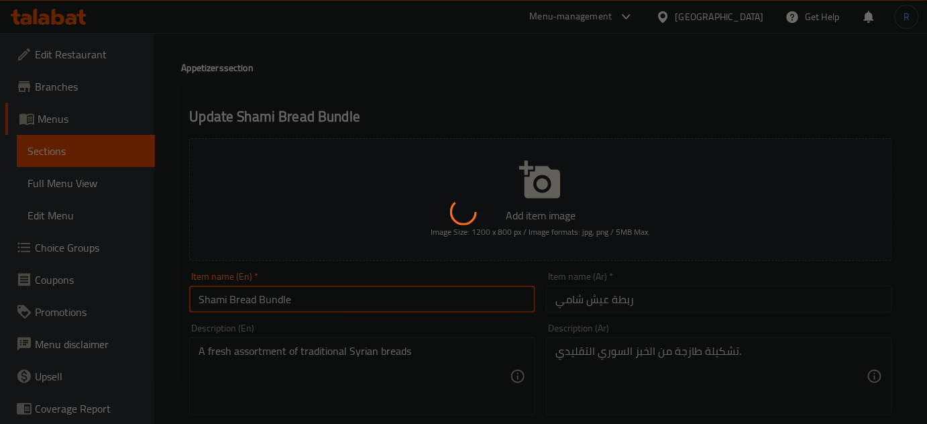
scroll to position [0, 0]
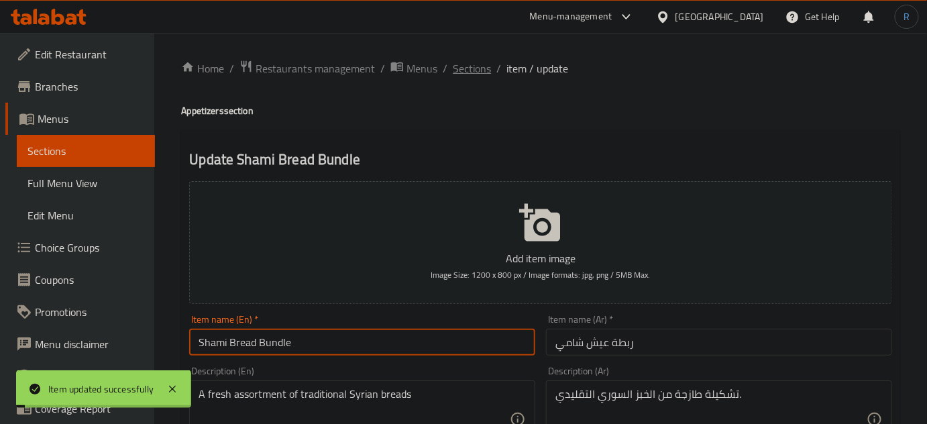
click at [476, 72] on span "Sections" at bounding box center [472, 68] width 38 height 16
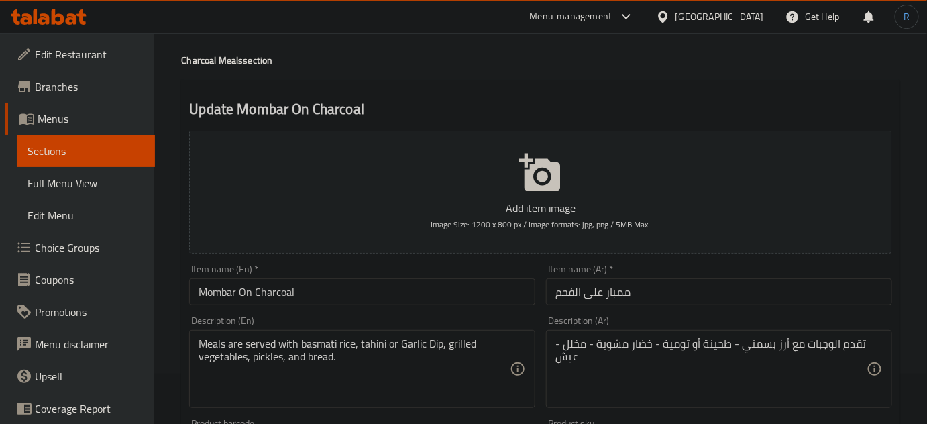
scroll to position [121, 0]
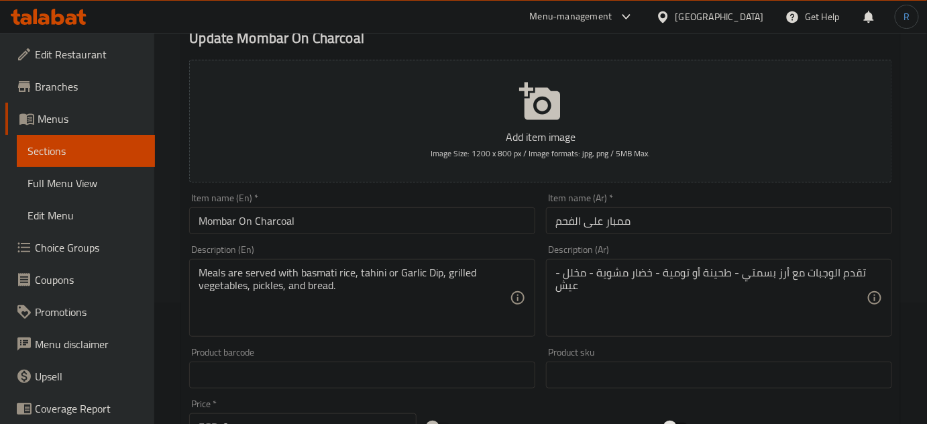
click at [274, 223] on input "Mombar On Charcoal" at bounding box center [362, 220] width 346 height 27
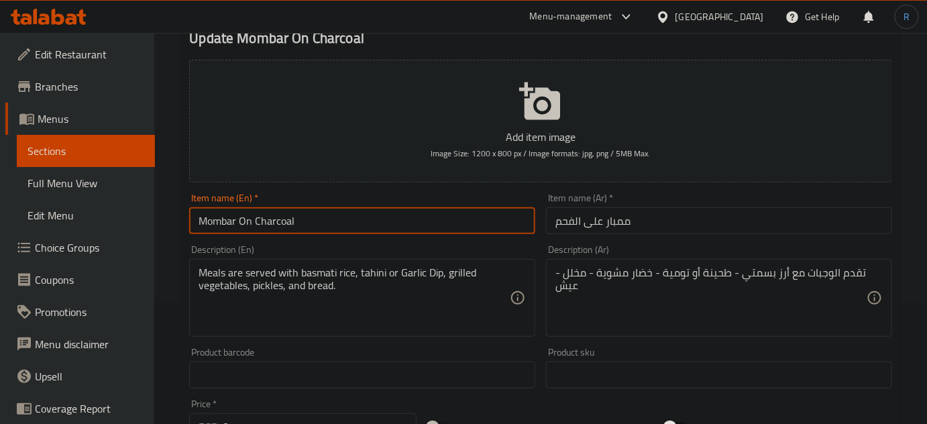
click at [274, 223] on input "Mombar On Charcoal" at bounding box center [362, 220] width 346 height 27
click at [200, 221] on input "Mombar On" at bounding box center [362, 220] width 346 height 27
paste input "Charcoal"
click at [308, 219] on input "Charcoal Mombar On" at bounding box center [362, 220] width 346 height 27
type input "Charcoal Mombar"
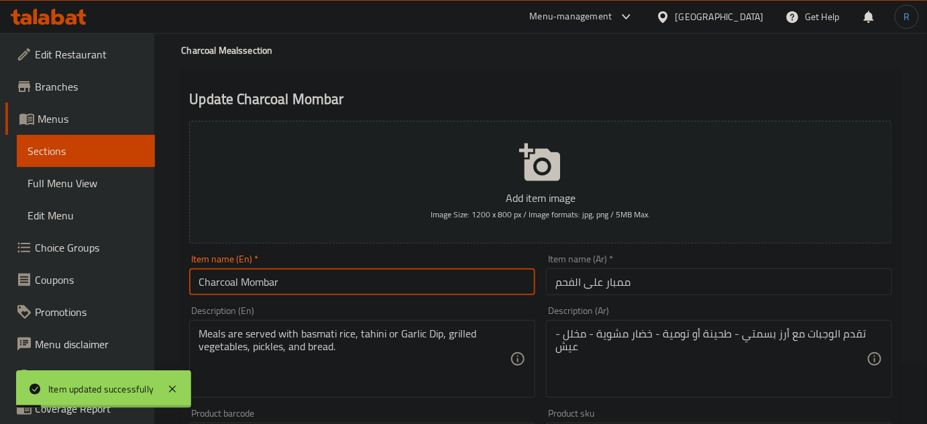
scroll to position [0, 0]
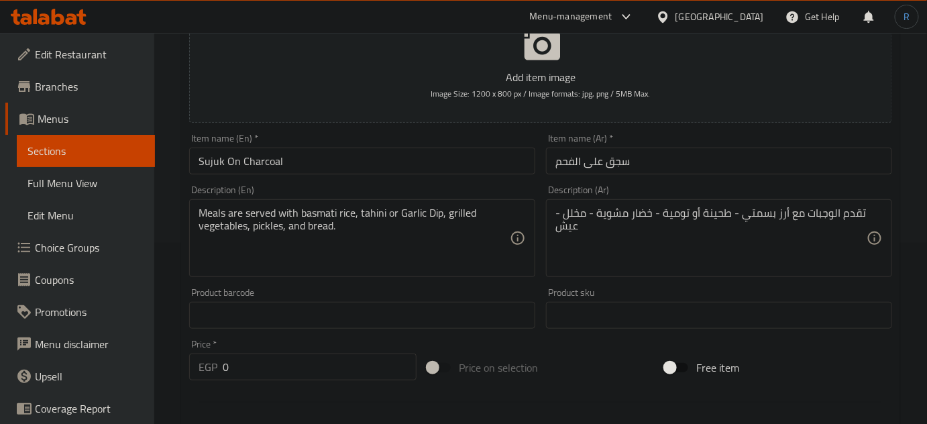
scroll to position [182, 0]
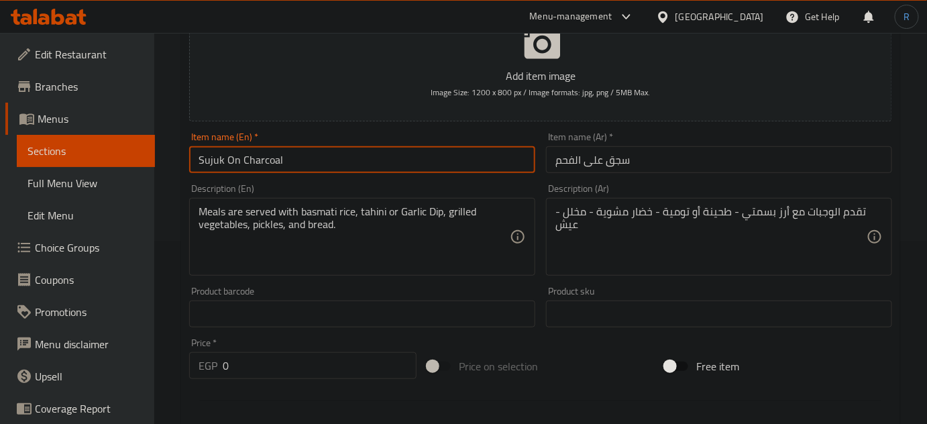
click at [262, 157] on input "Sujuk On Charcoal" at bounding box center [362, 159] width 346 height 27
click at [194, 162] on input "Sujuk On" at bounding box center [362, 159] width 346 height 27
paste input "Charcoal"
click at [241, 163] on input "Charcoal Sujuk On" at bounding box center [362, 159] width 346 height 27
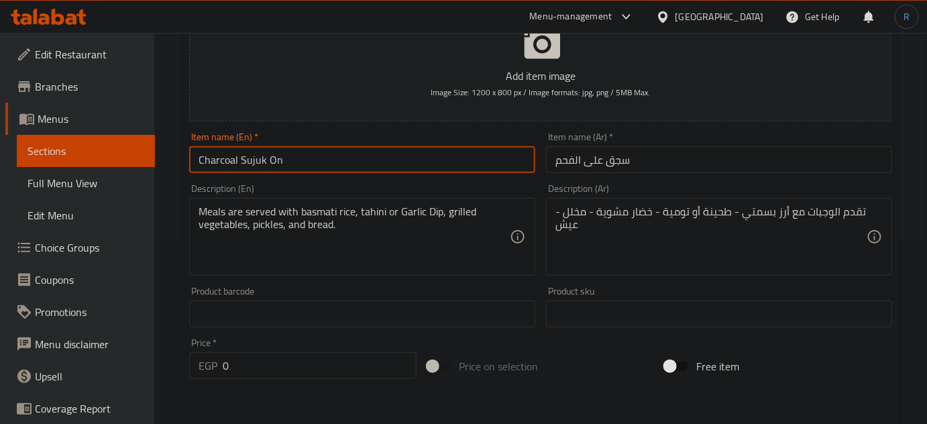
click at [241, 163] on input "Charcoal Sujuk On" at bounding box center [362, 159] width 346 height 27
click at [279, 163] on input "Charcoal Sujuk On" at bounding box center [362, 159] width 346 height 27
paste input "Sausage"
type input "Charcoal Sausage"
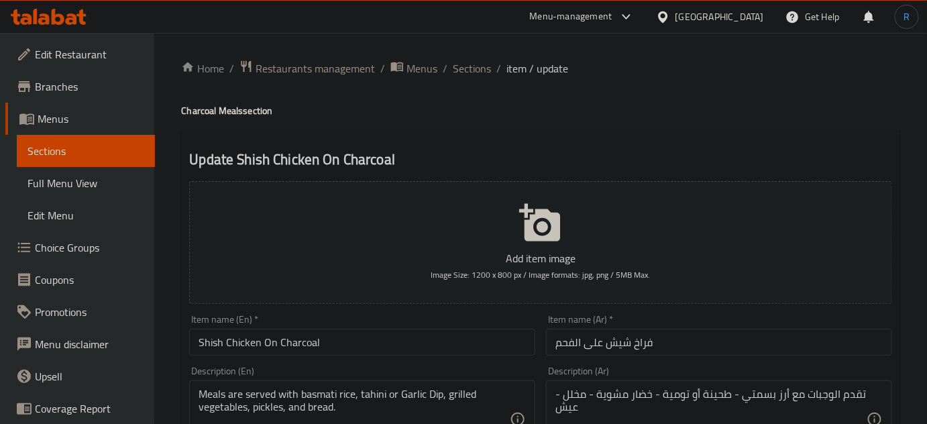
click at [302, 350] on input "Shish Chicken On Charcoal" at bounding box center [362, 342] width 346 height 27
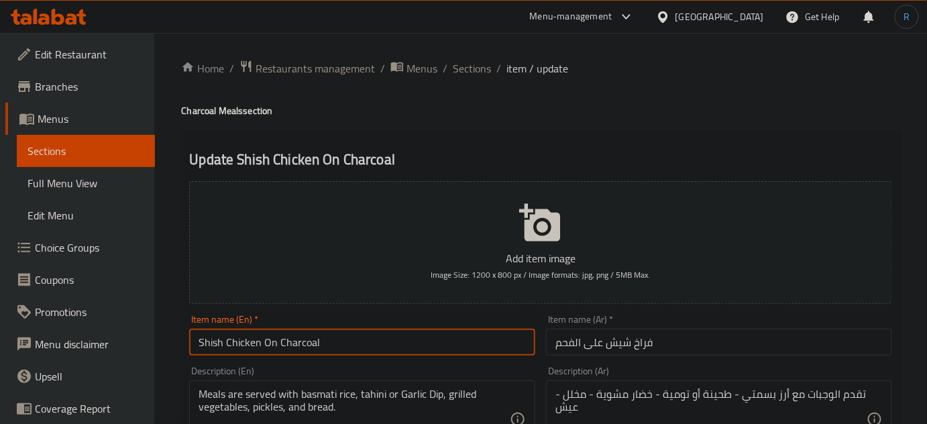
click at [302, 350] on input "Shish Chicken On Charcoal" at bounding box center [362, 342] width 346 height 27
click at [196, 344] on input "Shish Chicken On" at bounding box center [362, 342] width 346 height 27
paste input "Charcoal"
click at [312, 345] on input "Charcoal Shish Chicken On" at bounding box center [362, 342] width 346 height 27
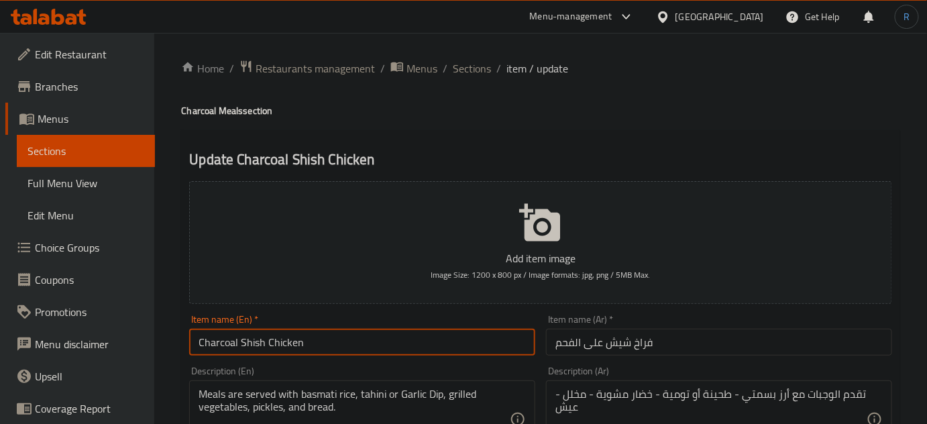
type input "Charcoal Shish Chicken"
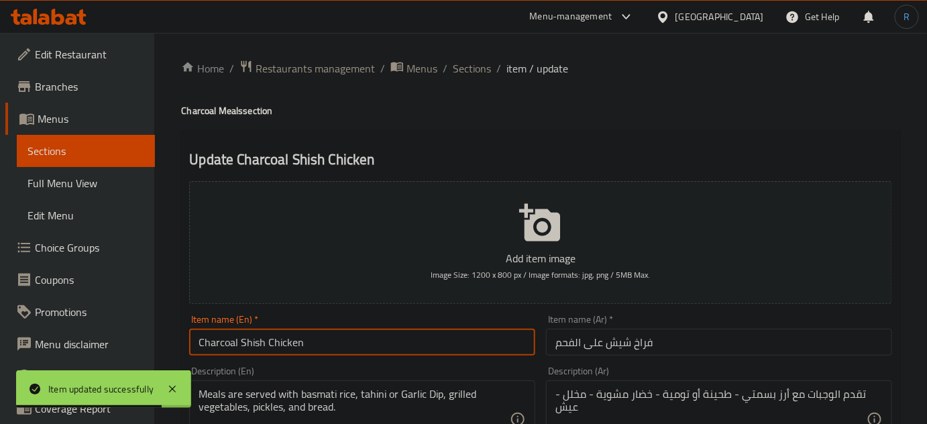
scroll to position [60, 0]
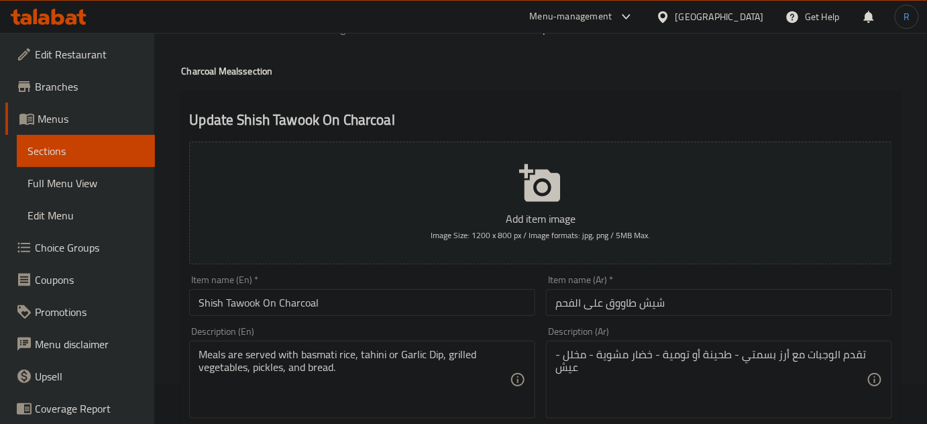
scroll to position [60, 0]
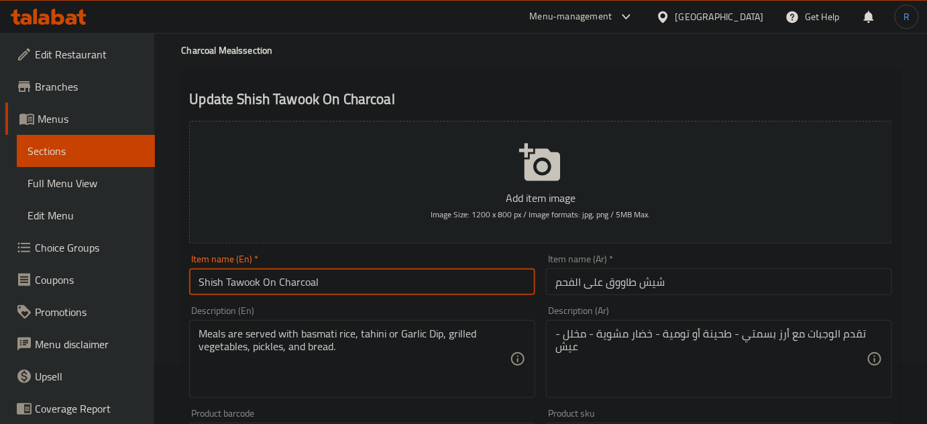
click at [288, 281] on input "Shish Tawook On Charcoal" at bounding box center [362, 281] width 346 height 27
click at [199, 282] on input "[PERSON_NAME] On" at bounding box center [362, 281] width 346 height 27
paste input "Charcoal"
click at [331, 282] on input "Charcoal Shish Tawook On" at bounding box center [362, 281] width 346 height 27
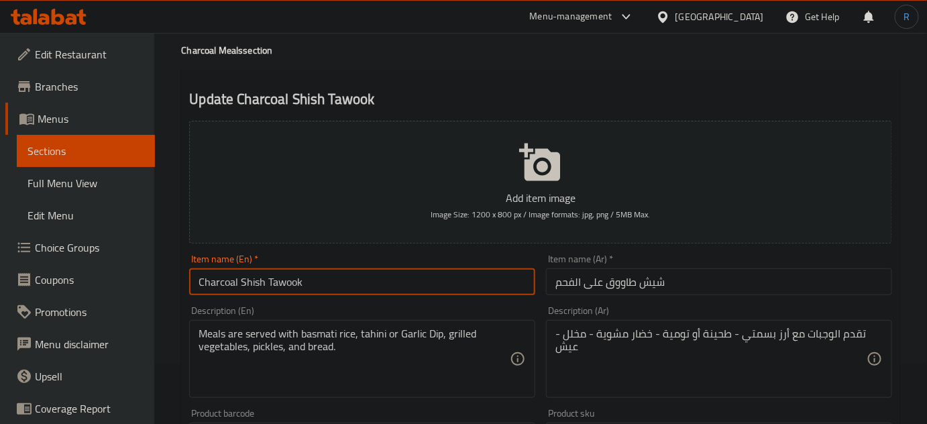
type input "Charcoal Shish Tawook"
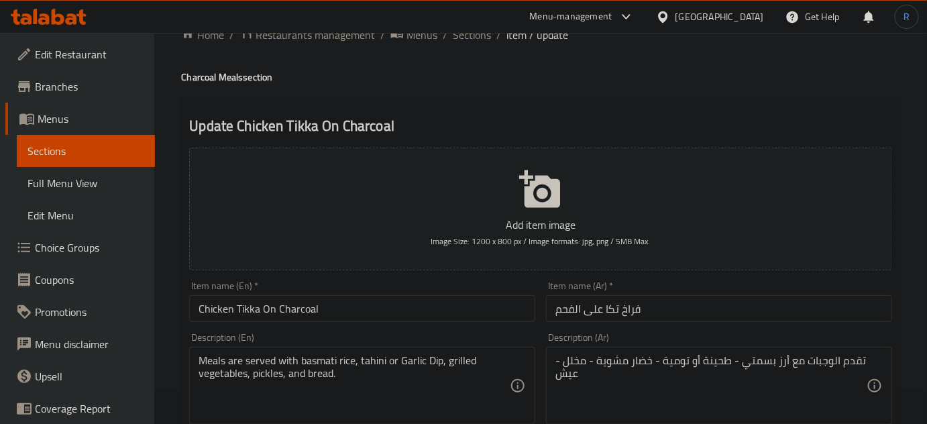
scroll to position [60, 0]
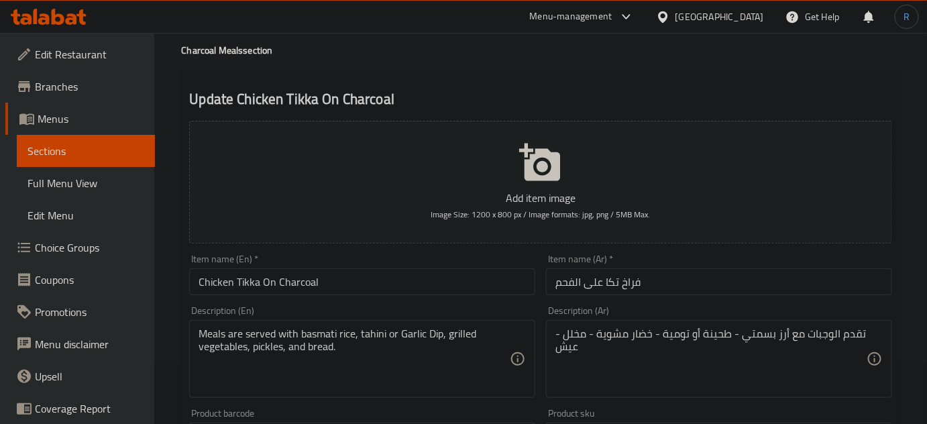
click at [291, 279] on input "Chicken Tikka On Charcoal" at bounding box center [362, 281] width 346 height 27
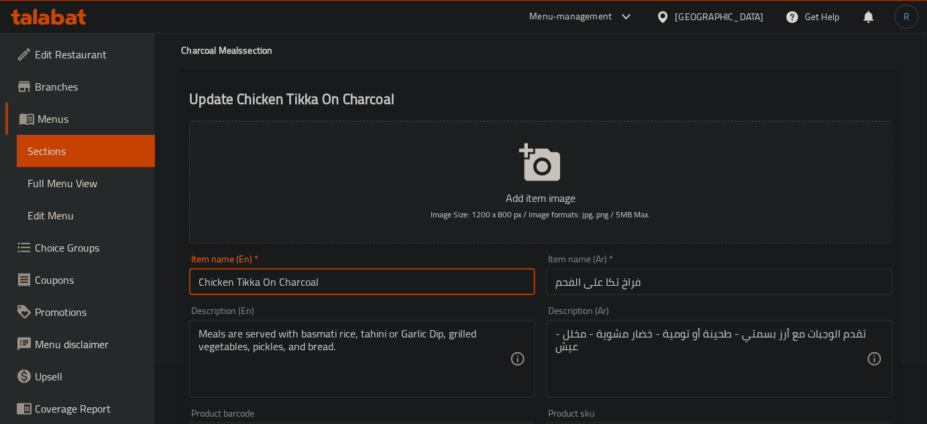
click at [291, 279] on input "Chicken Tikka On Charcoal" at bounding box center [362, 281] width 346 height 27
click at [196, 282] on input "Chicken Tikka On" at bounding box center [362, 281] width 346 height 27
paste input "Charcoal"
click at [328, 286] on input "Charcoal Chicken Tikka On" at bounding box center [362, 281] width 346 height 27
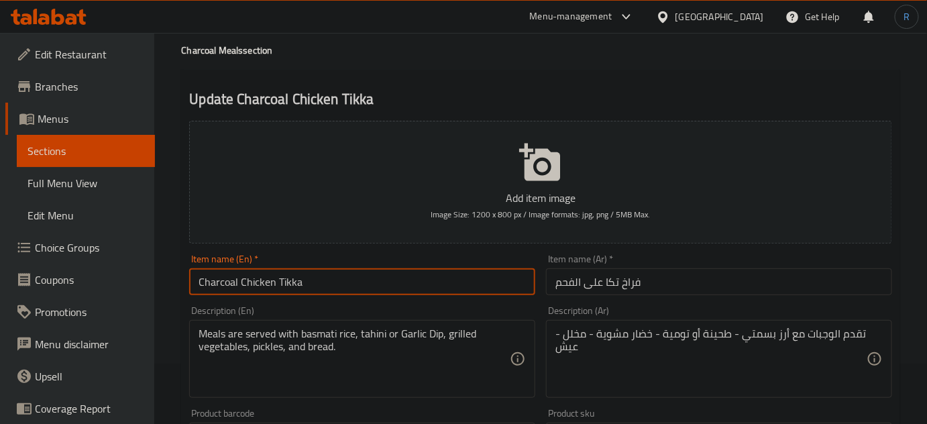
type input "Charcoal Chicken Tikka"
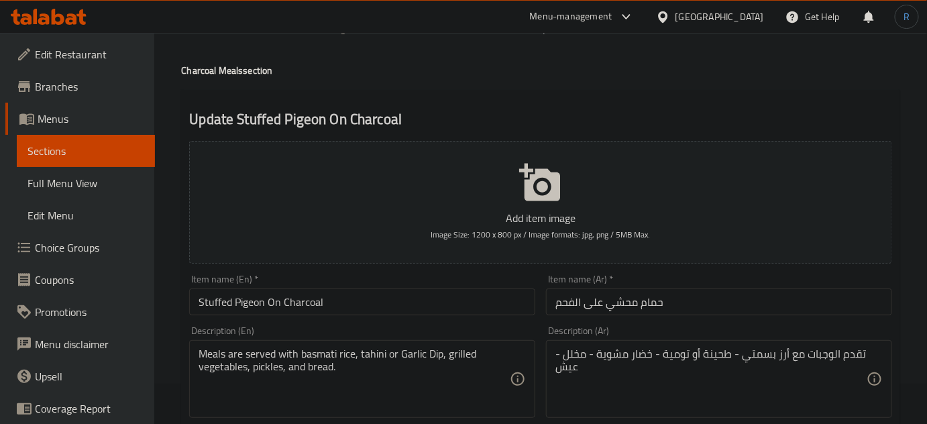
scroll to position [60, 0]
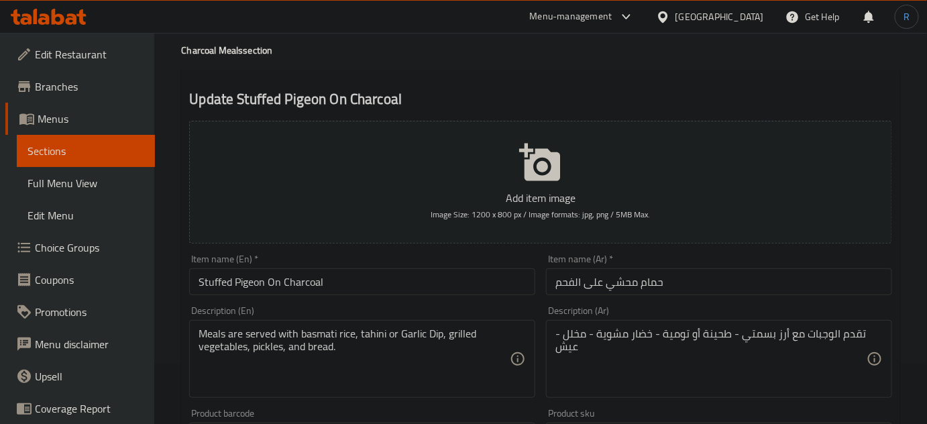
click at [299, 286] on input "Stuffed Pigeon On Charcoal" at bounding box center [362, 281] width 346 height 27
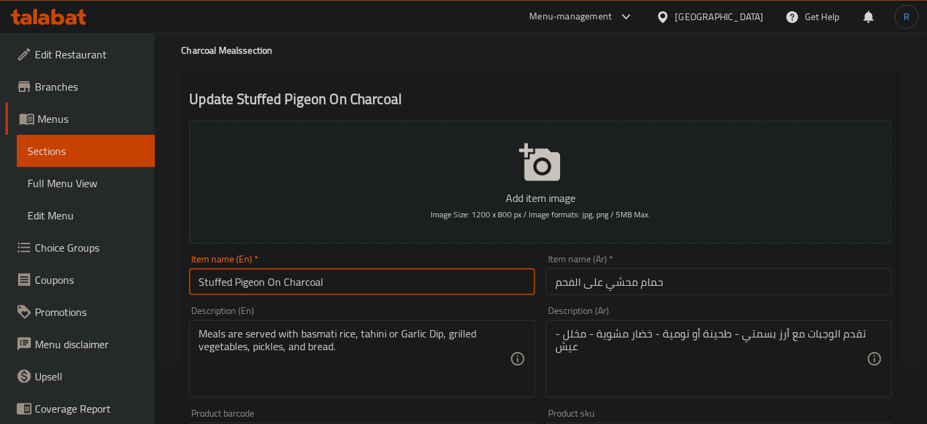
click at [299, 286] on input "Stuffed Pigeon On Charcoal" at bounding box center [362, 281] width 346 height 27
click at [194, 279] on input "Stuffed Pigeon On" at bounding box center [362, 281] width 346 height 27
paste input "Charcoal"
click at [334, 284] on input "Charcoal Stuffed Pigeon On" at bounding box center [362, 281] width 346 height 27
type input "Charcoal Stuffed Pigeon"
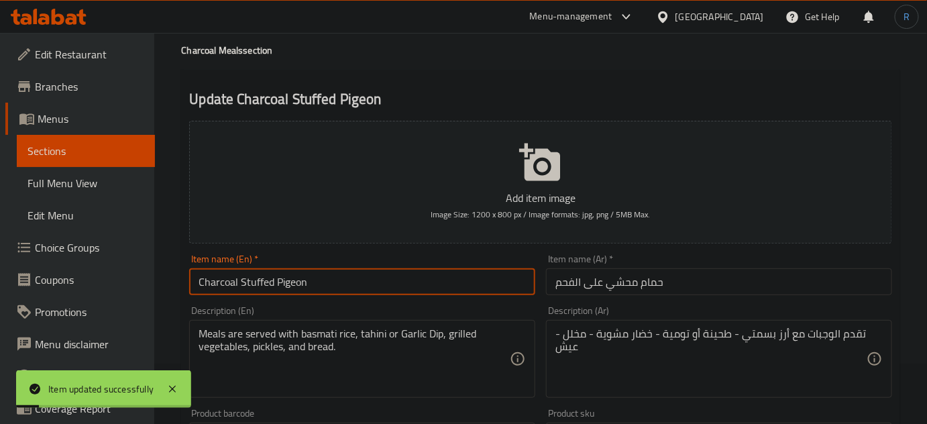
click at [653, 288] on input "حمام محشي على الفحم" at bounding box center [719, 281] width 346 height 27
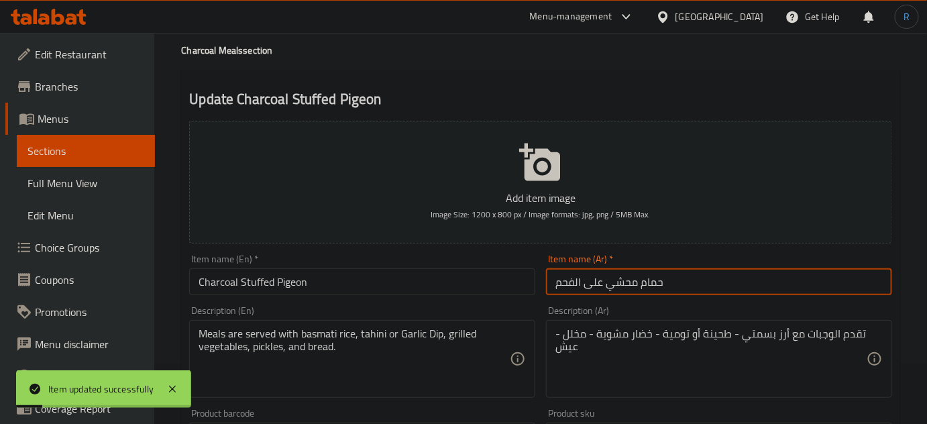
click at [653, 288] on input "حمام محشي على الفحم" at bounding box center [719, 281] width 346 height 27
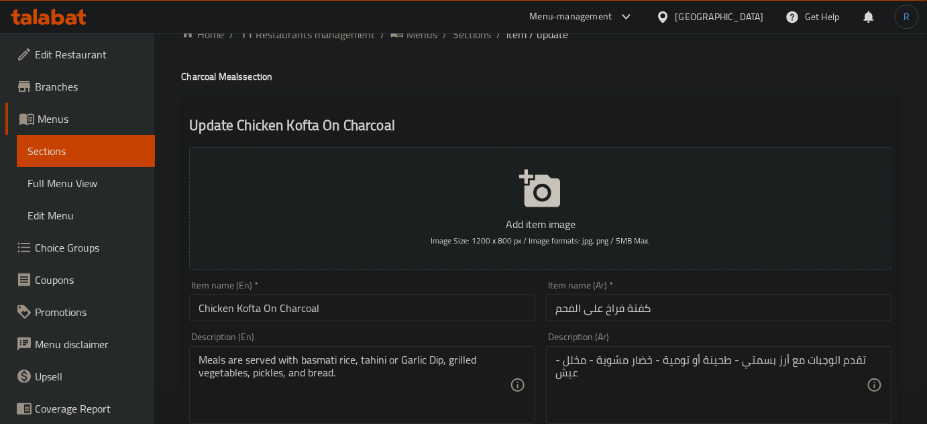
scroll to position [121, 0]
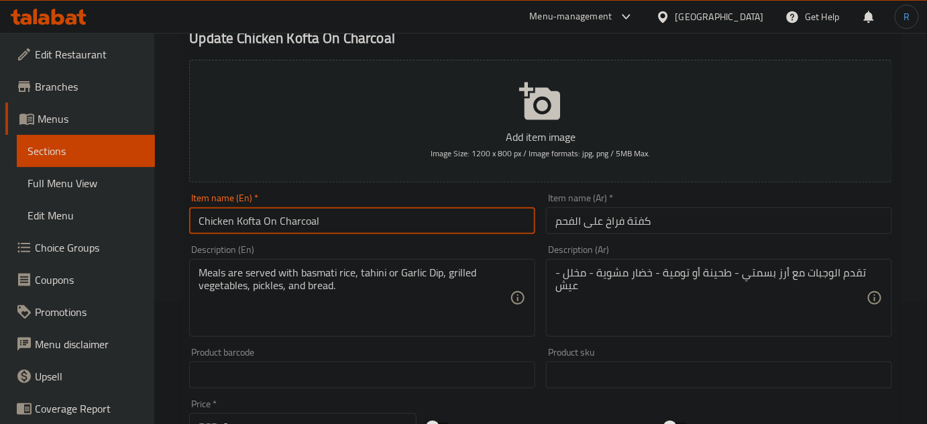
click at [296, 213] on input "Chicken Kofta On Charcoal" at bounding box center [362, 220] width 346 height 27
click at [196, 227] on input "Chicken Kofta On" at bounding box center [362, 220] width 346 height 27
paste input "Charcoal"
click at [330, 225] on input "Charcoal Chicken Kofta On" at bounding box center [362, 220] width 346 height 27
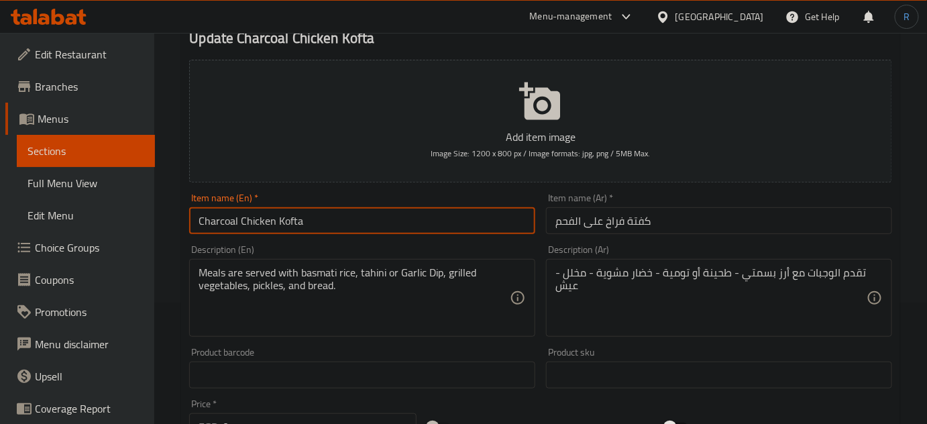
type input "Charcoal Chicken Kofta"
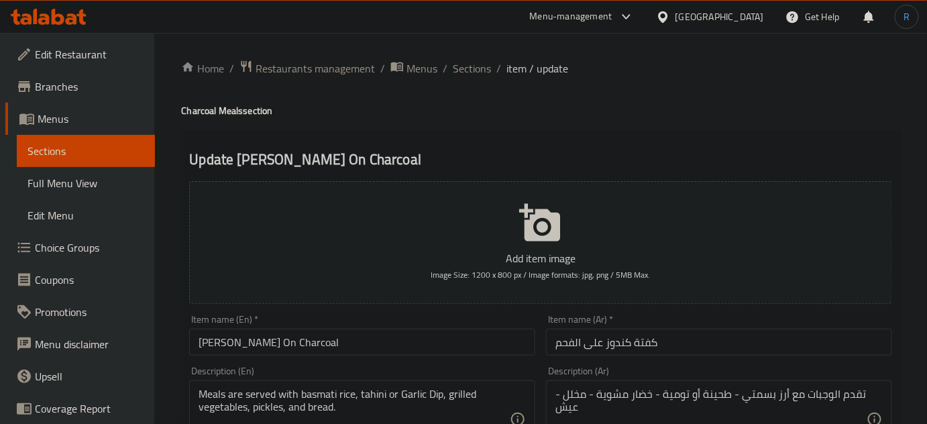
click at [301, 348] on input "Kofta Kandouz On Charcoal" at bounding box center [362, 342] width 346 height 27
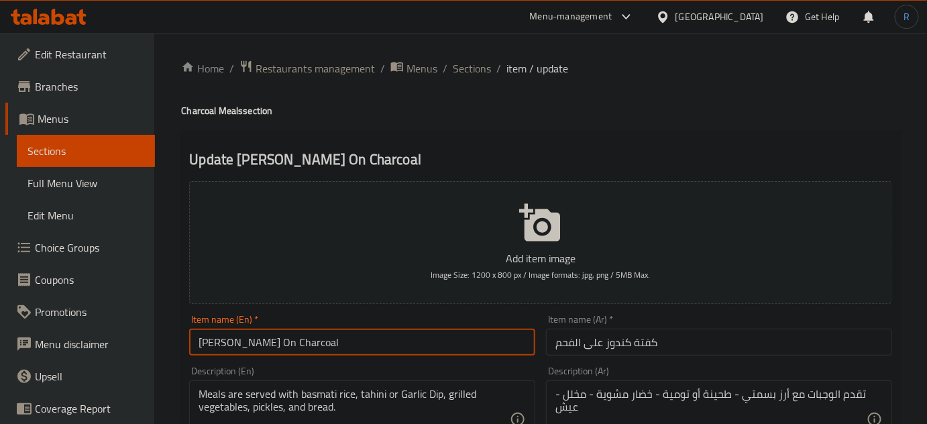
click at [301, 348] on input "Kofta Kandouz On Charcoal" at bounding box center [362, 342] width 346 height 27
click at [189, 345] on input "Kofta Kandouz On" at bounding box center [362, 342] width 346 height 27
paste input "Charcoal"
click at [329, 345] on input "Charcoal Kofta Kandouz On" at bounding box center [362, 342] width 346 height 27
type input "Charcoal Kofta Kandouz"
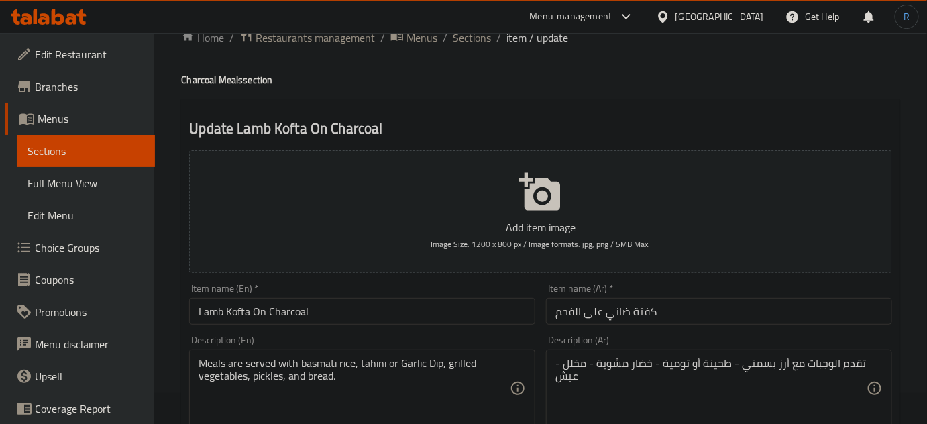
scroll to position [60, 0]
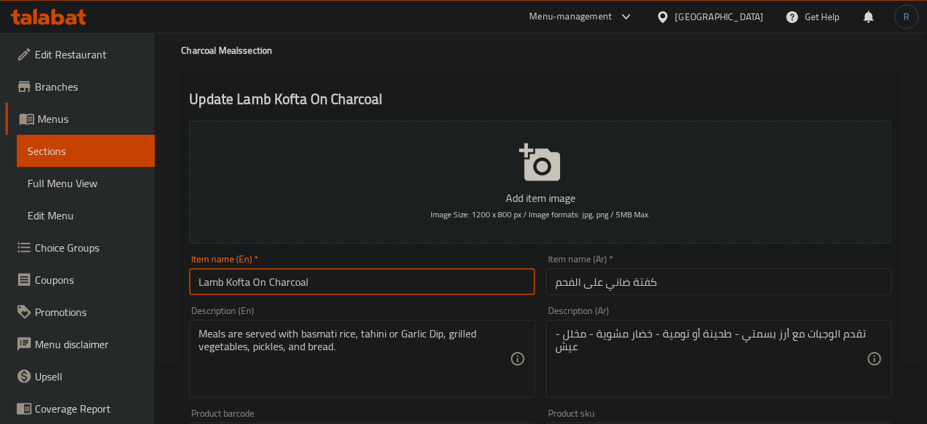
click at [291, 280] on input "Lamb Kofta On Charcoal" at bounding box center [362, 281] width 346 height 27
click at [192, 277] on input "Lamb Kofta On" at bounding box center [362, 281] width 346 height 27
paste input "Charcoal"
click at [321, 282] on input "Charcoal Lamb Kofta On" at bounding box center [362, 281] width 346 height 27
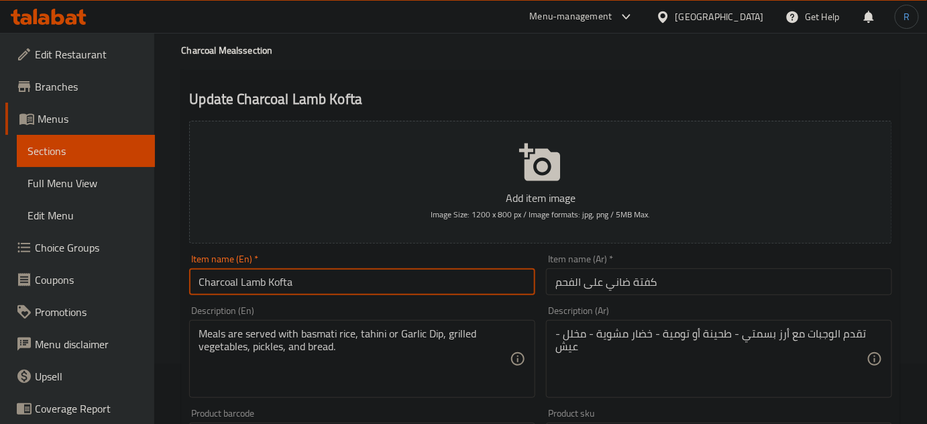
type input "Charcoal Lamb Kofta"
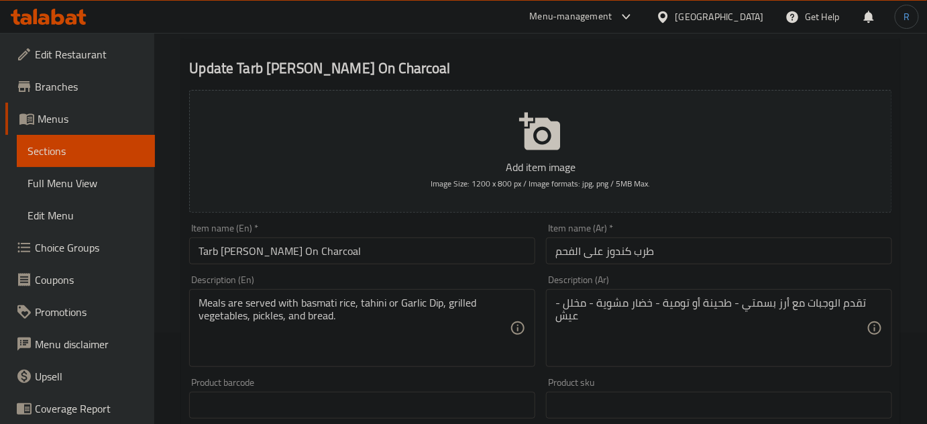
scroll to position [121, 0]
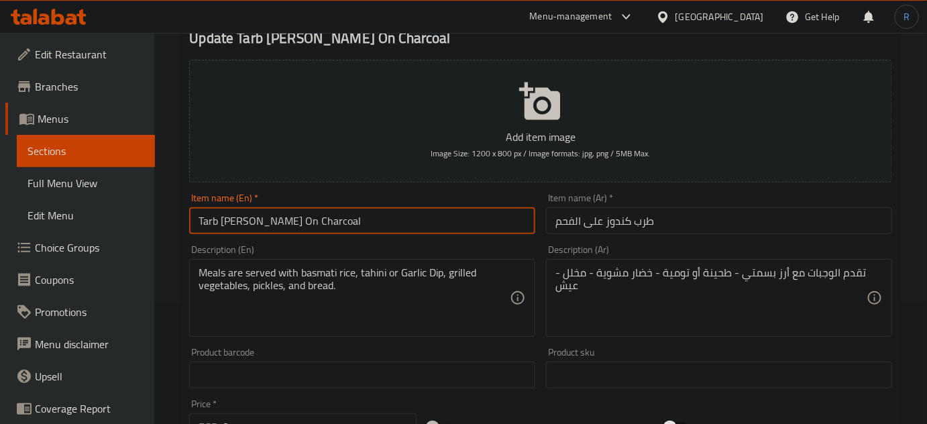
click at [295, 226] on input "Tarb Kandouz On Charcoal" at bounding box center [362, 220] width 346 height 27
click at [195, 219] on input "Tarb Kandouz On" at bounding box center [362, 220] width 346 height 27
paste input "Charcoal"
click at [349, 219] on input "Charcoal Tarb Kandouz On" at bounding box center [362, 220] width 346 height 27
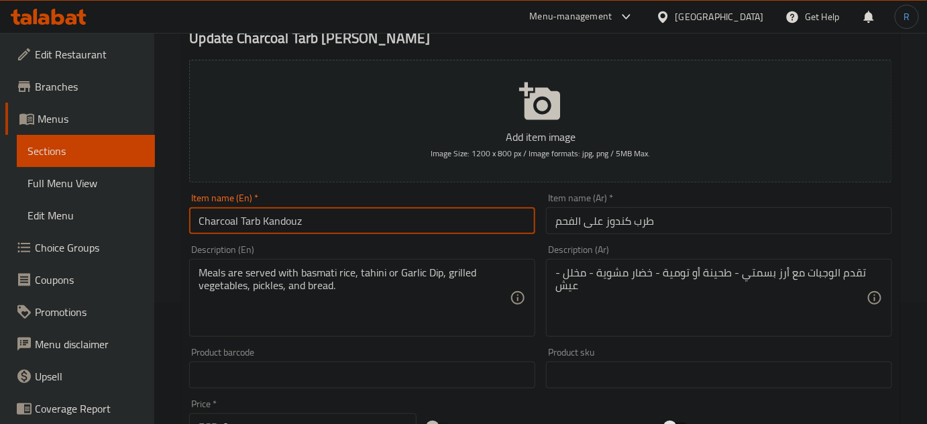
type input "Charcoal Tarb Kandouz"
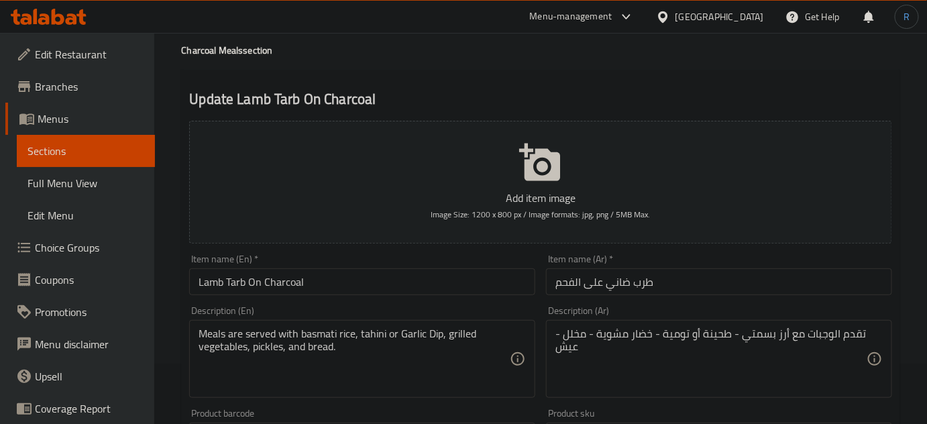
scroll to position [60, 0]
click at [282, 287] on input "Lamb Tarb On Charcoal" at bounding box center [362, 281] width 346 height 27
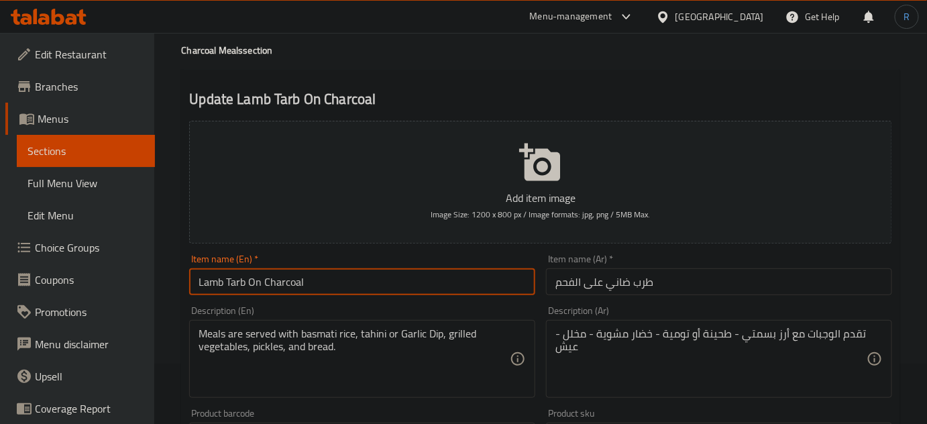
click at [282, 287] on input "Lamb Tarb On Charcoal" at bounding box center [362, 281] width 346 height 27
click at [193, 286] on input "Lamb Tarb On" at bounding box center [362, 281] width 346 height 27
paste input "Charcoal"
click at [333, 286] on input "Charcoal Lamb Tarb On" at bounding box center [362, 281] width 346 height 27
type input "Charcoal Lamb Tarb"
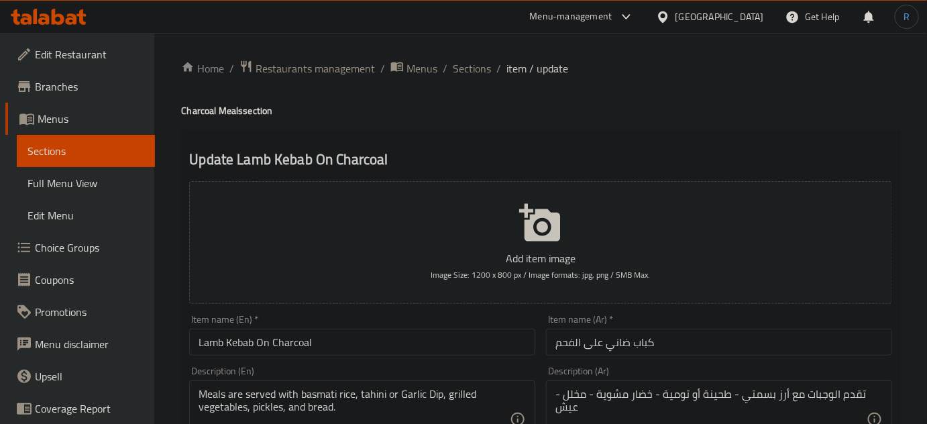
click at [304, 343] on input "Lamb Kebab On Charcoal" at bounding box center [362, 342] width 346 height 27
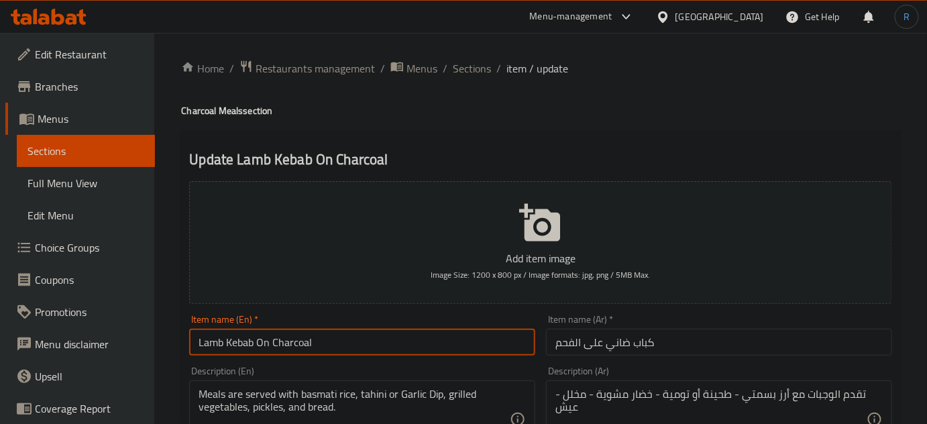
click at [304, 343] on input "Lamb Kebab On Charcoal" at bounding box center [362, 342] width 346 height 27
click at [194, 346] on input "Lamb Kebab On" at bounding box center [362, 342] width 346 height 27
paste input "Charcoal"
click at [327, 341] on input "Charcoal Lamb Kebab On" at bounding box center [362, 342] width 346 height 27
type input "Charcoal Lamb Kebab"
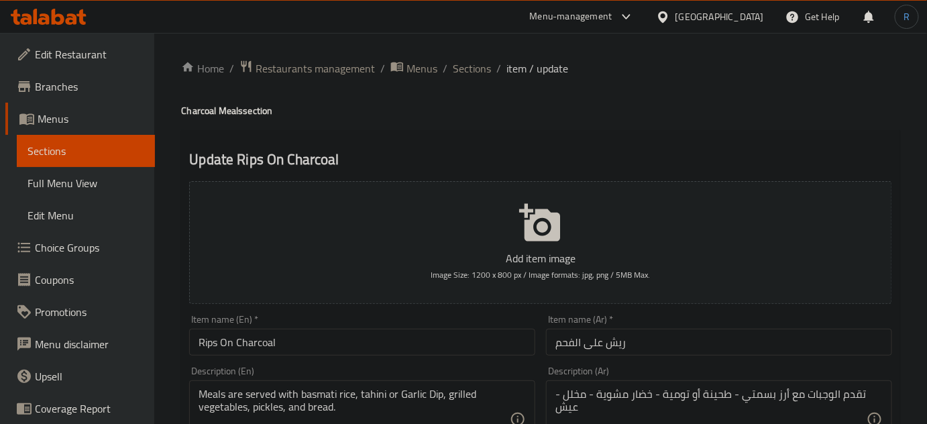
click at [256, 346] on input "Rips On Charcoal" at bounding box center [362, 342] width 346 height 27
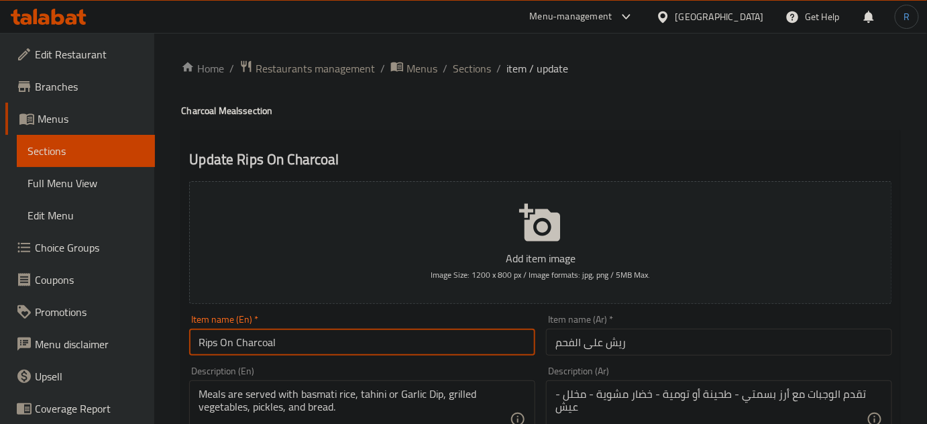
click at [256, 346] on input "Rips On Charcoal" at bounding box center [362, 342] width 346 height 27
click at [199, 346] on input "Rips On" at bounding box center [362, 342] width 346 height 27
paste input "Charcoal"
click at [292, 345] on input "Charcoal Rips On" at bounding box center [362, 342] width 346 height 27
type input "Charcoal Rips"
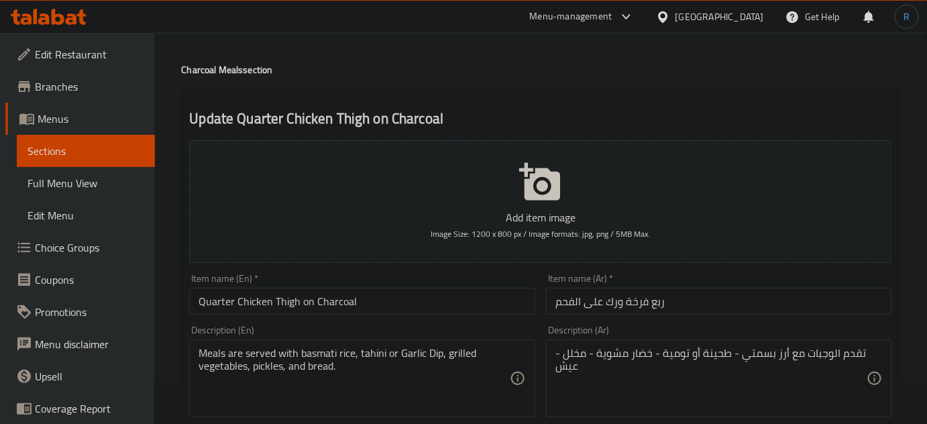
scroll to position [60, 0]
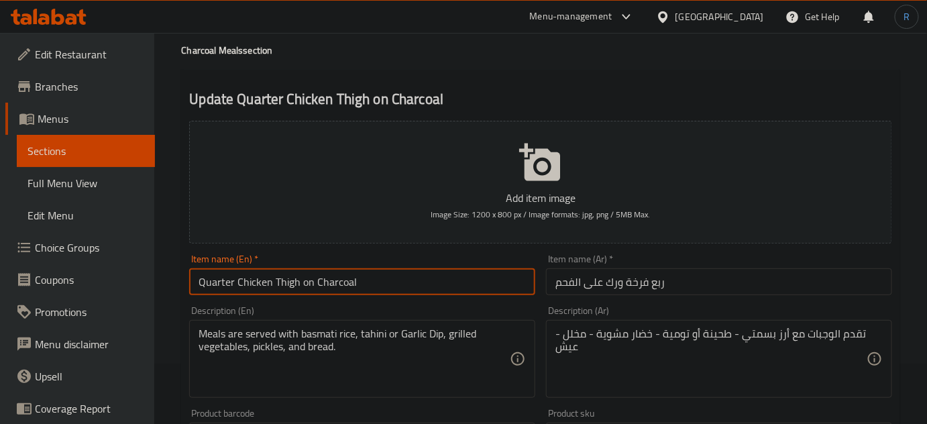
click at [335, 282] on input "Quarter Chicken Thigh on Charcoal" at bounding box center [362, 281] width 346 height 27
click at [236, 284] on input "Quarter Chicken Thigh on" at bounding box center [362, 281] width 346 height 27
paste input "arcoalCh"
click at [357, 277] on input "Quarter Charcoal Chicken Thigh on" at bounding box center [362, 281] width 346 height 27
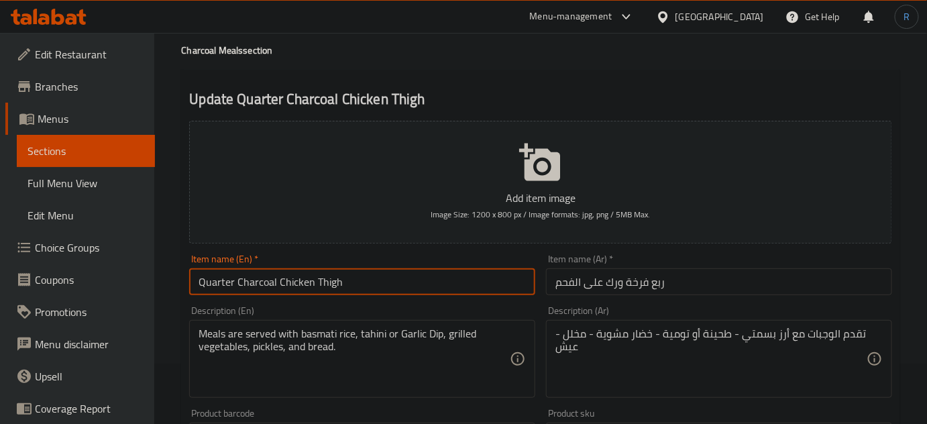
type input "Quarter Charcoal Chicken Thigh"
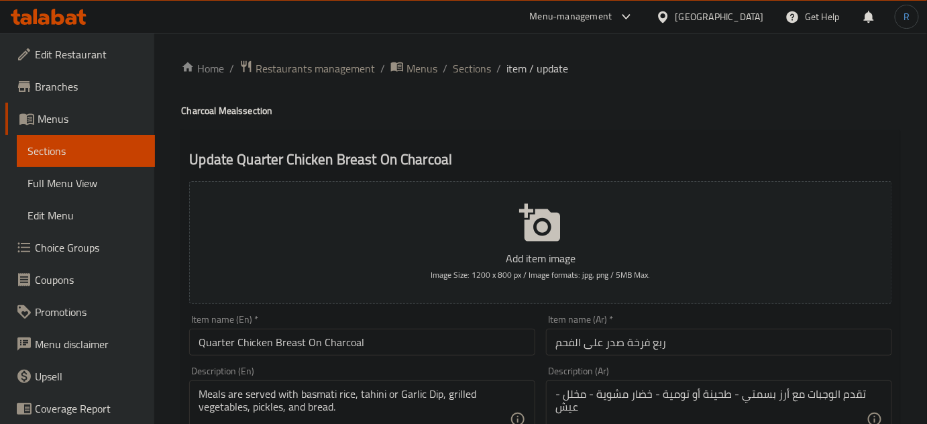
click at [341, 345] on input "Quarter Chicken Breast On Charcoal" at bounding box center [362, 342] width 346 height 27
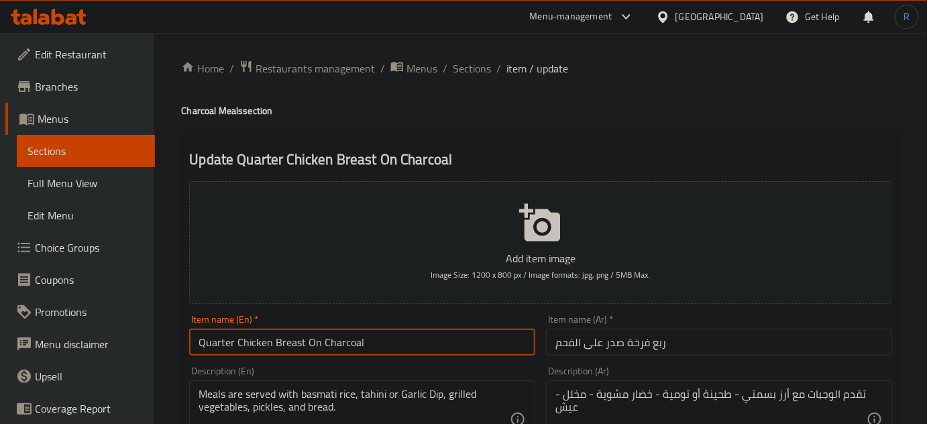
click at [341, 345] on input "Quarter Chicken Breast On Charcoal" at bounding box center [362, 342] width 346 height 27
click at [235, 343] on input "Quarter Chicken Breast On" at bounding box center [362, 342] width 346 height 27
paste input "arcoalCh"
click at [366, 345] on input "Quarter Charcoal Chicken Breast On" at bounding box center [362, 342] width 346 height 27
type input "Quarter Charcoal Chicken Breast"
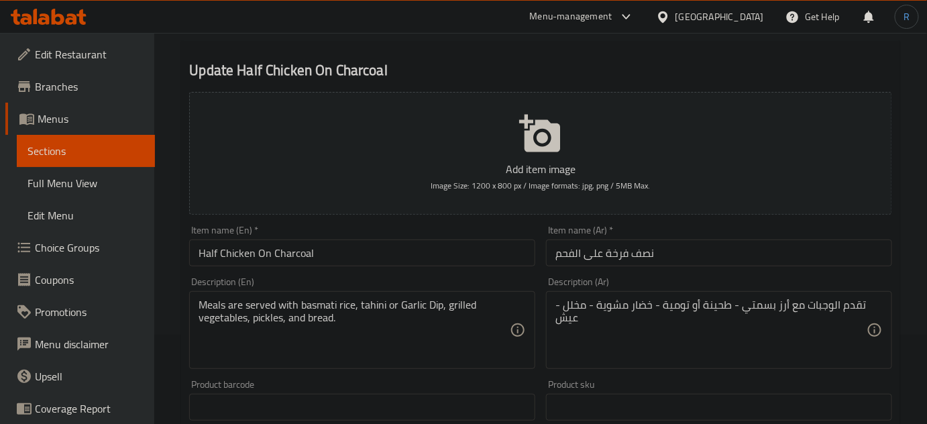
scroll to position [121, 0]
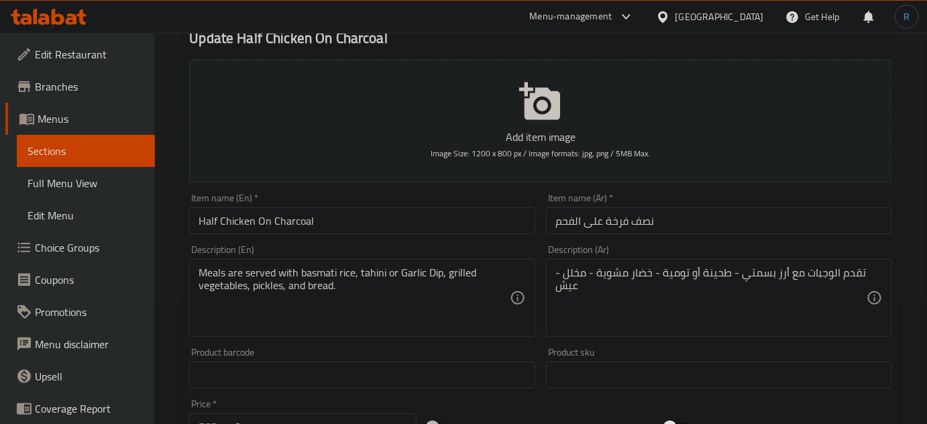
click at [288, 221] on input "Half Chicken On Charcoal" at bounding box center [362, 220] width 346 height 27
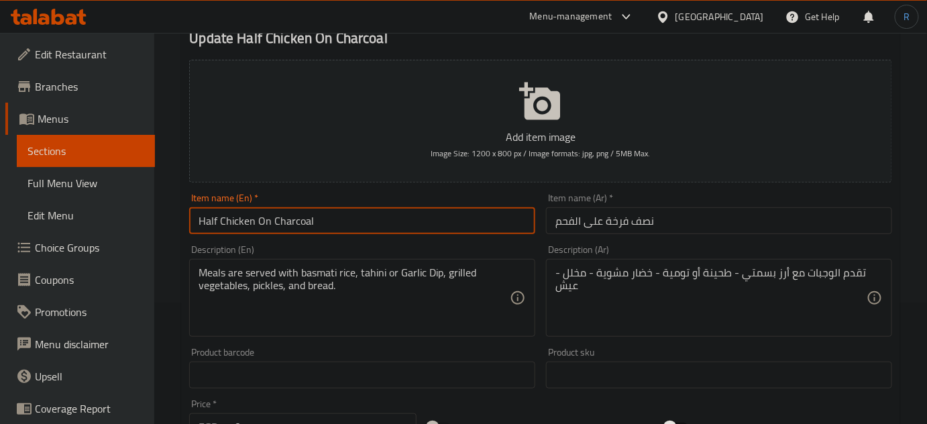
click at [288, 221] on input "Half Chicken On Charcoal" at bounding box center [362, 220] width 346 height 27
click at [194, 222] on input "Half Chicken On" at bounding box center [362, 220] width 346 height 27
paste input "Charcoal"
click at [324, 223] on input "Charcoal Half Chicken On" at bounding box center [362, 220] width 346 height 27
type input "Charcoal Half Chicken"
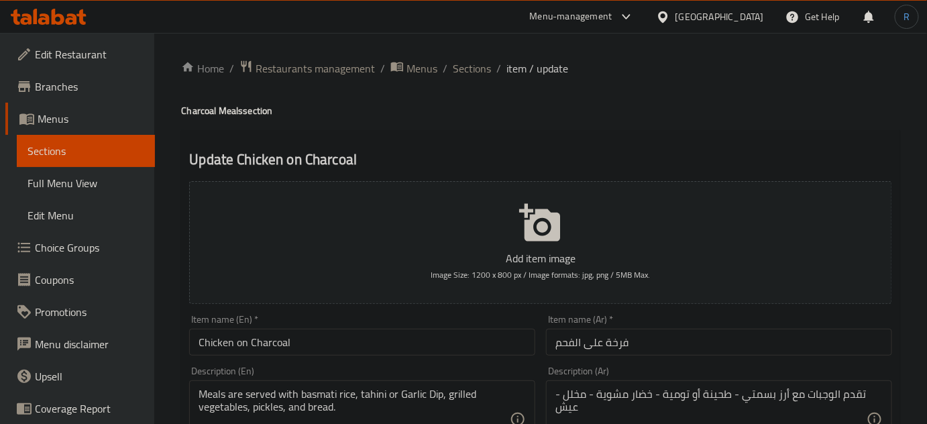
click at [260, 339] on input "Chicken on Charcoal" at bounding box center [362, 342] width 346 height 27
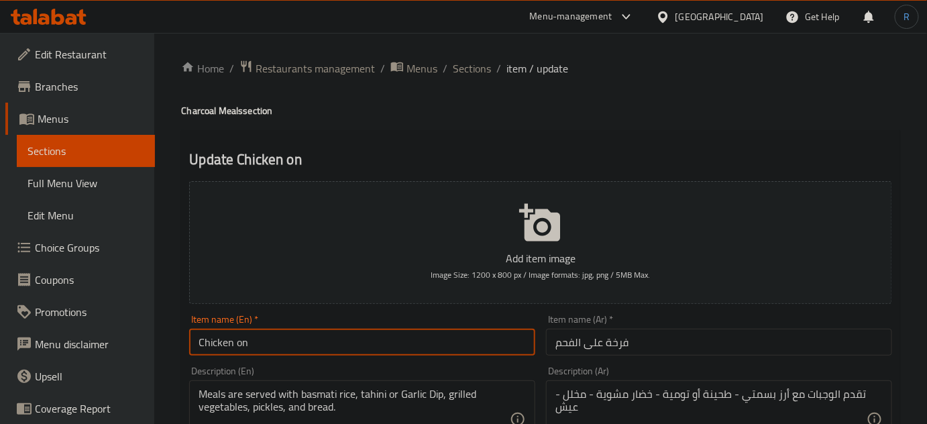
click at [201, 345] on input "Chicken on" at bounding box center [362, 342] width 346 height 27
paste input "Charcoal"
click at [349, 346] on input "Charcoal Whole Chicken on" at bounding box center [362, 342] width 346 height 27
type input "Charcoal Whole Chicken"
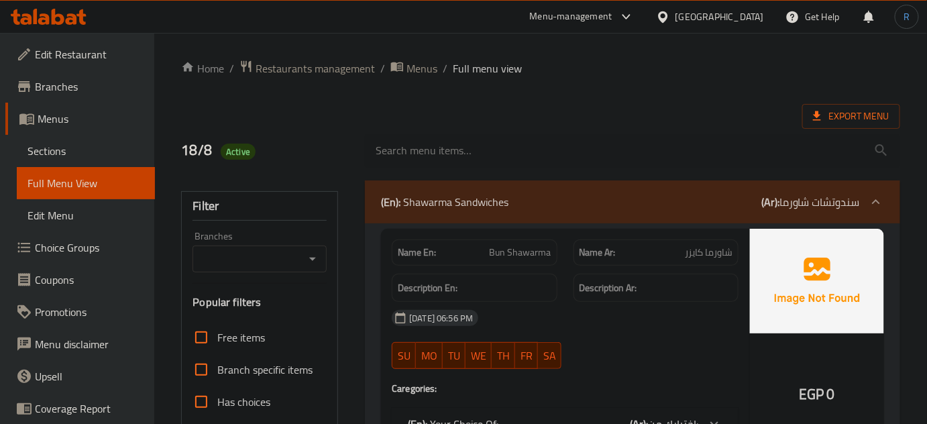
scroll to position [304, 0]
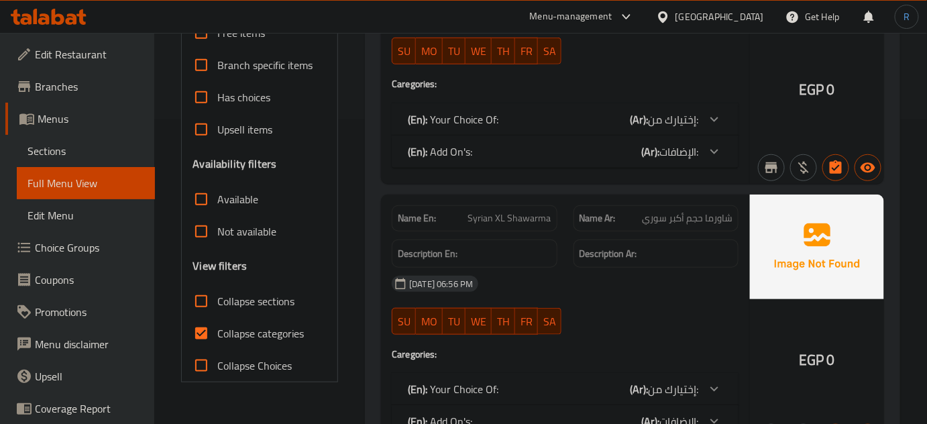
click at [200, 302] on input "Collapse sections" at bounding box center [201, 301] width 32 height 32
checkbox input "true"
click at [200, 337] on input "Collapse categories" at bounding box center [201, 333] width 32 height 32
checkbox input "false"
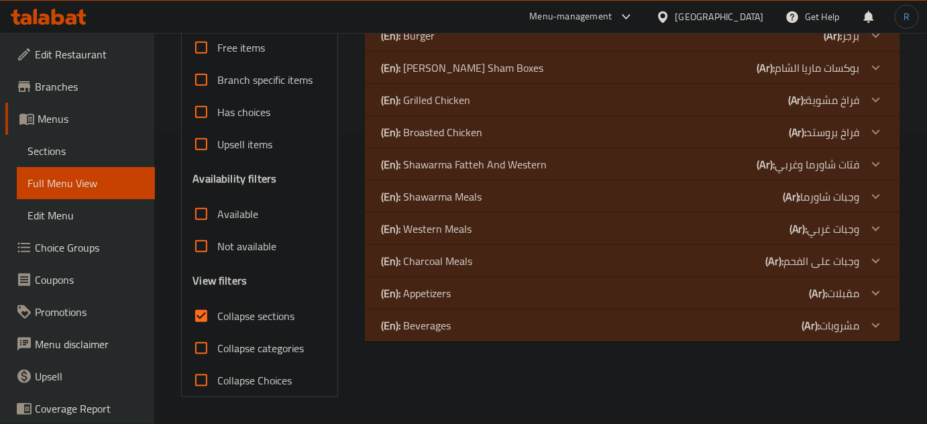
scroll to position [289, 0]
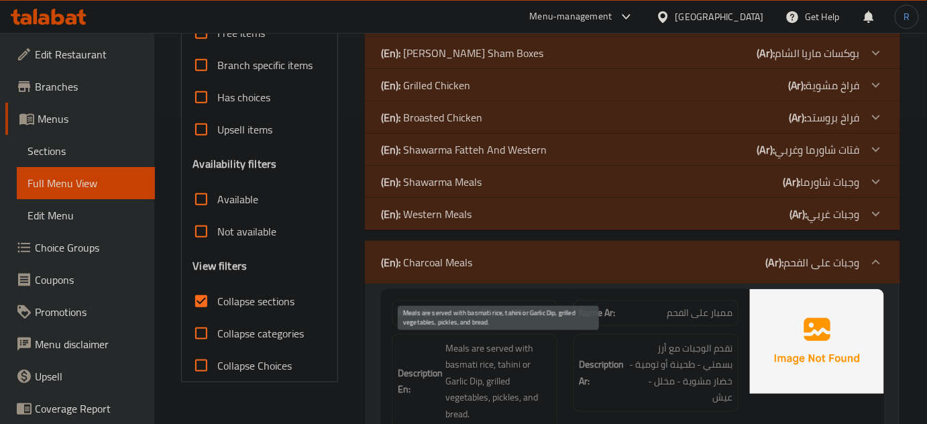
scroll to position [411, 0]
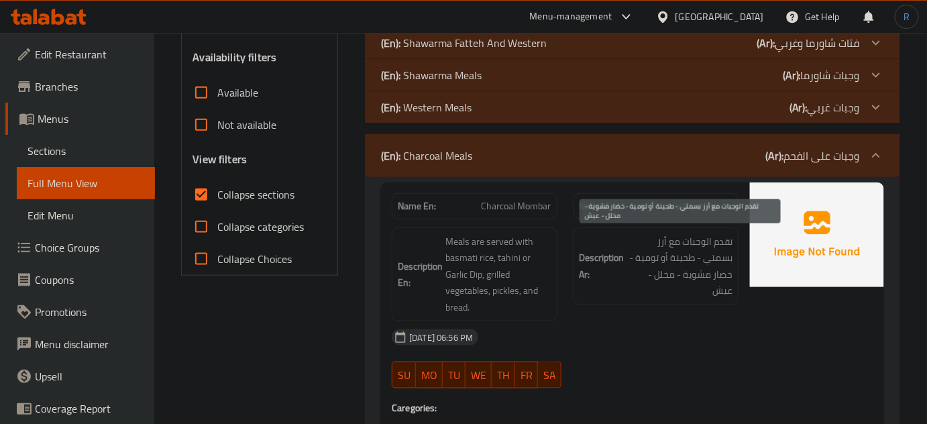
click at [657, 245] on span "تقدم الوجبات مع أرز بسمتي - طحينة أو تومية - خضار مشوية - مخلل - عيش" at bounding box center [679, 266] width 105 height 66
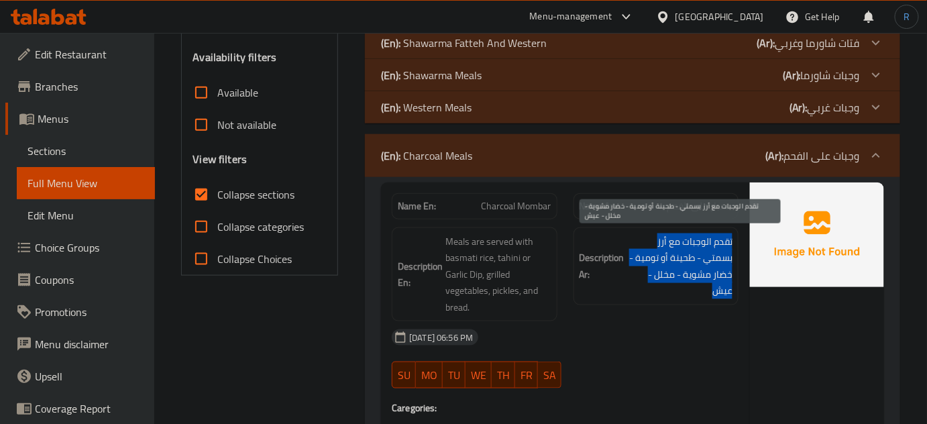
click at [657, 245] on span "تقدم الوجبات مع أرز بسمتي - طحينة أو تومية - خضار مشوية - مخلل - عيش" at bounding box center [679, 266] width 105 height 66
copy div "تقدم الوجبات مع أرز بسمتي - طحينة أو تومية - خضار مشوية - مخلل - عيش"
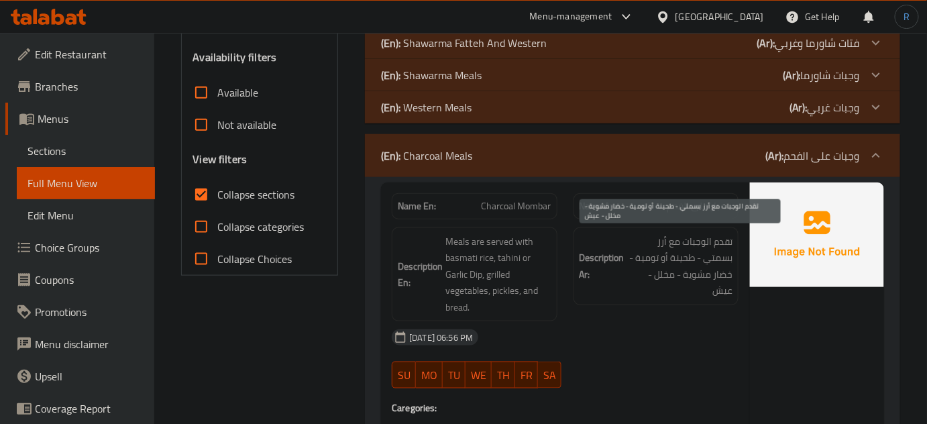
scroll to position [1142, 0]
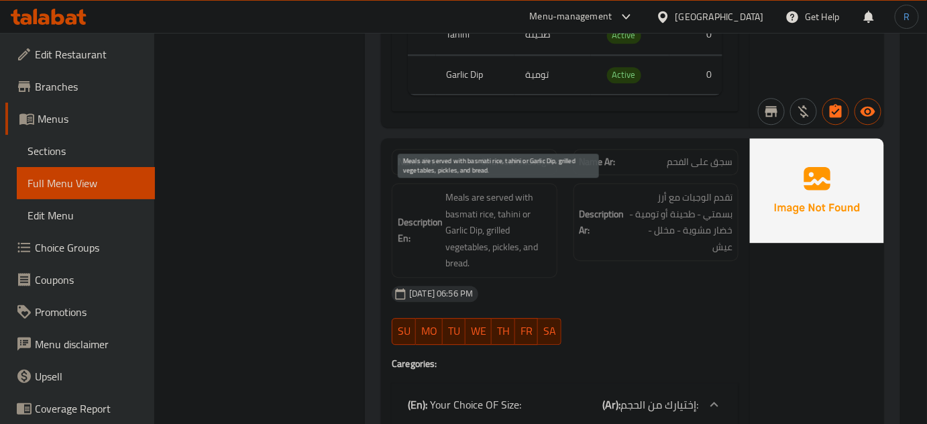
click at [483, 217] on span "Meals are served with basmati rice, tahini or Garlic Dip, grilled vegetables, p…" at bounding box center [497, 230] width 105 height 82
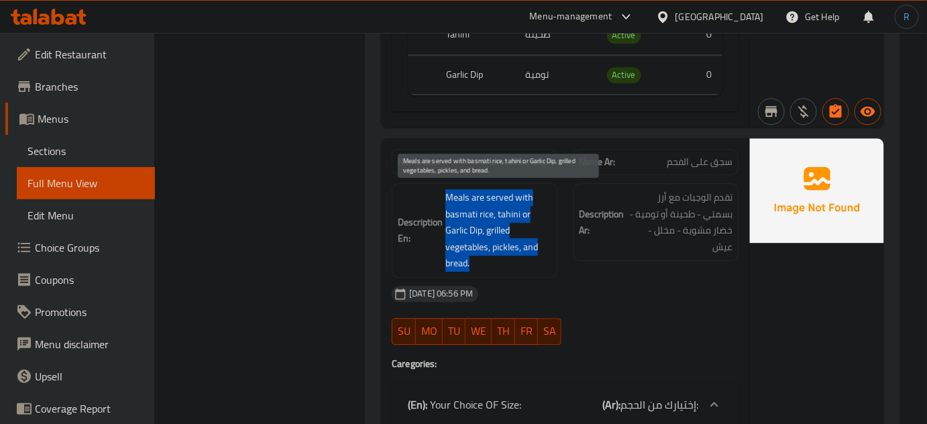
click at [483, 217] on span "Meals are served with basmati rice, tahini or Garlic Dip, grilled vegetables, p…" at bounding box center [497, 230] width 105 height 82
copy span "Meals are served with basmati rice, tahini or Garlic Dip, grilled vegetables, p…"
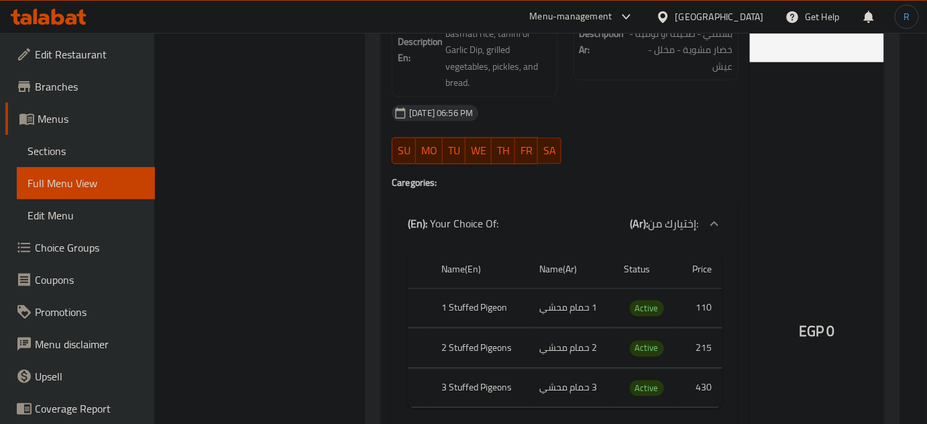
scroll to position [3887, 0]
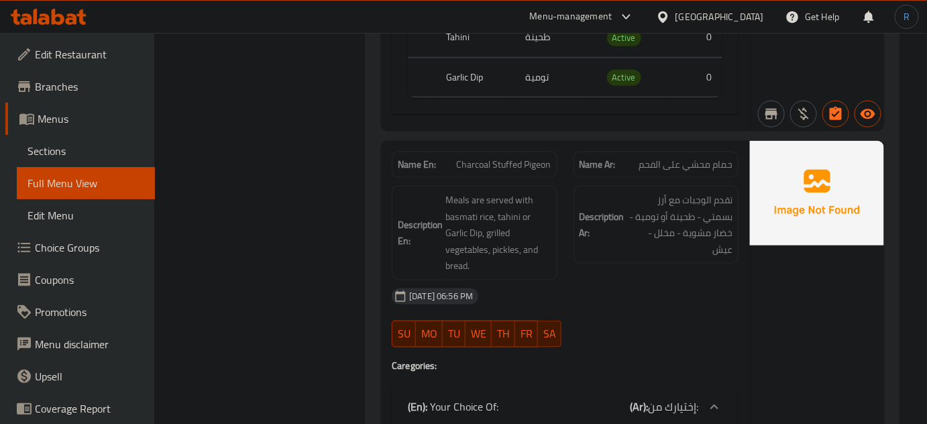
click at [490, 161] on span "Charcoal Stuffed Pigeon" at bounding box center [504, 165] width 95 height 14
copy span "Charcoal Stuffed Pigeon"
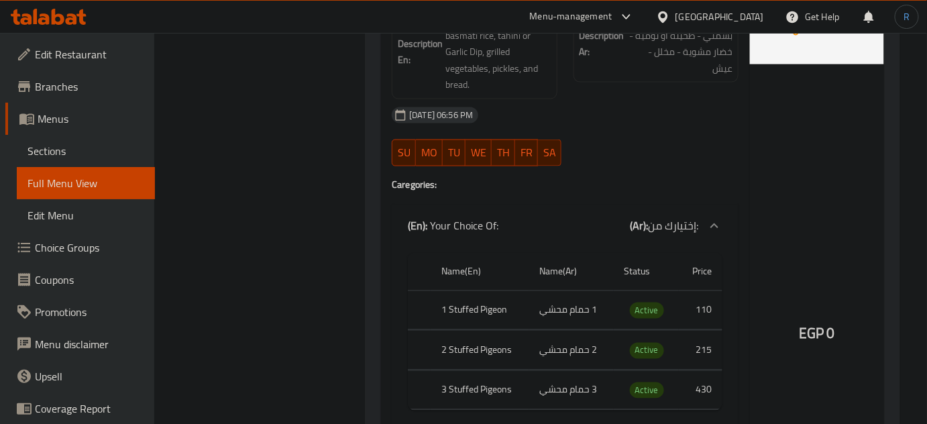
scroll to position [4070, 0]
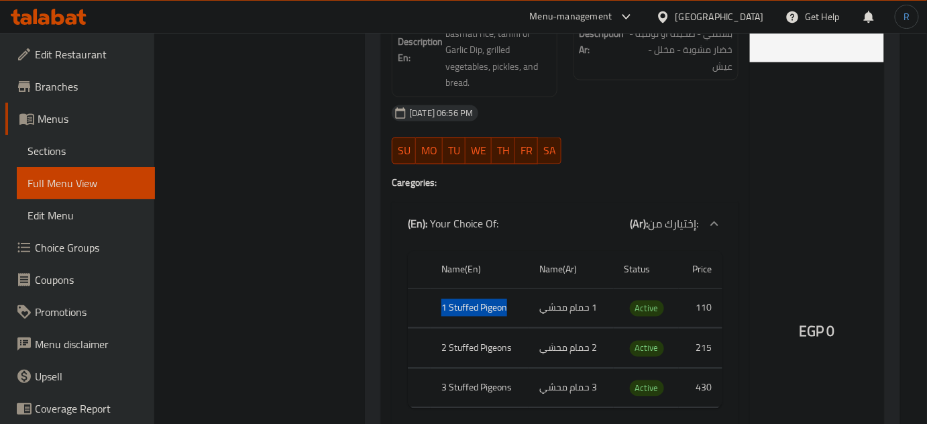
drag, startPoint x: 506, startPoint y: 300, endPoint x: 443, endPoint y: 300, distance: 62.4
copy th "1 Stuffed Pigeon"
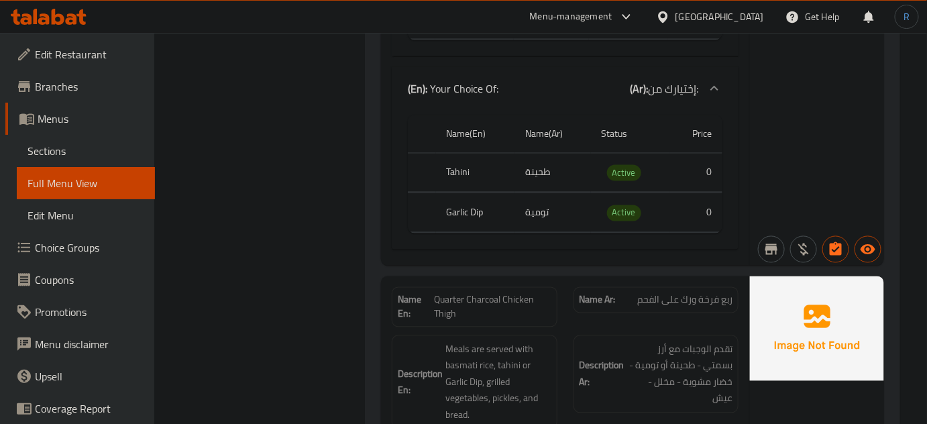
scroll to position [9313, 0]
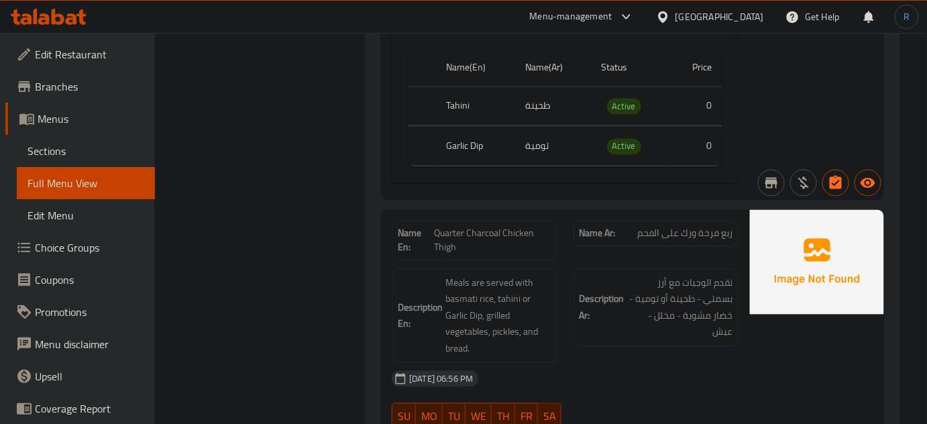
drag, startPoint x: 467, startPoint y: 201, endPoint x: 406, endPoint y: 372, distance: 181.6
drag, startPoint x: 406, startPoint y: 372, endPoint x: 223, endPoint y: 311, distance: 193.0
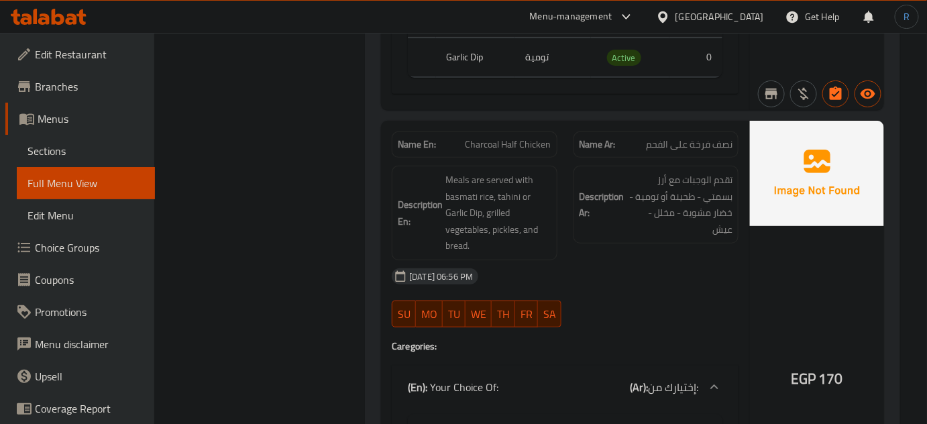
scroll to position [10410, 0]
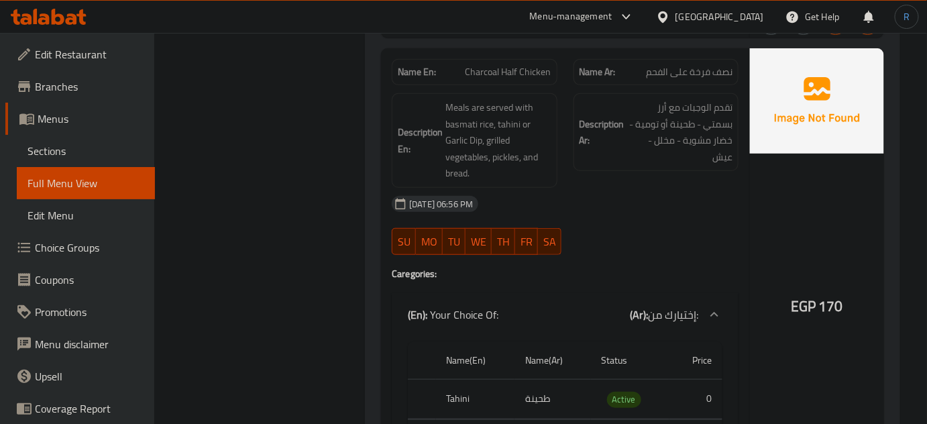
click at [642, 222] on div "18-08-2025 06:56 PM SU MO TU WE TH FR SA" at bounding box center [565, 225] width 363 height 75
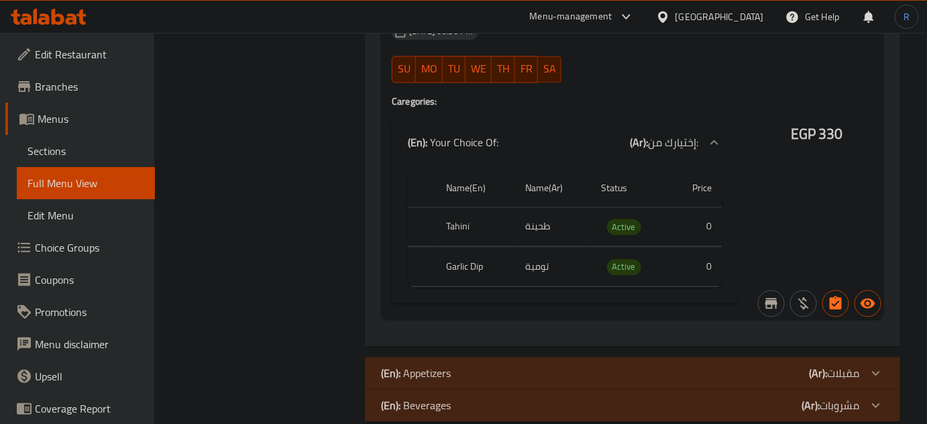
scroll to position [11038, 0]
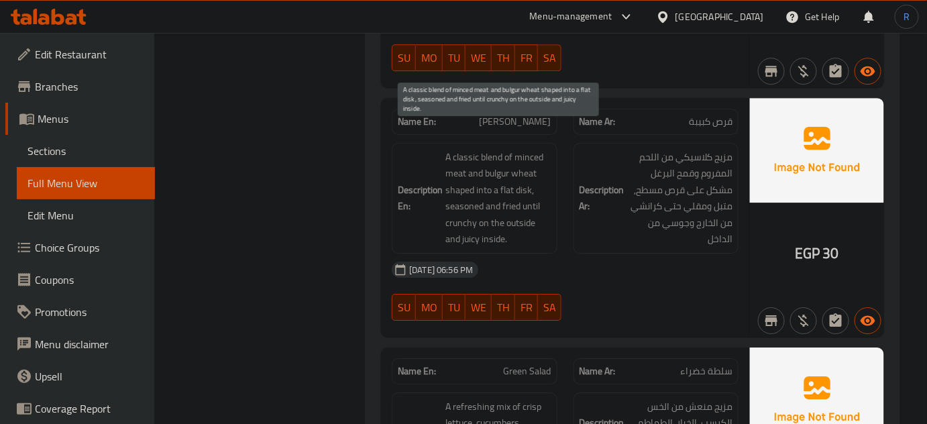
scroll to position [11586, 0]
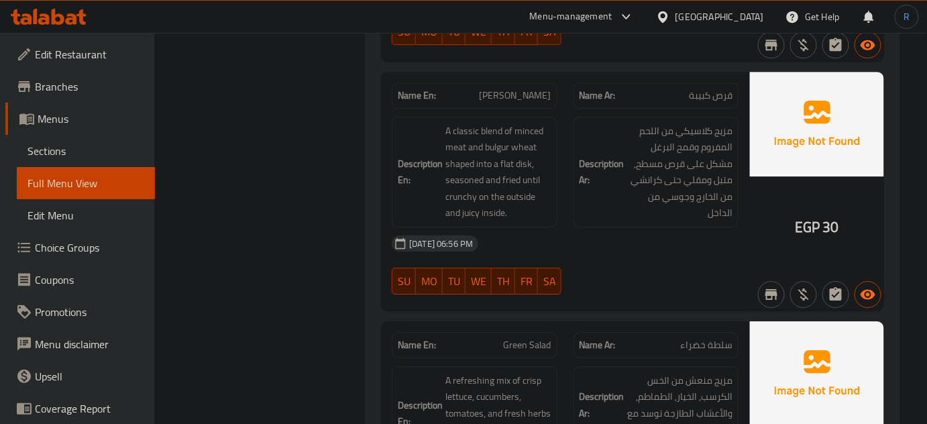
copy span "قرص"
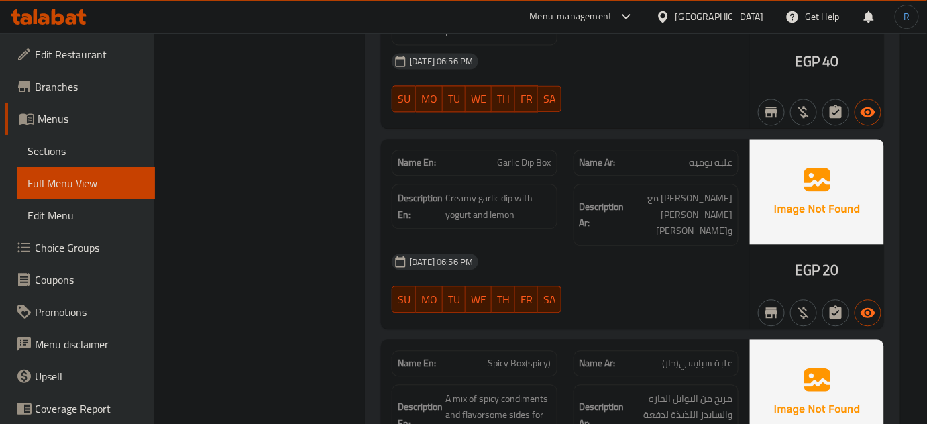
scroll to position [12927, 0]
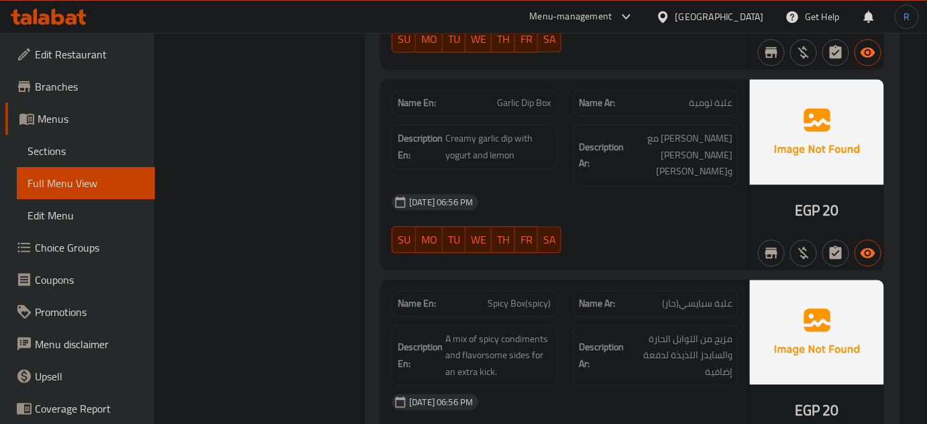
copy span "Spicy Box(spicy)"
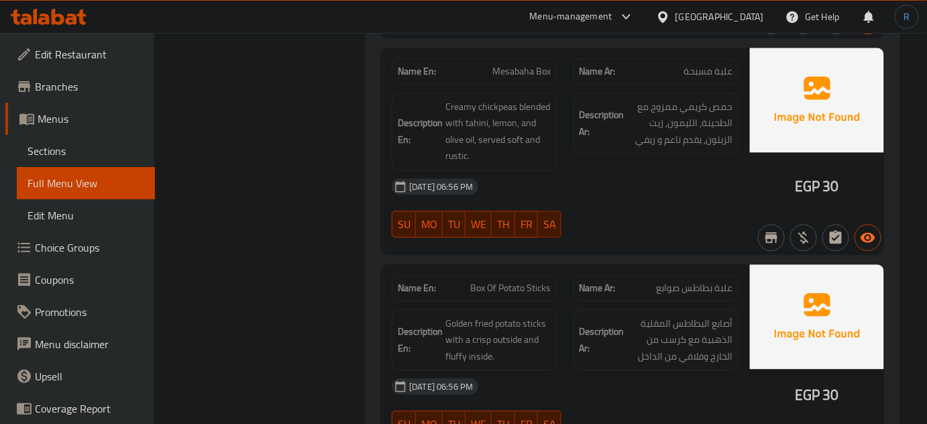
scroll to position [14757, 0]
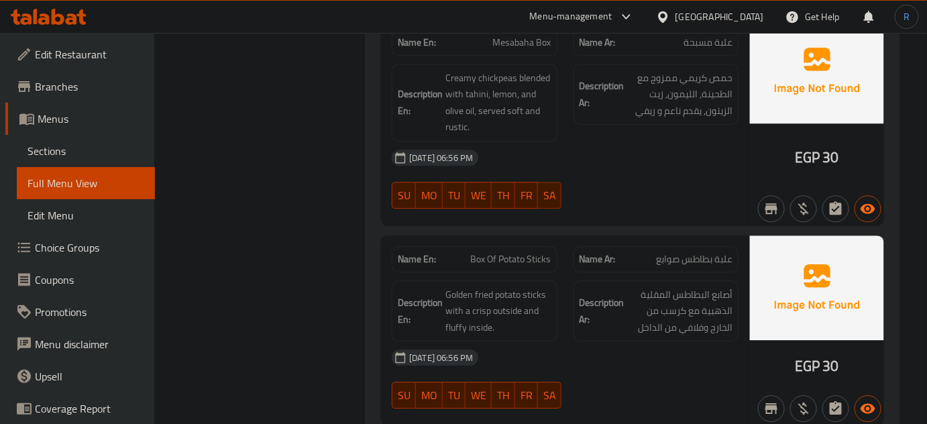
click at [510, 252] on span "Box Of Potato Sticks" at bounding box center [511, 259] width 80 height 14
copy span "Box Of Potato Sticks"
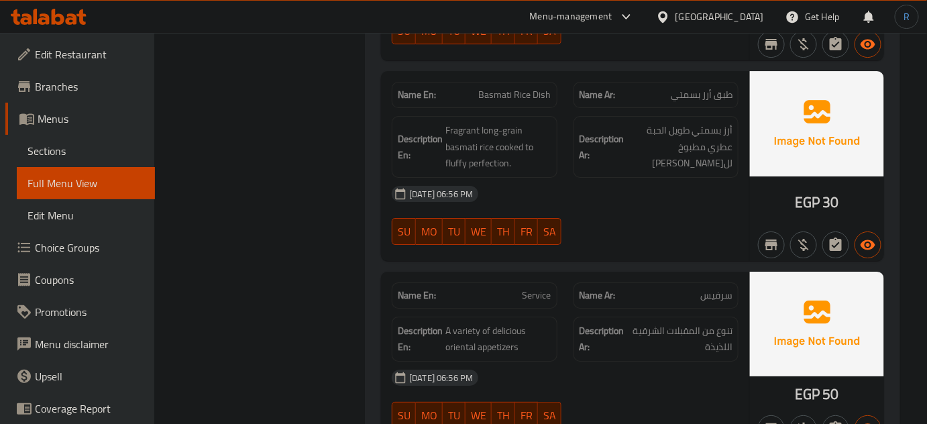
scroll to position [15122, 0]
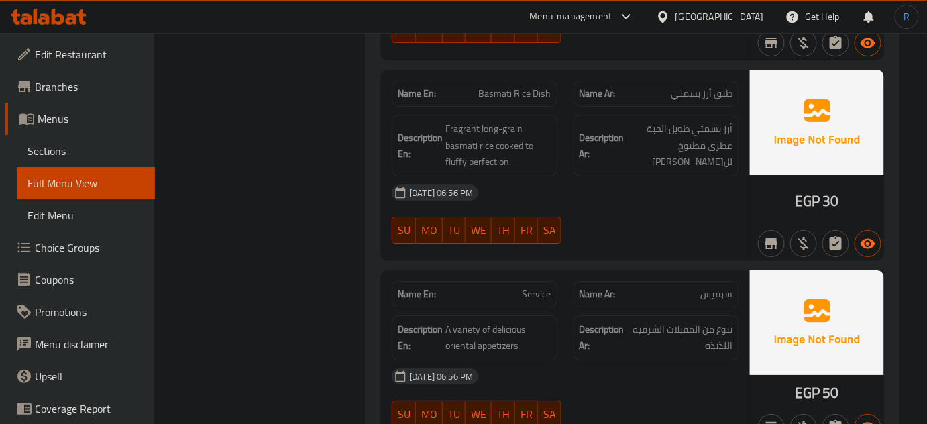
click at [642, 176] on div "18-08-2025 06:56 PM SU MO TU WE TH FR SA" at bounding box center [565, 213] width 363 height 75
click at [722, 287] on span "سرفيس" at bounding box center [716, 294] width 32 height 14
copy span "سرفيس"
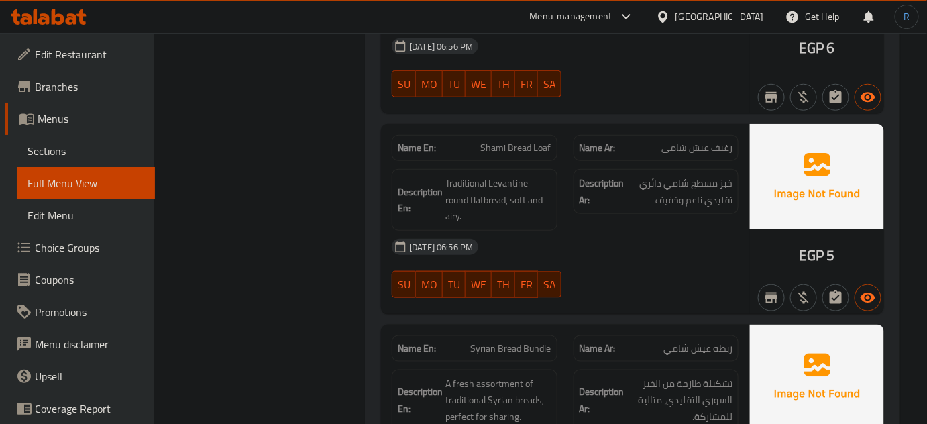
scroll to position [15671, 0]
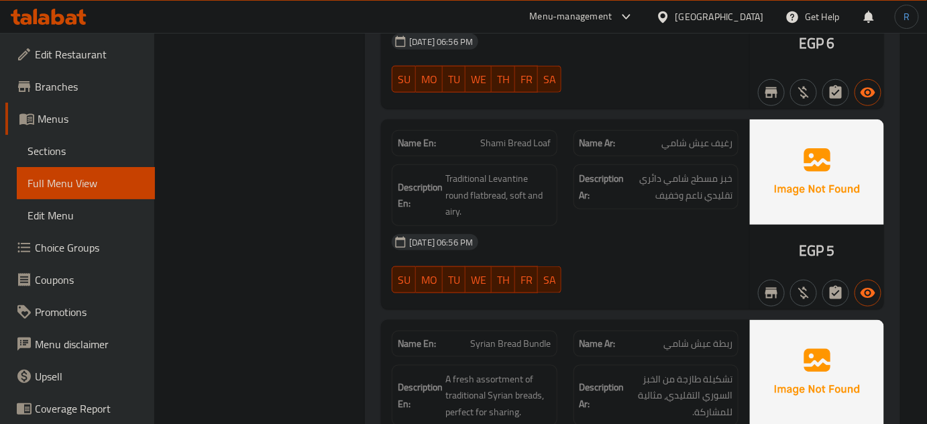
click at [724, 337] on span "ربطة عيش شامي" at bounding box center [697, 344] width 69 height 14
copy span "ربطة"
drag, startPoint x: 693, startPoint y: 278, endPoint x: 734, endPoint y: 278, distance: 40.9
click at [734, 331] on div "Name Ar: ربطة عيش شامي" at bounding box center [655, 344] width 165 height 26
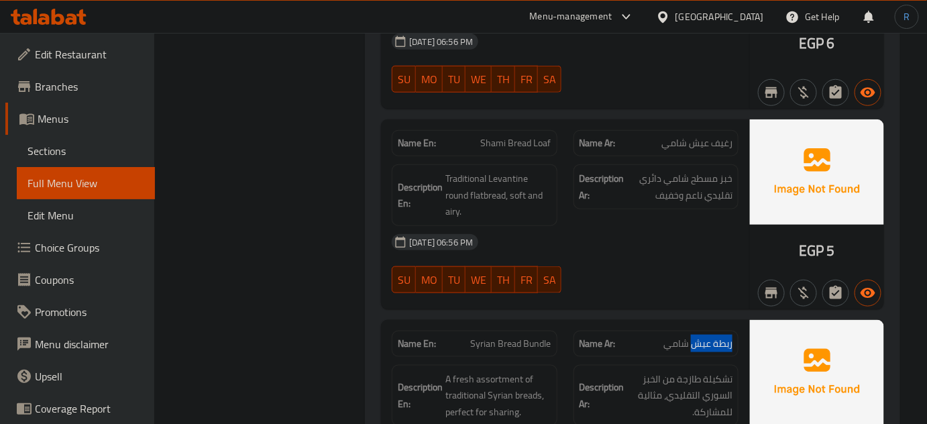
copy span "ربطة عيش"
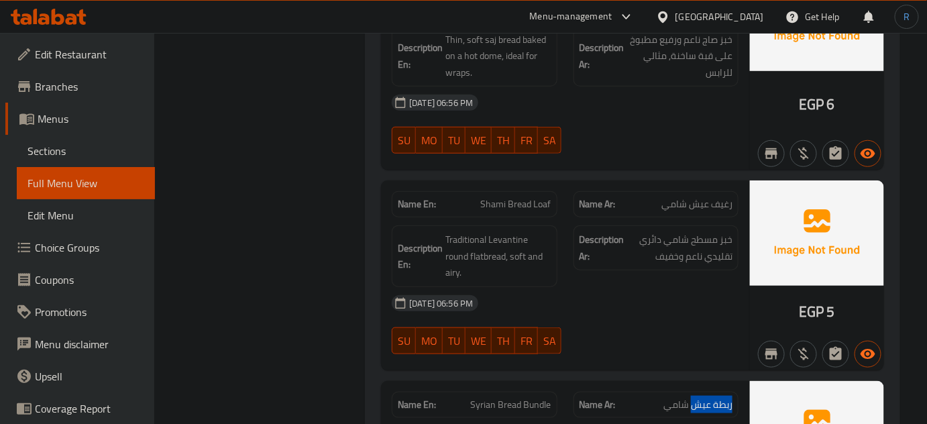
scroll to position [15600, 0]
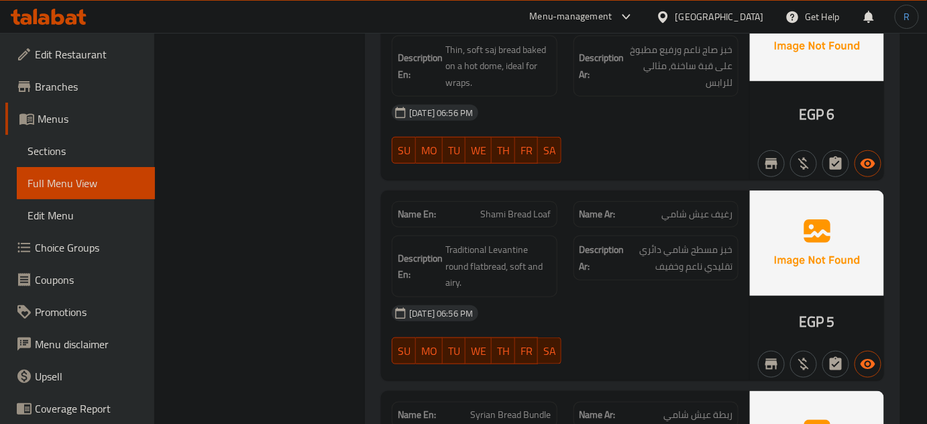
click at [646, 356] on div at bounding box center [655, 364] width 181 height 16
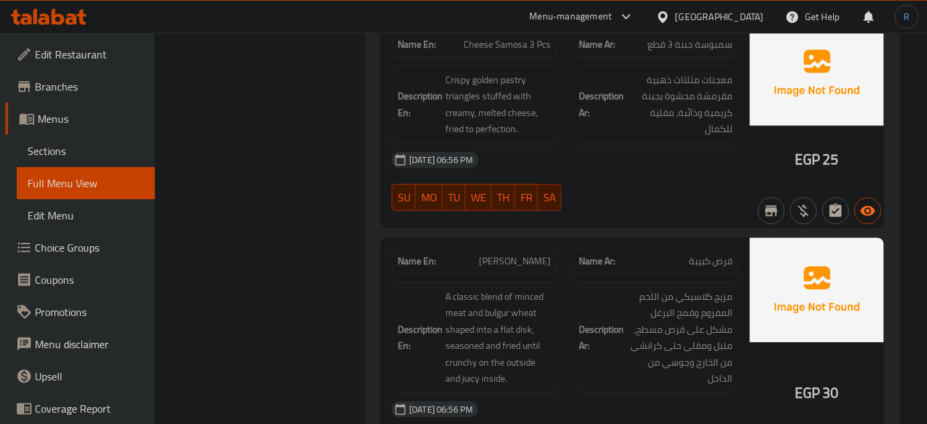
scroll to position [11482, 0]
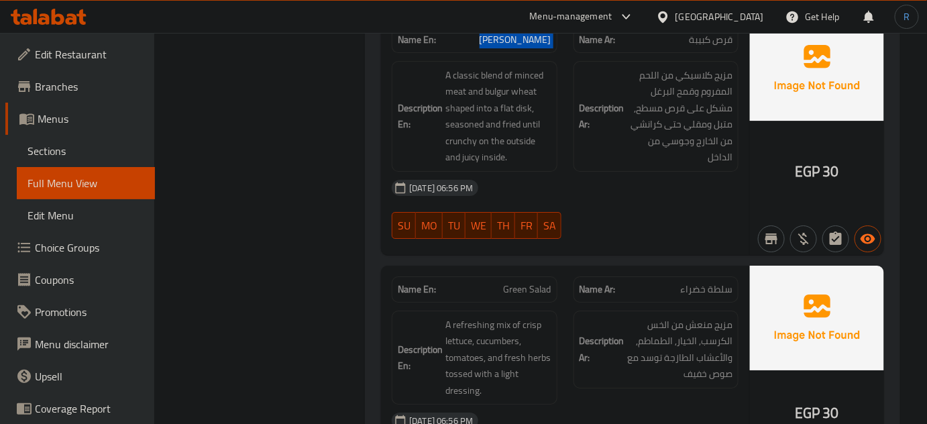
scroll to position [11665, 0]
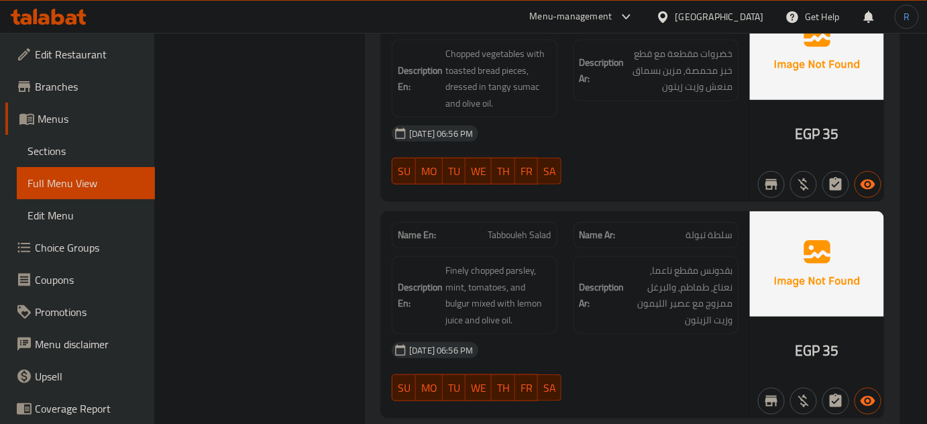
scroll to position [12146, 0]
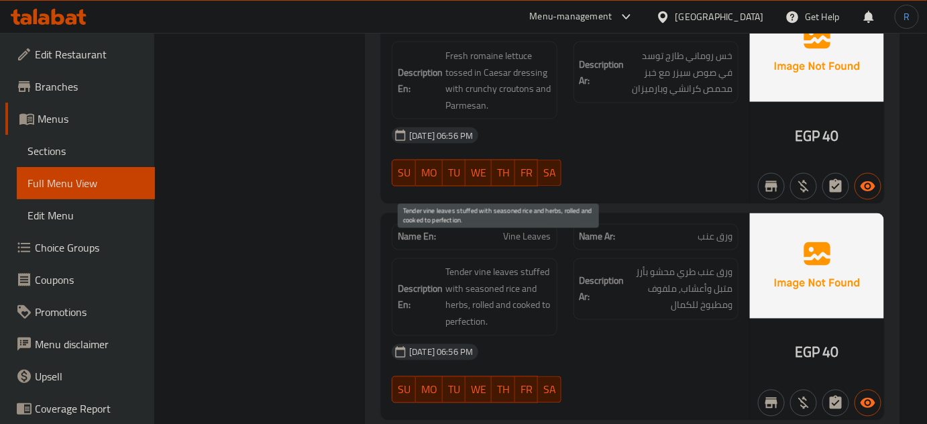
scroll to position [12577, 0]
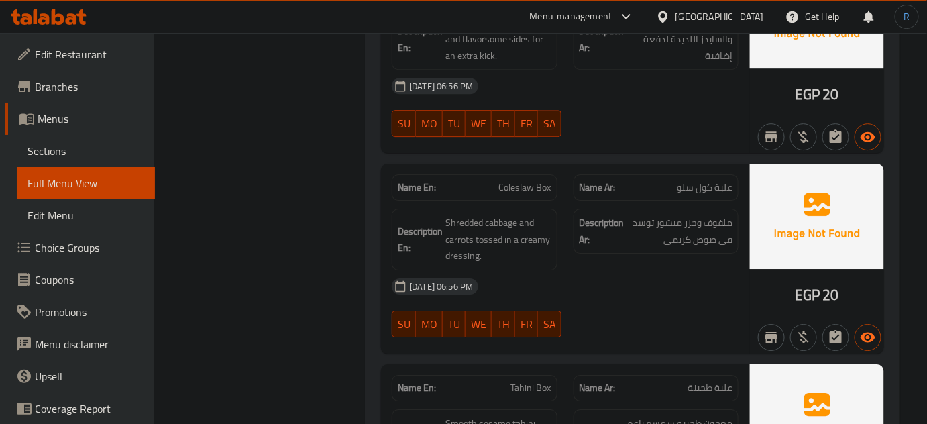
scroll to position [13265, 0]
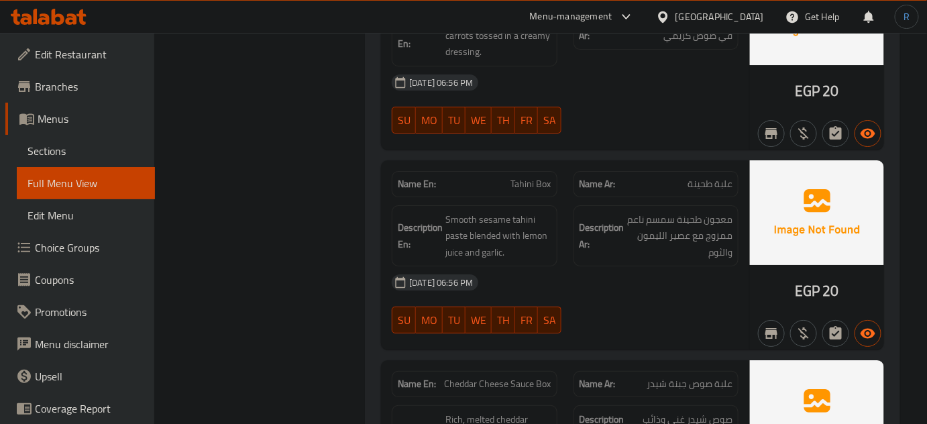
scroll to position [13448, 0]
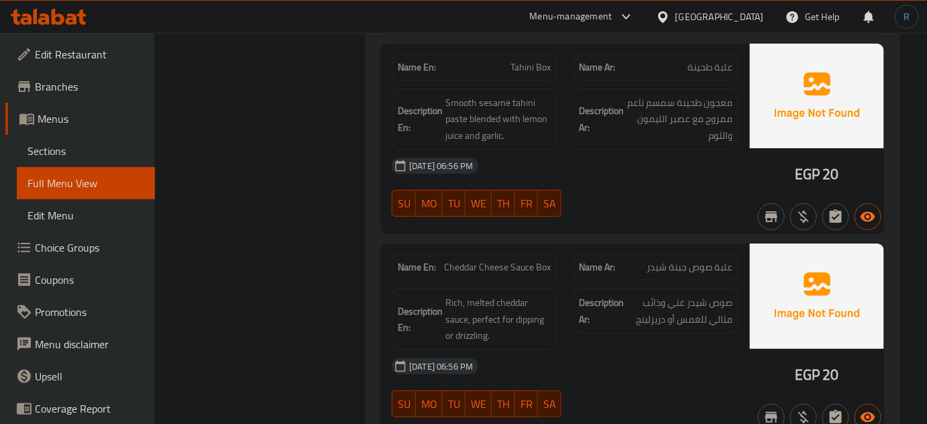
scroll to position [13630, 0]
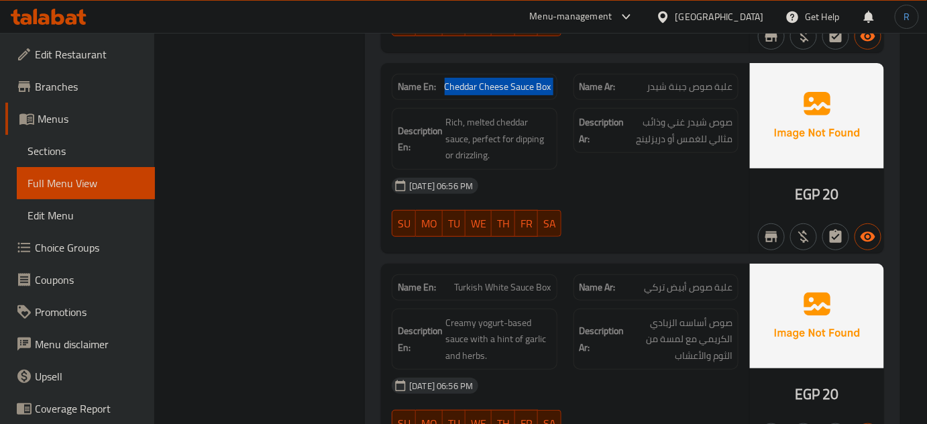
scroll to position [13813, 0]
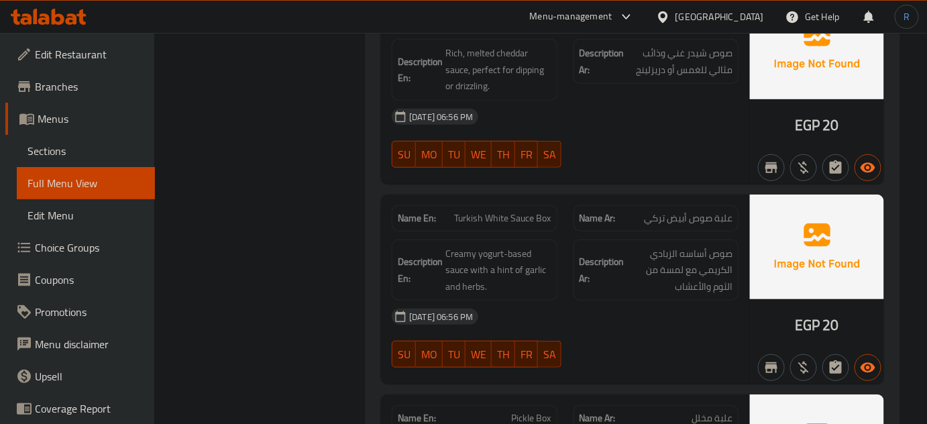
type button "5"
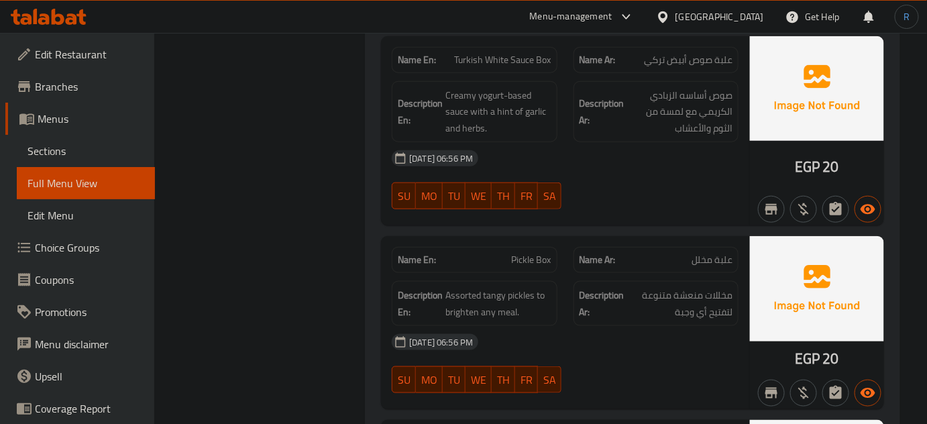
scroll to position [14002, 0]
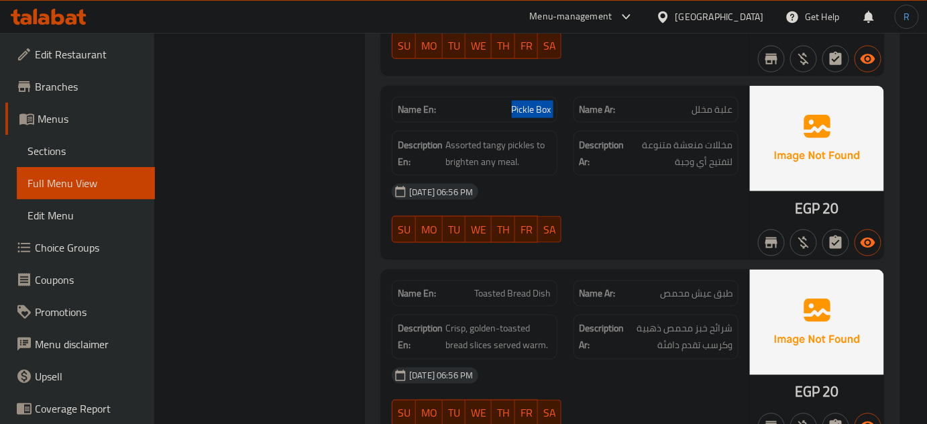
scroll to position [14124, 0]
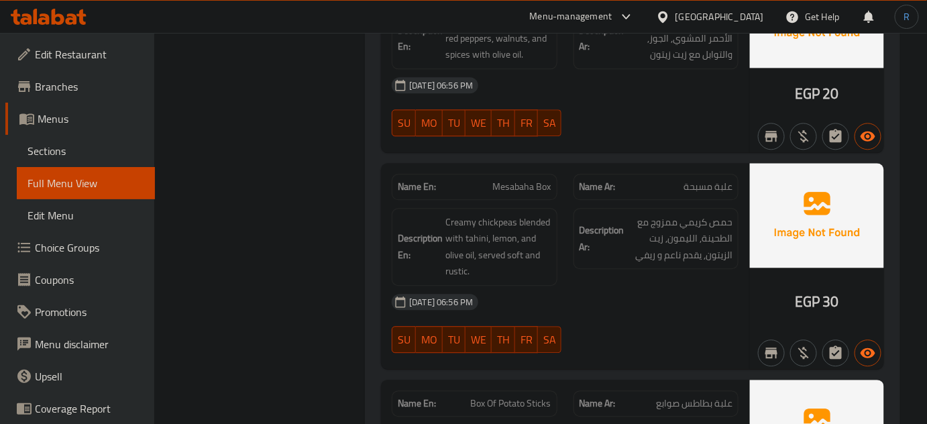
scroll to position [14632, 0]
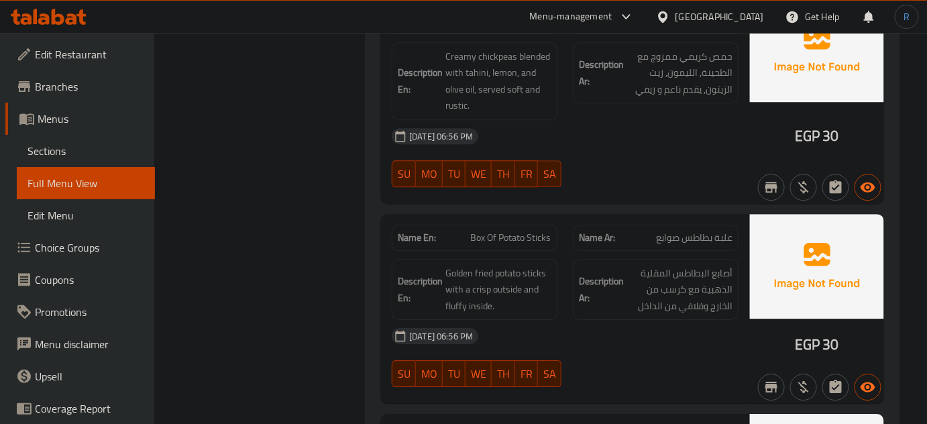
scroll to position [14815, 0]
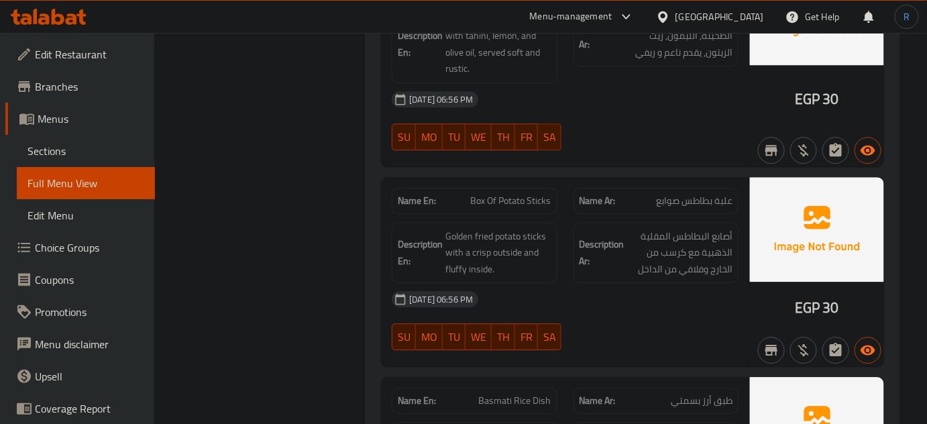
click at [557, 283] on div "18-08-2025 06:56 PM" at bounding box center [565, 299] width 363 height 32
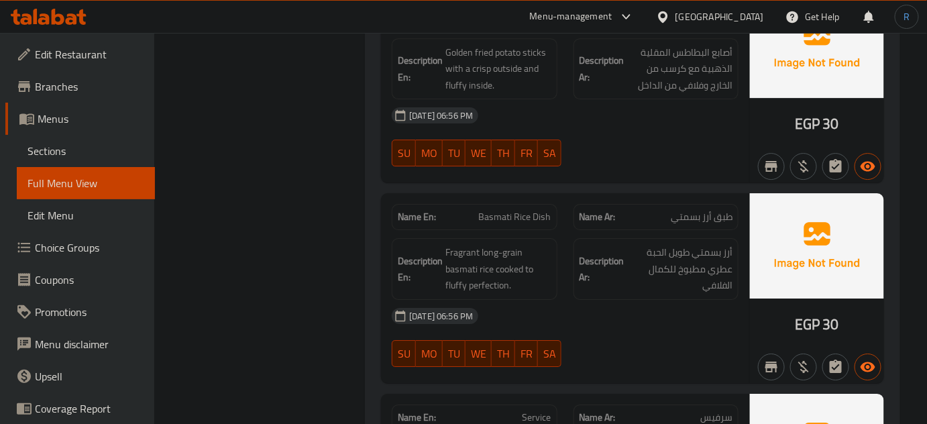
scroll to position [15060, 0]
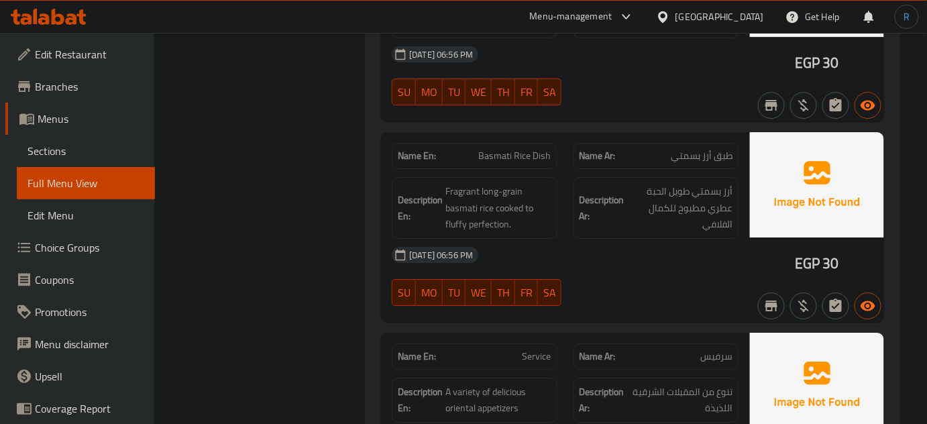
click at [555, 239] on div "18-08-2025 06:56 PM" at bounding box center [565, 255] width 363 height 32
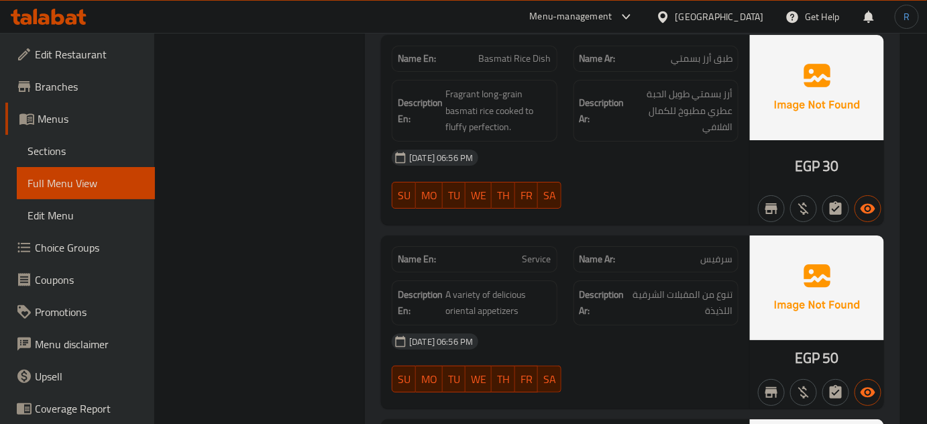
scroll to position [15182, 0]
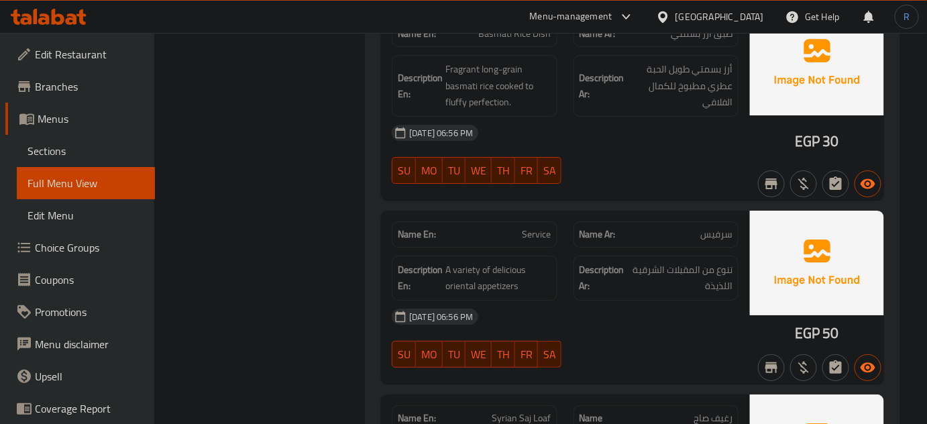
click at [529, 227] on span "Service" at bounding box center [536, 234] width 29 height 14
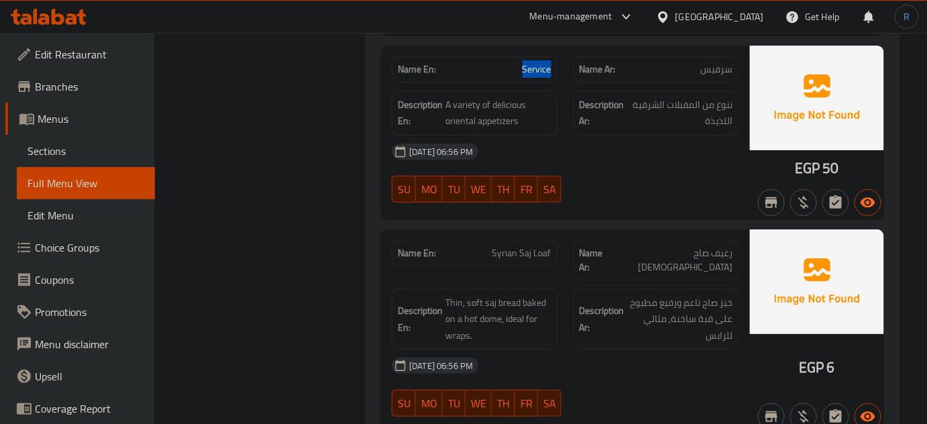
scroll to position [15365, 0]
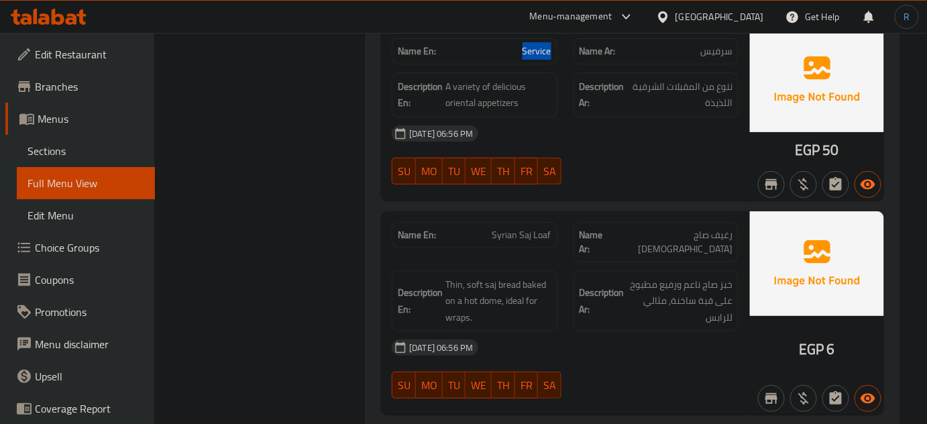
click at [499, 331] on div "18-08-2025 06:56 PM" at bounding box center [565, 347] width 363 height 32
click at [531, 228] on span "Syrian Saj Loaf" at bounding box center [521, 235] width 59 height 14
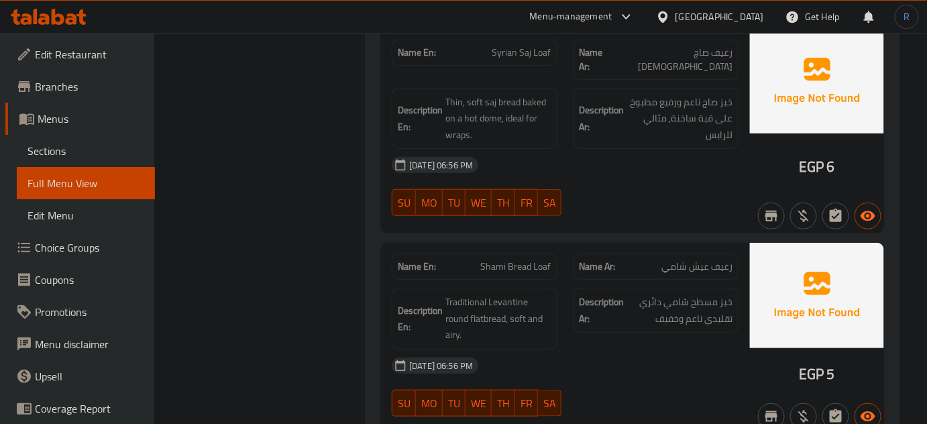
click at [555, 349] on div "18-08-2025 06:56 PM" at bounding box center [565, 365] width 363 height 32
click at [640, 349] on div "18-08-2025 06:56 PM" at bounding box center [565, 365] width 363 height 32
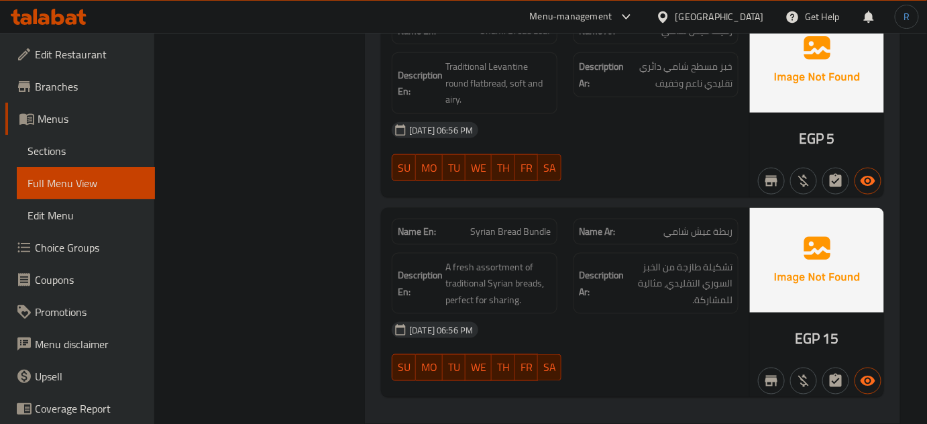
click at [495, 225] on span "Syrian Bread Bundle" at bounding box center [511, 232] width 80 height 14
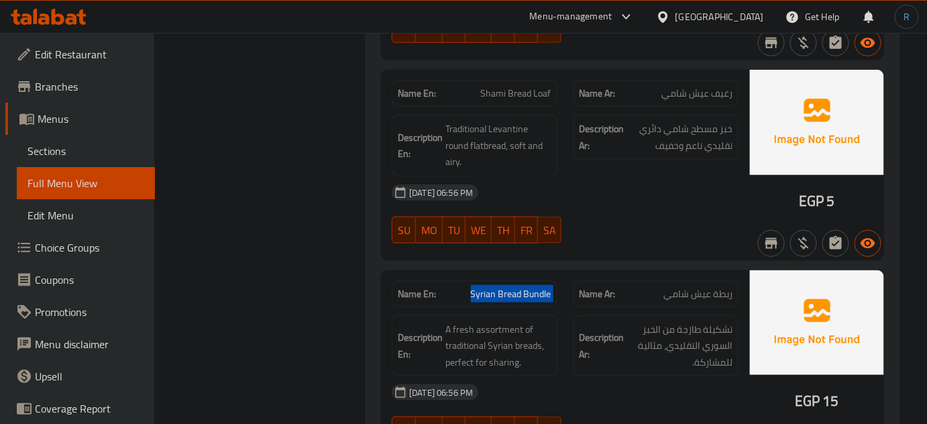
scroll to position [15722, 0]
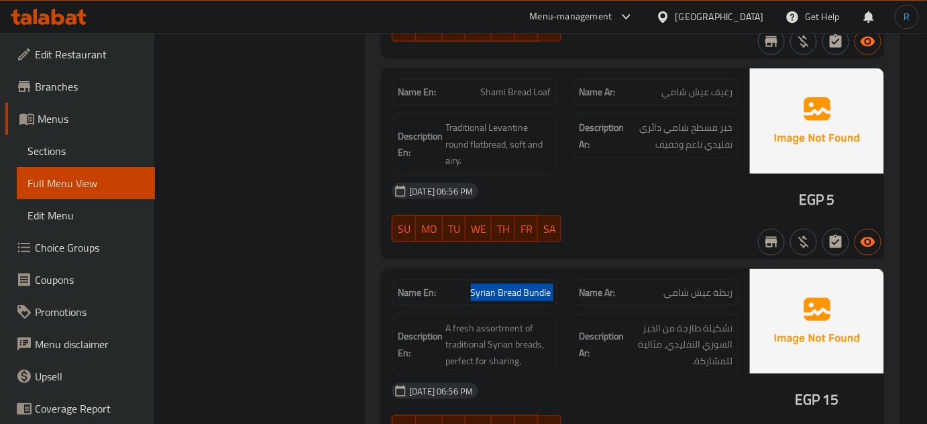
click at [484, 286] on span "Syrian Bread Bundle" at bounding box center [511, 293] width 80 height 14
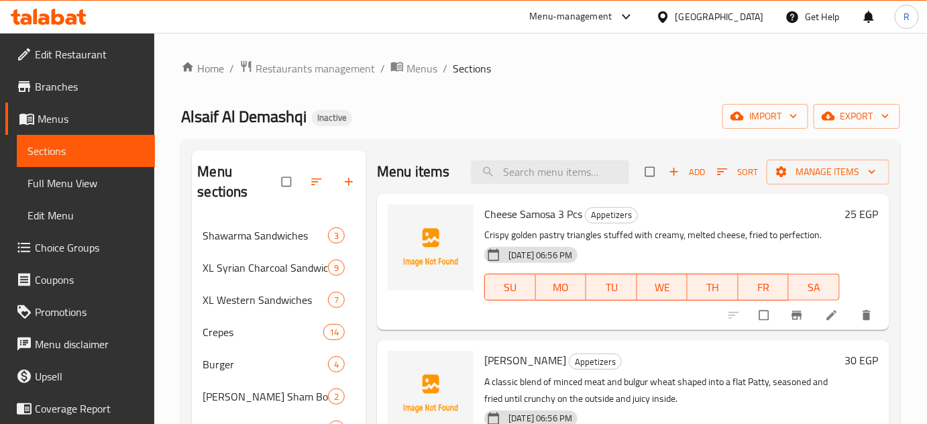
click at [606, 46] on div "Home / Restaurants management / Menus / Sections Alsaif [PERSON_NAME] Inactive …" at bounding box center [540, 373] width 773 height 680
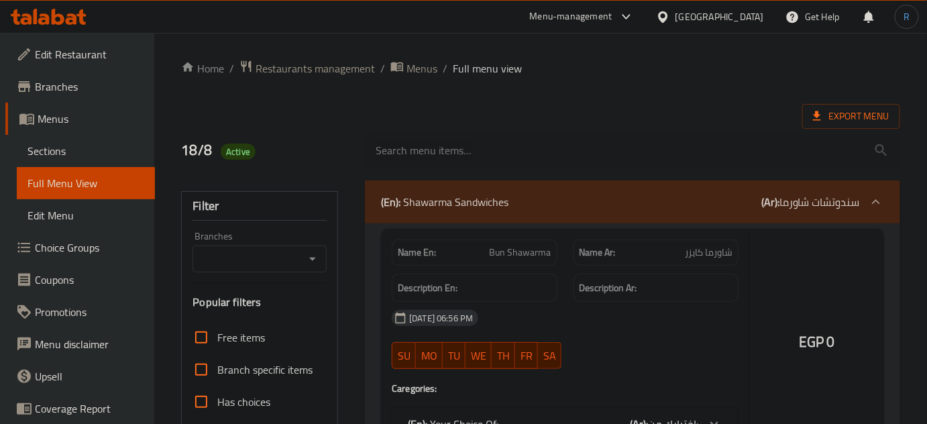
click at [502, 126] on div at bounding box center [463, 212] width 927 height 424
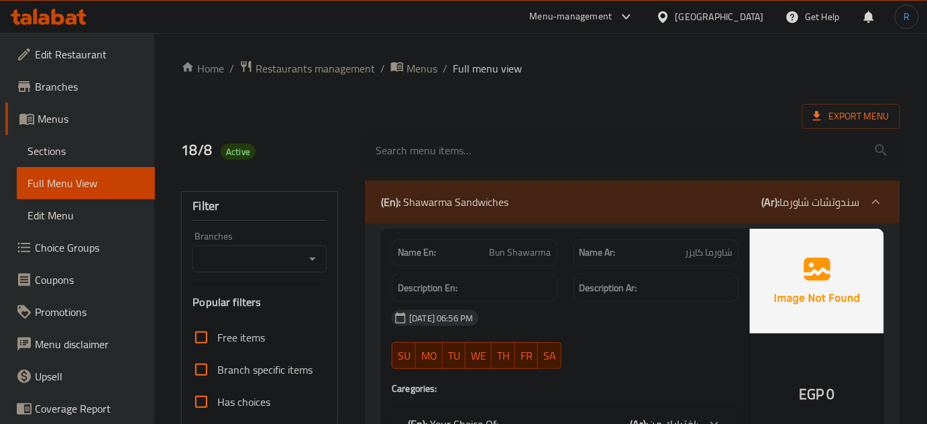
checkbox input "true"
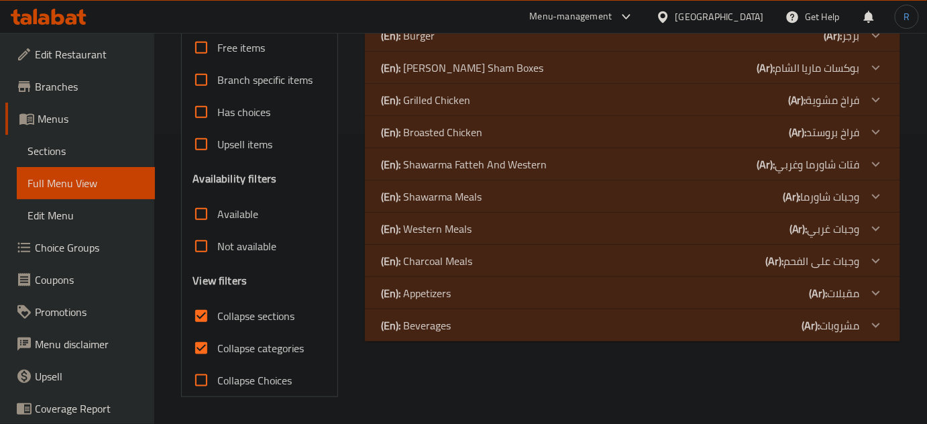
scroll to position [289, 0]
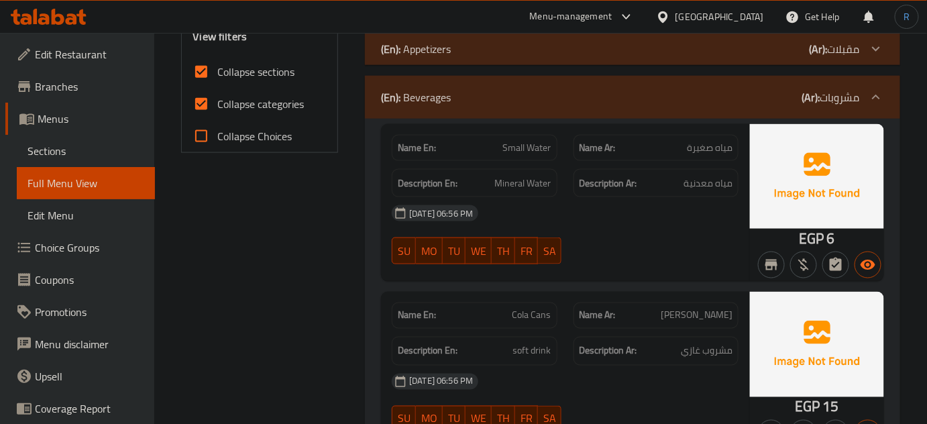
scroll to position [593, 0]
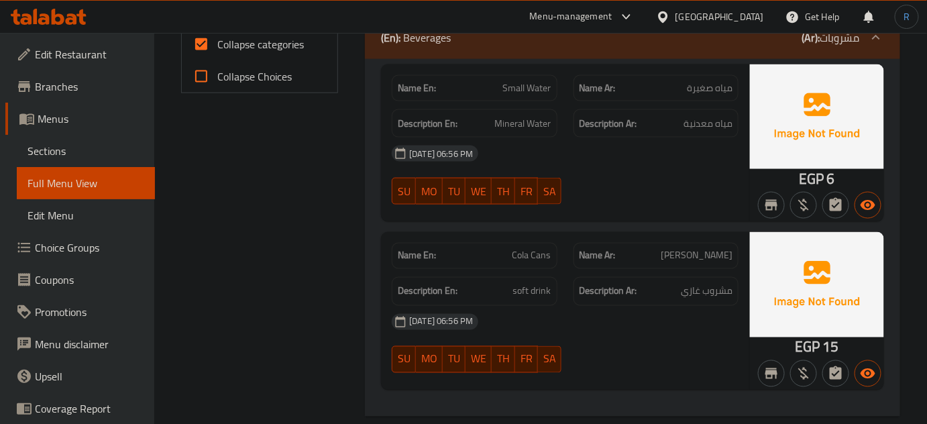
click at [472, 306] on div "[DATE] 06:56 PM" at bounding box center [565, 322] width 363 height 32
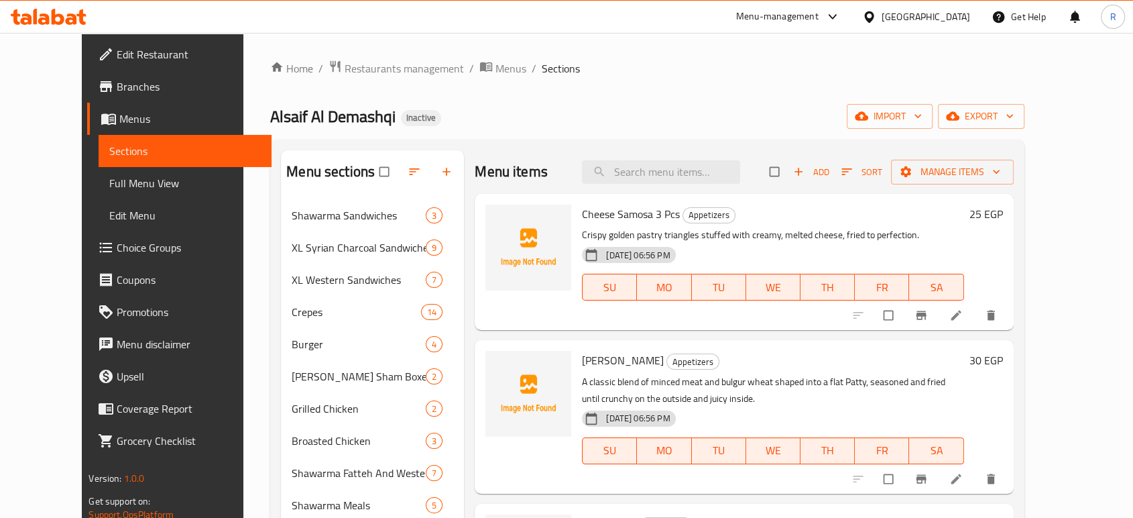
drag, startPoint x: 0, startPoint y: 0, endPoint x: 896, endPoint y: 93, distance: 900.7
click at [896, 93] on div "Home / Restaurants management / Menus / Sections Alsaif [PERSON_NAME] Inactive …" at bounding box center [647, 369] width 754 height 619
click at [1014, 111] on span "export" at bounding box center [981, 116] width 65 height 17
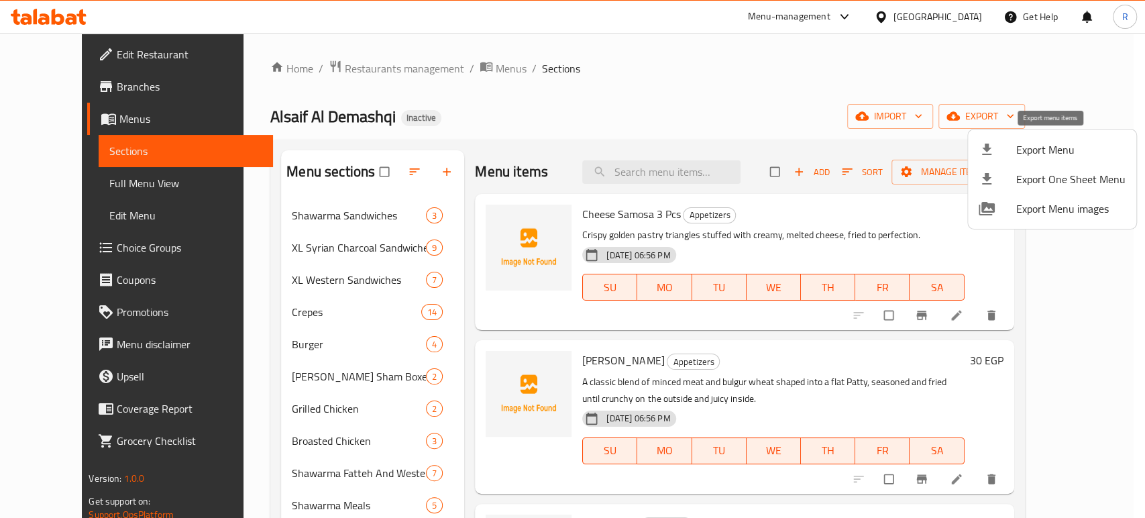
click at [1019, 146] on span "Export Menu" at bounding box center [1070, 149] width 109 height 16
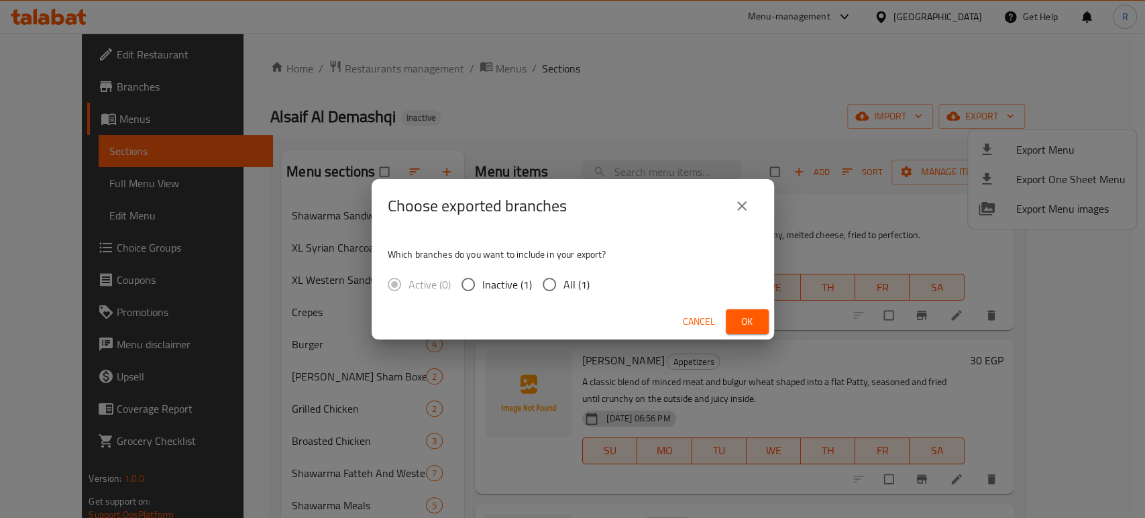
click at [555, 286] on input "All (1)" at bounding box center [549, 284] width 28 height 28
radio input "true"
click at [749, 332] on button "Ok" at bounding box center [747, 321] width 43 height 25
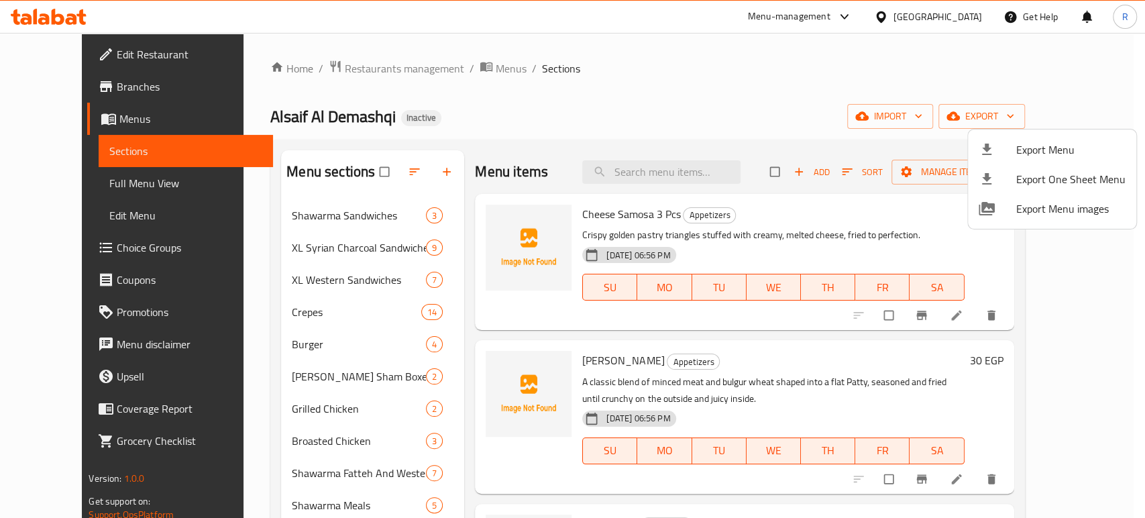
click at [655, 162] on div at bounding box center [572, 259] width 1145 height 518
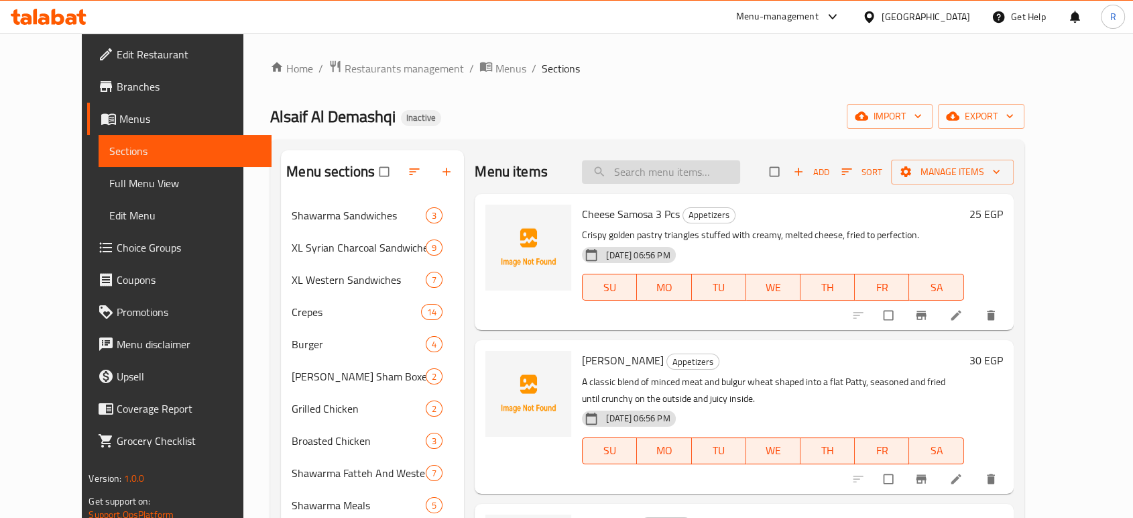
click at [655, 177] on input "search" at bounding box center [661, 171] width 158 height 23
paste input "French Shawarma"
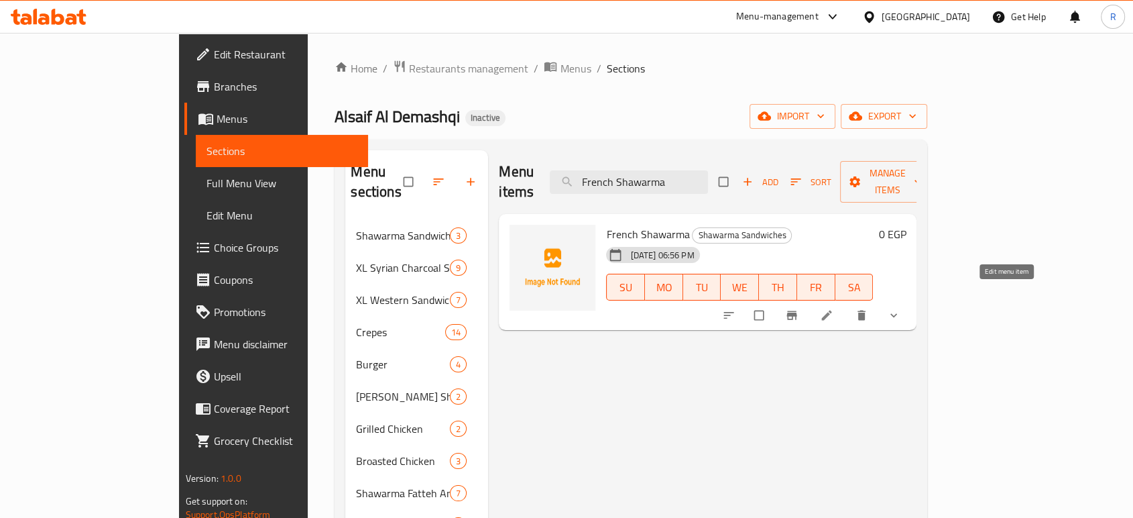
type input "French Shawarma"
click at [834, 308] on icon at bounding box center [826, 314] width 13 height 13
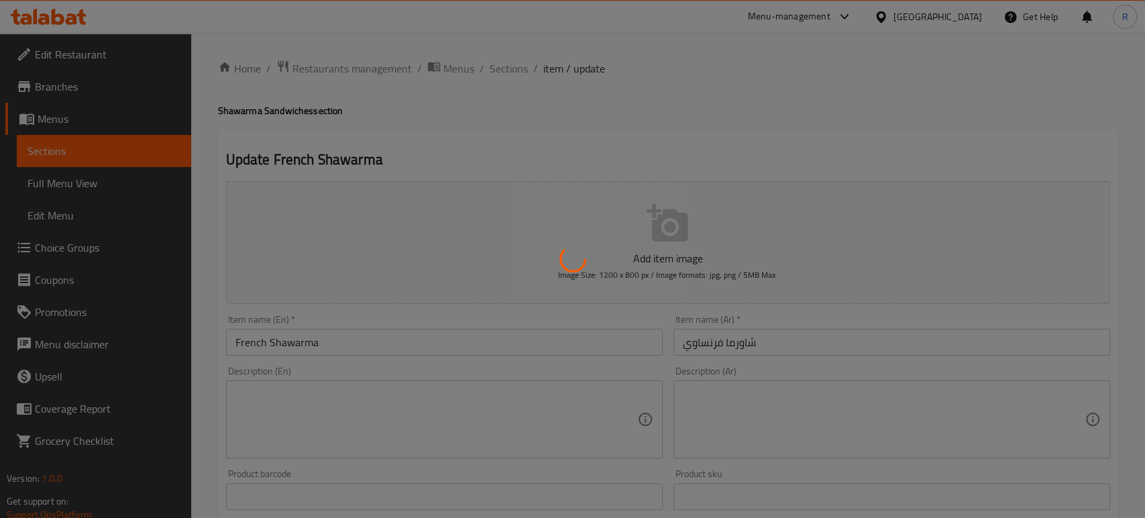
type input "إختيارك من:"
type input "1"
type input "الإضافات:"
type input "0"
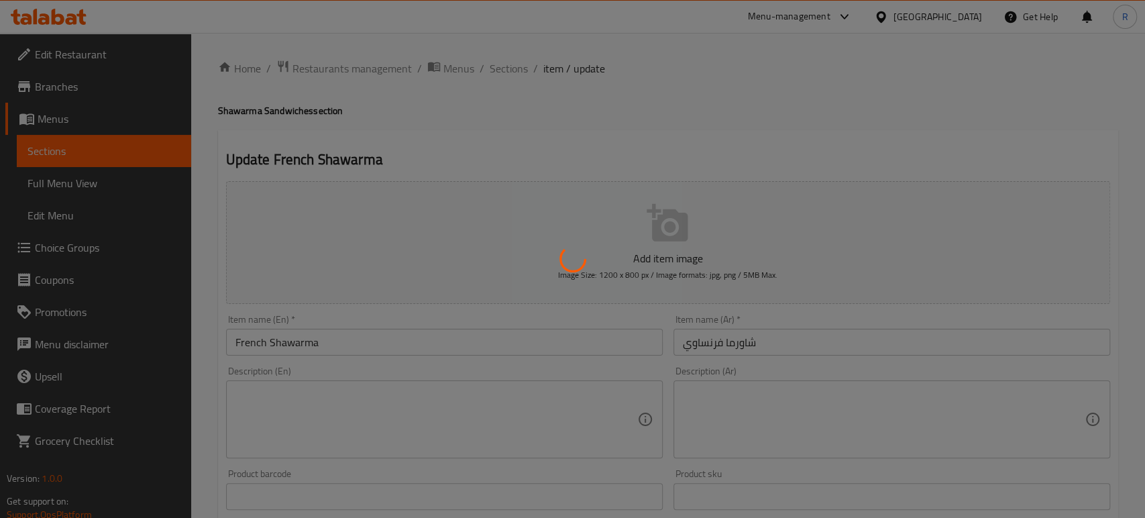
type input "0"
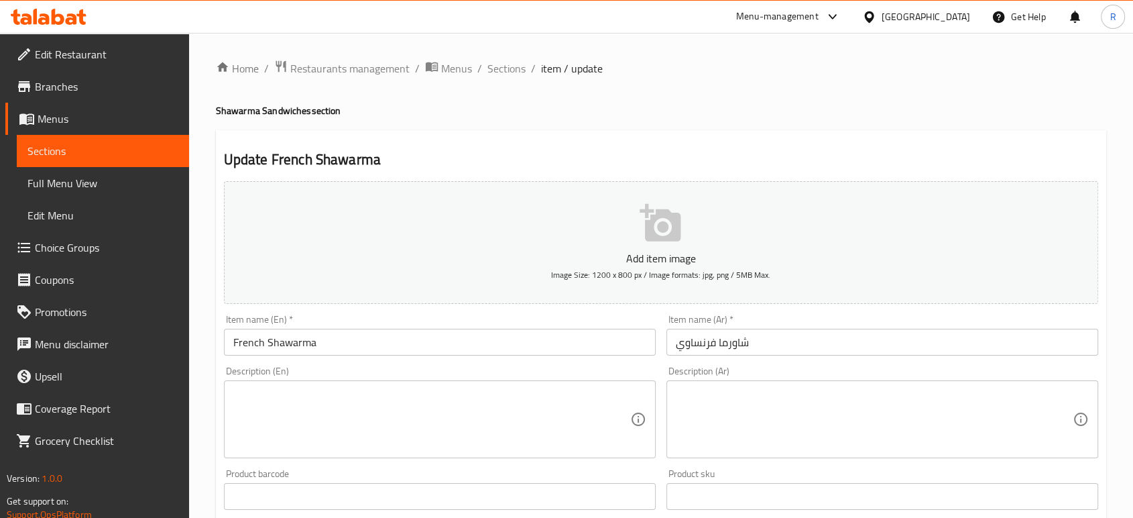
click at [433, 402] on textarea at bounding box center [431, 420] width 397 height 64
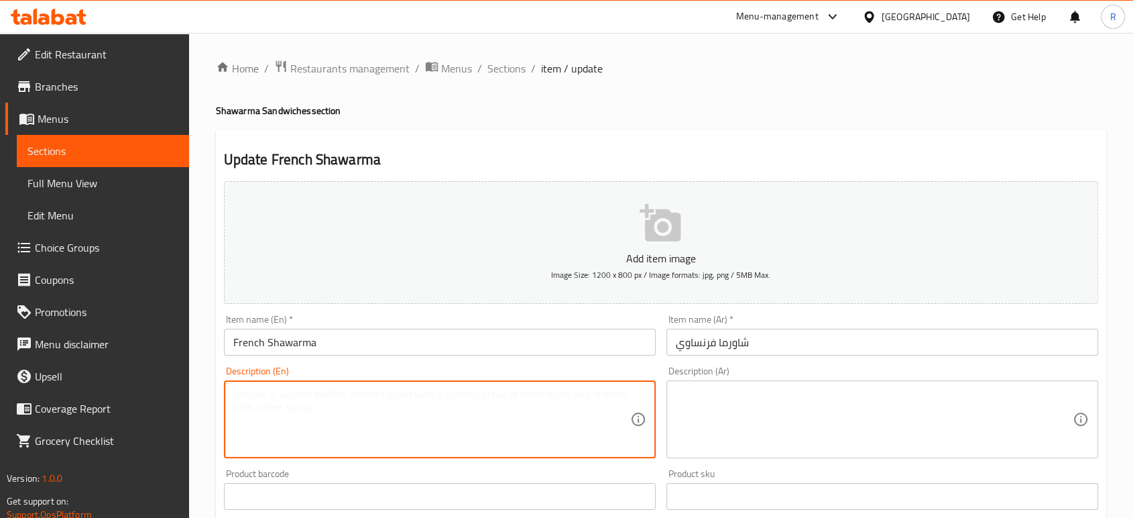
paste textarea "Type of shawarma sandwich that is made with French bread filled with shaved rot…"
type textarea "Type of shawarma sandwich that is made with French bread filled with shaved rot…"
click at [832, 406] on textarea at bounding box center [874, 420] width 397 height 64
paste textarea "نوع من ساندوتش الشاورما مصنوع من الخبز الفرنسي المحشو بالدجاج المشوي المبشور وا…"
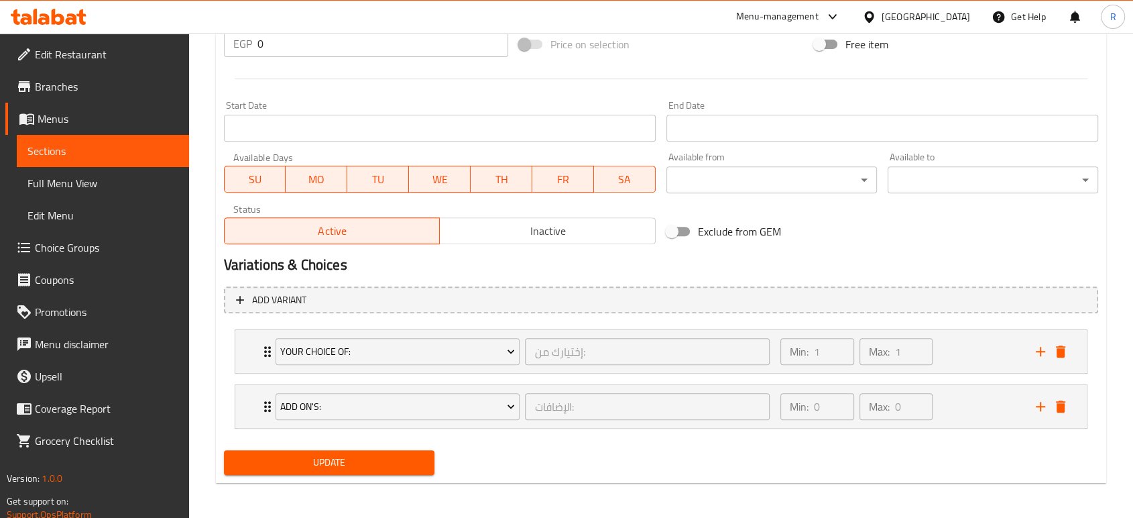
scroll to position [506, 0]
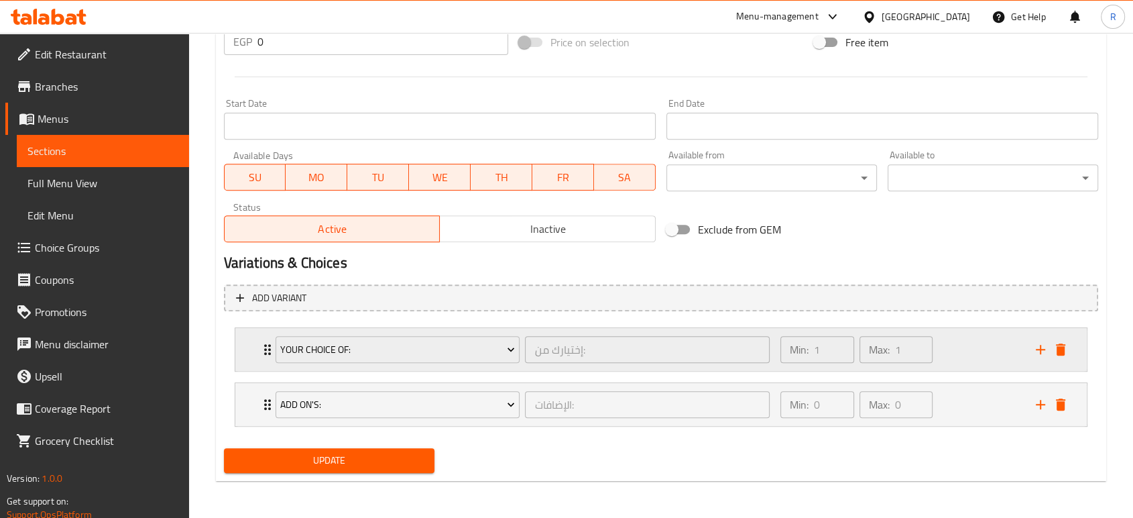
click at [268, 353] on div "Your Choice Of: إختيارك من: ​" at bounding box center [523, 349] width 511 height 43
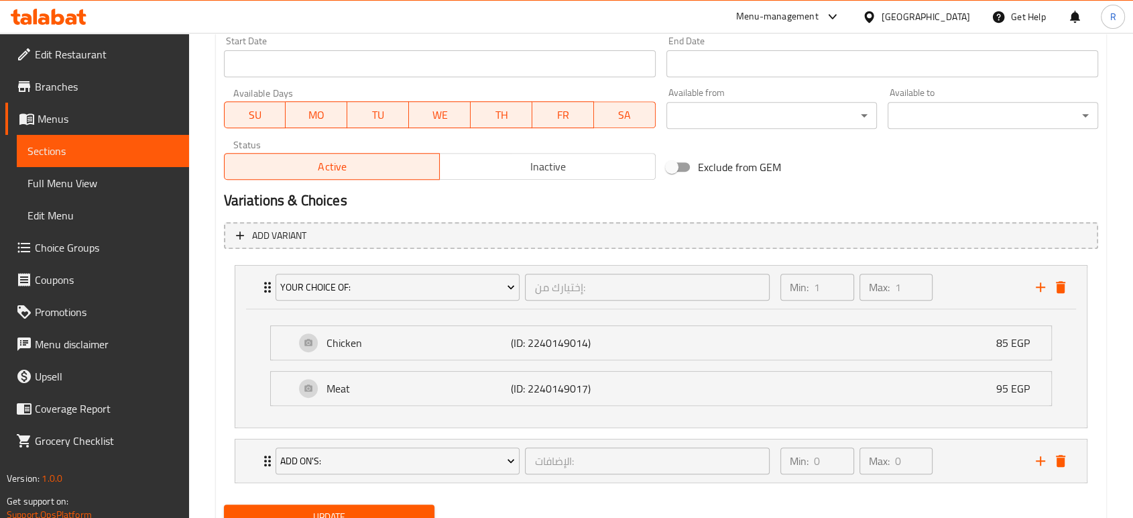
scroll to position [625, 0]
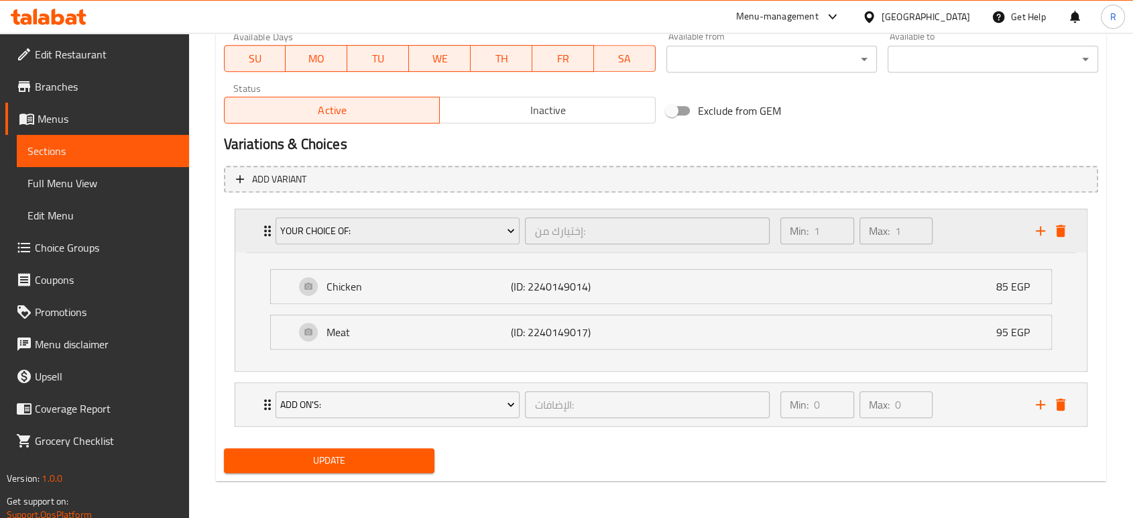
click at [270, 232] on div "Your Choice Of: إختيارك من: ​" at bounding box center [523, 230] width 511 height 43
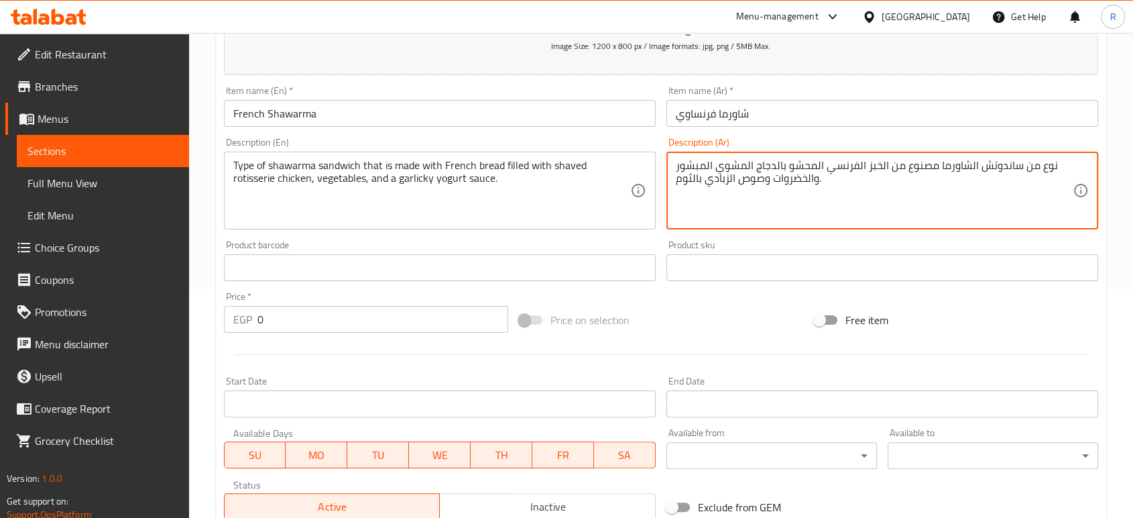
scroll to position [134, 0]
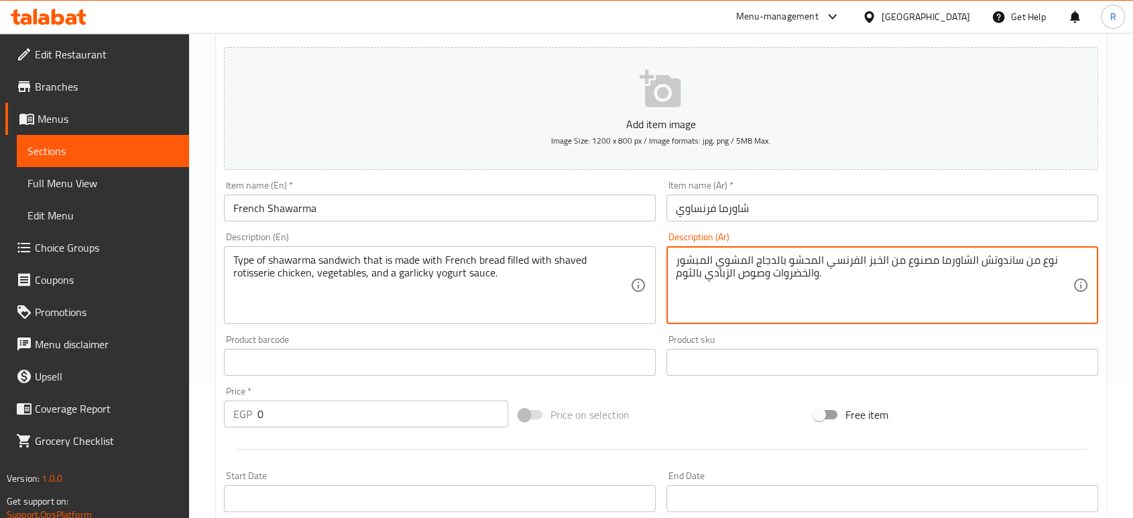
type textarea "نوع من ساندوتش الشاورما مصنوع من الخبز الفرنسي المحشو بالدجاج المشوي المبشور وا…"
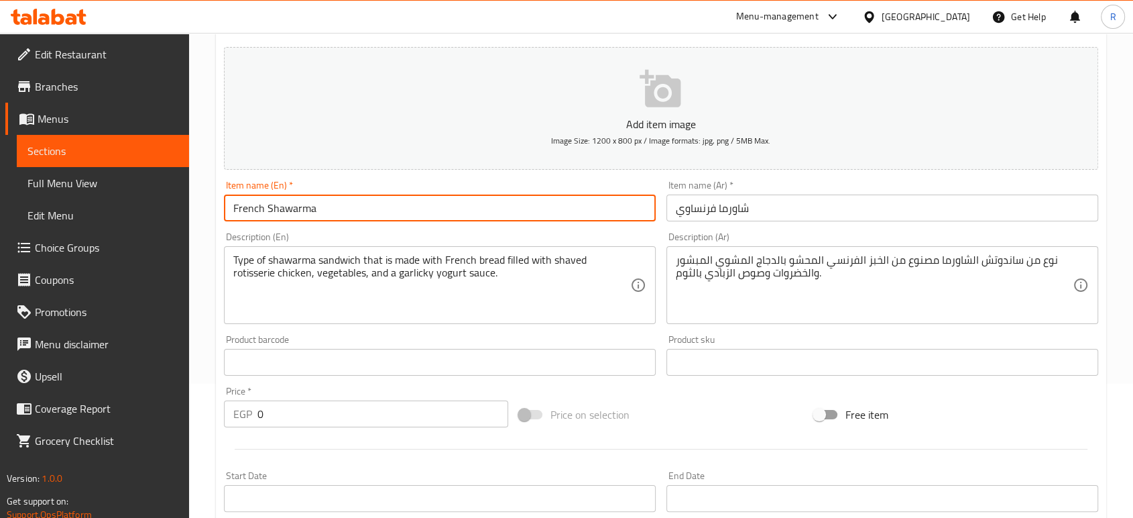
click at [500, 202] on input "French Shawarma" at bounding box center [440, 207] width 432 height 27
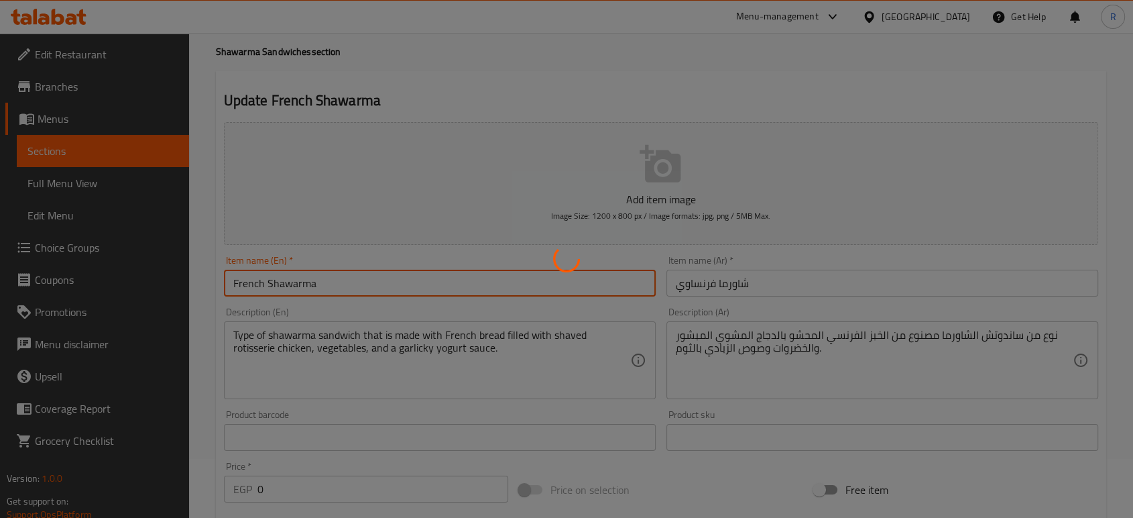
scroll to position [0, 0]
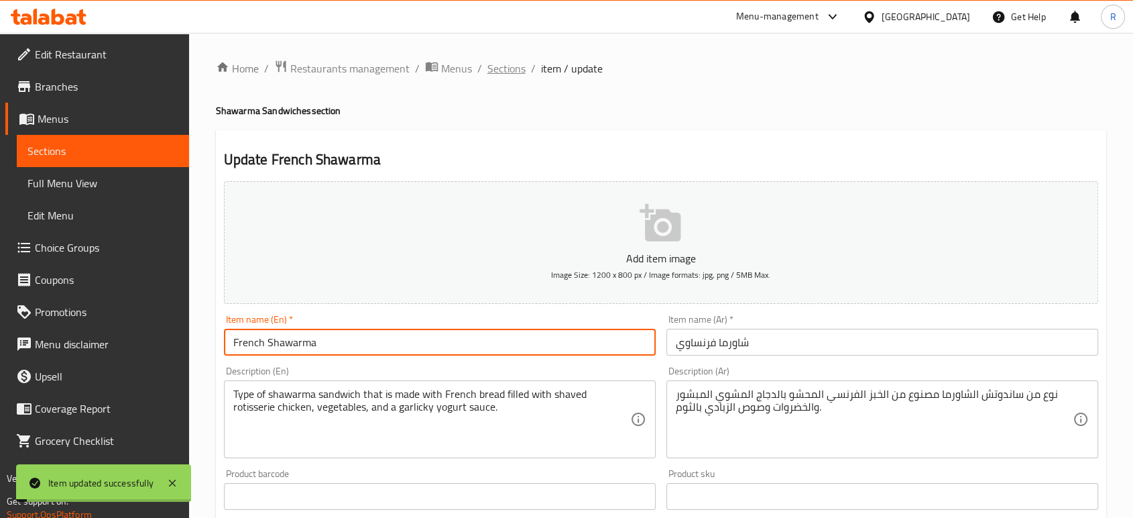
click at [510, 72] on span "Sections" at bounding box center [507, 68] width 38 height 16
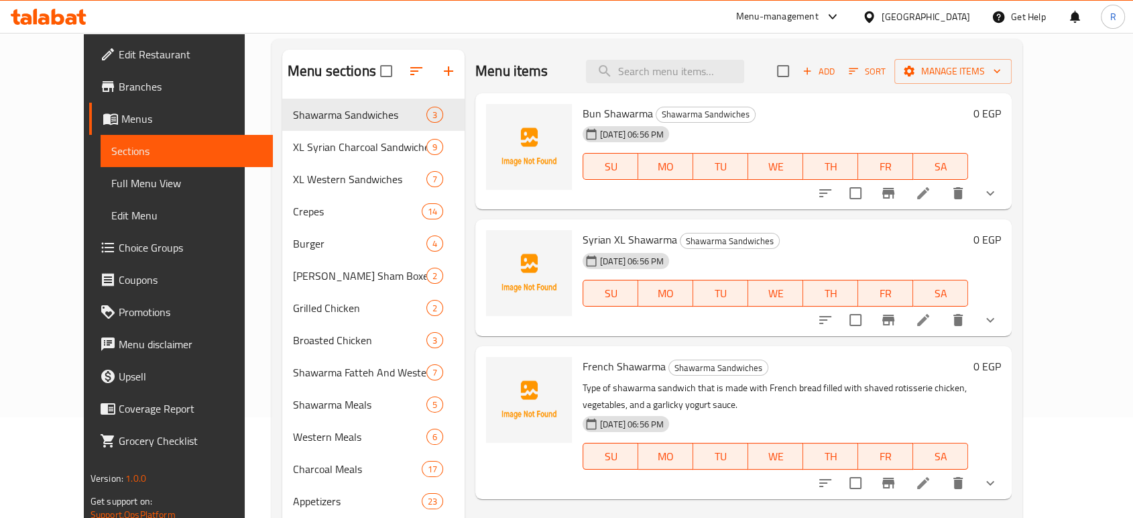
scroll to position [149, 0]
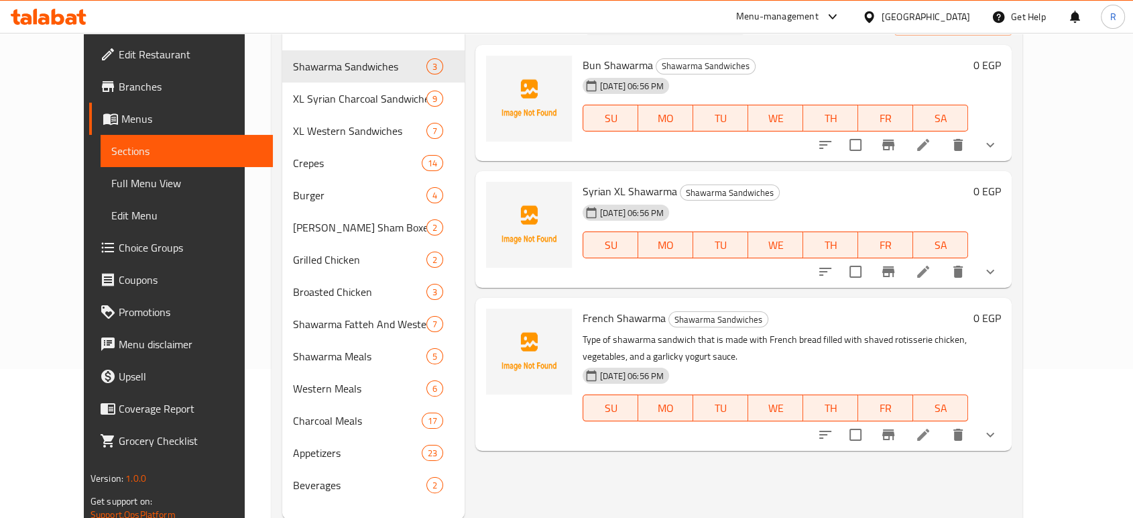
click at [942, 445] on li at bounding box center [924, 434] width 38 height 24
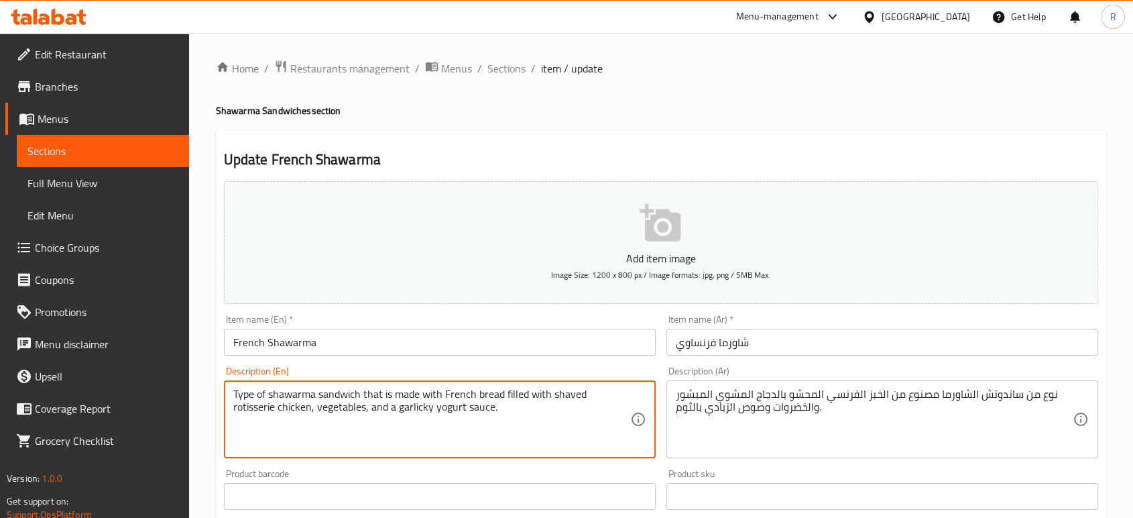
click at [555, 388] on textarea "Type of shawarma sandwich that is made with French bread filled with shaved rot…" at bounding box center [431, 420] width 397 height 64
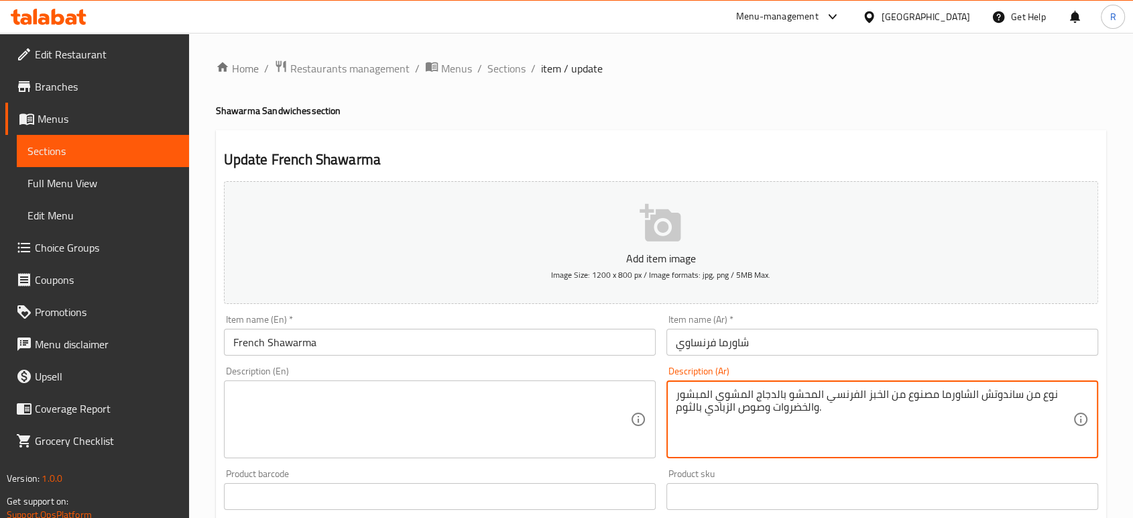
click at [721, 412] on textarea "نوع من ساندوتش الشاورما مصنوع من الخبز الفرنسي المحشو بالدجاج المشوي المبشور وا…" at bounding box center [874, 420] width 397 height 64
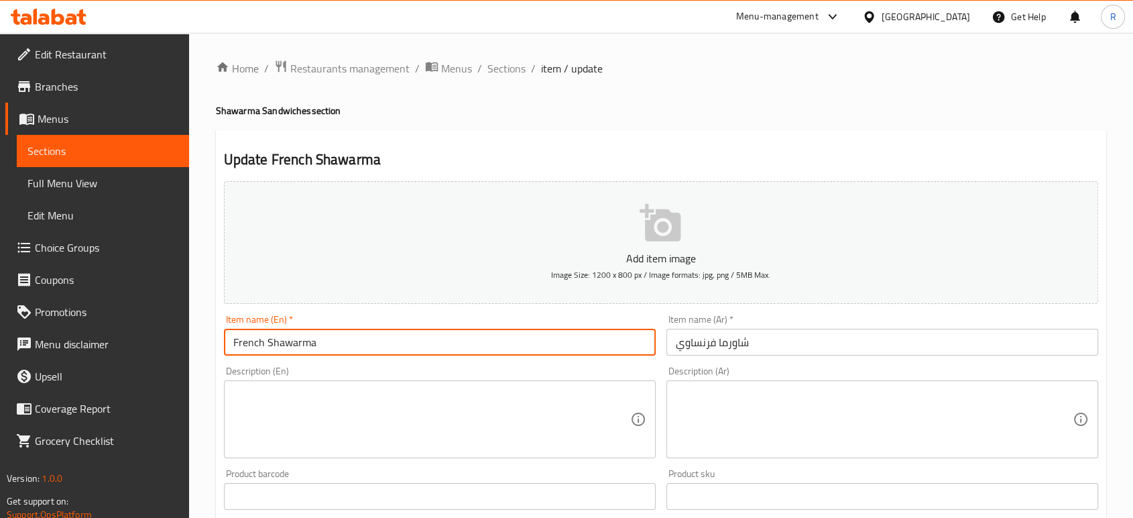
click at [583, 347] on input "French Shawarma" at bounding box center [440, 342] width 432 height 27
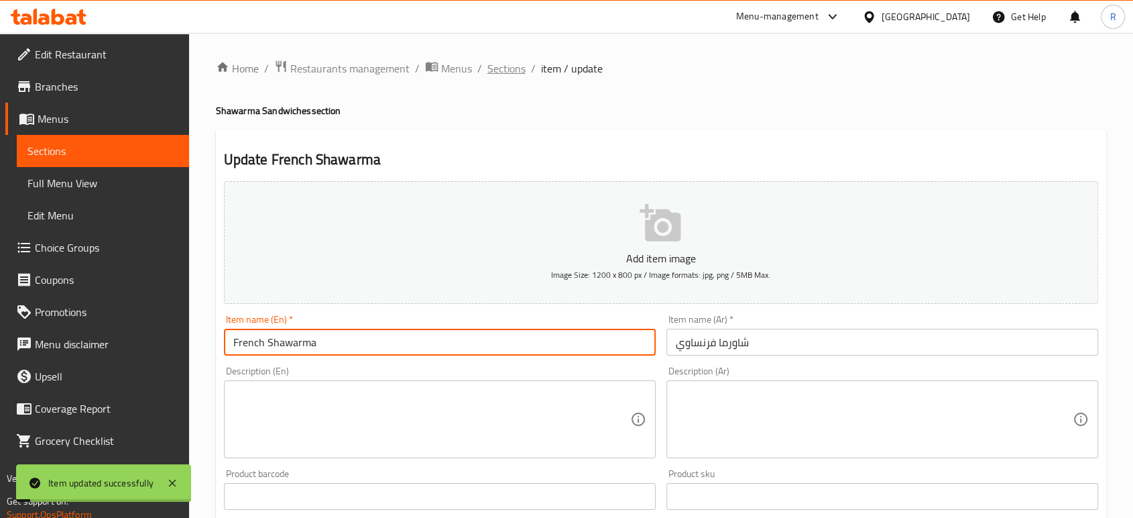
click at [515, 76] on span "Sections" at bounding box center [507, 68] width 38 height 16
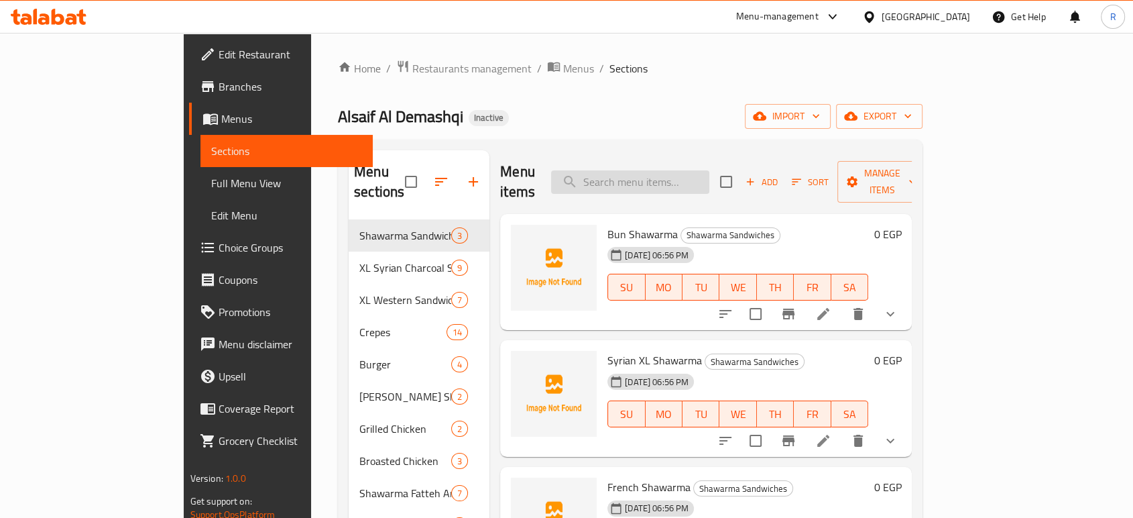
click at [641, 174] on input "search" at bounding box center [630, 181] width 158 height 23
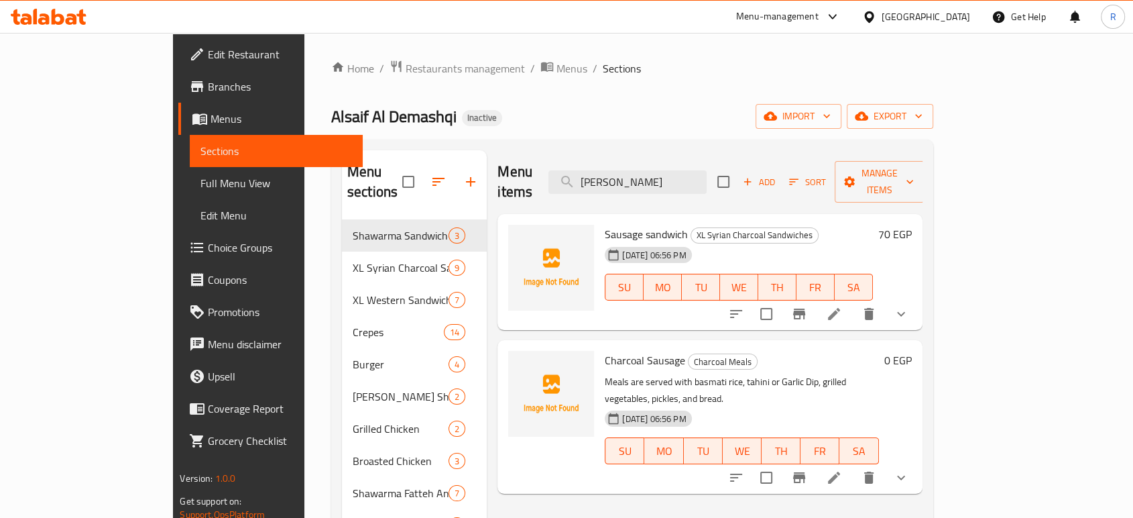
type input "[PERSON_NAME]"
click at [842, 306] on icon at bounding box center [834, 314] width 16 height 16
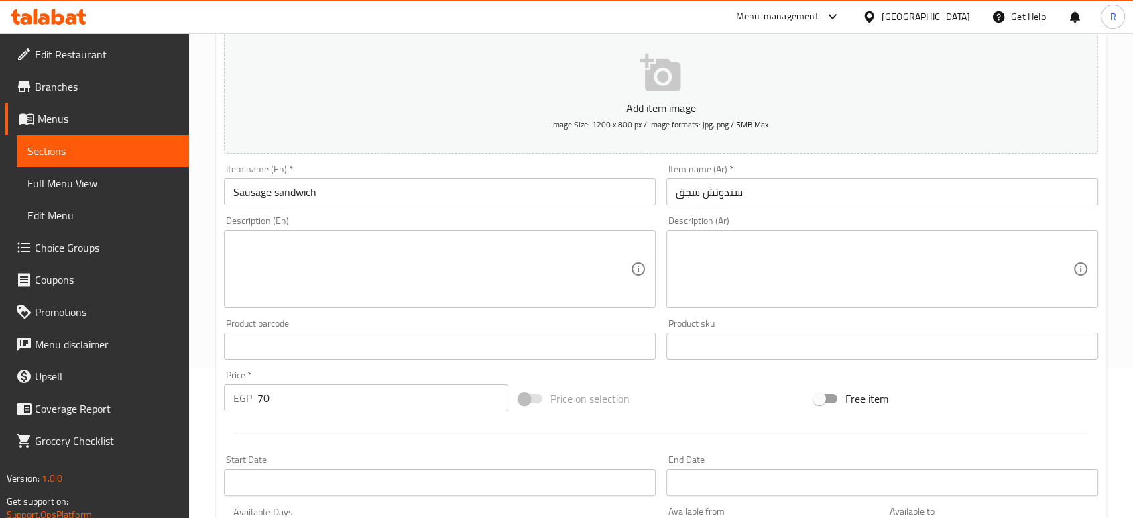
scroll to position [5, 0]
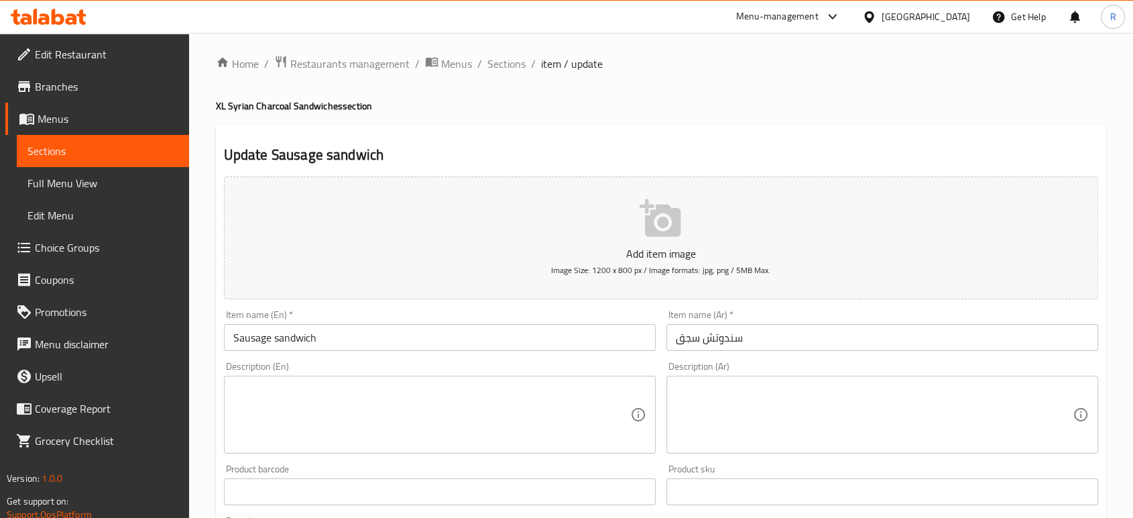
click at [324, 435] on textarea at bounding box center [431, 415] width 397 height 64
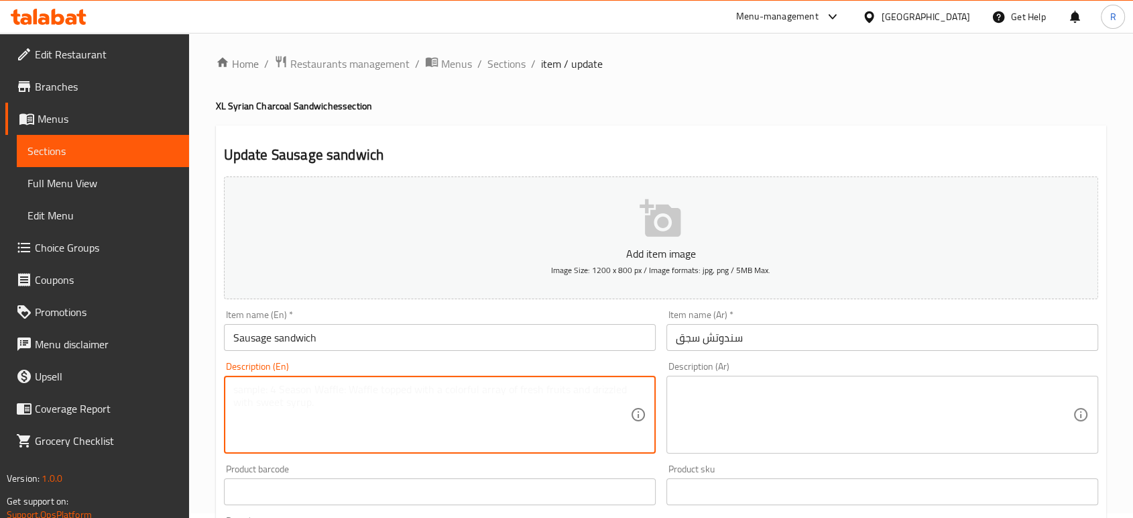
paste textarea "Made with grilled sausage, toasted bread slices"
type textarea "Made with grilled sausage, toasted bread slices"
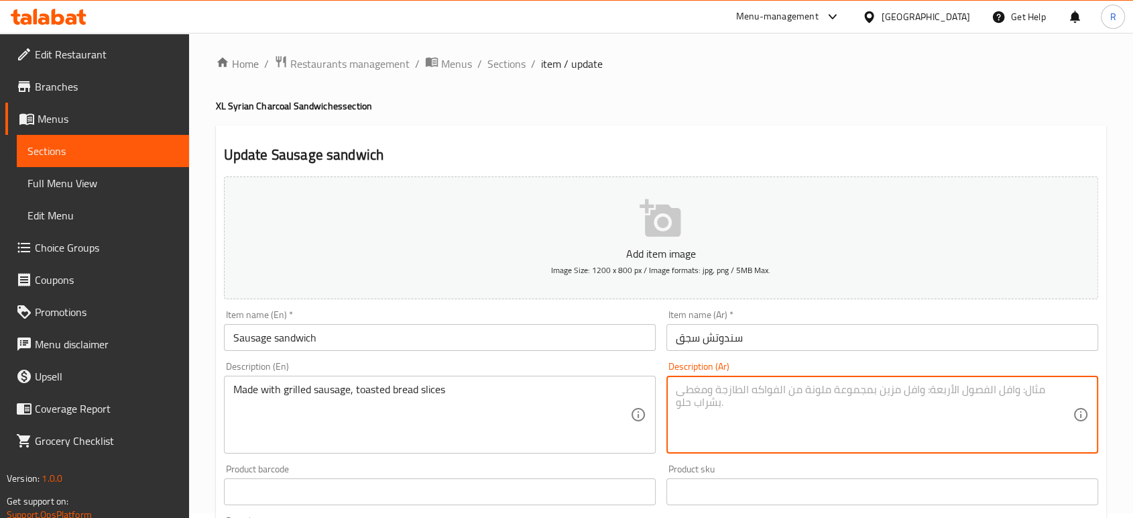
click at [735, 419] on textarea at bounding box center [874, 415] width 397 height 64
paste textarea "محضر من سجق مشوي وشرائح الخبز المحمص"
type textarea "محضر من سجق مشوي وشرائح الخبز المحمص"
click at [539, 342] on input "Sausage sandwich" at bounding box center [440, 337] width 432 height 27
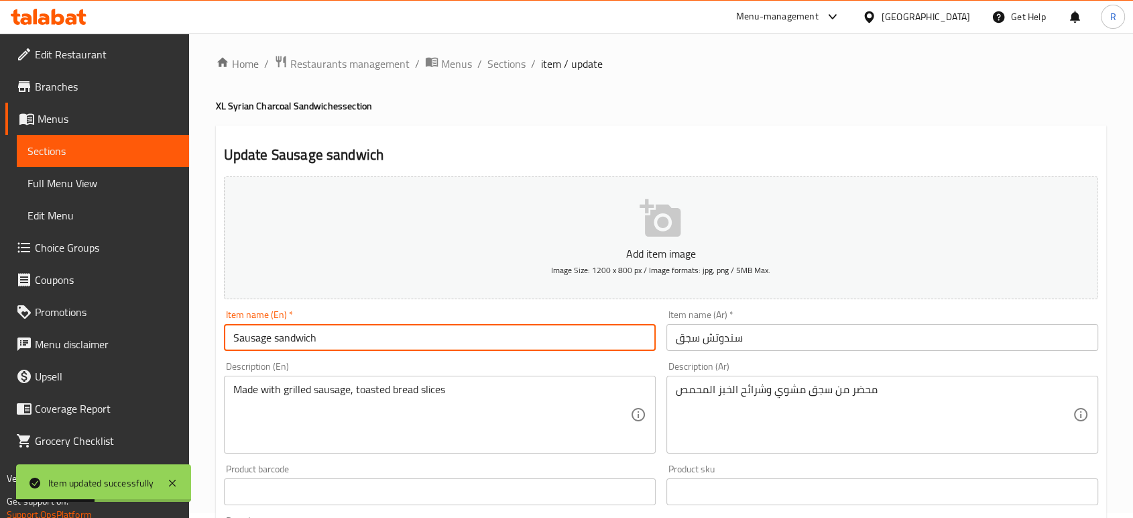
click at [414, 386] on textarea "Made with grilled sausage, toasted bread slices" at bounding box center [431, 415] width 397 height 64
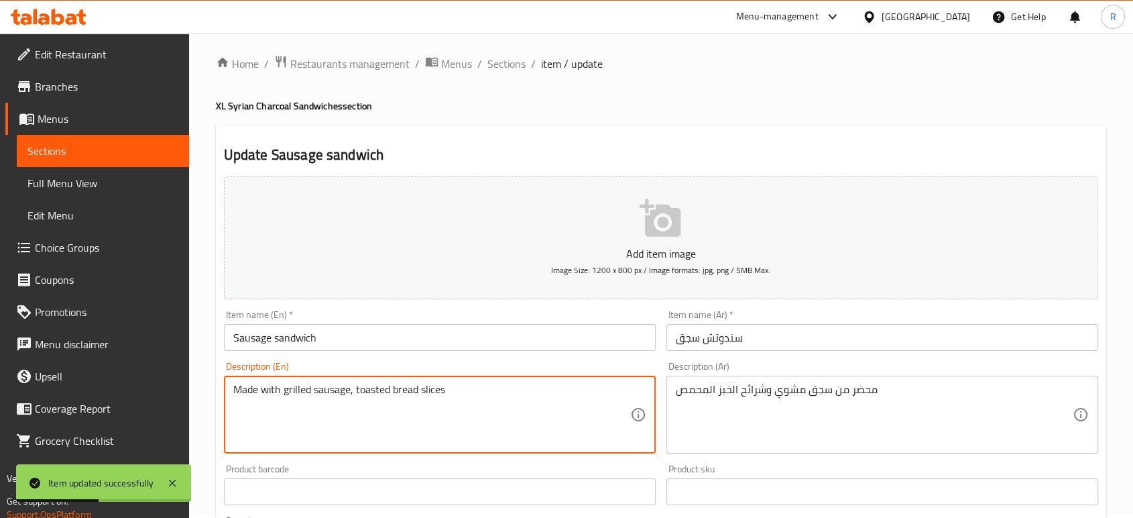
click at [414, 386] on textarea "Made with grilled sausage, toasted bread slices" at bounding box center [431, 415] width 397 height 64
paste textarea "Sausage, Spices, and Syrian Pita Bread"
type textarea "Sausage, Spices, and Syrian Pita Bread"
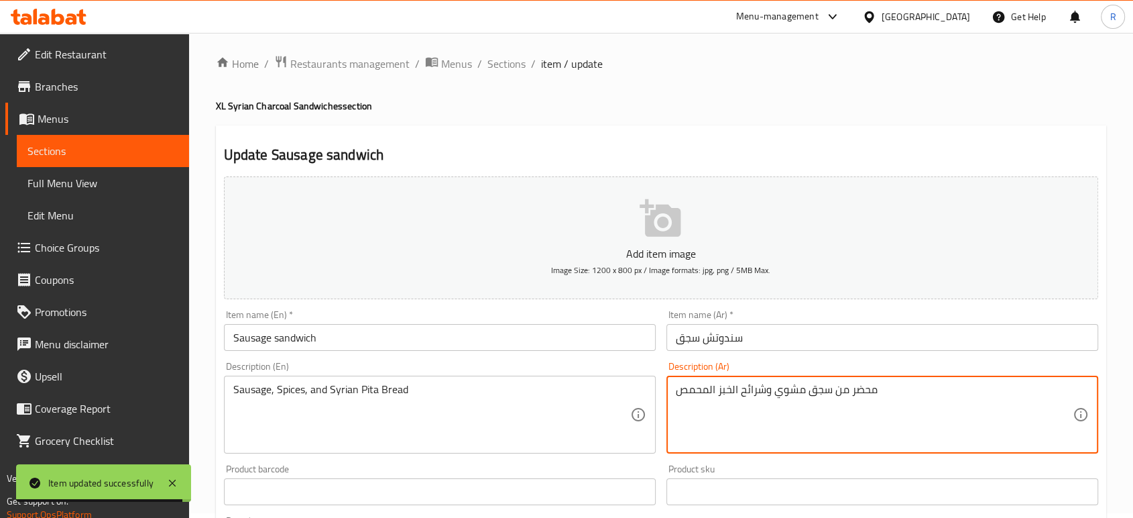
click at [767, 394] on textarea "محضر من سجق مشوي وشرائح الخبز المحمص" at bounding box center [874, 415] width 397 height 64
paste textarea "سجق، بهارات وخبز بيتا سوري"
type textarea "سجق، بهارات وخبز بيتا سوري"
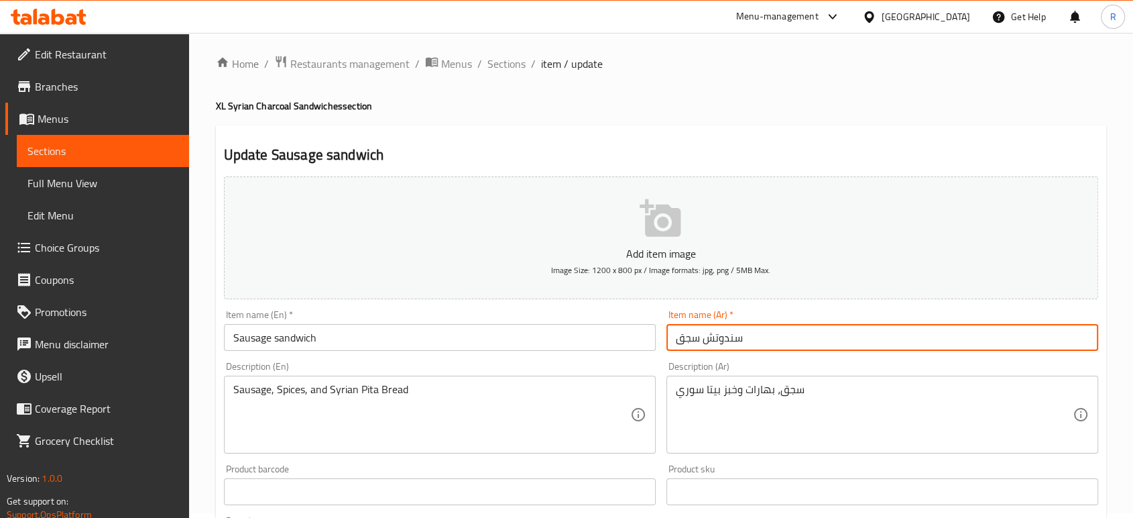
click at [773, 348] on input "سندوتش سجق" at bounding box center [883, 337] width 432 height 27
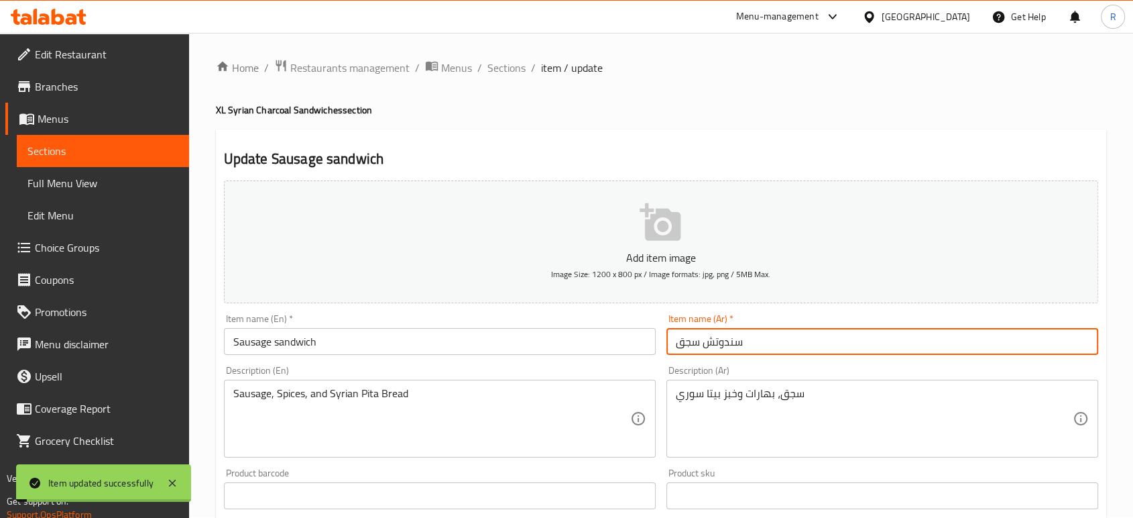
scroll to position [0, 0]
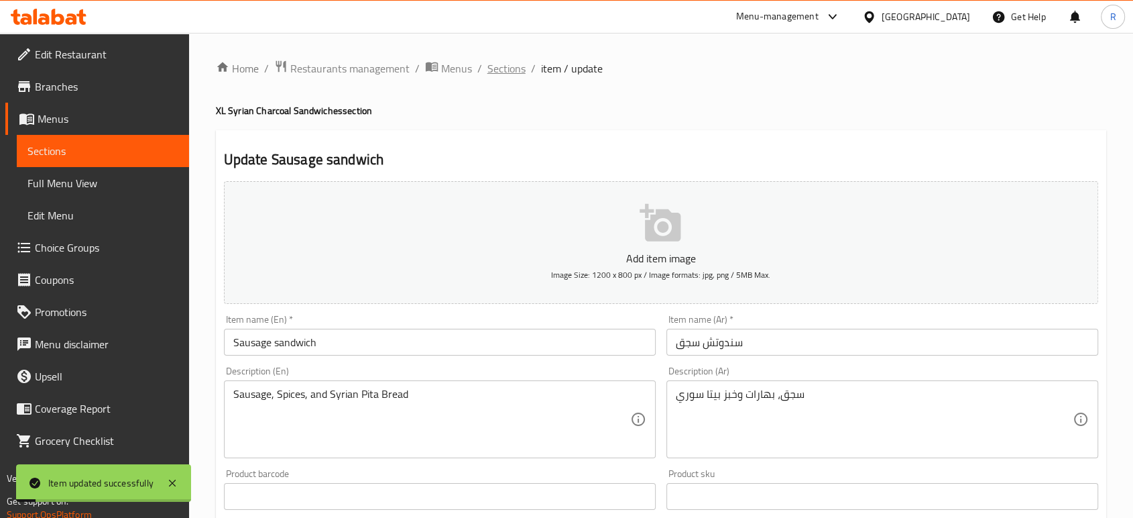
click at [504, 76] on span "Sections" at bounding box center [507, 68] width 38 height 16
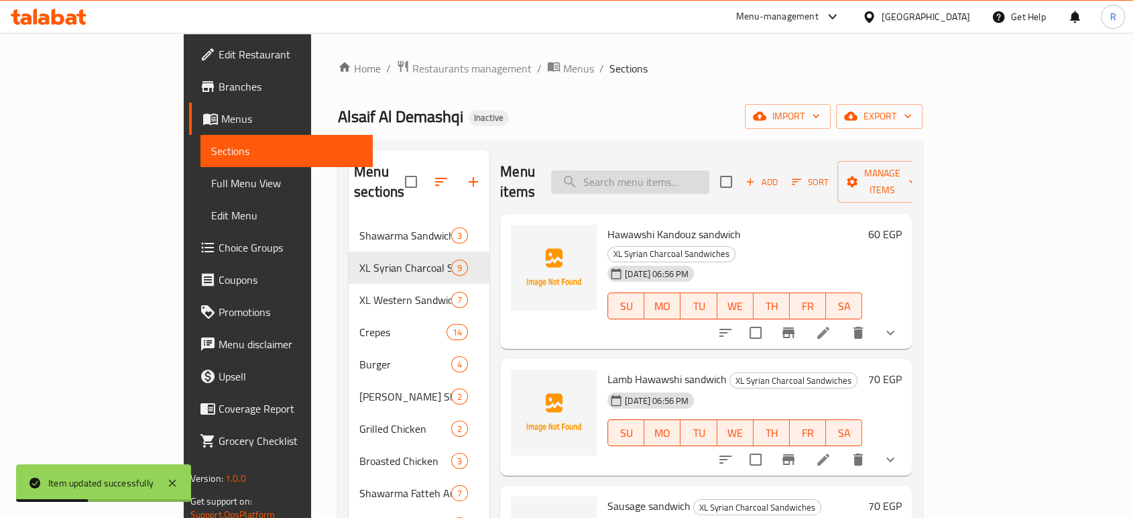
click at [671, 170] on input "search" at bounding box center [630, 181] width 158 height 23
paste input "Chicken Kofta sandwich"
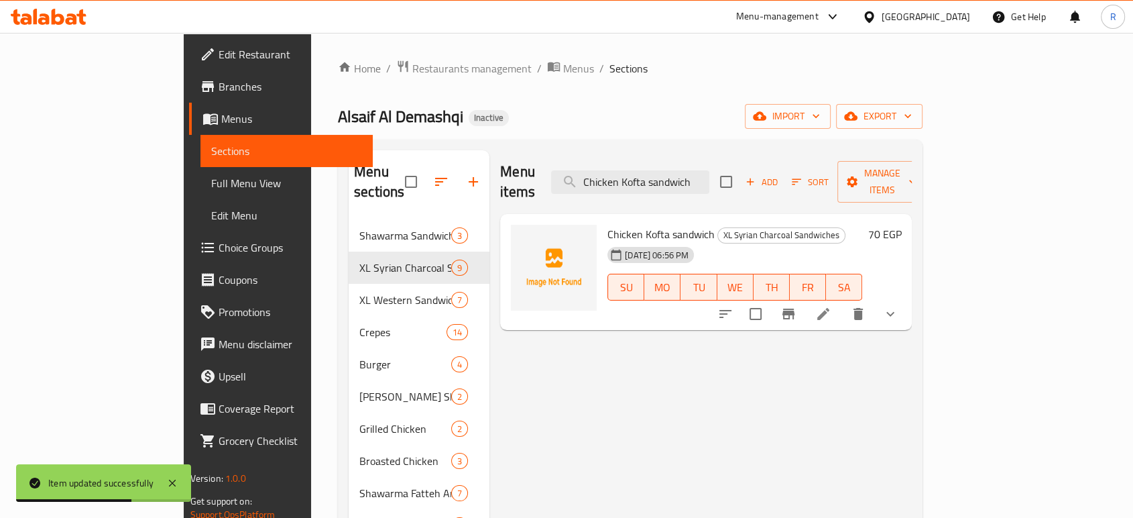
type input "Chicken Kofta sandwich"
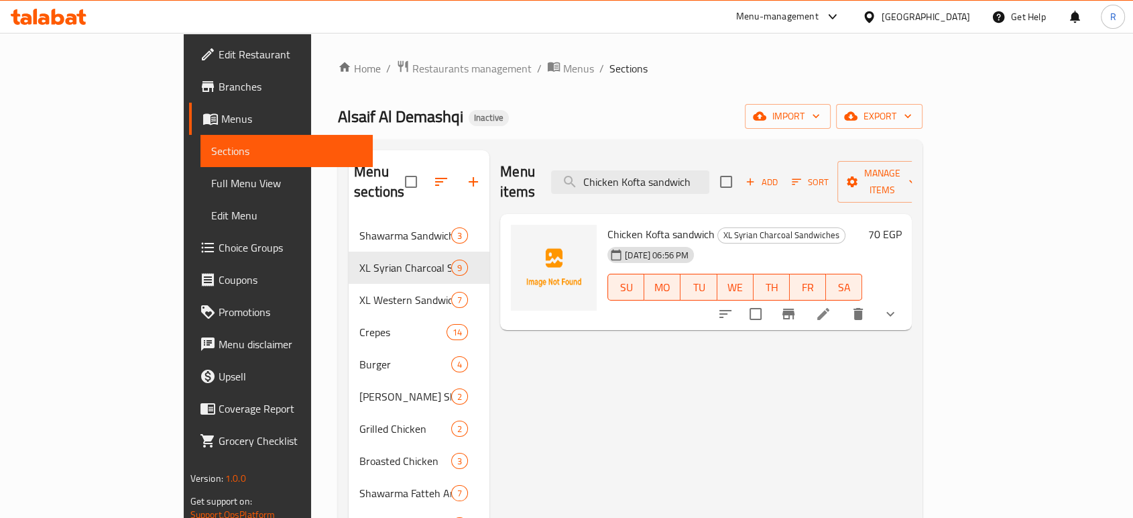
click at [842, 302] on li at bounding box center [824, 314] width 38 height 24
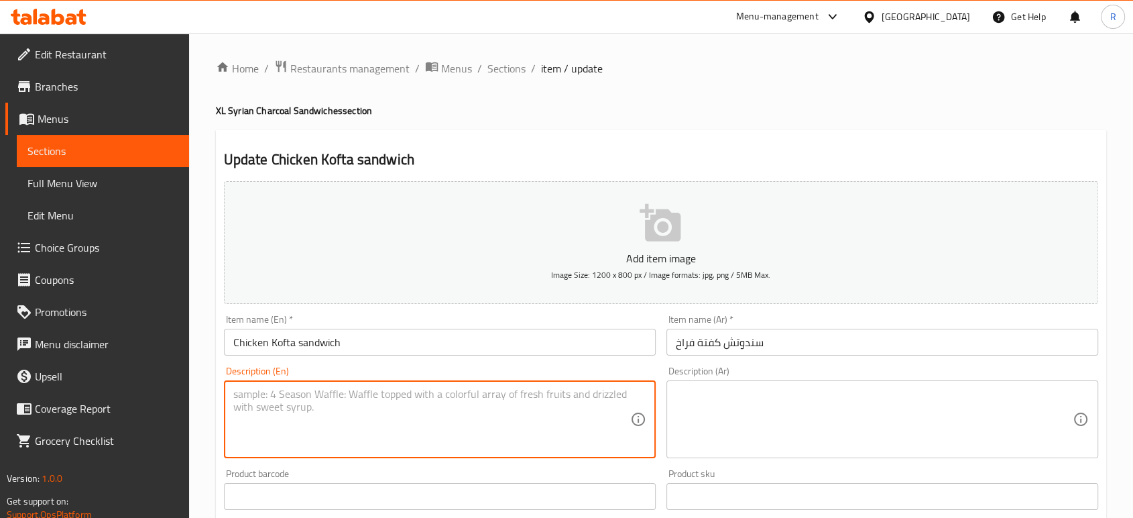
click at [448, 414] on textarea at bounding box center [431, 420] width 397 height 64
paste textarea "Minced chicken, onion, garlic, egg, parsley, mint and spices"
type textarea "Minced chicken, onion, garlic, egg, parsley, mint and spices"
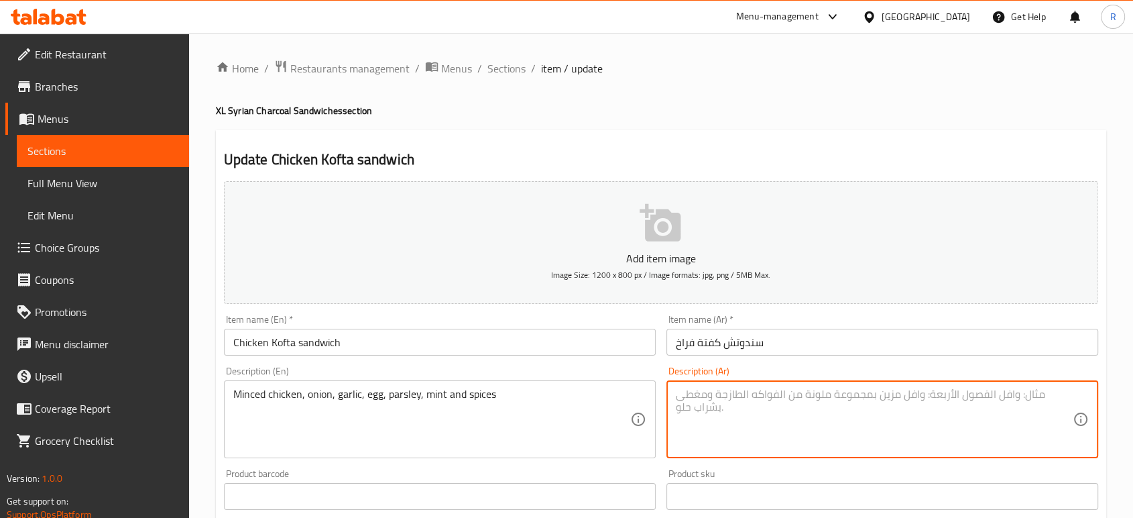
click at [752, 417] on textarea at bounding box center [874, 420] width 397 height 64
paste textarea "دجاج مفروم، بصل، ثوم، بيض، [PERSON_NAME]، نعناع وبهارات"
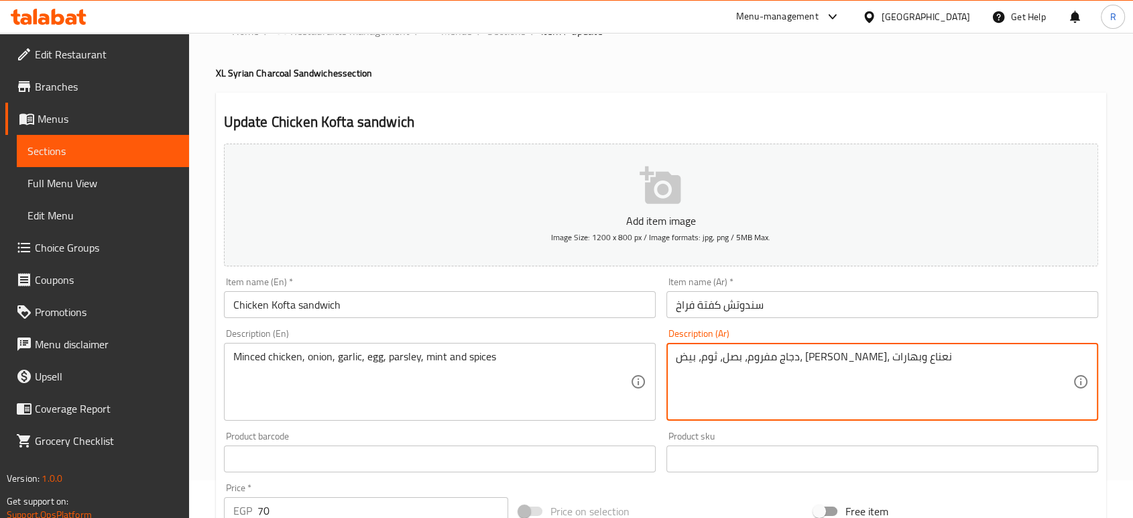
scroll to position [74, 0]
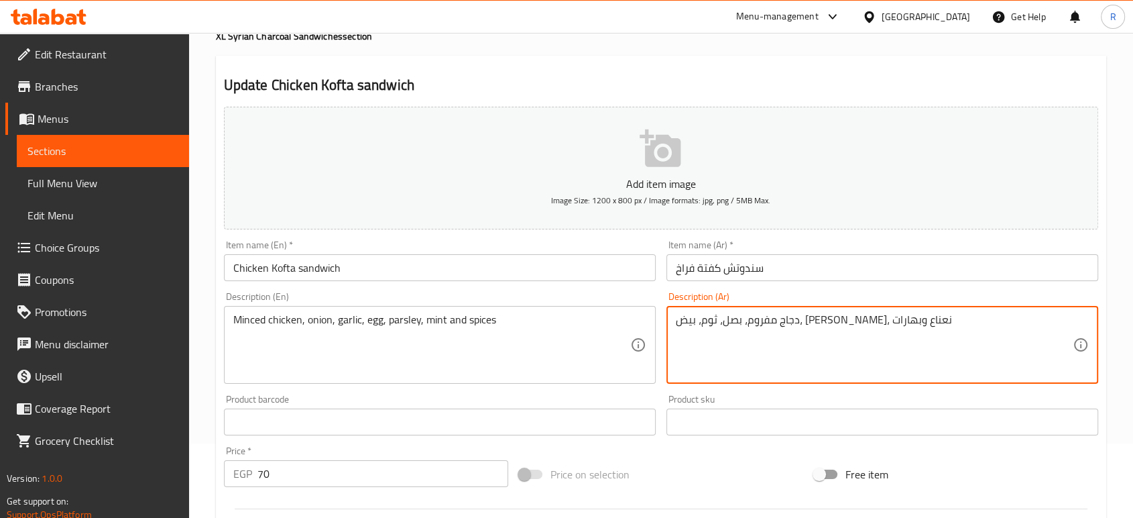
type textarea "دجاج مفروم، بصل، ثوم، بيض، [PERSON_NAME]، نعناع وبهارات"
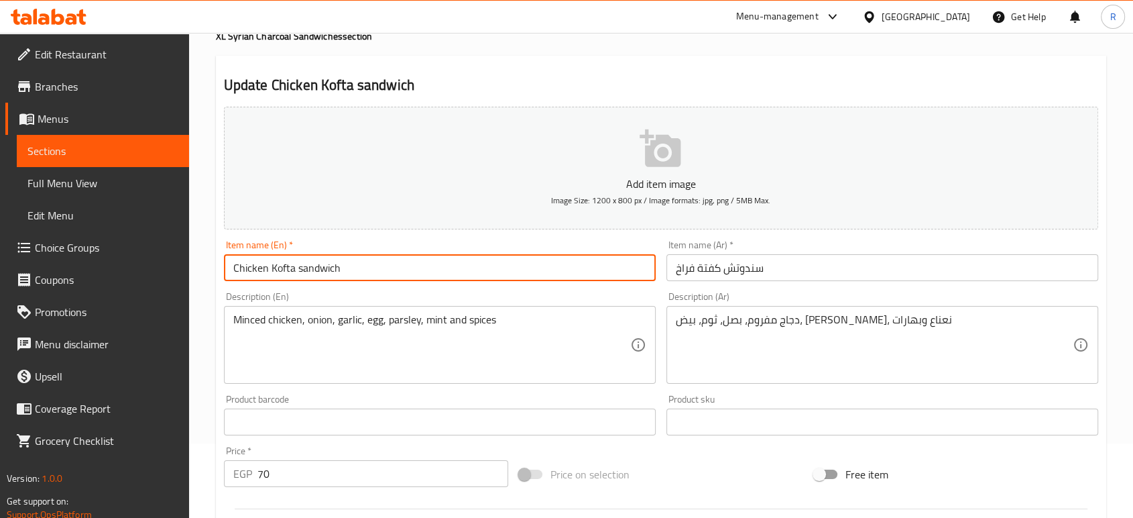
click at [461, 279] on input "Chicken Kofta sandwich" at bounding box center [440, 267] width 432 height 27
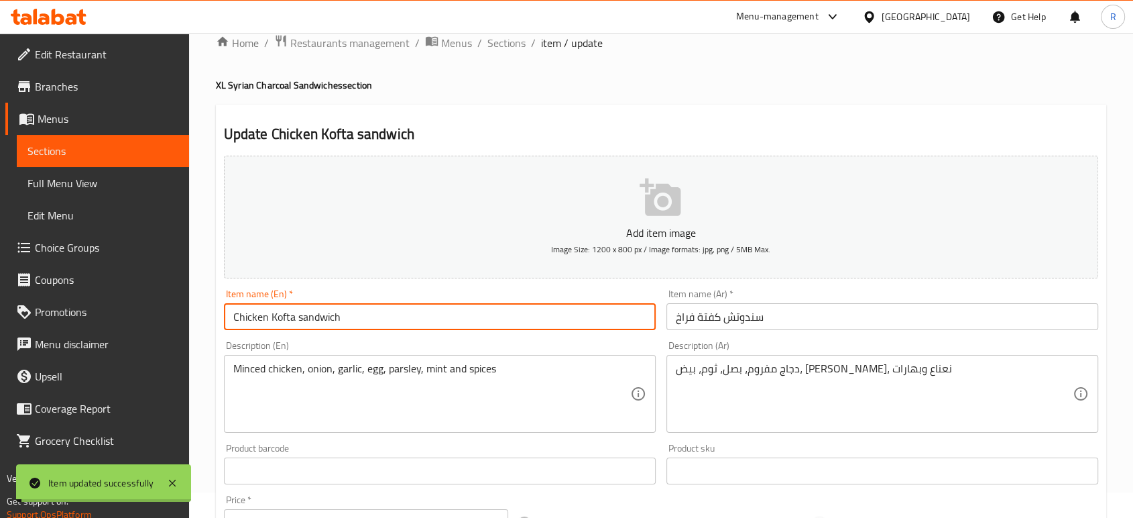
scroll to position [0, 0]
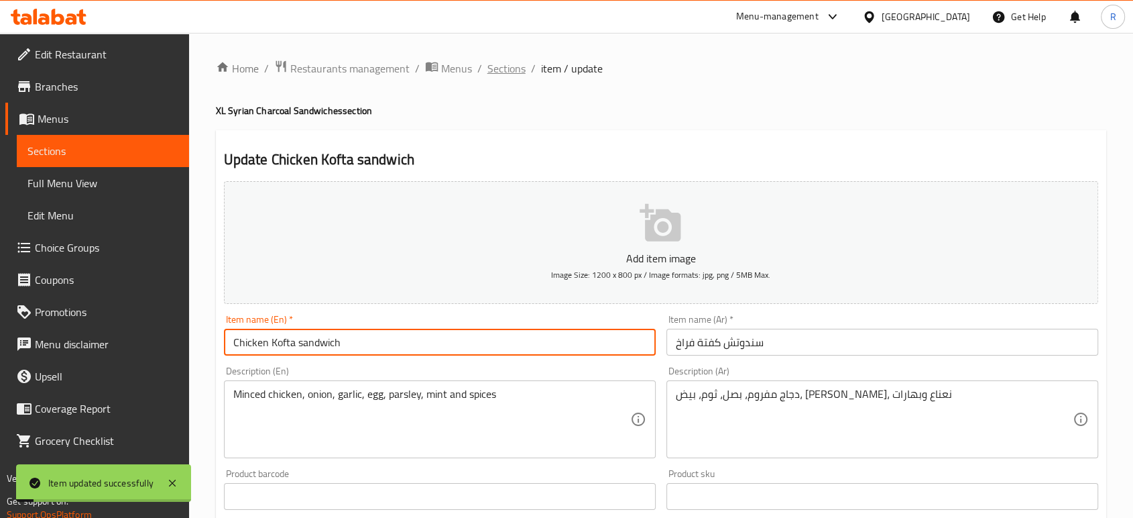
click at [514, 72] on span "Sections" at bounding box center [507, 68] width 38 height 16
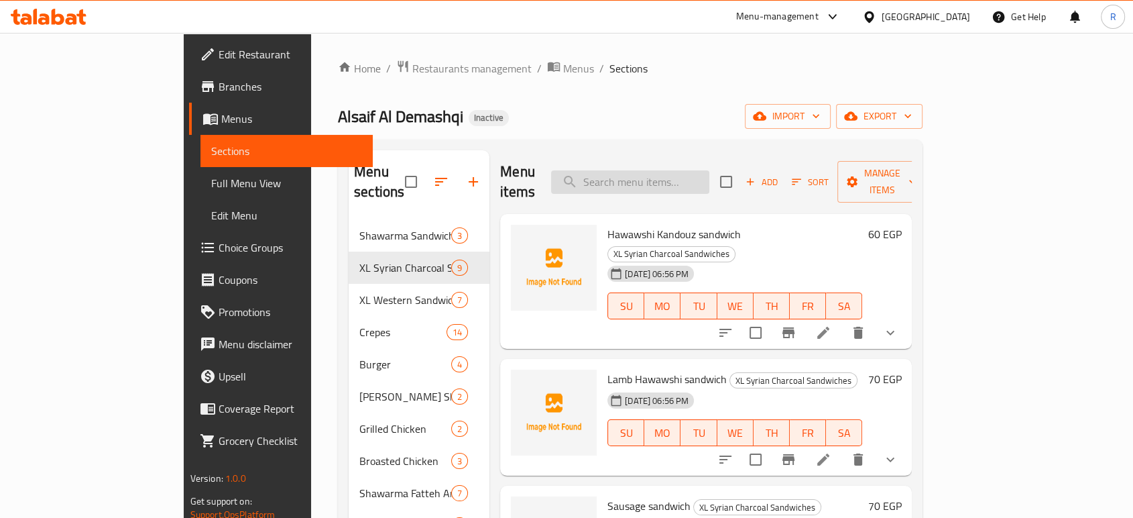
click at [663, 174] on input "search" at bounding box center [630, 181] width 158 height 23
paste input "Kofta Kandouz sandwich"
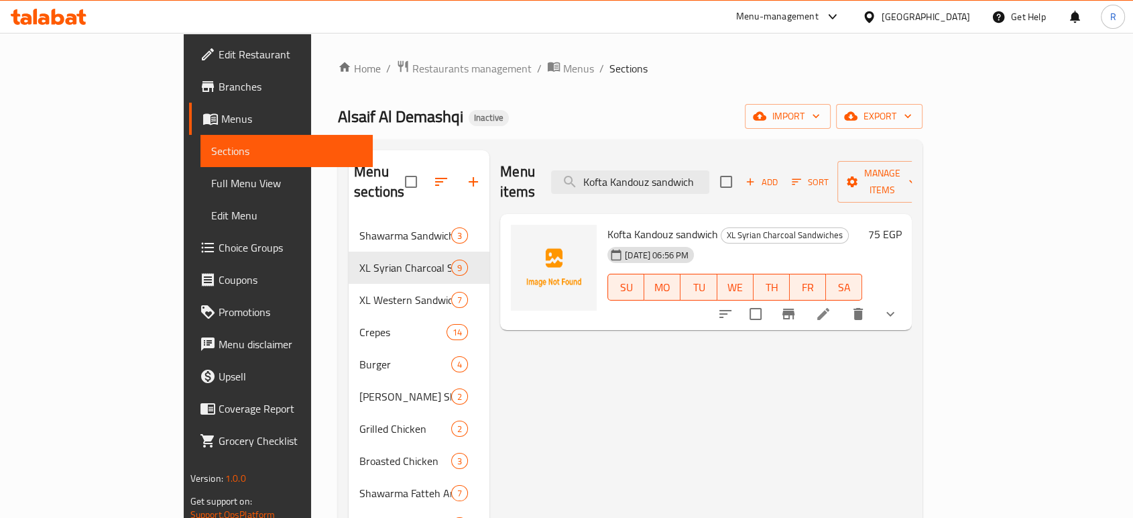
type input "Kofta Kandouz sandwich"
drag, startPoint x: 718, startPoint y: 176, endPoint x: 636, endPoint y: 180, distance: 81.9
click at [636, 180] on input "Kofta Kandouz sandwich" at bounding box center [630, 181] width 158 height 23
click at [675, 178] on input "Kofta Kandouz sandwich" at bounding box center [630, 181] width 158 height 23
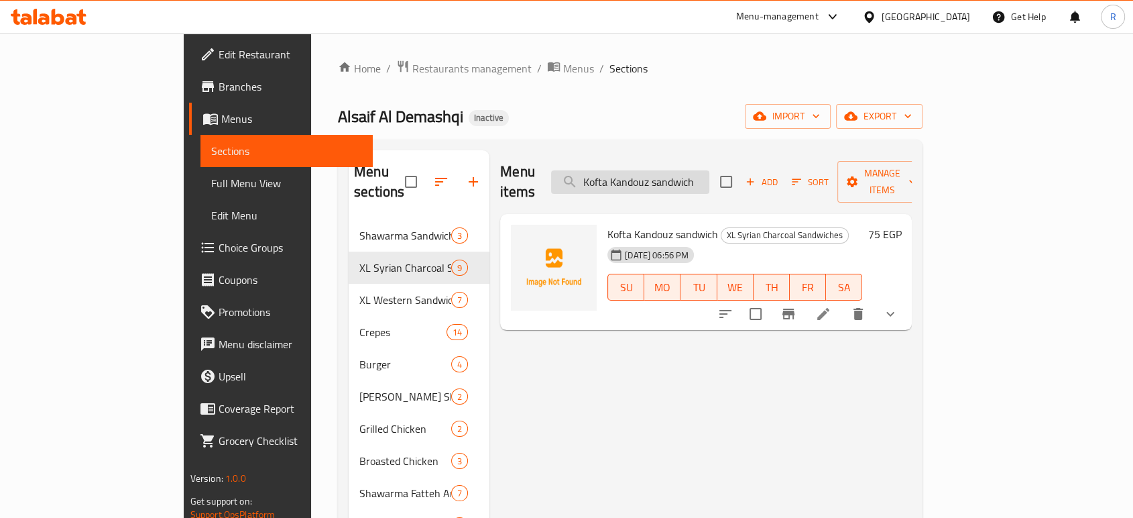
click at [675, 178] on input "Kofta Kandouz sandwich" at bounding box center [630, 181] width 158 height 23
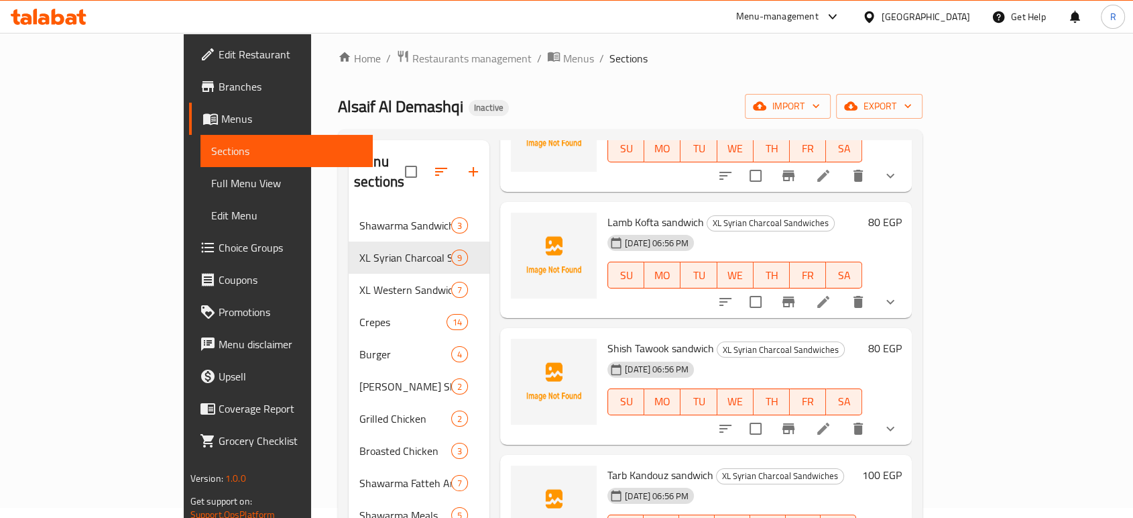
scroll to position [149, 0]
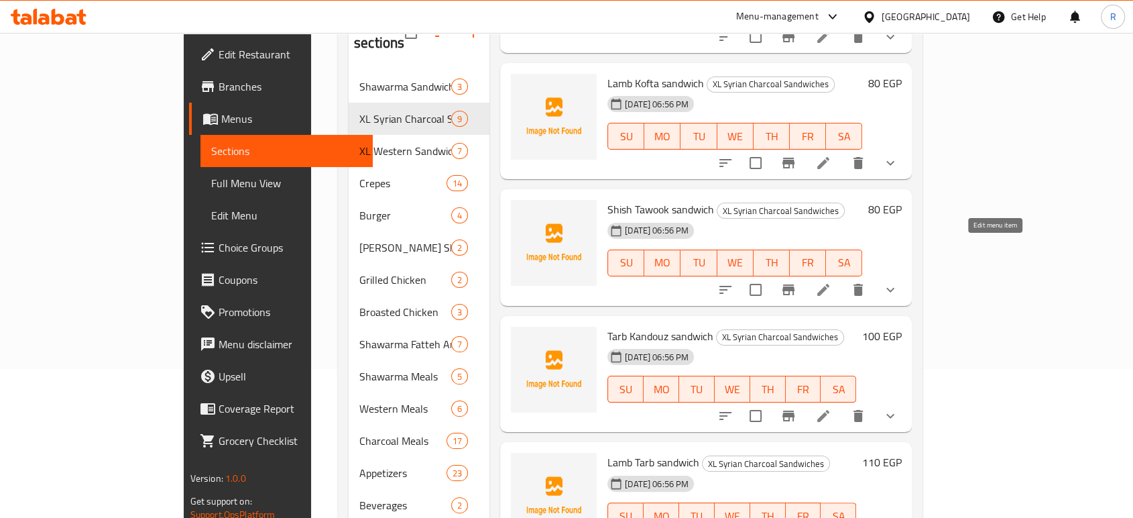
click at [832, 282] on icon at bounding box center [823, 290] width 16 height 16
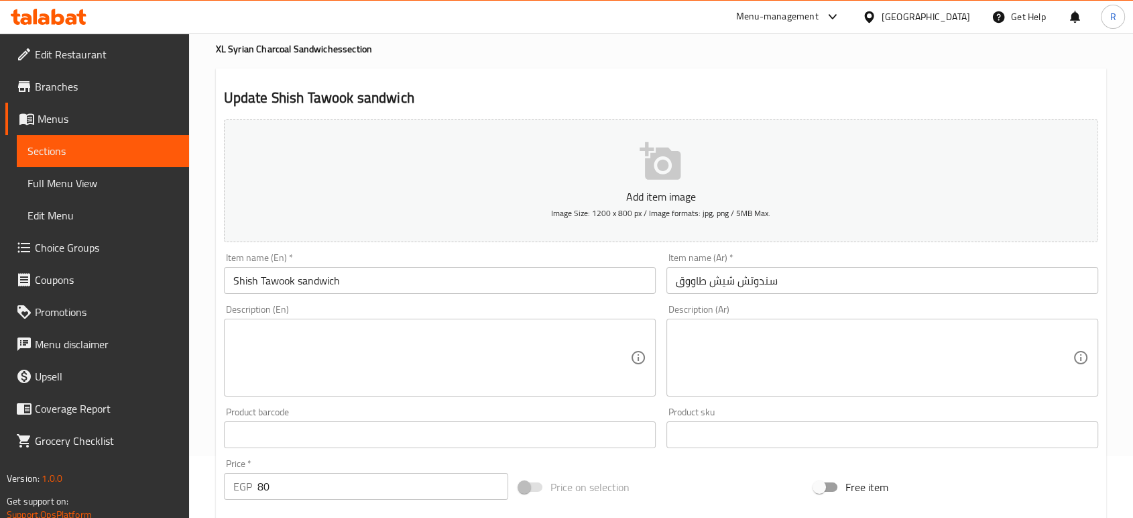
scroll to position [149, 0]
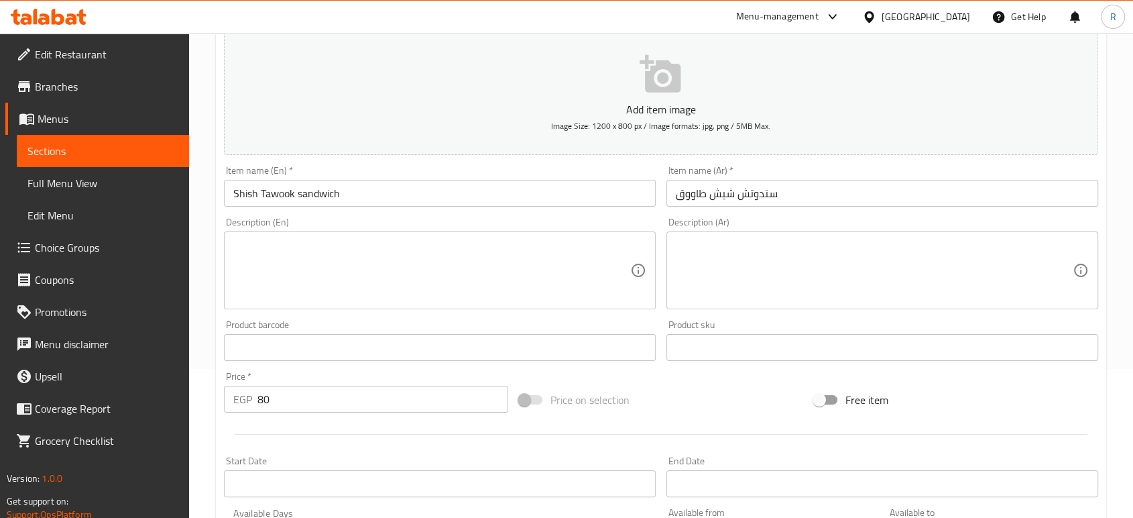
click at [483, 268] on textarea at bounding box center [431, 271] width 397 height 64
paste textarea "Made with marinated and grilled chicken breast with a garlic sauce, all nestled…"
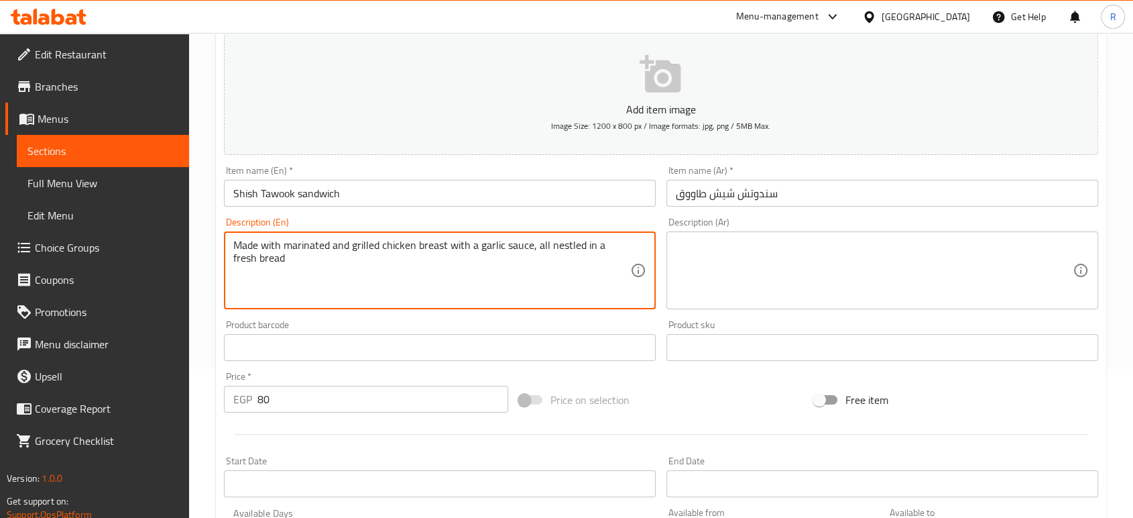
type textarea "Made with marinated and grilled chicken breast with a garlic sauce, all nestled…"
click at [817, 264] on textarea at bounding box center [874, 271] width 397 height 64
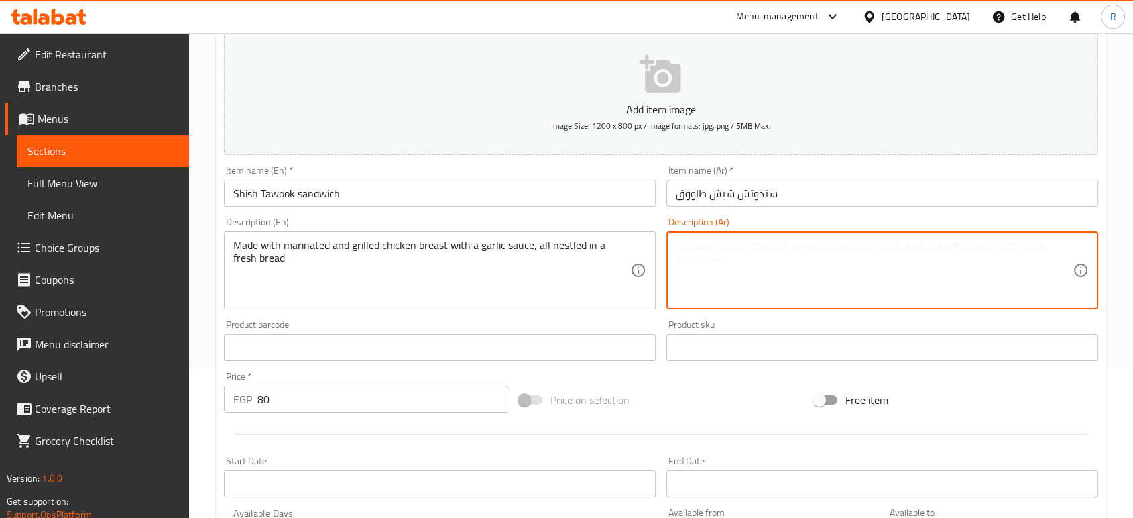
paste textarea "محضرة من صدر دجاج متبل ومشوي مع صلصة الثوم ، وكلها موضوعة في خبز طازج"
type textarea "محضرة من صدر دجاج متبل ومشوي مع صلصة الثوم ، وكلها موضوعة في خبز طازج"
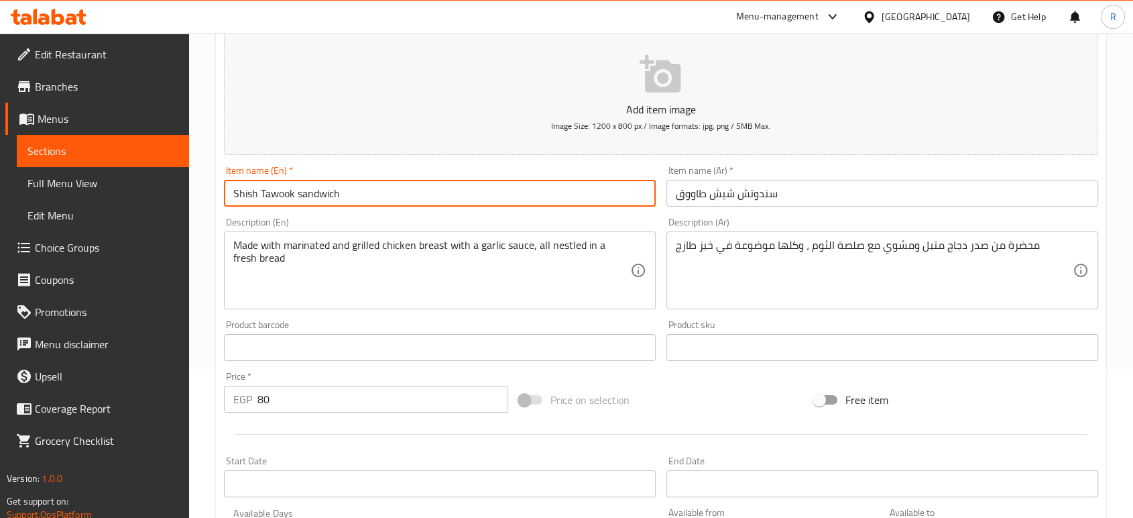
click at [477, 190] on input "Shish Tawook sandwich" at bounding box center [440, 193] width 432 height 27
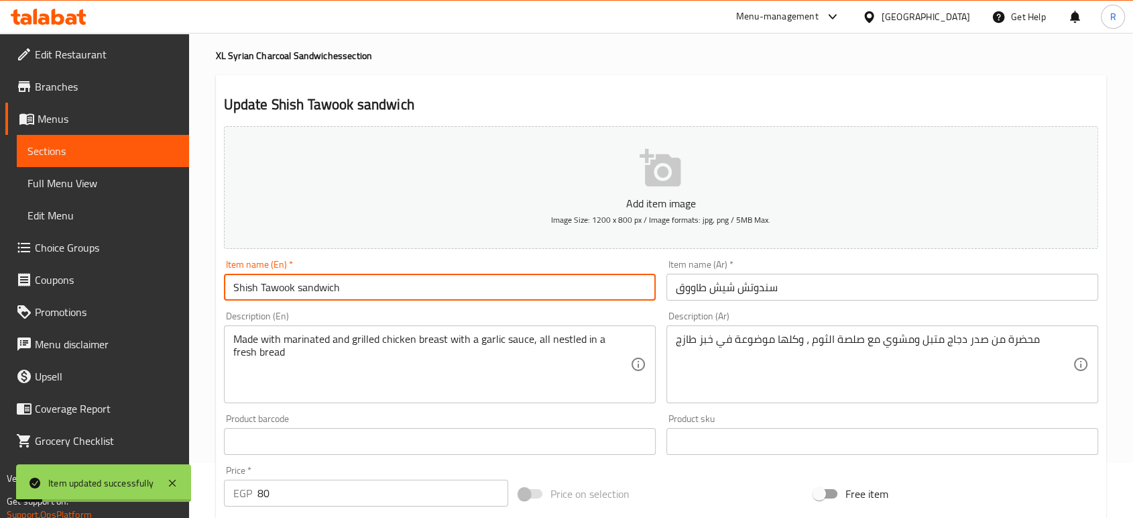
scroll to position [0, 0]
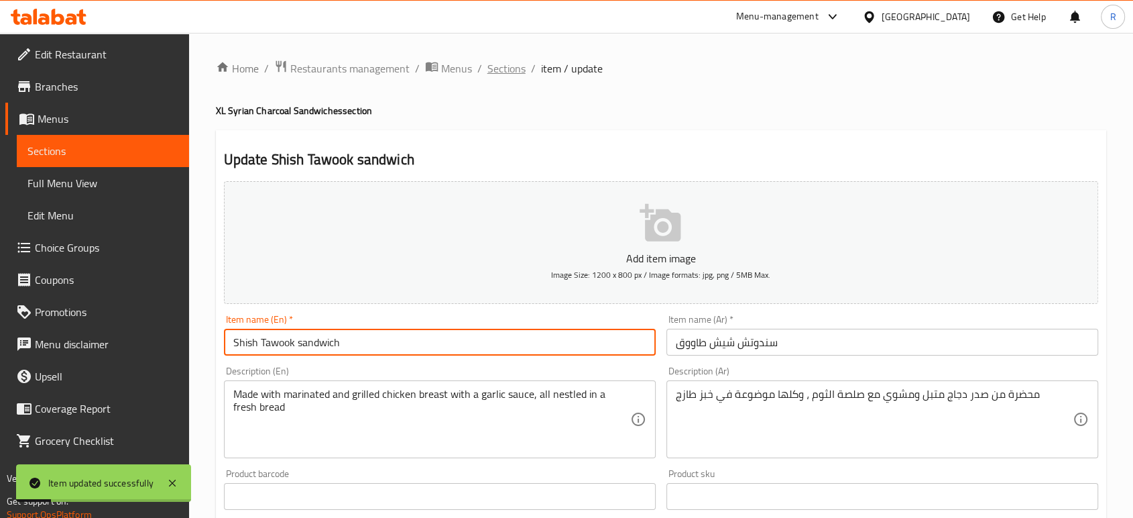
click at [511, 67] on span "Sections" at bounding box center [507, 68] width 38 height 16
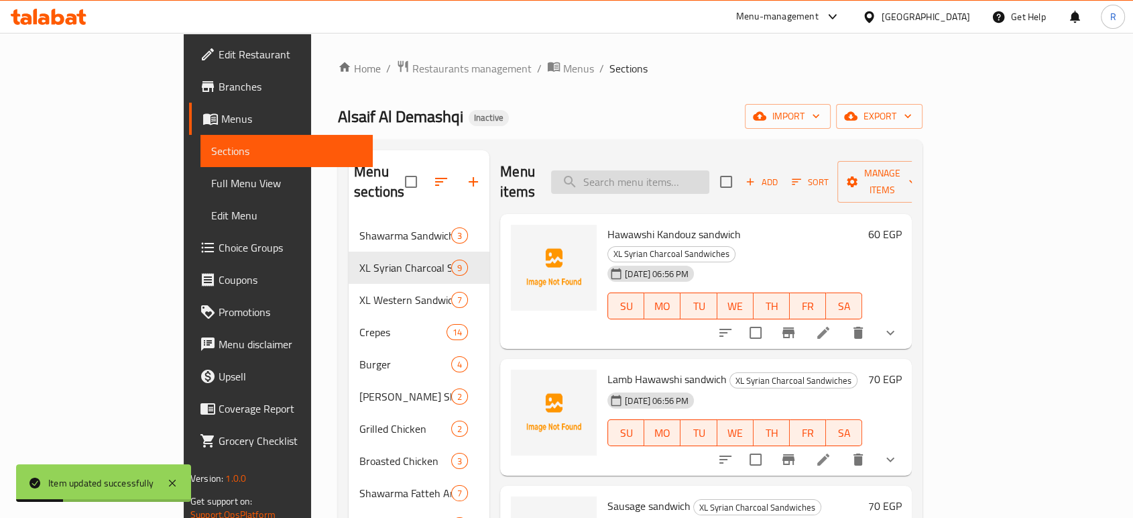
click at [638, 177] on input "search" at bounding box center [630, 181] width 158 height 23
paste input "Lamb Kofta sandwich"
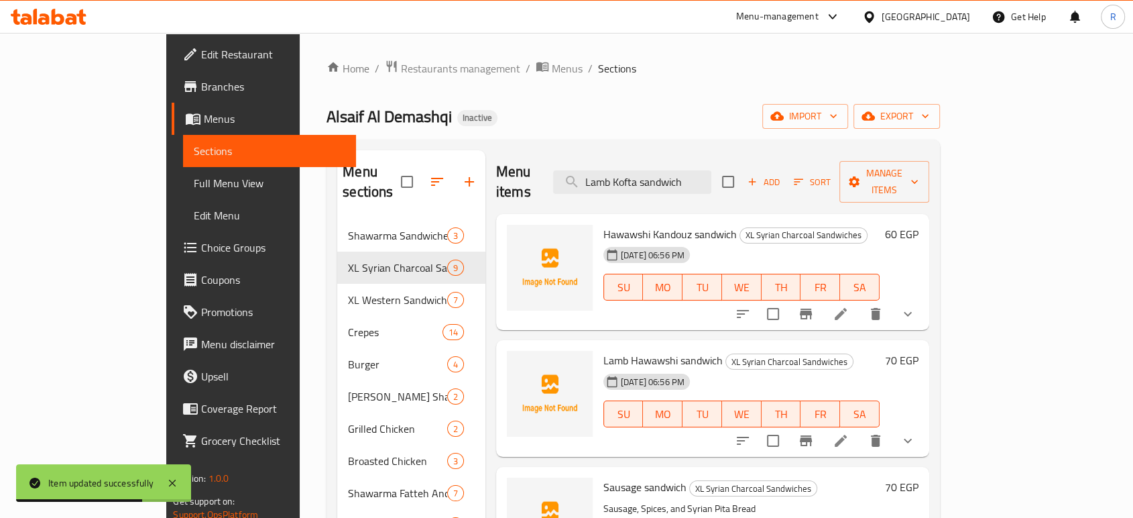
type input "Lamb Kofta sandwich"
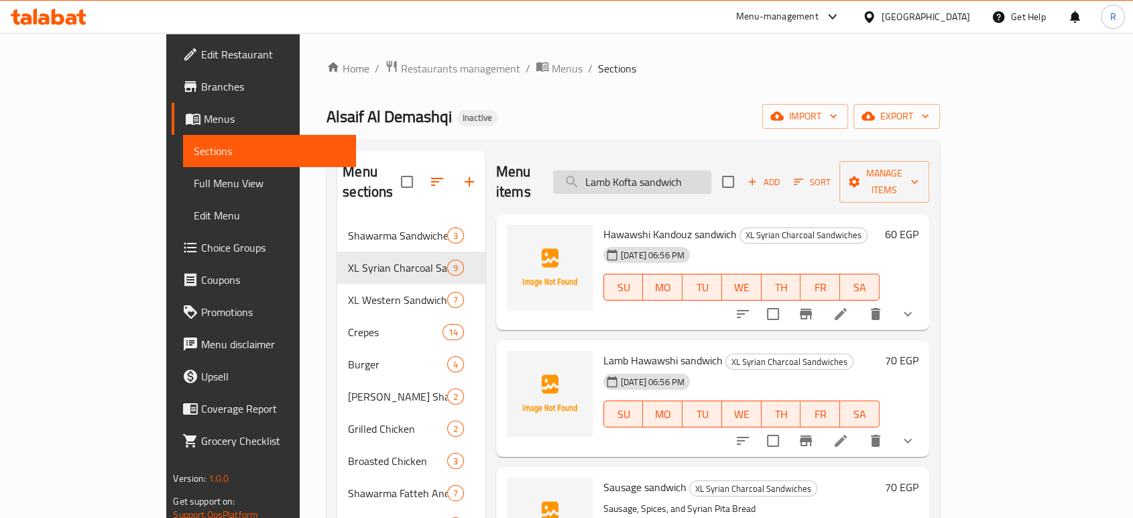
click at [708, 179] on input "Lamb Kofta sandwich" at bounding box center [632, 181] width 158 height 23
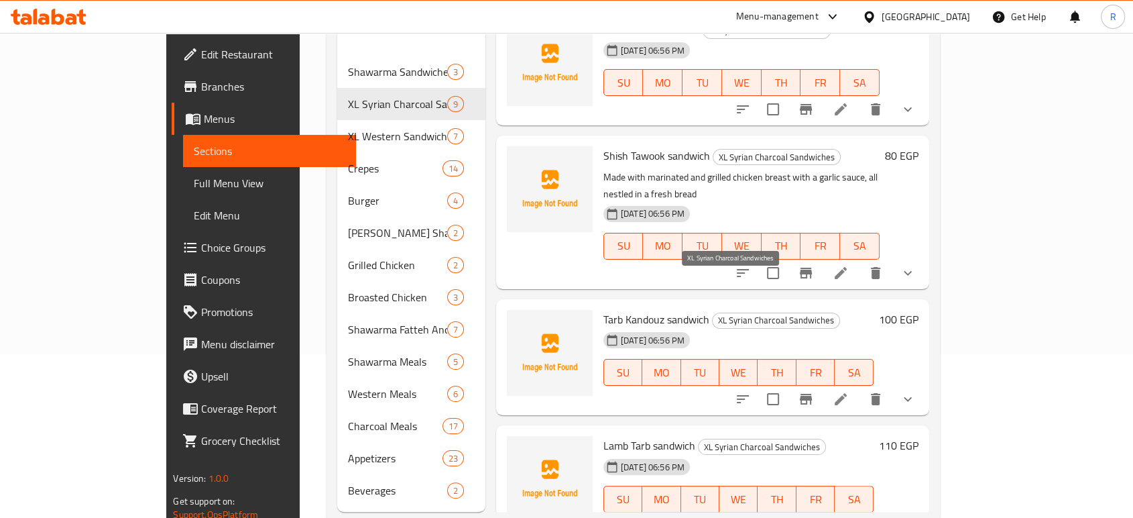
scroll to position [188, 0]
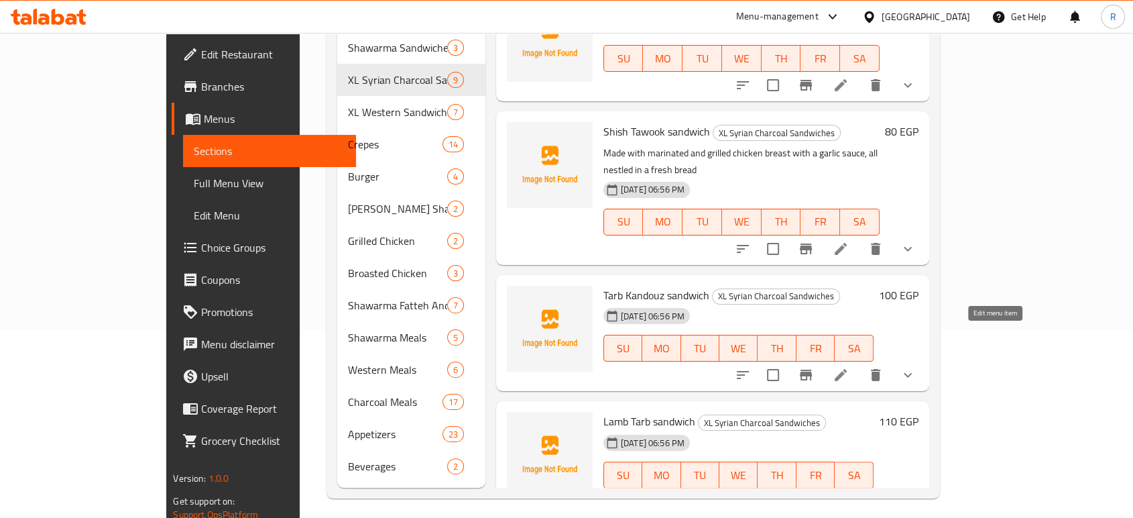
click at [849, 367] on icon at bounding box center [841, 375] width 16 height 16
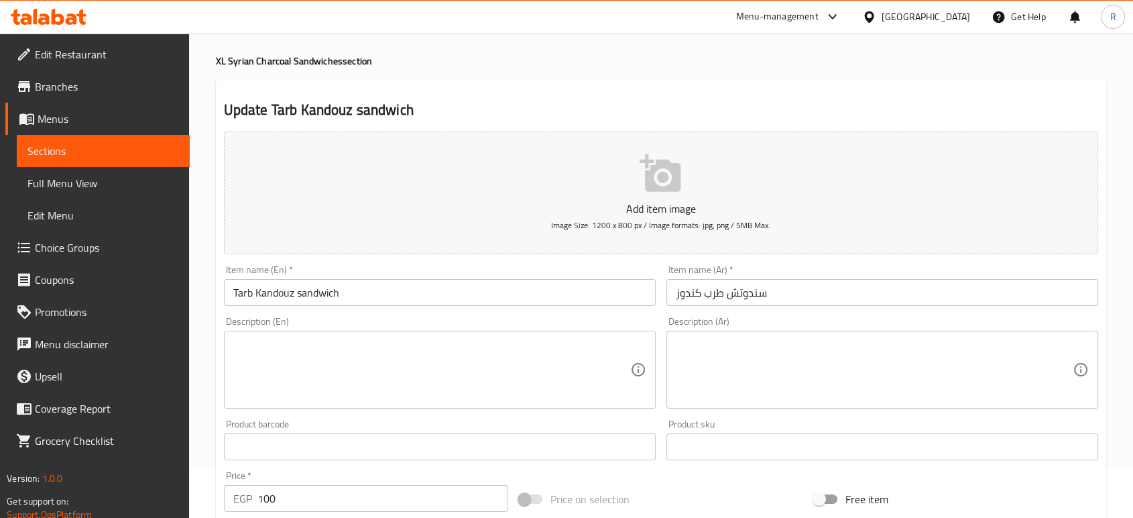
scroll to position [149, 0]
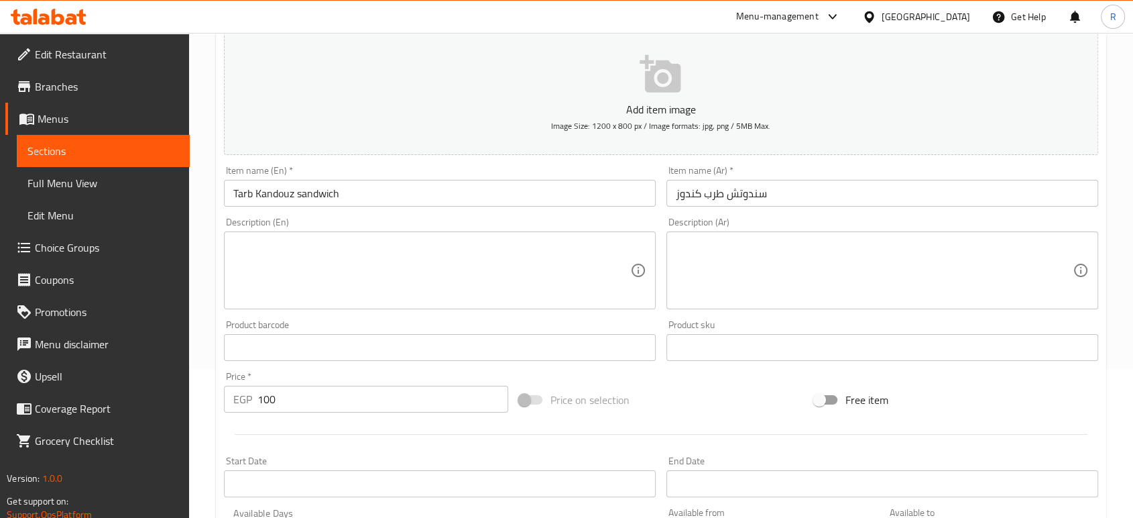
click at [460, 272] on textarea at bounding box center [431, 271] width 397 height 64
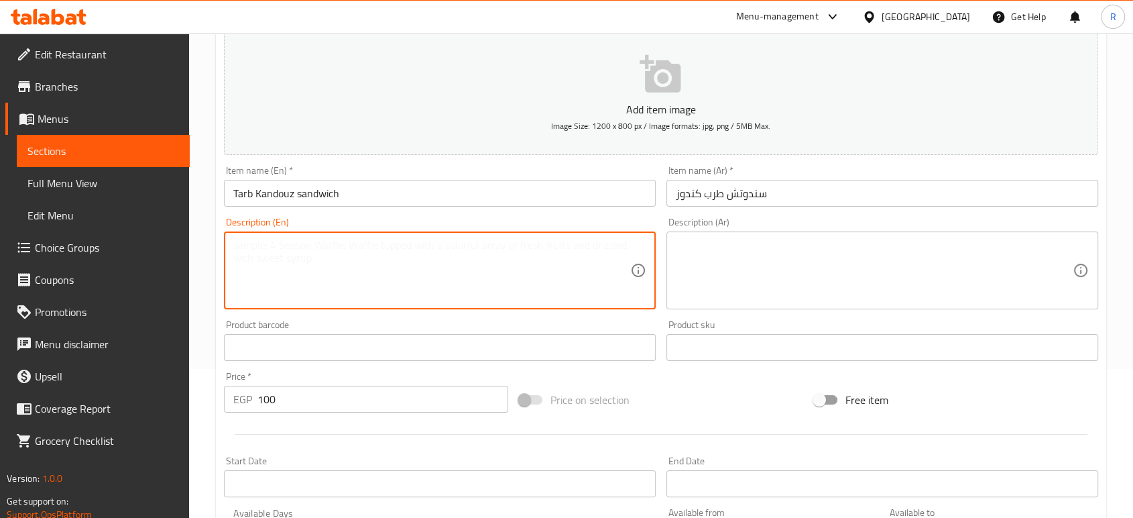
paste textarea "Tarb, onion, bell pepper, garlic, spices, and bread"
type textarea "Tarb, onion, bell pepper, garlic, spices, and bread"
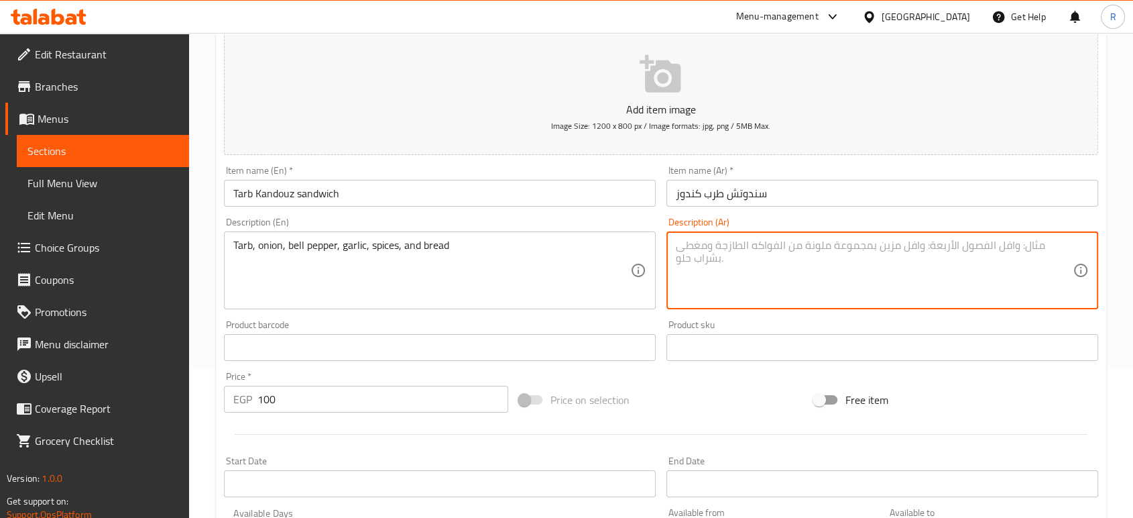
click at [764, 287] on textarea at bounding box center [874, 271] width 397 height 64
paste textarea "طرب، بصل، فلفل ألوان، ثوم، بهارات و خبز"
type textarea "طرب، بصل، فلفل ألوان، ثوم، بهارات و خبز"
click at [445, 190] on input "Tarb Kandouz sandwich" at bounding box center [440, 193] width 432 height 27
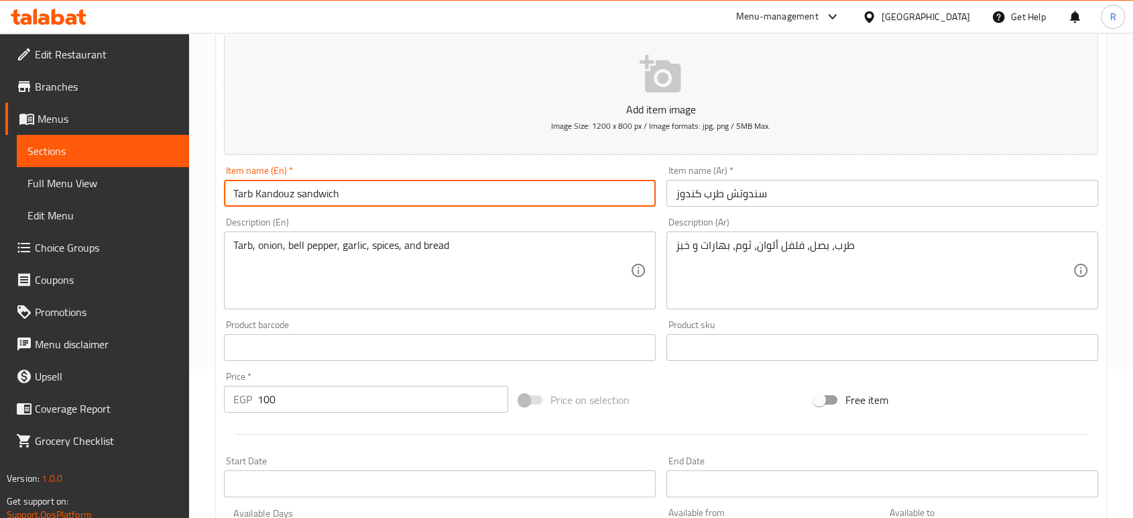
click at [445, 190] on input "Tarb Kandouz sandwich" at bounding box center [440, 193] width 432 height 27
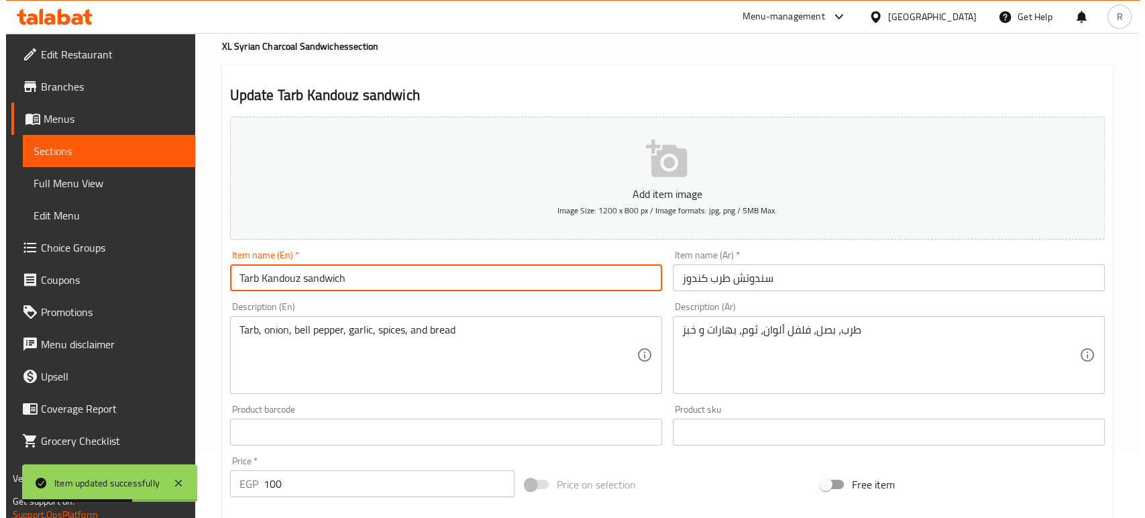
scroll to position [0, 0]
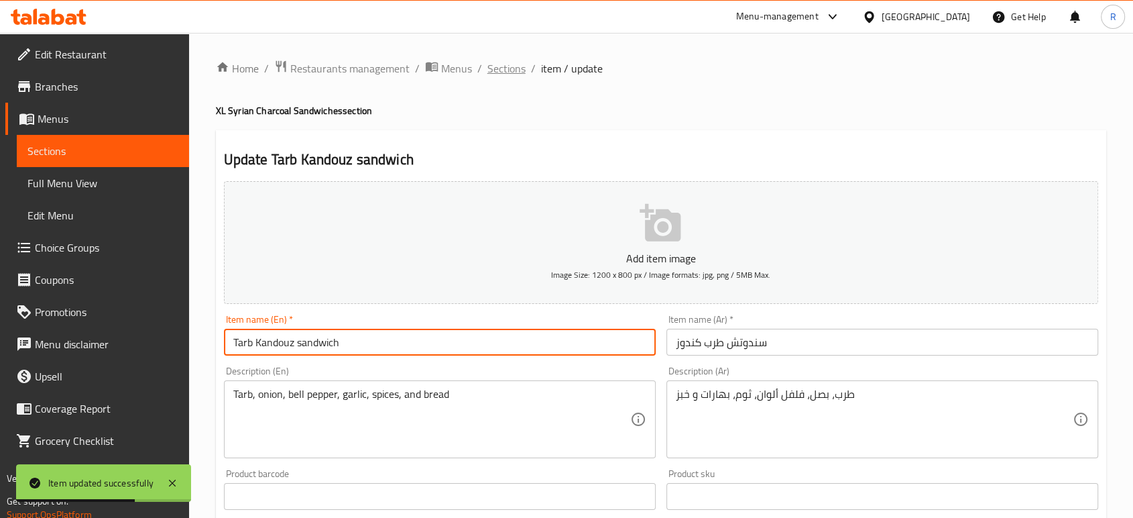
click at [502, 66] on span "Sections" at bounding box center [507, 68] width 38 height 16
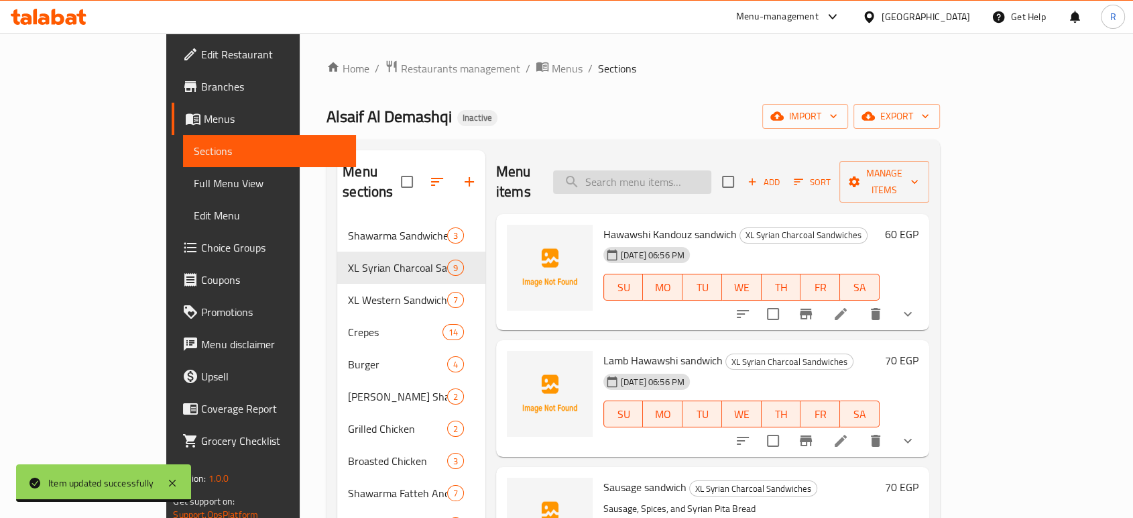
click at [647, 181] on input "search" at bounding box center [632, 181] width 158 height 23
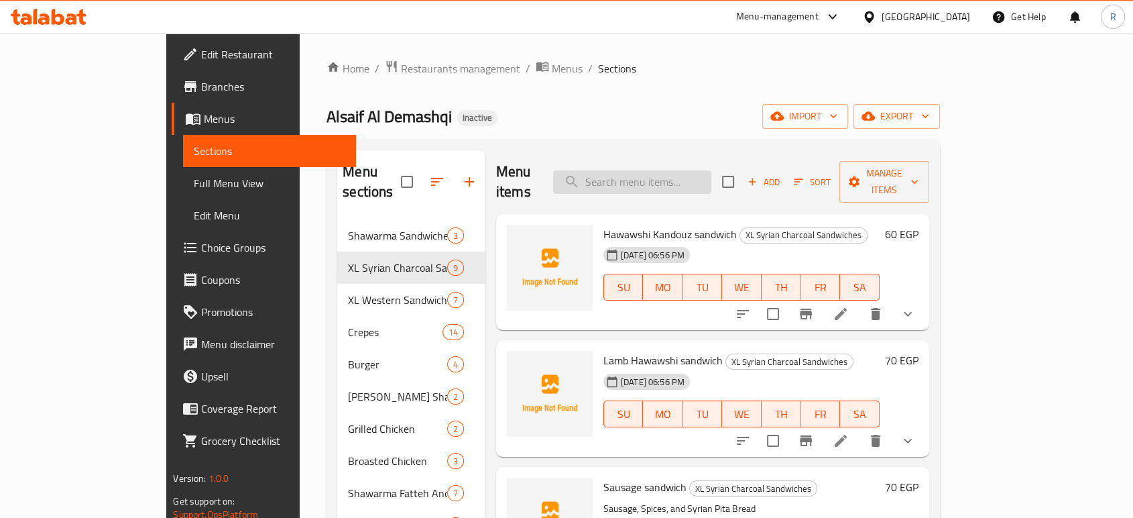
paste input "Potatoes sandwich"
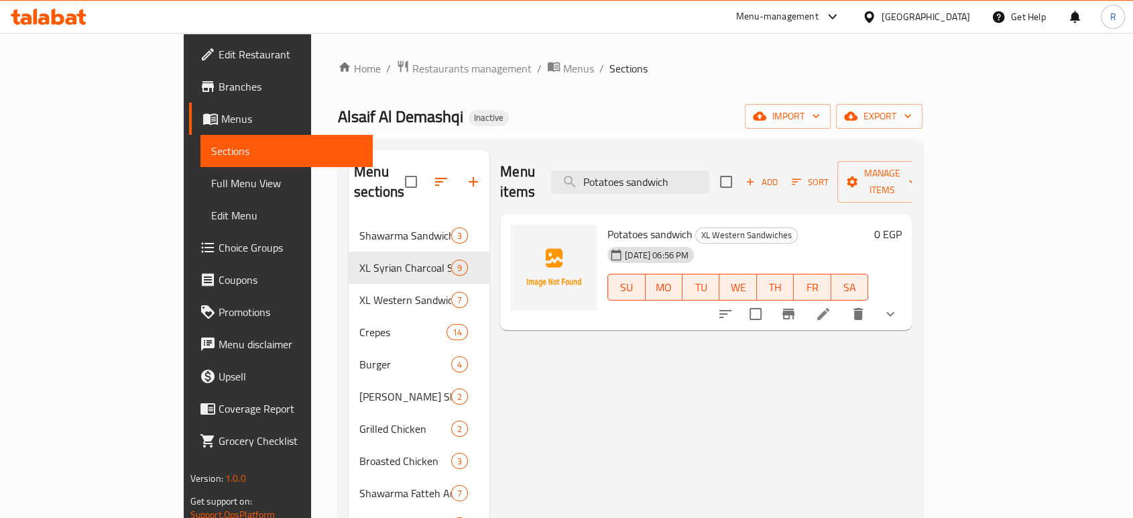
type input "Potatoes sandwich"
click at [899, 306] on icon "show more" at bounding box center [891, 314] width 16 height 16
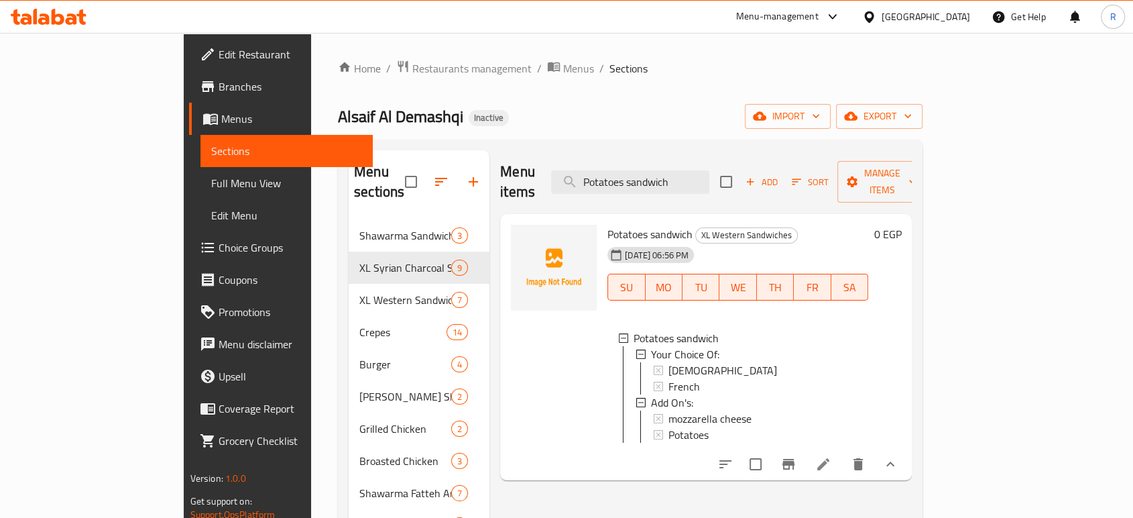
click at [832, 456] on icon at bounding box center [823, 464] width 16 height 16
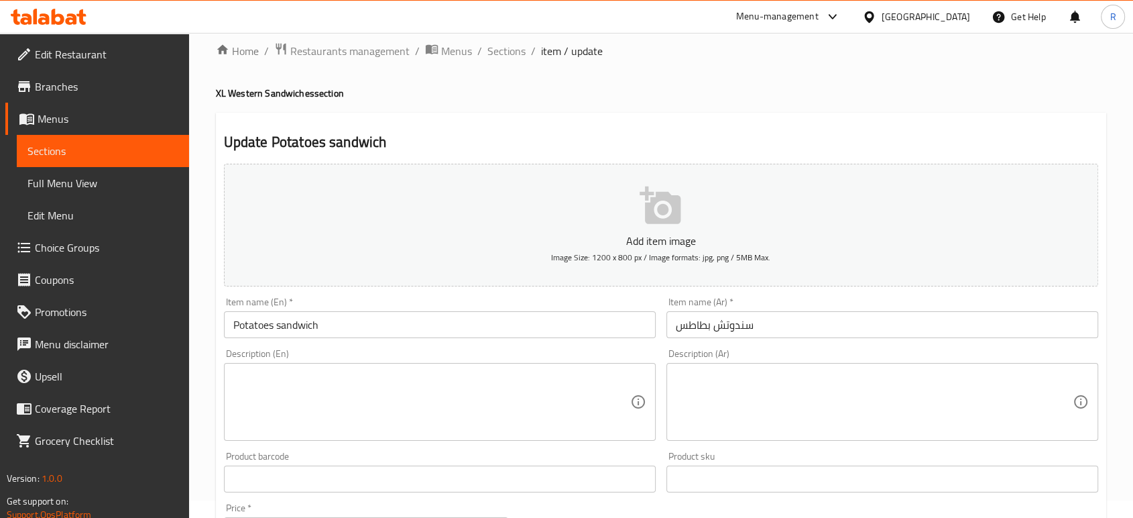
scroll to position [74, 0]
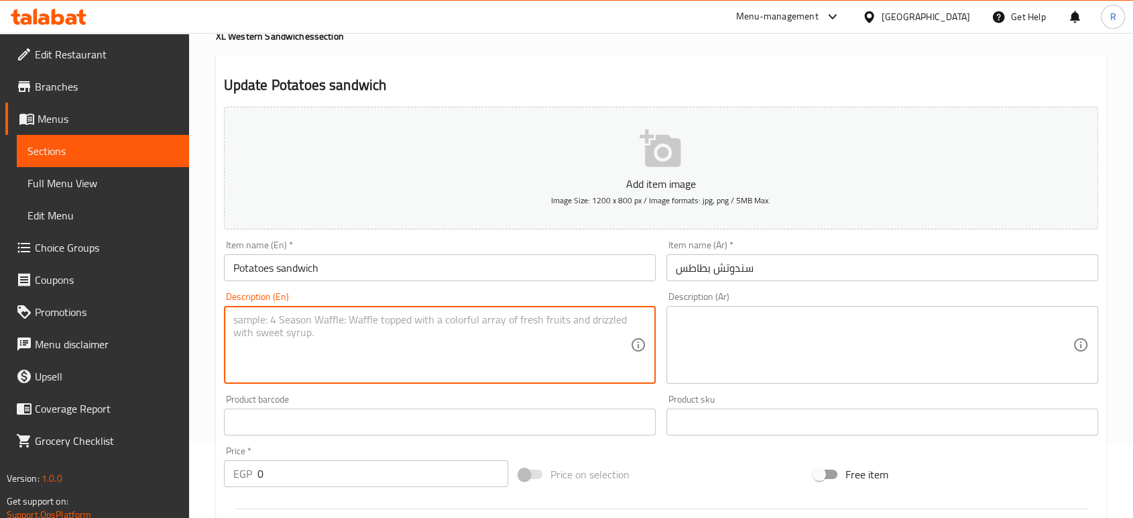
click at [442, 348] on textarea at bounding box center [431, 345] width 397 height 64
paste textarea "A sandwich filled with potatoes, spices, tomatoes"
type textarea "A sandwich filled with potatoes, spices, tomatoes"
click at [811, 348] on textarea at bounding box center [874, 345] width 397 height 64
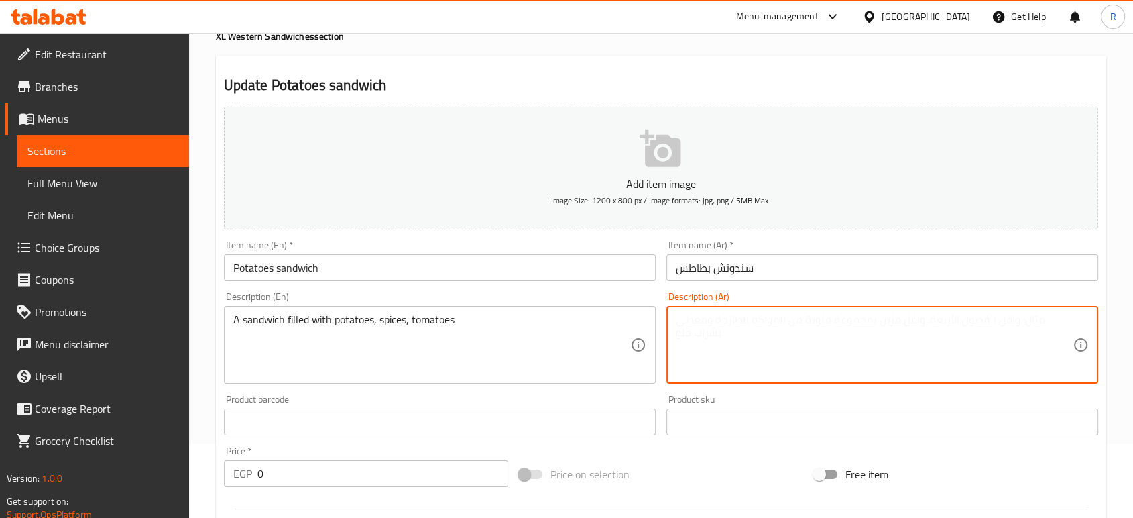
paste textarea "ساندويتش محشو بالبانيه والبطاطس."
click at [692, 274] on input "سندوتش بطاطس" at bounding box center [883, 267] width 432 height 27
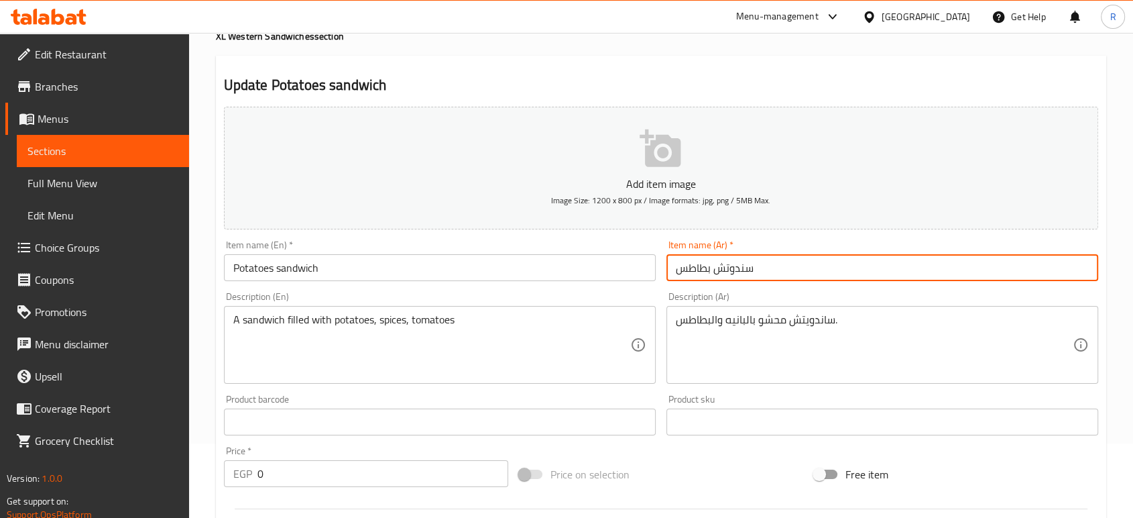
click at [692, 274] on input "سندوتش بطاطس" at bounding box center [883, 267] width 432 height 27
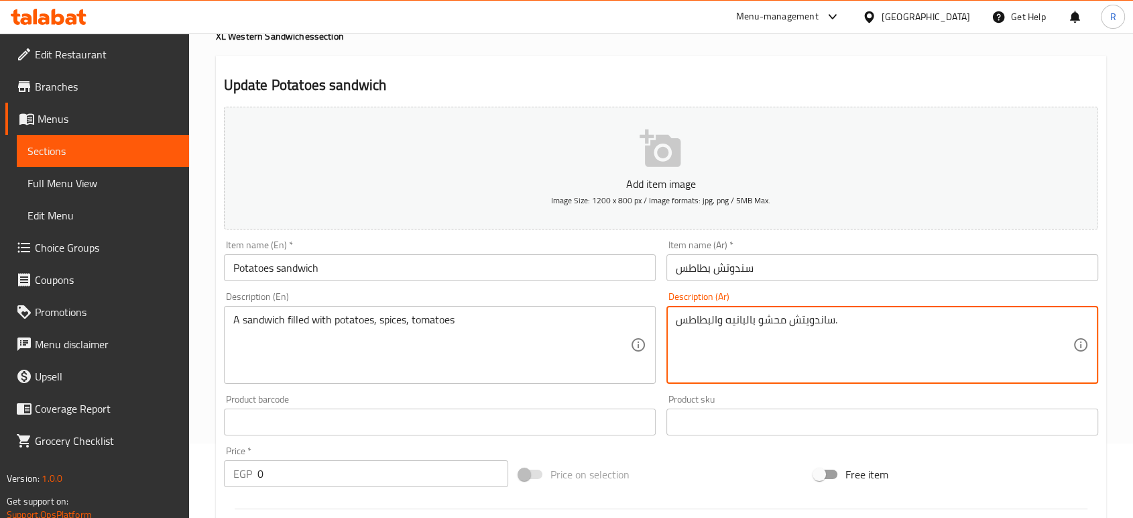
click at [762, 323] on textarea "ساندويتش محشو بالبانيه والبطاطس." at bounding box center [874, 345] width 397 height 64
paste textarea "طيرة مليئة بالبطاطس والبهارات والطماطم"
click at [724, 272] on input "سندوتش بطاطس" at bounding box center [883, 267] width 432 height 27
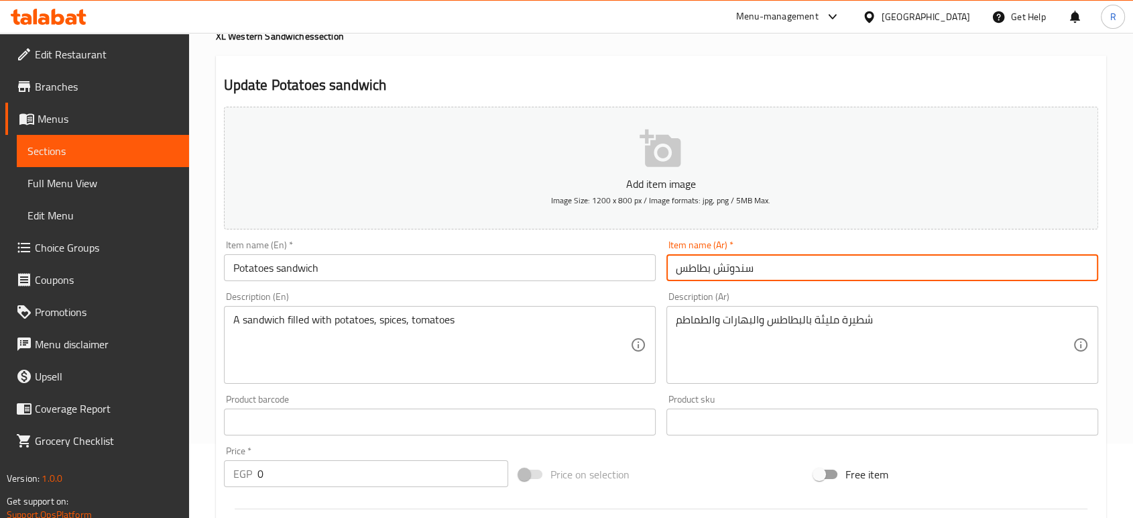
click at [853, 322] on textarea "شطيرة مليئة بالبطاطس والبهارات والطماطم" at bounding box center [874, 345] width 397 height 64
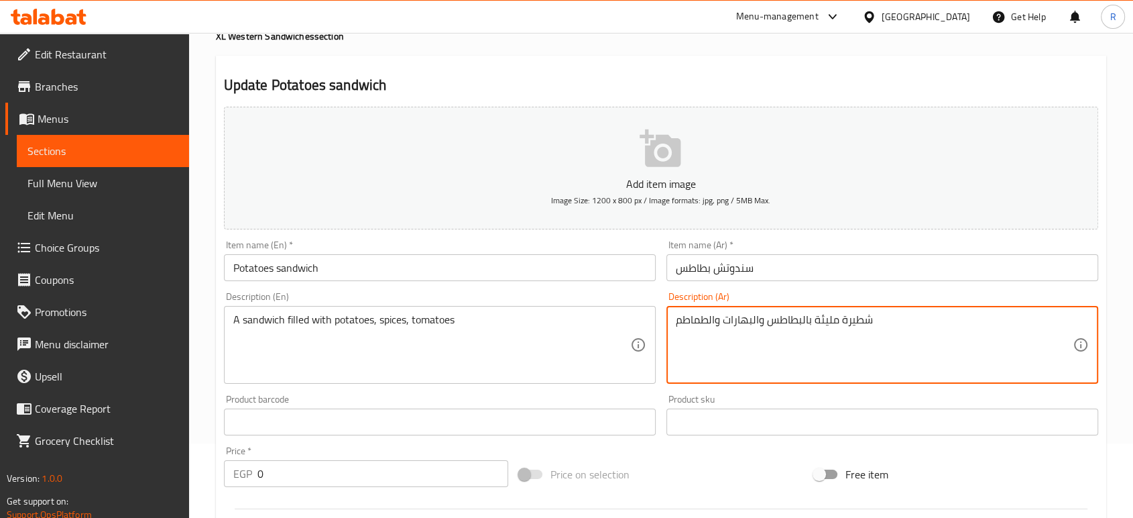
paste textarea "ندوتش"
click at [821, 325] on textarea "سندوتش مليئة بالبطاطس والبهارات والطماطم" at bounding box center [874, 345] width 397 height 64
type textarea "سندوتش محشو بالبطاطس والبهارات والطماطم"
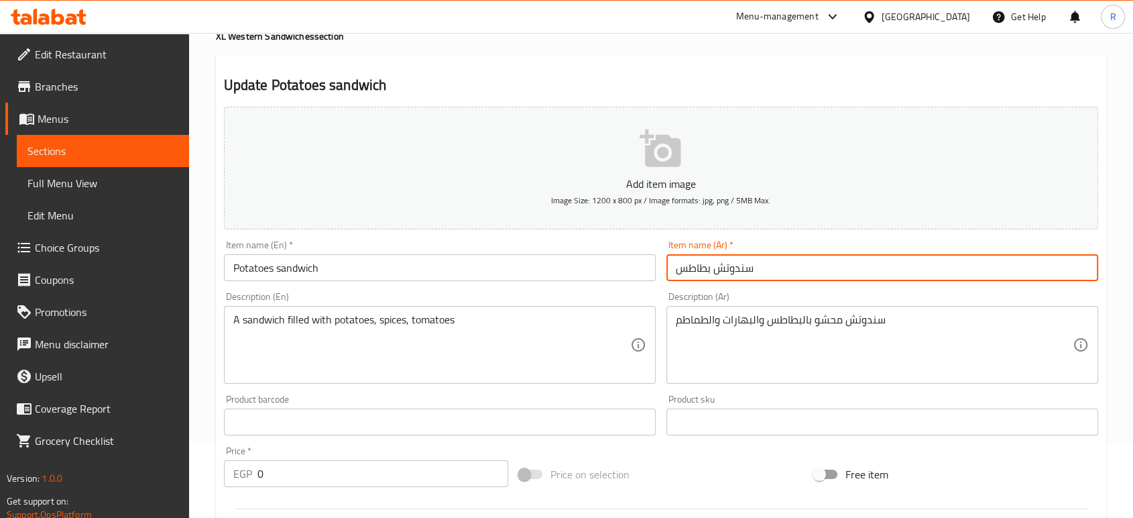
click at [817, 272] on input "سندوتش بطاطس" at bounding box center [883, 267] width 432 height 27
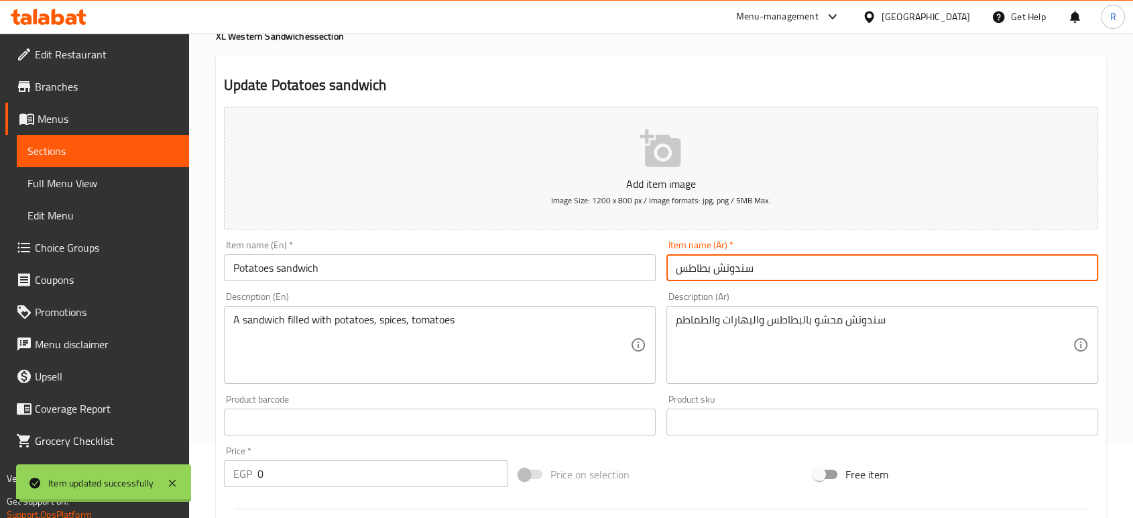
click at [447, 268] on input "Potatoes sandwich" at bounding box center [440, 267] width 432 height 27
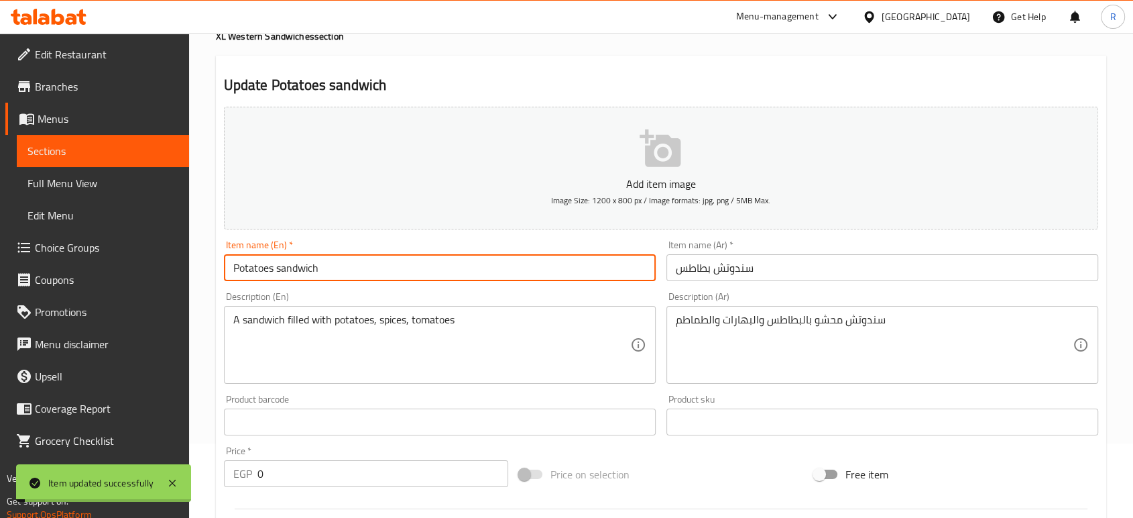
click at [447, 268] on input "Potatoes sandwich" at bounding box center [440, 267] width 432 height 27
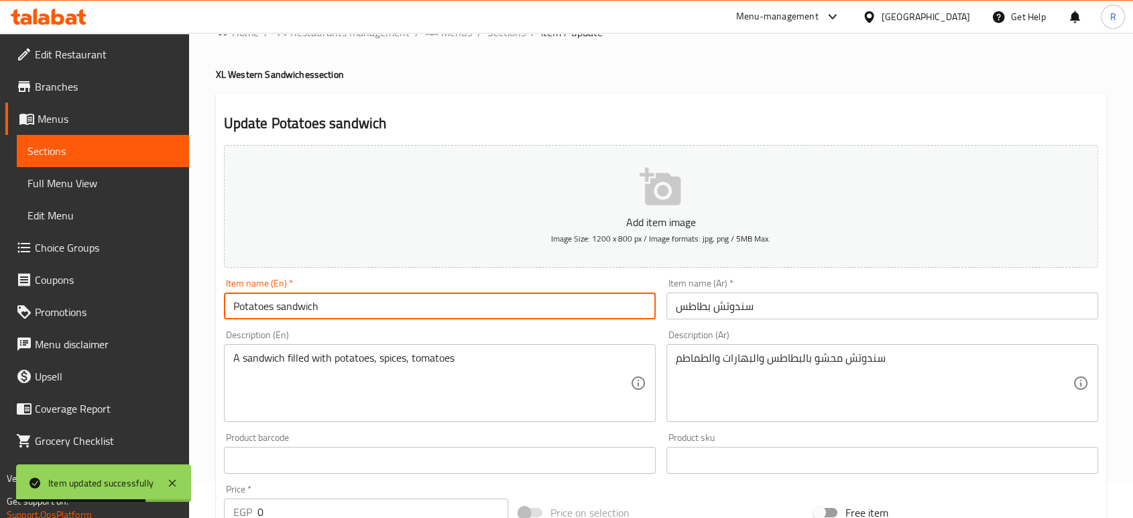
scroll to position [0, 0]
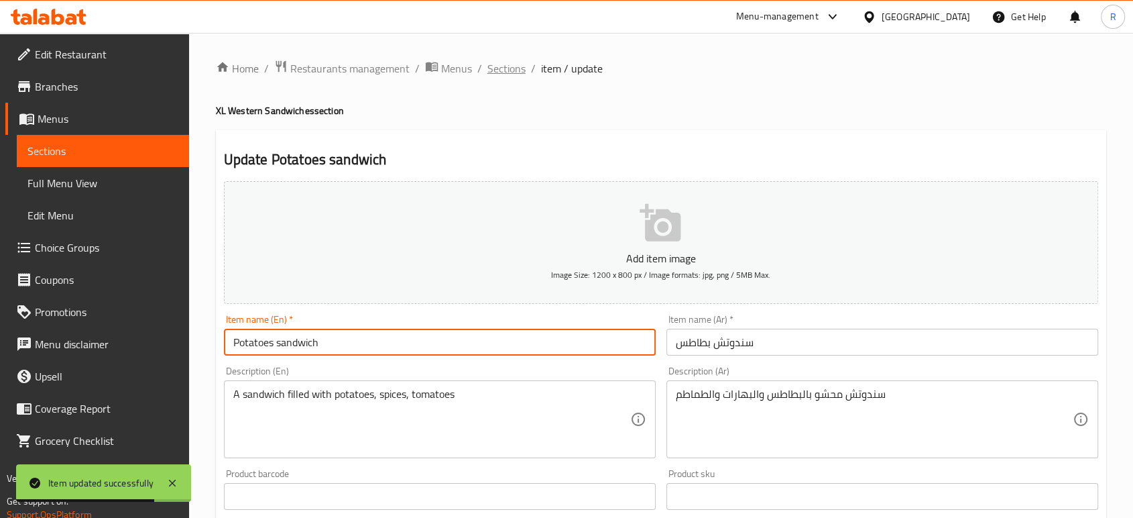
click at [504, 72] on span "Sections" at bounding box center [507, 68] width 38 height 16
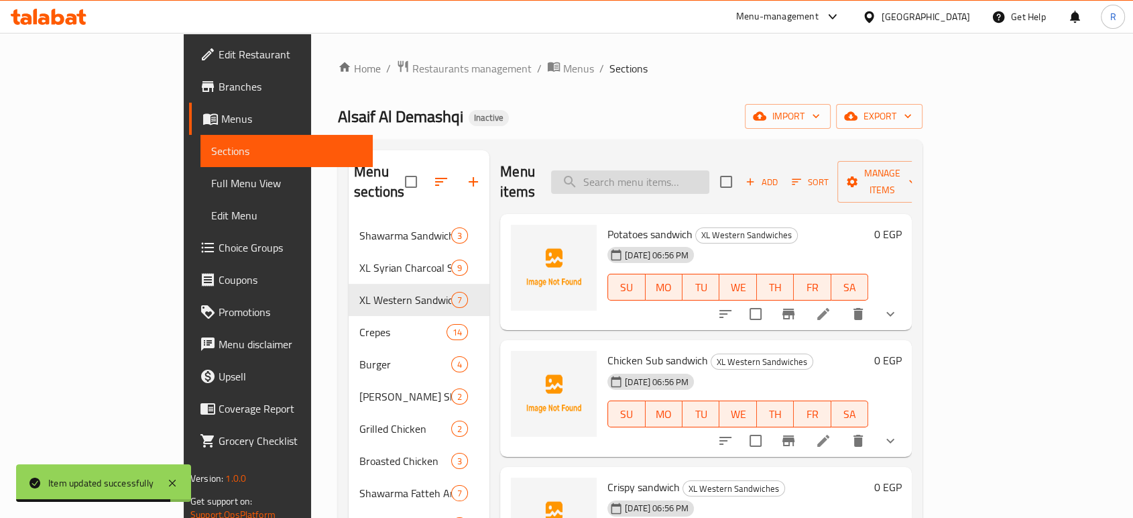
click at [665, 176] on input "search" at bounding box center [630, 181] width 158 height 23
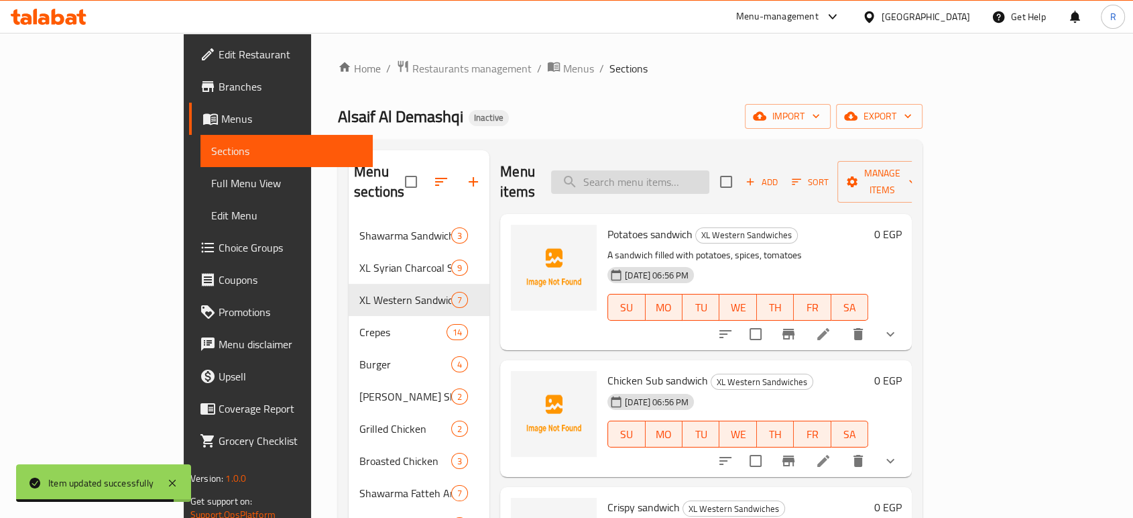
paste input "Crispy sandwich"
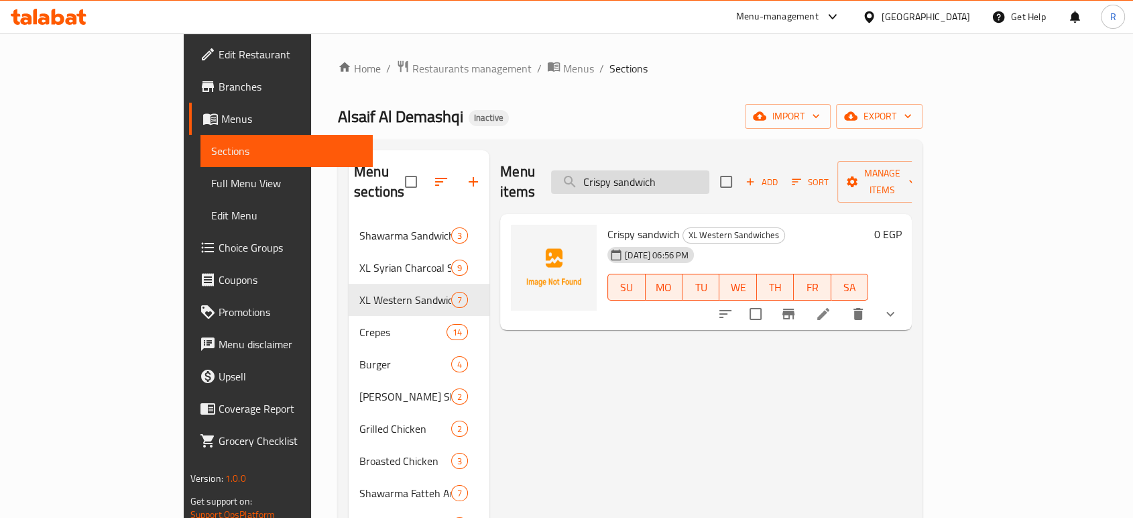
click at [703, 179] on input "Crispy sandwich" at bounding box center [630, 181] width 158 height 23
paste input "Escalope"
type input "Escalope sandwich"
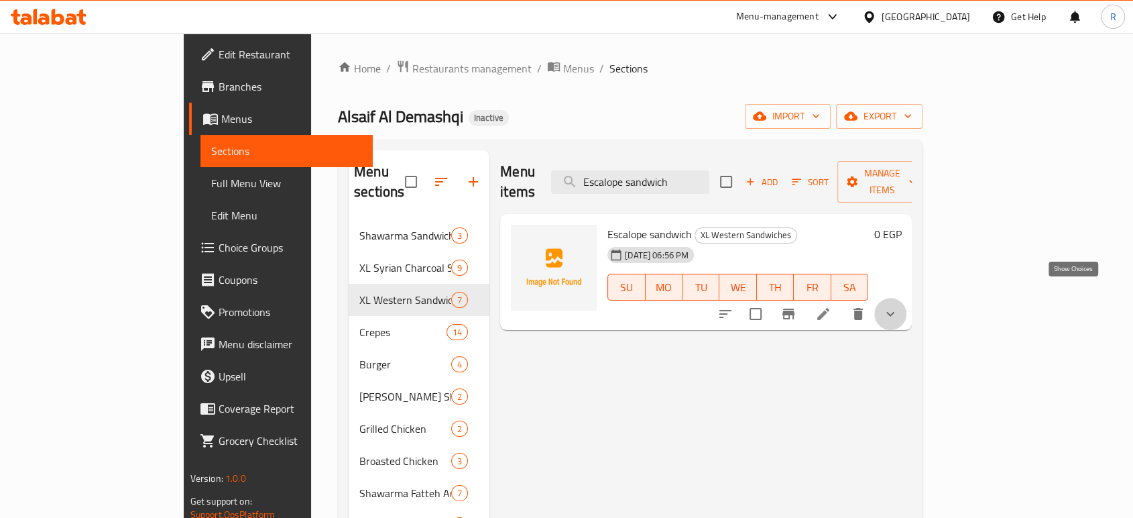
click at [899, 306] on icon "show more" at bounding box center [891, 314] width 16 height 16
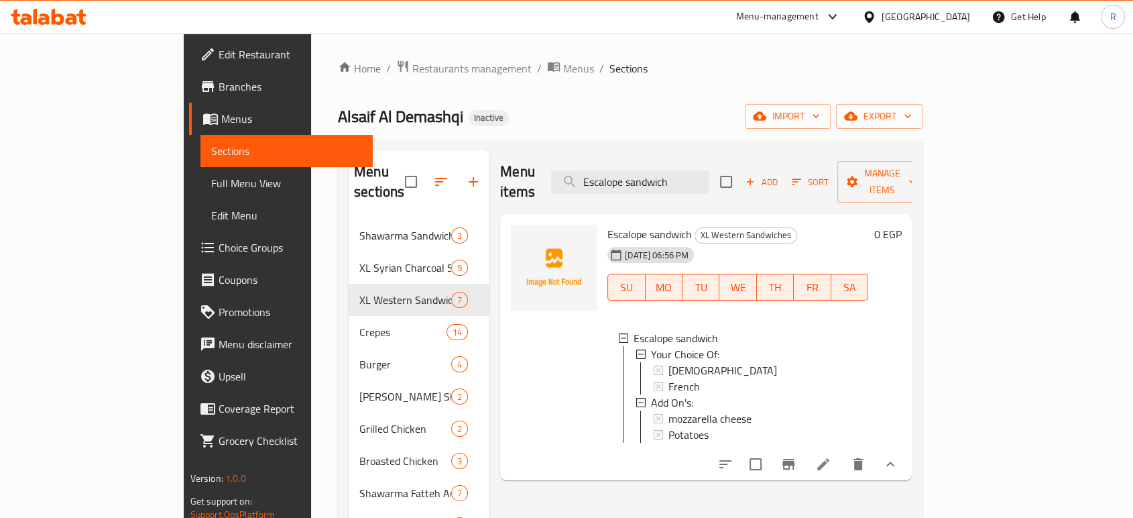
scroll to position [1, 0]
click at [830, 461] on icon at bounding box center [823, 464] width 12 height 12
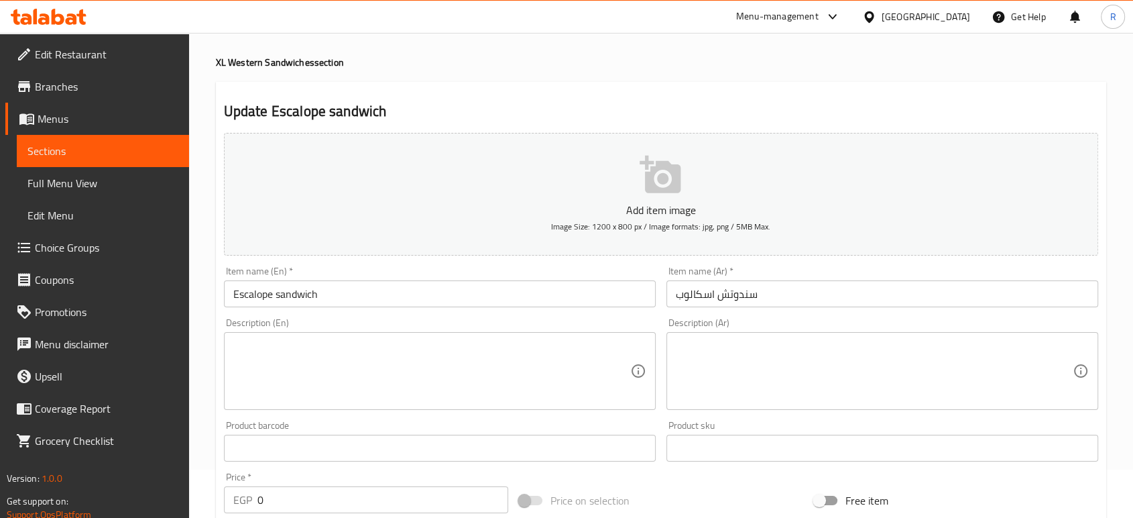
scroll to position [74, 0]
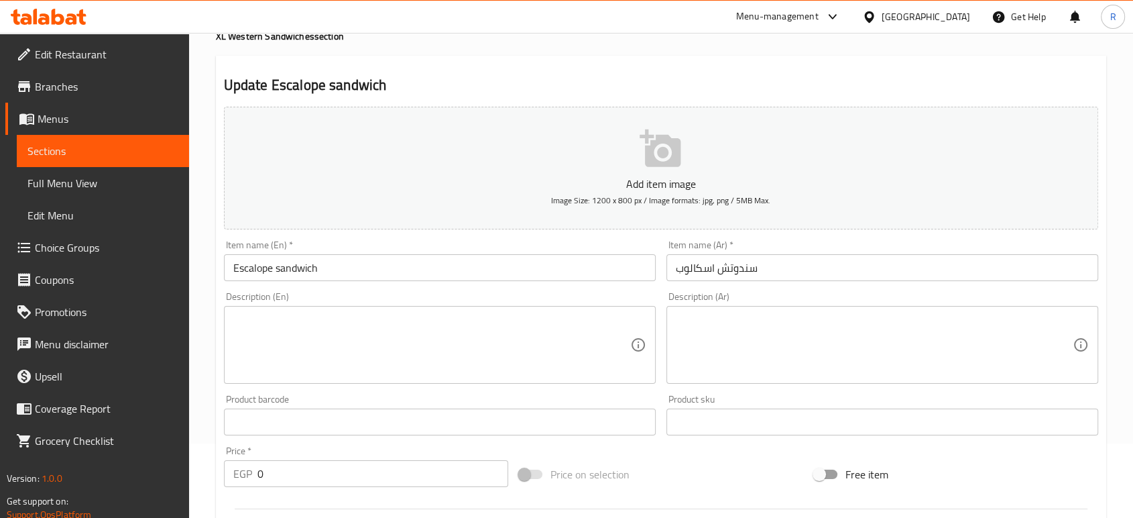
click at [380, 325] on textarea at bounding box center [431, 345] width 397 height 64
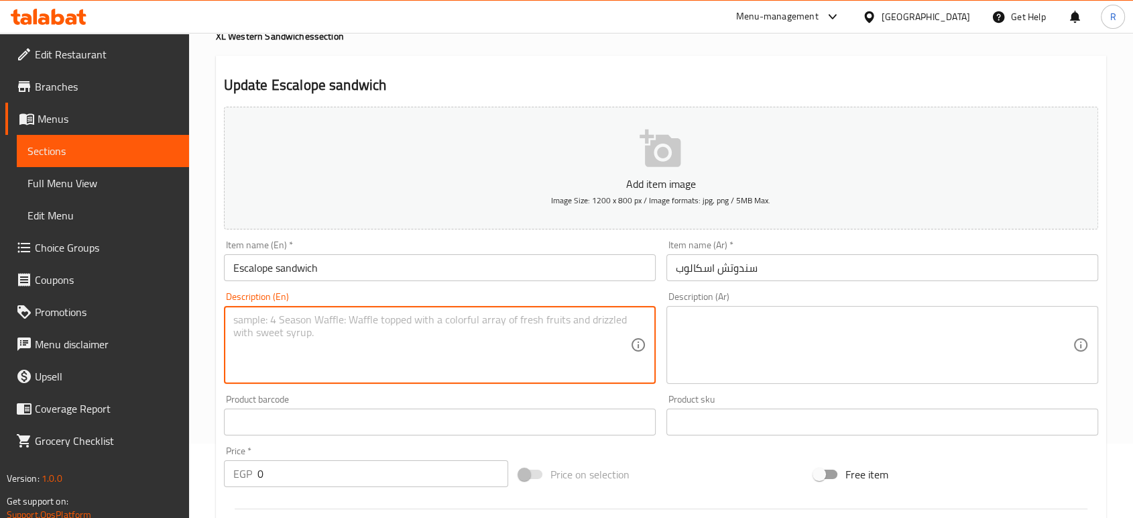
paste textarea "Tender breaded escalope, fresh toppings, and tangy sauce nestled between fluffy…"
type textarea "Tender breaded escalope, fresh toppings, and tangy sauce nestled between fluffy…"
click at [756, 342] on textarea at bounding box center [874, 345] width 397 height 64
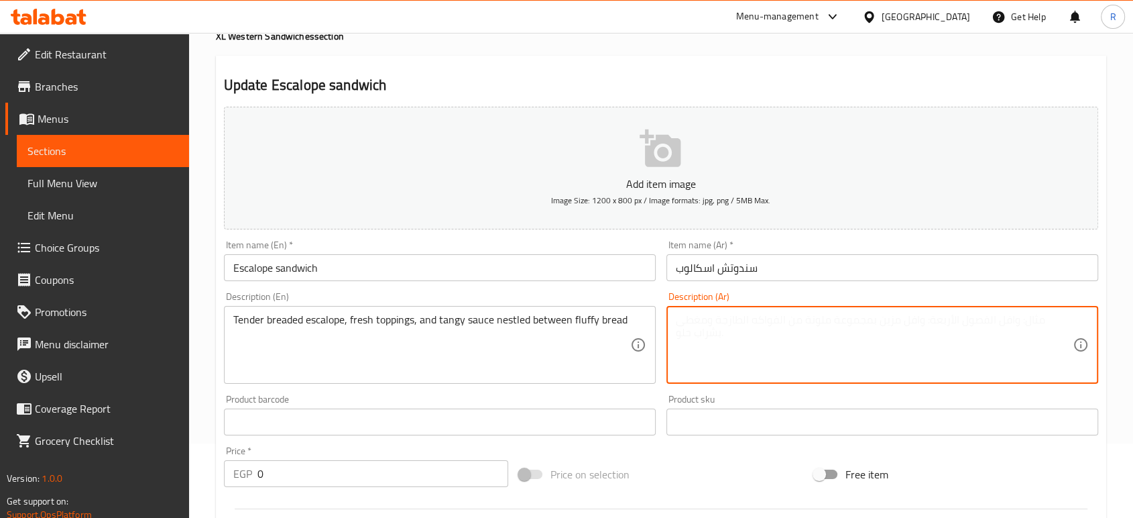
paste textarea "اسكالوب طري مغطى بالبقسماط ، إضافات طازجة ، وصلصة منعشة بين خبز رقيق"
click at [943, 332] on textarea "اسكالوب طري مغطى بالبقسماط ، إضافات طازجة ، وصلصة منعشة بين خبز رقيق" at bounding box center [874, 345] width 397 height 64
type textarea "اسكالوب طري بالبقسماط ، إضافات طازجة ، وصلصة منعشة بين خبز رقيق"
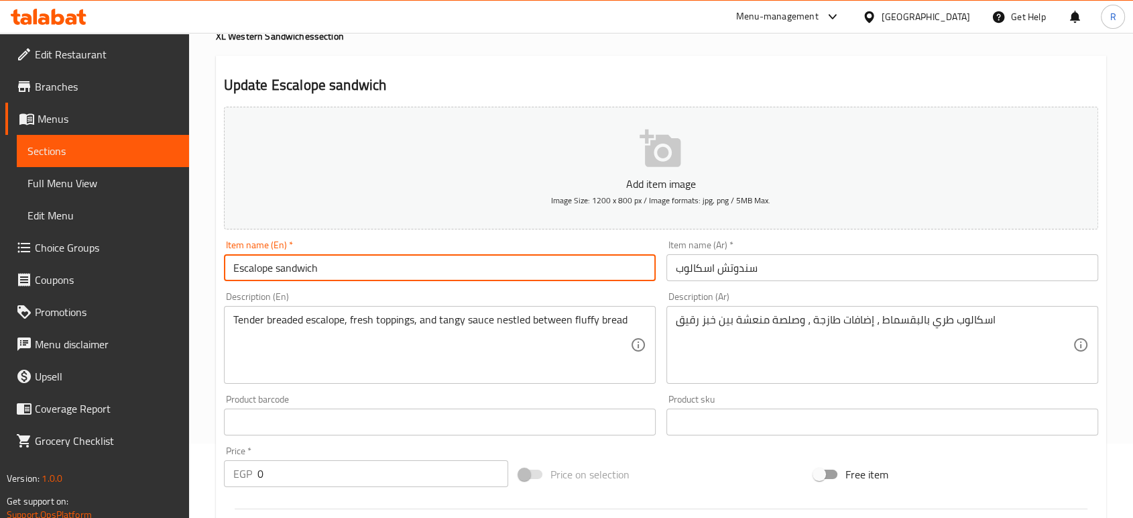
click at [553, 268] on input "Escalope sandwich" at bounding box center [440, 267] width 432 height 27
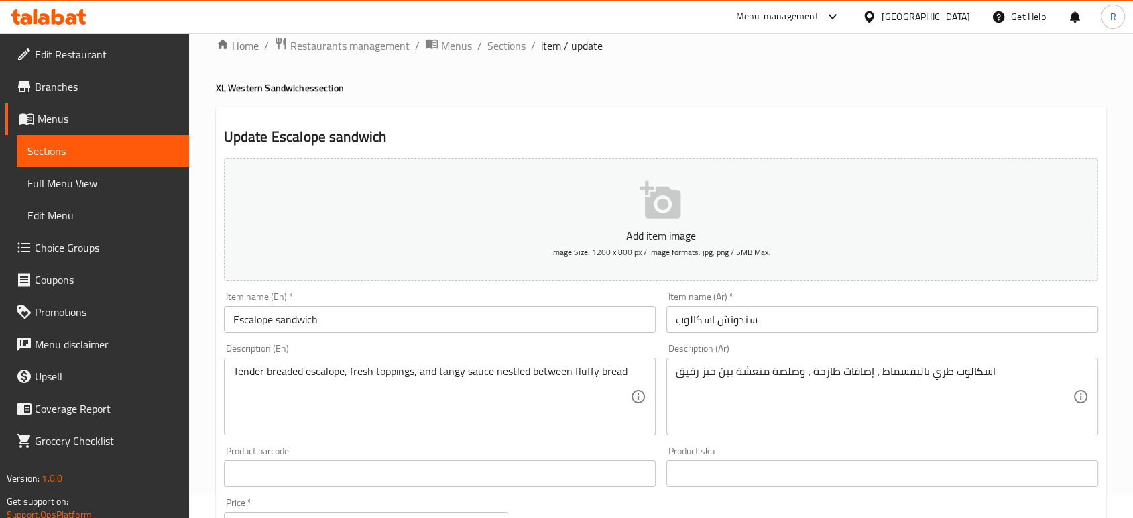
scroll to position [0, 0]
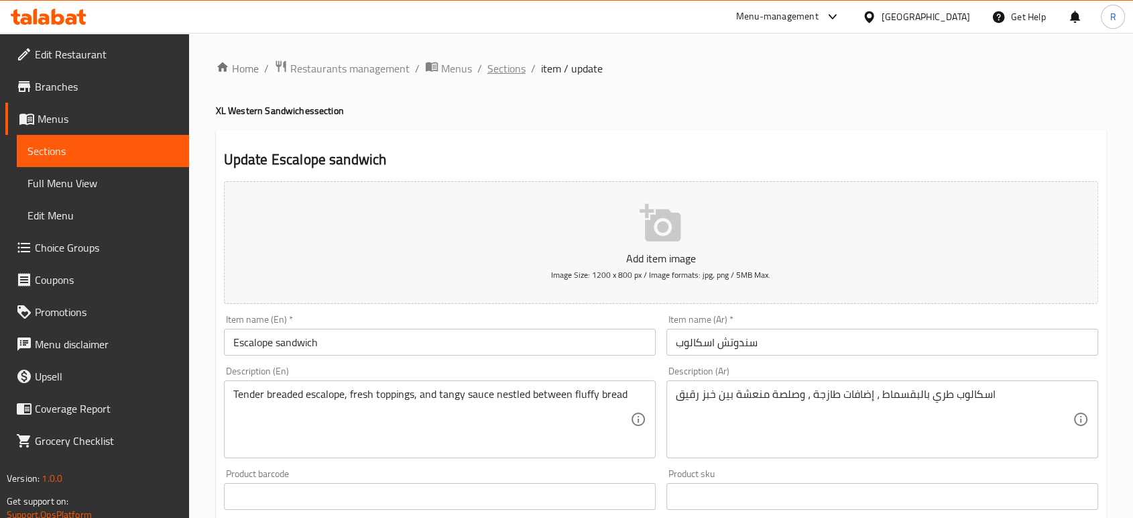
click at [514, 76] on span "Sections" at bounding box center [507, 68] width 38 height 16
